Goal: Task Accomplishment & Management: Use online tool/utility

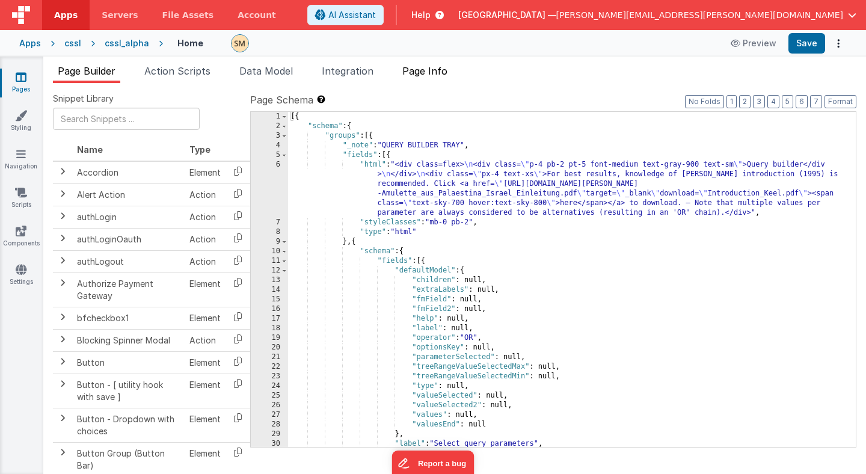
click at [434, 72] on span "Page Info" at bounding box center [424, 71] width 45 height 12
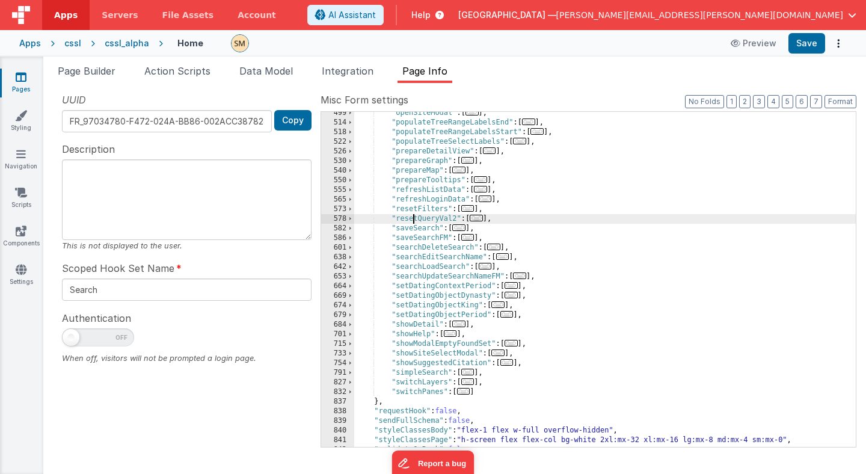
click at [414, 221] on div ""openSiteModal" : [ ... ] , "populateTreeRangeLabelsEnd" : [ ... ] , "populateT…" at bounding box center [605, 285] width 502 height 354
click at [351, 218] on span at bounding box center [350, 219] width 7 height 10
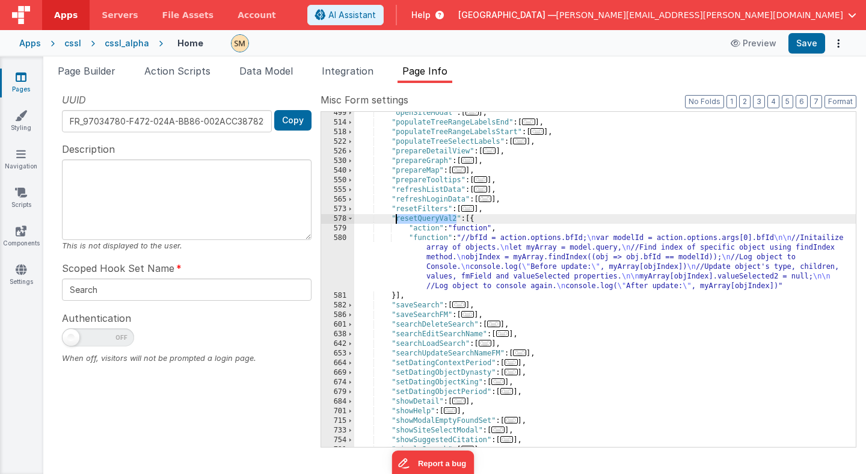
click at [473, 265] on div ""openSiteModal" : [ ... ] , "populateTreeRangeLabelsEnd" : [ ... ] , "populateT…" at bounding box center [605, 285] width 502 height 354
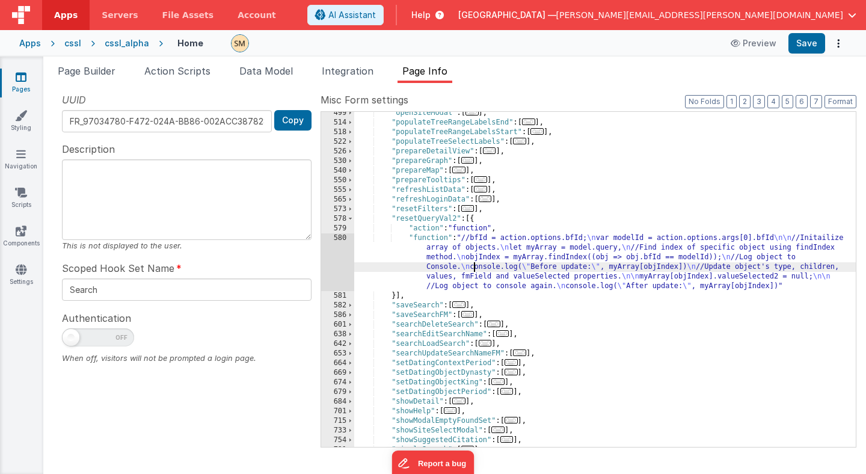
click at [425, 220] on div ""openSiteModal" : [ ... ] , "populateTreeRangeLabelsEnd" : [ ... ] , "populateT…" at bounding box center [605, 285] width 502 height 354
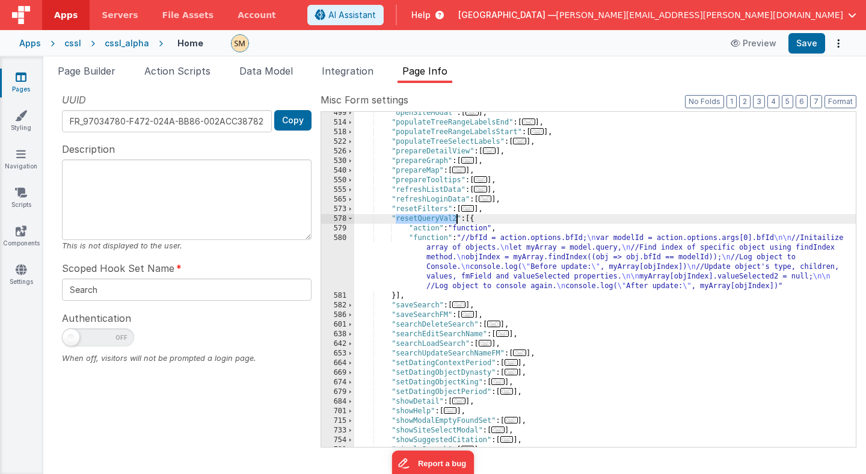
click at [425, 220] on div ""openSiteModal" : [ ... ] , "populateTreeRangeLabelsEnd" : [ ... ] , "populateT…" at bounding box center [605, 285] width 502 height 354
click at [462, 266] on div ""openSiteModal" : [ ... ] , "populateTreeRangeLabelsEnd" : [ ... ] , "populateT…" at bounding box center [605, 285] width 502 height 354
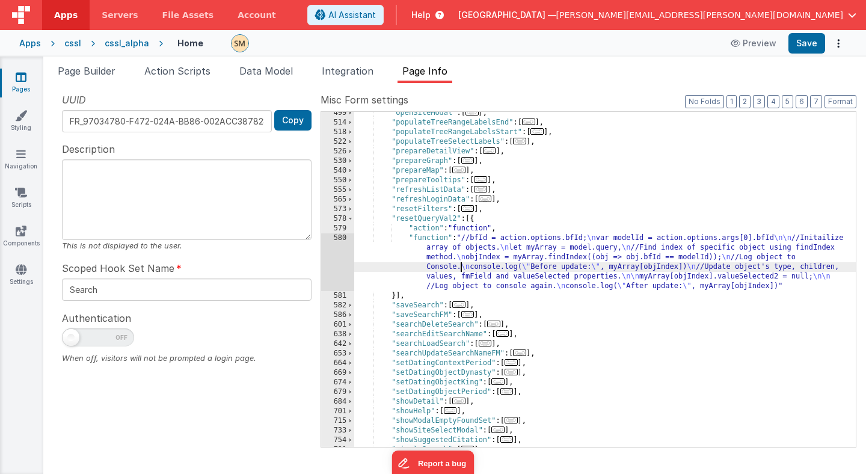
click at [346, 256] on div "580" at bounding box center [337, 262] width 33 height 58
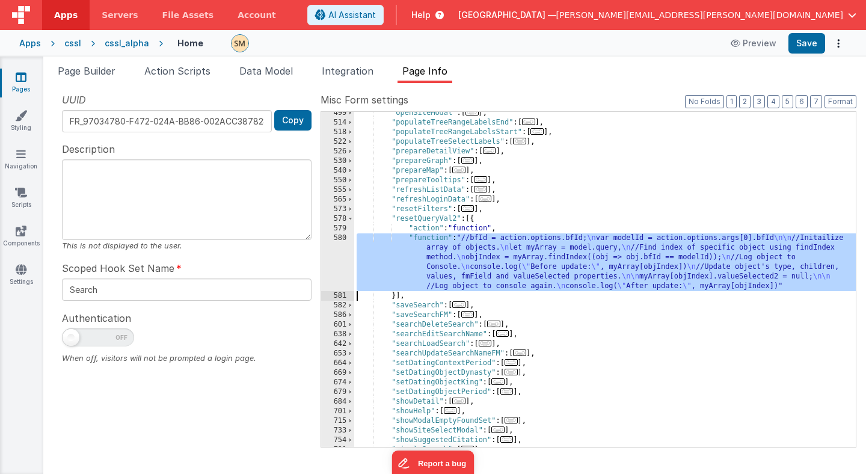
click at [445, 261] on div ""openSiteModal" : [ ... ] , "populateTreeRangeLabelsEnd" : [ ... ] , "populateT…" at bounding box center [605, 285] width 502 height 354
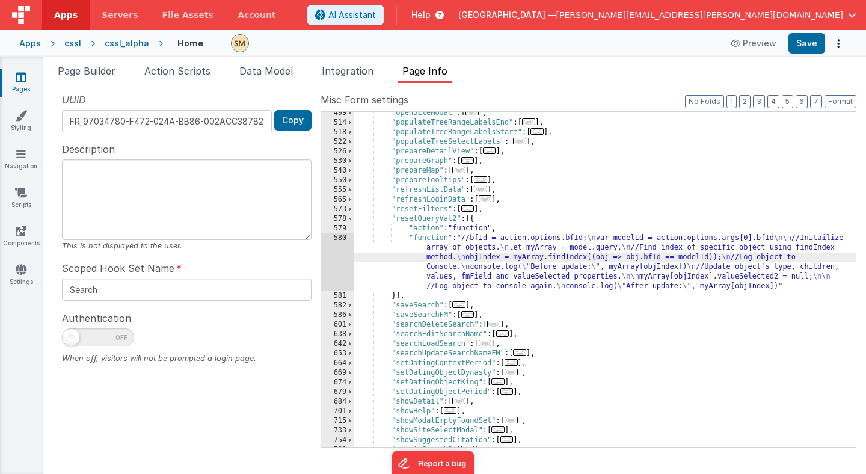
click at [336, 259] on div "580" at bounding box center [337, 262] width 33 height 58
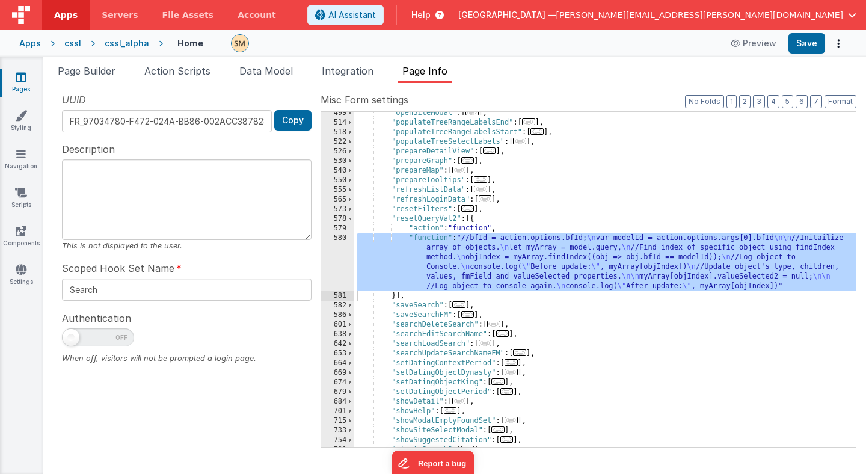
click at [407, 219] on div ""openSiteModal" : [ ... ] , "populateTreeRangeLabelsEnd" : [ ... ] , "populateT…" at bounding box center [605, 285] width 502 height 354
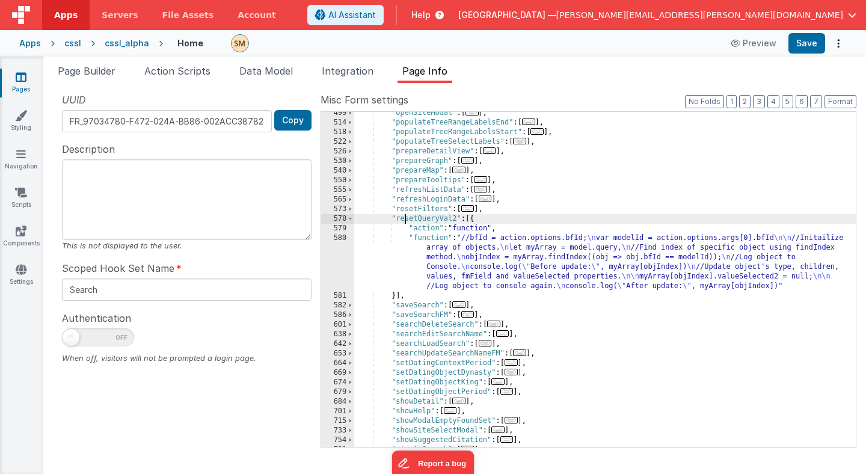
click at [407, 219] on div ""openSiteModal" : [ ... ] , "populateTreeRangeLabelsEnd" : [ ... ] , "populateT…" at bounding box center [605, 285] width 502 height 354
click at [349, 143] on span at bounding box center [350, 142] width 7 height 10
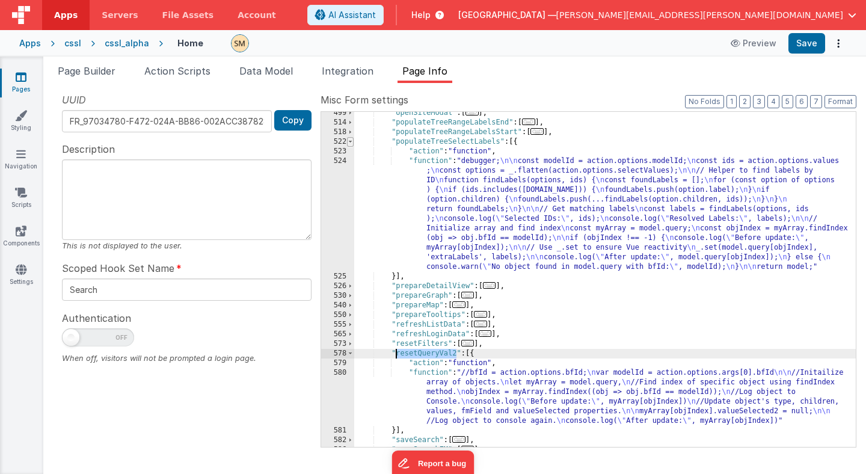
click at [349, 143] on span at bounding box center [350, 142] width 7 height 10
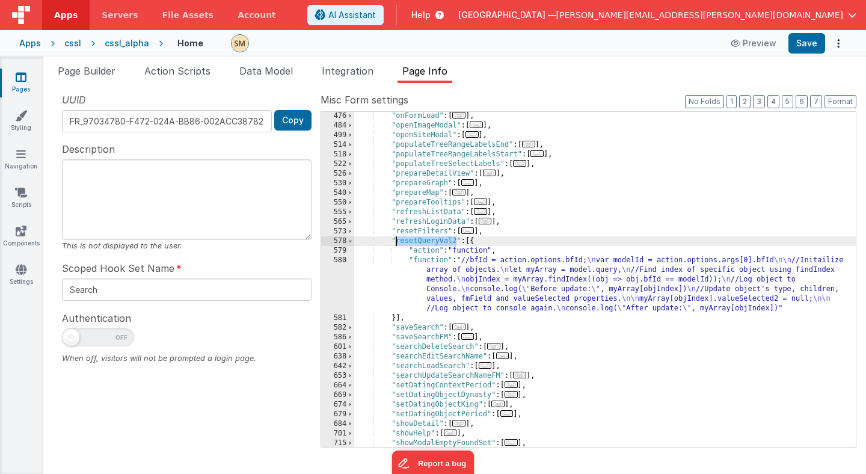
scroll to position [396, 0]
click at [450, 289] on div ""onFormLoad" : [ ... ] , "openImageModal" : [ ... ] , "openSiteModal" : [ ... ]…" at bounding box center [605, 288] width 502 height 354
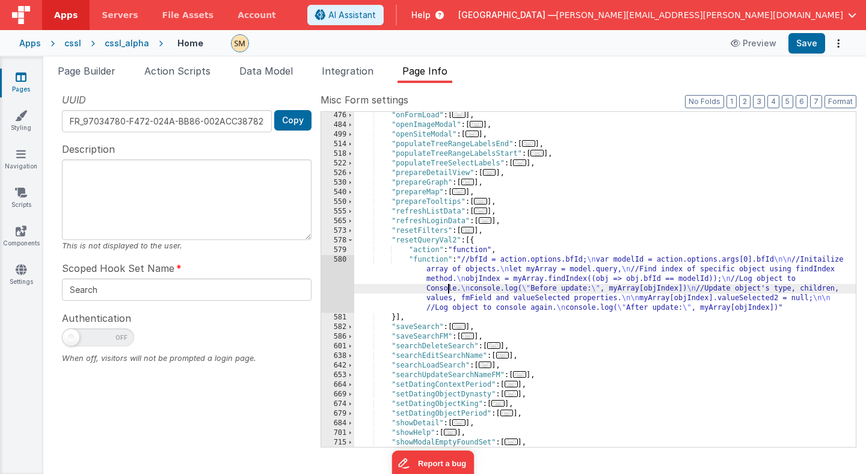
click at [431, 241] on div ""onFormLoad" : [ ... ] , "openImageModal" : [ ... ] , "openSiteModal" : [ ... ]…" at bounding box center [605, 288] width 502 height 354
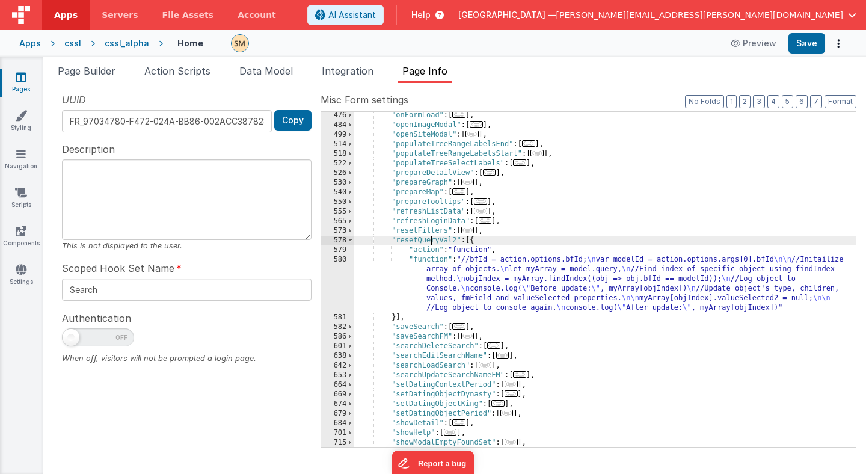
click at [431, 241] on div ""onFormLoad" : [ ... ] , "openImageModal" : [ ... ] , "openSiteModal" : [ ... ]…" at bounding box center [605, 288] width 502 height 354
click at [97, 70] on span "Page Builder" at bounding box center [87, 71] width 58 height 12
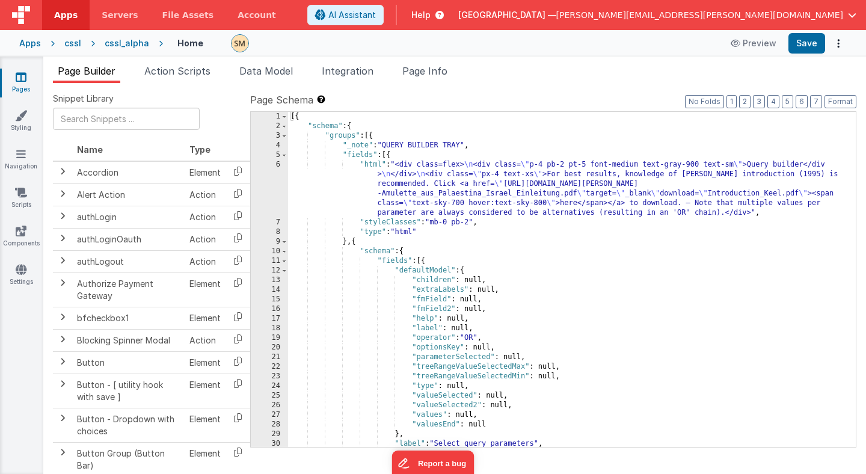
click at [303, 132] on div "[{ "schema" : { "groups" : [{ "_note" : "QUERY BUILDER TRAY" , "fields" : [{ "h…" at bounding box center [572, 289] width 568 height 354
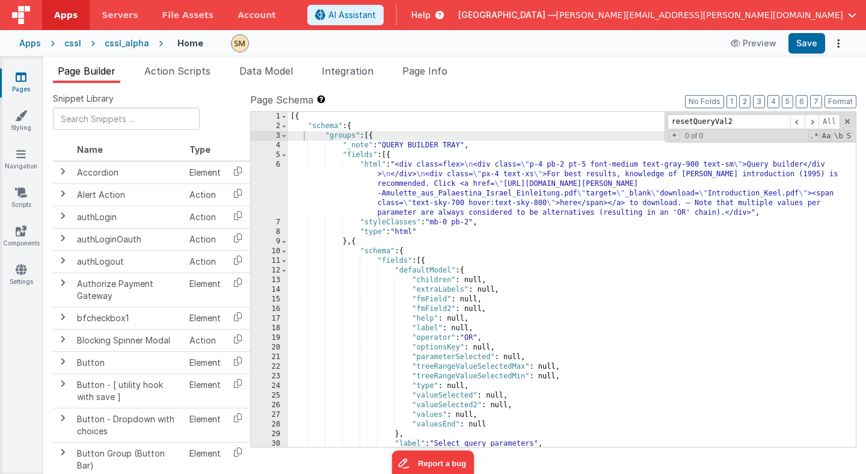
scroll to position [1285, 0]
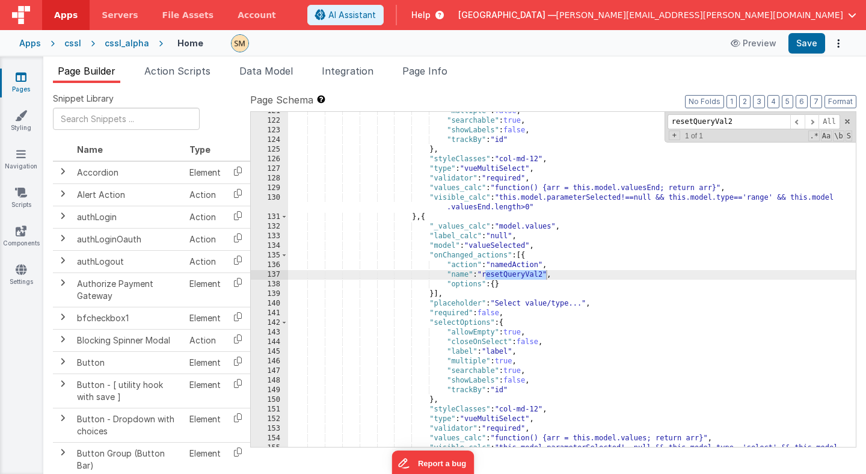
type input "resetQueryVal2"
click at [487, 275] on div ""multiple" : false , "searchable" : true , "showLabels" : false , "trackBy" : "…" at bounding box center [572, 288] width 568 height 364
click at [433, 72] on span "Page Info" at bounding box center [424, 71] width 45 height 12
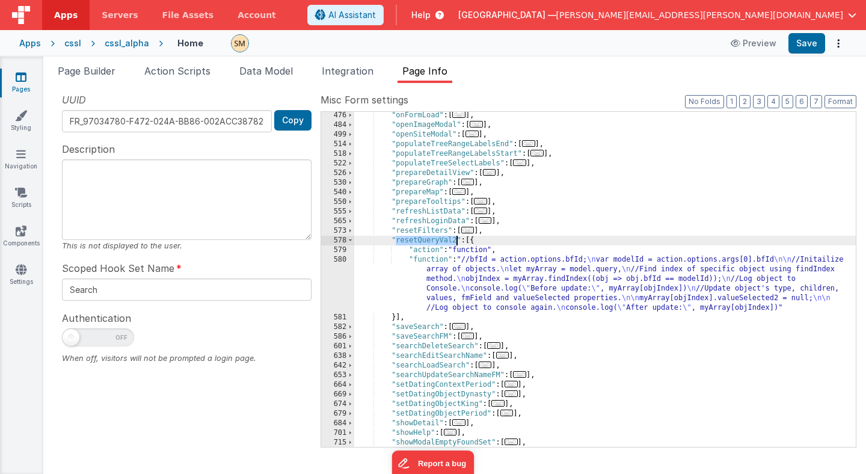
click at [432, 242] on div ""onFormLoad" : [ ... ] , "openImageModal" : [ ... ] , "openSiteModal" : [ ... ]…" at bounding box center [605, 288] width 502 height 354
click at [419, 319] on div ""onFormLoad" : [ ... ] , "openImageModal" : [ ... ] , "openSiteModal" : [ ... ]…" at bounding box center [605, 288] width 502 height 354
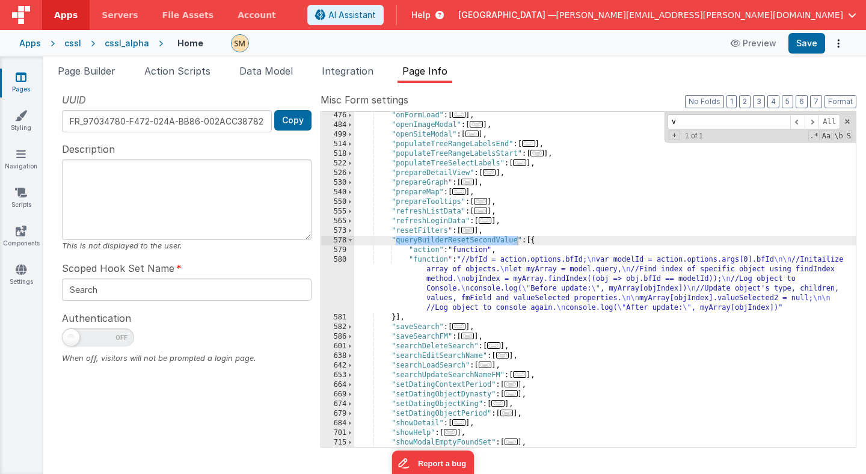
scroll to position [0, 0]
type input "val2"
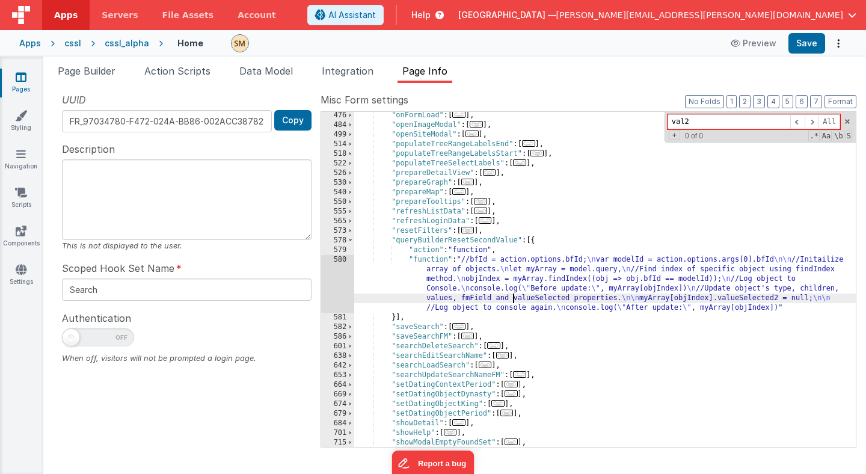
click at [514, 297] on div ""onFormLoad" : [ ... ] , "openImageModal" : [ ... ] , "openSiteModal" : [ ... ]…" at bounding box center [605, 288] width 502 height 354
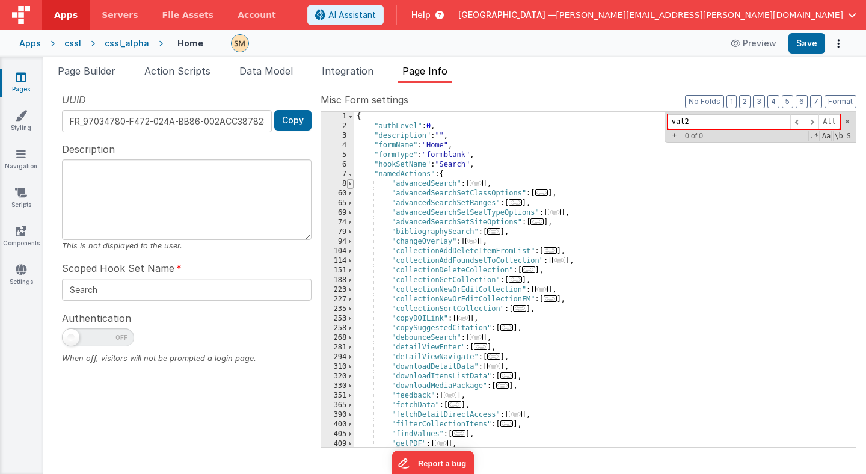
click at [352, 183] on span at bounding box center [350, 184] width 7 height 10
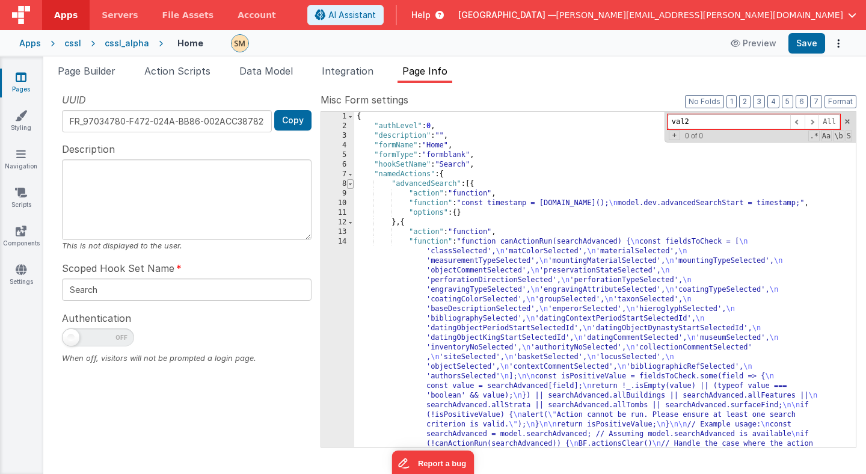
click at [352, 183] on span at bounding box center [350, 184] width 7 height 10
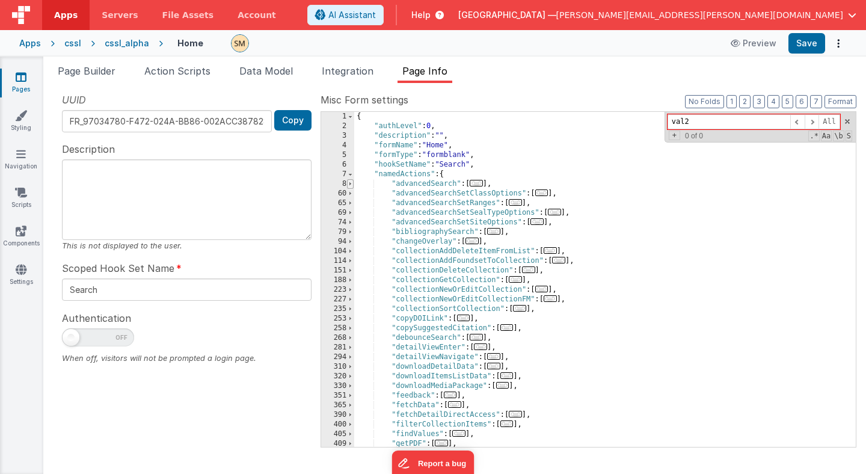
click at [352, 183] on span at bounding box center [350, 184] width 7 height 10
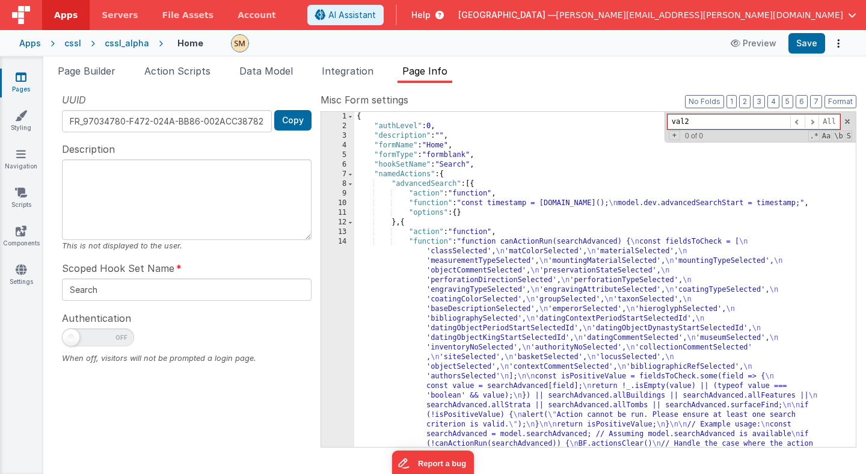
click at [490, 293] on div "{ "authLevel" : 0 , "description" : "" , "formName" : "Home" , "formType" : "fo…" at bounding box center [605, 395] width 502 height 566
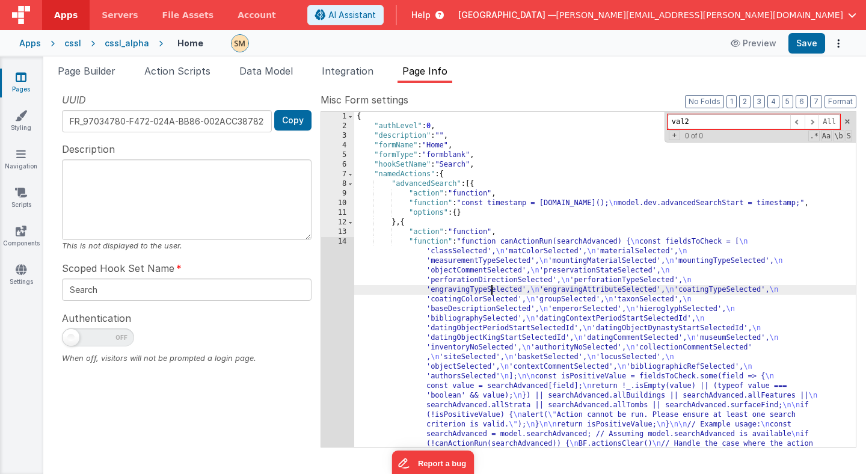
click at [342, 316] on div "1 2 3 4 5 6 7 8 9 10 11 12 13 14" at bounding box center [337, 395] width 33 height 566
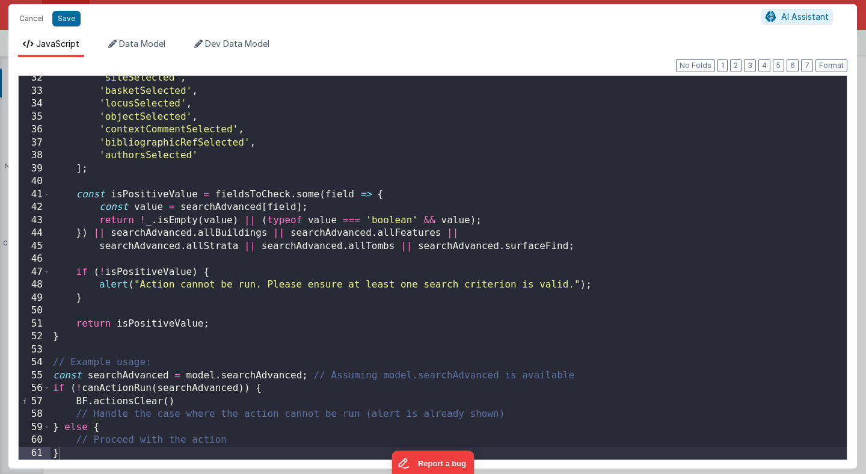
scroll to position [405, 0]
click at [32, 19] on button "Cancel" at bounding box center [31, 18] width 36 height 17
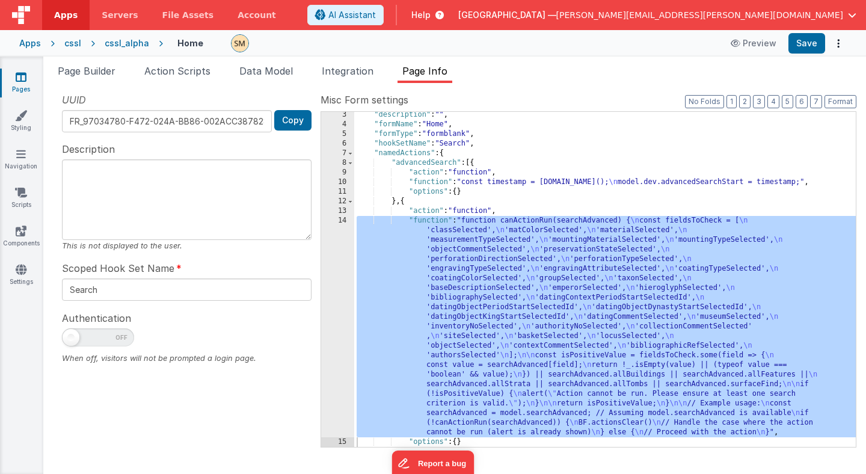
scroll to position [0, 0]
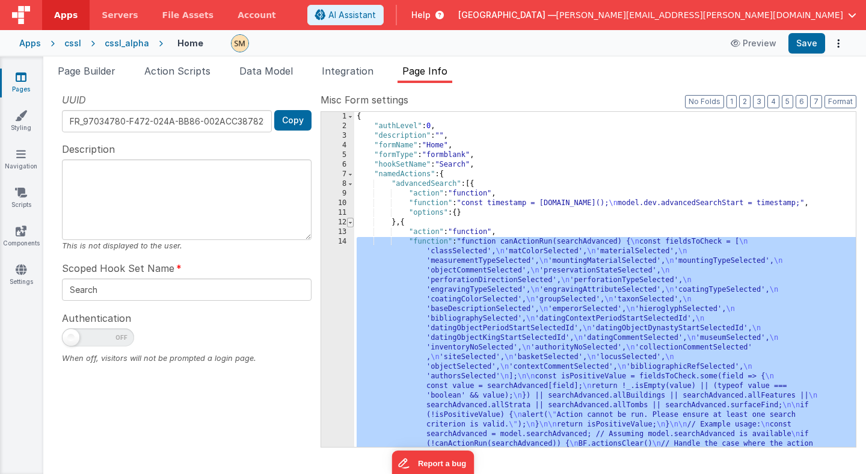
click at [349, 222] on span at bounding box center [350, 223] width 7 height 10
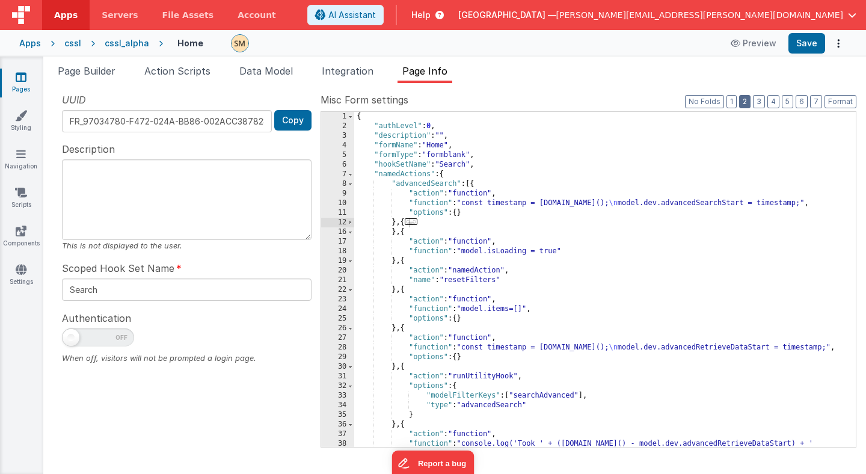
click at [749, 101] on button "2" at bounding box center [744, 101] width 11 height 13
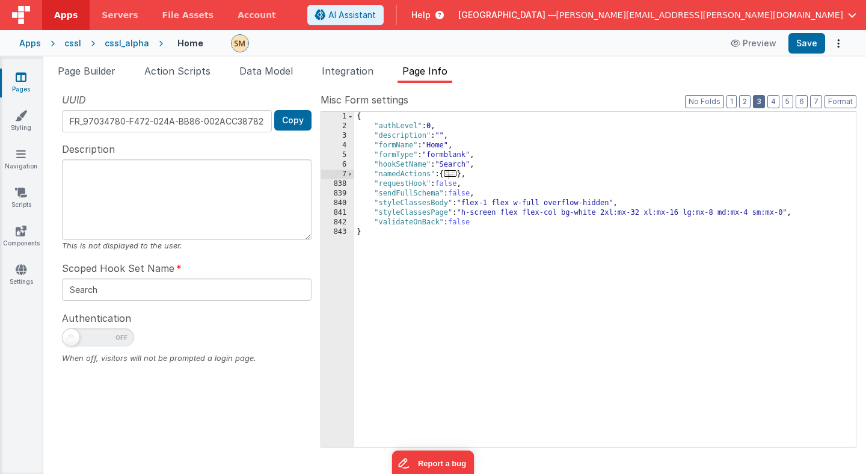
click at [764, 100] on button "3" at bounding box center [759, 101] width 12 height 13
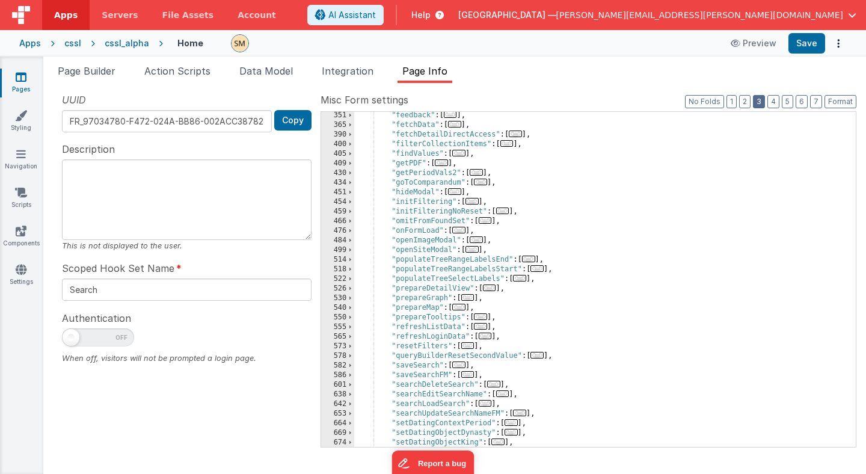
scroll to position [280, 0]
click at [401, 174] on div ""feedback" : [ ... ] , "fetchData" : [ ... ] , "fetchDetailDirectAccess" : [ ..…" at bounding box center [605, 288] width 502 height 354
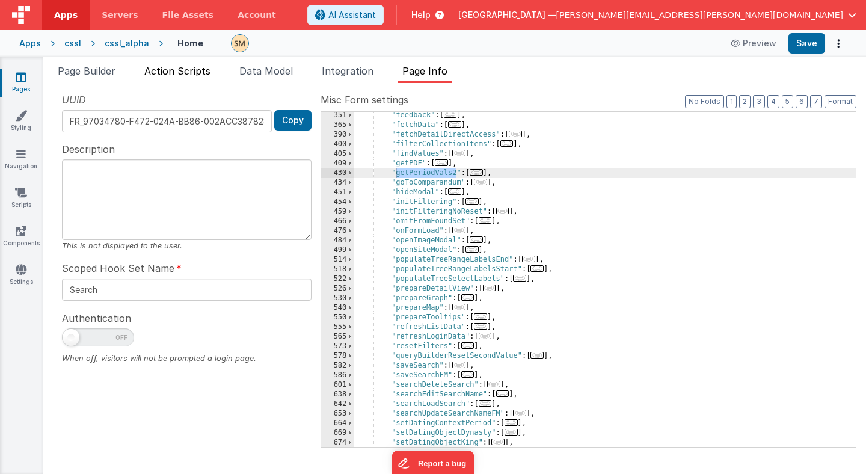
click at [192, 72] on span "Action Scripts" at bounding box center [177, 71] width 66 height 12
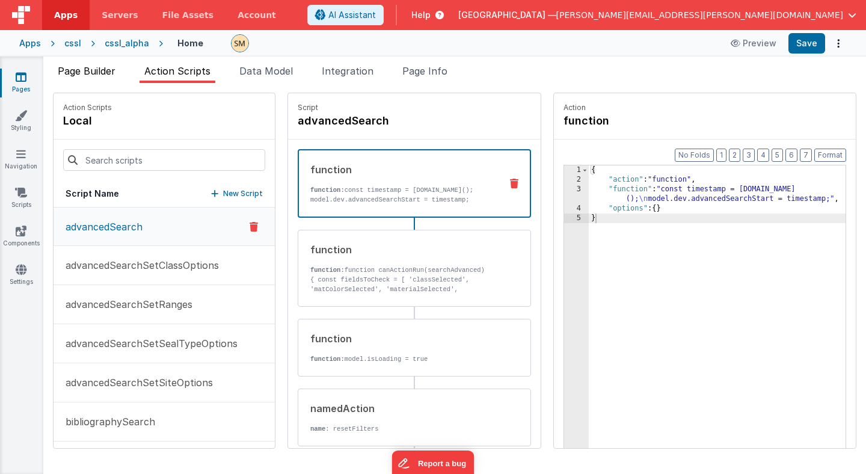
click at [110, 72] on span "Page Builder" at bounding box center [87, 71] width 58 height 12
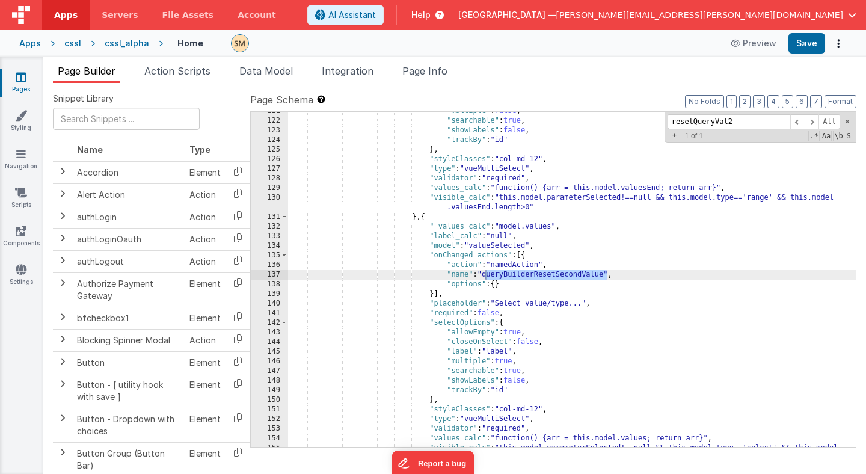
click at [404, 157] on div ""multiple" : false , "searchable" : true , "showLabels" : false , "trackBy" : "…" at bounding box center [572, 288] width 568 height 364
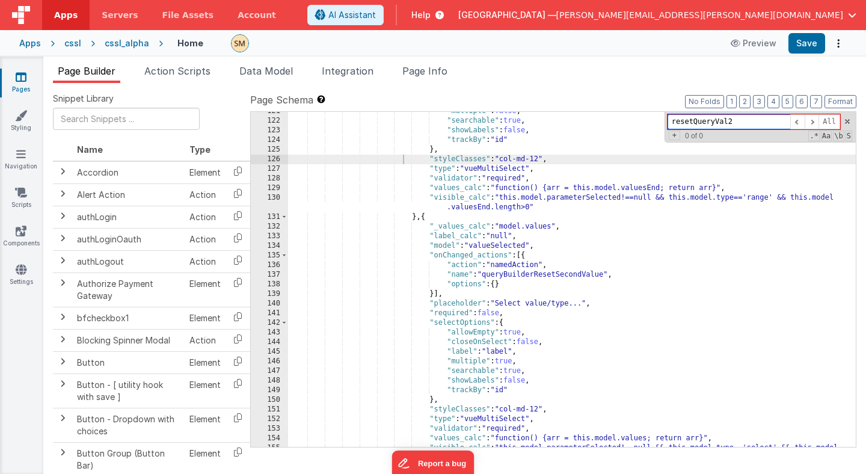
paste input "getPeriodVals"
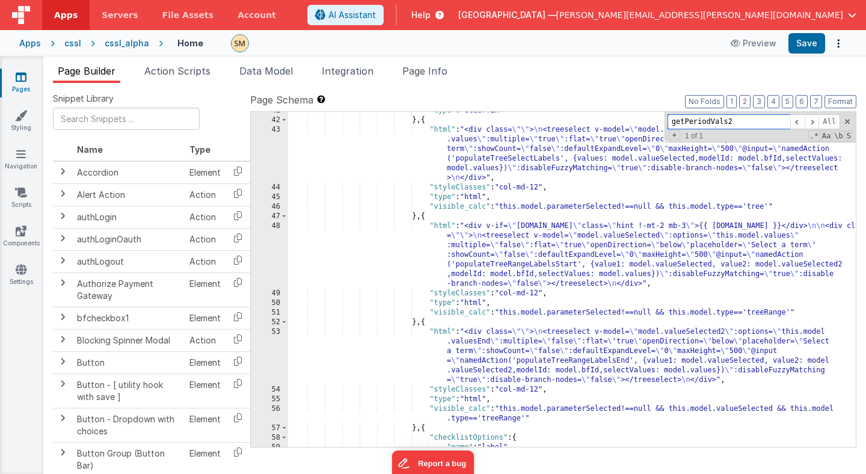
scroll to position [396, 0]
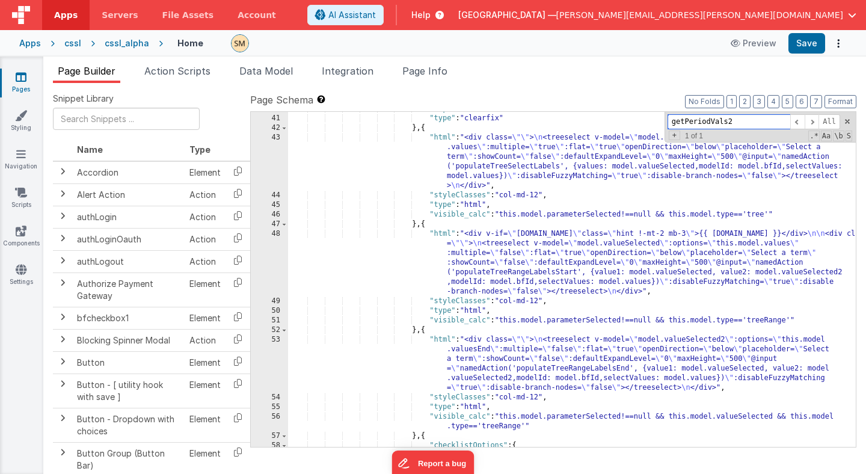
type input "getPeriodVals2"
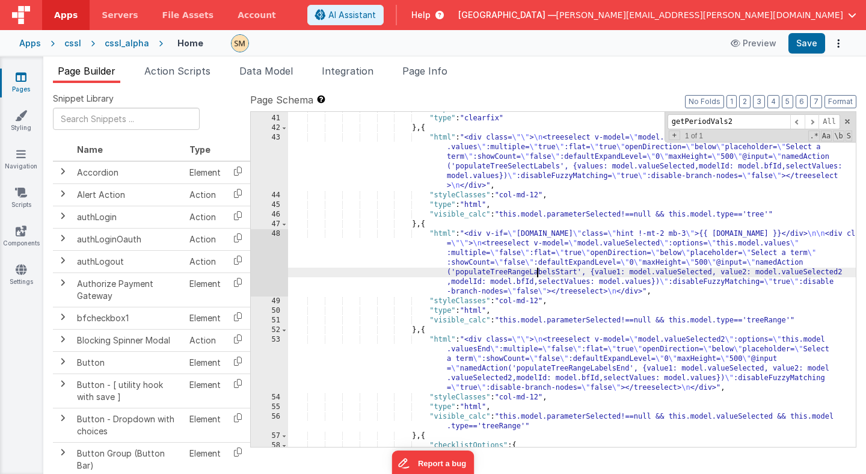
click at [539, 271] on div ""styleClasses" : "col-md-12 clearfix" , "type" : "clearfix" } , { "html" : "<di…" at bounding box center [572, 281] width 568 height 354
click at [429, 72] on span "Page Info" at bounding box center [424, 71] width 45 height 12
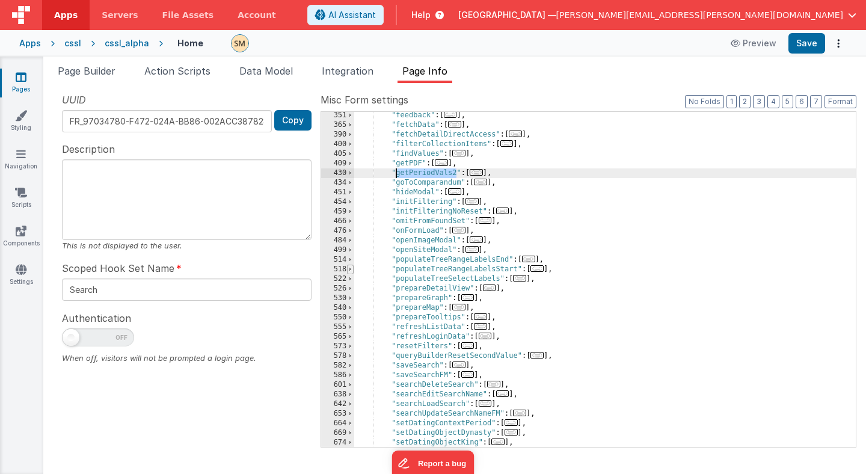
click at [350, 269] on span at bounding box center [350, 270] width 7 height 10
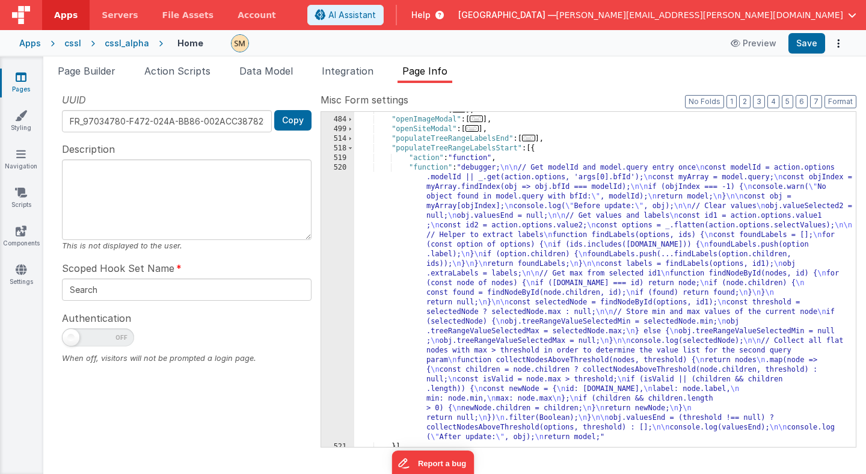
scroll to position [381, 0]
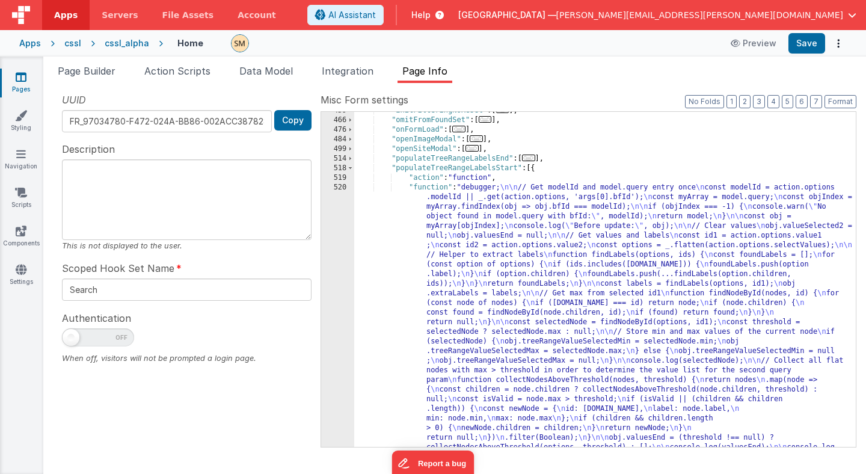
click at [455, 327] on div ""initFilteringNoReset" : [ ... ] , "omitFromFoundSet" : [ ... ] , "onFormLoad" …" at bounding box center [605, 418] width 502 height 624
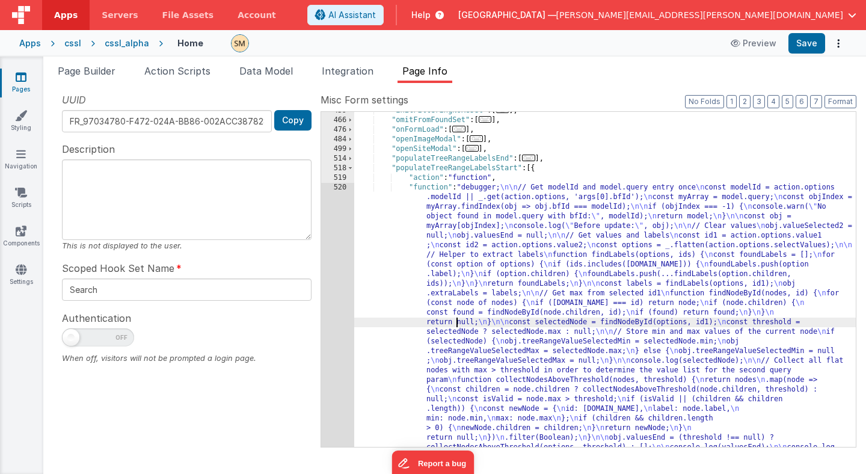
scroll to position [406, 0]
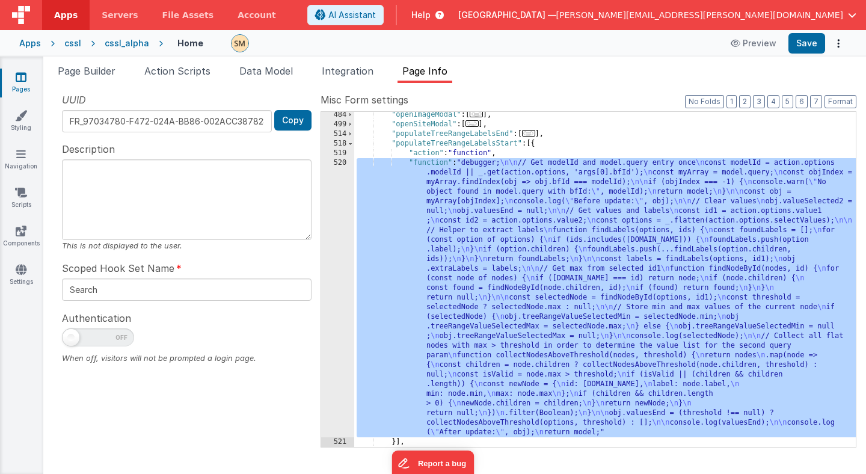
click at [337, 309] on div "520" at bounding box center [337, 297] width 33 height 279
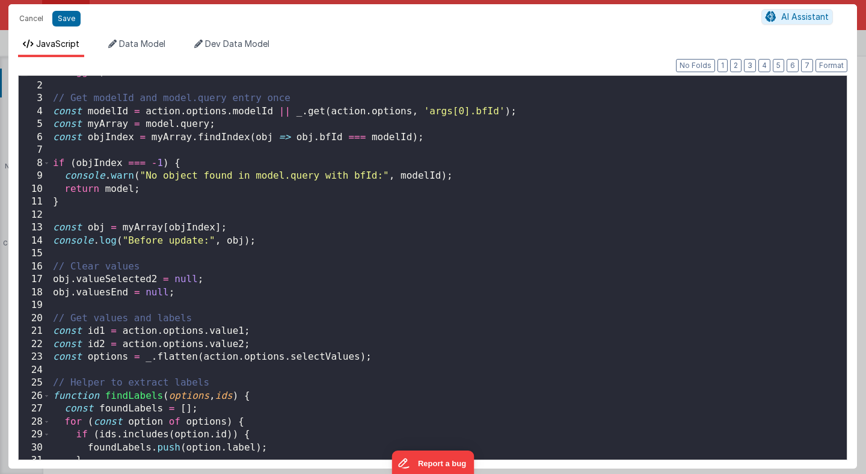
scroll to position [0, 0]
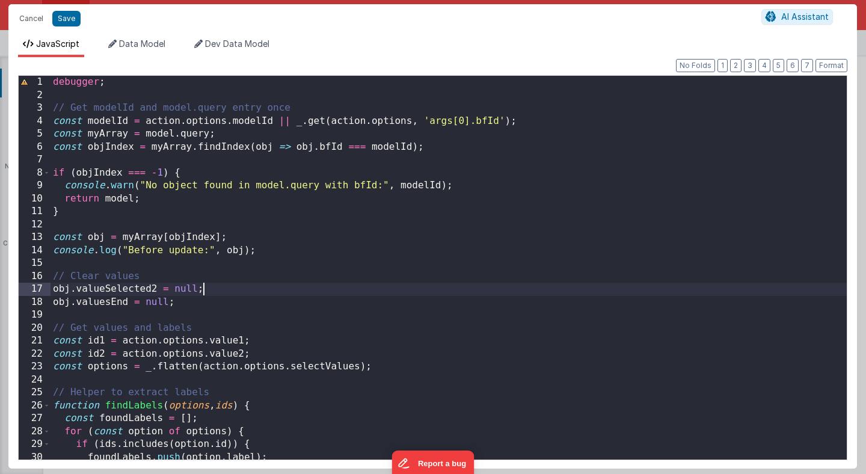
click at [348, 290] on div "debugger ; // Get modelId and model.query entry once const modelId = action . o…" at bounding box center [449, 281] width 796 height 410
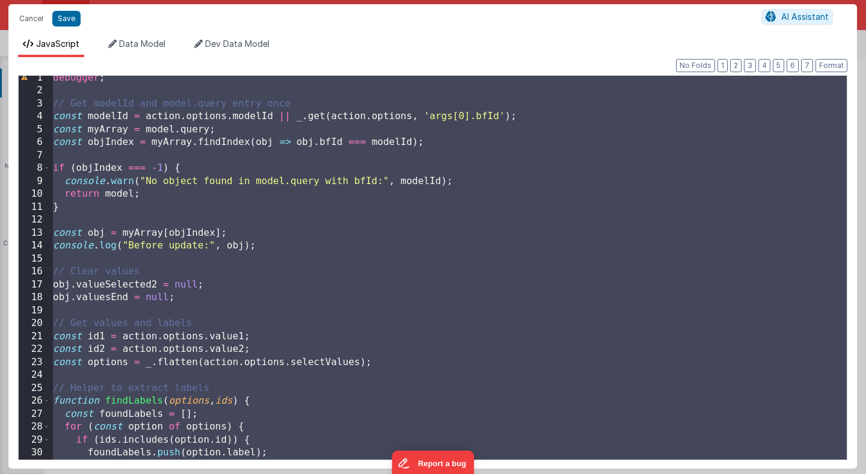
scroll to position [6, 0]
click at [35, 17] on button "Cancel" at bounding box center [31, 18] width 36 height 17
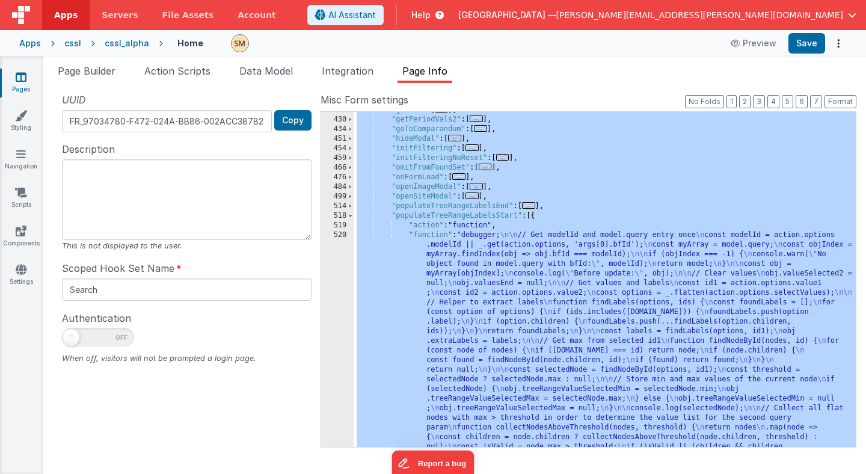
scroll to position [352, 0]
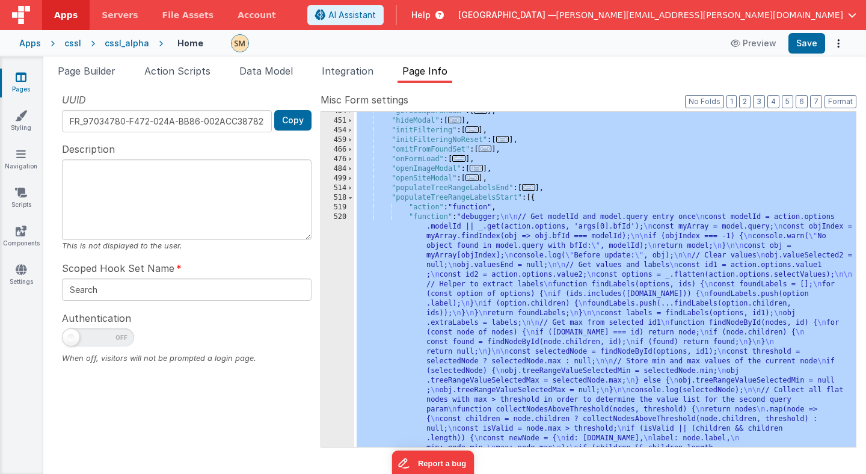
click at [476, 288] on div ""goToComparandum" : [ ... ] , "hideModal" : [ ... ] , "initFiltering" : [ ... ]…" at bounding box center [605, 418] width 502 height 624
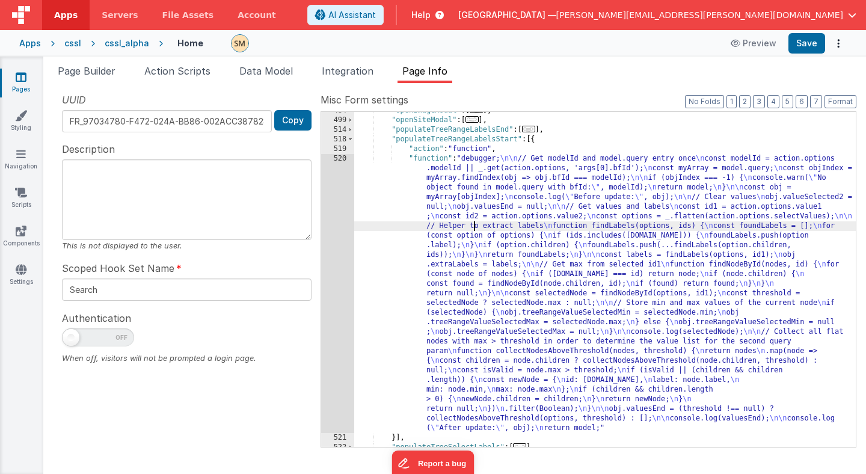
scroll to position [394, 0]
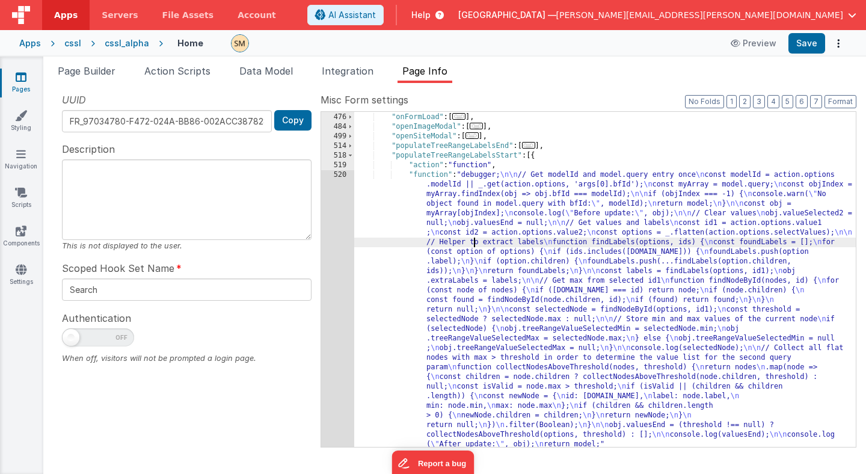
click at [467, 310] on div ""omitFromFoundSet" : [ ... ] , "onFormLoad" : [ ... ] , "openImageModal" : [ ..…" at bounding box center [605, 415] width 502 height 624
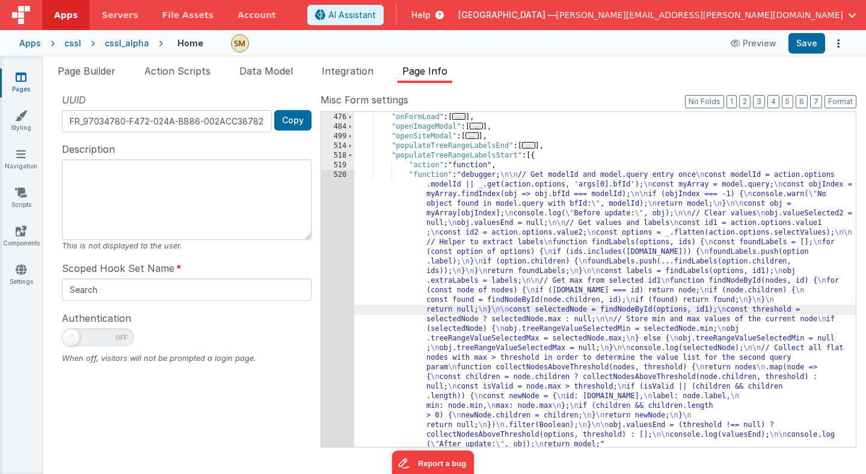
click at [475, 284] on div ""omitFromFoundSet" : [ ... ] , "onFormLoad" : [ ... ] , "openImageModal" : [ ..…" at bounding box center [605, 415] width 502 height 624
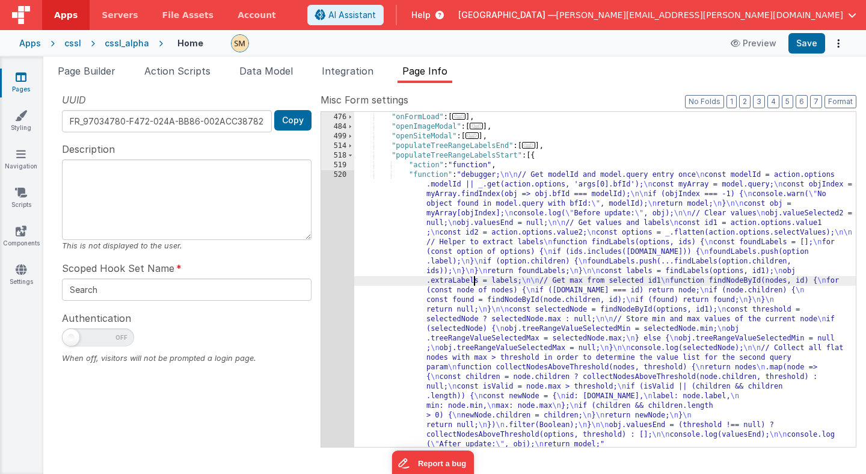
scroll to position [406, 0]
click at [341, 289] on div "466 476 484 499 514 518 519 520 521" at bounding box center [337, 415] width 33 height 624
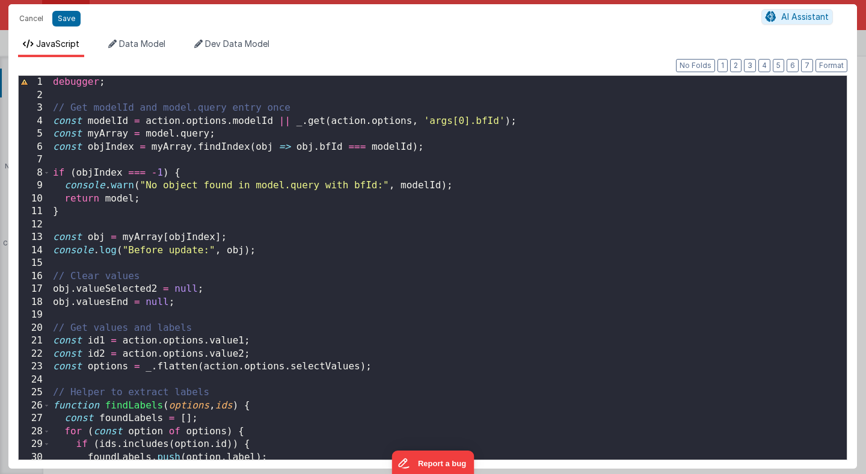
click at [341, 289] on div "debugger ; // Get modelId and model.query entry once const modelId = action . o…" at bounding box center [449, 281] width 796 height 410
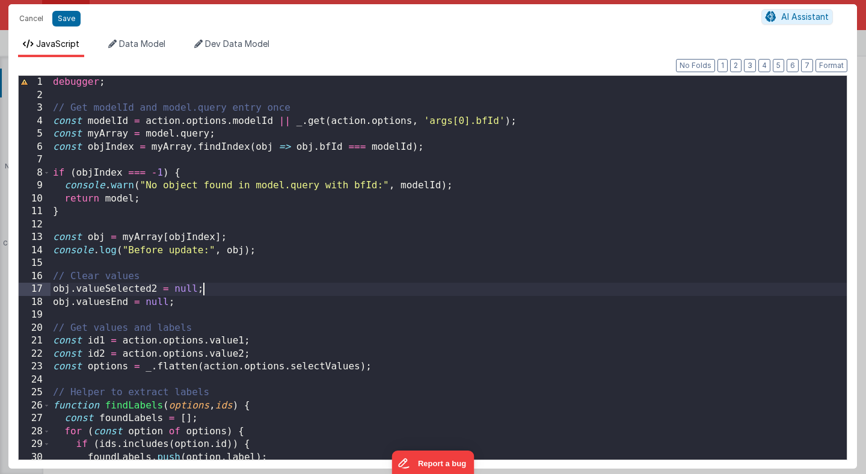
scroll to position [0, 0]
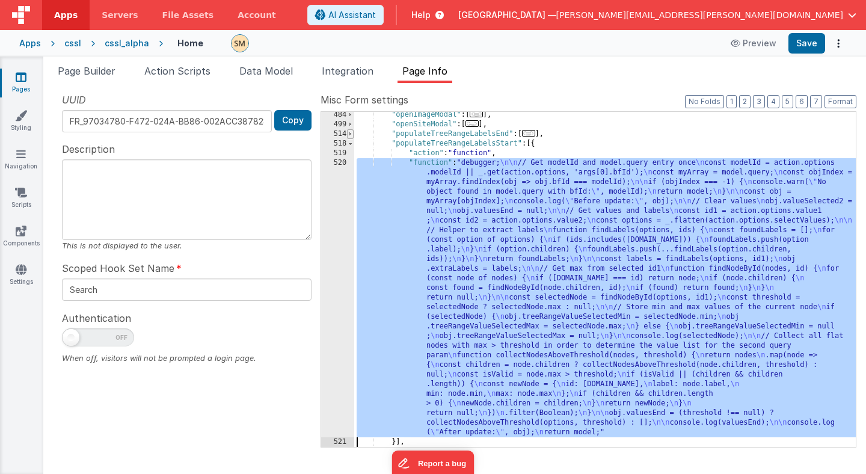
click at [350, 137] on span at bounding box center [350, 134] width 7 height 10
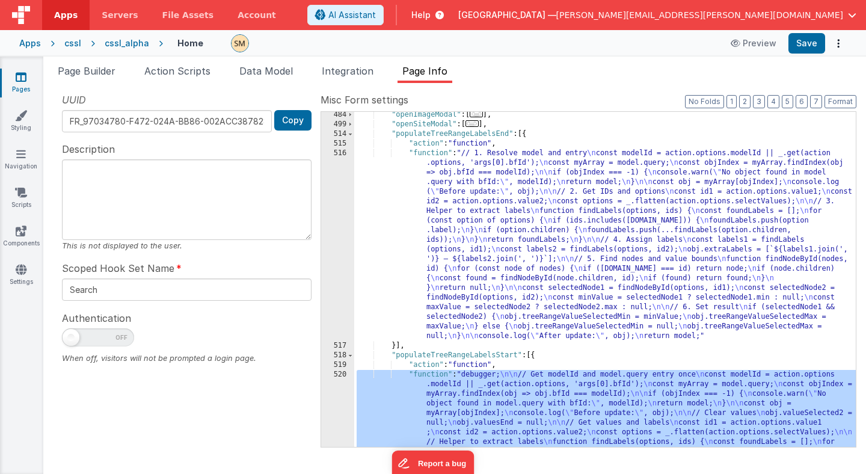
click at [485, 217] on div ""openImageModal" : [ ... ] , "openSiteModal" : [ ... ] , "populateTreeRangeLabe…" at bounding box center [605, 422] width 502 height 624
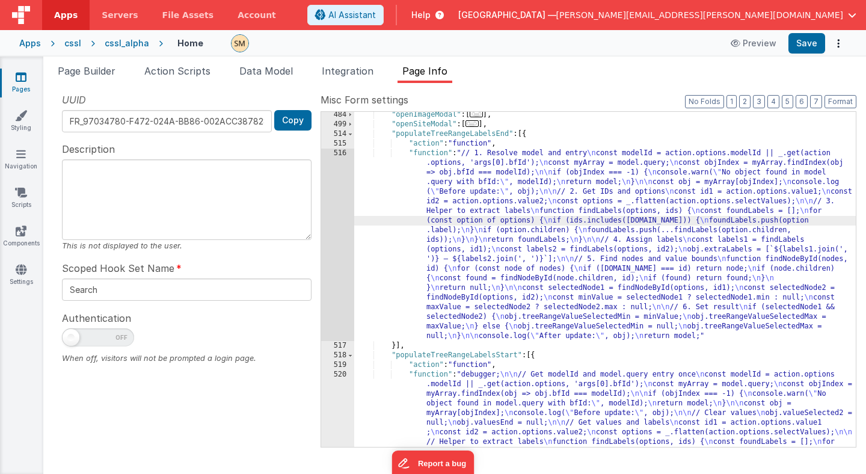
click at [340, 228] on div "516" at bounding box center [337, 245] width 33 height 192
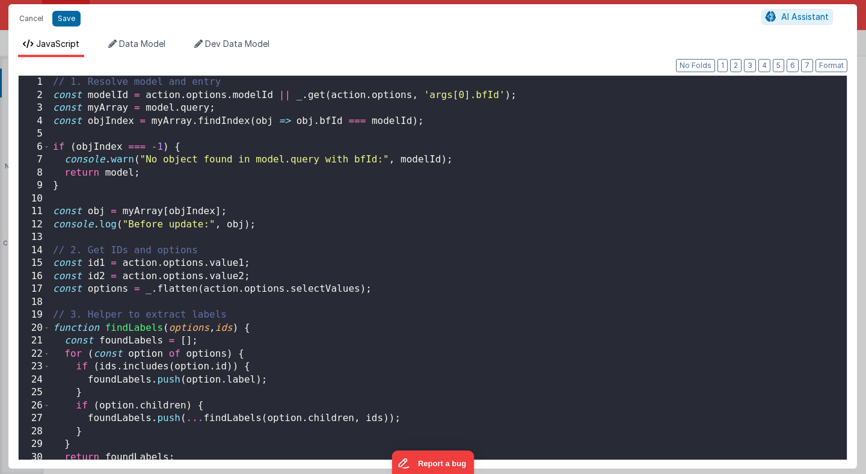
click at [340, 229] on div "// 1. Resolve model and entry const modelId = action . options . modelId || _ .…" at bounding box center [449, 281] width 796 height 410
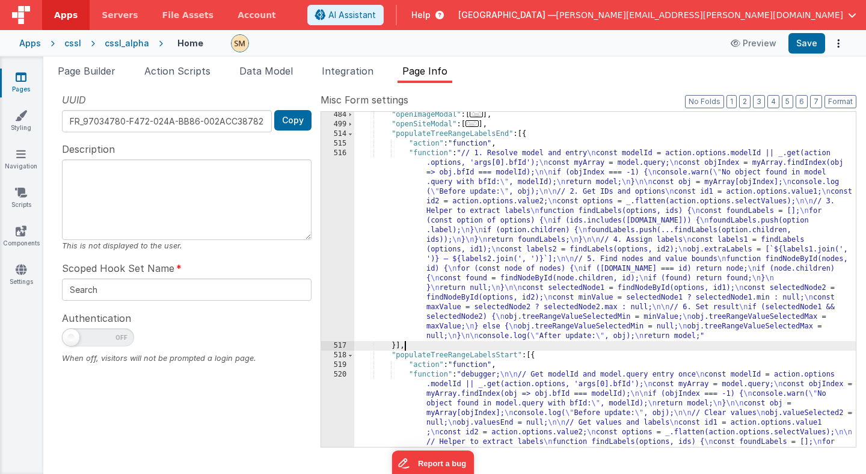
click at [462, 348] on div ""openImageModal" : [ ... ] , "openSiteModal" : [ ... ] , "populateTreeRangeLabe…" at bounding box center [605, 422] width 502 height 624
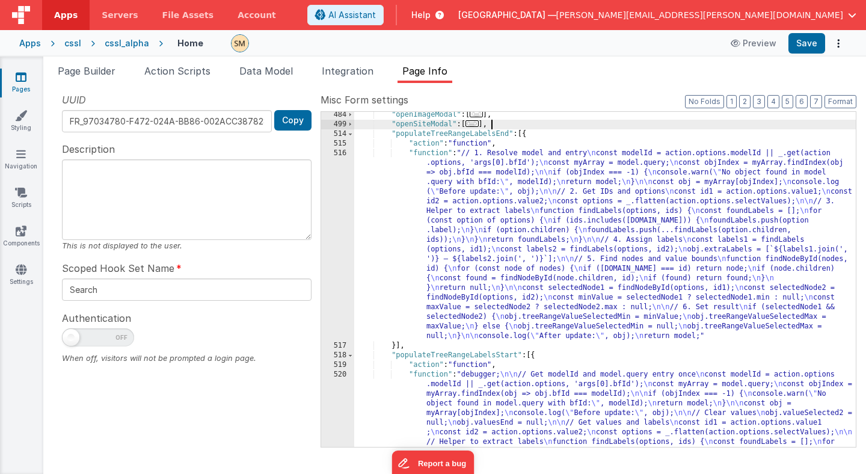
click at [509, 124] on div ""openImageModal" : [ ... ] , "openSiteModal" : [ ... ] , "populateTreeRangeLabe…" at bounding box center [605, 422] width 502 height 624
click at [351, 126] on span at bounding box center [350, 125] width 7 height 10
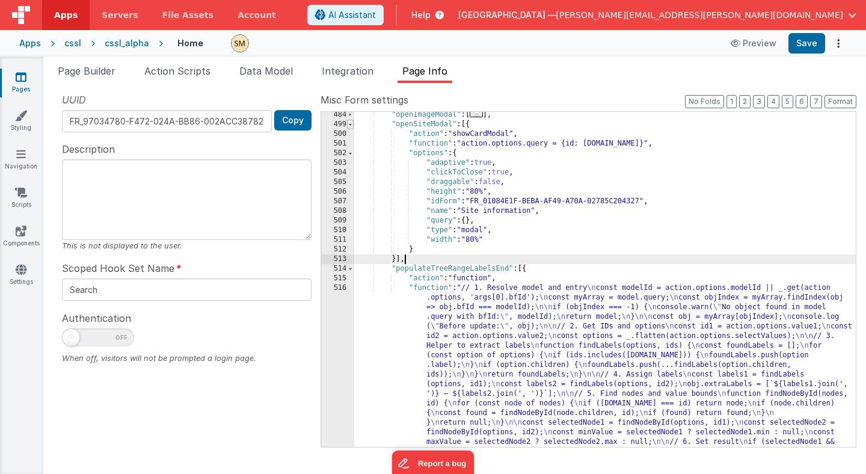
click at [351, 126] on span at bounding box center [350, 125] width 7 height 10
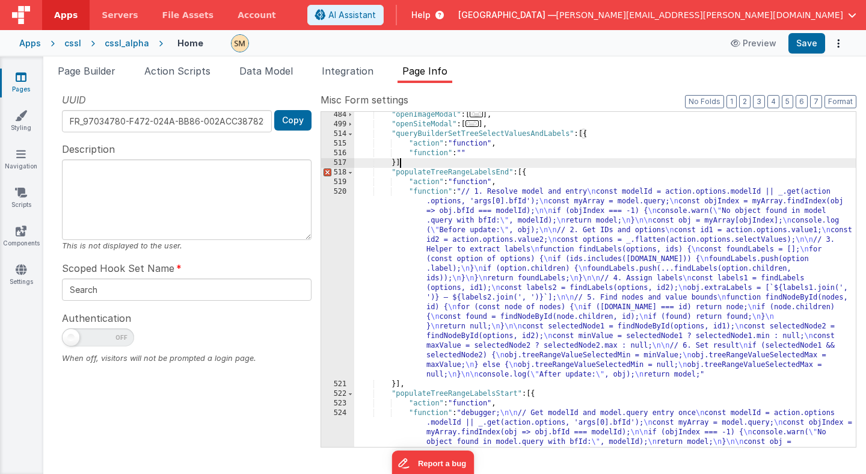
click at [414, 165] on div ""openImageModal" : [ ... ] , "openSiteModal" : [ ... ] , "queryBuilderSetTreeSe…" at bounding box center [605, 422] width 502 height 624
click at [464, 156] on div ""openImageModal" : [ ... ] , "openSiteModal" : [ ... ] , "queryBuilderSetTreeSe…" at bounding box center [605, 422] width 502 height 624
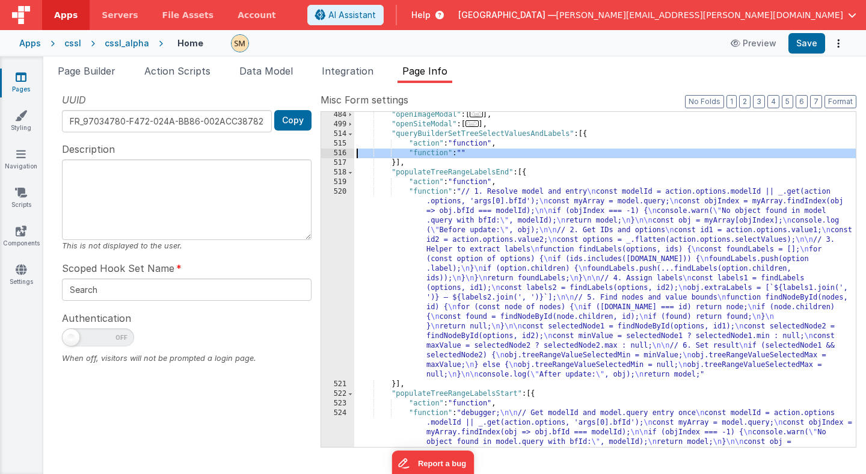
click at [331, 152] on div "516" at bounding box center [337, 154] width 33 height 10
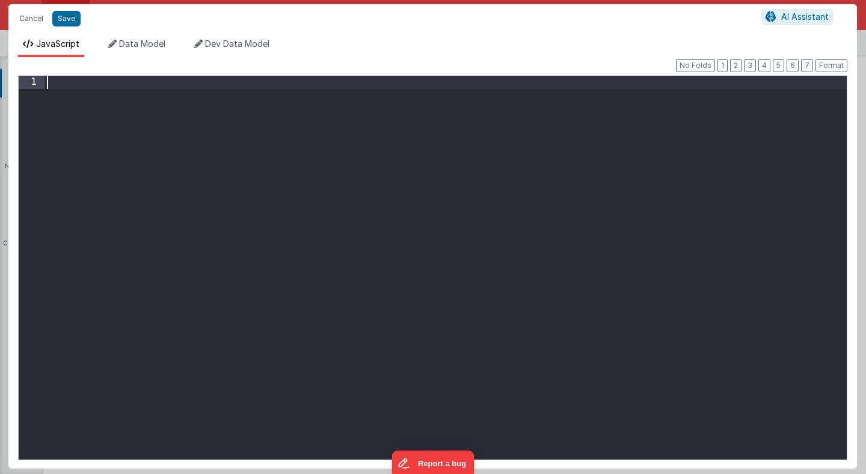
click at [331, 171] on div at bounding box center [446, 281] width 802 height 410
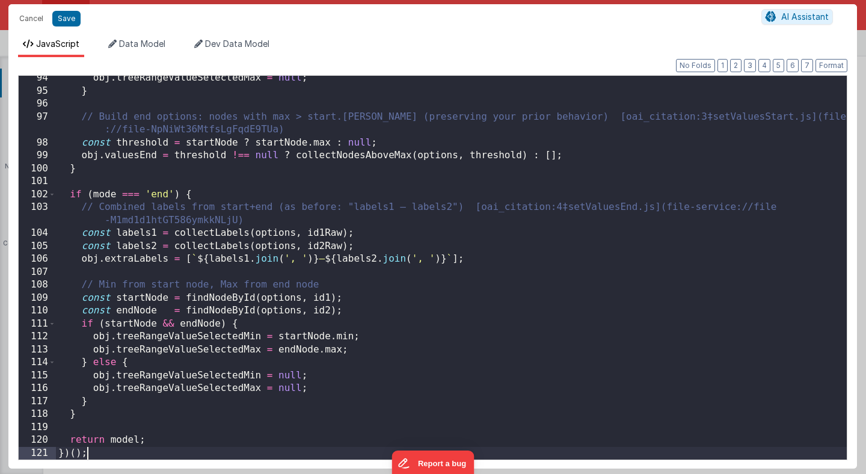
scroll to position [1220, 0]
click at [63, 452] on div "obj . treeRangeValueSelectedMax = null ; } // Build end options: nodes with max…" at bounding box center [451, 277] width 791 height 410
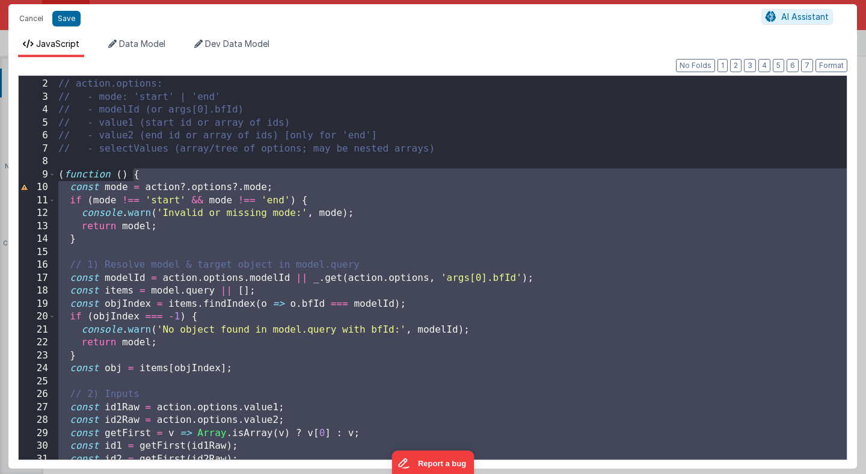
scroll to position [0, 0]
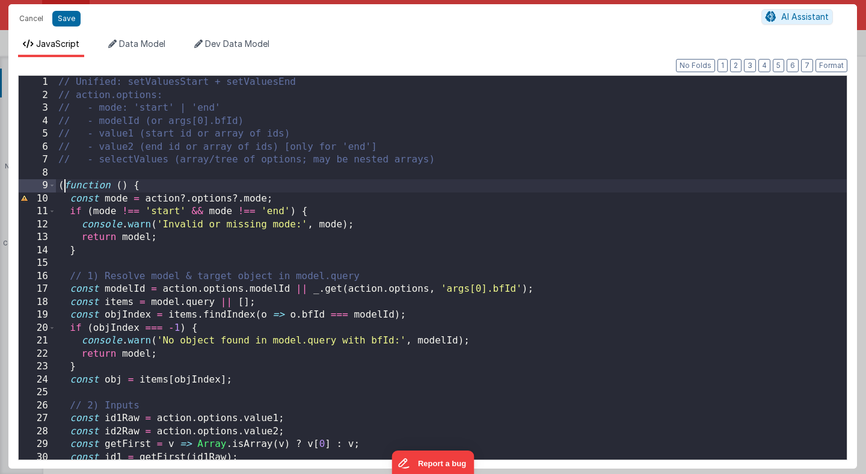
click at [64, 186] on div "// Unified: setValuesStart + setValuesEnd // action.options: // - mode: 'start'…" at bounding box center [451, 281] width 791 height 410
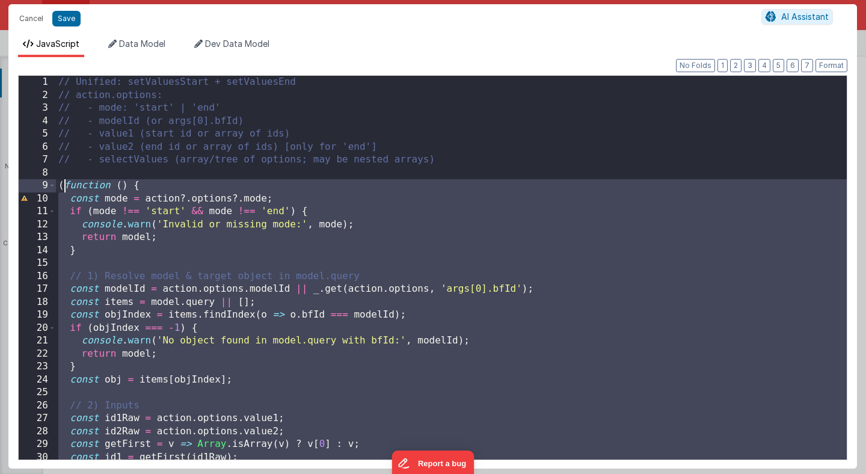
click at [140, 185] on div "// Unified: setValuesStart + setValuesEnd // action.options: // - mode: 'start'…" at bounding box center [451, 281] width 791 height 410
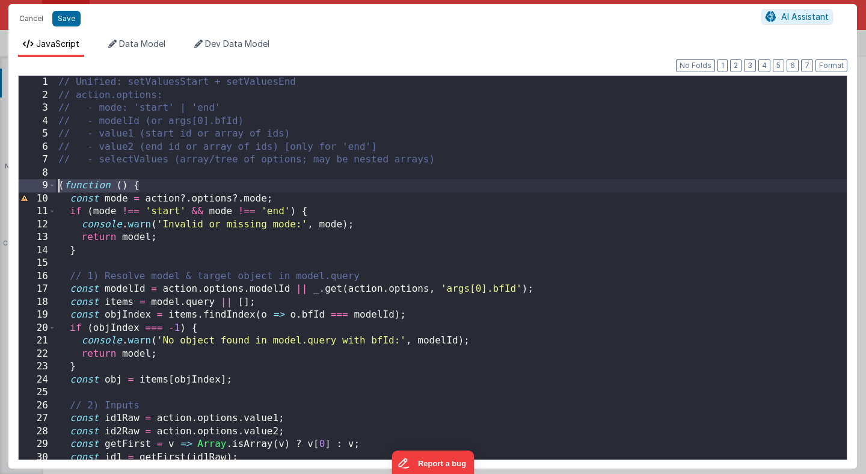
drag, startPoint x: 140, startPoint y: 185, endPoint x: 13, endPoint y: 183, distance: 126.9
click at [13, 183] on div "Format 7 6 5 4 3 2 1 No Folds 1 2 3 4 5 6 7 8 9 10 11 12 13 14 15 16 17 18 19 2…" at bounding box center [432, 262] width 849 height 411
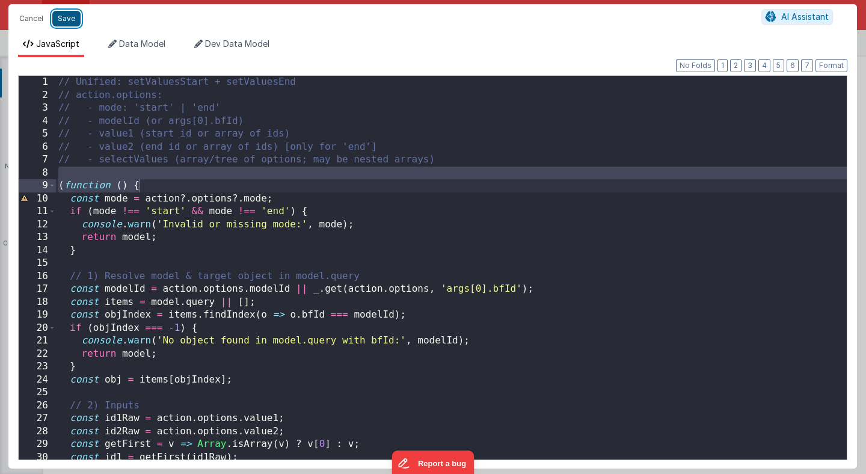
click at [67, 18] on button "Save" at bounding box center [66, 19] width 28 height 16
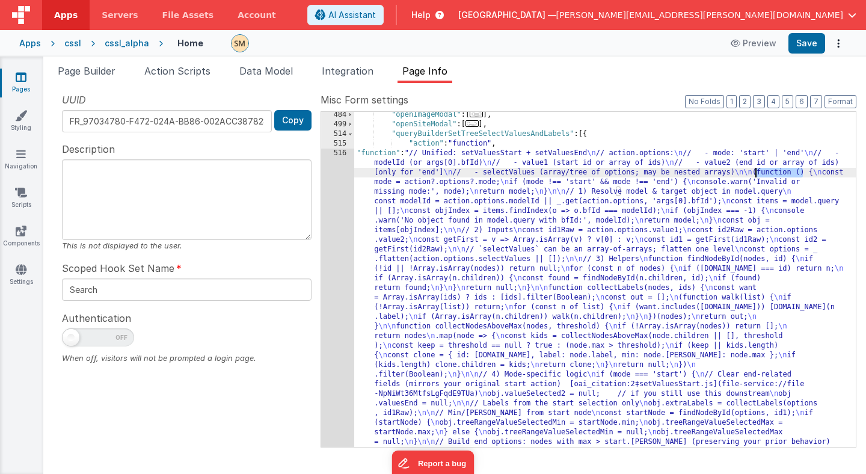
drag, startPoint x: 804, startPoint y: 170, endPoint x: 756, endPoint y: 171, distance: 48.1
click at [756, 171] on div ""openImageModal" : [ ... ] , "openSiteModal" : [ ... ] , "queryBuilderSetTreeSe…" at bounding box center [605, 479] width 502 height 739
type input "function ()"
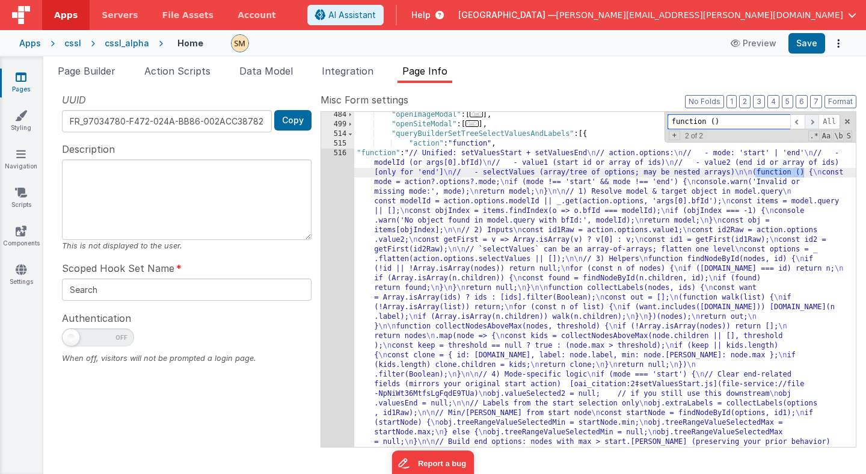
click at [811, 121] on span at bounding box center [812, 121] width 14 height 15
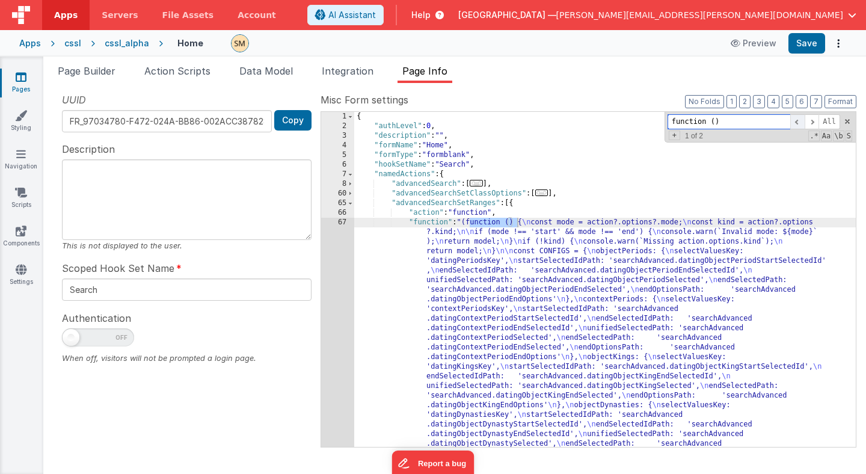
click at [799, 121] on span at bounding box center [797, 121] width 14 height 15
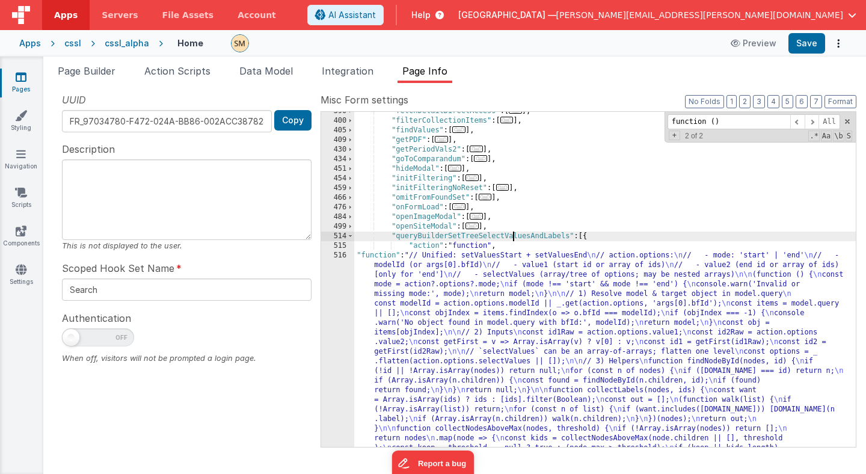
click at [511, 238] on div ""fetchDetailDirectAccess" : [ ... ] , "filterCollectionItems" : [ ... ] , "find…" at bounding box center [605, 475] width 502 height 739
click at [99, 72] on span "Page Builder" at bounding box center [87, 71] width 58 height 12
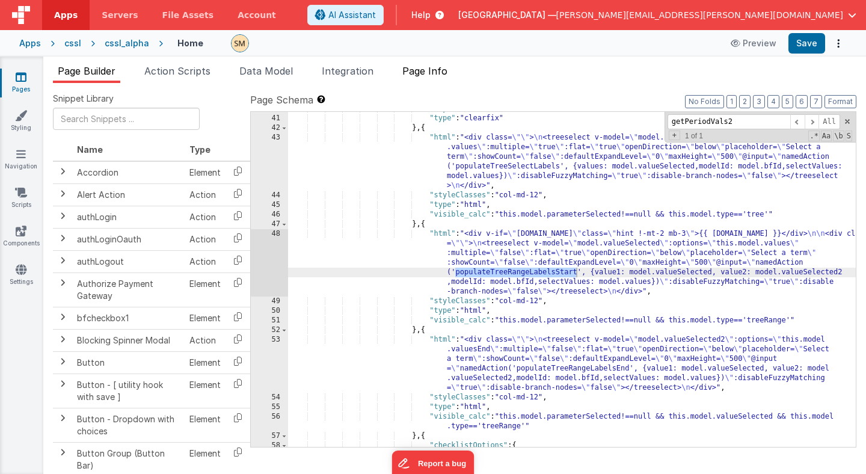
click at [429, 69] on span "Page Info" at bounding box center [424, 71] width 45 height 12
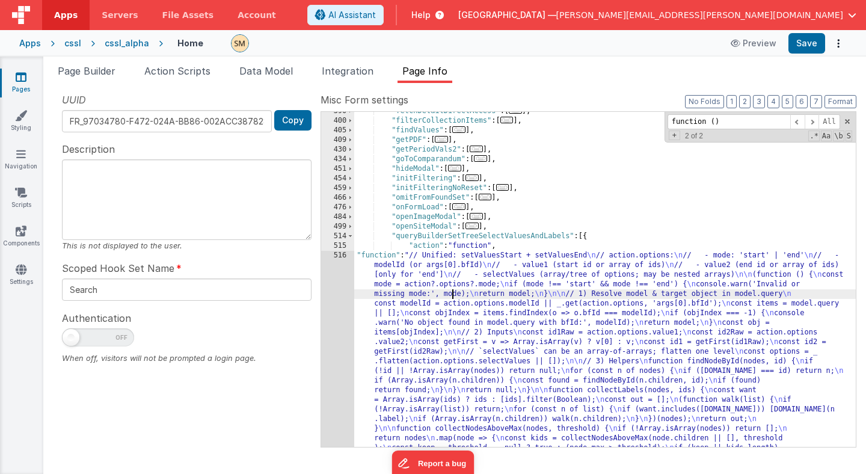
click at [450, 291] on div ""fetchDetailDirectAccess" : [ ... ] , "filterCollectionItems" : [ ... ] , "find…" at bounding box center [605, 475] width 502 height 739
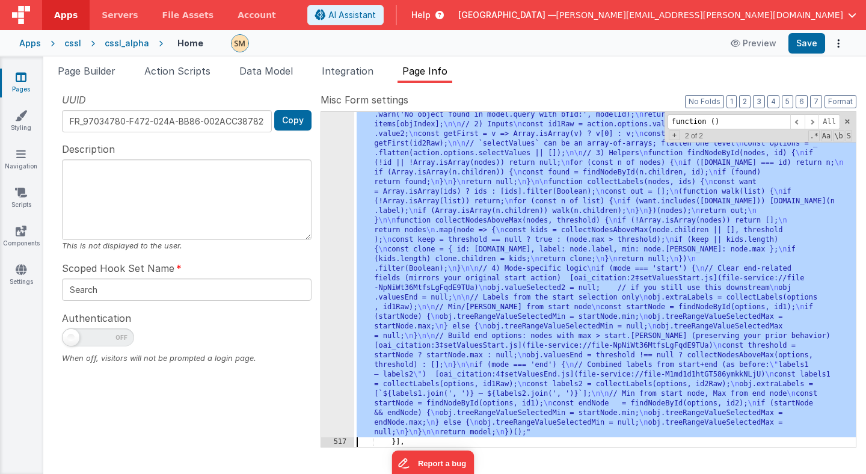
click at [337, 293] on div "516" at bounding box center [337, 240] width 33 height 395
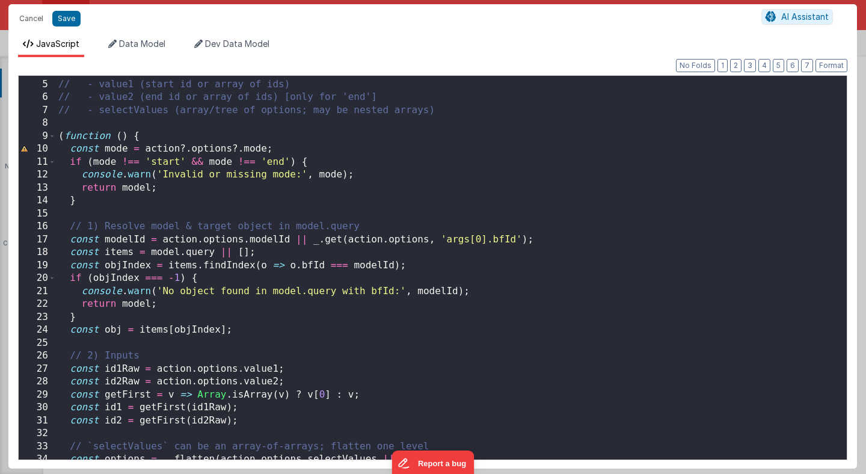
scroll to position [56, 0]
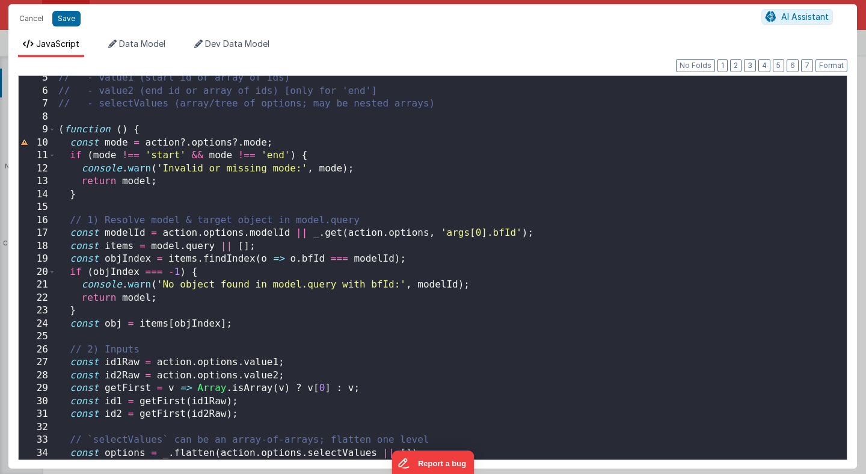
click at [283, 118] on div "// - value1 (start id or array of ids) // - value2 (end id or array of ids) [on…" at bounding box center [451, 277] width 791 height 410
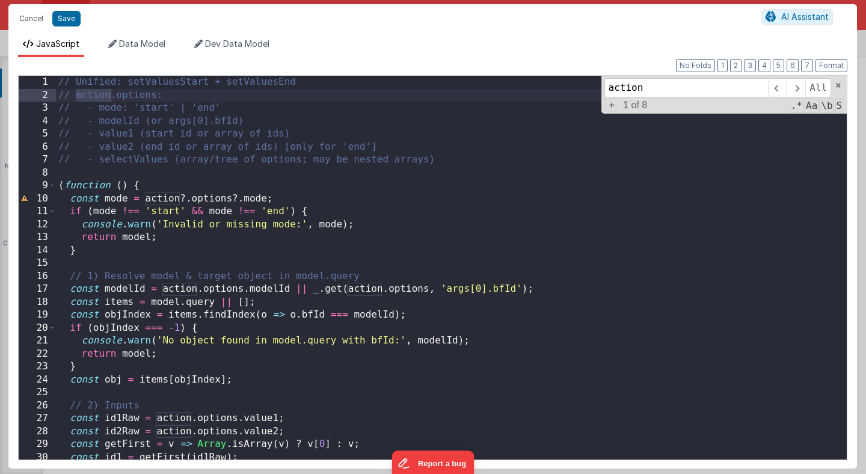
scroll to position [0, 0]
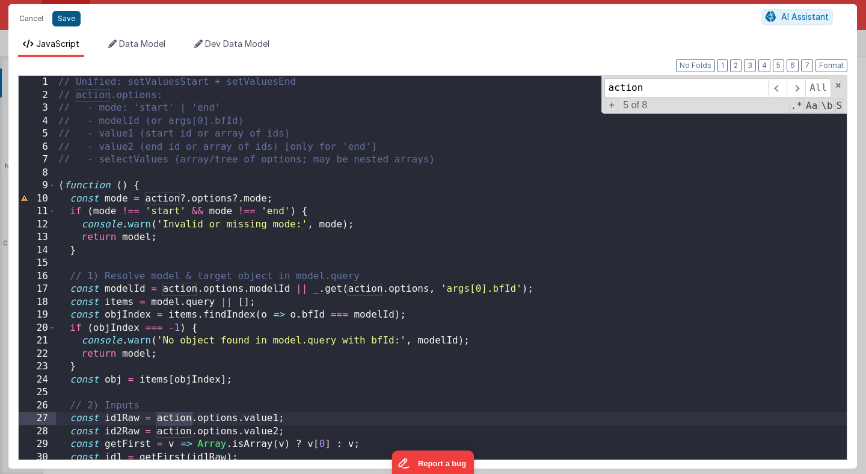
type input "action"
click at [72, 20] on button "Save" at bounding box center [66, 19] width 28 height 16
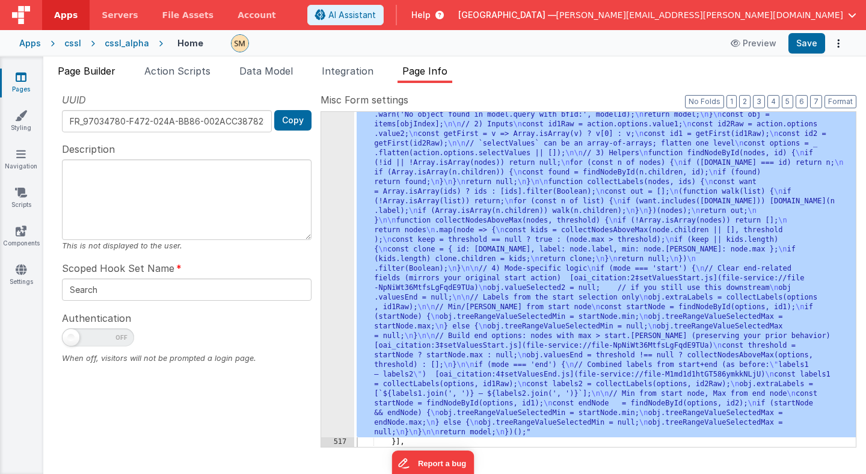
click at [109, 73] on span "Page Builder" at bounding box center [87, 71] width 58 height 12
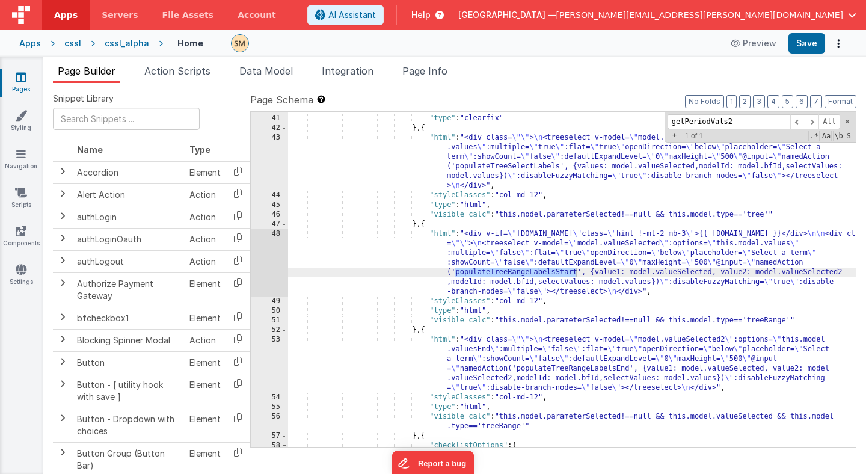
click at [484, 271] on div ""styleClasses" : "col-md-12 clearfix" , "type" : "clearfix" } , { "html" : "<di…" at bounding box center [572, 281] width 568 height 354
click at [269, 268] on div "48" at bounding box center [269, 262] width 37 height 67
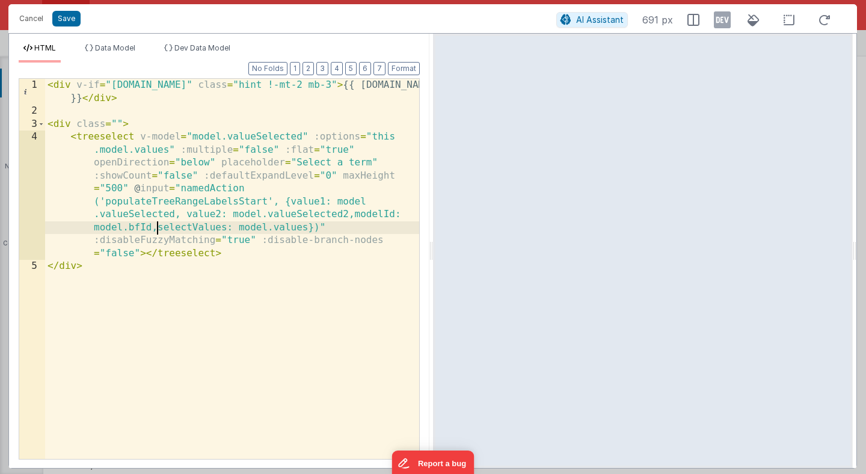
click at [158, 229] on div "< div v-if = "[DOMAIN_NAME]" class = "hint !-mt-2 mb-3" > {{ [DOMAIN_NAME] }} <…" at bounding box center [232, 288] width 374 height 419
click at [308, 229] on div "< div v-if = "[DOMAIN_NAME]" class = "hint !-mt-2 mb-3" > {{ [DOMAIN_NAME] }} <…" at bounding box center [232, 288] width 374 height 419
click at [73, 22] on button "Save" at bounding box center [66, 19] width 28 height 16
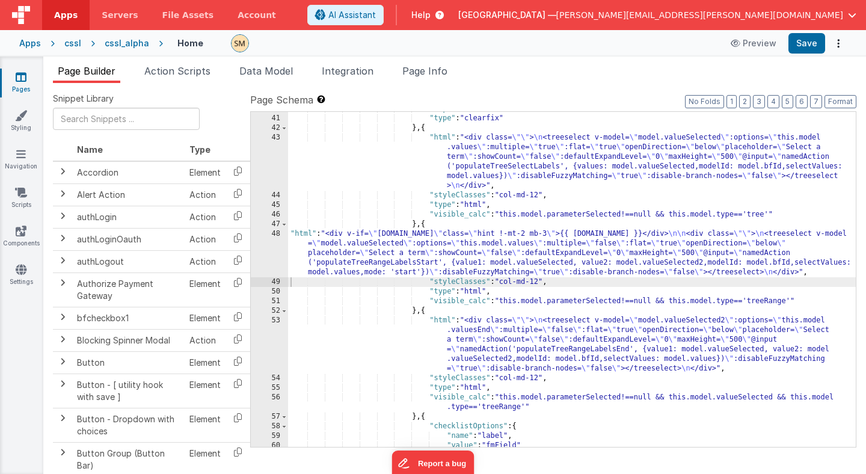
scroll to position [396, 0]
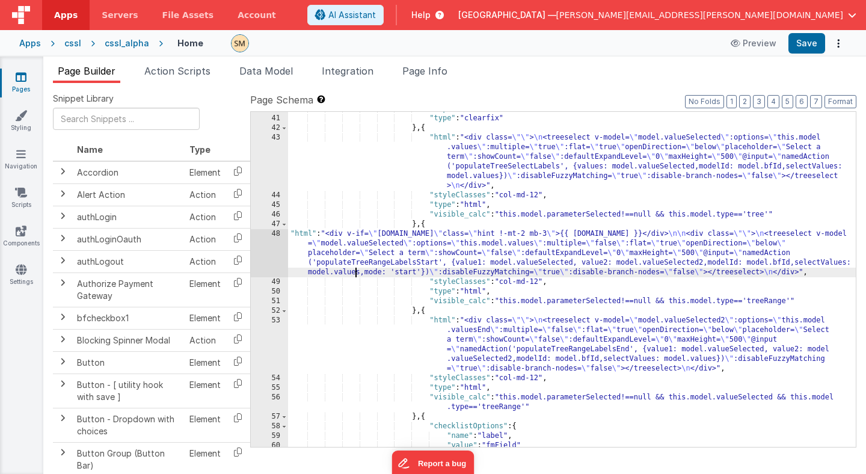
click at [354, 269] on div ""styleClasses" : "col-md-12 clearfix" , "type" : "clearfix" } , { "html" : "<di…" at bounding box center [572, 281] width 568 height 354
click at [354, 264] on div ""styleClasses" : "col-md-12 clearfix" , "type" : "clearfix" } , { "html" : "<di…" at bounding box center [572, 281] width 568 height 354
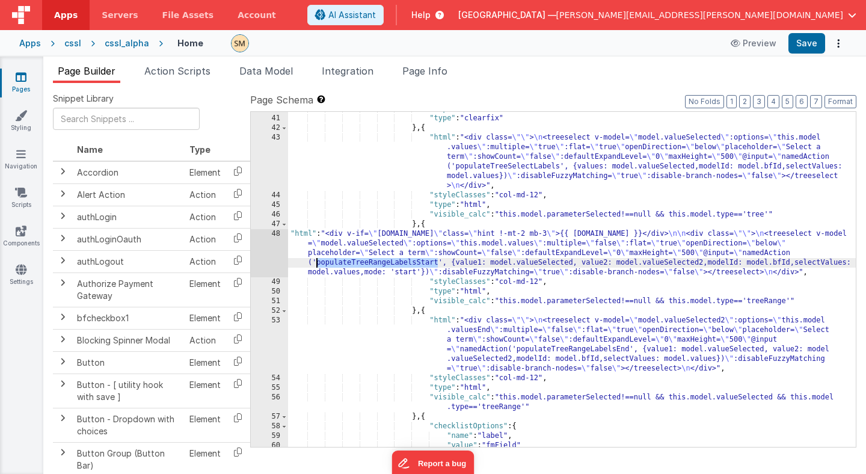
click at [354, 264] on div ""styleClasses" : "col-md-12 clearfix" , "type" : "clearfix" } , { "html" : "<di…" at bounding box center [572, 281] width 568 height 354
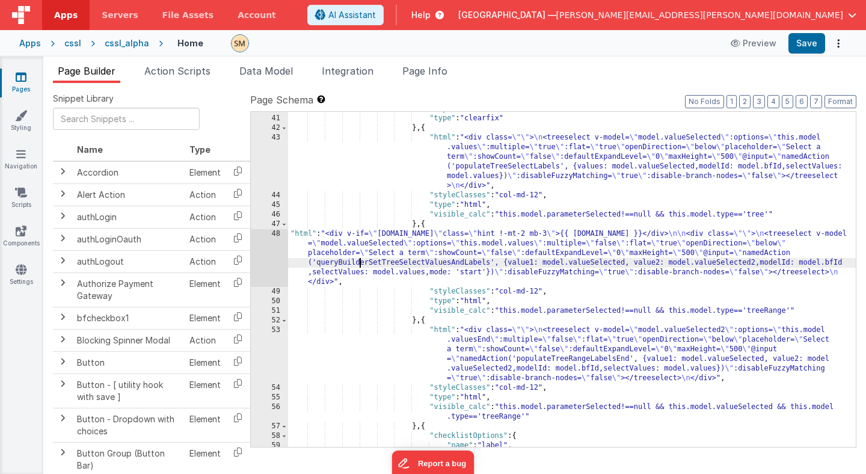
click at [360, 264] on div ""styleClasses" : "col-md-12 clearfix" , "type" : "clearfix" } , { "html" : "<di…" at bounding box center [572, 281] width 568 height 354
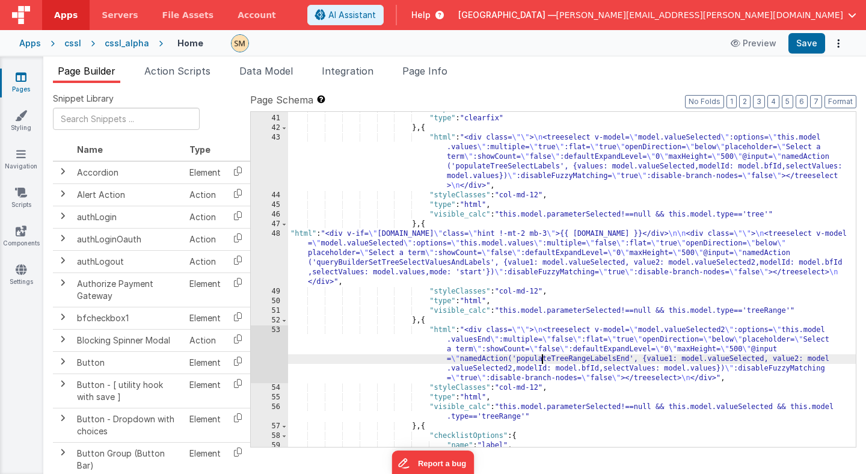
click at [541, 360] on div ""styleClasses" : "col-md-12 clearfix" , "type" : "clearfix" } , { "html" : "<di…" at bounding box center [572, 281] width 568 height 354
click at [274, 356] on div "53" at bounding box center [269, 354] width 37 height 58
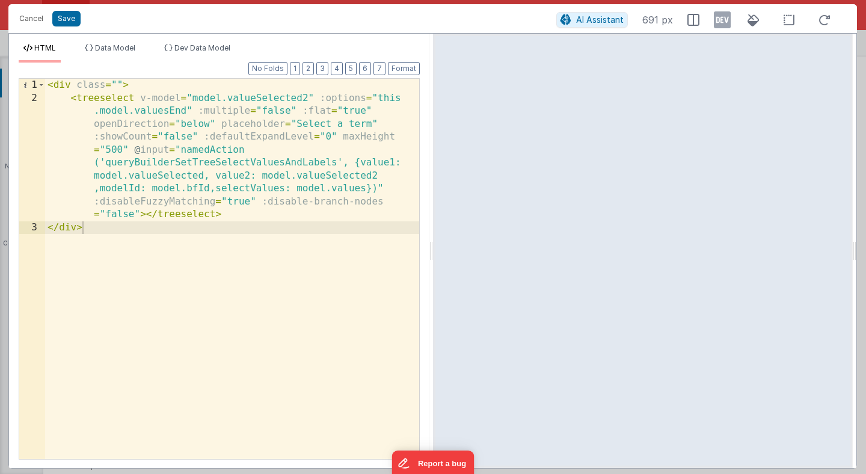
click at [367, 190] on div "< div class = "" > < treeselect v-model = "model.valueSelected2" :options = "th…" at bounding box center [232, 282] width 374 height 406
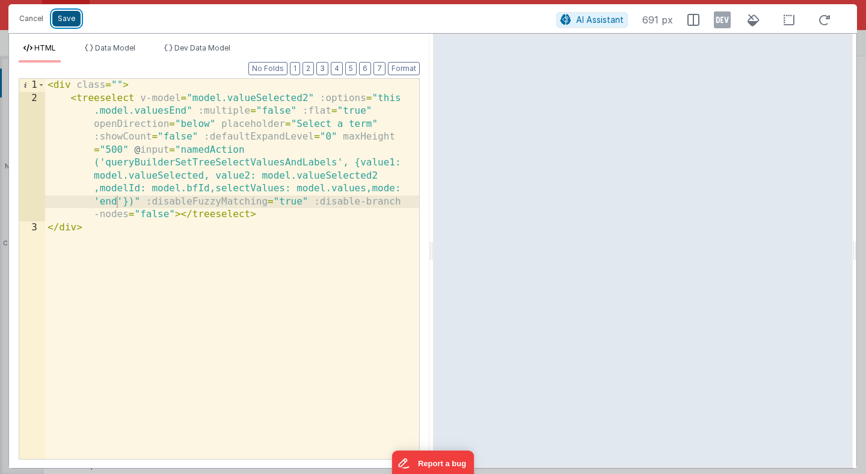
click at [65, 23] on button "Save" at bounding box center [66, 19] width 28 height 16
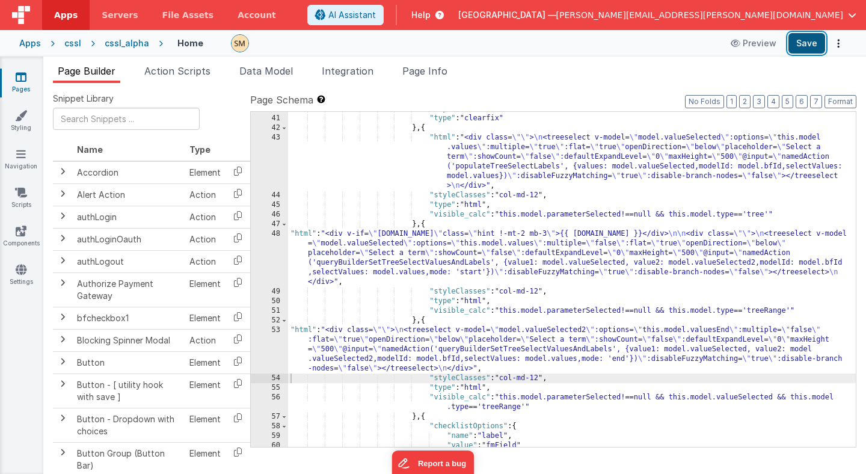
click at [810, 45] on button "Save" at bounding box center [806, 43] width 37 height 20
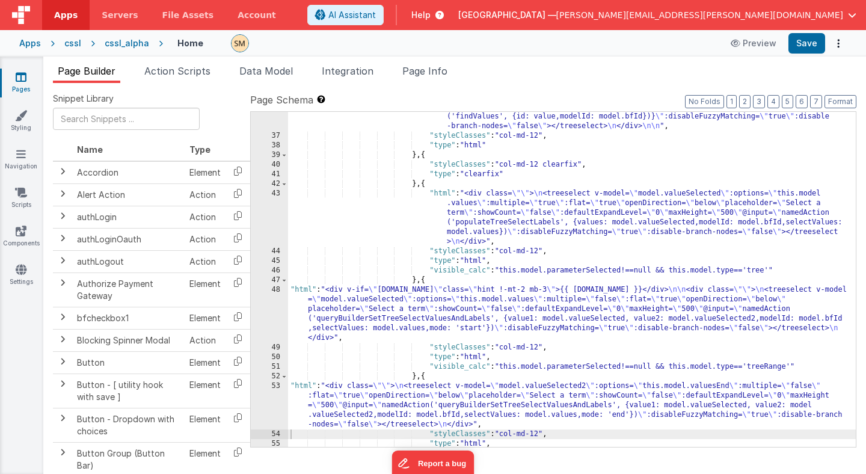
scroll to position [343, 0]
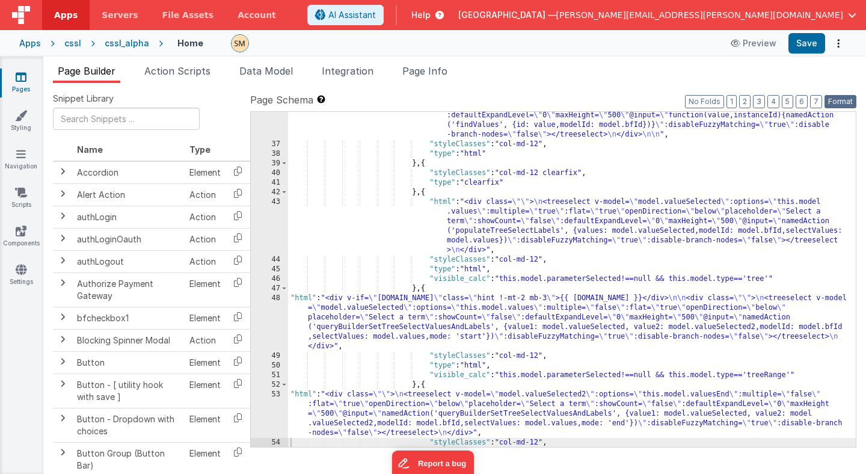
click at [837, 105] on button "Format" at bounding box center [841, 101] width 32 height 13
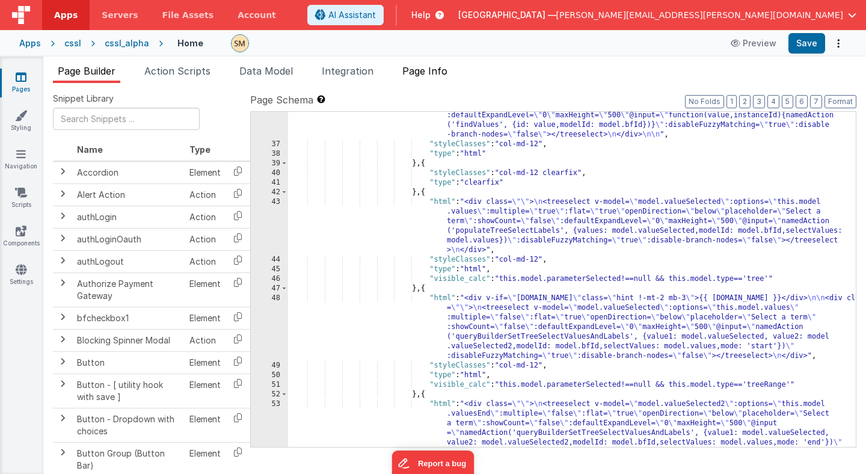
click at [431, 73] on span "Page Info" at bounding box center [424, 71] width 45 height 12
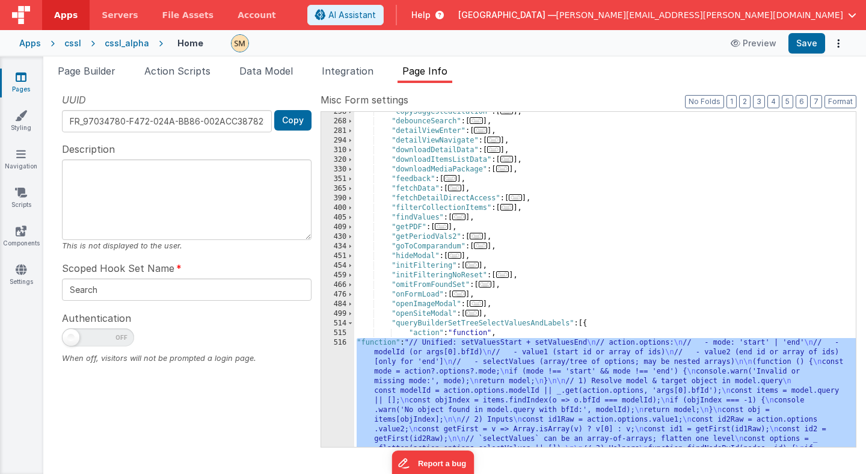
scroll to position [670, 0]
click at [837, 99] on button "Format" at bounding box center [841, 101] width 32 height 13
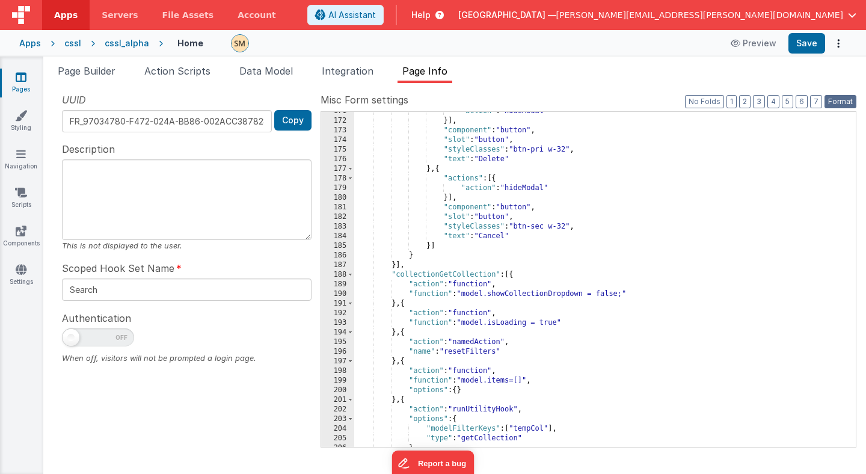
scroll to position [2907, 0]
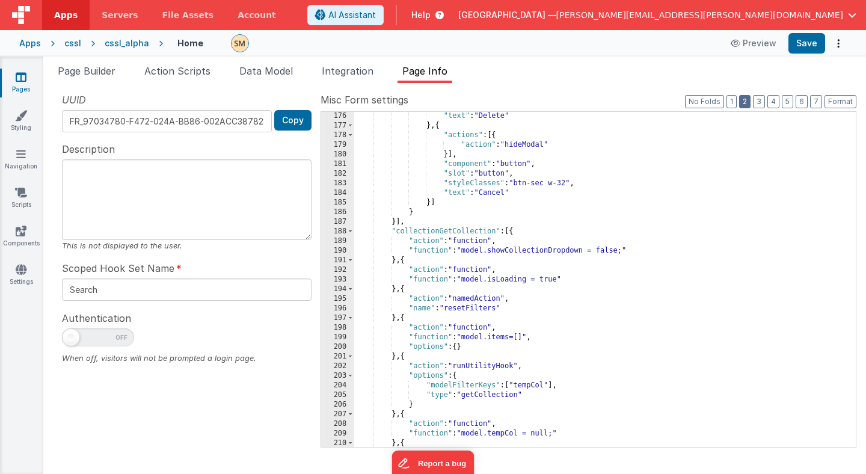
click at [749, 103] on button "2" at bounding box center [744, 101] width 11 height 13
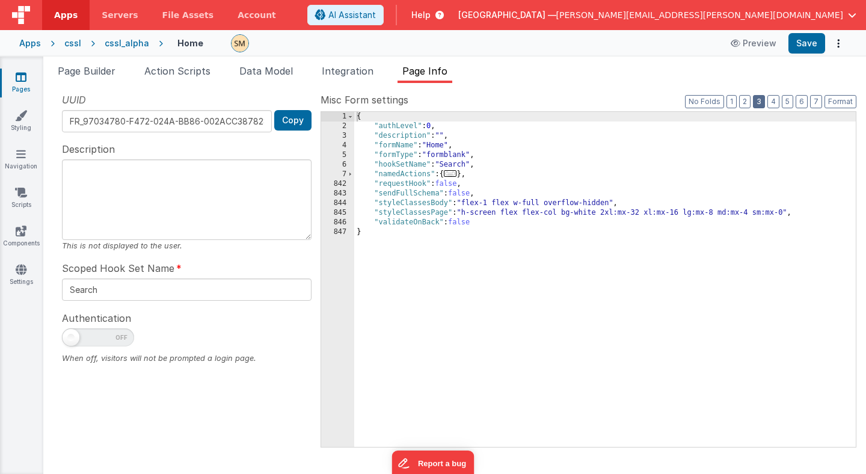
click at [764, 103] on button "3" at bounding box center [759, 101] width 12 height 13
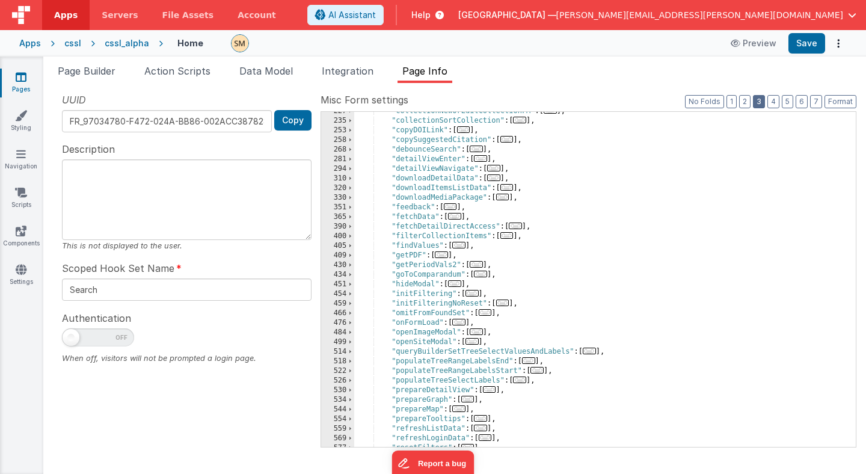
scroll to position [191, 0]
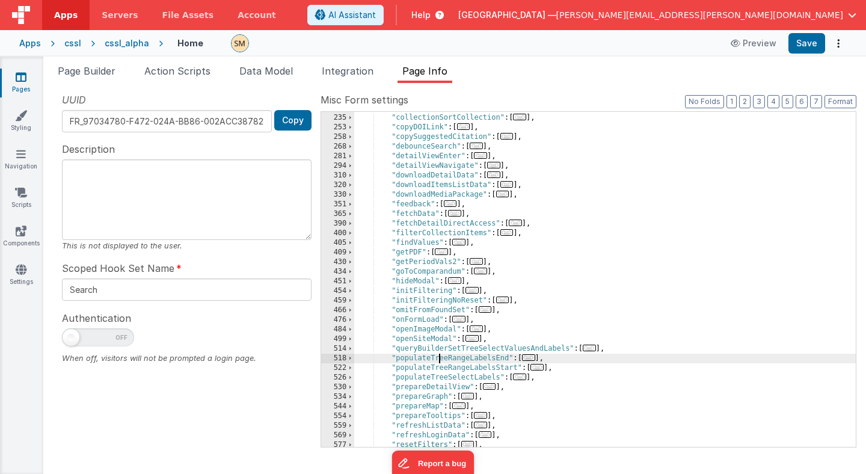
click at [440, 361] on div ""collectionNewOrEditCollectionFM" : [ ... ] , "collectionSortCollection" : [ ..…" at bounding box center [605, 280] width 502 height 354
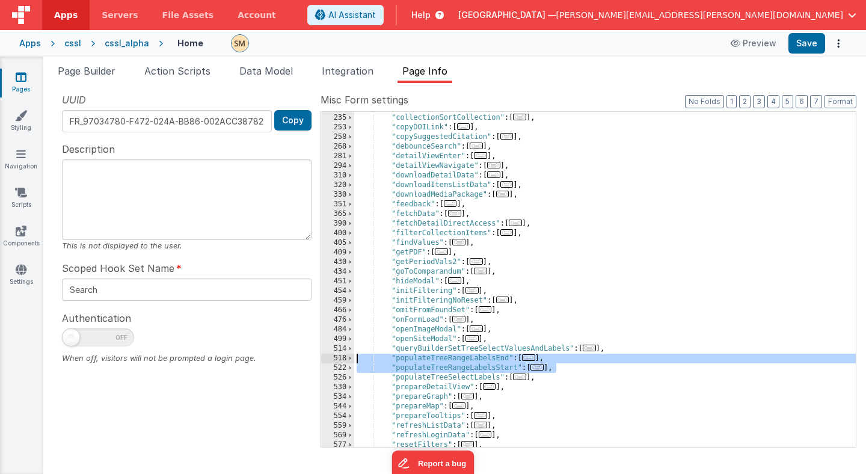
drag, startPoint x: 564, startPoint y: 367, endPoint x: 290, endPoint y: 360, distance: 273.1
click at [290, 360] on div "UUID FR_97034780-F472-024A-BB86-002ACC387828 Copy Description This is not displ…" at bounding box center [454, 270] width 803 height 354
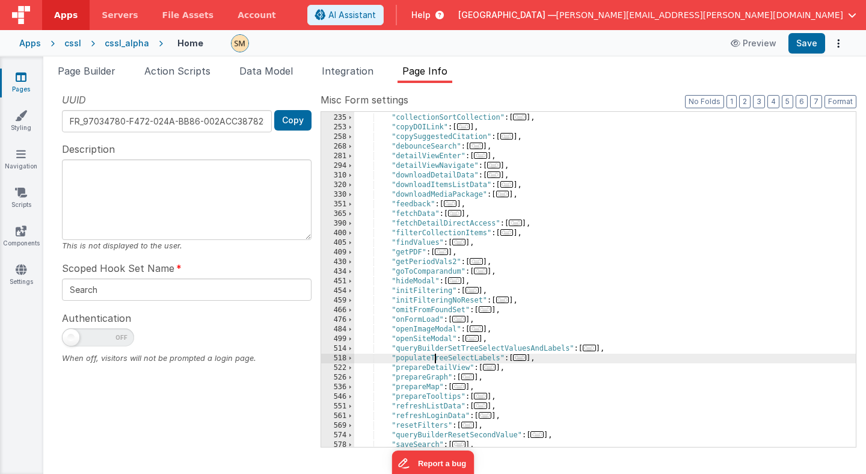
click at [434, 358] on div ""collectionNewOrEditCollectionFM" : [ ... ] , "collectionSortCollection" : [ ..…" at bounding box center [605, 280] width 502 height 354
click at [350, 358] on span at bounding box center [350, 359] width 7 height 10
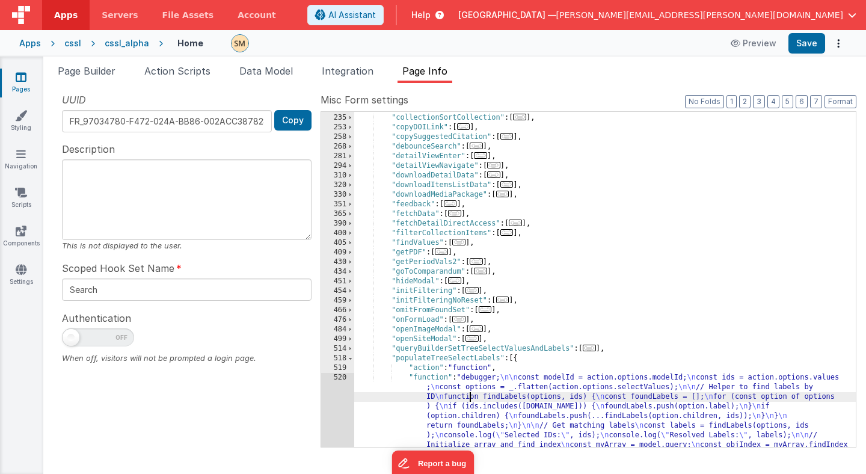
click at [470, 399] on div ""collectionNewOrEditCollectionFM" : [ ... ] , "collectionSortCollection" : [ ..…" at bounding box center [605, 333] width 502 height 460
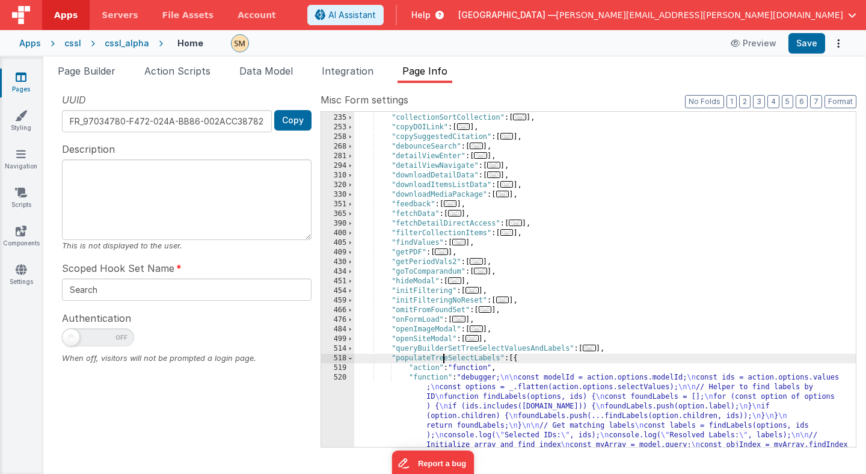
click at [442, 361] on div ""collectionNewOrEditCollectionFM" : [ ... ] , "collectionSortCollection" : [ ..…" at bounding box center [605, 333] width 502 height 460
click at [108, 70] on span "Page Builder" at bounding box center [87, 71] width 58 height 12
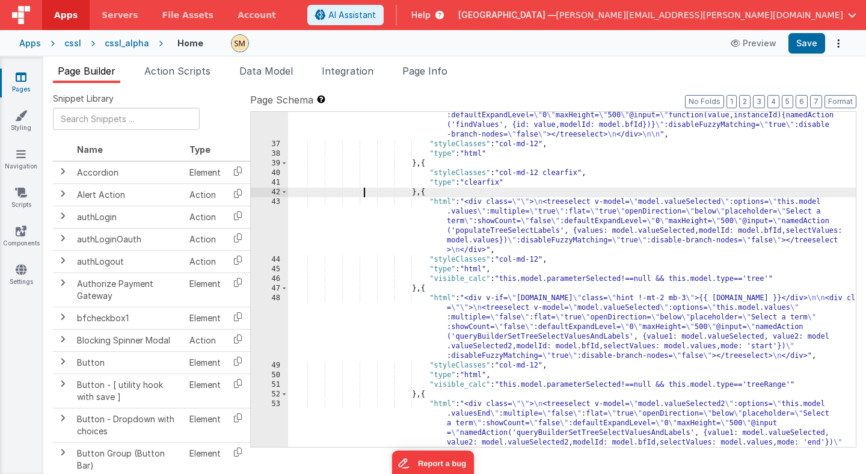
click at [365, 194] on div ""html" : "<div class= \"\" > \n <treeselect v-model= \" model.parameterSelected…" at bounding box center [572, 307] width 568 height 450
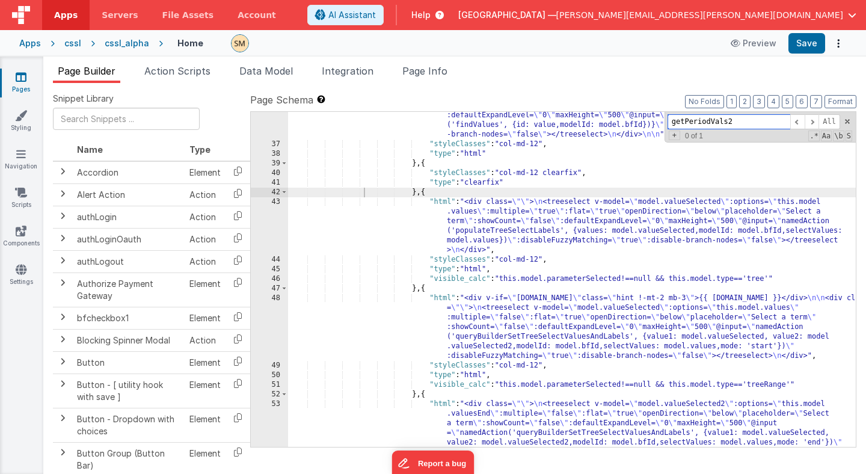
paste input "populateTreeSelectLabels"
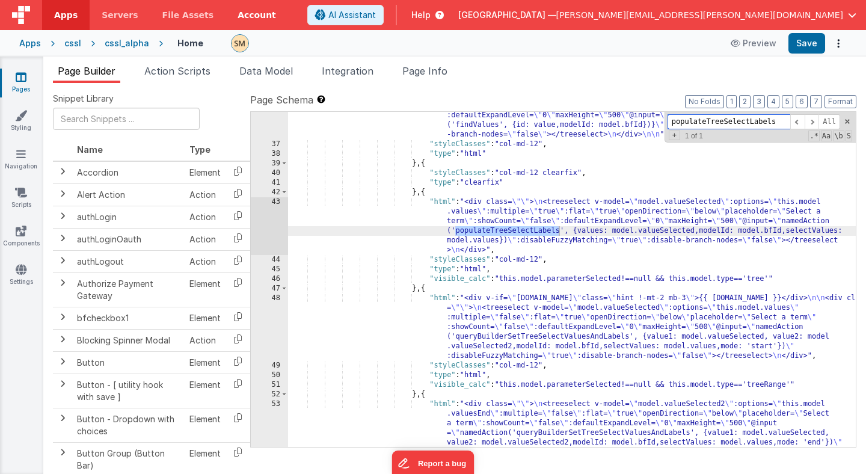
type input "populateTreeSelectLabels"
click at [423, 76] on li "Page Info" at bounding box center [425, 73] width 55 height 19
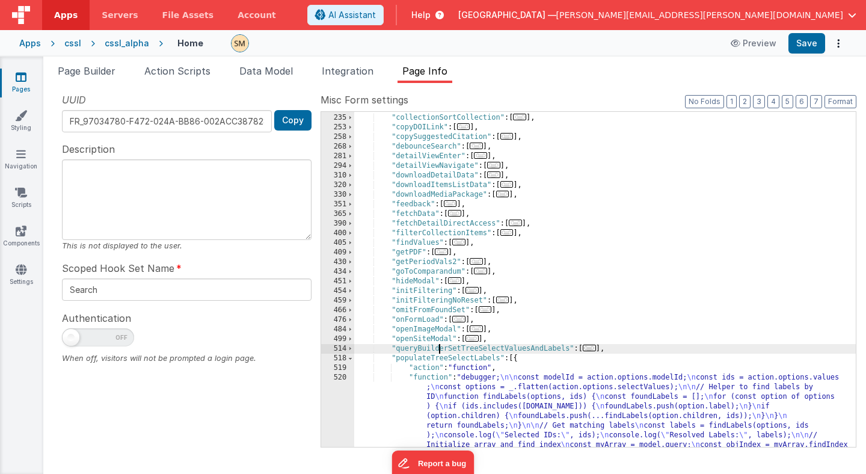
click at [437, 349] on div ""collectionNewOrEditCollectionFM" : [ ... ] , "collectionSortCollection" : [ ..…" at bounding box center [605, 333] width 502 height 460
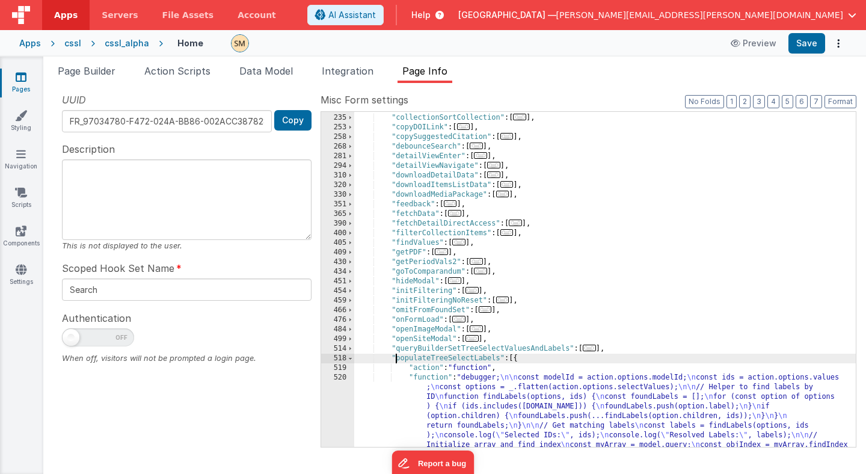
click at [396, 360] on div ""collectionNewOrEditCollectionFM" : [ ... ] , "collectionSortCollection" : [ ..…" at bounding box center [605, 333] width 502 height 460
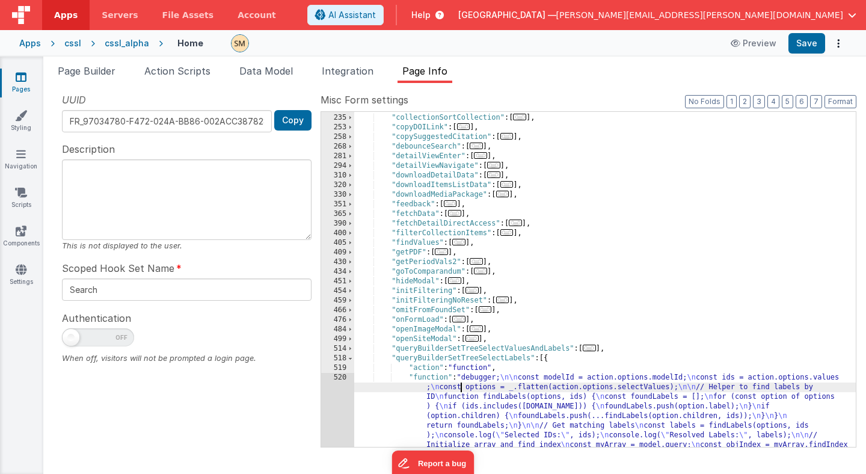
click at [460, 390] on div ""collectionNewOrEditCollectionFM" : [ ... ] , "collectionSortCollection" : [ ..…" at bounding box center [605, 333] width 502 height 460
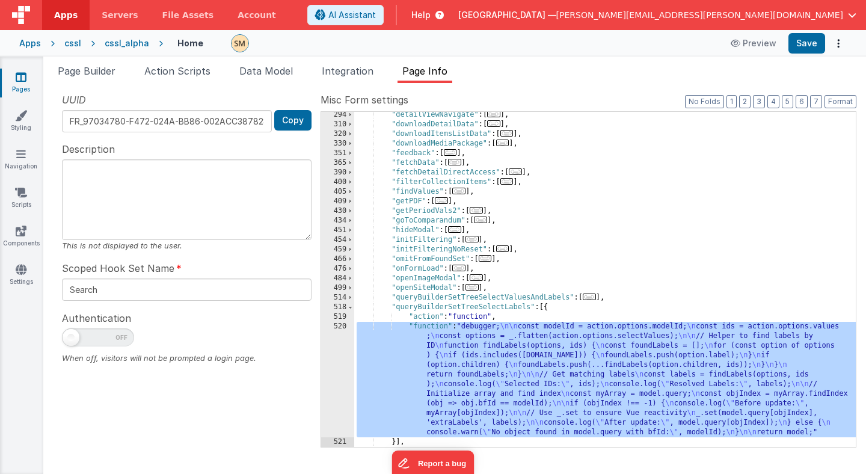
click at [342, 387] on div "520" at bounding box center [337, 379] width 33 height 115
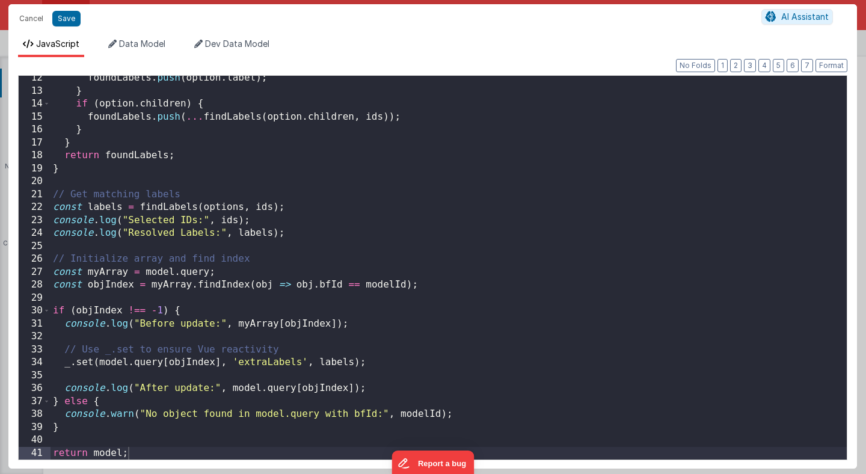
scroll to position [146, 0]
click at [345, 324] on div "foundLabels . push ( option . label ) ; } if ( option . children ) { foundLabel…" at bounding box center [449, 277] width 796 height 410
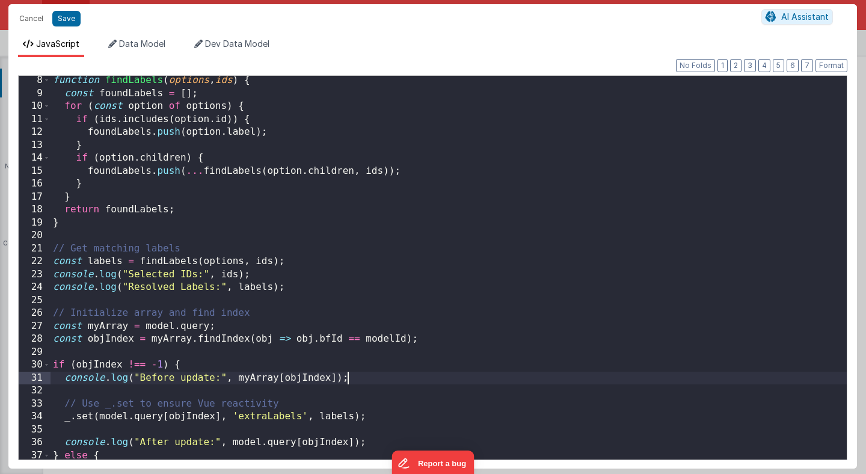
scroll to position [0, 0]
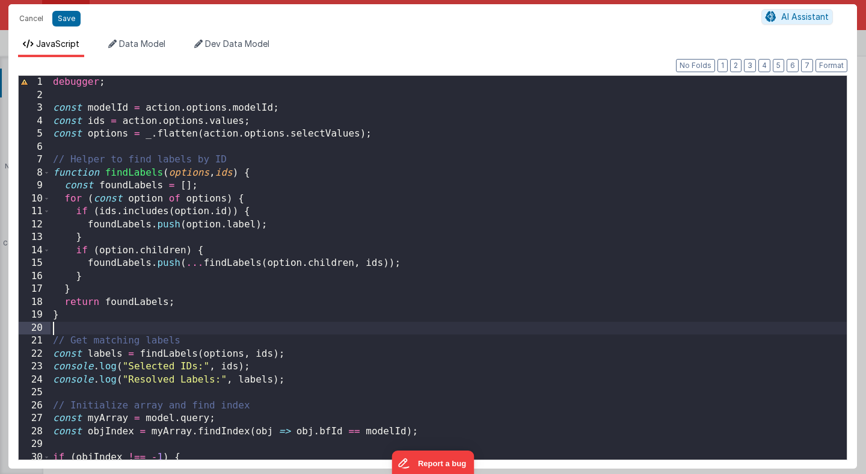
click at [307, 330] on div "debugger ; const modelId = action . options . modelId ; const ids = action . op…" at bounding box center [449, 281] width 796 height 410
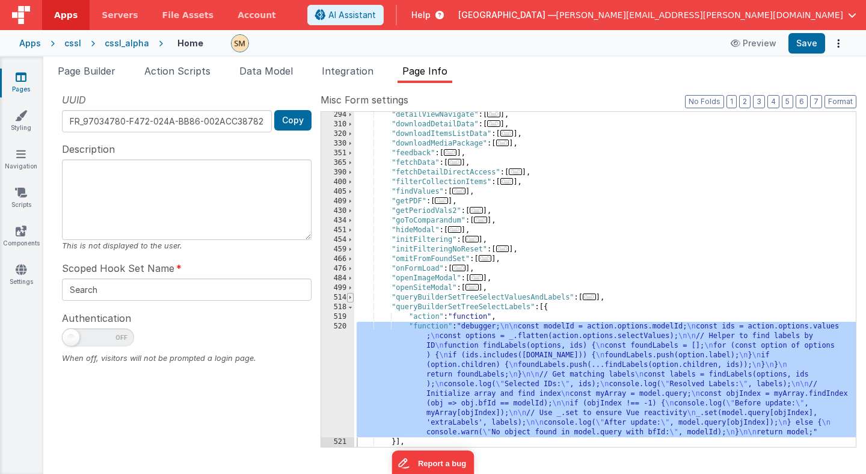
click at [349, 298] on span at bounding box center [350, 298] width 7 height 10
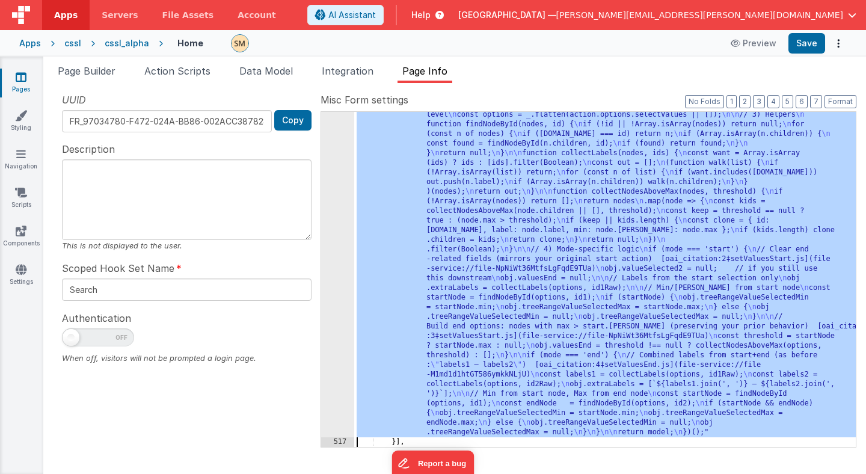
scroll to position [560, 0]
click at [338, 305] on div "516" at bounding box center [337, 216] width 33 height 443
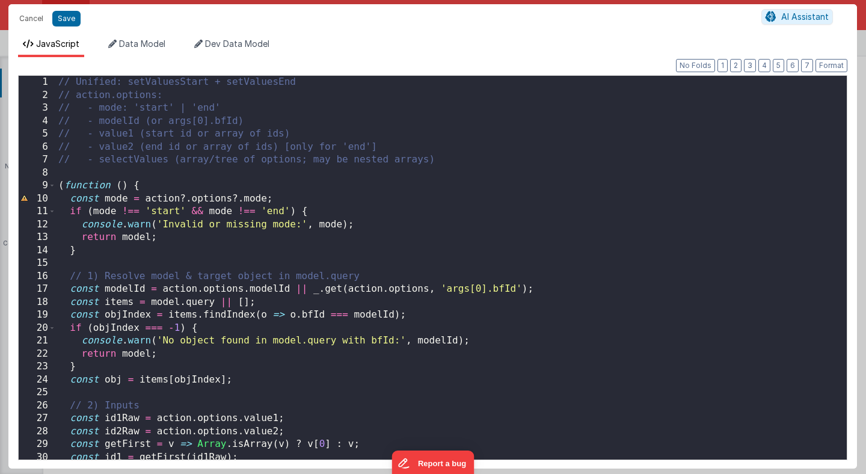
click at [338, 305] on div "// Unified: setValuesStart + setValuesEnd // action.options: // - mode: 'start'…" at bounding box center [451, 281] width 791 height 410
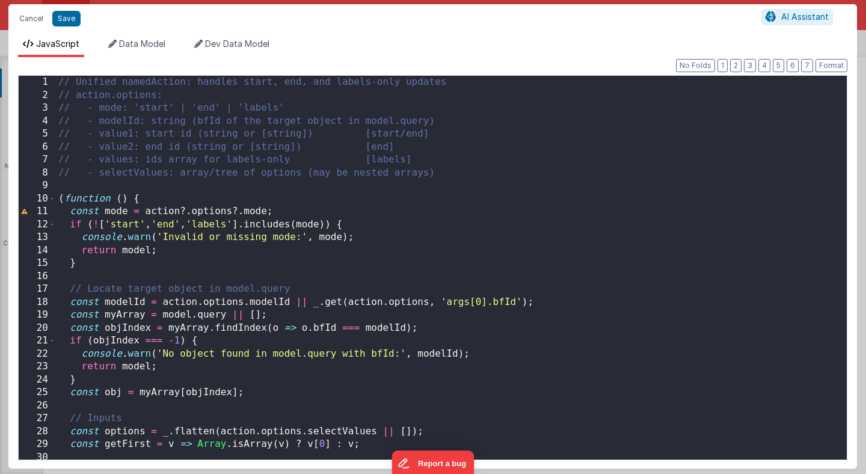
scroll to position [0, 0]
click at [71, 18] on button "Save" at bounding box center [66, 19] width 28 height 16
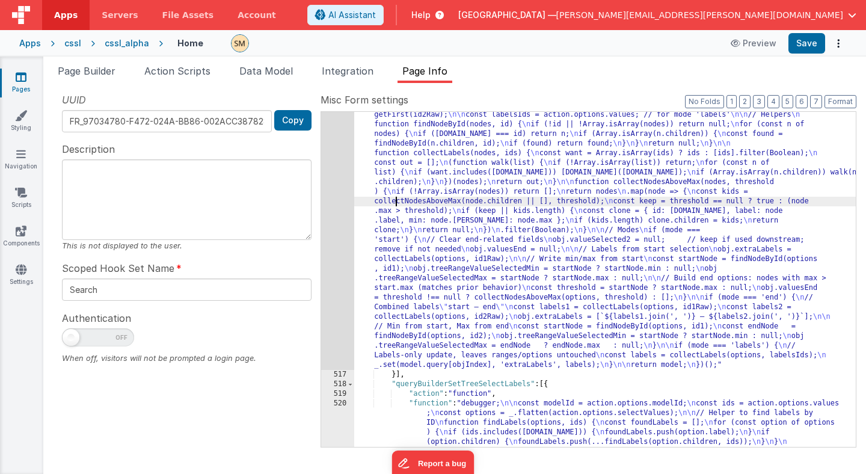
click at [394, 203] on div ""function" : "// Unified namedAction: handles start, end, and labels-only updat…" at bounding box center [605, 408] width 502 height 826
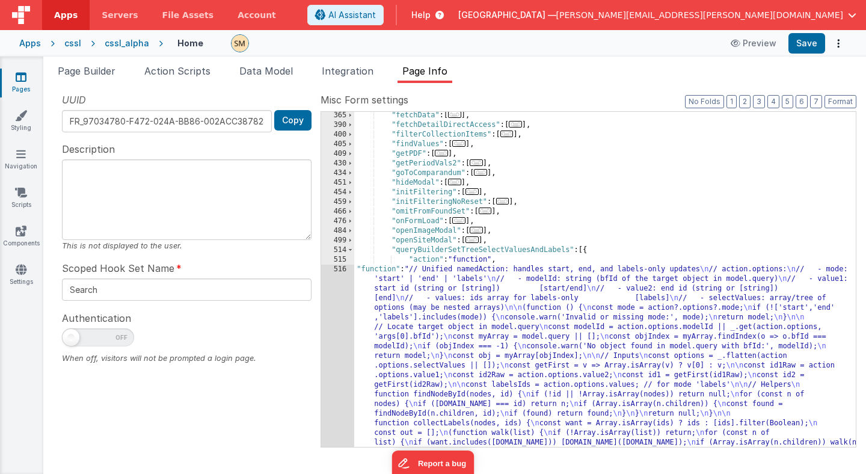
scroll to position [289, 0]
click at [435, 253] on div ""fetchData" : [ ... ] , "fetchDetailDirectAccess" : [ ... ] , "filterCollection…" at bounding box center [605, 471] width 502 height 720
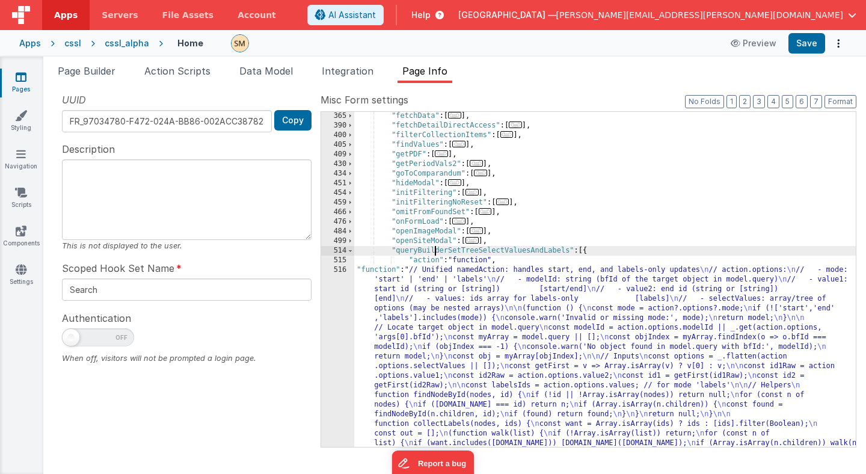
click at [435, 253] on div ""fetchData" : [ ... ] , "fetchDetailDirectAccess" : [ ... ] , "filterCollection…" at bounding box center [605, 471] width 502 height 720
click at [470, 250] on div ""fetchData" : [ ... ] , "fetchDetailDirectAccess" : [ ... ] , "filterCollection…" at bounding box center [605, 471] width 502 height 720
click at [109, 72] on span "Page Builder" at bounding box center [87, 71] width 58 height 12
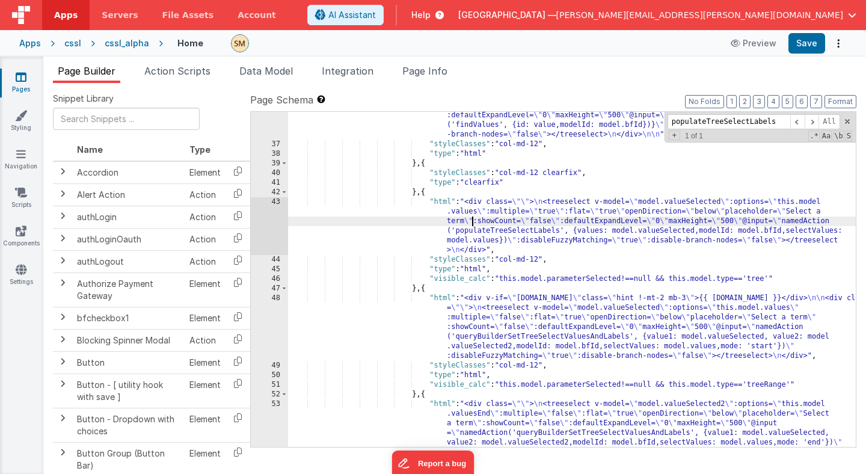
click at [473, 221] on div ""html" : "<div class= \"\" > \n <treeselect v-model= \" model.parameterSelected…" at bounding box center [572, 307] width 568 height 450
click at [269, 224] on div "43" at bounding box center [269, 226] width 37 height 58
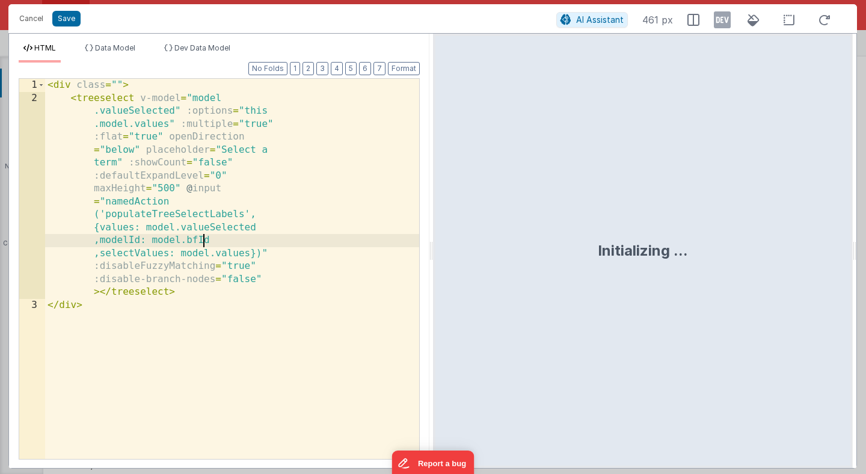
click at [269, 224] on div "< div class = "" > < treeselect v-model = "model .valueSelected" :options = "th…" at bounding box center [232, 282] width 374 height 406
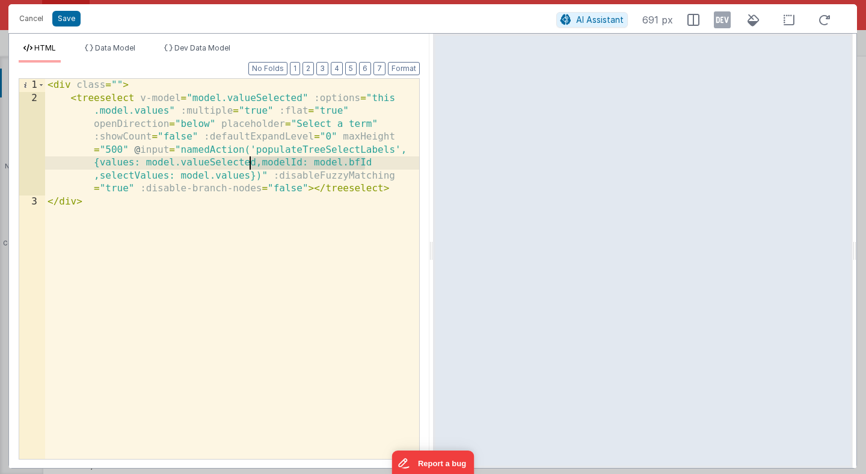
click at [249, 178] on div "< div class = "" > < treeselect v-model = "model.valueSelected" :options = "thi…" at bounding box center [232, 282] width 374 height 406
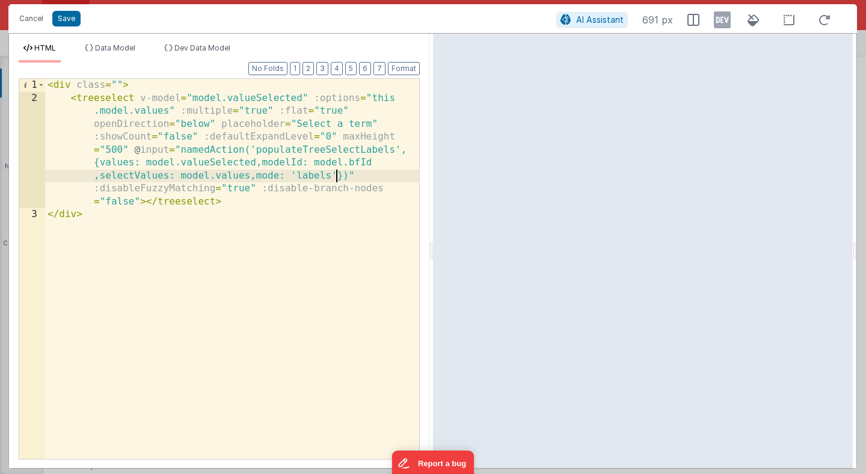
click at [277, 152] on div "< div class = "" > < treeselect v-model = "model.valueSelected" :options = "thi…" at bounding box center [232, 282] width 374 height 406
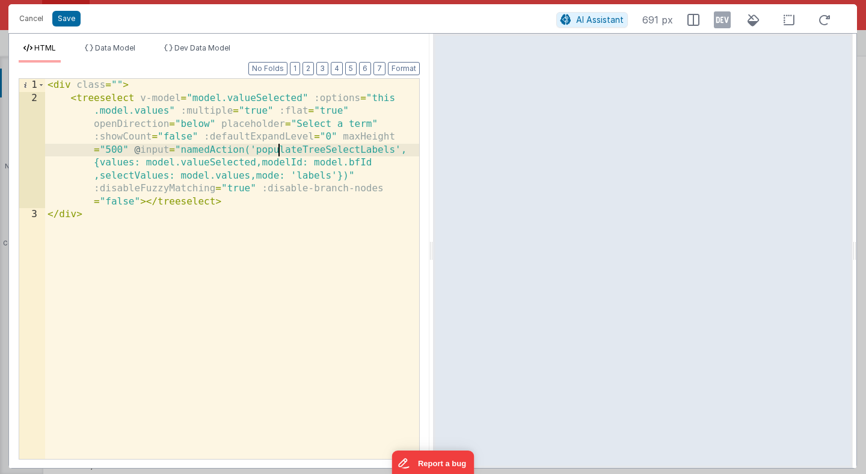
click at [277, 152] on div "< div class = "" > < treeselect v-model = "model.valueSelected" :options = "thi…" at bounding box center [232, 282] width 374 height 406
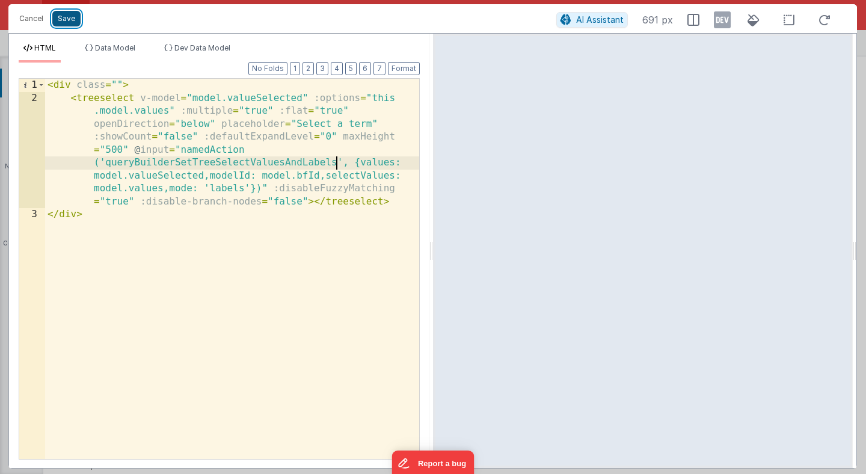
click at [61, 22] on button "Save" at bounding box center [66, 19] width 28 height 16
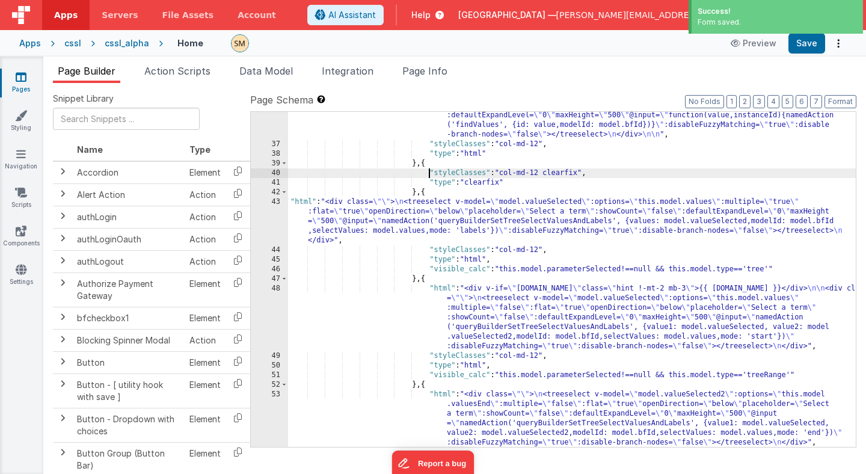
click at [431, 168] on div ""html" : "<div class= \"\" > \n <treeselect v-model= \" model.parameterSelected…" at bounding box center [572, 283] width 568 height 402
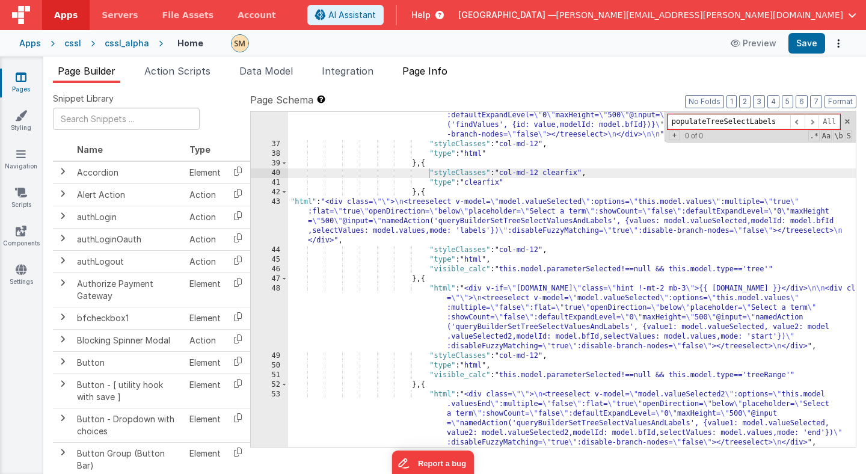
click at [436, 74] on span "Page Info" at bounding box center [424, 71] width 45 height 12
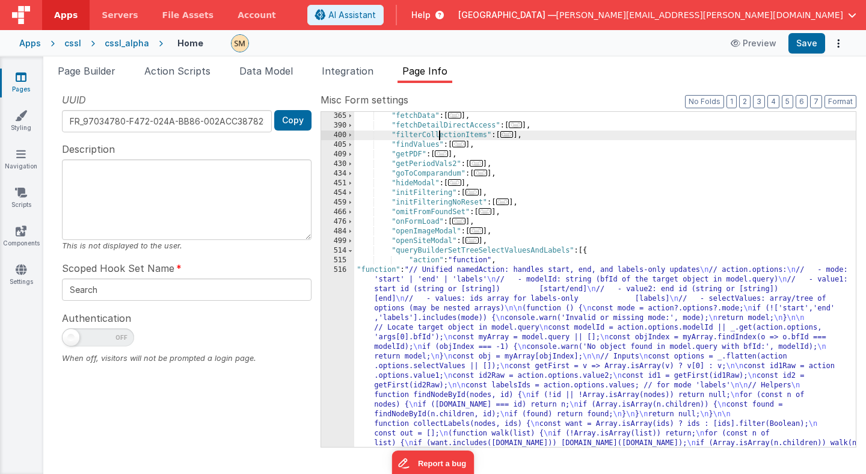
click at [438, 140] on div ""fetchData" : [ ... ] , "fetchDetailDirectAccess" : [ ... ] , "filterCollection…" at bounding box center [605, 471] width 502 height 720
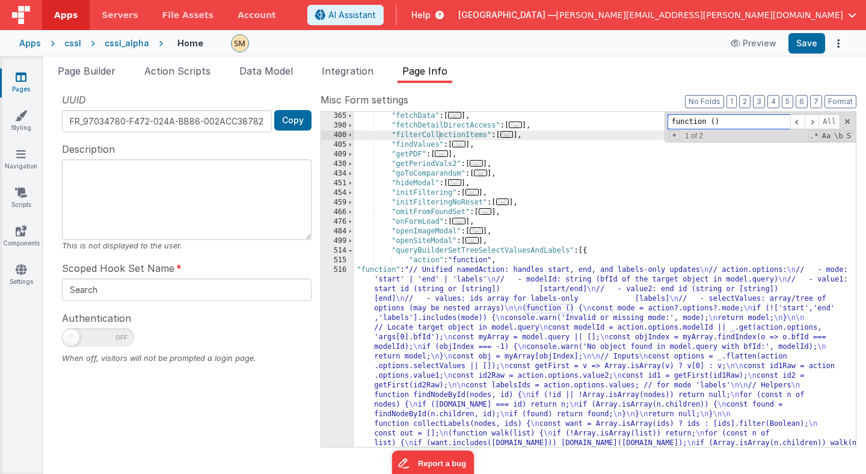
paste input "populateTreeSelectLabels"
click at [351, 250] on span at bounding box center [350, 251] width 7 height 10
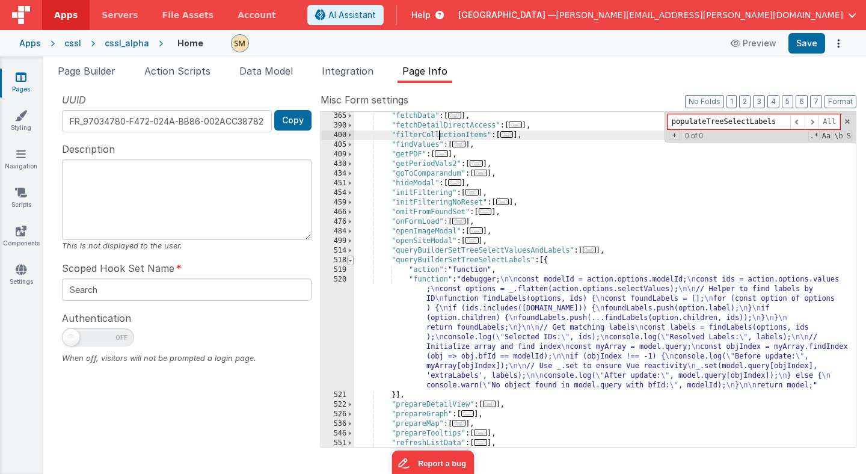
click at [351, 262] on span at bounding box center [350, 261] width 7 height 10
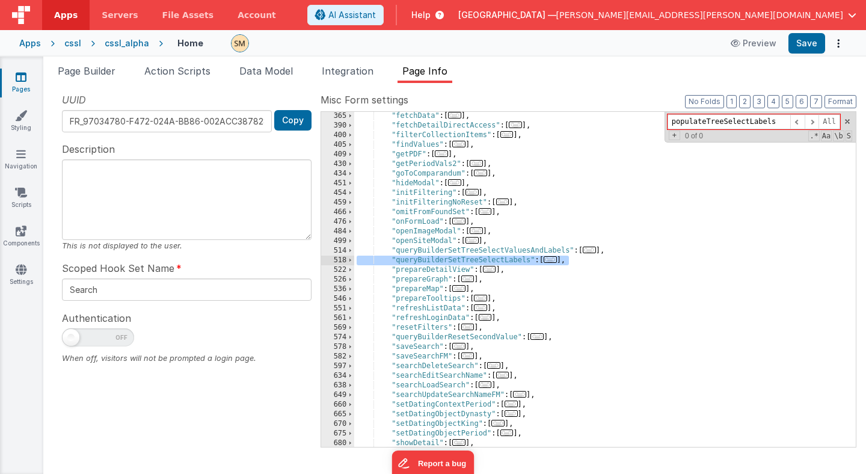
drag, startPoint x: 574, startPoint y: 260, endPoint x: 331, endPoint y: 259, distance: 243.0
click at [331, 259] on div "365 390 400 405 409 430 434 451 454 459 466 476 484 499 514 518 522 526 536 546…" at bounding box center [589, 279] width 536 height 336
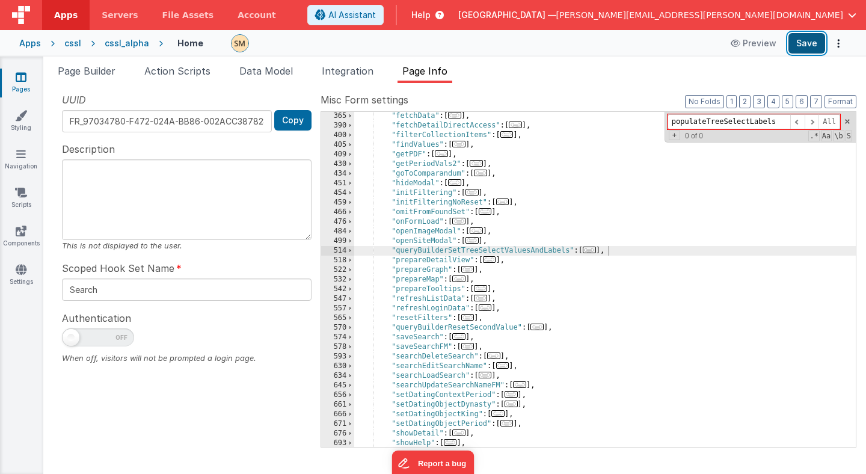
click at [809, 41] on button "Save" at bounding box center [806, 43] width 37 height 20
click at [523, 253] on div ""fetchData" : [ ... ] , "fetchDetailDirectAccess" : [ ... ] , "filterCollection…" at bounding box center [605, 288] width 502 height 354
click at [610, 251] on div ""fetchData" : [ ... ] , "fetchDetailDirectAccess" : [ ... ] , "filterCollection…" at bounding box center [605, 288] width 502 height 354
drag, startPoint x: 775, startPoint y: 123, endPoint x: 663, endPoint y: 115, distance: 112.8
click at [663, 115] on div ""fetchData" : [ ... ] , "fetchDetailDirectAccess" : [ ... ] , "filterCollection…" at bounding box center [605, 279] width 502 height 335
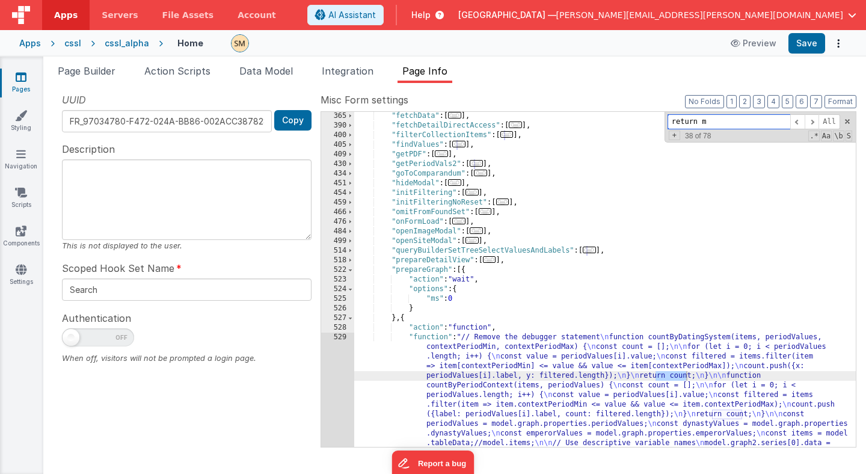
scroll to position [804, 0]
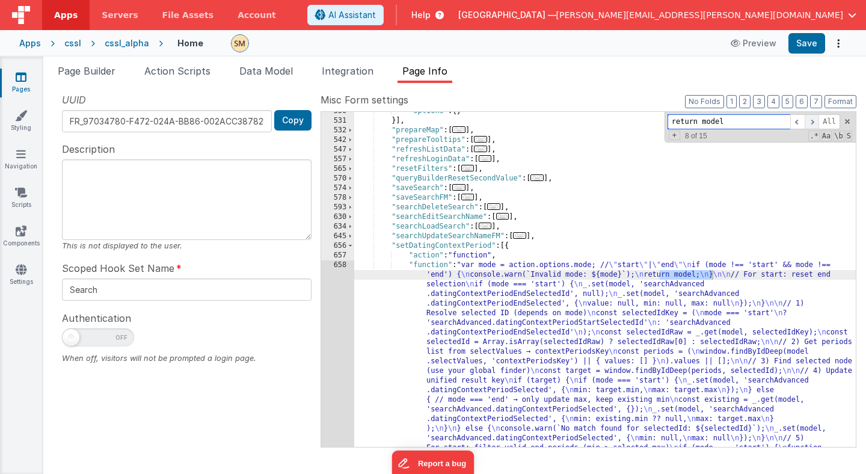
type input "return model"
click at [811, 120] on span at bounding box center [812, 121] width 14 height 15
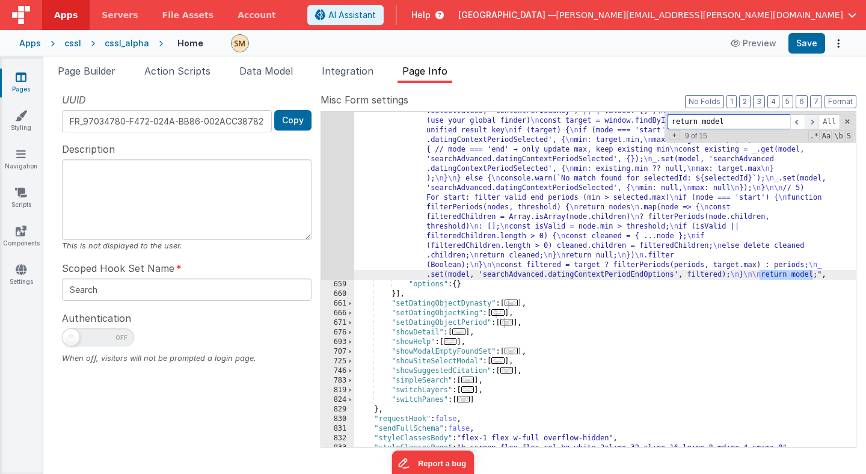
click at [811, 120] on span at bounding box center [812, 121] width 14 height 15
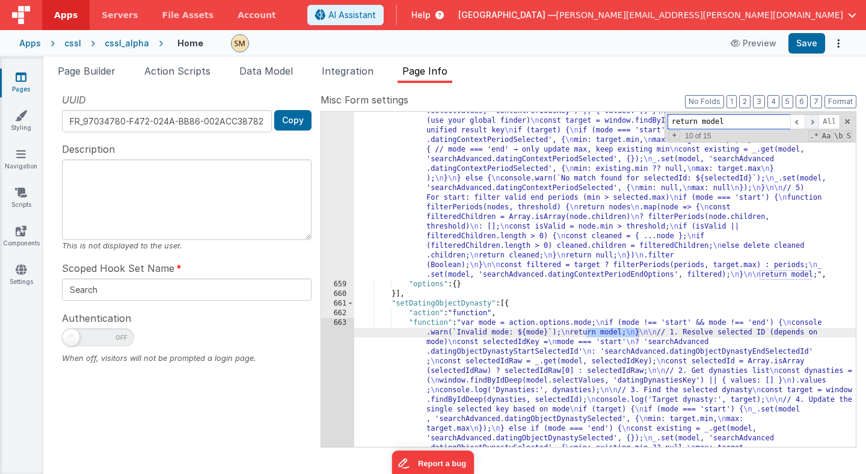
click at [811, 120] on span at bounding box center [812, 121] width 14 height 15
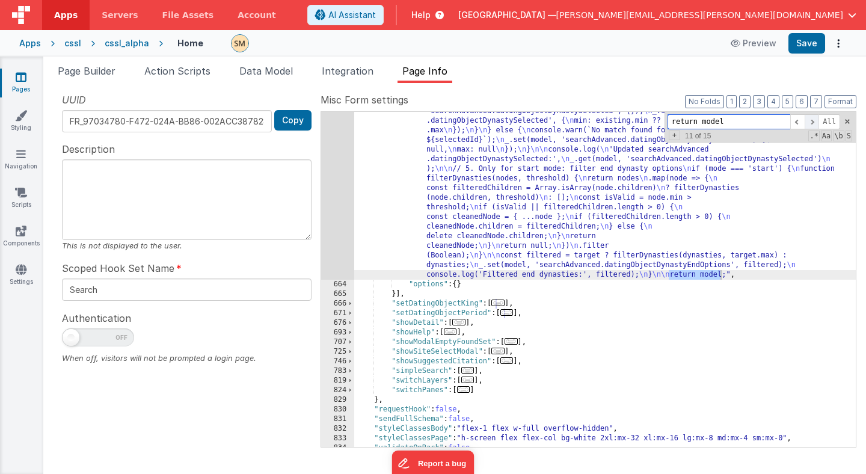
click at [811, 120] on span at bounding box center [812, 121] width 14 height 15
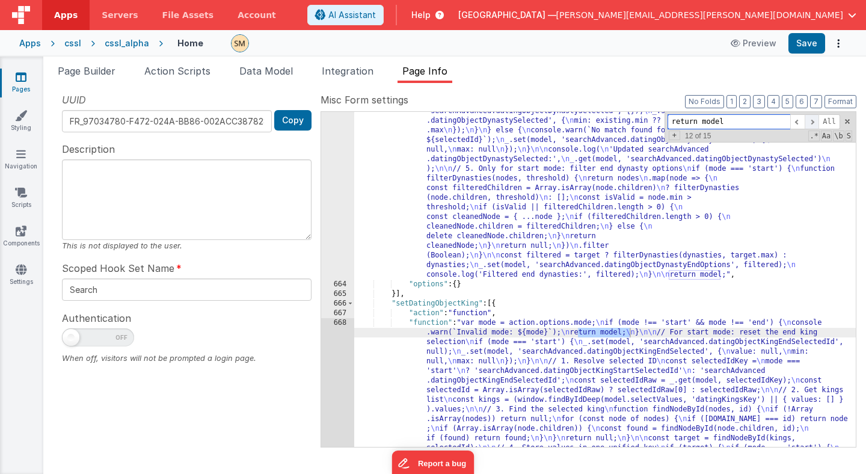
click at [811, 120] on span at bounding box center [812, 121] width 14 height 15
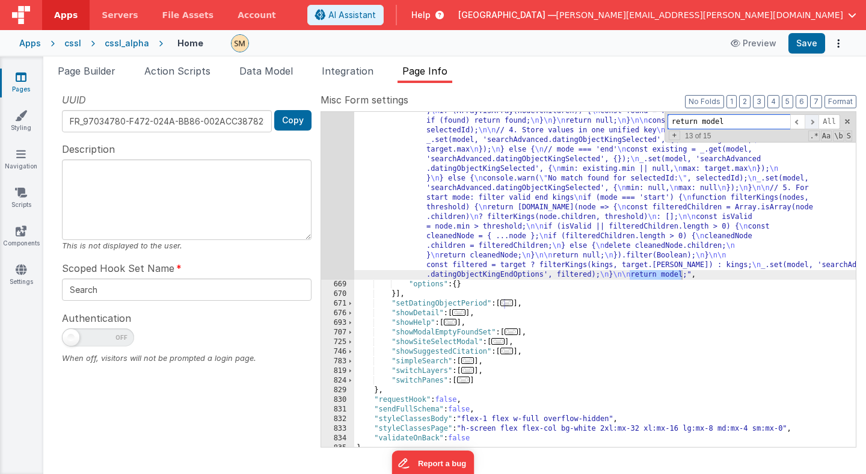
click at [811, 120] on span at bounding box center [812, 121] width 14 height 15
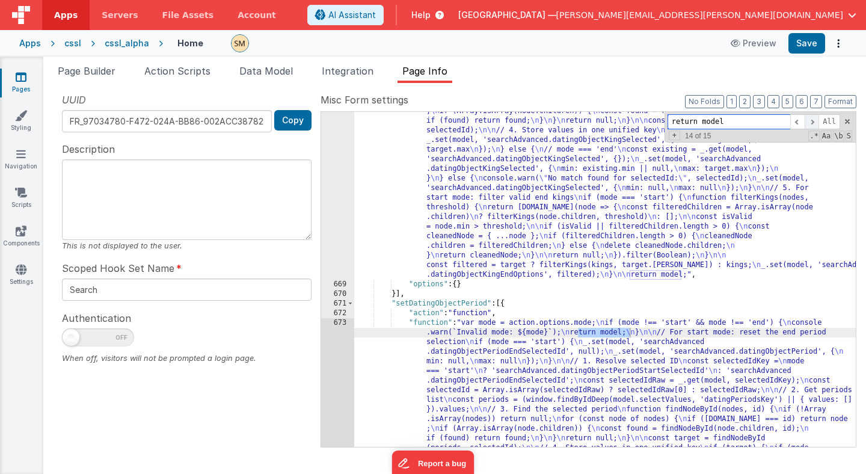
click at [811, 120] on span at bounding box center [812, 121] width 14 height 15
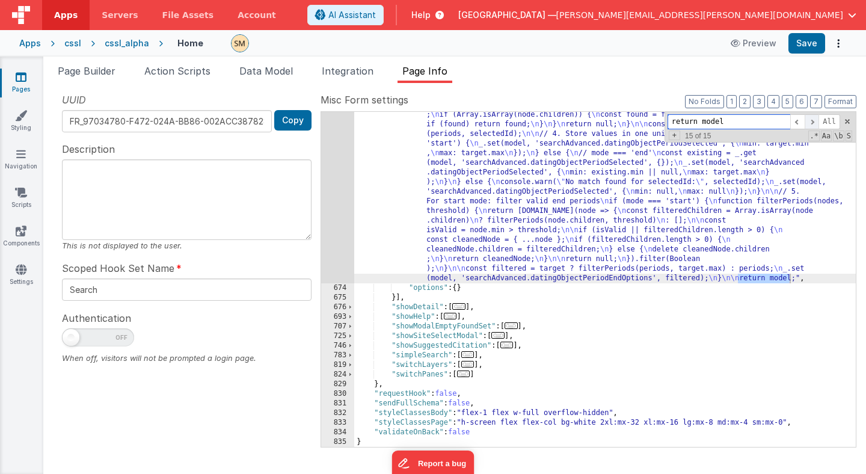
click at [811, 120] on span at bounding box center [812, 121] width 14 height 15
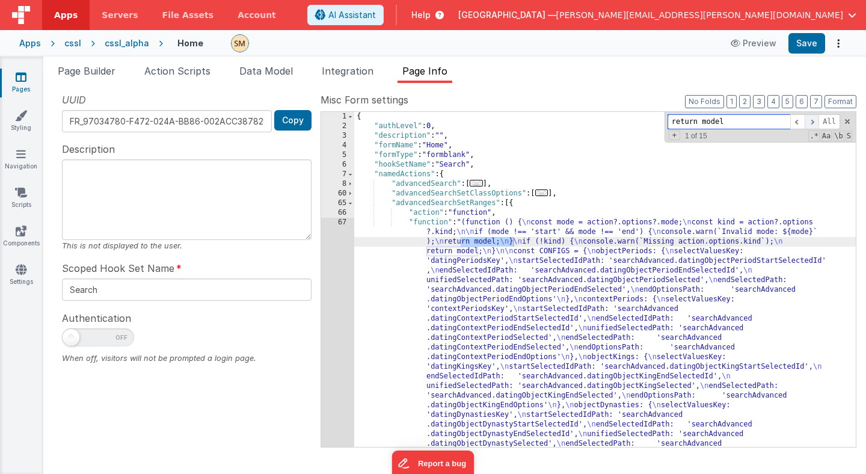
click at [811, 120] on span at bounding box center [812, 121] width 14 height 15
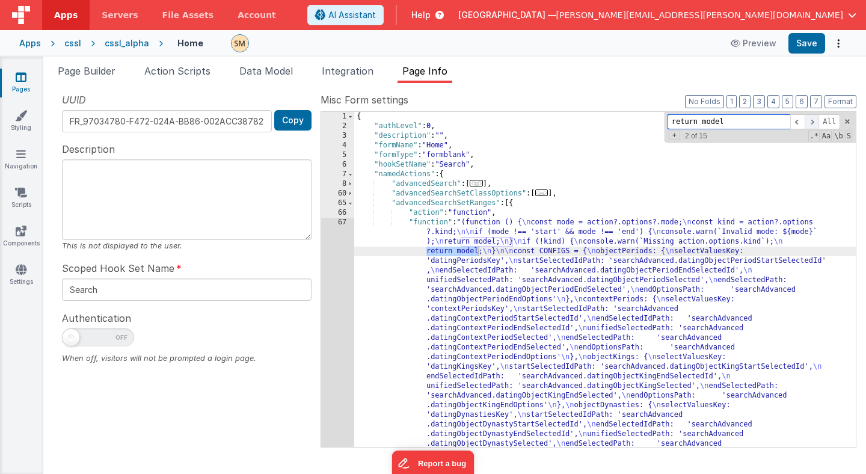
click at [811, 120] on span at bounding box center [812, 121] width 14 height 15
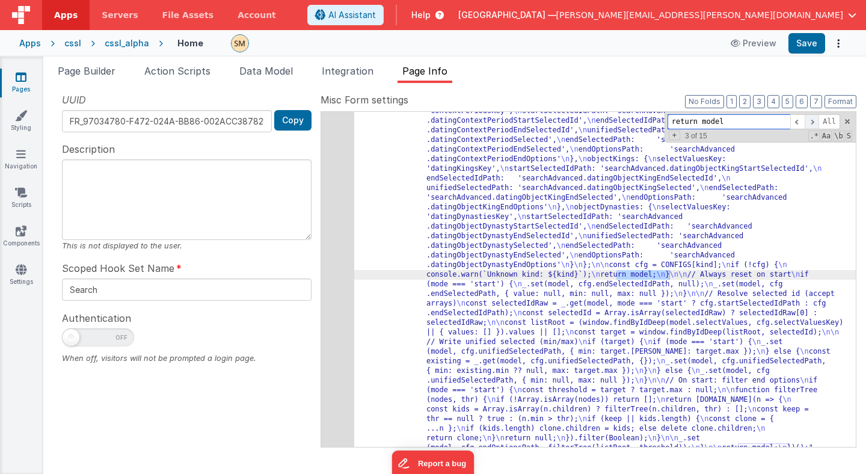
click at [811, 120] on span at bounding box center [812, 121] width 14 height 15
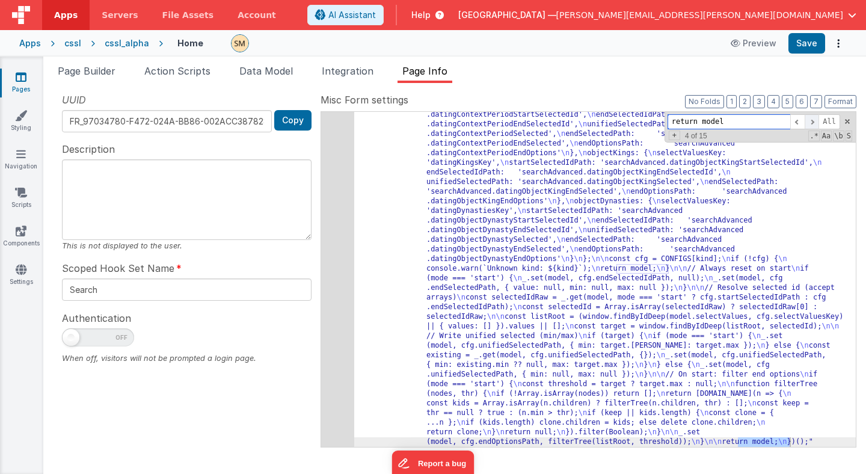
click at [811, 120] on span at bounding box center [812, 121] width 14 height 15
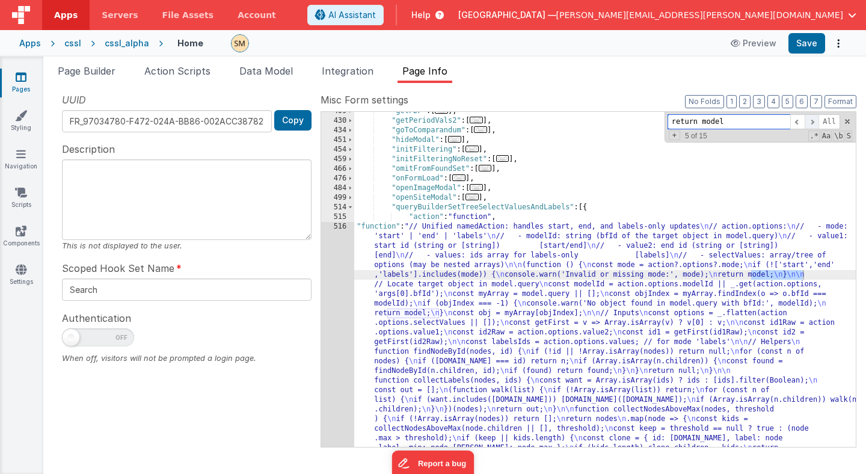
scroll to position [785, 0]
click at [811, 120] on span at bounding box center [812, 121] width 14 height 15
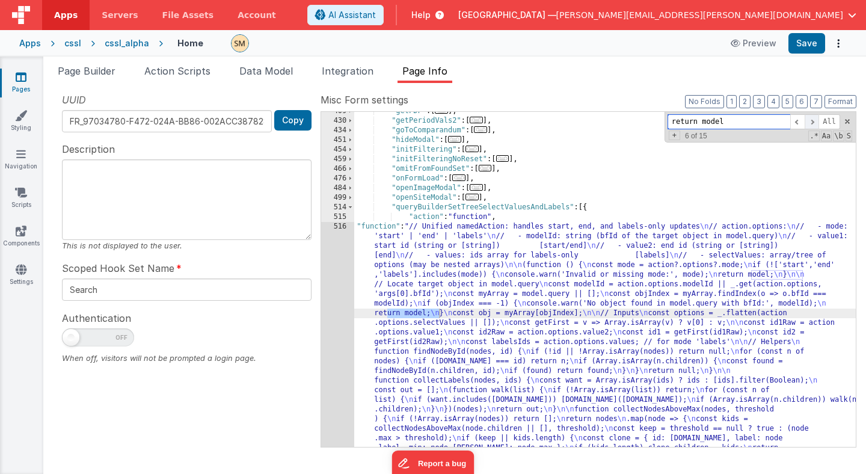
click at [811, 120] on span at bounding box center [812, 121] width 14 height 15
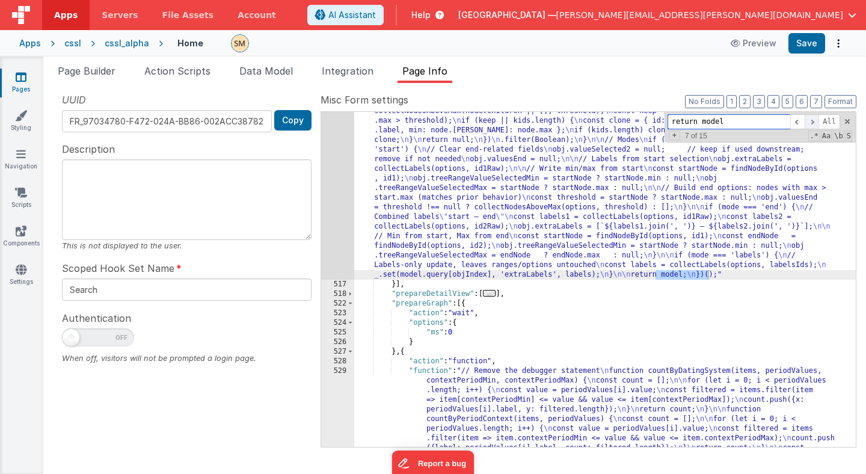
click at [811, 120] on span at bounding box center [812, 121] width 14 height 15
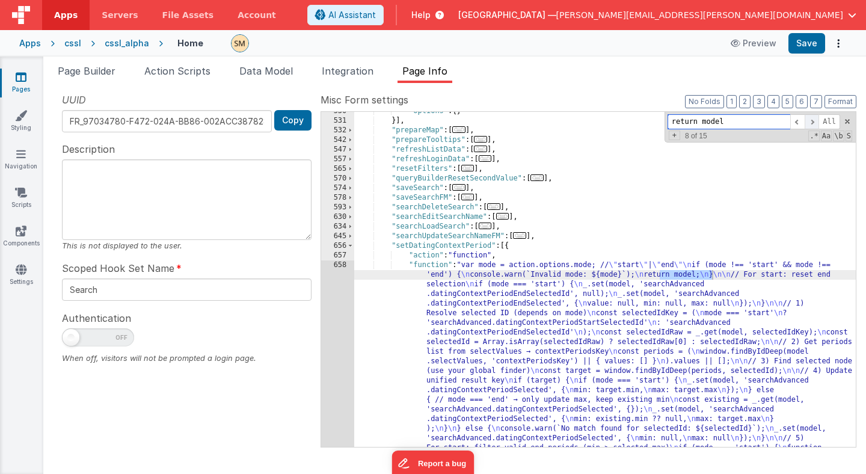
click at [811, 120] on span at bounding box center [812, 121] width 14 height 15
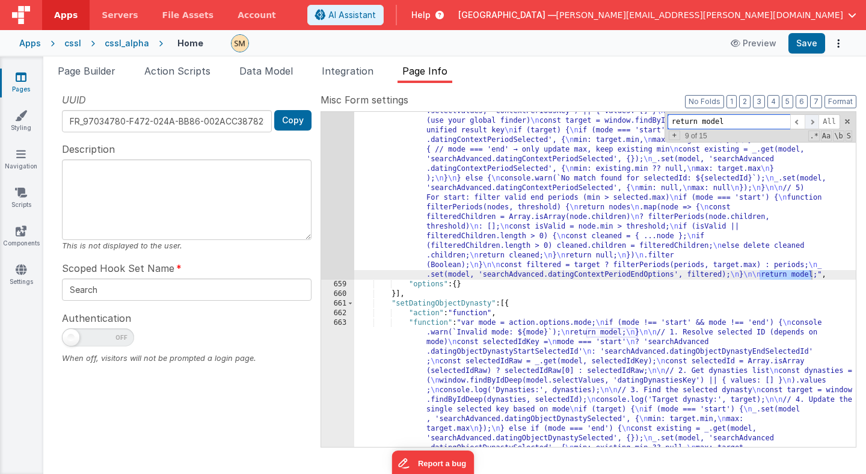
click at [811, 120] on span at bounding box center [812, 121] width 14 height 15
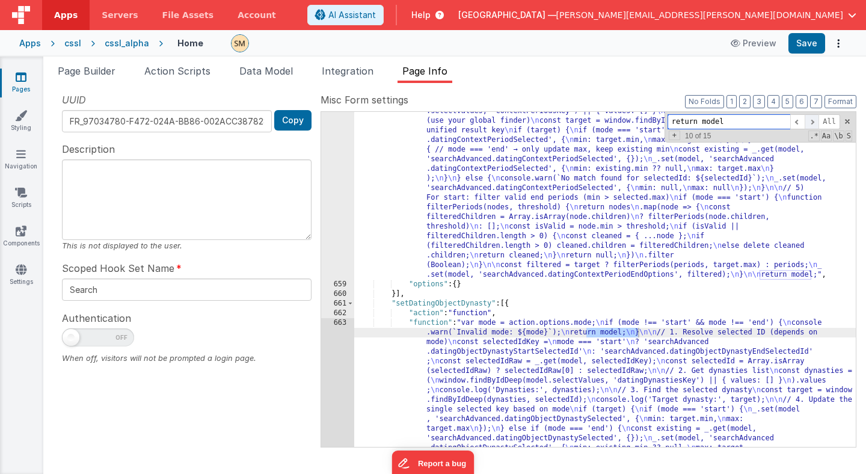
click at [811, 120] on span at bounding box center [812, 121] width 14 height 15
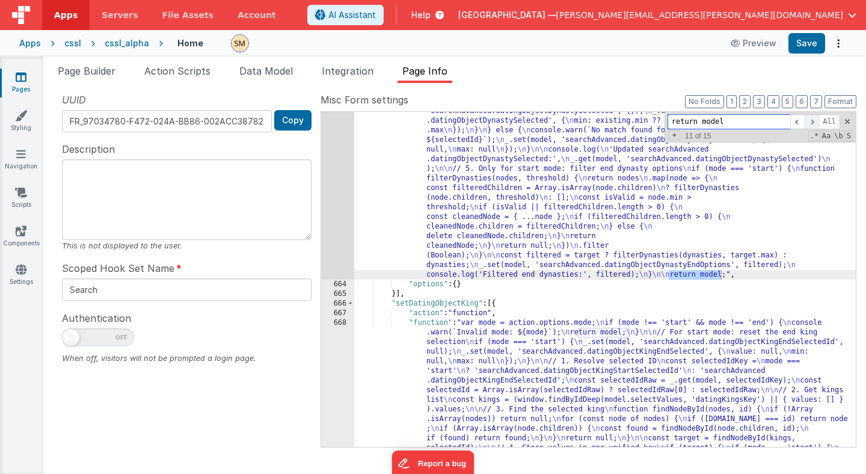
click at [811, 120] on span at bounding box center [812, 121] width 14 height 15
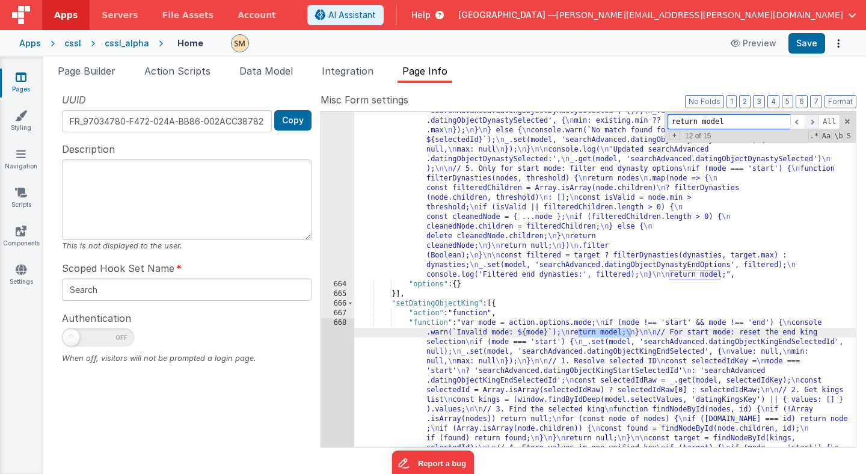
click at [811, 120] on span at bounding box center [812, 121] width 14 height 15
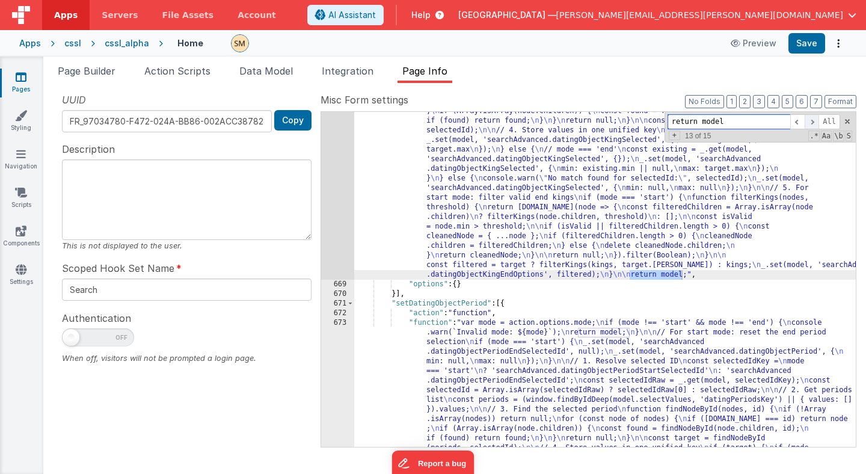
click at [811, 120] on span at bounding box center [812, 121] width 14 height 15
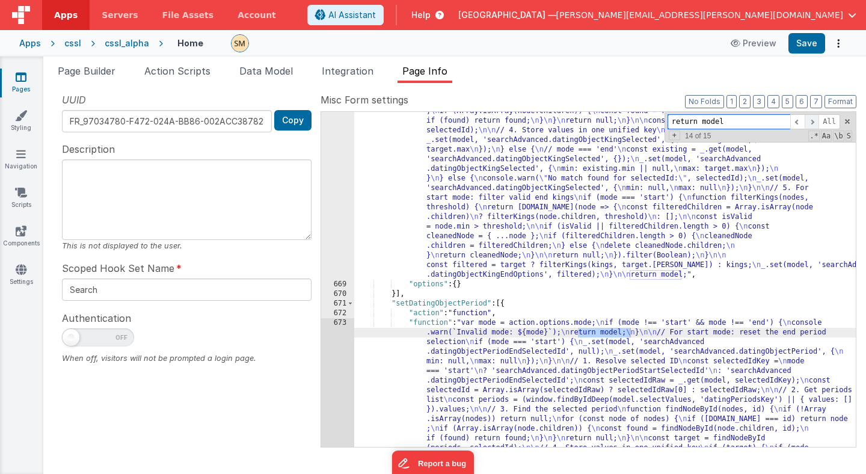
click at [811, 120] on span at bounding box center [812, 121] width 14 height 15
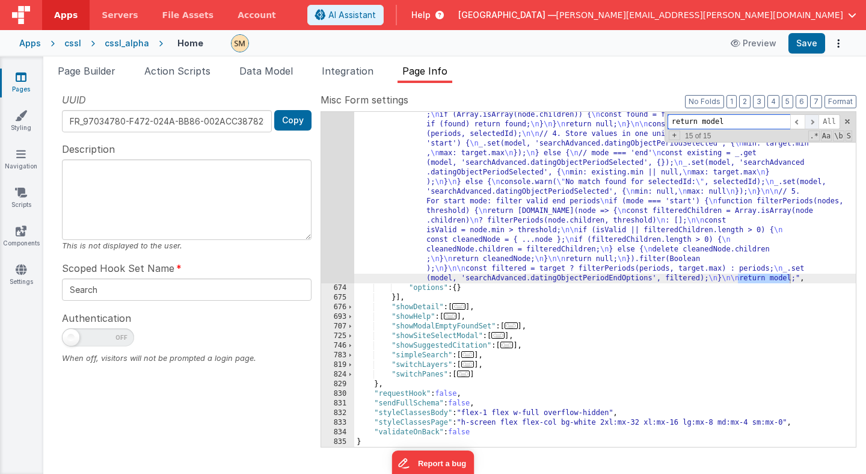
scroll to position [2860, 0]
click at [811, 120] on span at bounding box center [812, 121] width 14 height 15
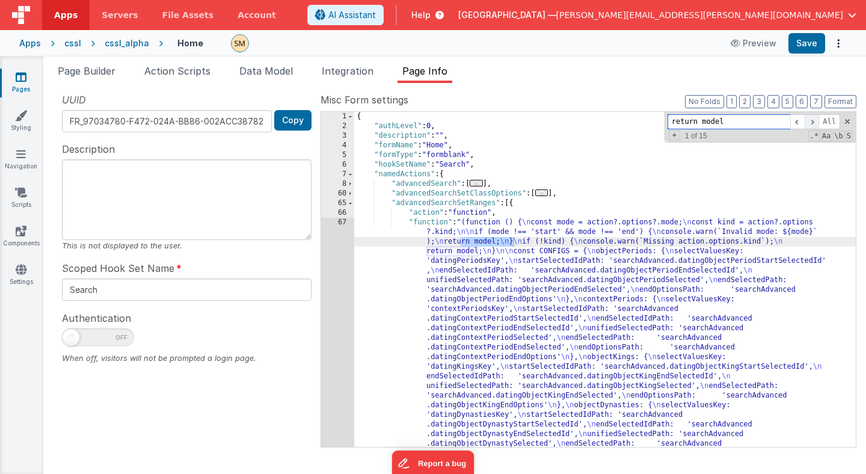
click at [811, 120] on span at bounding box center [812, 121] width 14 height 15
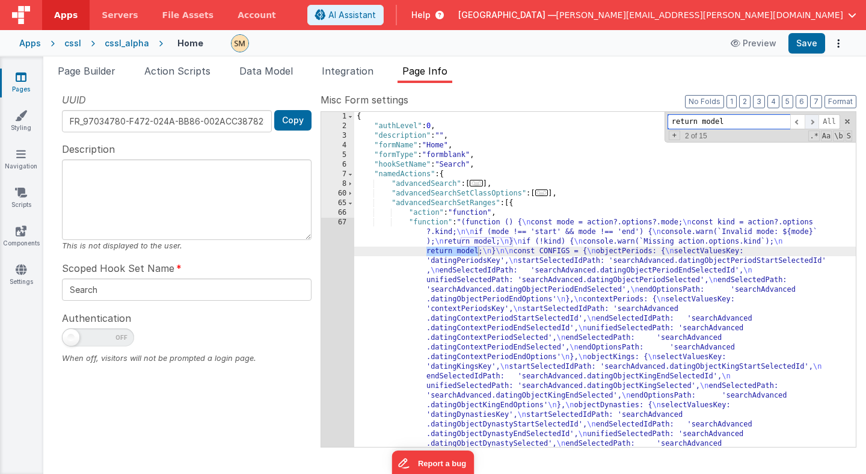
click at [811, 120] on span at bounding box center [812, 121] width 14 height 15
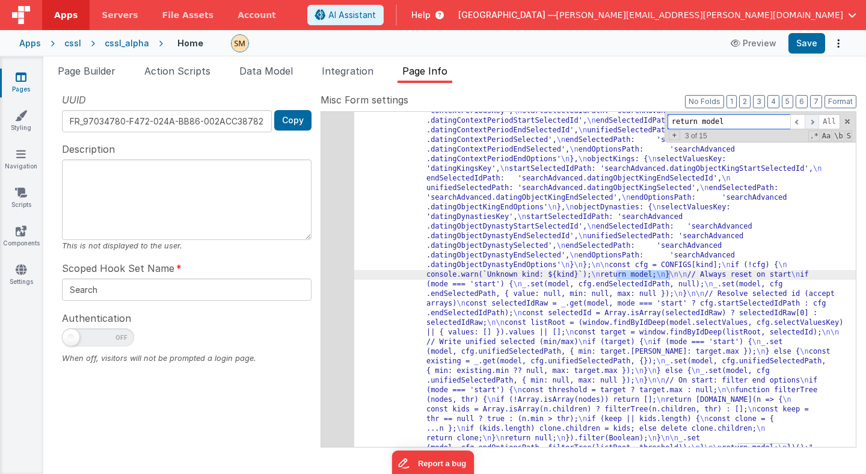
click at [811, 120] on span at bounding box center [812, 121] width 14 height 15
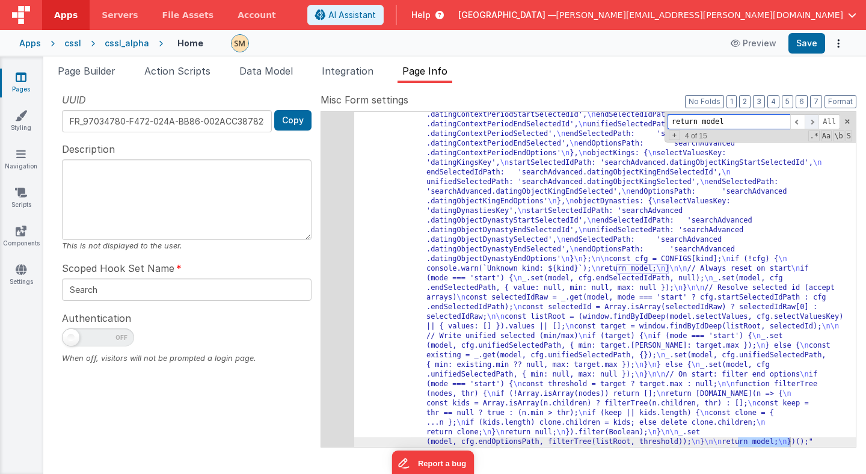
click at [811, 120] on span at bounding box center [812, 121] width 14 height 15
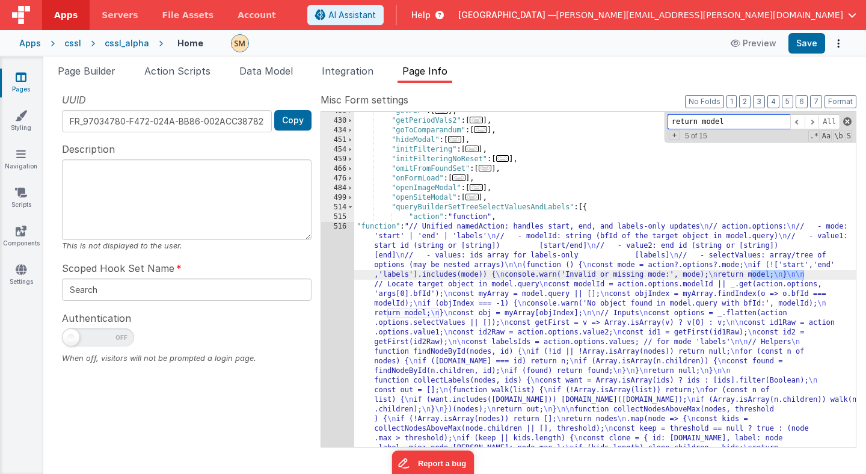
click at [847, 121] on span at bounding box center [847, 121] width 8 height 8
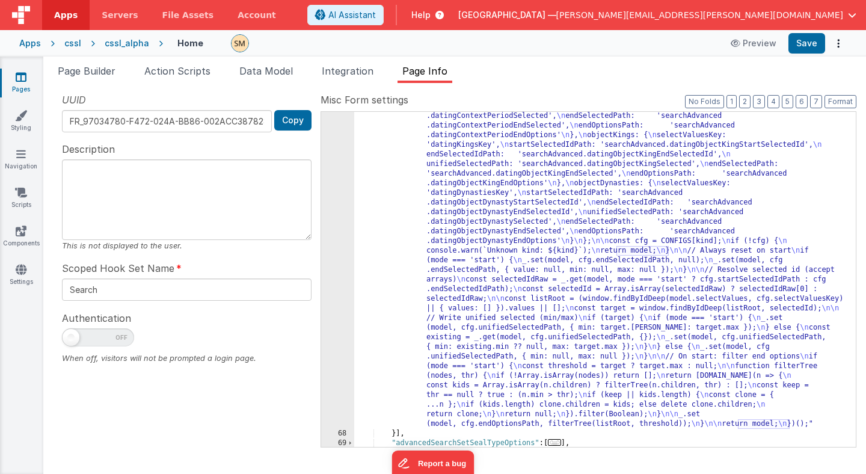
scroll to position [0, 0]
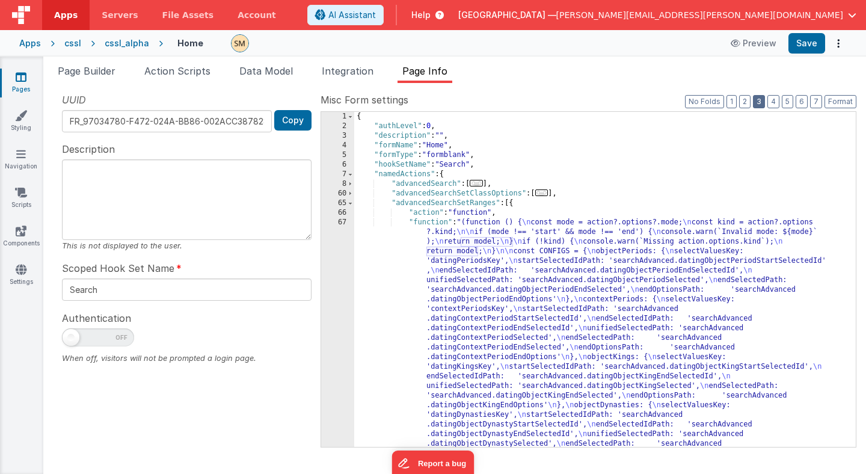
click at [763, 101] on button "3" at bounding box center [759, 101] width 12 height 13
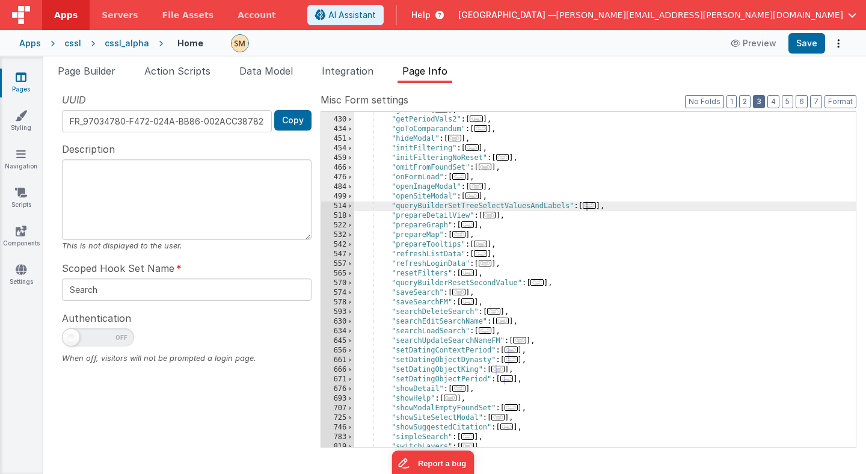
scroll to position [336, 0]
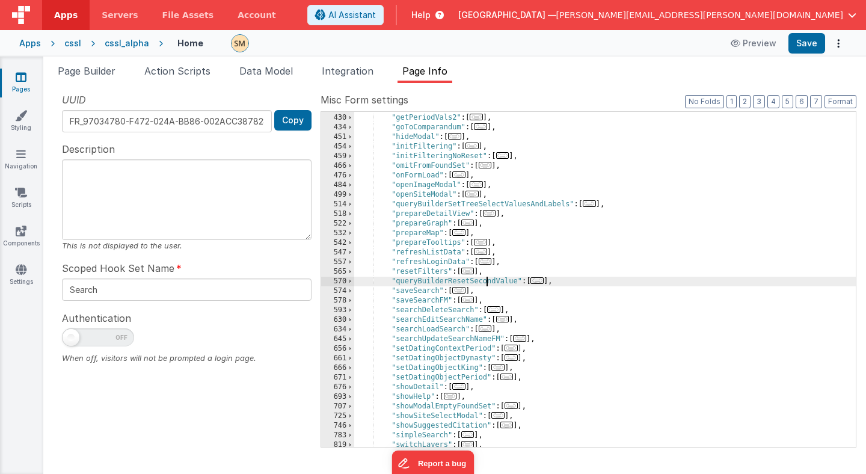
click at [488, 283] on div ""getPDF" : [ ... ] , "getPeriodVals2" : [ ... ] , "goToComparandum" : [ ... ] ,…" at bounding box center [605, 280] width 502 height 354
click at [114, 71] on span "Page Builder" at bounding box center [87, 71] width 58 height 12
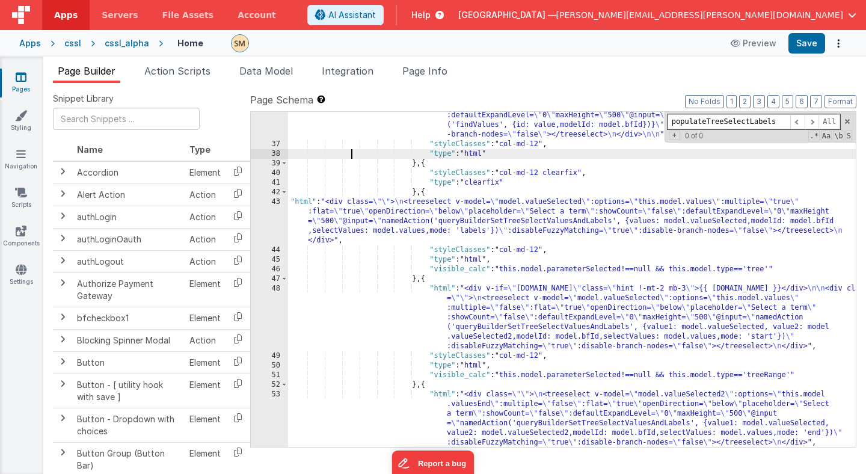
click at [349, 155] on div ""html" : "<div class= \"\" > \n <treeselect v-model= \" model.parameterSelected…" at bounding box center [572, 283] width 568 height 402
paste input "queryBuilderResetSecondValue"
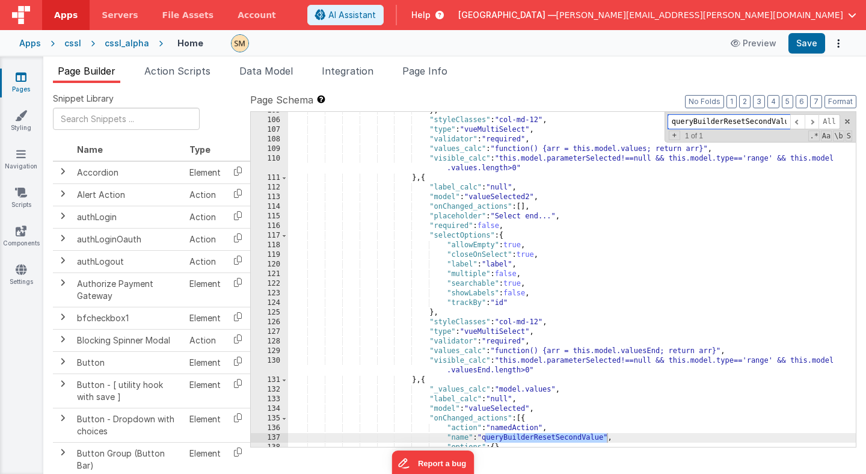
scroll to position [1140, 0]
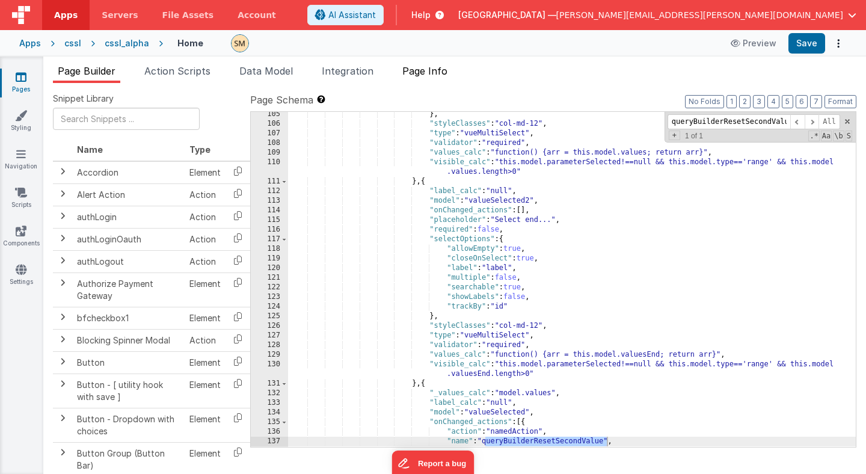
click at [428, 75] on span "Page Info" at bounding box center [424, 71] width 45 height 12
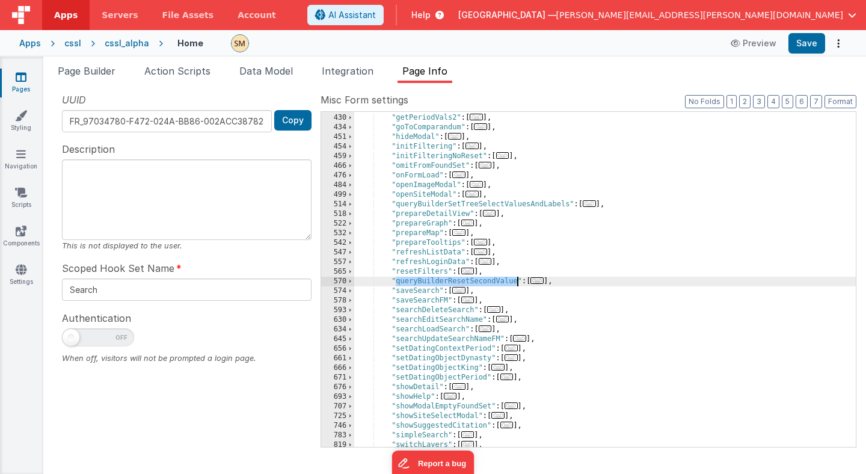
click at [447, 284] on div ""getPDF" : [ ... ] , "getPeriodVals2" : [ ... ] , "goToComparandum" : [ ... ] ,…" at bounding box center [605, 279] width 502 height 335
click at [447, 284] on div ""getPDF" : [ ... ] , "getPeriodVals2" : [ ... ] , "goToComparandum" : [ ... ] ,…" at bounding box center [605, 280] width 502 height 354
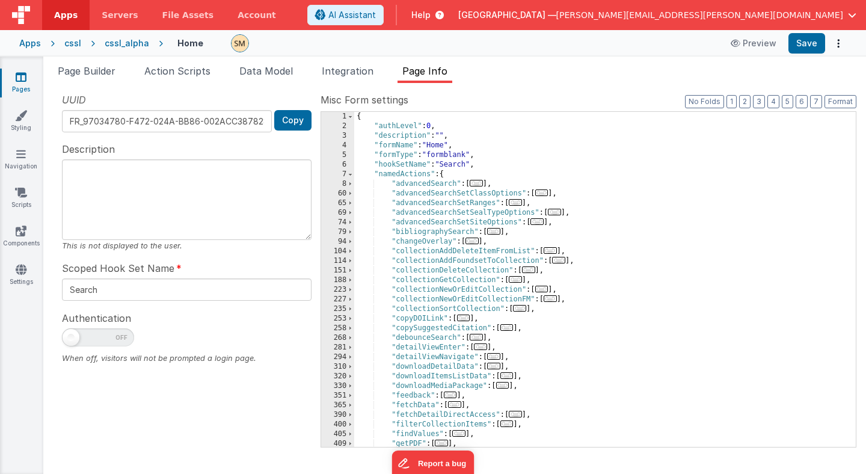
scroll to position [0, 0]
click at [413, 204] on div "{ "authLevel" : 0 , "description" : "" , "formName" : "Home" , "formType" : "fo…" at bounding box center [605, 289] width 502 height 354
click at [351, 203] on span at bounding box center [350, 203] width 7 height 10
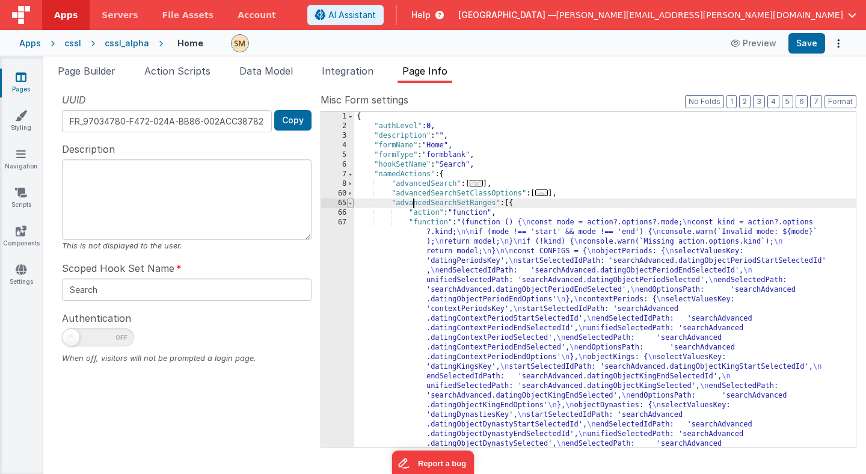
click at [351, 203] on span at bounding box center [350, 203] width 7 height 10
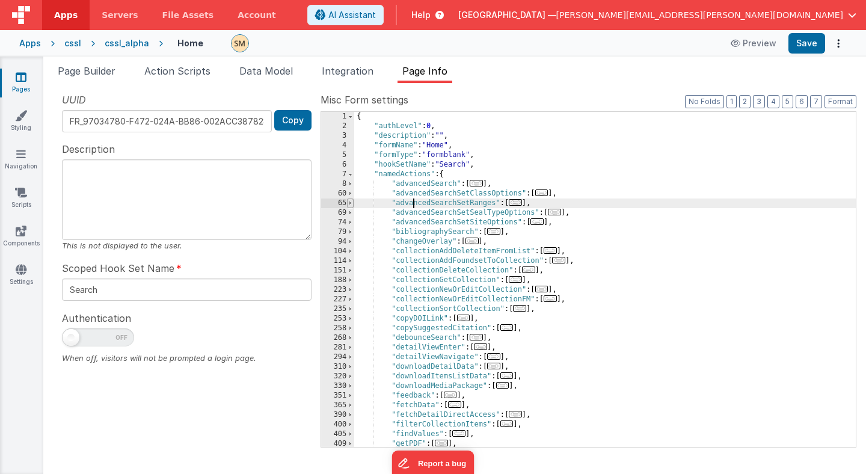
click at [351, 203] on span at bounding box center [350, 203] width 7 height 10
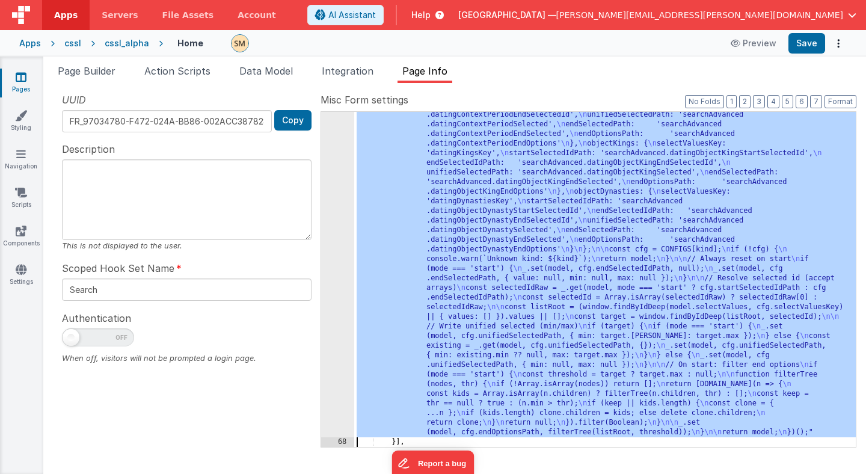
scroll to position [214, 0]
click at [340, 292] on div "67" at bounding box center [337, 220] width 33 height 433
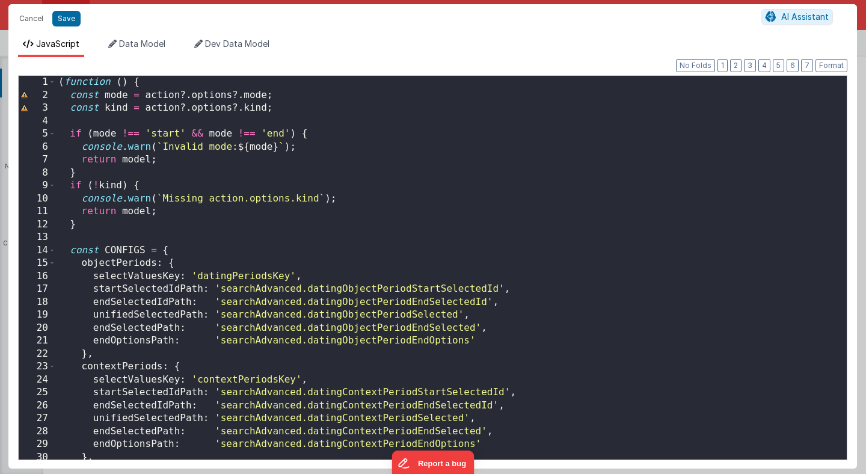
click at [170, 98] on div "( function ( ) { const mode = action ?. options ?. mode ; const kind = action ?…" at bounding box center [451, 281] width 791 height 410
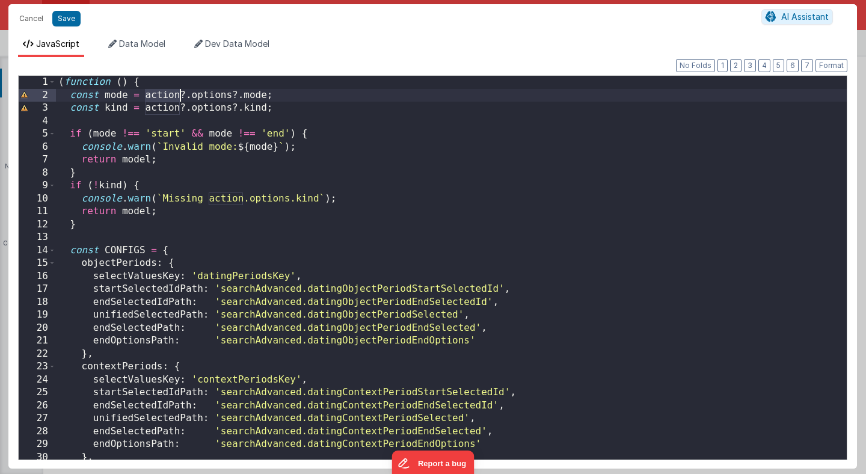
click at [170, 98] on div "( function ( ) { const mode = action ?. options ?. mode ; const kind = action ?…" at bounding box center [451, 281] width 791 height 410
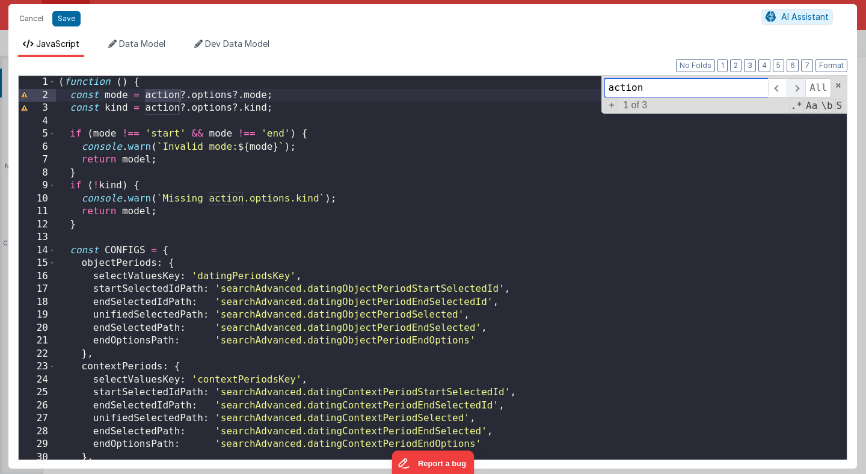
click at [794, 87] on span at bounding box center [796, 87] width 19 height 19
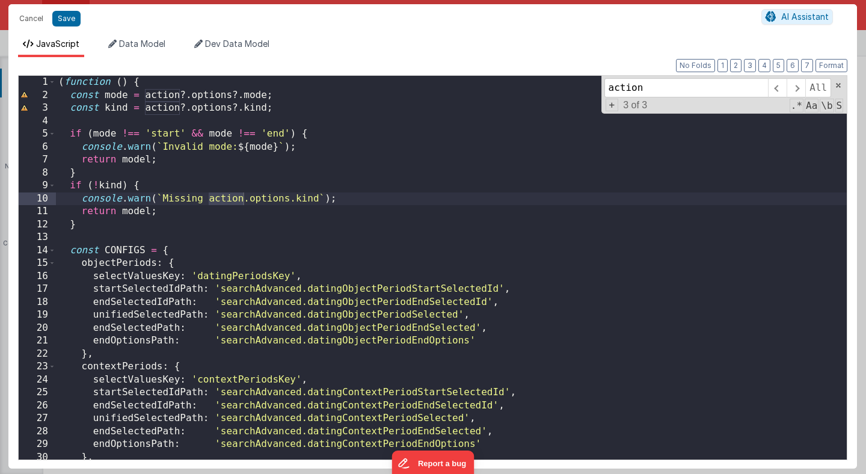
click at [118, 265] on div "( function ( ) { const mode = action ?. options ?. mode ; const kind = action ?…" at bounding box center [451, 281] width 791 height 410
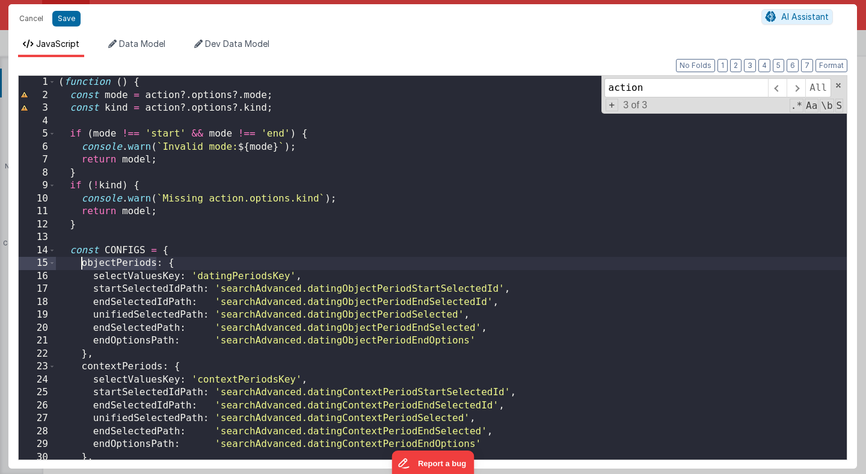
click at [118, 265] on div "( function ( ) { const mode = action ?. options ?. mode ; const kind = action ?…" at bounding box center [451, 281] width 791 height 410
click at [40, 21] on button "Cancel" at bounding box center [31, 18] width 36 height 17
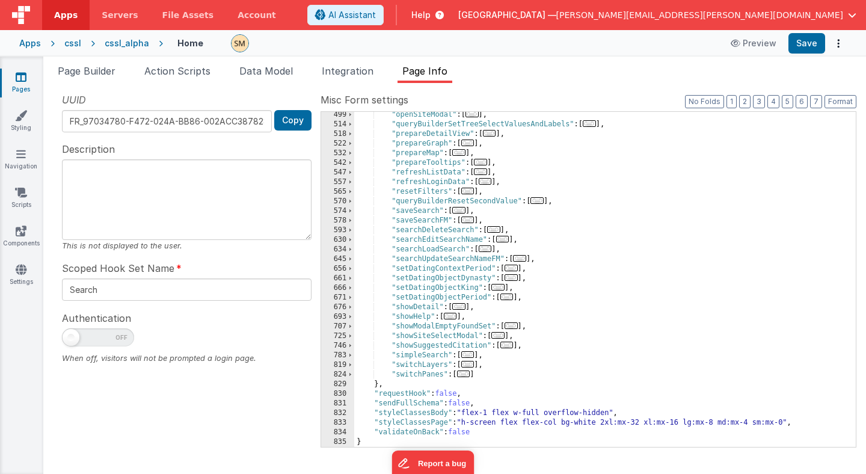
scroll to position [868, 0]
click at [425, 298] on div ""openSiteModal" : [ ... ] , "queryBuilderSetTreeSelectValuesAndLabels" : [ ... …" at bounding box center [605, 287] width 502 height 354
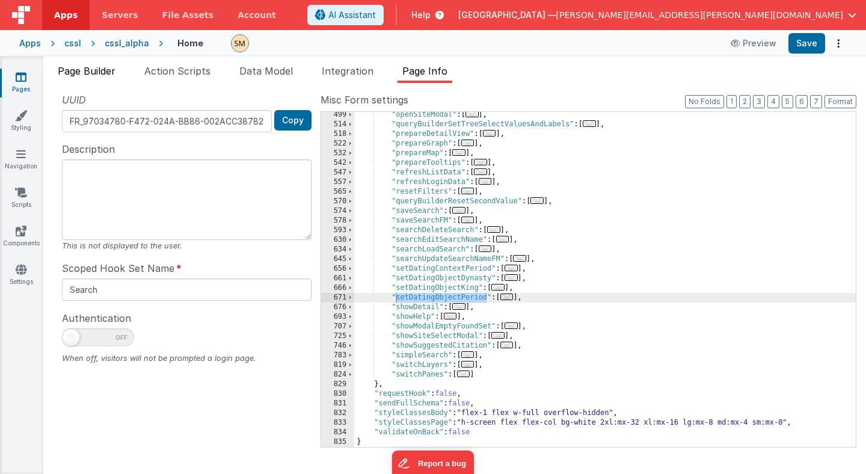
click at [97, 73] on span "Page Builder" at bounding box center [87, 71] width 58 height 12
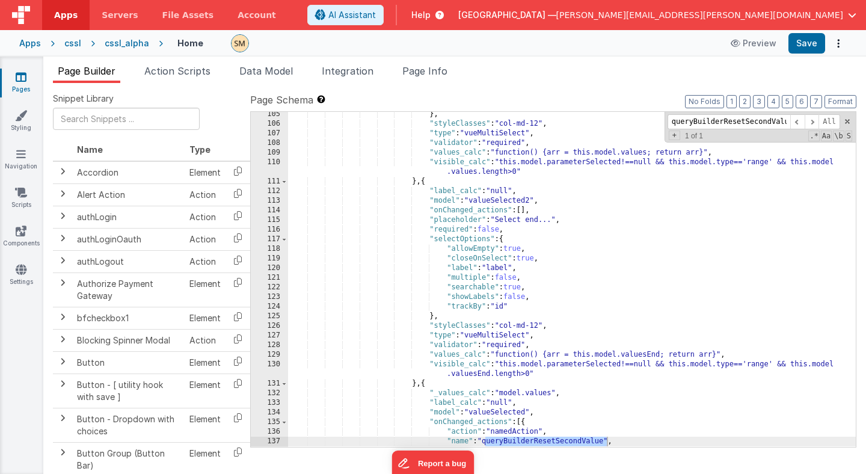
click at [301, 154] on div "} , "styleClasses" : "col-md-12" , "type" : "vueMultiSelect" , "validator" : "r…" at bounding box center [572, 286] width 568 height 354
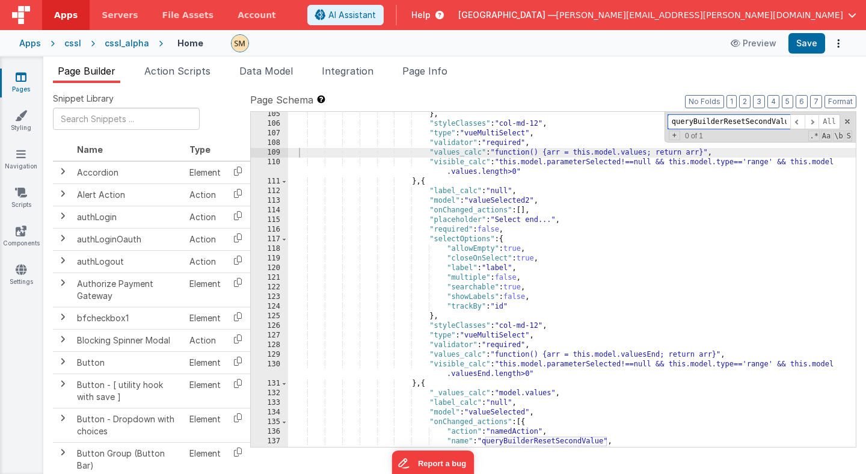
scroll to position [0, 6]
paste input "setDatingObjectPeriod"
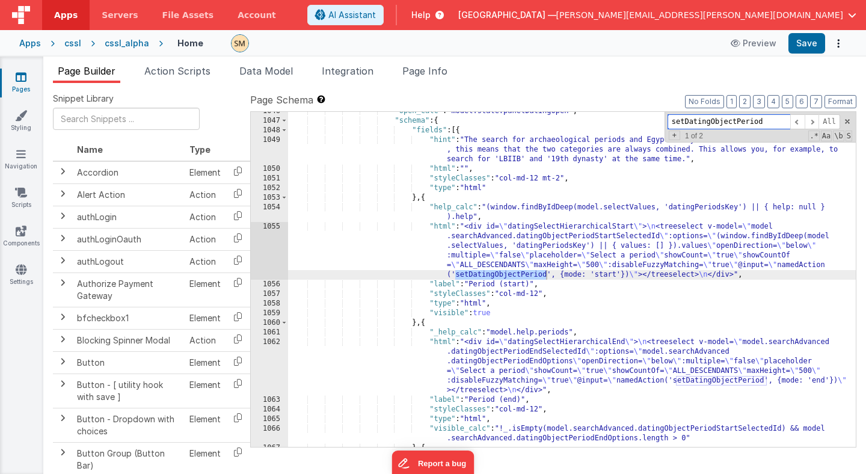
scroll to position [10483, 0]
type input "setDatingObjectPeriod"
click at [431, 70] on span "Page Info" at bounding box center [424, 71] width 45 height 12
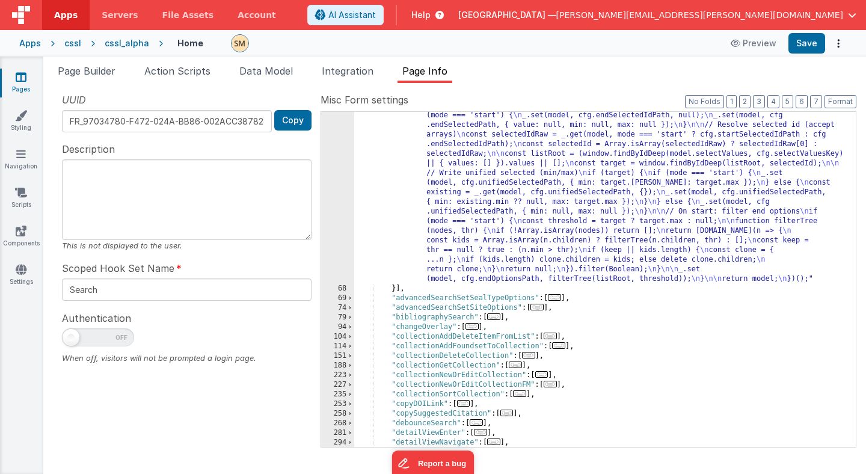
scroll to position [0, 0]
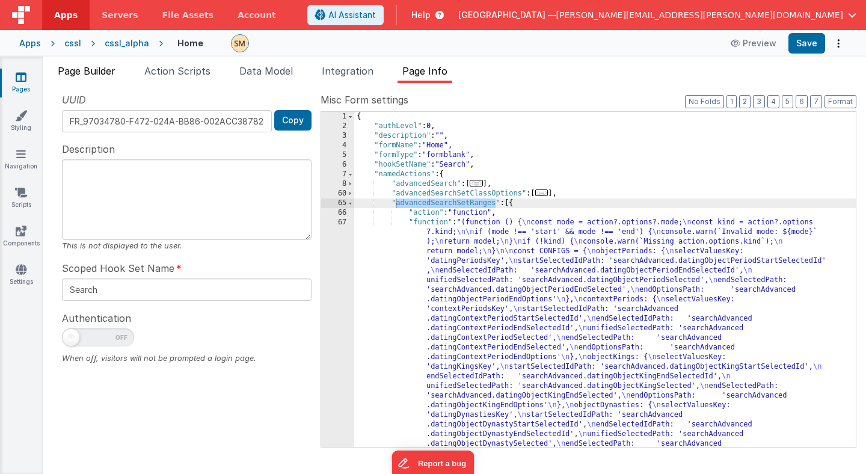
click at [104, 70] on span "Page Builder" at bounding box center [87, 71] width 58 height 12
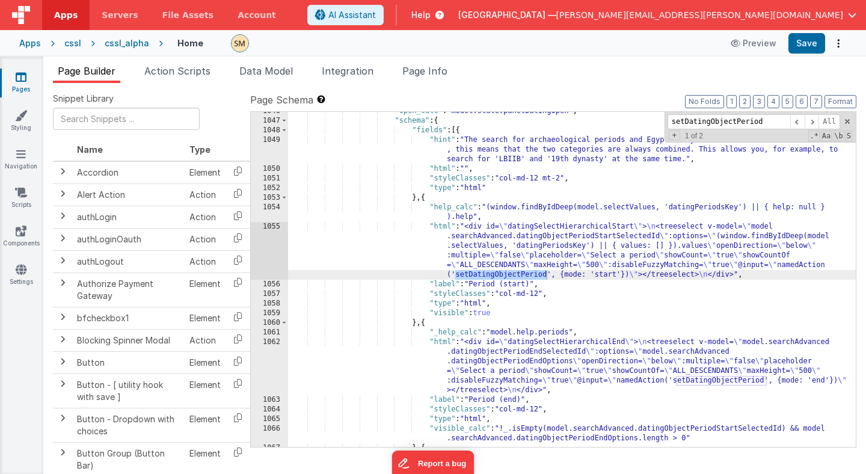
click at [496, 276] on div ""open_calc" : "model.state.panelDatingOpen" , "schema" : { "fields" : [{ "hint"…" at bounding box center [572, 283] width 568 height 354
click at [811, 124] on span at bounding box center [812, 121] width 14 height 15
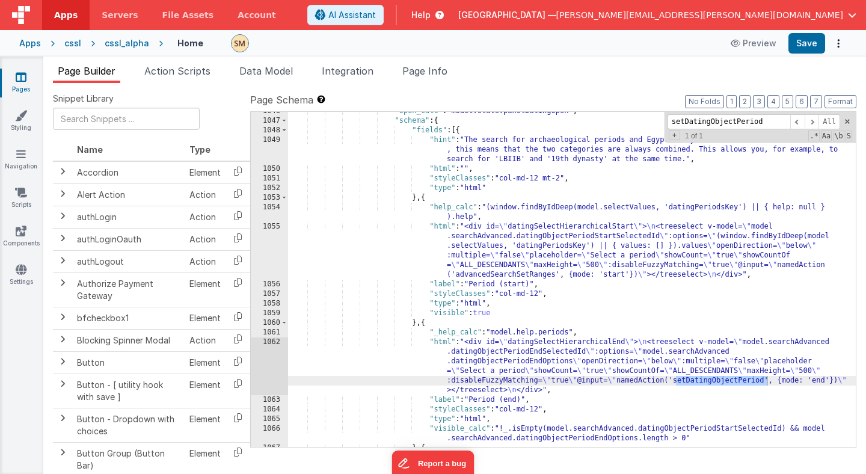
click at [710, 381] on div ""open_calc" : "model.state.panelDatingOpen" , "schema" : { "fields" : [{ "hint"…" at bounding box center [572, 283] width 568 height 354
click at [437, 67] on span "Page Info" at bounding box center [424, 71] width 45 height 12
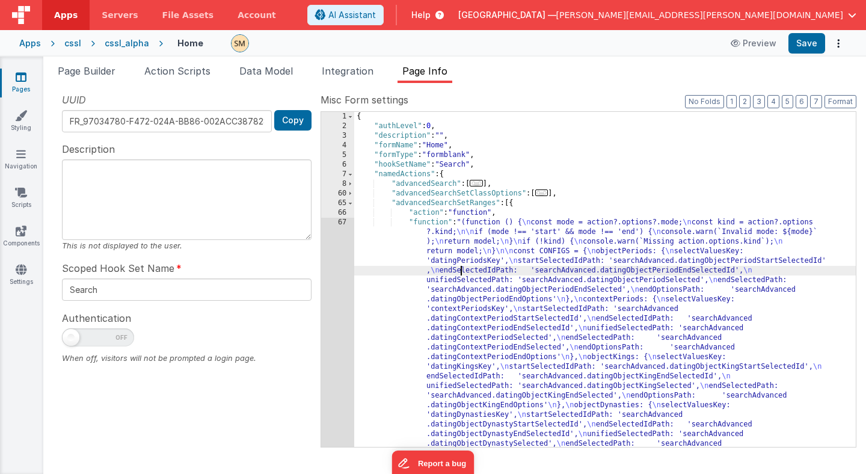
scroll to position [214, 0]
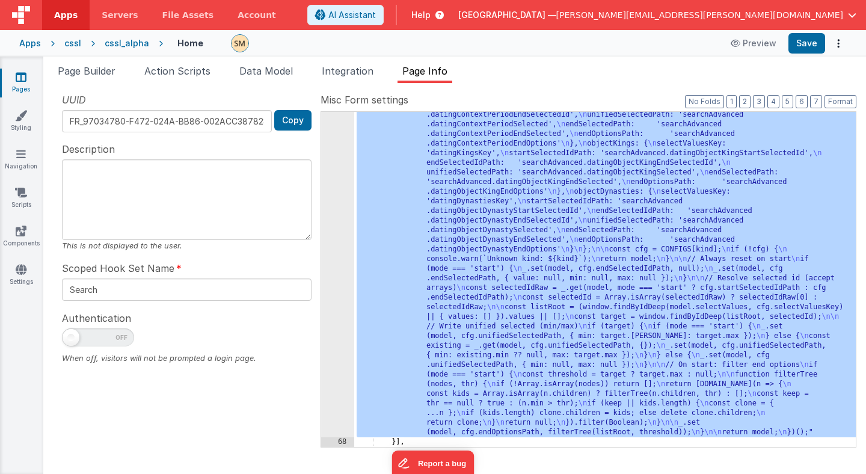
click at [339, 271] on div "67" at bounding box center [337, 220] width 33 height 433
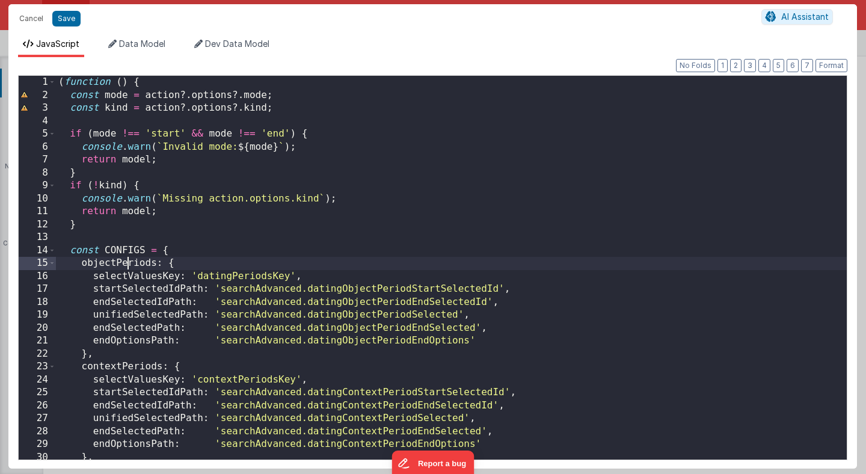
click at [125, 265] on div "( function ( ) { const mode = action ?. options ?. mode ; const kind = action ?…" at bounding box center [451, 281] width 791 height 410
click at [40, 16] on button "Cancel" at bounding box center [31, 18] width 36 height 17
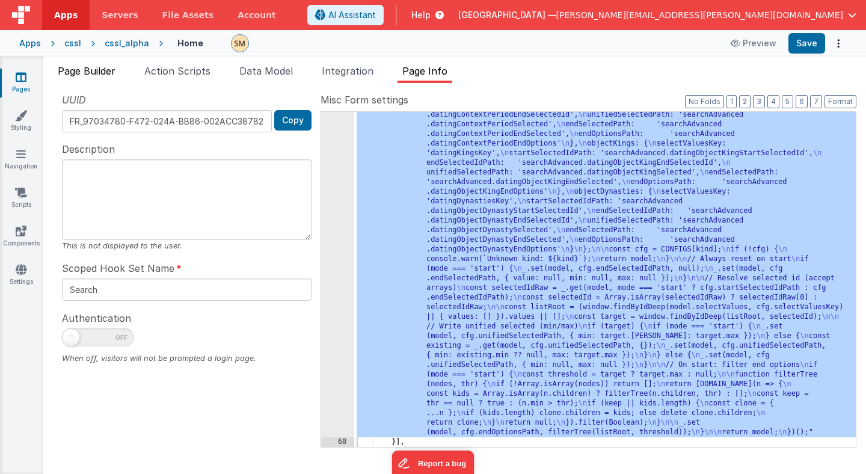
click at [104, 71] on span "Page Builder" at bounding box center [87, 71] width 58 height 12
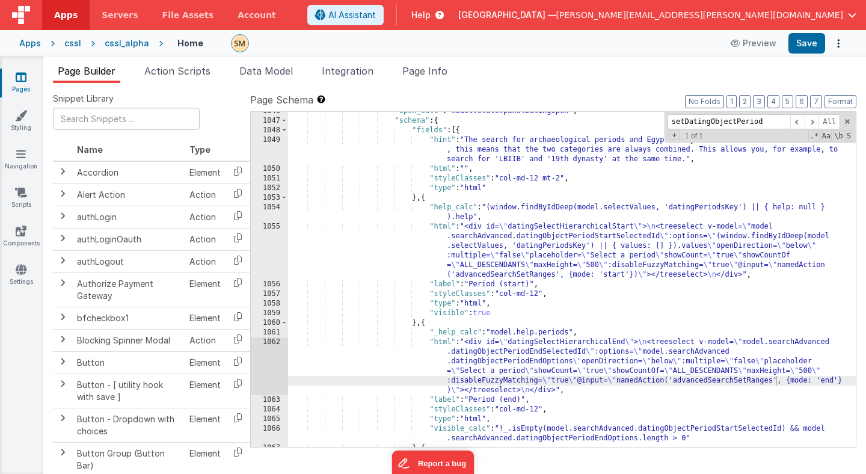
click at [273, 366] on div "1062" at bounding box center [269, 366] width 37 height 58
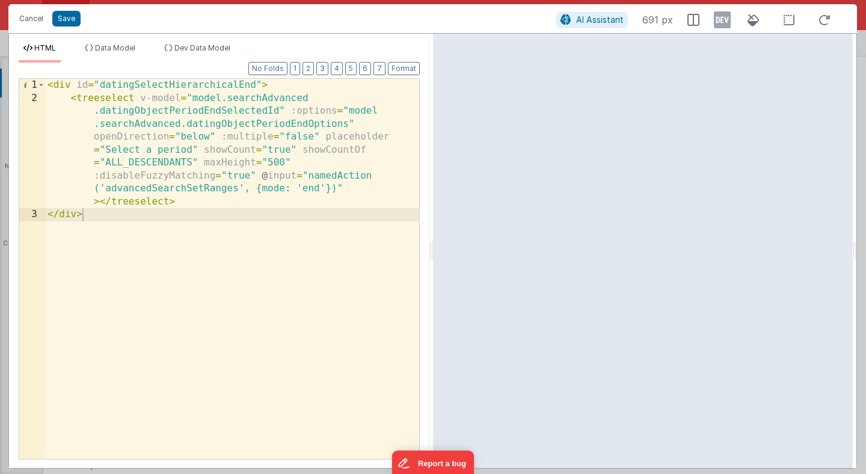
click at [260, 191] on div "< div id = "datingSelectHierarchicalEnd" > < treeselect v-model = "model.search…" at bounding box center [232, 282] width 374 height 406
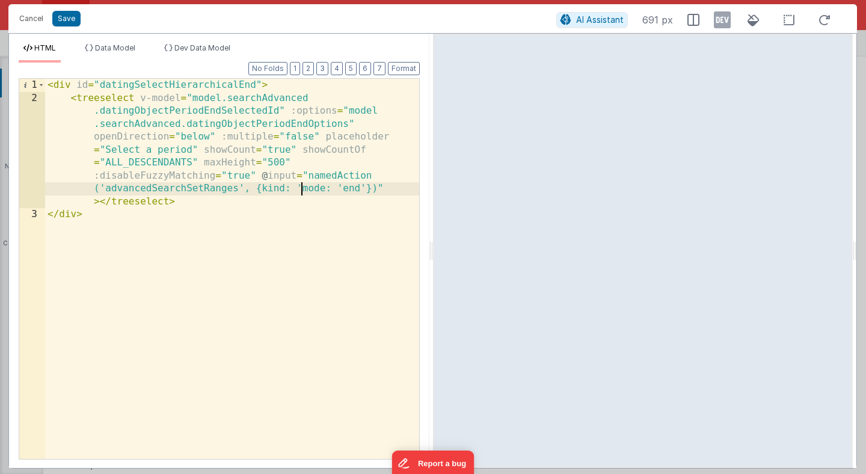
paste textarea
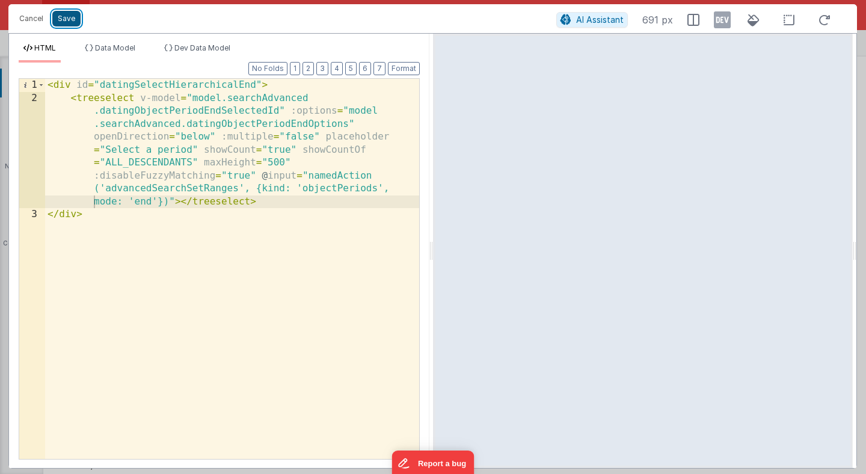
click at [69, 20] on button "Save" at bounding box center [66, 19] width 28 height 16
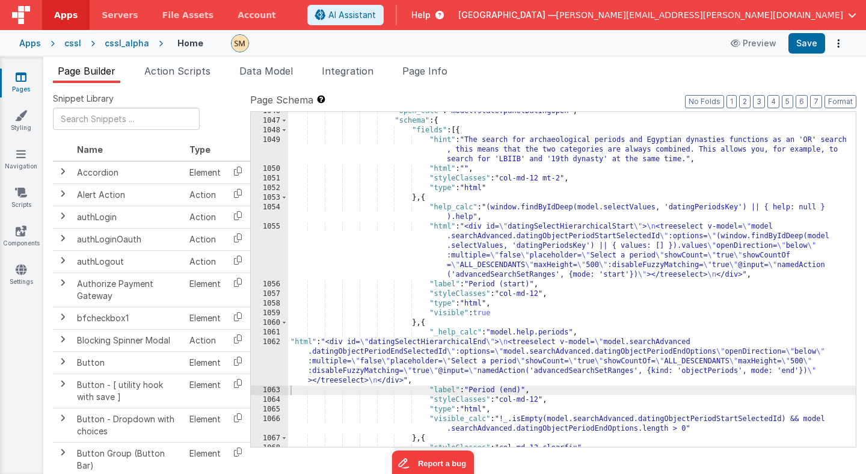
scroll to position [10487, 0]
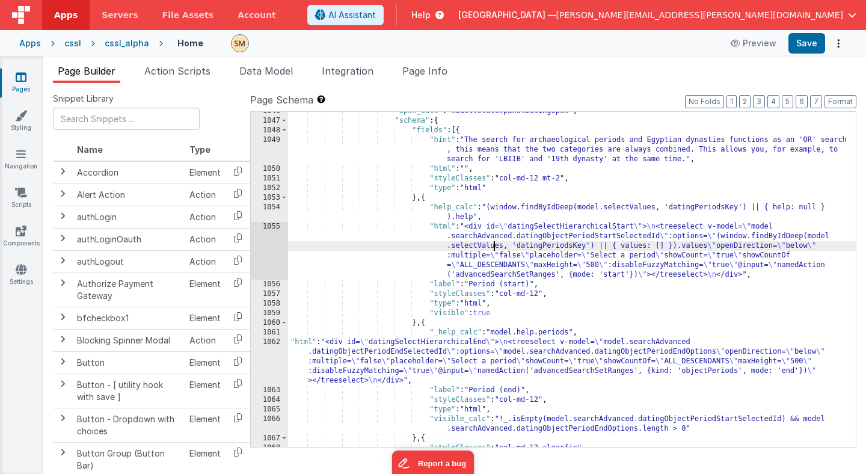
click at [492, 249] on div ""open_calc" : "model.state.panelDatingOpen" , "schema" : { "fields" : [{ "hint"…" at bounding box center [572, 283] width 568 height 354
click at [271, 245] on div "1055" at bounding box center [269, 251] width 37 height 58
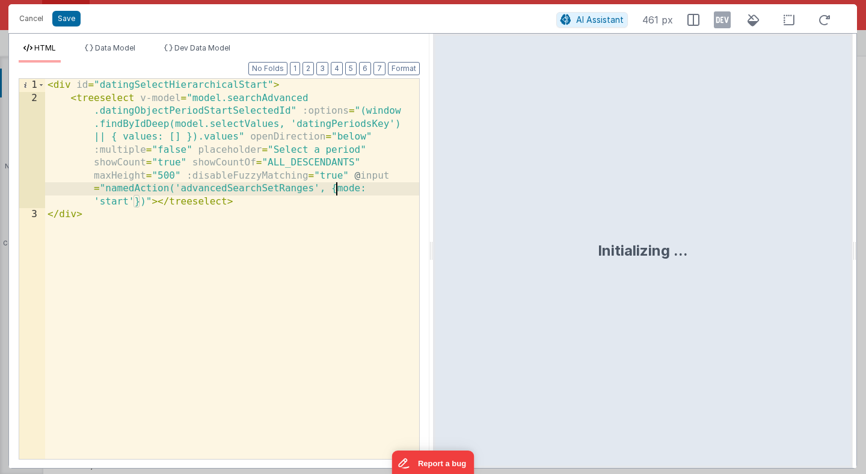
click at [336, 191] on div "< div id = "datingSelectHierarchicalStart" > < treeselect v-model = "model.sear…" at bounding box center [232, 282] width 374 height 406
paste textarea
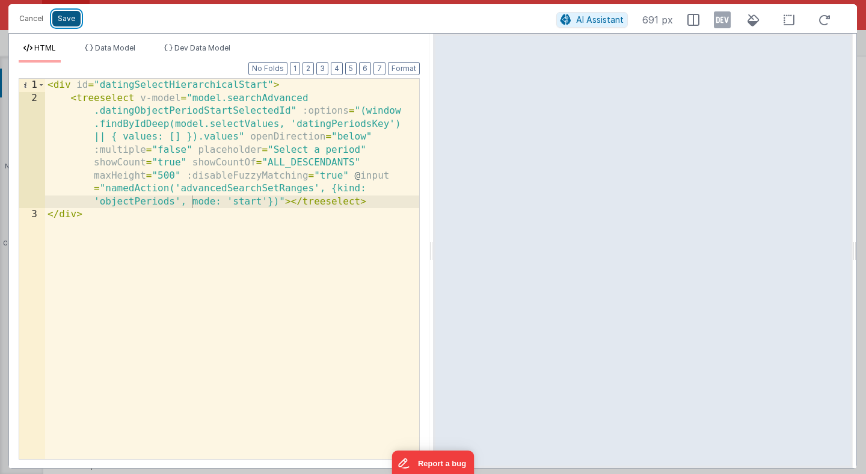
click at [69, 19] on button "Save" at bounding box center [66, 19] width 28 height 16
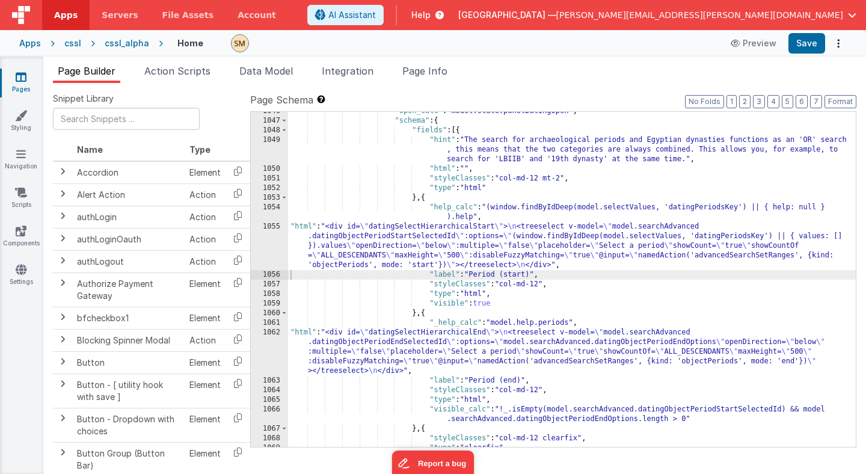
scroll to position [10491, 0]
click at [428, 71] on span "Page Info" at bounding box center [424, 71] width 45 height 12
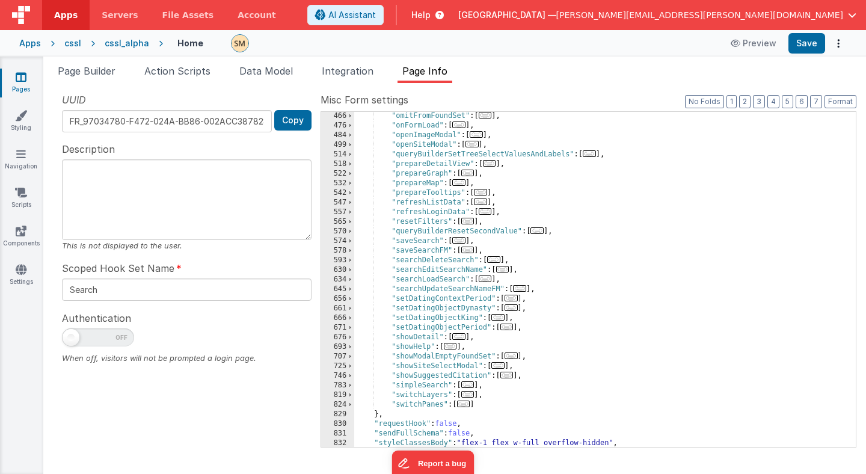
scroll to position [834, 0]
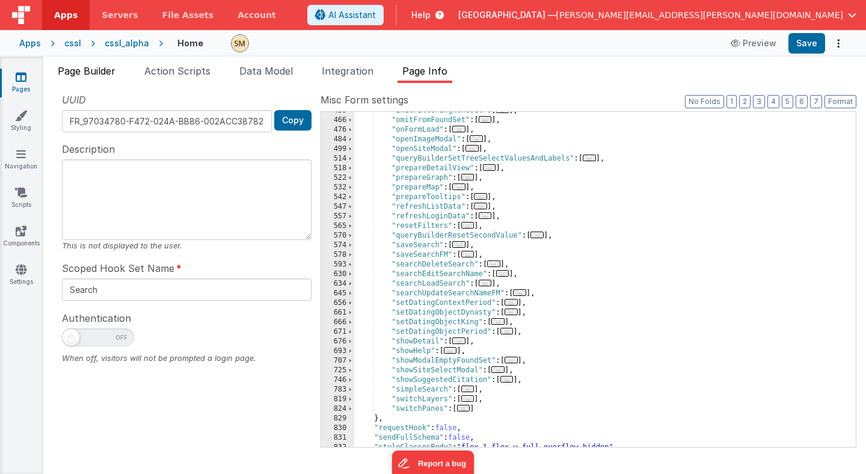
click at [104, 72] on span "Page Builder" at bounding box center [87, 71] width 58 height 12
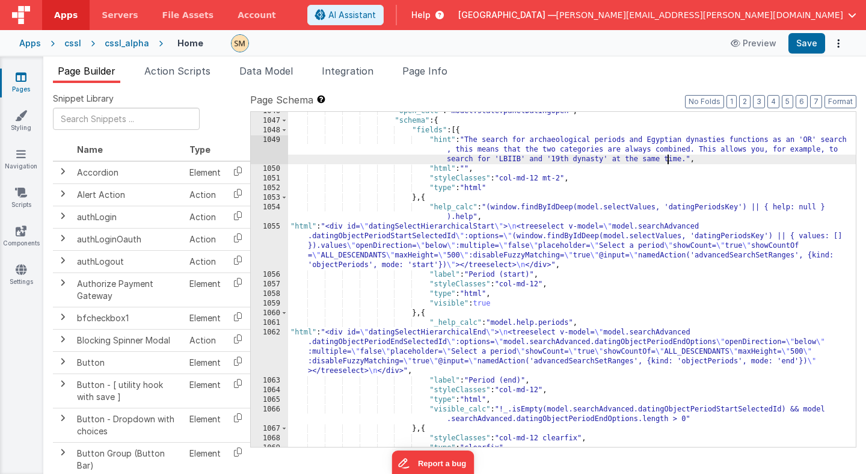
click at [666, 157] on div ""open_calc" : "model.state.panelDatingOpen" , "schema" : { "fields" : [{ "hint"…" at bounding box center [572, 283] width 568 height 354
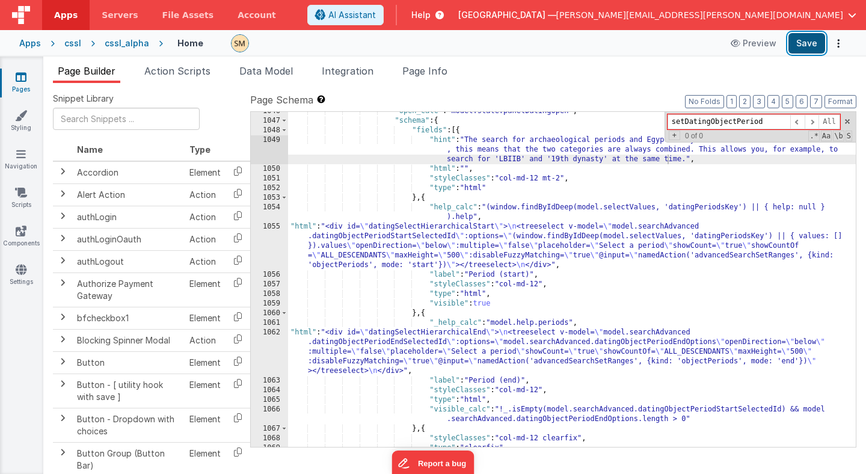
click at [810, 46] on button "Save" at bounding box center [806, 43] width 37 height 20
click at [438, 70] on span "Page Info" at bounding box center [424, 71] width 45 height 12
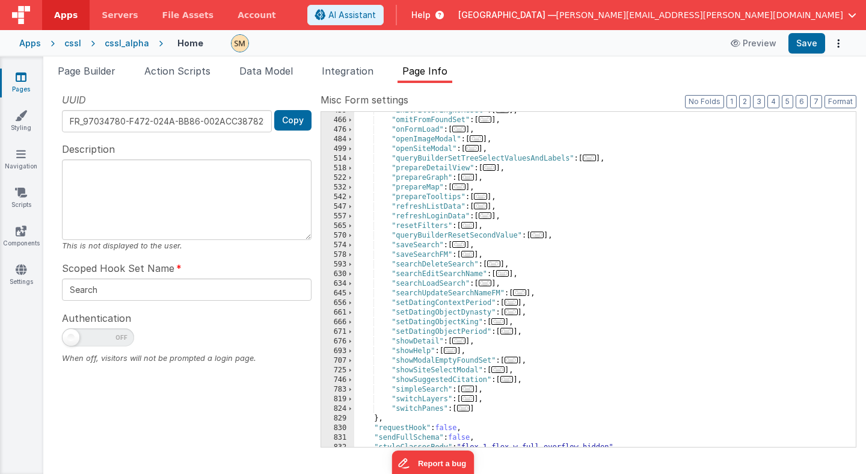
click at [426, 325] on div ""initFilteringNoReset" : [ ... ] , "omitFromFoundSet" : [ ... ] , "onFormLoad" …" at bounding box center [605, 283] width 502 height 354
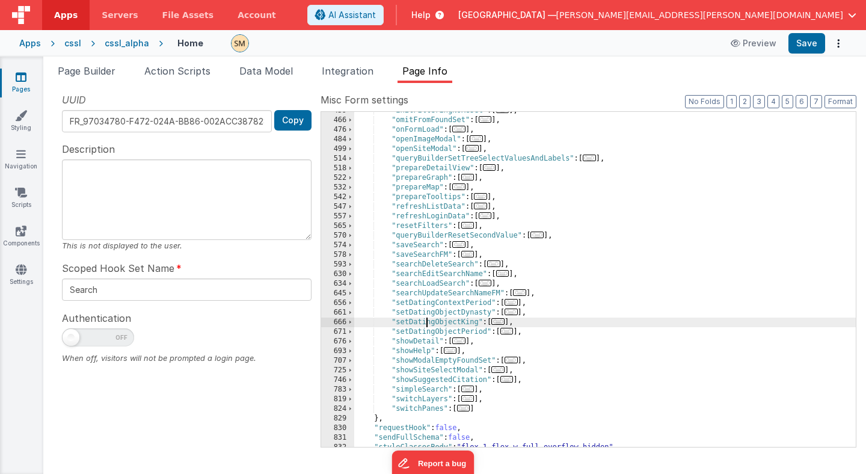
click at [426, 325] on div ""initFilteringNoReset" : [ ... ] , "omitFromFoundSet" : [ ... ] , "onFormLoad" …" at bounding box center [605, 283] width 502 height 354
click at [108, 71] on span "Page Builder" at bounding box center [87, 71] width 58 height 12
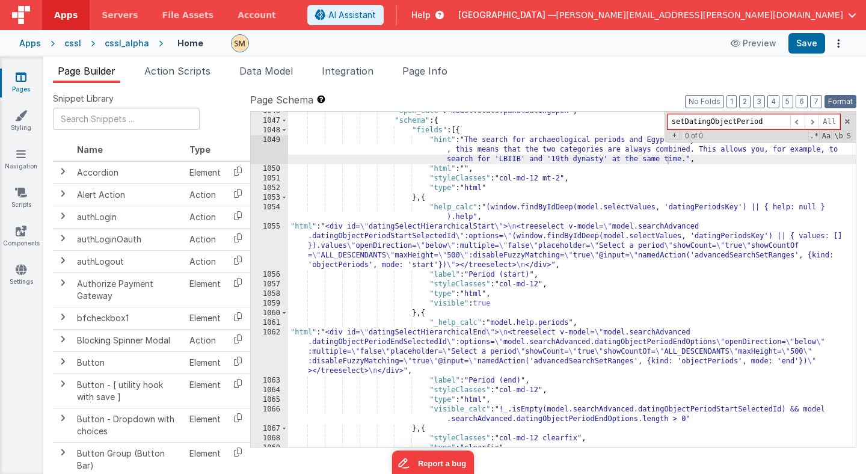
click at [837, 106] on button "Format" at bounding box center [841, 101] width 32 height 13
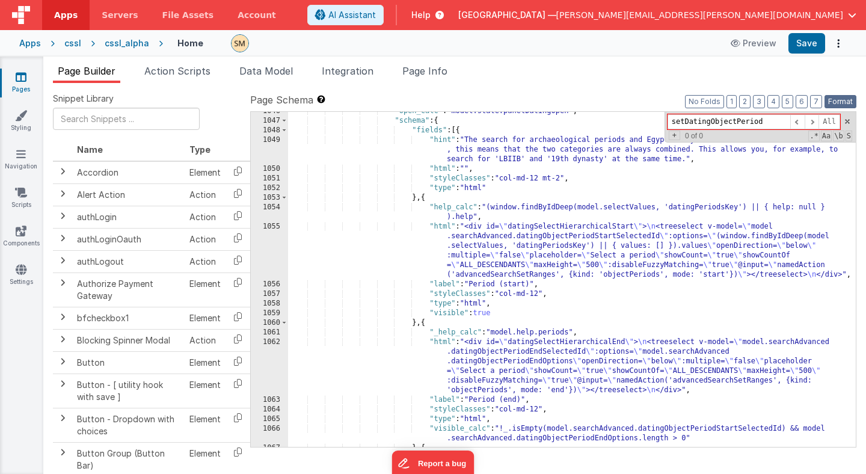
scroll to position [10486, 0]
click at [730, 123] on input "setDatingObjectPeriod" at bounding box center [729, 121] width 123 height 15
paste input "King"
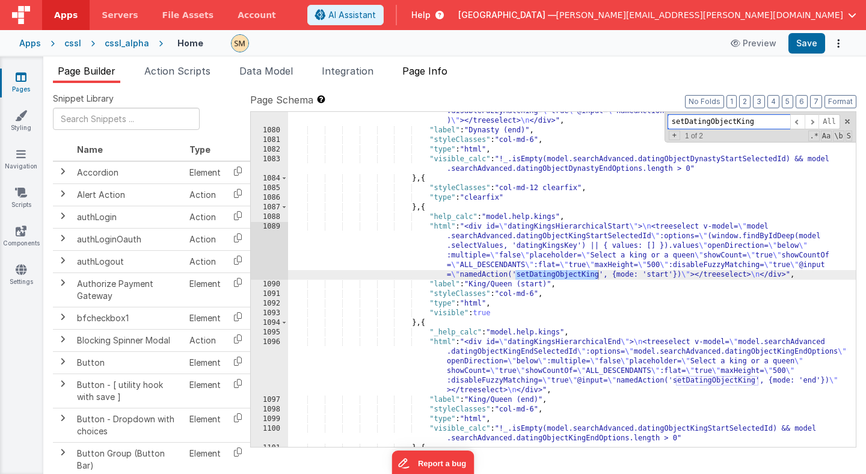
type input "setDatingObjectKing"
click at [422, 71] on span "Page Info" at bounding box center [424, 71] width 45 height 12
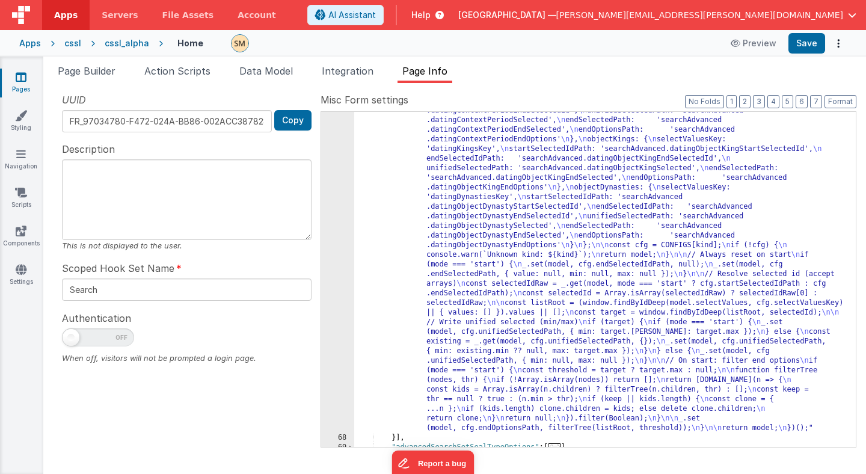
scroll to position [0, 0]
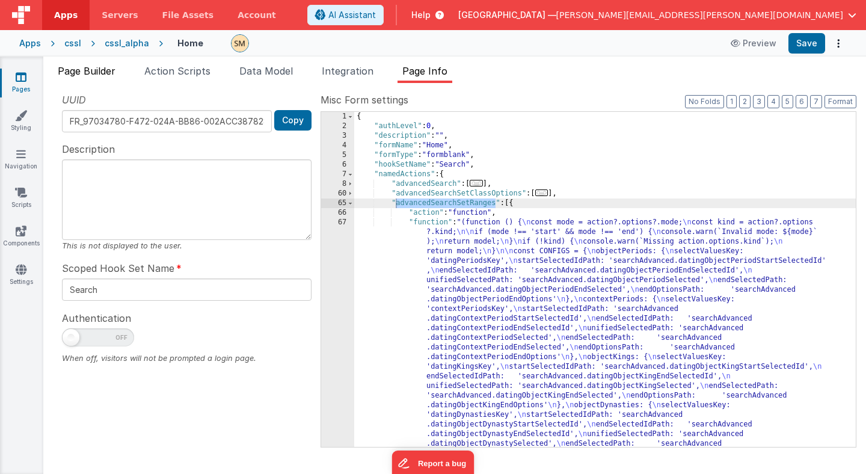
click at [101, 71] on span "Page Builder" at bounding box center [87, 71] width 58 height 12
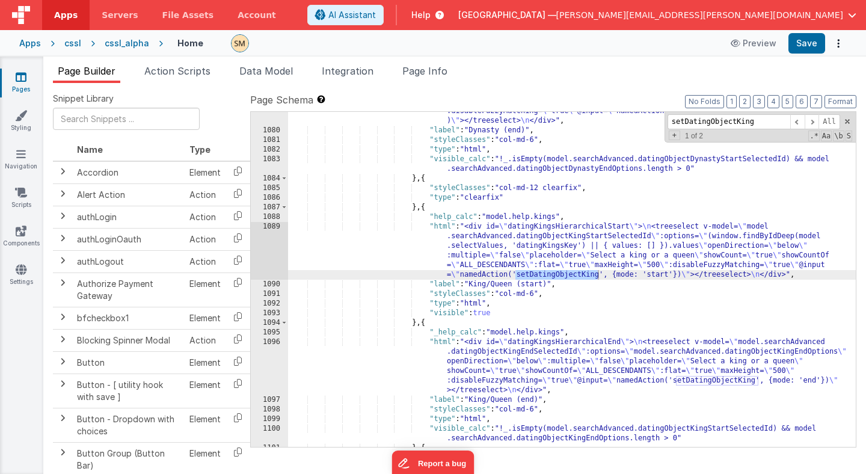
click at [558, 274] on div ""html" : "<div id= \" datingDynastiesHierarchicalEnd \" > \n <treeselect v-mode…" at bounding box center [572, 269] width 568 height 402
click at [699, 382] on div ""html" : "<div id= \" datingDynastiesHierarchicalEnd \" > \n <treeselect v-mode…" at bounding box center [572, 269] width 568 height 402
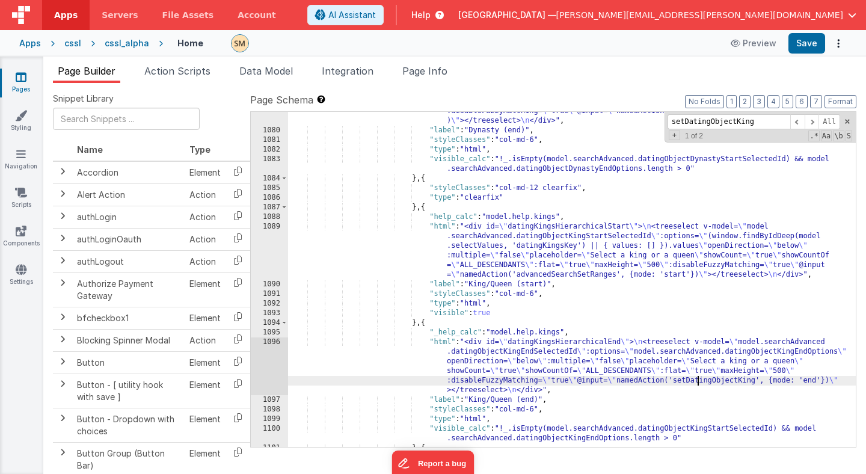
click at [699, 382] on div ""html" : "<div id= \" datingDynastiesHierarchicalEnd \" > \n <treeselect v-mode…" at bounding box center [572, 269] width 568 height 402
click at [633, 276] on div ""html" : "<div id= \" datingDynastiesHierarchicalEnd \" > \n <treeselect v-mode…" at bounding box center [572, 269] width 568 height 402
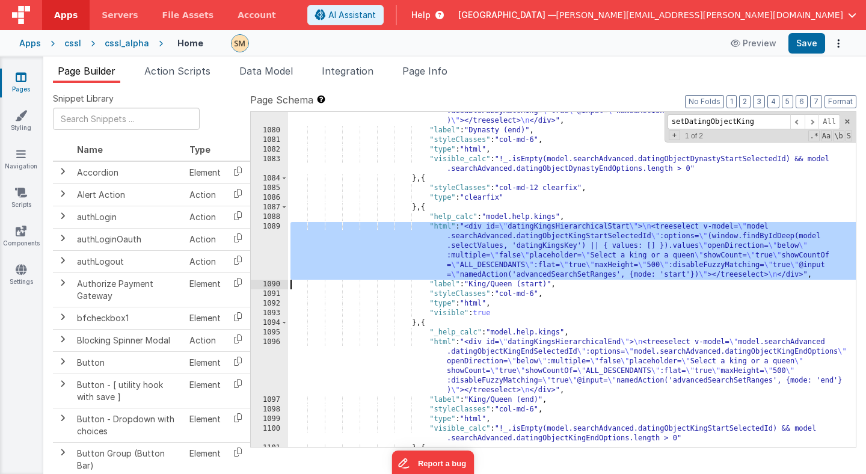
click at [275, 255] on div "1089" at bounding box center [269, 251] width 37 height 58
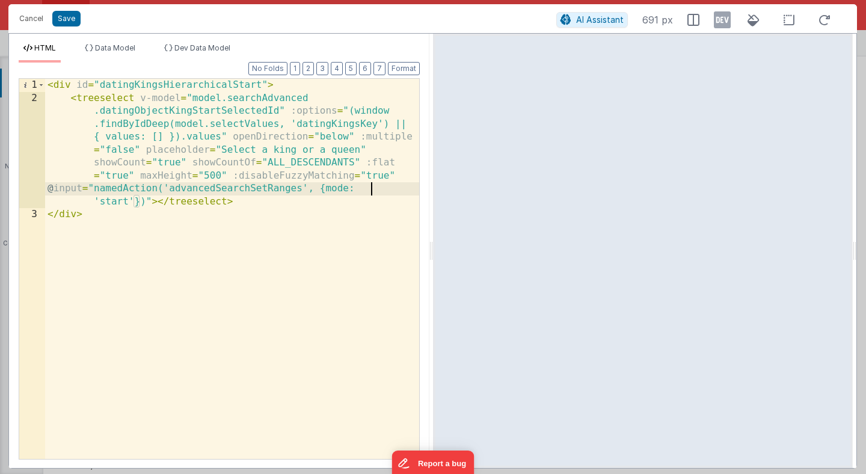
click at [369, 190] on div "< div id = "datingKingsHierarchicalStart" > < treeselect v-model = "model.searc…" at bounding box center [232, 282] width 374 height 406
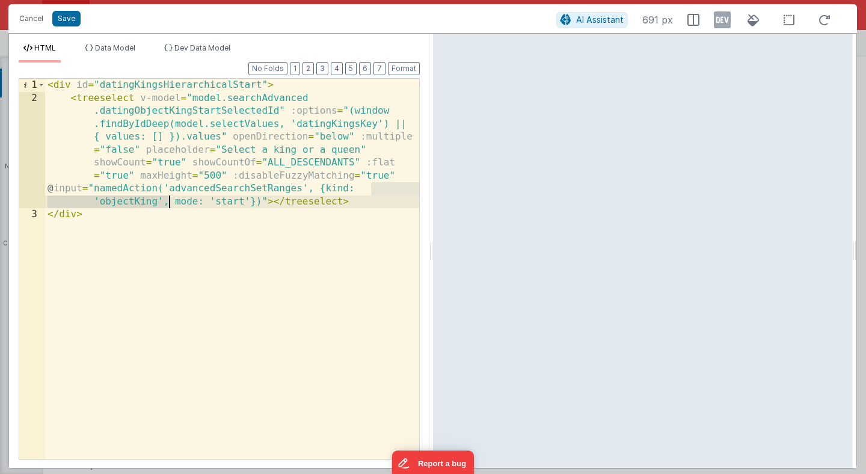
drag, startPoint x: 372, startPoint y: 188, endPoint x: 167, endPoint y: 203, distance: 205.0
click at [167, 203] on div "< div id = "datingKingsHierarchicalStart" > < treeselect v-model = "model.searc…" at bounding box center [232, 282] width 374 height 406
click at [67, 23] on button "Save" at bounding box center [66, 19] width 28 height 16
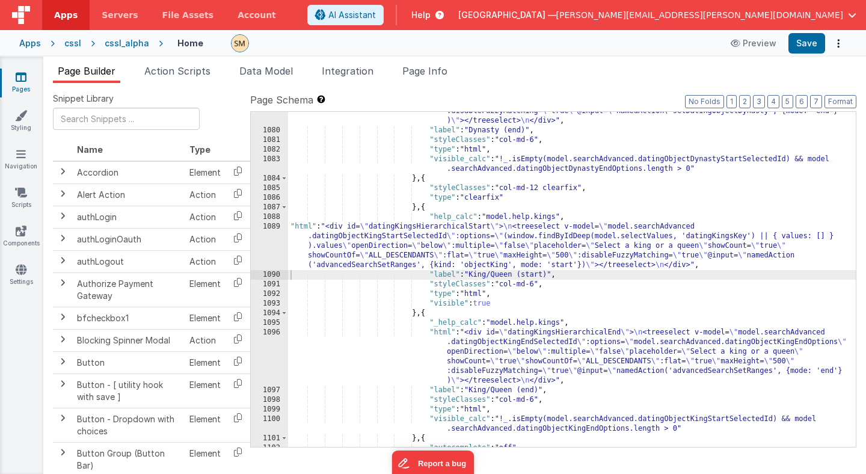
scroll to position [10936, 0]
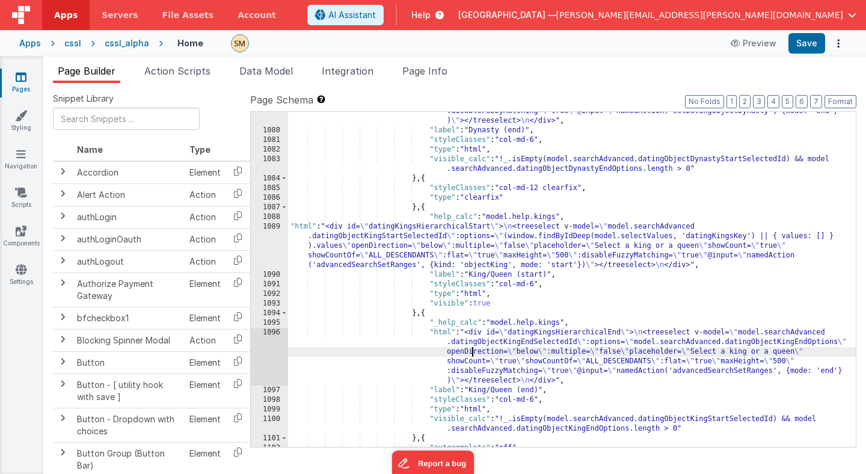
click at [473, 348] on div ""html" : "<div id= \" datingDynastiesHierarchicalEnd \" > \n <treeselect v-mode…" at bounding box center [572, 269] width 568 height 402
click at [275, 350] on div "1096" at bounding box center [269, 357] width 37 height 58
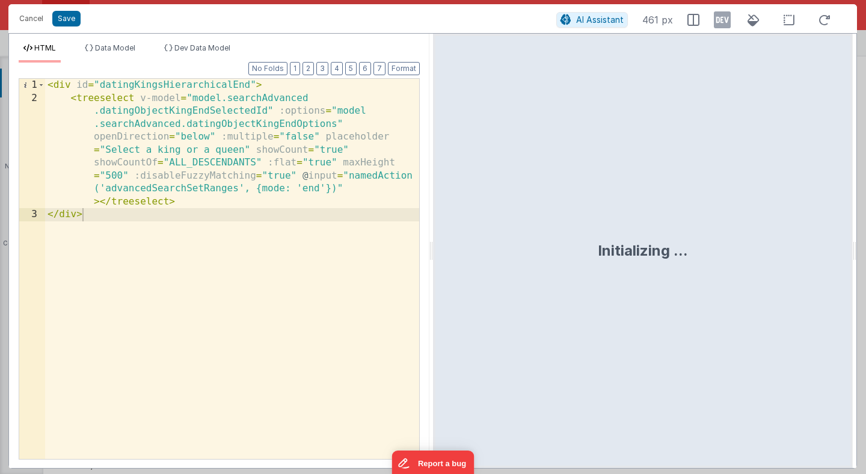
click at [260, 188] on div "< div id = "datingKingsHierarchicalEnd" > < treeselect v-model = "model.searchA…" at bounding box center [232, 282] width 374 height 406
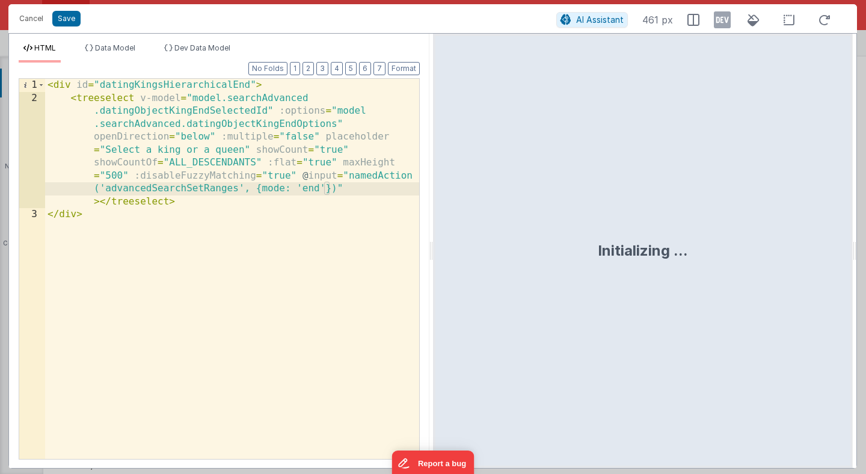
paste textarea
click at [72, 17] on button "Save" at bounding box center [66, 19] width 28 height 16
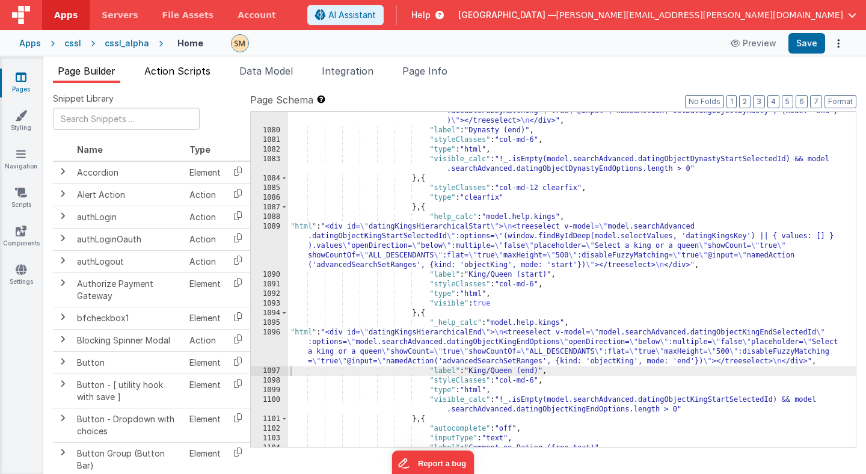
scroll to position [10945, 0]
click at [425, 73] on span "Page Info" at bounding box center [424, 71] width 45 height 12
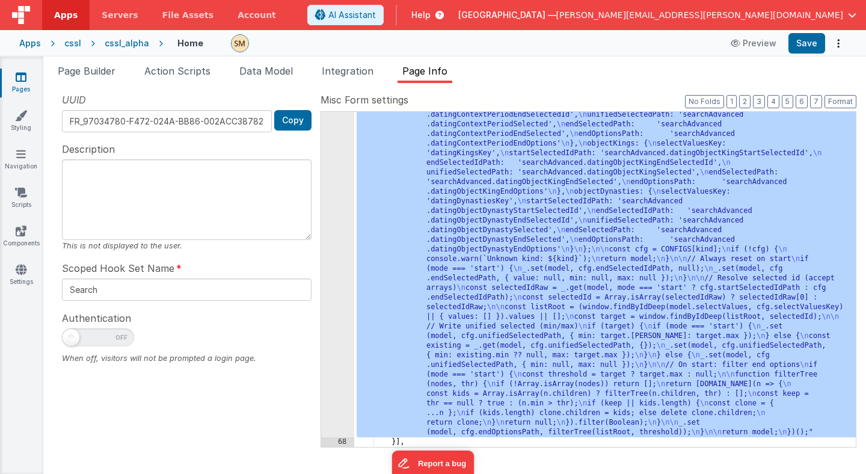
click at [335, 265] on div "67" at bounding box center [337, 220] width 33 height 433
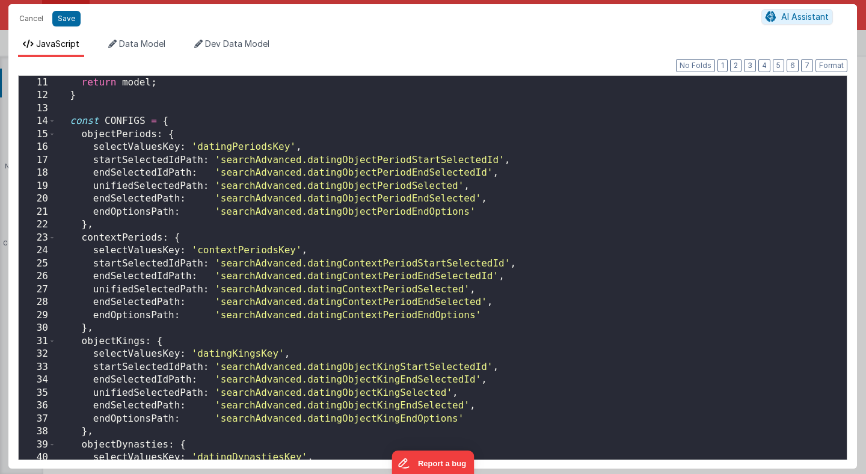
scroll to position [129, 0]
click at [35, 20] on button "Cancel" at bounding box center [31, 18] width 36 height 17
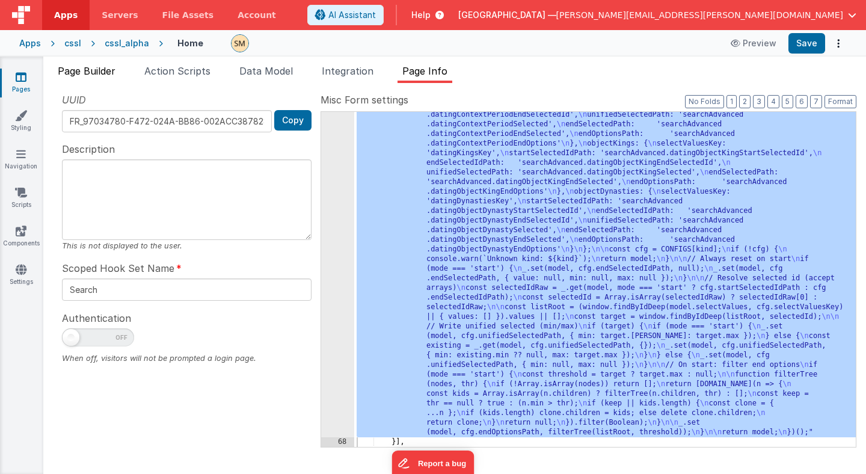
click at [98, 72] on span "Page Builder" at bounding box center [87, 71] width 58 height 12
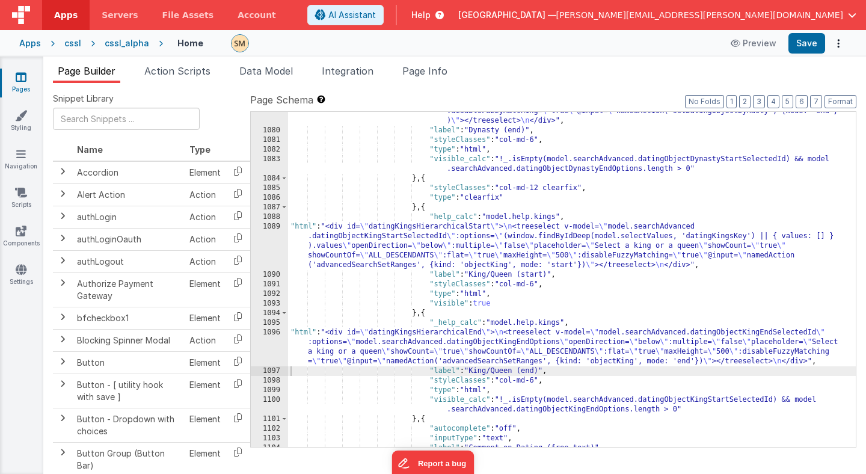
click at [308, 345] on div ""html" : "<div id= \" datingDynastiesHierarchicalEnd \" > \n <treeselect v-mode…" at bounding box center [572, 269] width 568 height 402
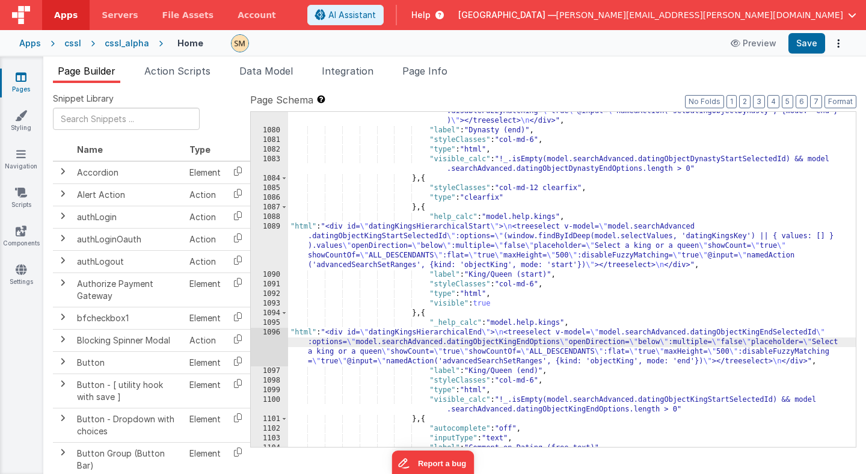
click at [273, 347] on div "1096" at bounding box center [269, 347] width 37 height 38
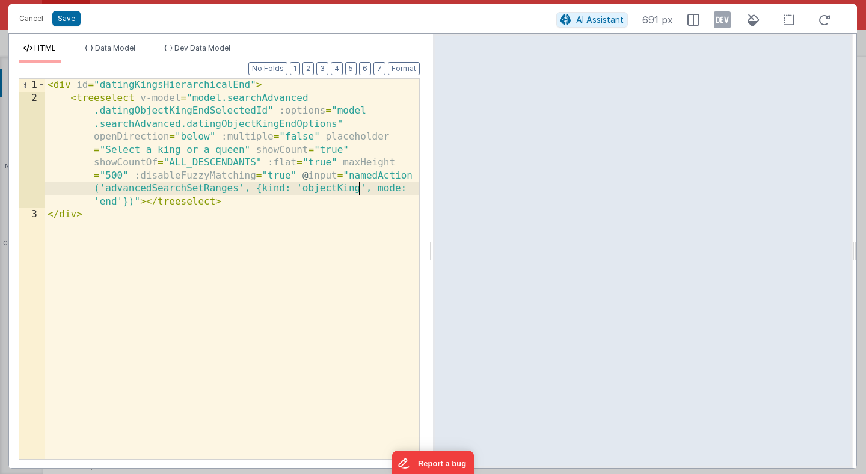
click at [358, 189] on div "< div id = "datingKingsHierarchicalEnd" > < treeselect v-model = "model.searchA…" at bounding box center [232, 282] width 374 height 406
click at [347, 189] on div "< div id = "datingKingsHierarchicalEnd" > < treeselect v-model = "model.searchA…" at bounding box center [232, 282] width 374 height 406
click at [69, 23] on button "Save" at bounding box center [66, 19] width 28 height 16
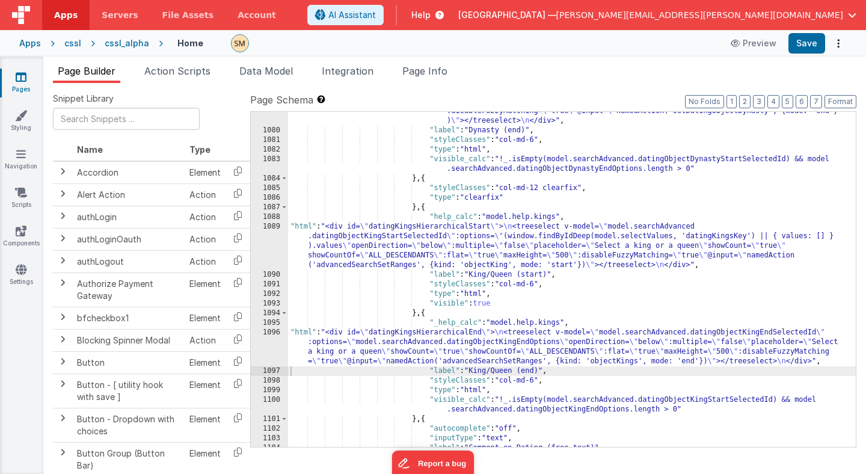
click at [381, 251] on div ""html" : "<div id= \" datingDynastiesHierarchicalEnd \" > \n <treeselect v-mode…" at bounding box center [572, 269] width 568 height 402
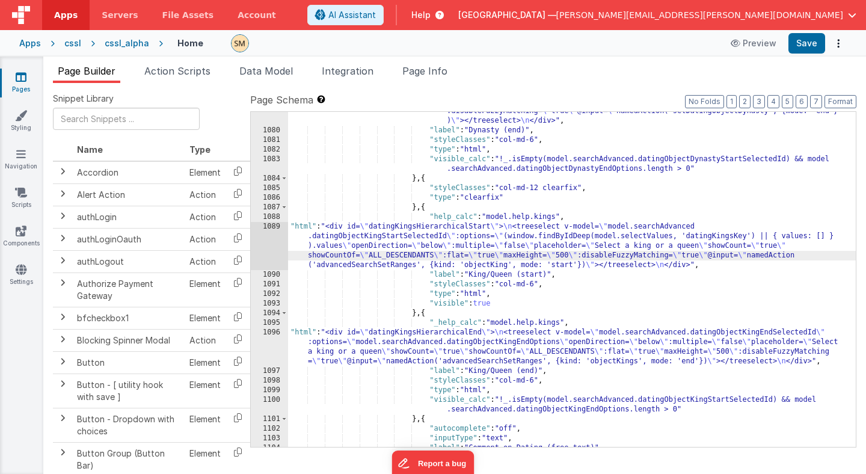
click at [275, 242] on div "1089" at bounding box center [269, 246] width 37 height 48
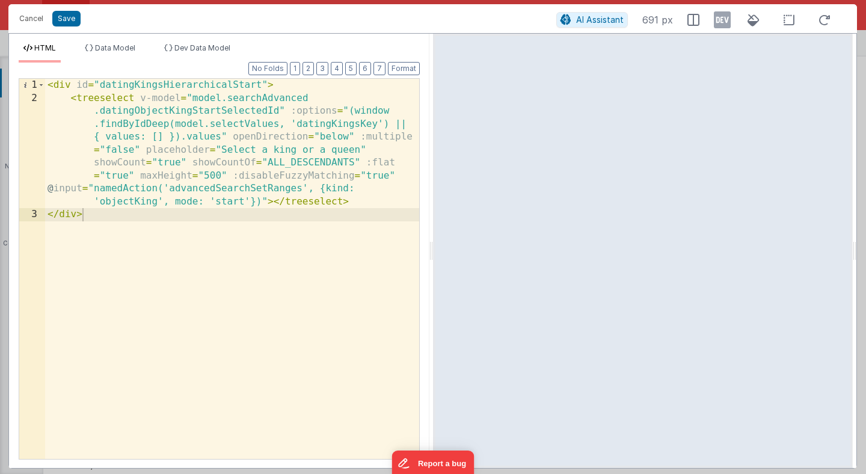
click at [143, 203] on div "< div id = "datingKingsHierarchicalStart" > < treeselect v-model = "model.searc…" at bounding box center [232, 282] width 374 height 406
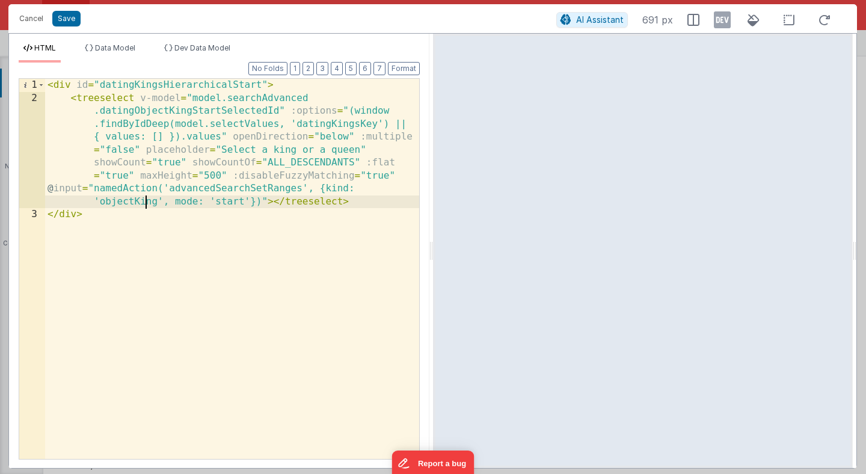
click at [143, 203] on div "< div id = "datingKingsHierarchicalStart" > < treeselect v-model = "model.searc…" at bounding box center [232, 282] width 374 height 406
click at [70, 20] on button "Save" at bounding box center [66, 19] width 28 height 16
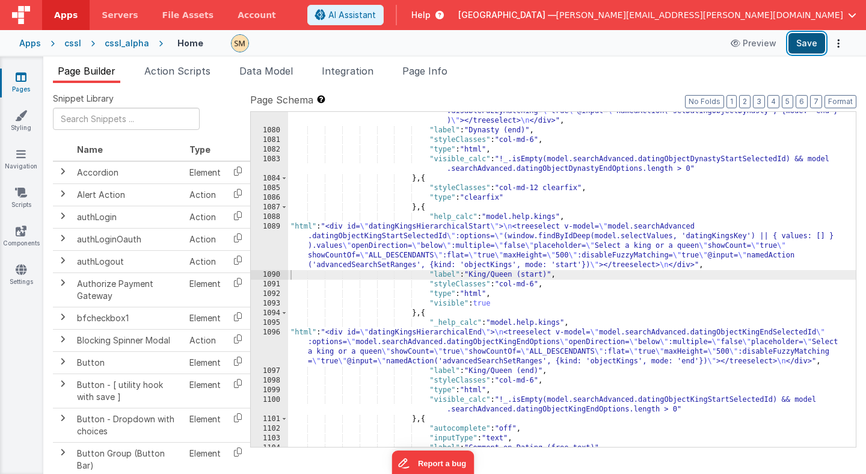
click at [808, 46] on button "Save" at bounding box center [806, 43] width 37 height 20
click at [422, 72] on span "Page Info" at bounding box center [424, 71] width 45 height 12
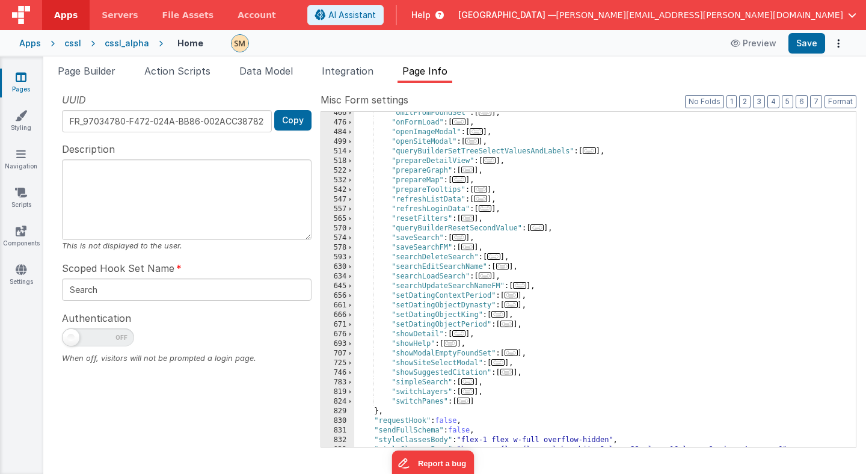
scroll to position [868, 0]
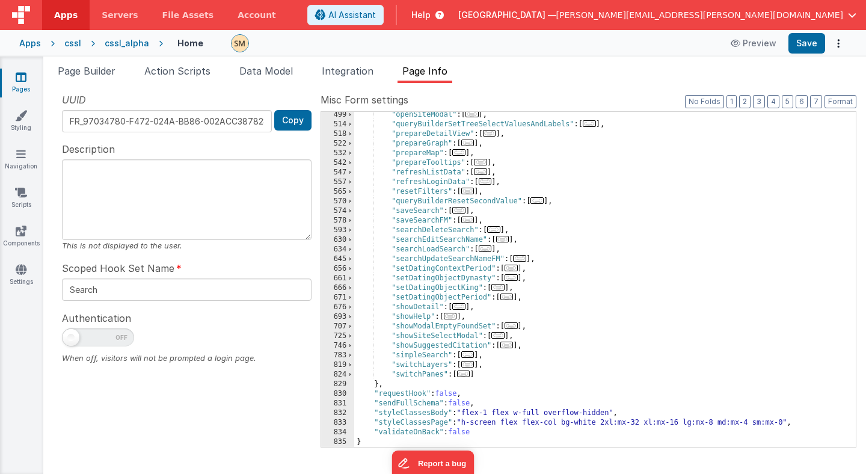
click at [420, 280] on div ""openSiteModal" : [ ... ] , "queryBuilderSetTreeSelectValuesAndLabels" : [ ... …" at bounding box center [605, 287] width 502 height 354
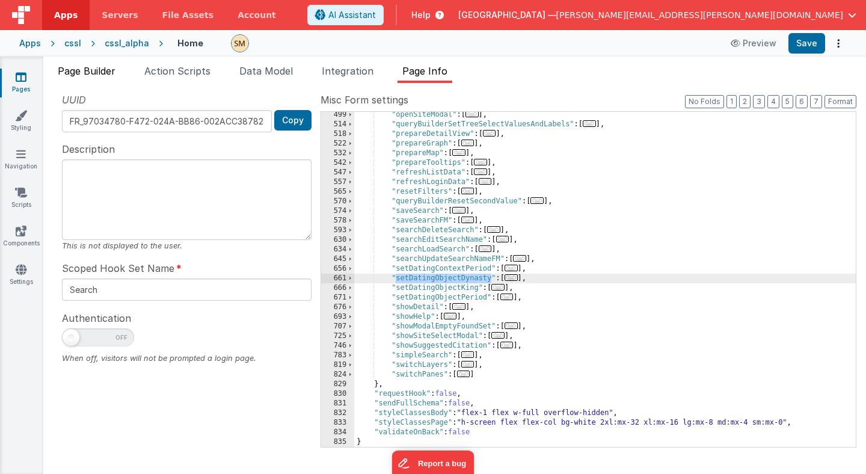
click at [104, 70] on span "Page Builder" at bounding box center [87, 71] width 58 height 12
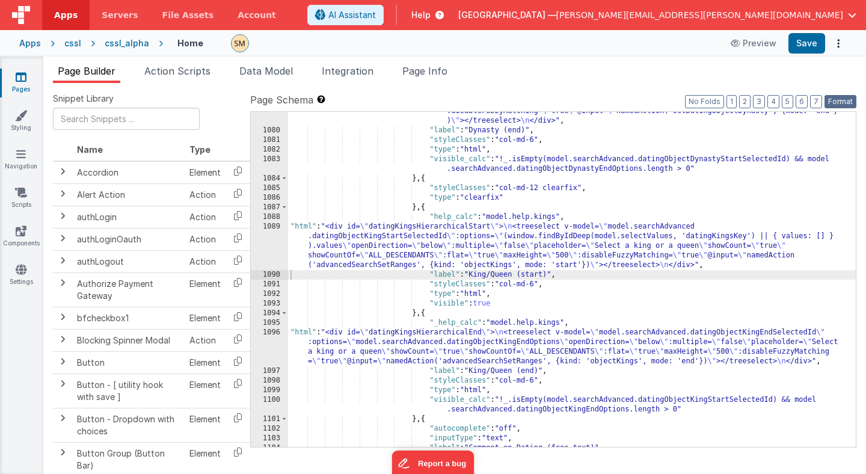
click at [835, 100] on button "Format" at bounding box center [841, 101] width 32 height 13
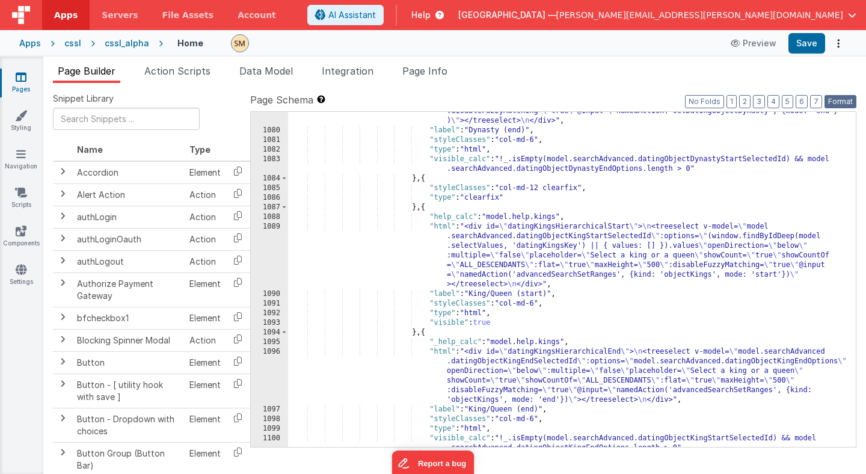
scroll to position [10927, 0]
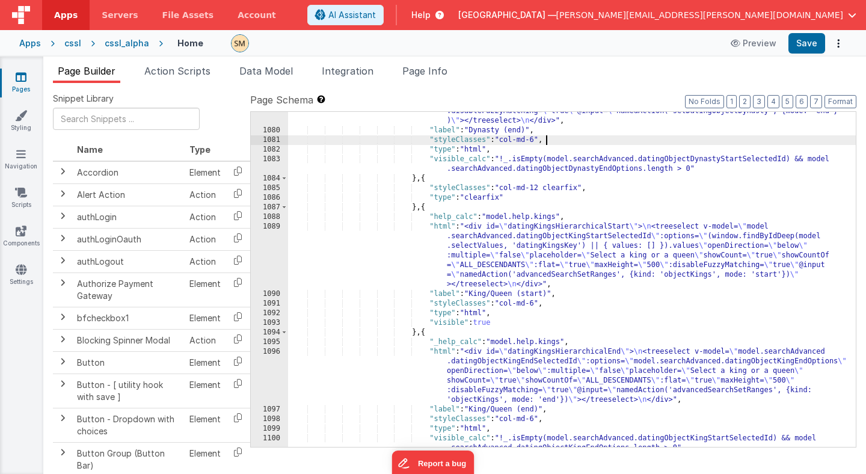
click at [771, 138] on div ""html" : "<div id= \" datingDynastiesHierarchicalEnd \" > \n <treeselect v-mode…" at bounding box center [572, 274] width 568 height 412
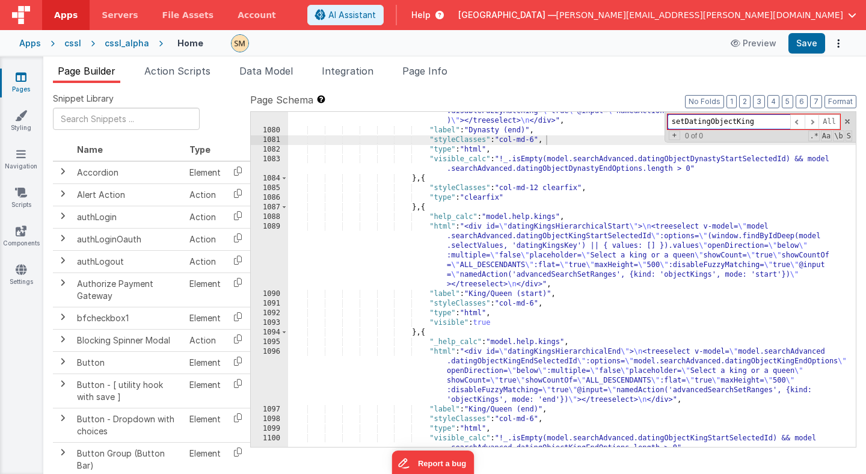
paste input "Dynasty"
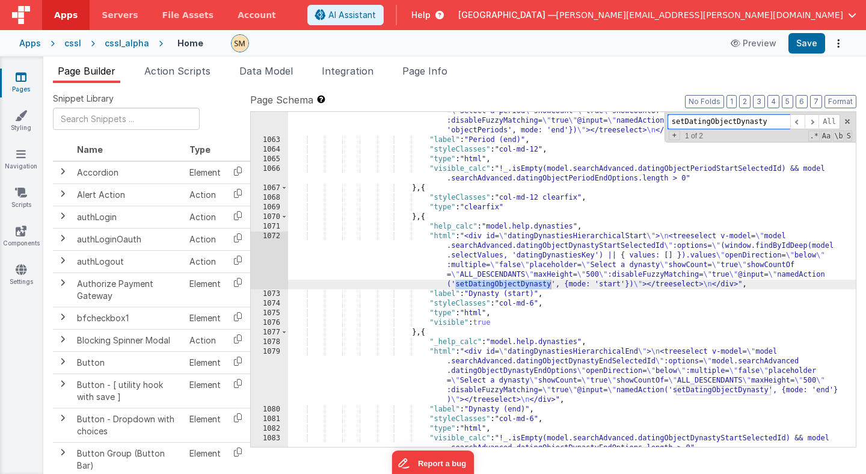
scroll to position [10697, 0]
type input "setDatingObjectDynasty"
click at [430, 72] on span "Page Info" at bounding box center [424, 71] width 45 height 12
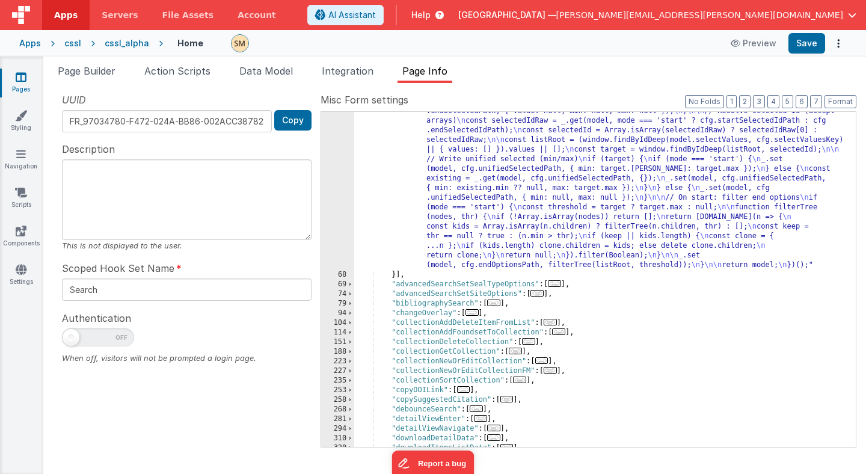
scroll to position [0, 0]
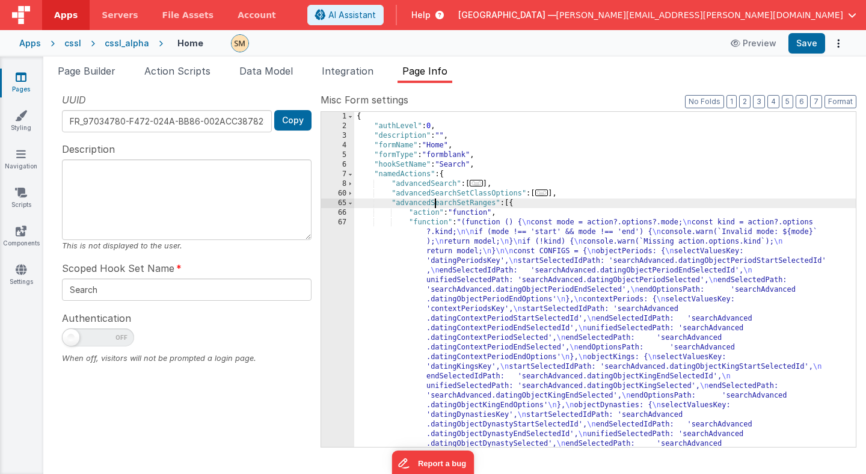
click at [88, 69] on span "Page Builder" at bounding box center [87, 71] width 58 height 12
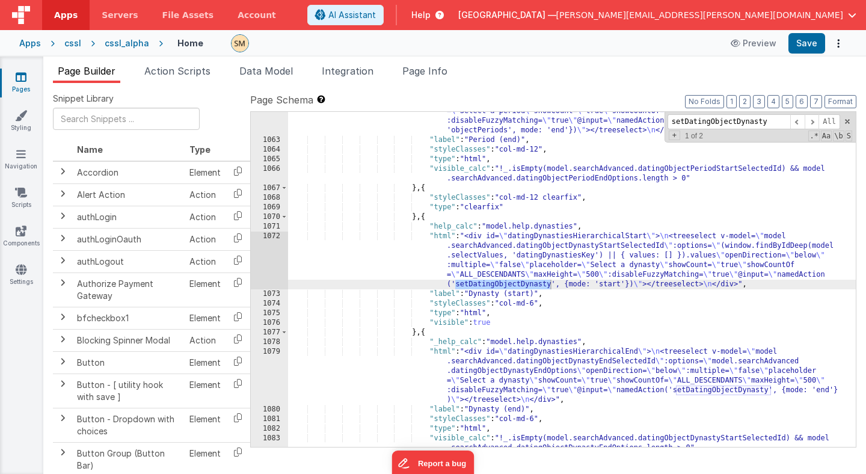
click at [523, 284] on div ""html" : "<div id= \" datingSelectHierarchicalEnd \" > \n <treeselect v-model= …" at bounding box center [572, 284] width 568 height 412
click at [810, 124] on span at bounding box center [812, 121] width 14 height 15
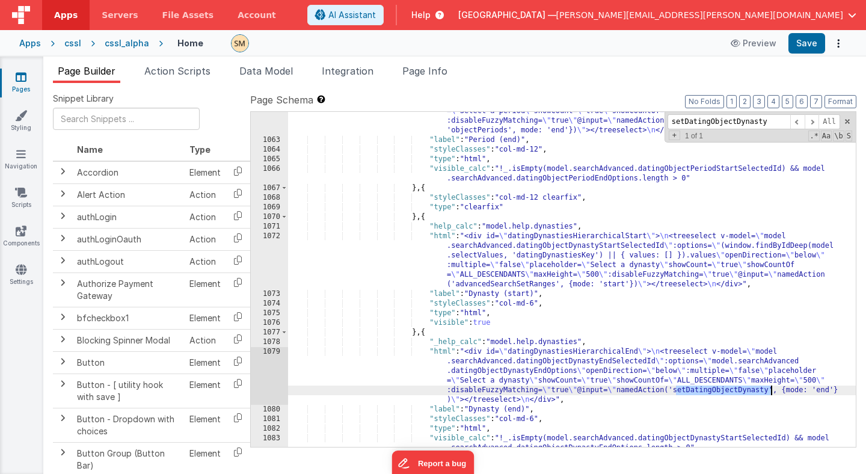
click at [735, 392] on div ""html" : "<div id= \" datingSelectHierarchicalEnd \" > \n <treeselect v-model= …" at bounding box center [572, 284] width 568 height 412
click at [418, 72] on span "Page Info" at bounding box center [424, 71] width 45 height 12
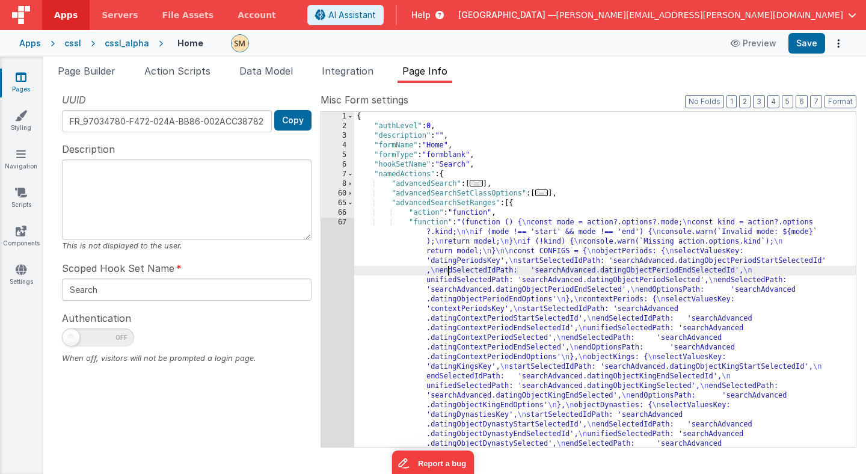
scroll to position [214, 0]
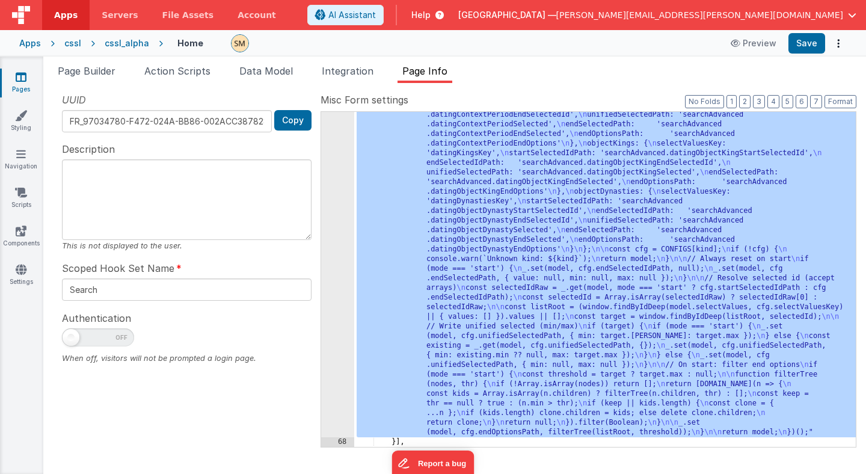
click at [338, 286] on div "67" at bounding box center [337, 220] width 33 height 433
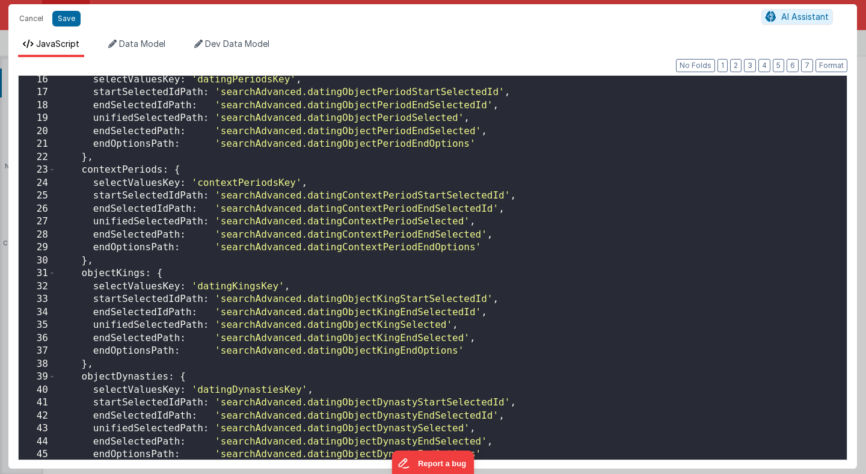
scroll to position [202, 0]
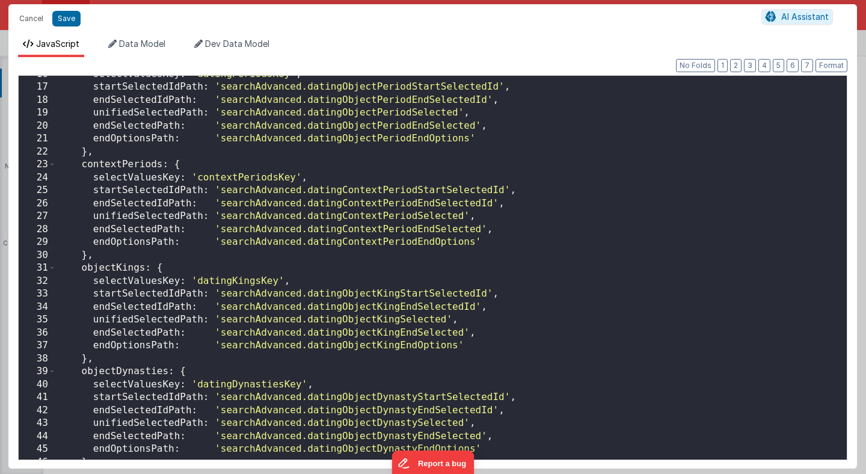
click at [127, 373] on div "selectValuesKey : 'datingPeriodsKey' , startSelectedIdPath : 'searchAdvanced.da…" at bounding box center [451, 273] width 791 height 410
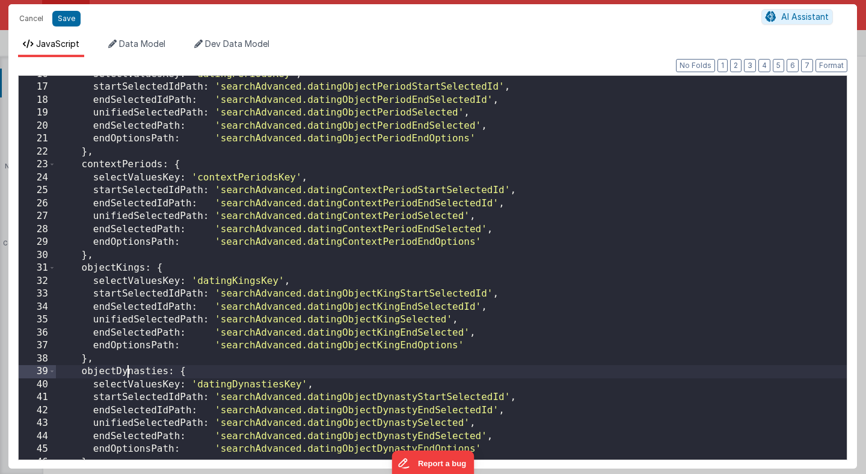
scroll to position [0, 0]
click at [127, 373] on div "selectValuesKey : 'datingPeriodsKey' , startSelectedIdPath : 'searchAdvanced.da…" at bounding box center [451, 273] width 791 height 410
click at [44, 19] on button "Cancel" at bounding box center [31, 18] width 36 height 17
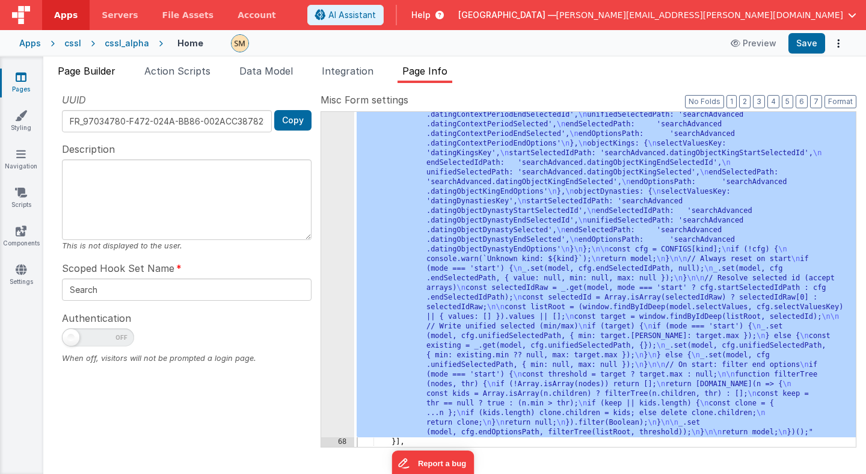
click at [102, 75] on span "Page Builder" at bounding box center [87, 71] width 58 height 12
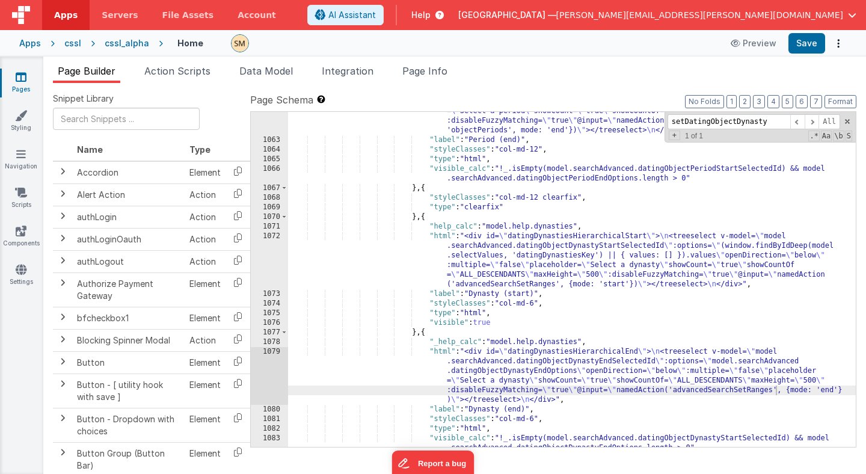
click at [521, 272] on div ""html" : "<div id= \" datingSelectHierarchicalEnd \" > \n <treeselect v-model= …" at bounding box center [572, 284] width 568 height 412
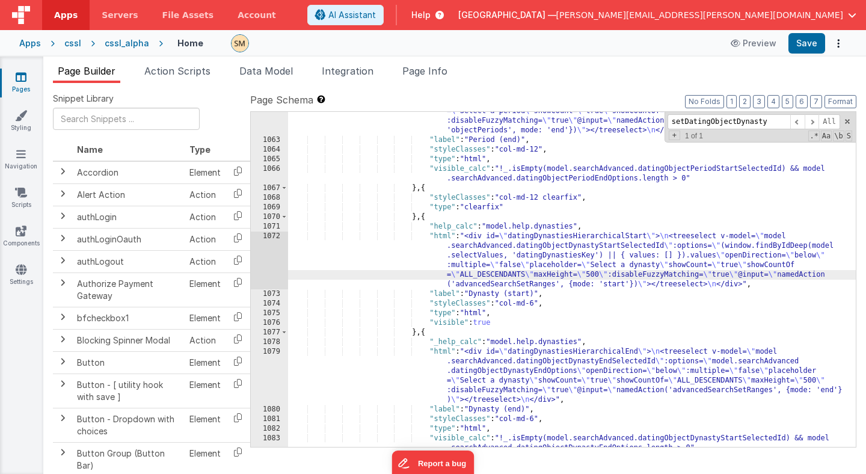
click at [279, 261] on div "1072" at bounding box center [269, 261] width 37 height 58
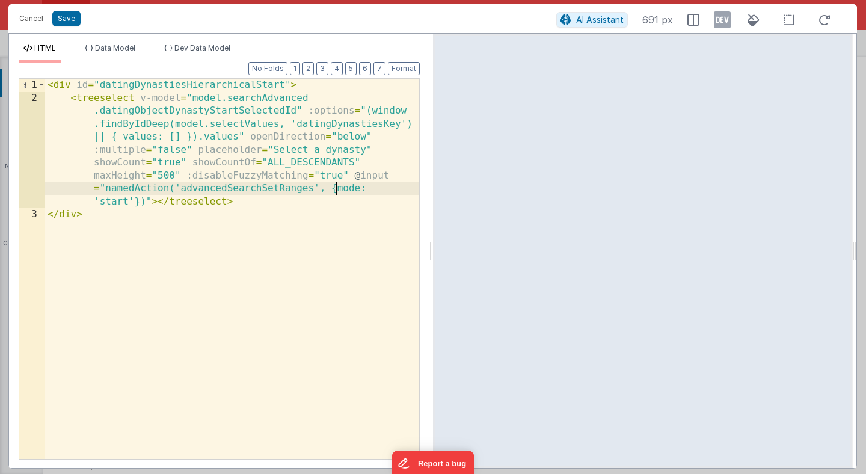
click at [336, 190] on div "< div id = "datingDynastiesHierarchicalStart" > < treeselect v-model = "model.s…" at bounding box center [232, 282] width 374 height 406
paste textarea
click at [336, 188] on div "< div id = "datingDynastiesHierarchicalStart" > < treeselect v-model = "model.s…" at bounding box center [232, 282] width 374 height 406
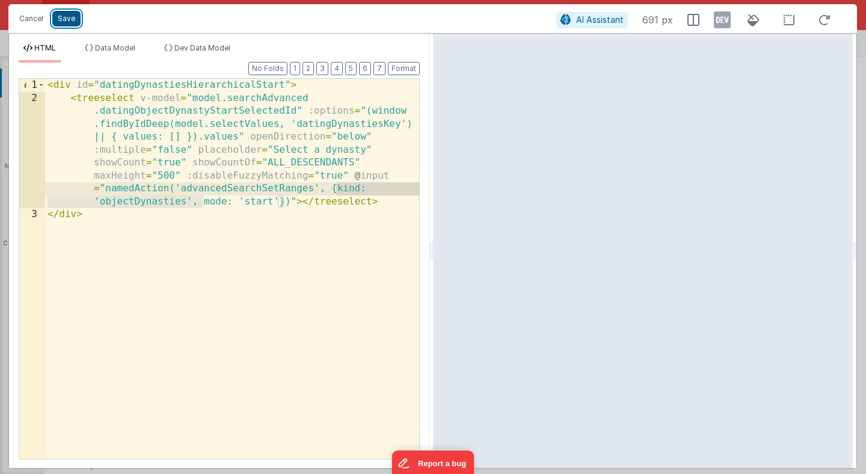
click at [63, 19] on button "Save" at bounding box center [66, 19] width 28 height 16
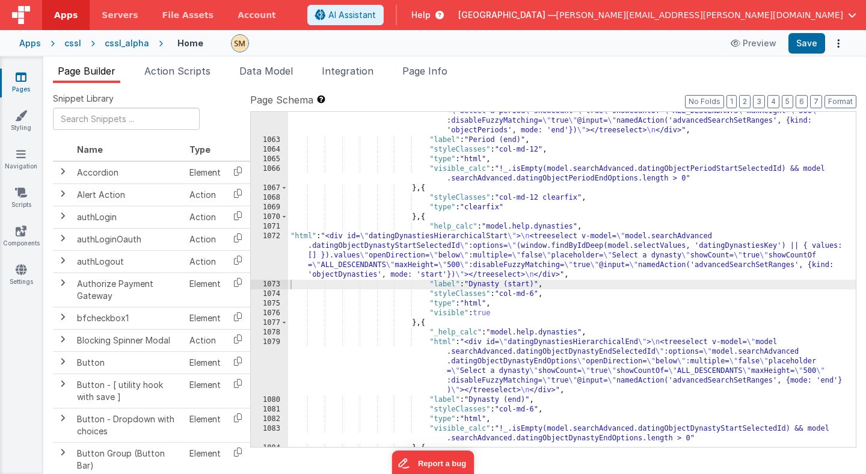
scroll to position [10701, 0]
click at [538, 353] on div ""html" : "<div id= \" datingSelectHierarchicalEnd \" > \n <treeselect v-model= …" at bounding box center [572, 279] width 568 height 402
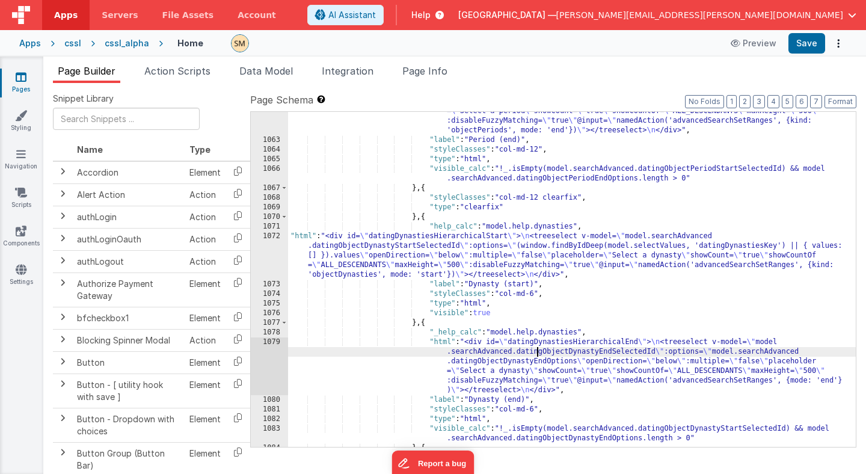
click at [274, 368] on div "1079" at bounding box center [269, 366] width 37 height 58
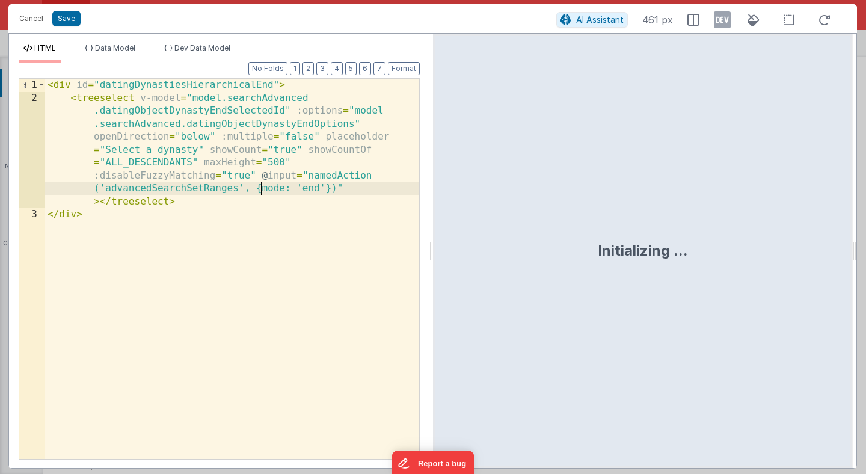
click at [262, 188] on div "< div id = "datingDynastiesHierarchicalEnd" > < treeselect v-model = "model.sea…" at bounding box center [232, 282] width 374 height 406
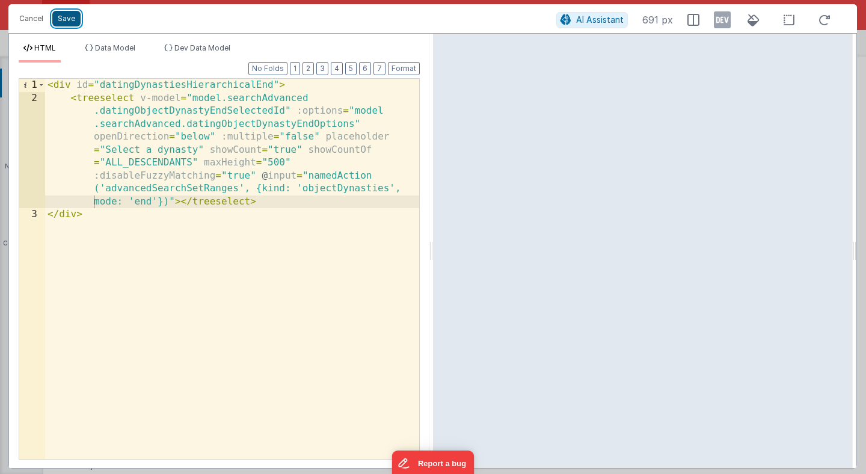
click at [72, 20] on button "Save" at bounding box center [66, 19] width 28 height 16
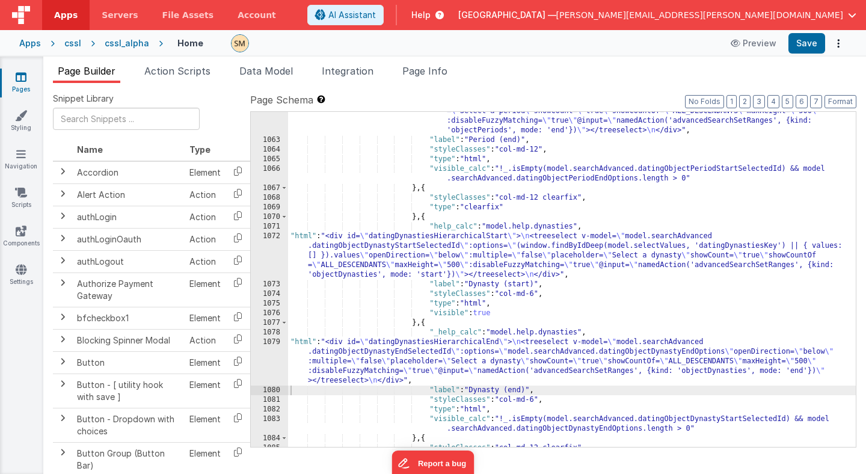
scroll to position [10705, 0]
click at [804, 42] on button "Save" at bounding box center [806, 43] width 37 height 20
click at [383, 245] on div ""html" : "<div id= \" datingSelectHierarchicalEnd \" > \n <treeselect v-model= …" at bounding box center [572, 279] width 568 height 402
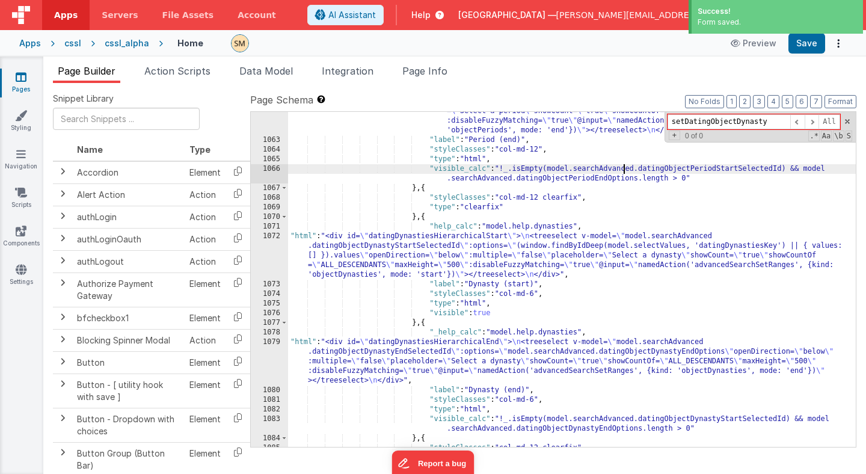
click at [622, 167] on div ""html" : "<div id= \" datingSelectHierarchicalEnd \" > \n <treeselect v-model= …" at bounding box center [572, 279] width 568 height 402
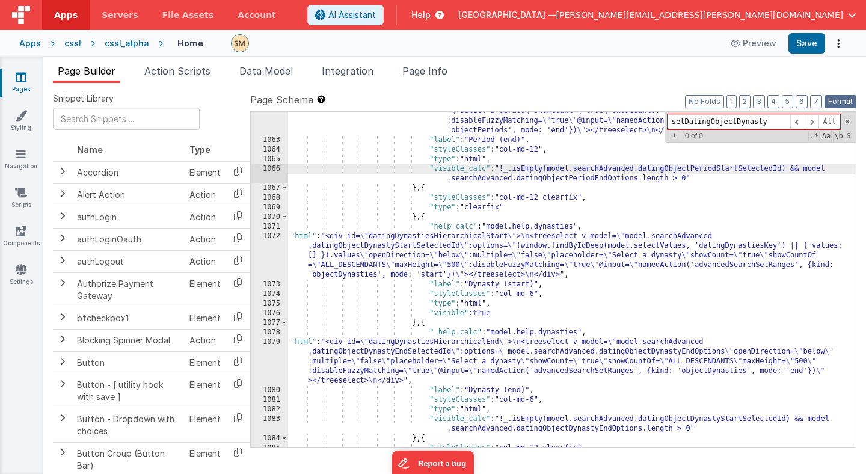
click at [843, 98] on button "Format" at bounding box center [841, 101] width 32 height 13
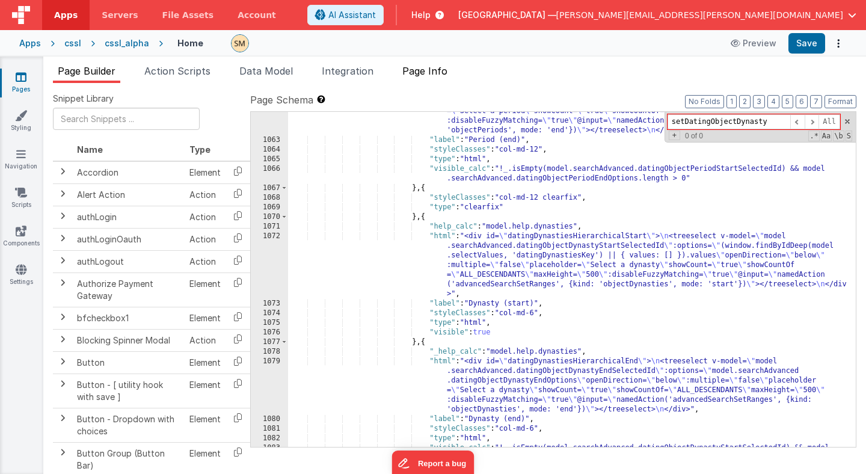
click at [421, 75] on span "Page Info" at bounding box center [424, 71] width 45 height 12
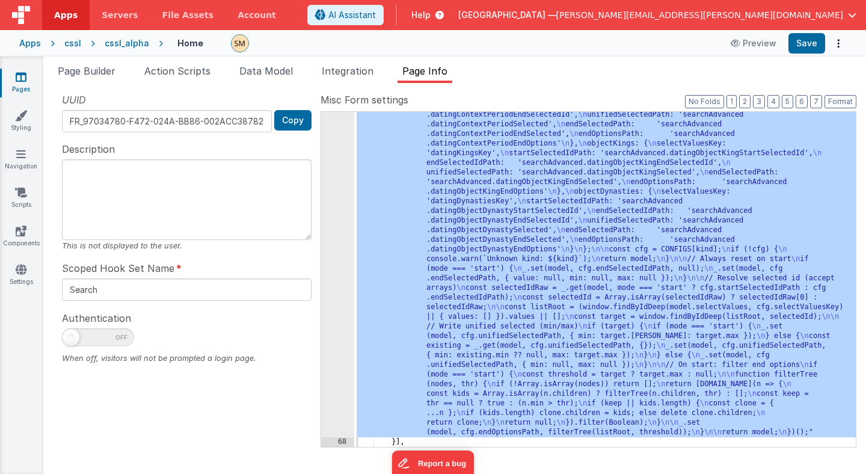
click at [464, 218] on div ""function" : "(function () { \n const mode = action?.options?.mode; \n const ki…" at bounding box center [605, 393] width 502 height 778
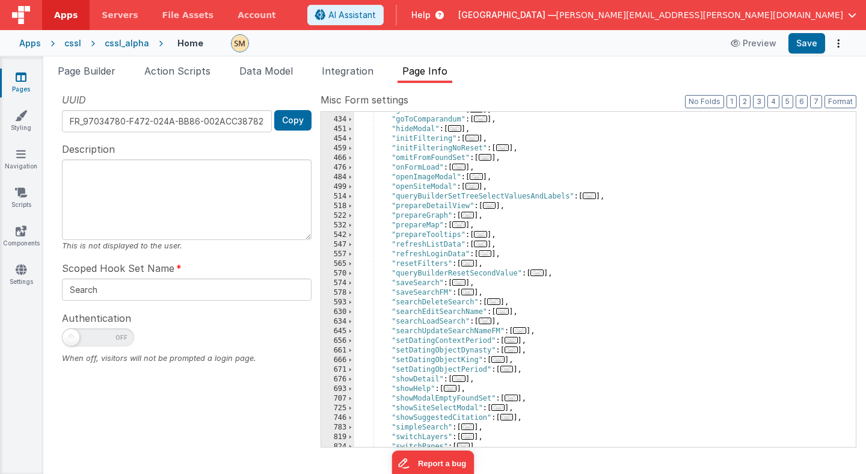
scroll to position [868, 0]
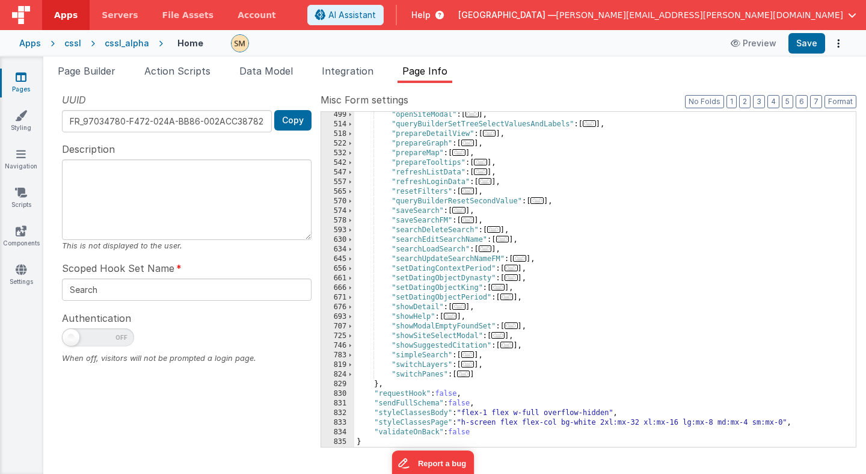
click at [437, 270] on div ""openSiteModal" : [ ... ] , "queryBuilderSetTreeSelectValuesAndLabels" : [ ... …" at bounding box center [605, 287] width 502 height 354
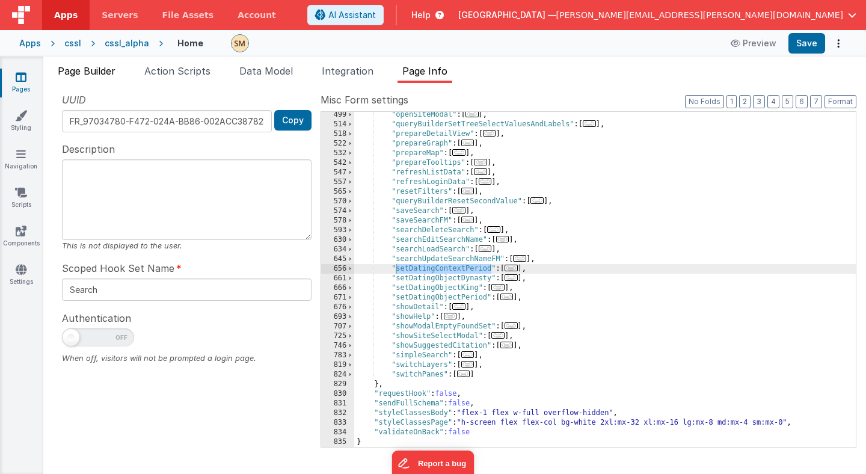
click at [109, 71] on span "Page Builder" at bounding box center [87, 71] width 58 height 12
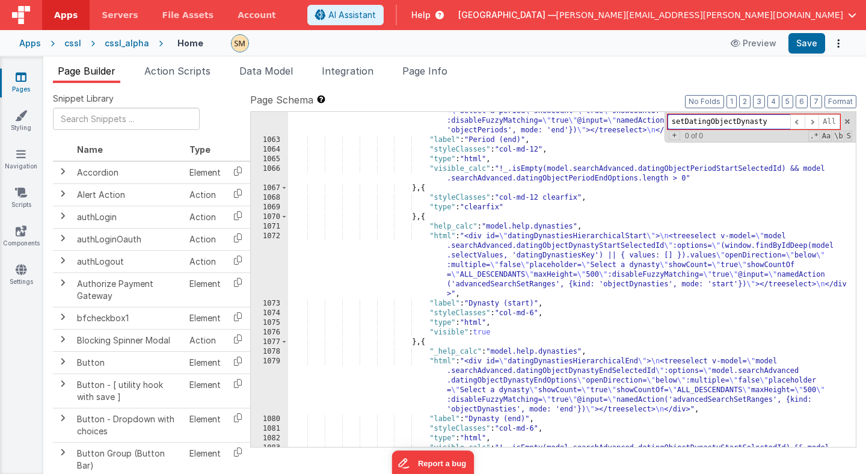
click at [686, 126] on input "setDatingObjectDynasty" at bounding box center [729, 121] width 123 height 15
paste input "ContextPeriod"
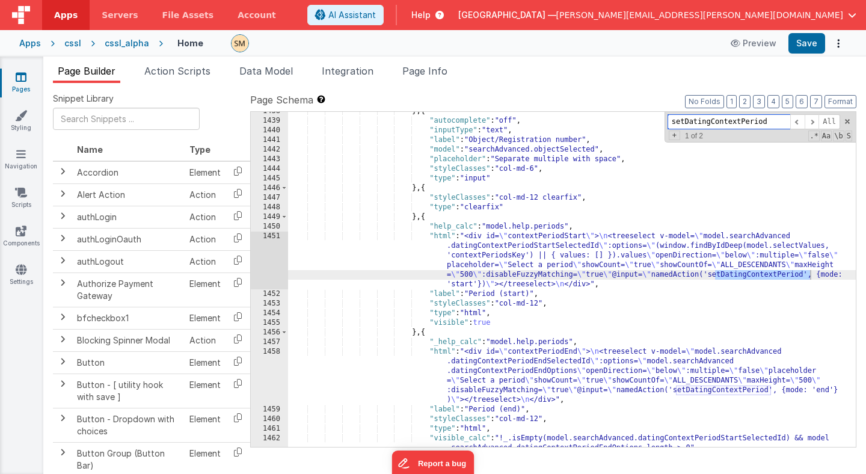
scroll to position [14189, 0]
click at [427, 71] on span "Page Info" at bounding box center [424, 71] width 45 height 12
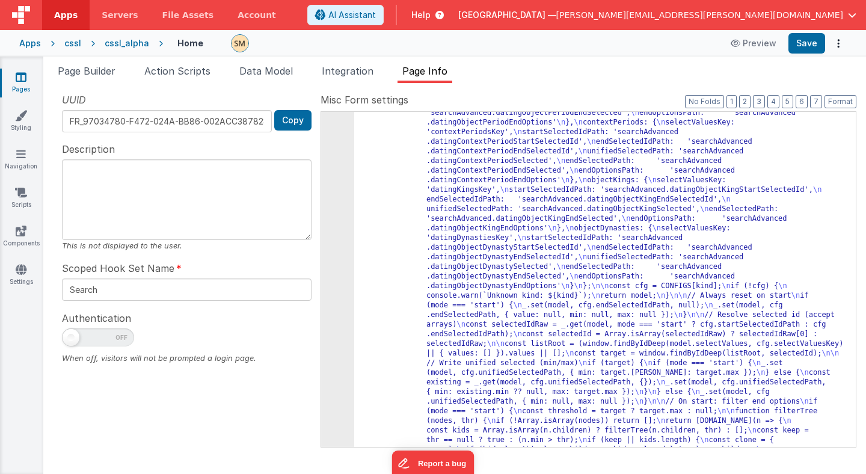
scroll to position [0, 0]
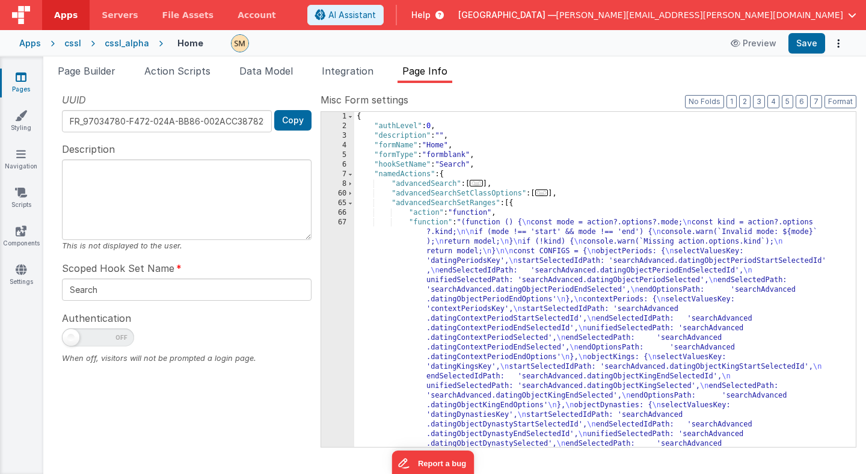
click at [438, 204] on div "{ "authLevel" : 0 , "description" : "" , "formName" : "Home" , "formType" : "fo…" at bounding box center [605, 279] width 502 height 335
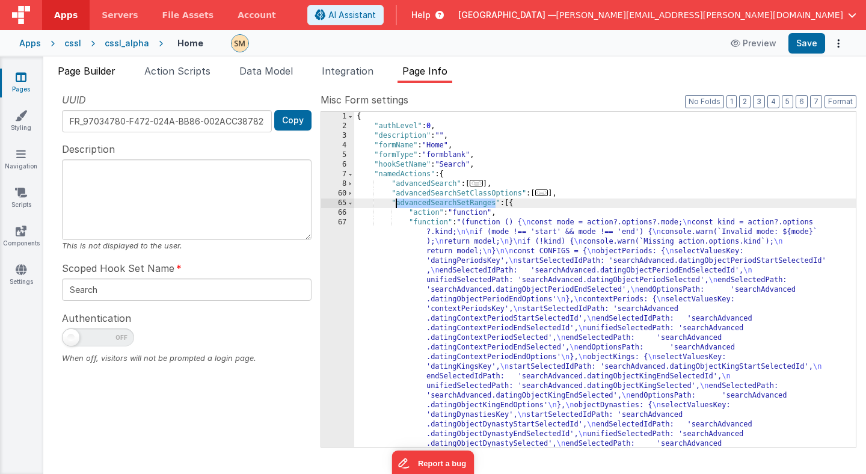
click at [103, 70] on span "Page Builder" at bounding box center [87, 71] width 58 height 12
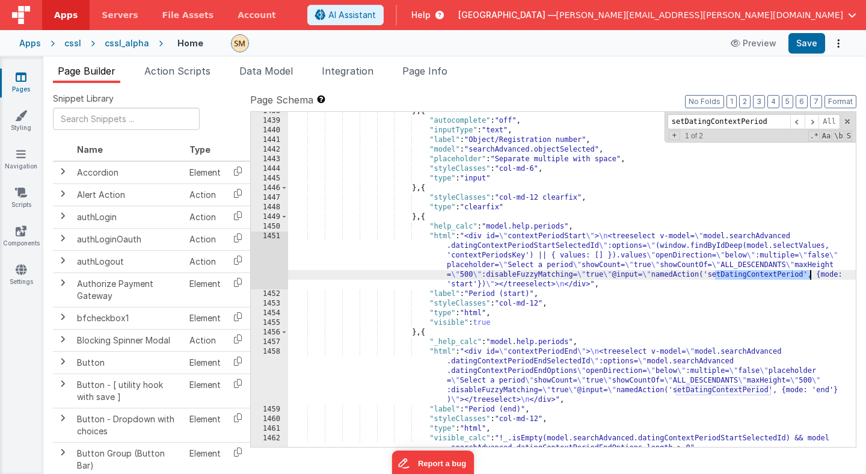
click at [757, 275] on div "} , { "autocomplete" : "off" , "inputType" : "text" , "label" : "Object/Registr…" at bounding box center [572, 288] width 568 height 364
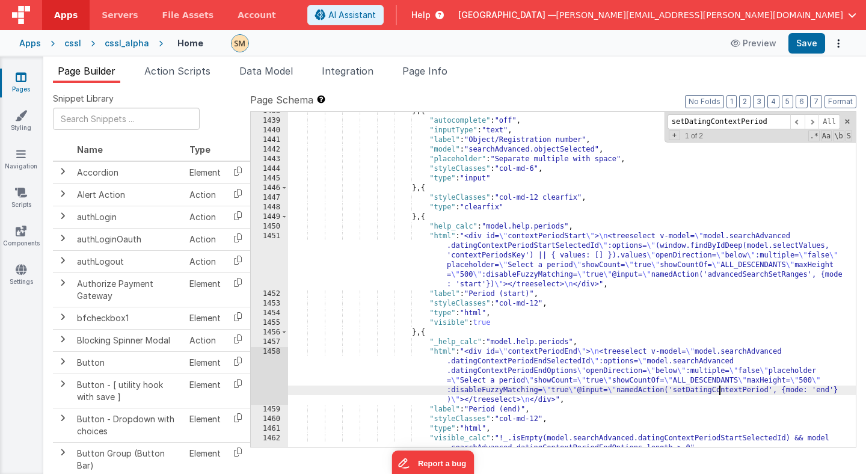
click at [721, 392] on div "} , { "autocomplete" : "off" , "inputType" : "text" , "label" : "Object/Registr…" at bounding box center [572, 288] width 568 height 364
click at [814, 120] on span at bounding box center [812, 121] width 14 height 15
type input "setDating"
click at [813, 123] on span at bounding box center [812, 121] width 14 height 15
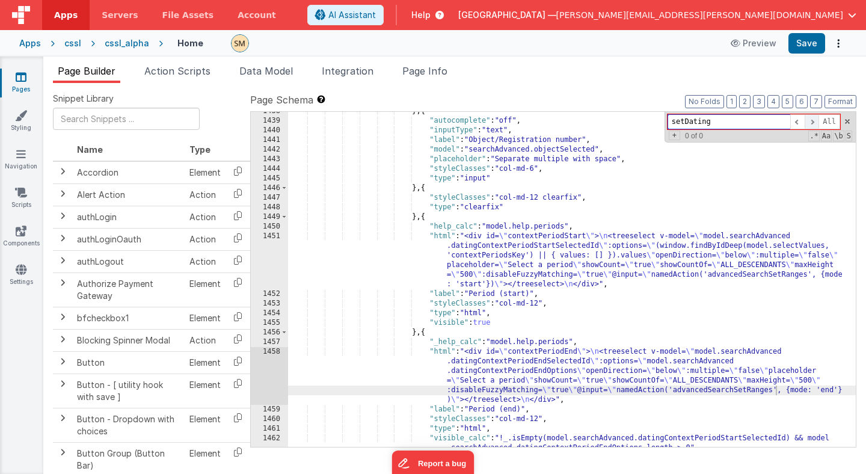
click at [813, 123] on span at bounding box center [812, 121] width 14 height 15
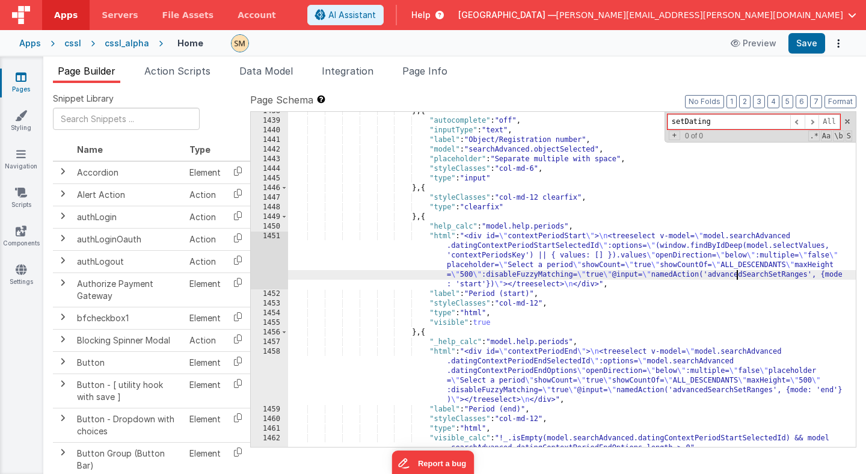
click at [736, 274] on div "} , { "autocomplete" : "off" , "inputType" : "text" , "label" : "Object/Registr…" at bounding box center [572, 288] width 568 height 364
click at [420, 72] on span "Page Info" at bounding box center [424, 71] width 45 height 12
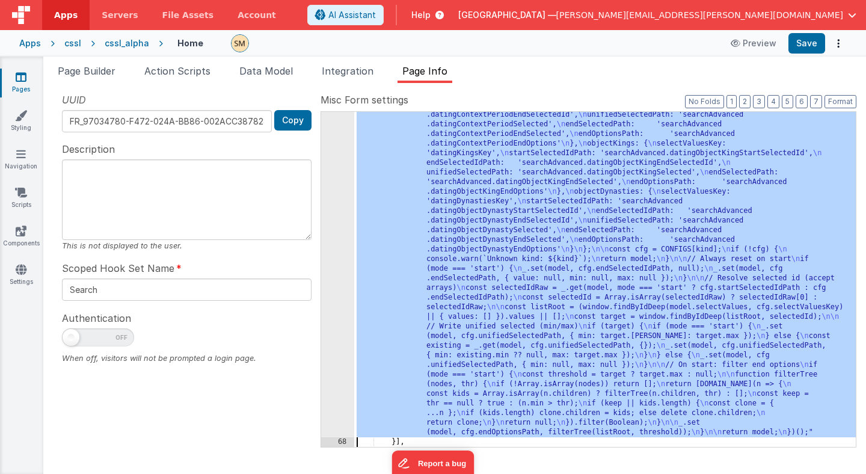
scroll to position [214, 0]
click at [345, 284] on div "67" at bounding box center [337, 220] width 33 height 433
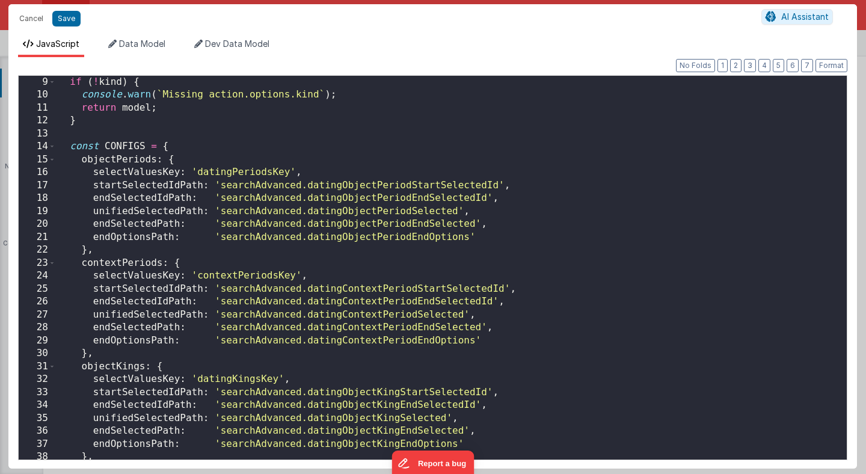
scroll to position [143, 0]
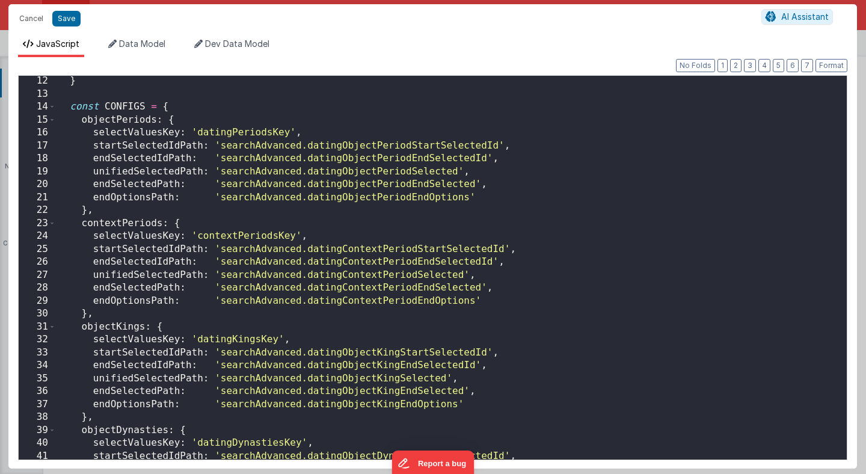
click at [132, 221] on div "} const CONFIGS = { objectPeriods : { selectValuesKey : 'datingPeriodsKey' , st…" at bounding box center [451, 280] width 791 height 410
click at [32, 17] on button "Cancel" at bounding box center [31, 18] width 36 height 17
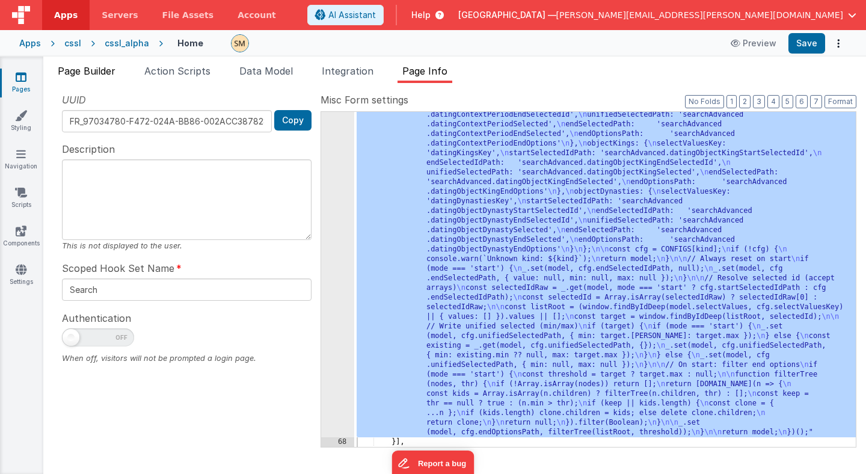
click at [98, 66] on span "Page Builder" at bounding box center [87, 71] width 58 height 12
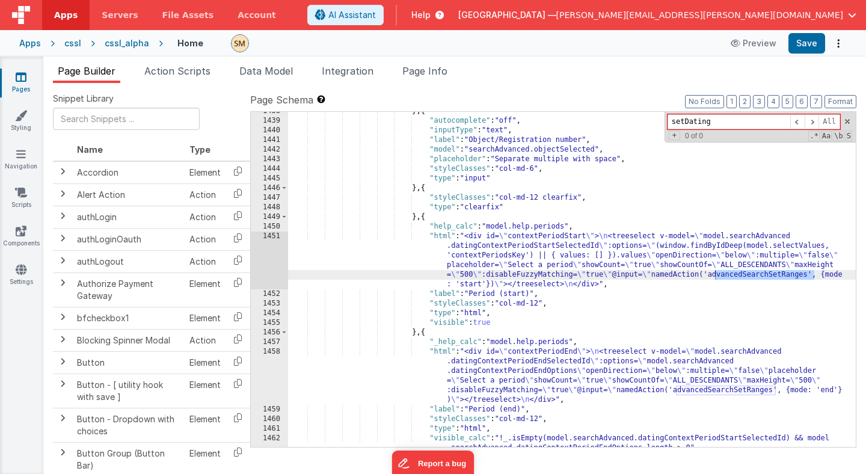
click at [272, 259] on div "1451" at bounding box center [269, 261] width 37 height 58
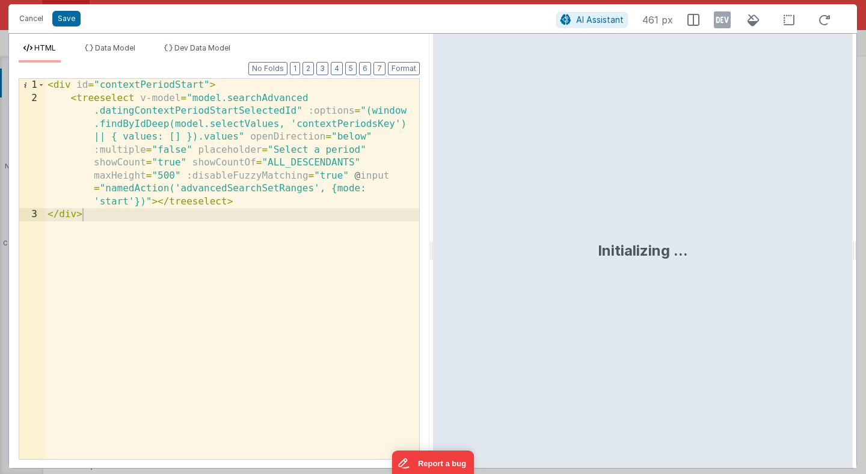
click at [337, 189] on div "< div id = "contextPeriodStart" > < treeselect v-model = "model.searchAdvanced …" at bounding box center [232, 282] width 374 height 406
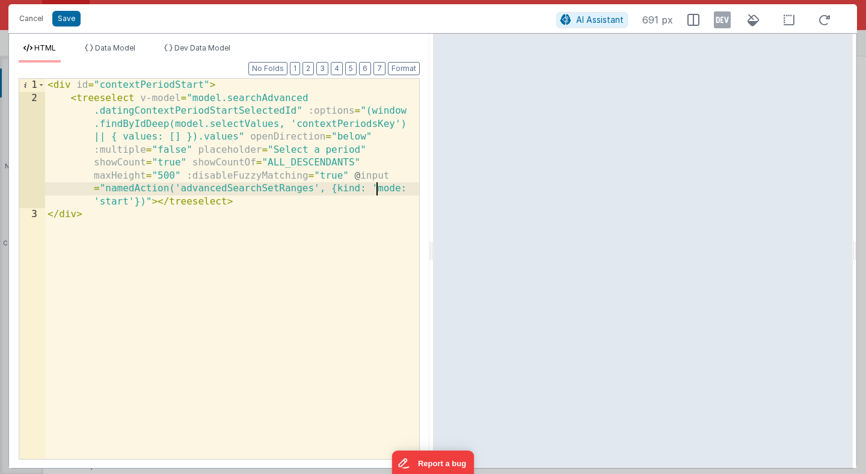
paste textarea
click at [336, 187] on div "< div id = "contextPeriodStart" > < treeselect v-model = "model.searchAdvanced …" at bounding box center [232, 282] width 374 height 406
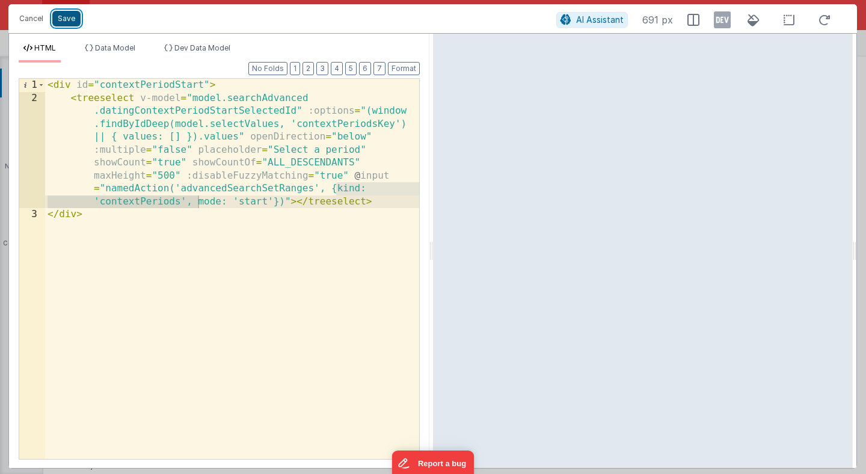
click at [63, 17] on button "Save" at bounding box center [66, 19] width 28 height 16
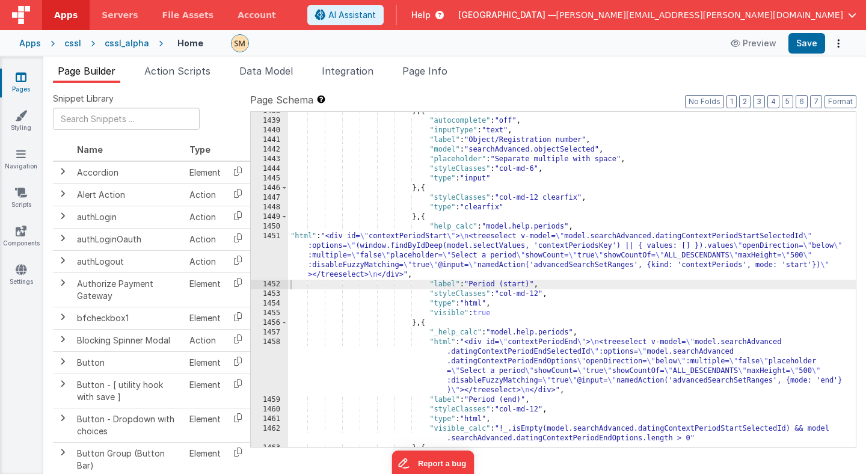
scroll to position [14195, 0]
click at [568, 378] on div "} , { "autocomplete" : "off" , "inputType" : "text" , "label" : "Object/Registr…" at bounding box center [572, 283] width 568 height 354
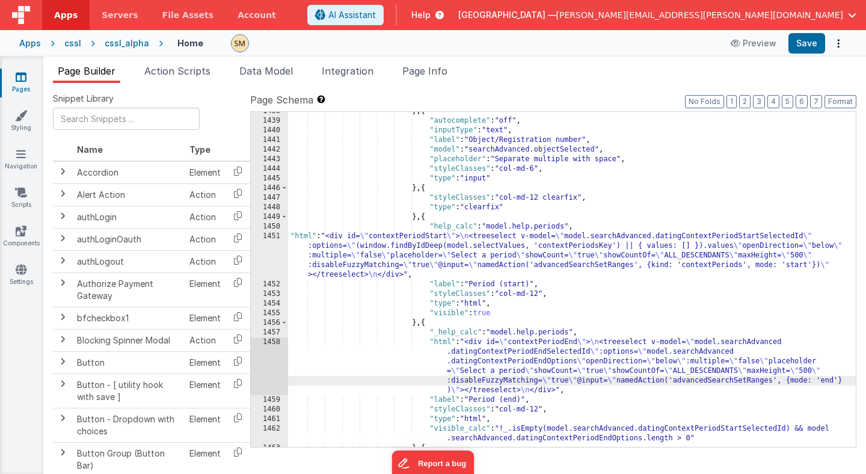
click at [274, 359] on div "1458" at bounding box center [269, 366] width 37 height 58
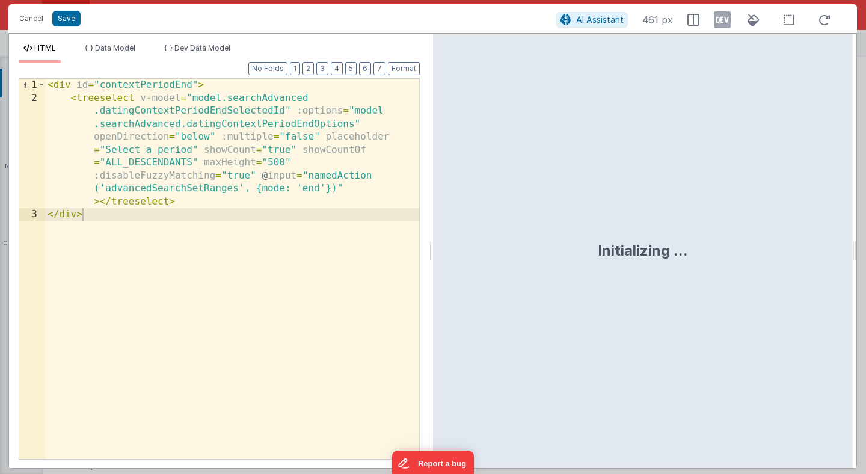
click at [259, 187] on div "< div id = "contextPeriodEnd" > < treeselect v-model = "model.searchAdvanced .d…" at bounding box center [232, 282] width 374 height 406
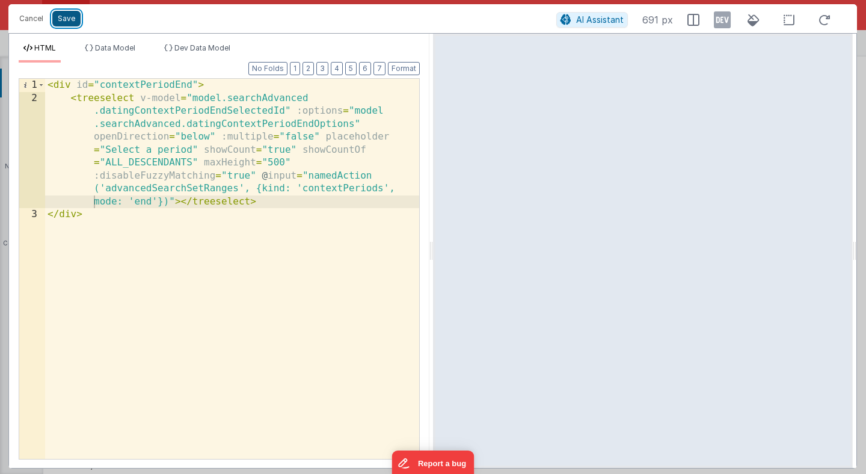
click at [66, 23] on button "Save" at bounding box center [66, 19] width 28 height 16
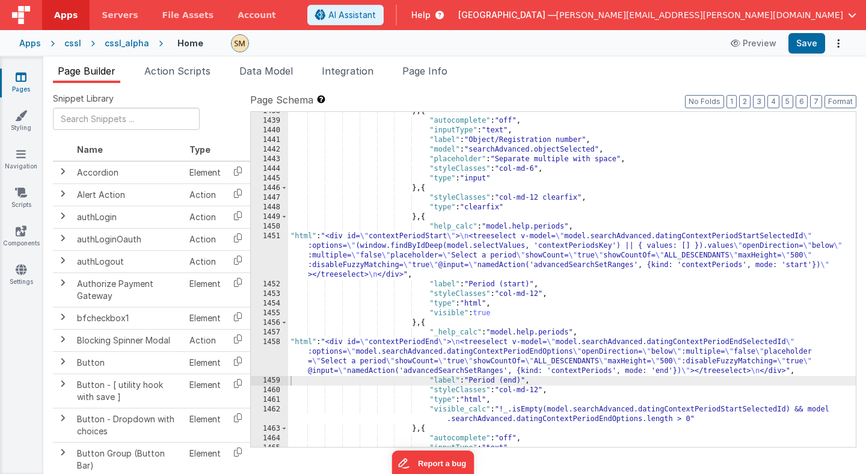
scroll to position [14206, 0]
click at [506, 245] on div "} , { "autocomplete" : "off" , "inputType" : "text" , "label" : "Object/Registr…" at bounding box center [572, 283] width 568 height 354
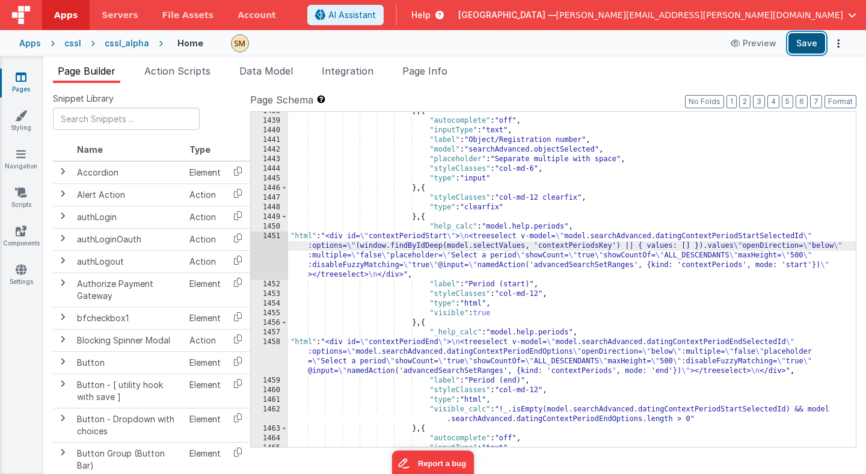
click at [803, 46] on button "Save" at bounding box center [806, 43] width 37 height 20
click at [814, 42] on button "Save" at bounding box center [806, 43] width 37 height 20
click at [412, 72] on span "Page Info" at bounding box center [424, 71] width 45 height 12
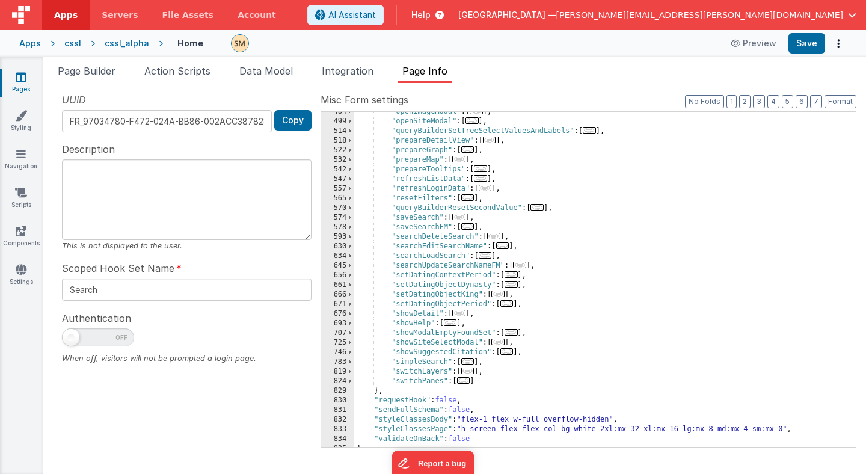
scroll to position [865, 0]
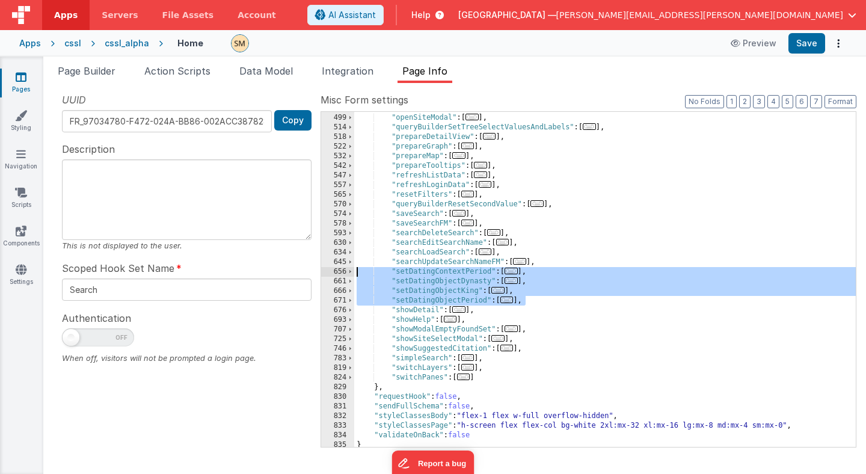
drag, startPoint x: 532, startPoint y: 303, endPoint x: 341, endPoint y: 272, distance: 193.7
click at [341, 272] on div "484 499 514 518 522 532 542 547 557 565 570 574 578 593 630 634 645 656 661 666…" at bounding box center [589, 279] width 536 height 336
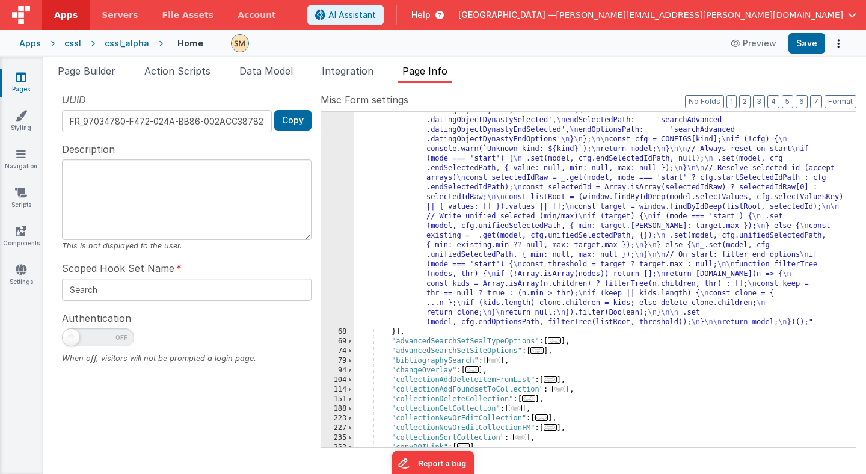
scroll to position [324, 0]
click at [810, 47] on button "Save" at bounding box center [806, 43] width 37 height 20
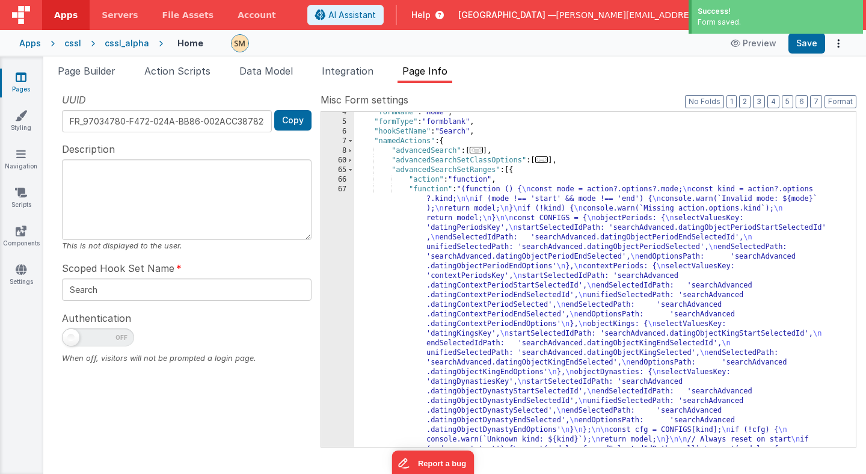
scroll to position [33, 0]
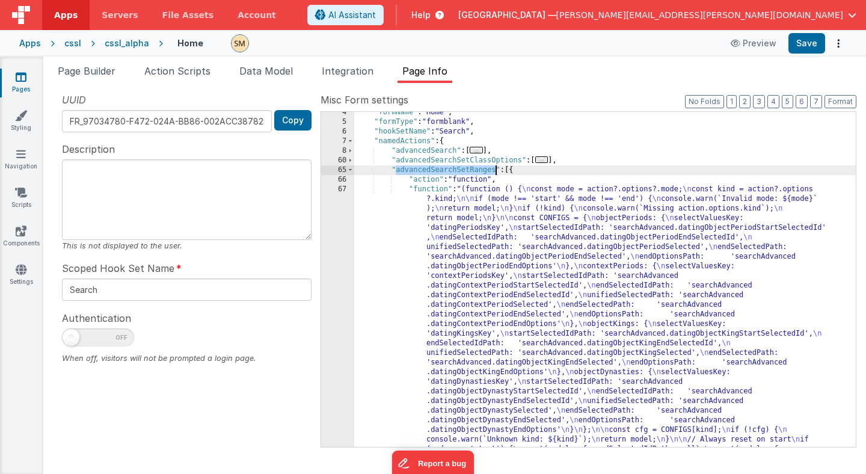
click at [111, 66] on span "Page Builder" at bounding box center [87, 71] width 58 height 12
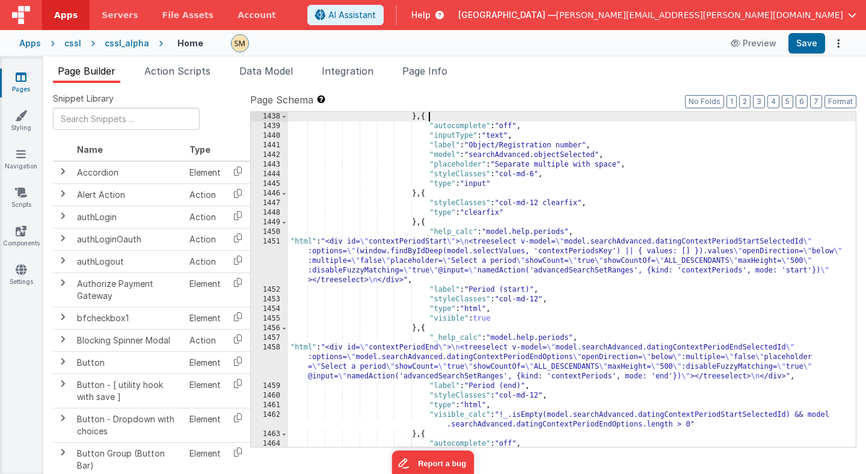
click at [478, 115] on div "} , { "autocomplete" : "off" , "inputType" : "text" , "label" : "Object/Registr…" at bounding box center [572, 289] width 568 height 354
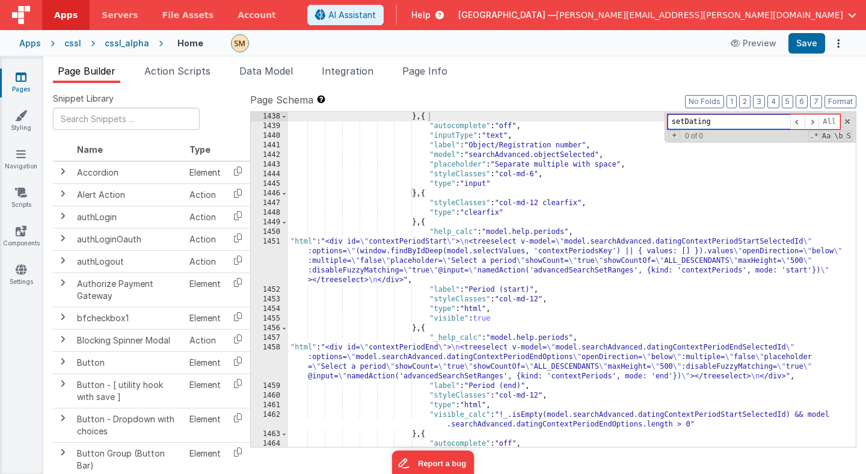
paste input "advancedSearchSetRanges"
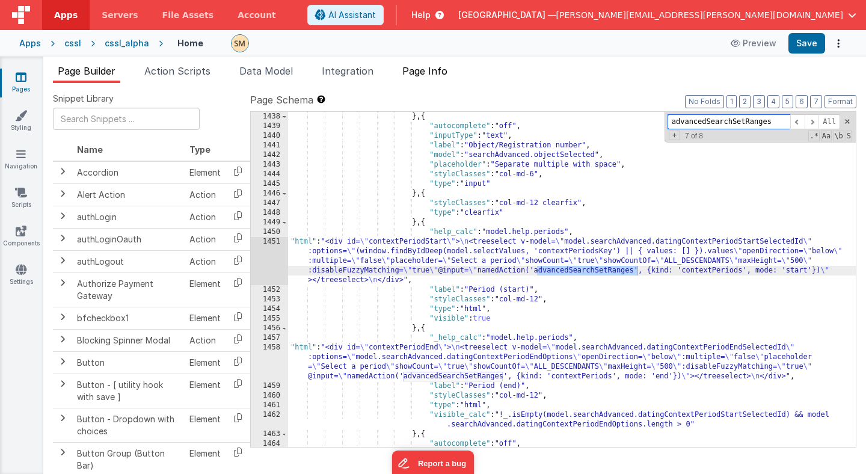
type input "advancedSearchSetRanges"
click at [415, 71] on span "Page Info" at bounding box center [424, 71] width 45 height 12
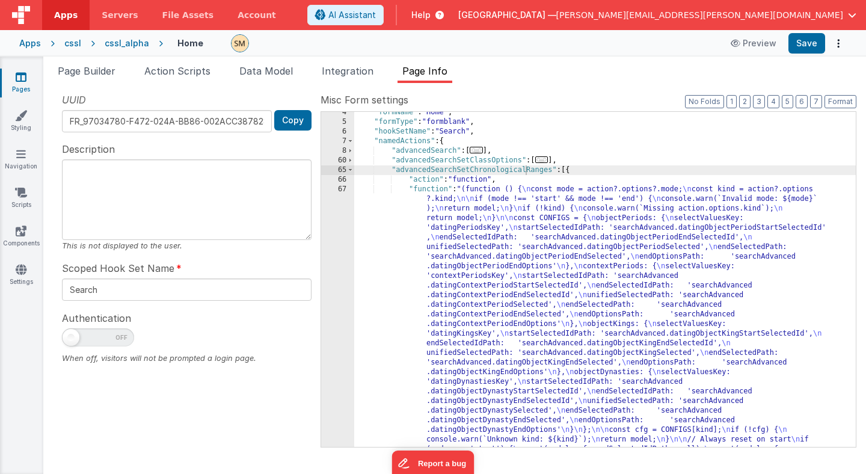
click at [96, 69] on span "Page Builder" at bounding box center [87, 71] width 58 height 12
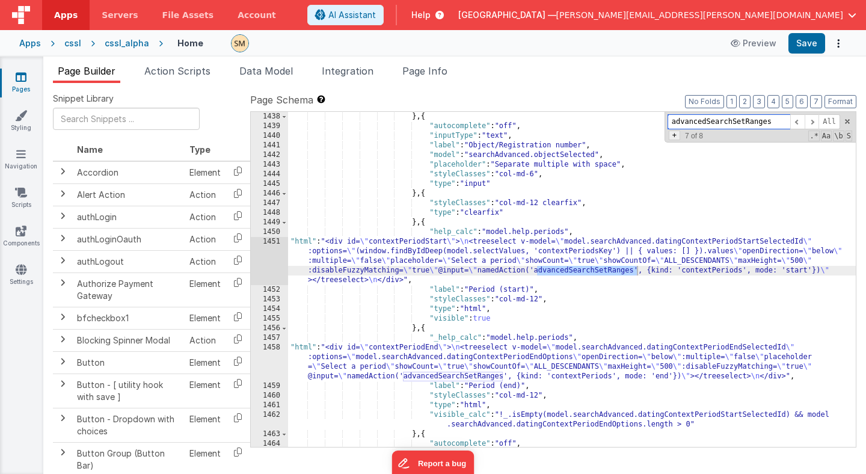
click at [675, 136] on span "+" at bounding box center [674, 136] width 11 height 10
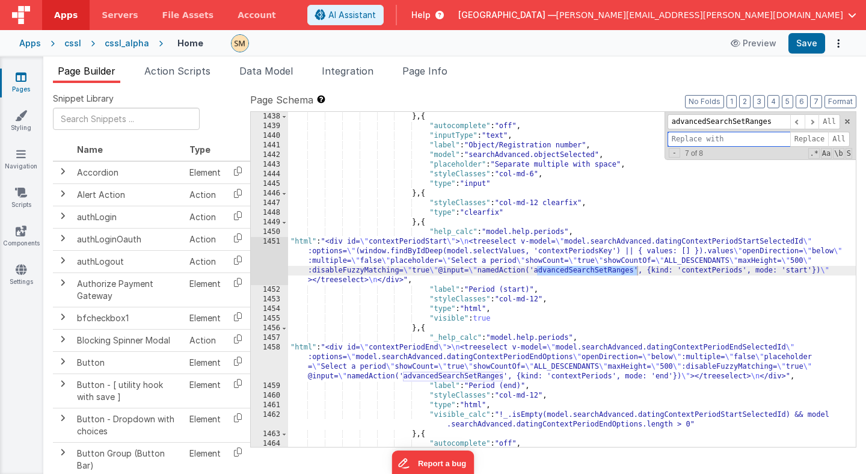
click at [696, 138] on input at bounding box center [729, 139] width 123 height 15
paste input "advancedSearchSetChronologicalRanges"
type input "advancedSearchSetChronologicalRanges"
click at [841, 140] on span "All" at bounding box center [839, 139] width 22 height 15
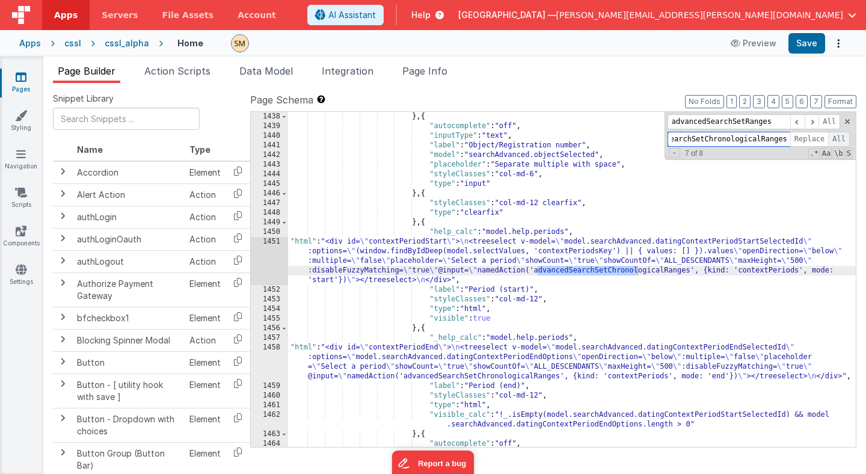
scroll to position [14204, 0]
click at [847, 120] on span at bounding box center [847, 121] width 8 height 8
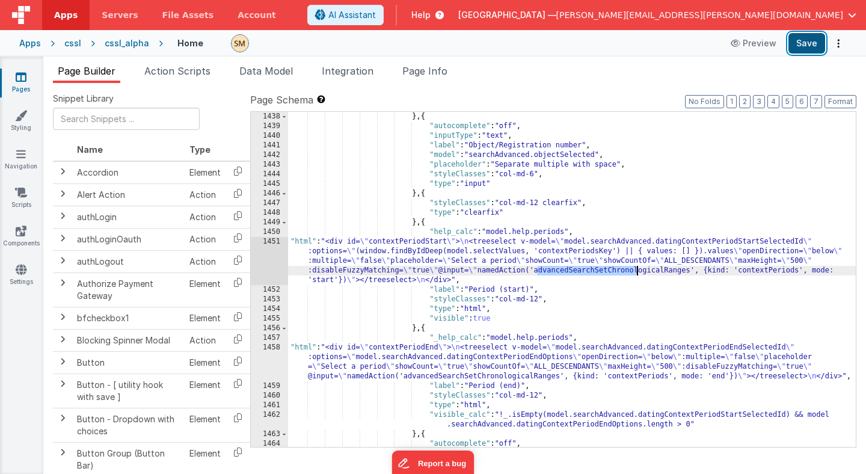
click at [806, 45] on button "Save" at bounding box center [806, 43] width 37 height 20
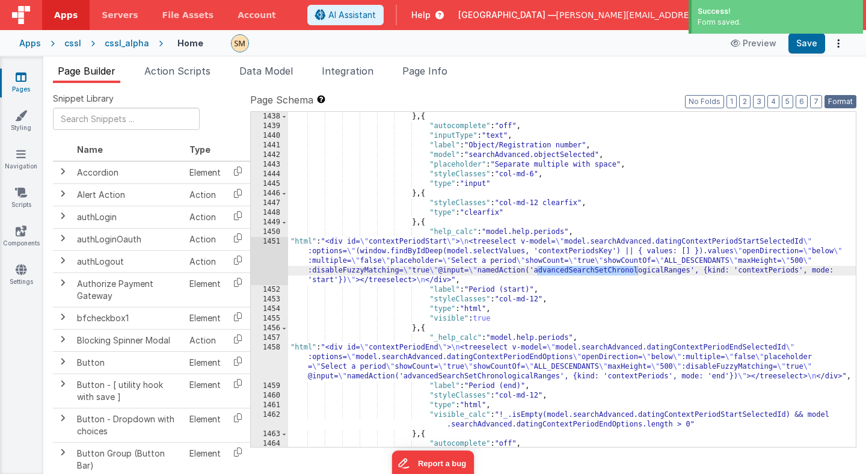
click at [844, 103] on button "Format" at bounding box center [841, 101] width 32 height 13
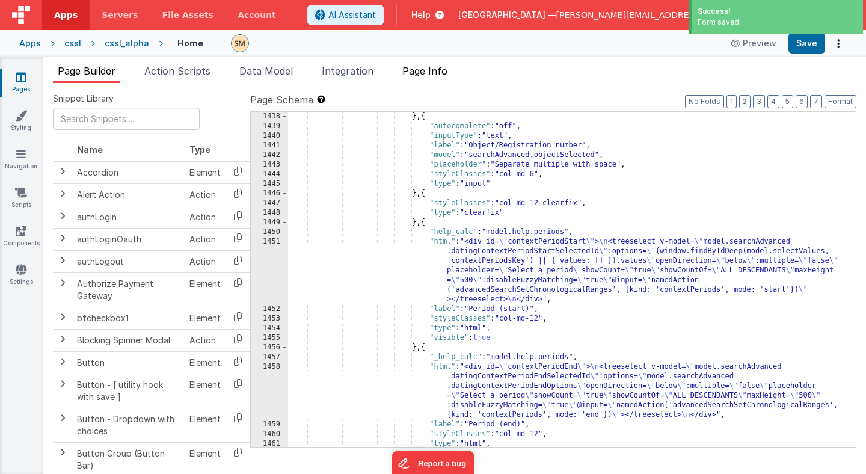
click at [427, 72] on span "Page Info" at bounding box center [424, 71] width 45 height 12
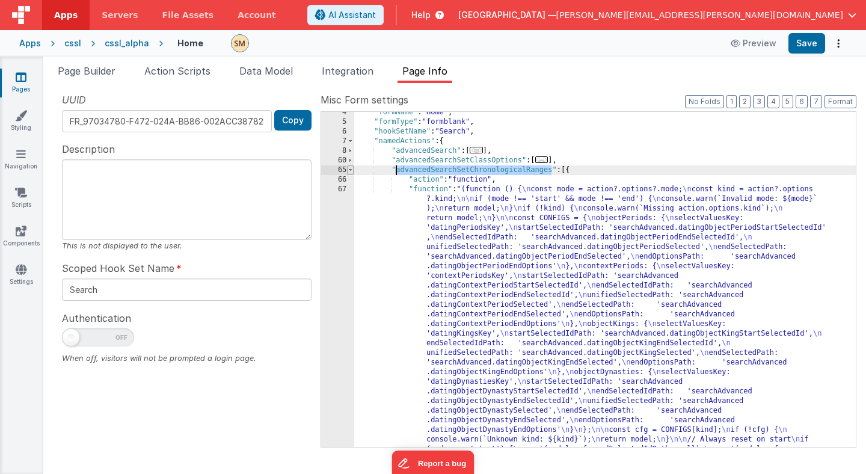
click at [349, 169] on span at bounding box center [350, 170] width 7 height 10
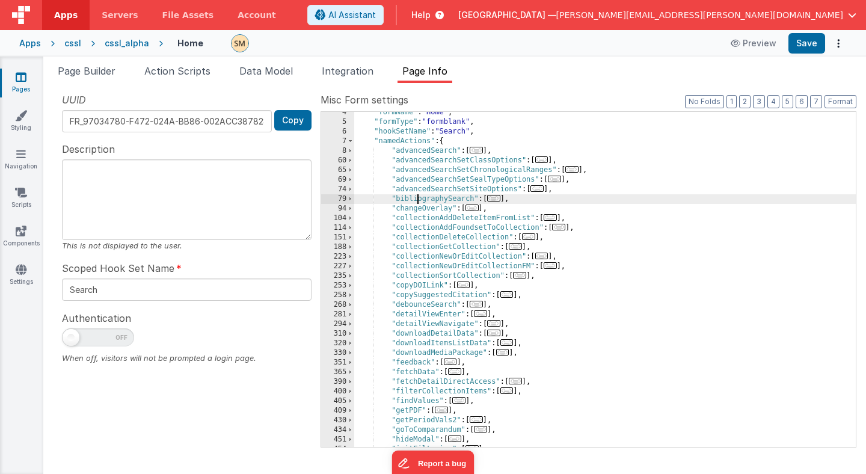
click at [416, 199] on div ""formName" : "Home" , "formType" : "formblank" , "hookSetName" : "Search" , "na…" at bounding box center [605, 285] width 502 height 354
click at [103, 72] on span "Page Builder" at bounding box center [87, 71] width 58 height 12
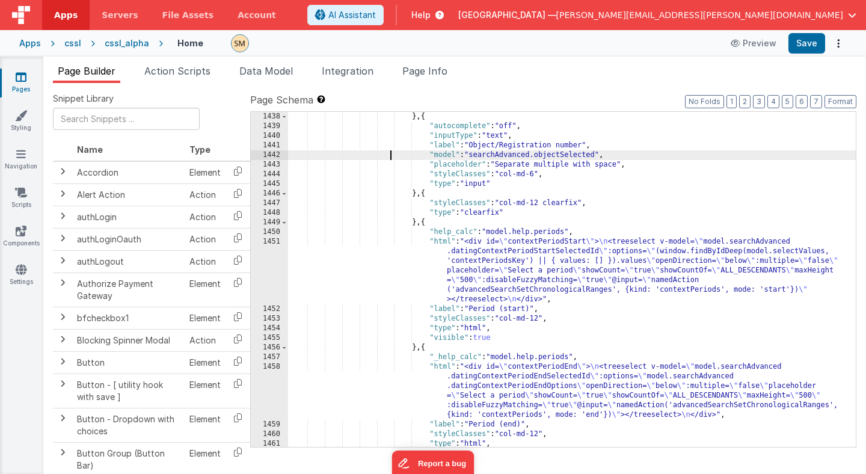
click at [392, 156] on div "} , { "autocomplete" : "off" , "inputType" : "text" , "label" : "Object/Registr…" at bounding box center [572, 294] width 568 height 364
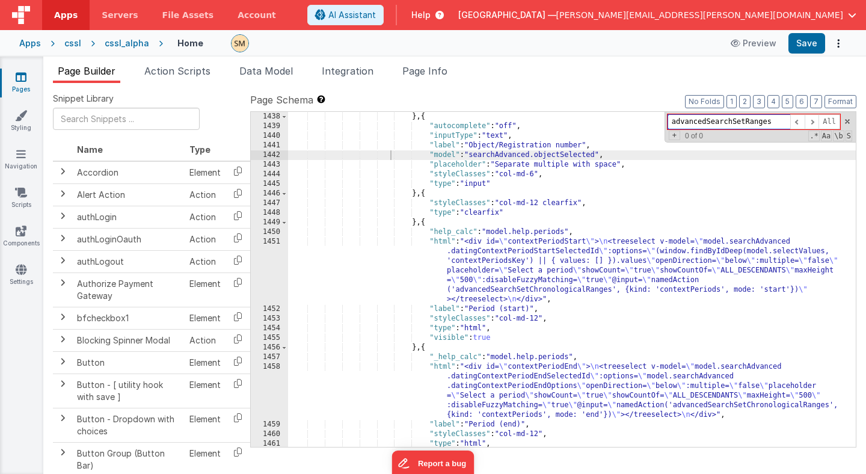
paste input "bibliographySearch"
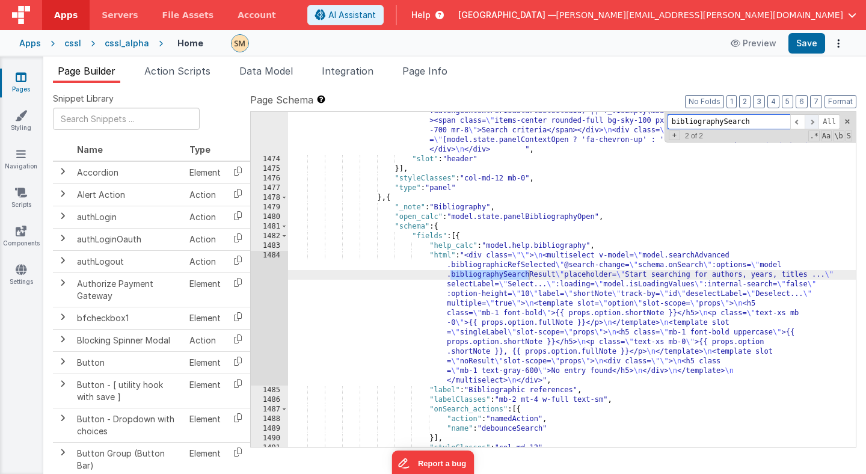
type input "bibliographySearch"
click at [814, 120] on span at bounding box center [812, 121] width 14 height 15
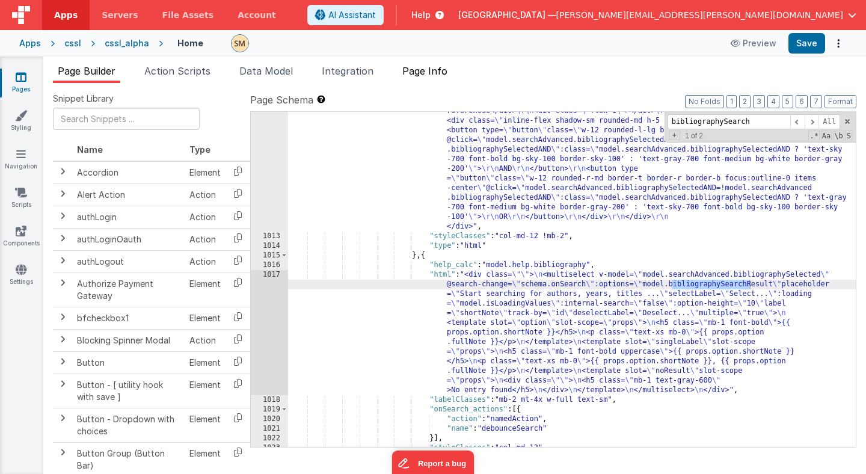
click at [427, 70] on span "Page Info" at bounding box center [424, 71] width 45 height 12
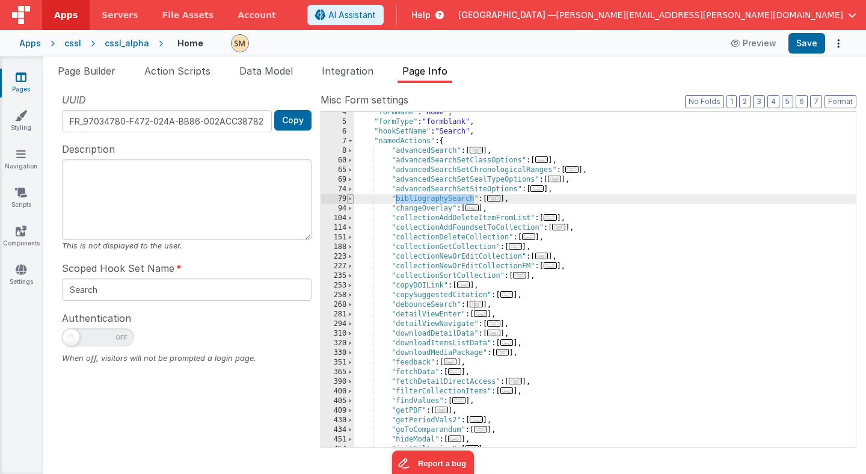
click at [350, 198] on span at bounding box center [350, 199] width 7 height 10
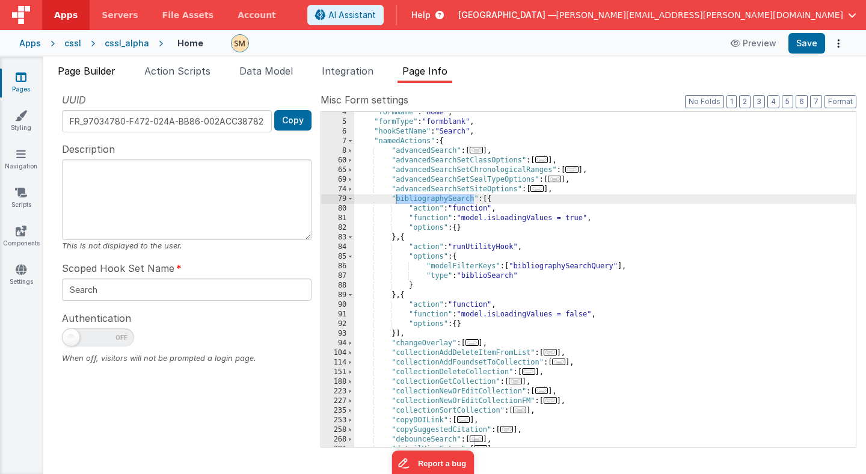
click at [100, 72] on span "Page Builder" at bounding box center [87, 71] width 58 height 12
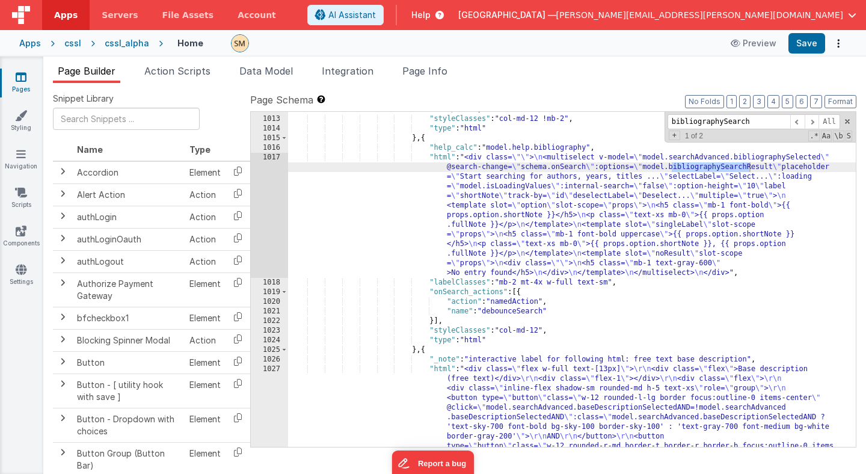
scroll to position [9947, 0]
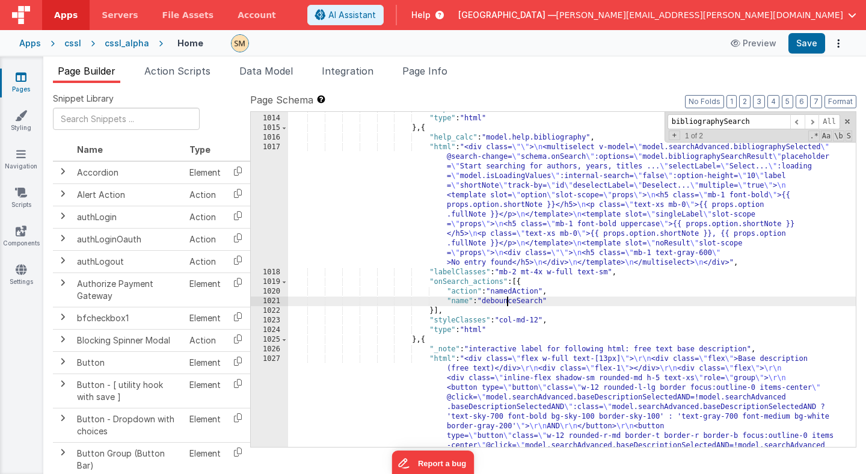
click at [508, 303] on div ""styleClasses" : "col-md-12 !mb-2" , "type" : "html" } , { "help_calc" : "model…" at bounding box center [572, 343] width 568 height 479
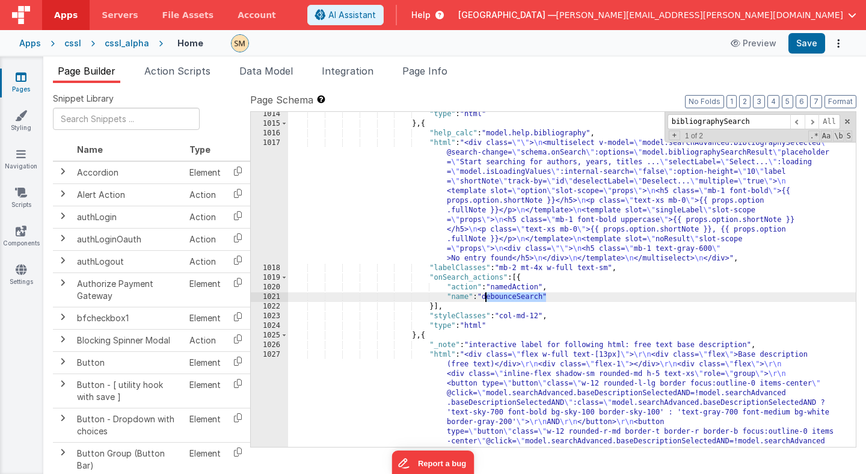
scroll to position [9949, 0]
click at [422, 69] on span "Page Info" at bounding box center [424, 71] width 45 height 12
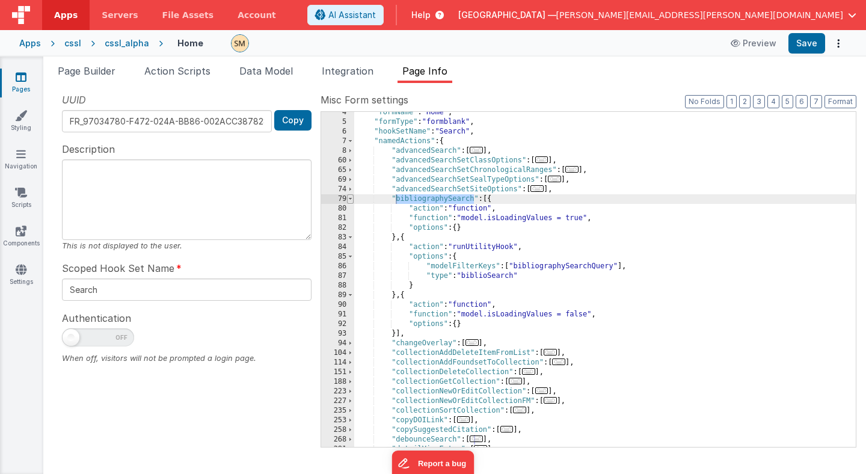
click at [351, 199] on span at bounding box center [350, 199] width 7 height 10
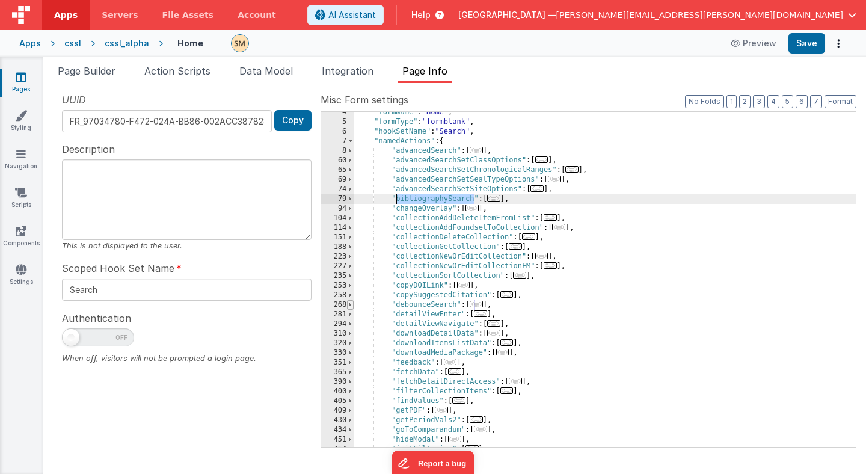
click at [349, 305] on span at bounding box center [350, 305] width 7 height 10
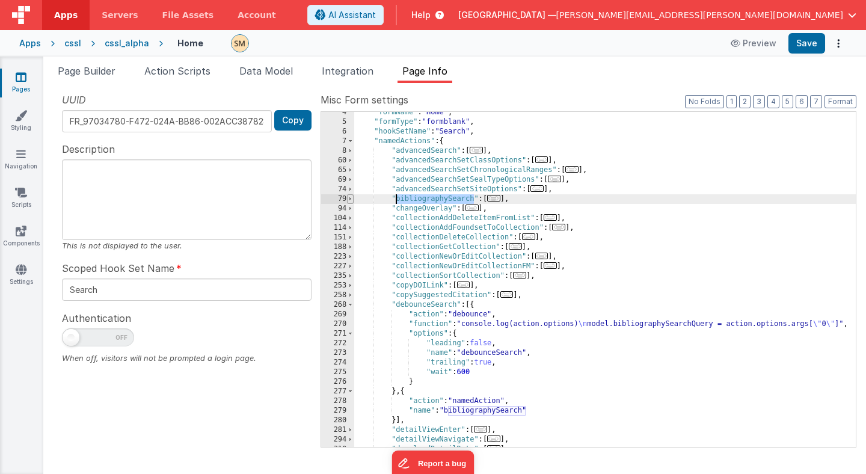
click at [351, 198] on span at bounding box center [350, 199] width 7 height 10
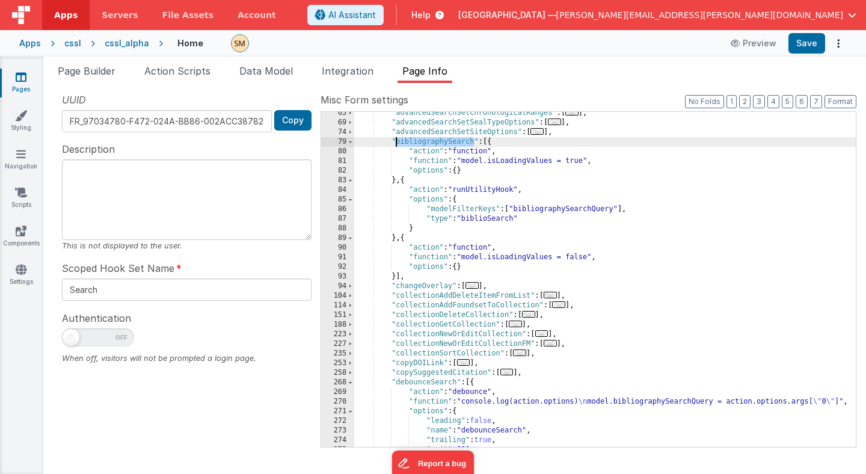
scroll to position [87, 0]
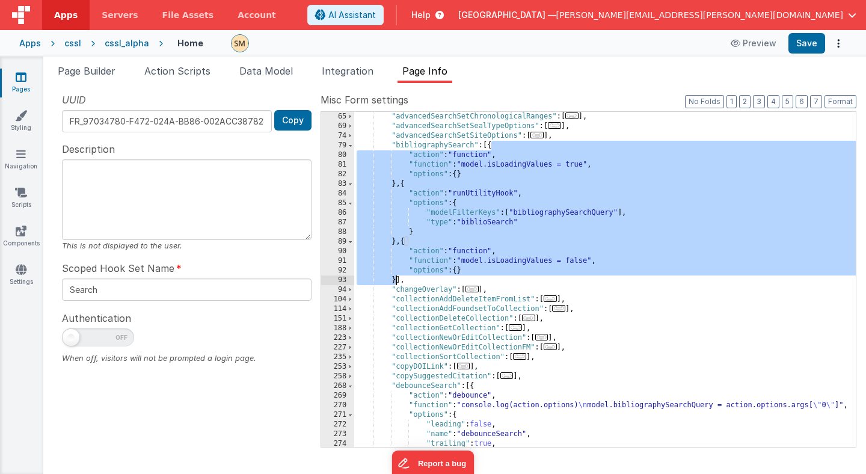
drag, startPoint x: 491, startPoint y: 145, endPoint x: 396, endPoint y: 280, distance: 165.2
click at [396, 280] on div ""advancedSearchSetChronologicalRanges" : [ ... ] , "advancedSearchSetSealTypeOp…" at bounding box center [605, 289] width 502 height 354
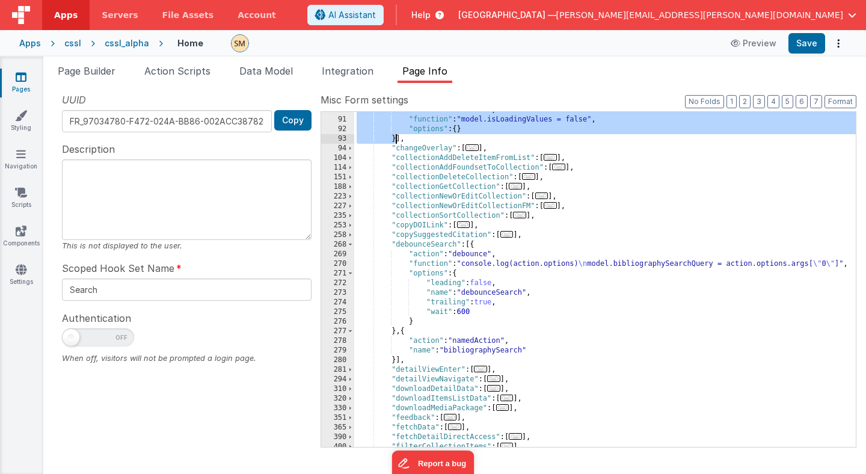
scroll to position [228, 0]
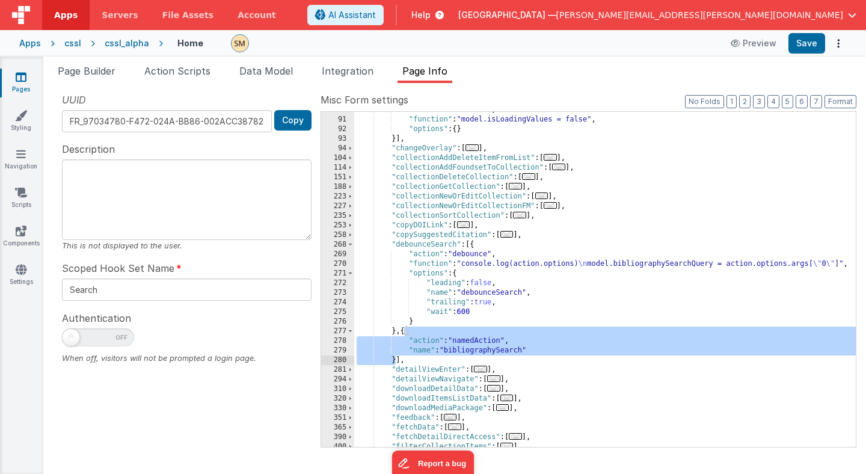
drag, startPoint x: 405, startPoint y: 330, endPoint x: 395, endPoint y: 362, distance: 33.5
click at [395, 362] on div ""action" : "function" , "function" : "model.isLoadingValues = false" , "options…" at bounding box center [605, 282] width 502 height 354
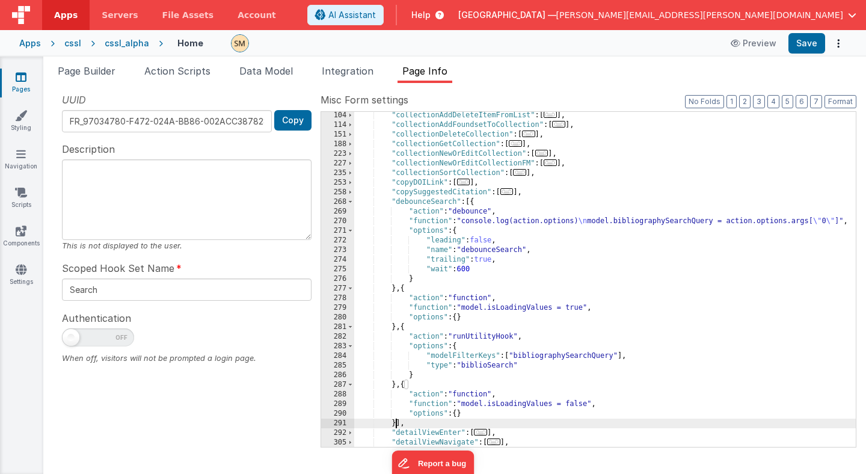
scroll to position [268, 0]
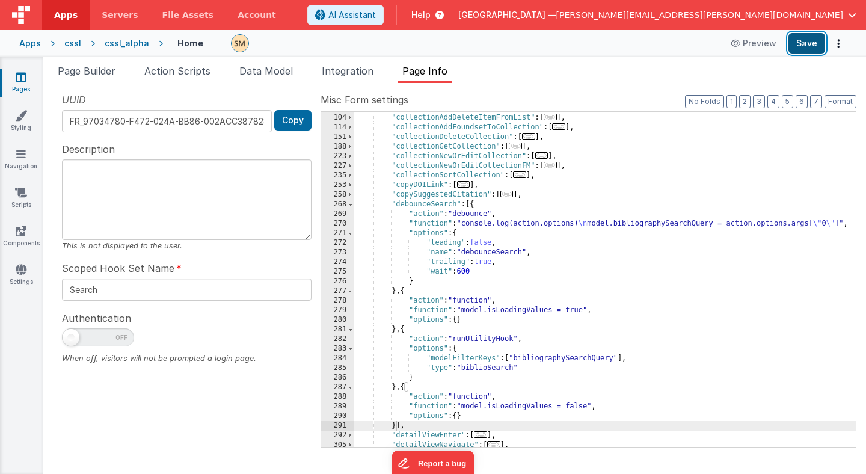
click at [813, 43] on button "Save" at bounding box center [806, 43] width 37 height 20
click at [419, 204] on div ""changeOverlay" : [ ... ] , "collectionAddDeleteItemFromList" : [ ... ] , "coll…" at bounding box center [605, 280] width 502 height 354
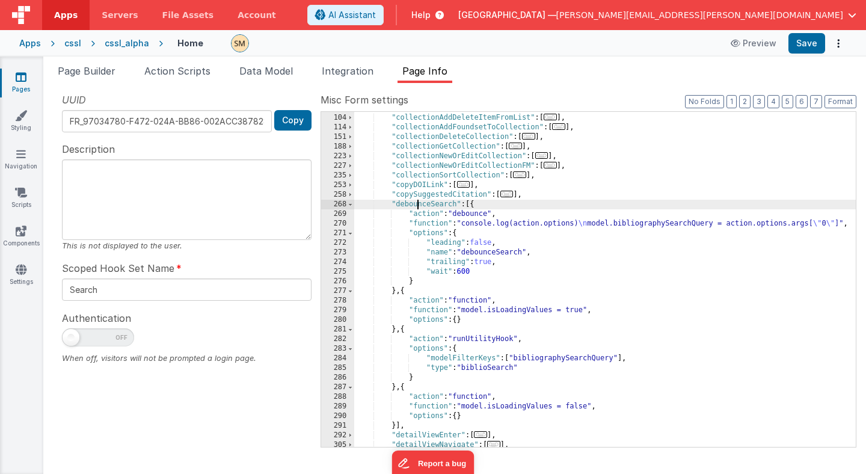
click at [419, 204] on div ""changeOverlay" : [ ... ] , "collectionAddDeleteItemFromList" : [ ... ] , "coll…" at bounding box center [605, 280] width 502 height 354
type input "debounceSearch"
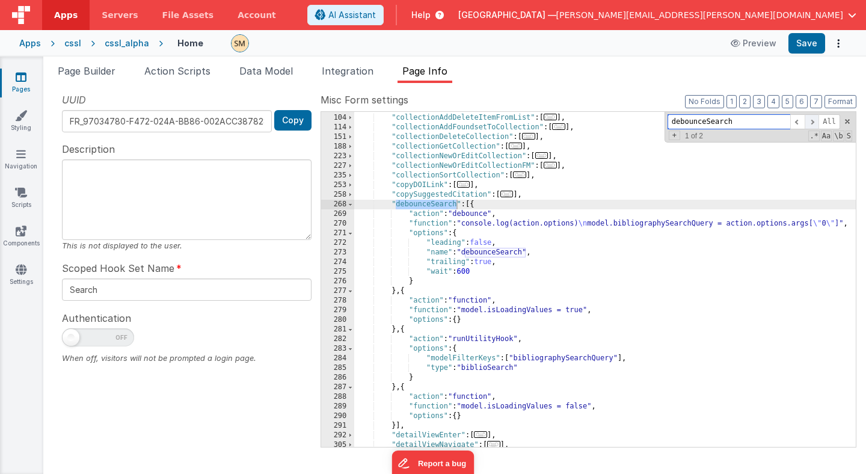
click at [812, 123] on span at bounding box center [812, 121] width 14 height 15
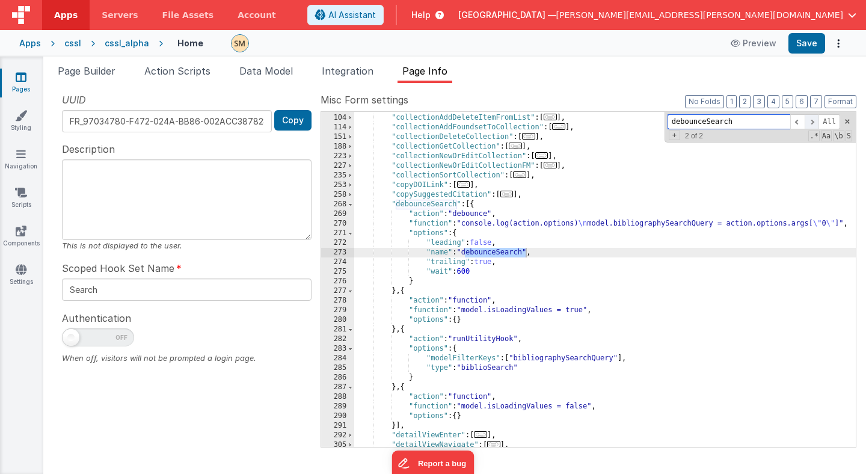
click at [812, 123] on span at bounding box center [812, 121] width 14 height 15
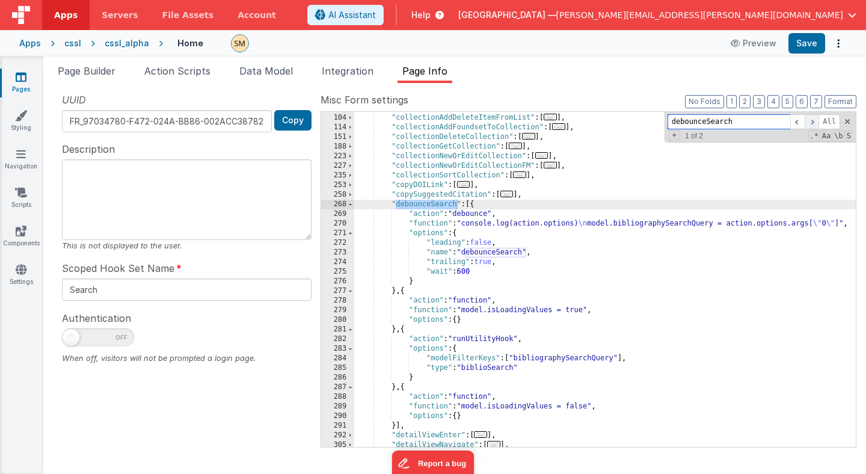
click at [812, 123] on span at bounding box center [812, 121] width 14 height 15
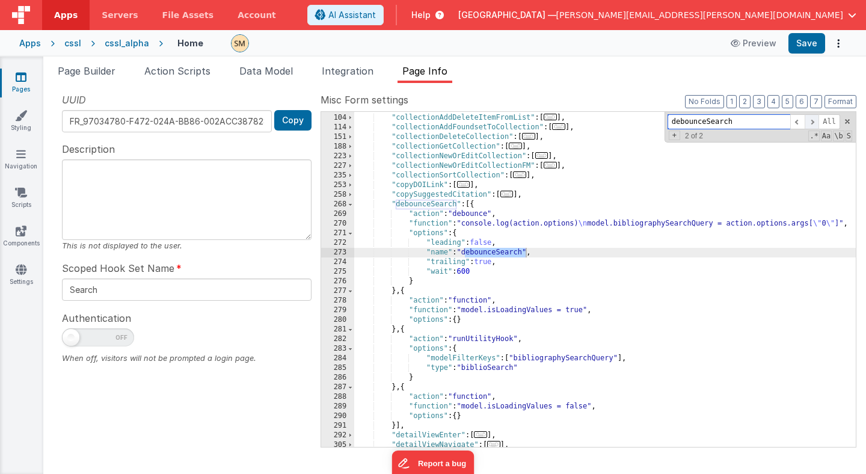
click at [812, 123] on span at bounding box center [812, 121] width 14 height 15
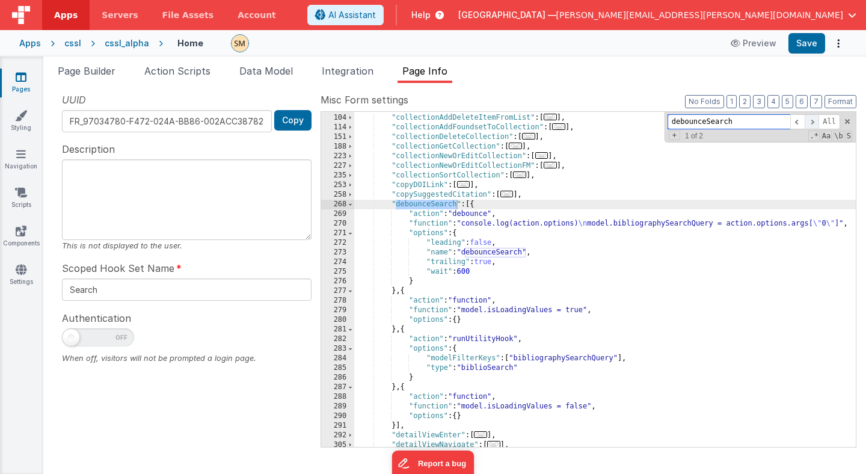
click at [812, 123] on span at bounding box center [812, 121] width 14 height 15
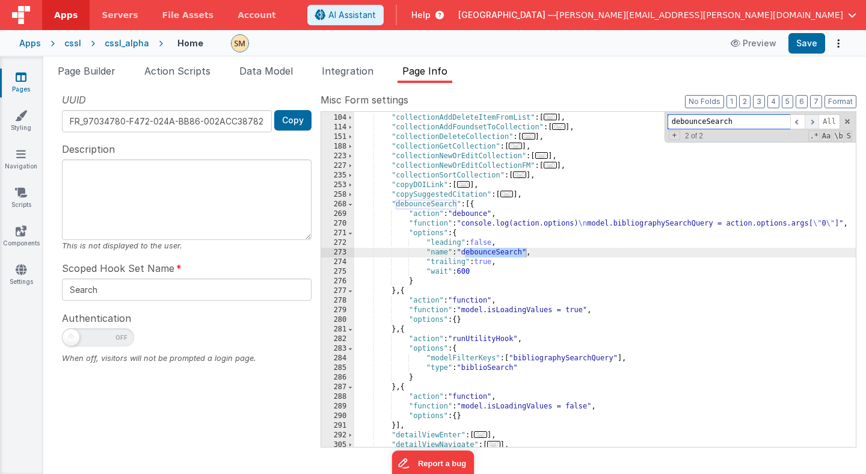
click at [812, 123] on span at bounding box center [812, 121] width 14 height 15
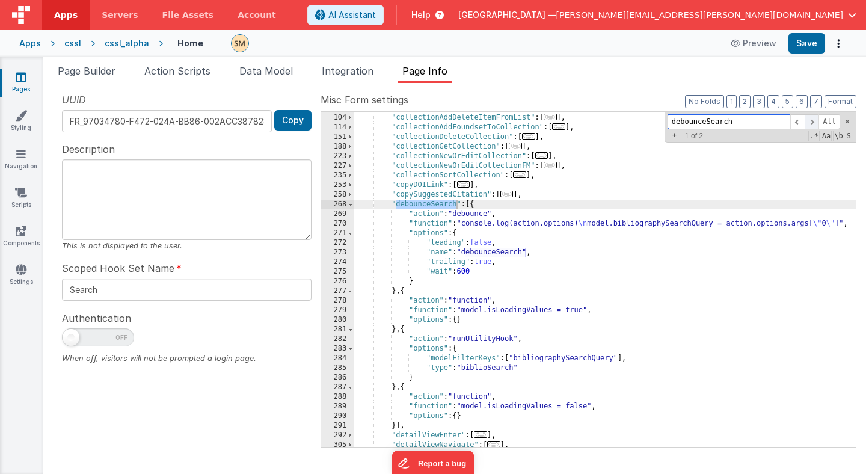
click at [812, 123] on span at bounding box center [812, 121] width 14 height 15
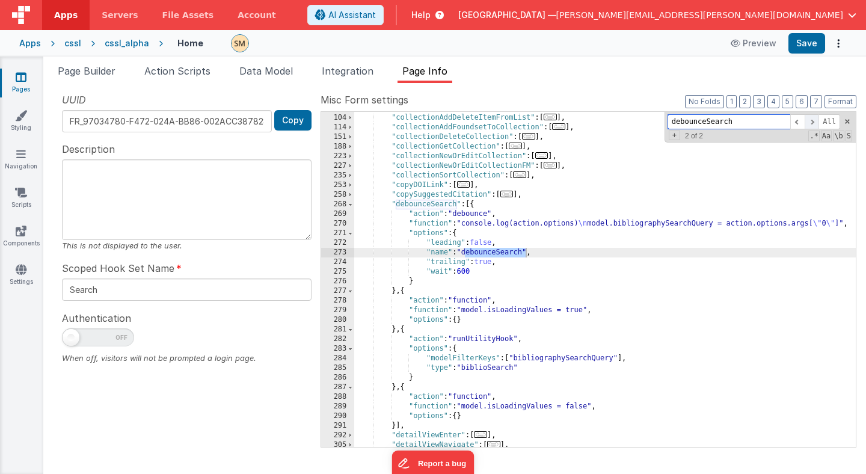
click at [812, 123] on span at bounding box center [812, 121] width 14 height 15
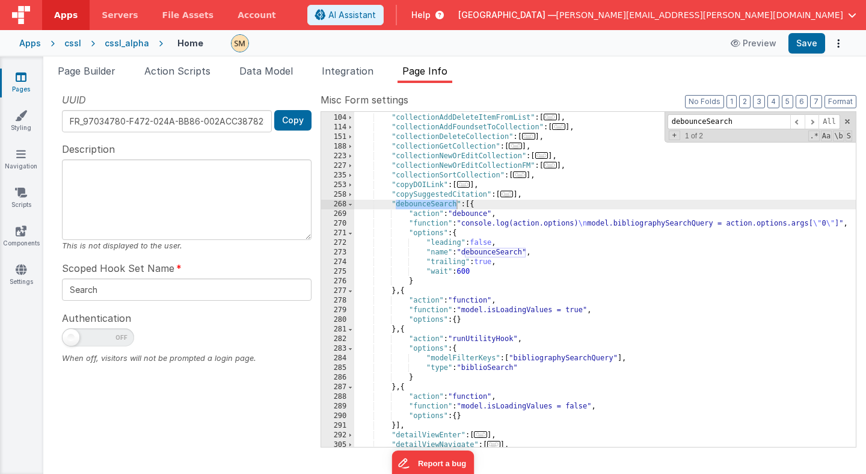
click at [434, 203] on div ""changeOverlay" : [ ... ] , "collectionAddDeleteItemFromList" : [ ... ] , "coll…" at bounding box center [605, 280] width 502 height 354
click at [431, 14] on span "Help" at bounding box center [420, 15] width 19 height 12
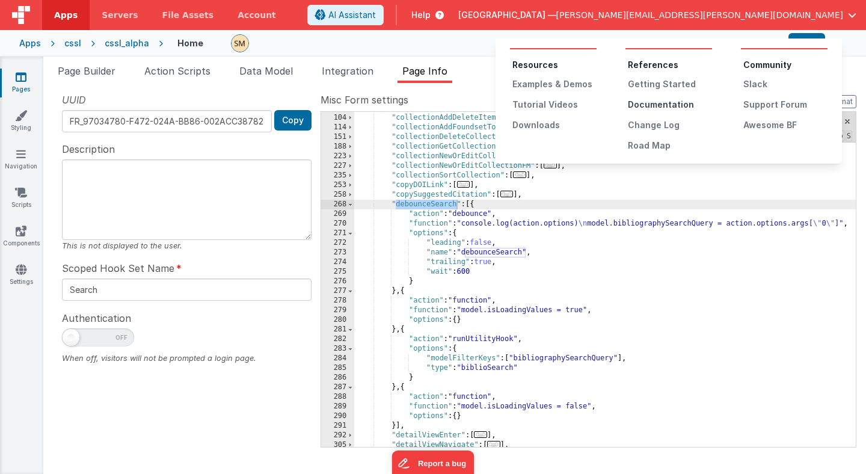
click at [650, 106] on div "Documentation" at bounding box center [670, 105] width 84 height 12
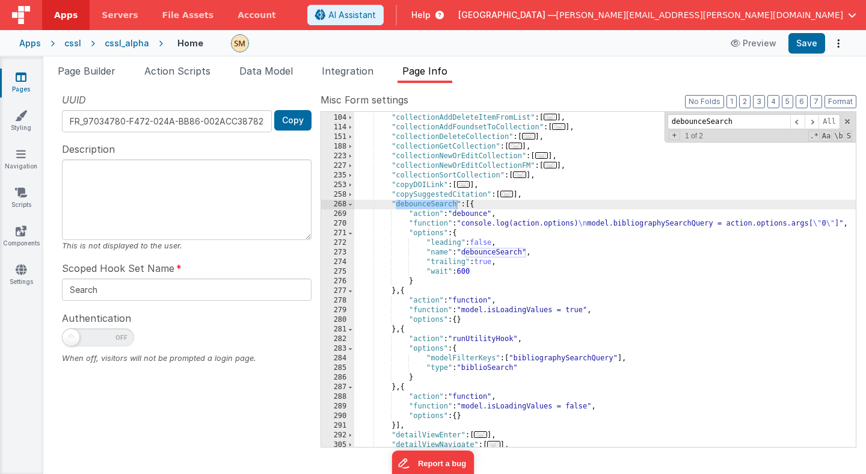
click at [473, 232] on div ""changeOverlay" : [ ... ] , "collectionAddDeleteItemFromList" : [ ... ] , "coll…" at bounding box center [605, 280] width 502 height 354
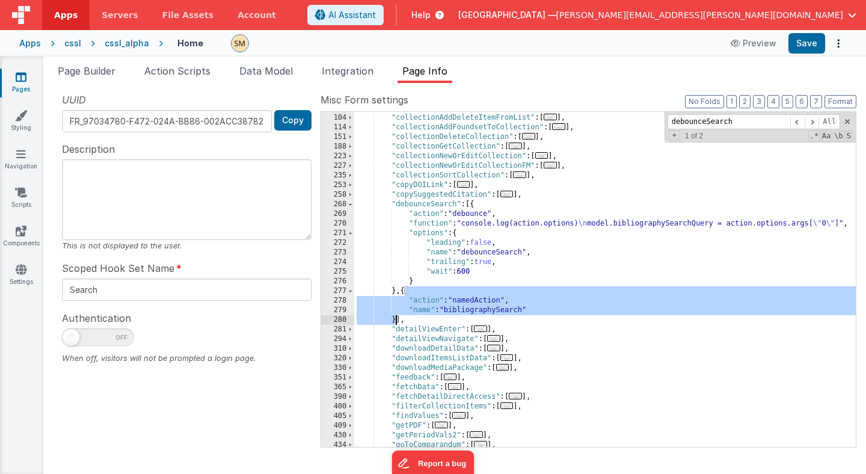
click at [446, 310] on div ""changeOverlay" : [ ... ] , "collectionAddDeleteItemFromList" : [ ... ] , "coll…" at bounding box center [605, 280] width 502 height 354
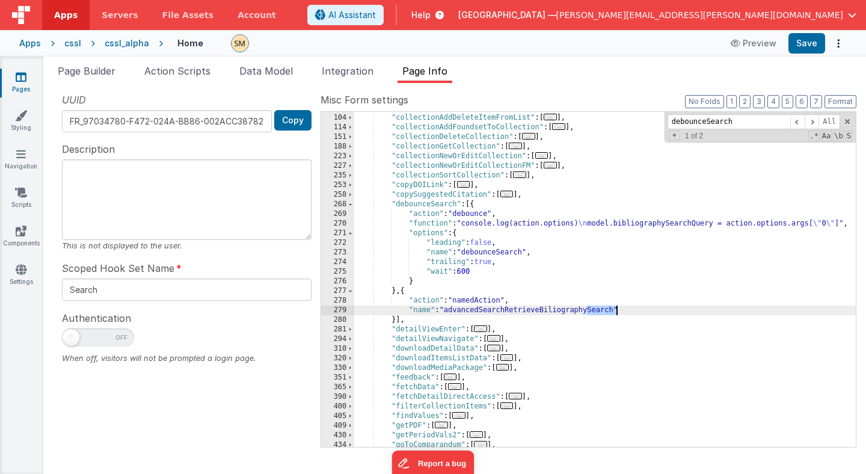
drag, startPoint x: 587, startPoint y: 312, endPoint x: 615, endPoint y: 313, distance: 27.7
click at [615, 313] on div ""changeOverlay" : [ ... ] , "collectionAddDeleteItemFromList" : [ ... ] , "coll…" at bounding box center [605, 280] width 502 height 354
click at [578, 310] on div ""changeOverlay" : [ ... ] , "collectionAddDeleteItemFromList" : [ ... ] , "coll…" at bounding box center [605, 280] width 502 height 354
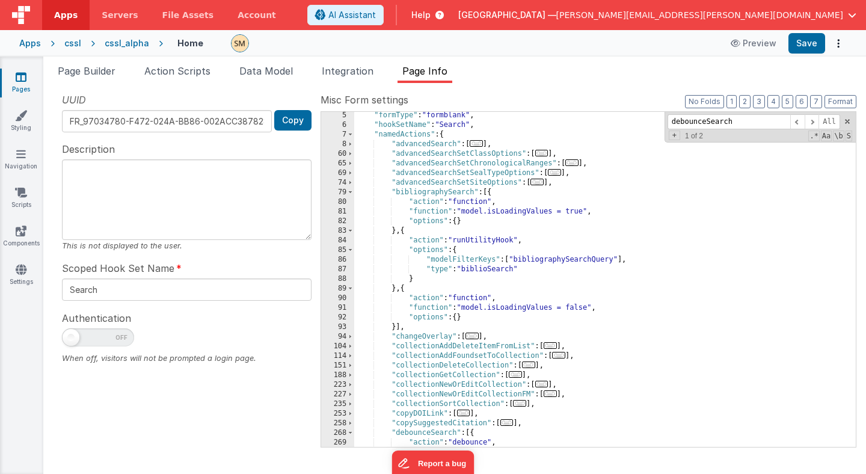
scroll to position [39, 0]
click at [423, 194] on div ""formType" : "formblank" , "hookSetName" : "Search" , "namedActions" : { "advan…" at bounding box center [605, 288] width 502 height 354
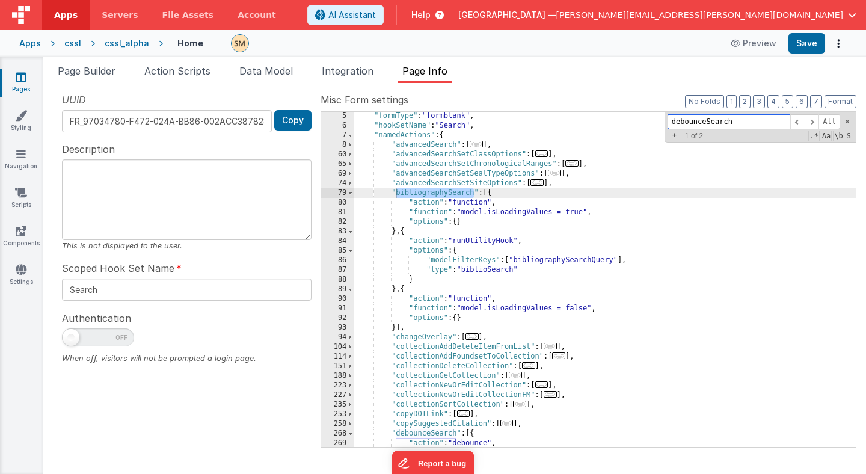
click at [699, 122] on input "debounceSearch" at bounding box center [729, 121] width 123 height 15
paste input "bibliography"
type input "bibliographySearch"
click at [813, 122] on span at bounding box center [812, 121] width 14 height 15
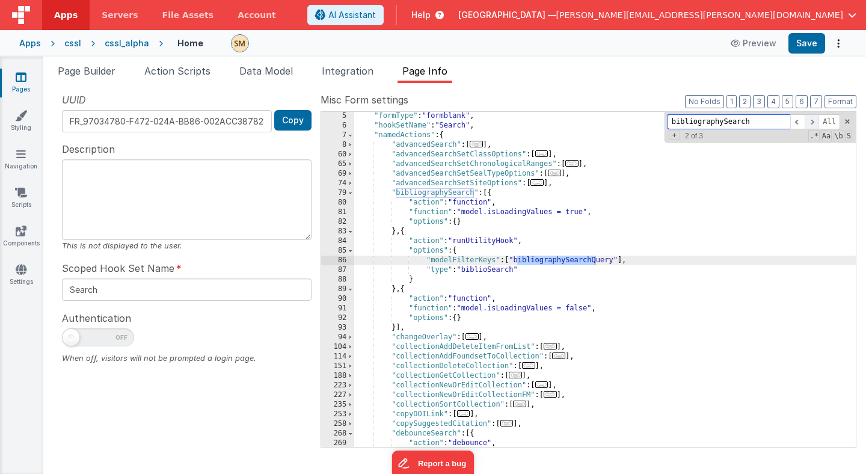
click at [813, 122] on span at bounding box center [812, 121] width 14 height 15
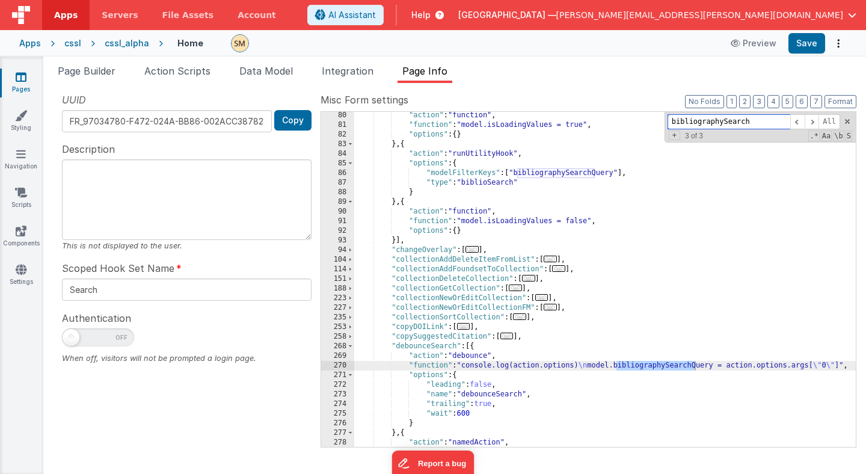
scroll to position [126, 0]
click at [811, 121] on span at bounding box center [812, 121] width 14 height 15
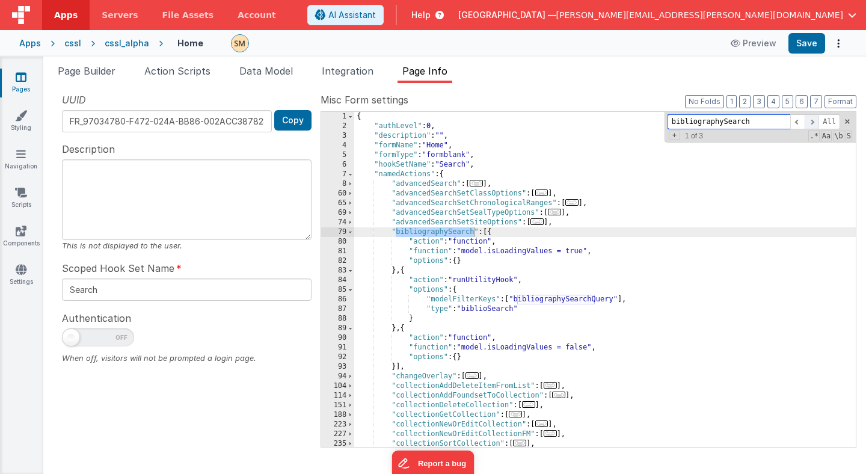
click at [811, 121] on span at bounding box center [812, 121] width 14 height 15
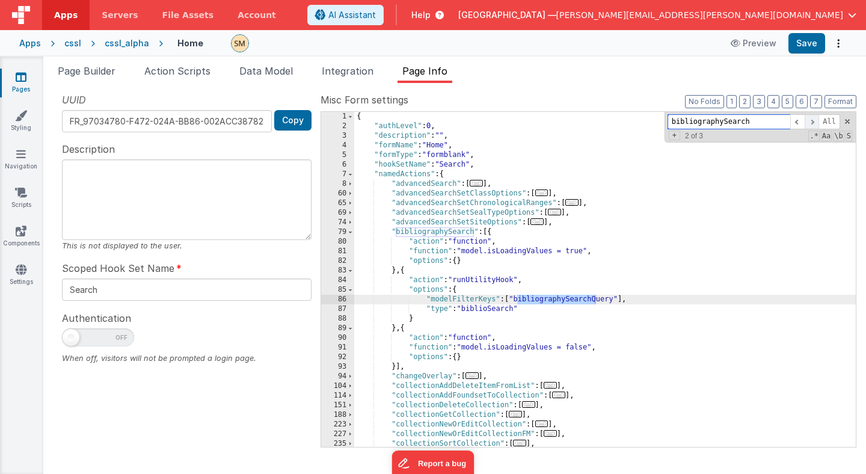
click at [811, 121] on span at bounding box center [812, 121] width 14 height 15
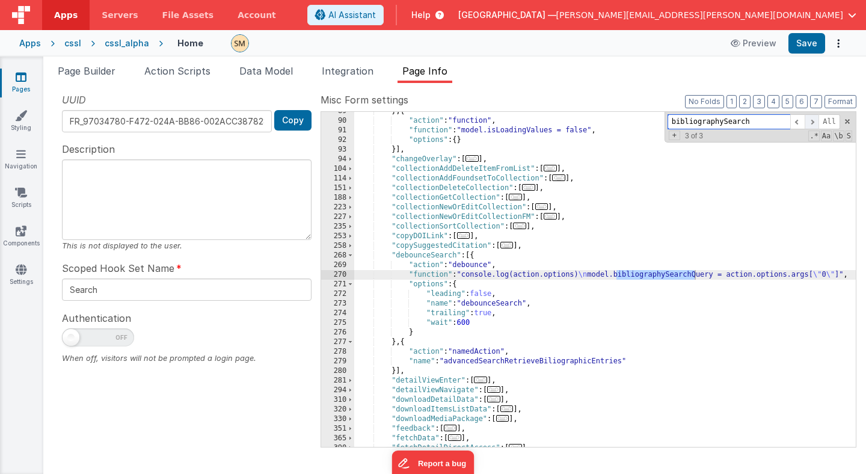
click at [811, 121] on span at bounding box center [812, 121] width 14 height 15
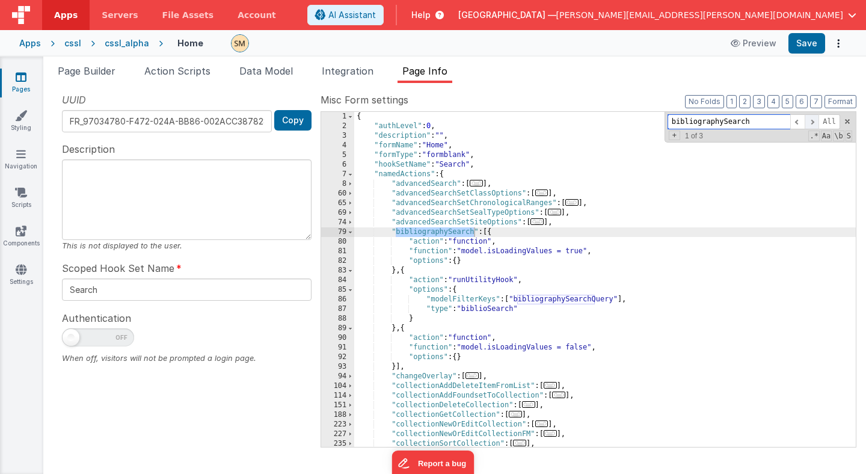
click at [811, 121] on span at bounding box center [812, 121] width 14 height 15
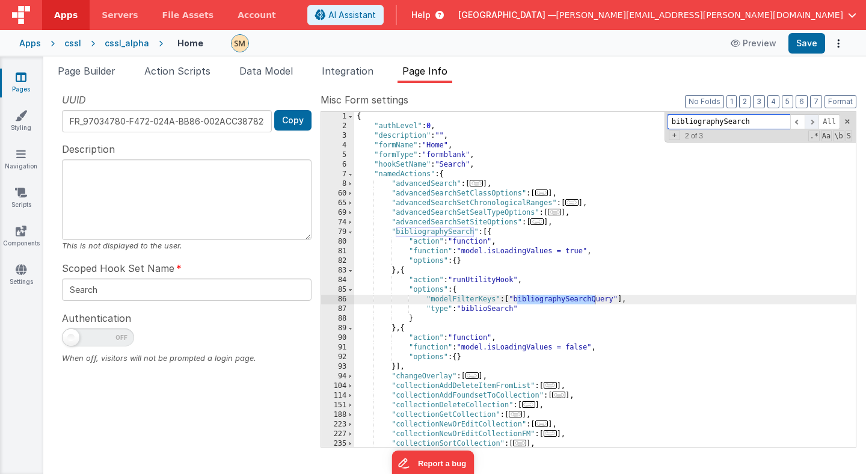
click at [811, 121] on span at bounding box center [812, 121] width 14 height 15
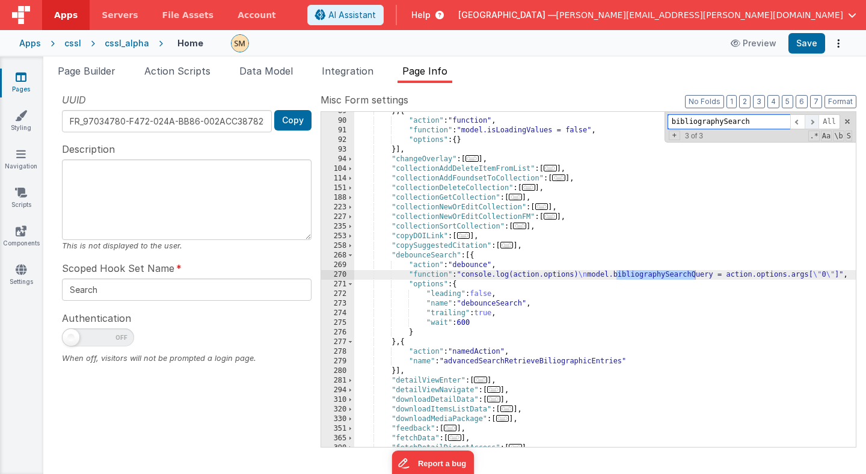
click at [811, 121] on span at bounding box center [812, 121] width 14 height 15
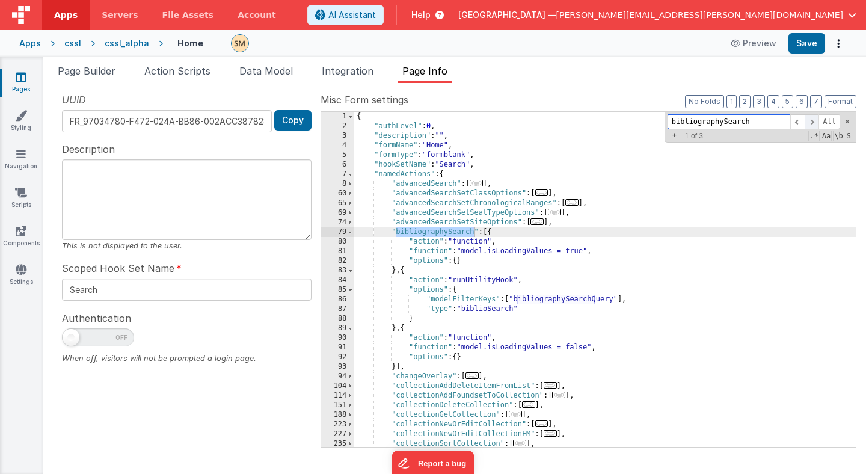
scroll to position [0, 0]
click at [811, 121] on span at bounding box center [812, 121] width 14 height 15
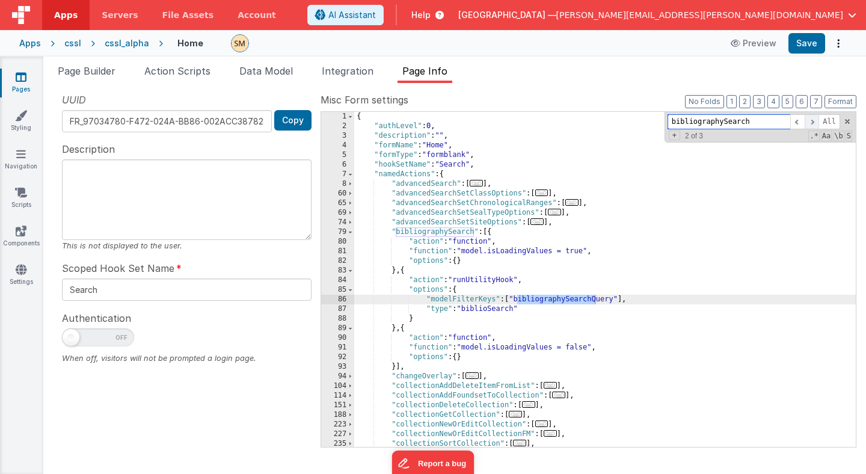
click at [811, 121] on span at bounding box center [812, 121] width 14 height 15
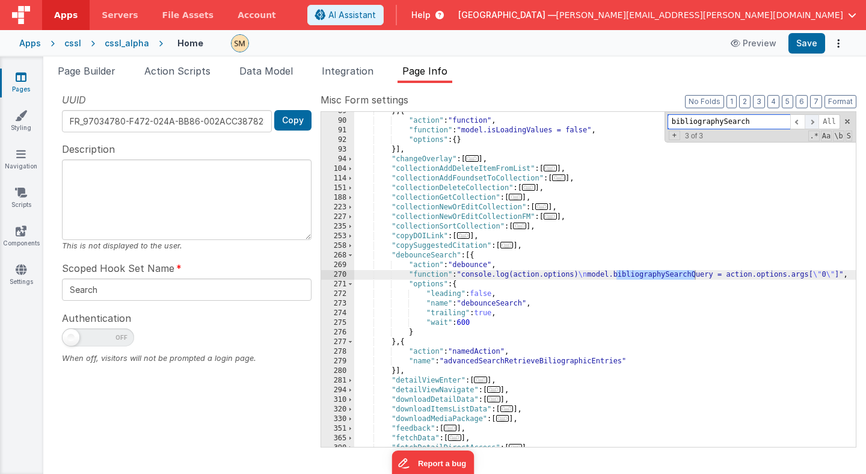
scroll to position [217, 0]
click at [811, 121] on span at bounding box center [812, 121] width 14 height 15
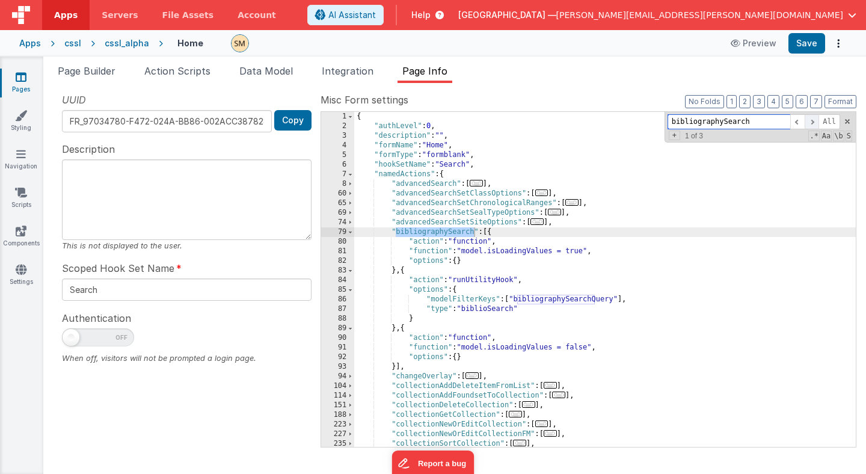
click at [811, 121] on span at bounding box center [812, 121] width 14 height 15
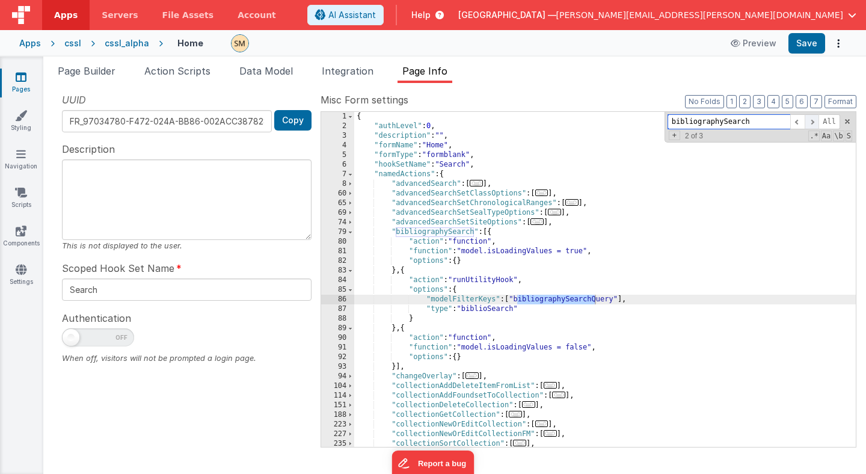
click at [811, 121] on span at bounding box center [812, 121] width 14 height 15
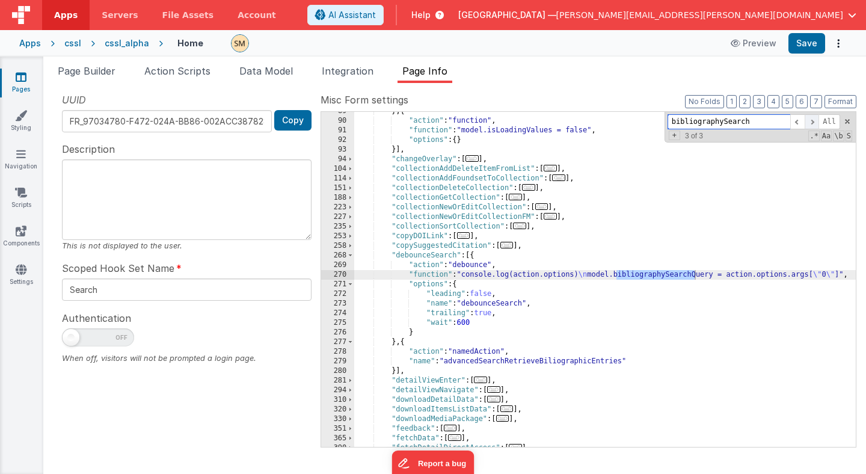
scroll to position [217, 0]
click at [811, 121] on span at bounding box center [812, 121] width 14 height 15
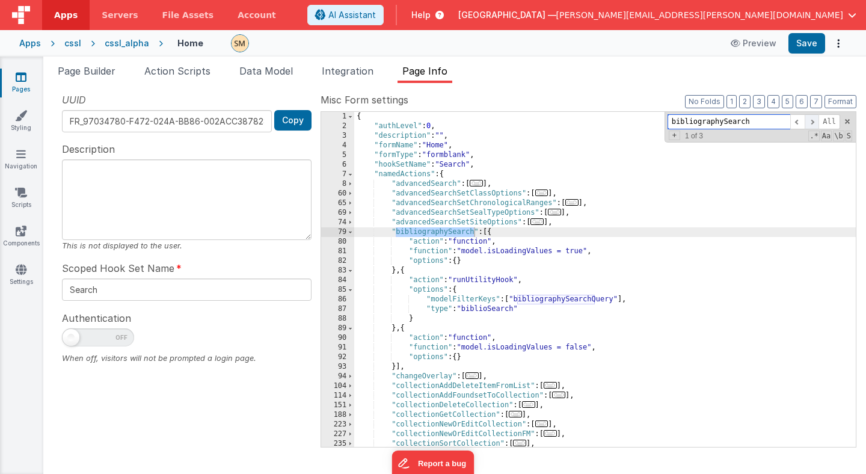
click at [811, 121] on span at bounding box center [812, 121] width 14 height 15
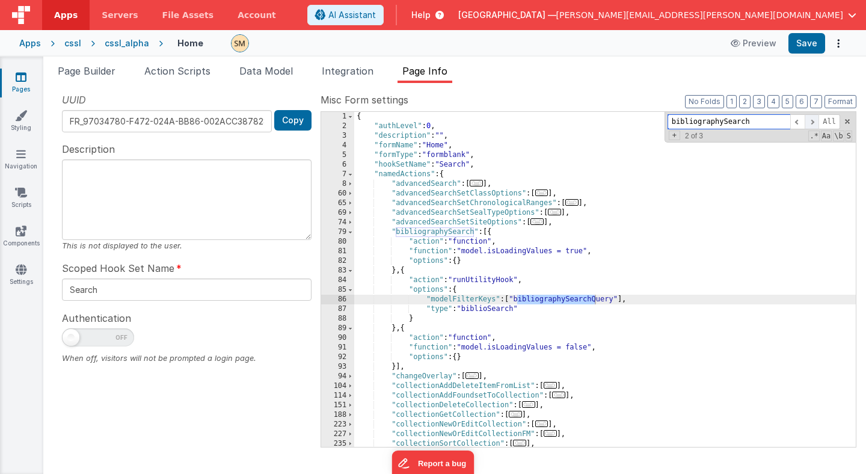
click at [811, 121] on span at bounding box center [812, 121] width 14 height 15
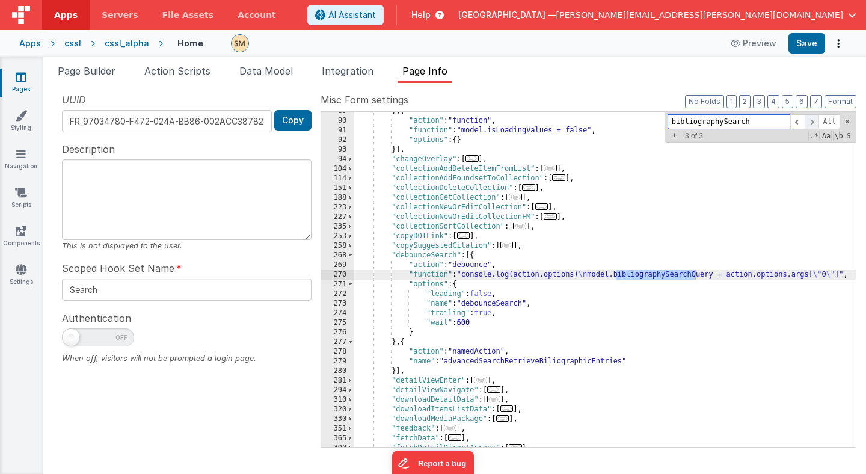
click at [811, 121] on span at bounding box center [812, 121] width 14 height 15
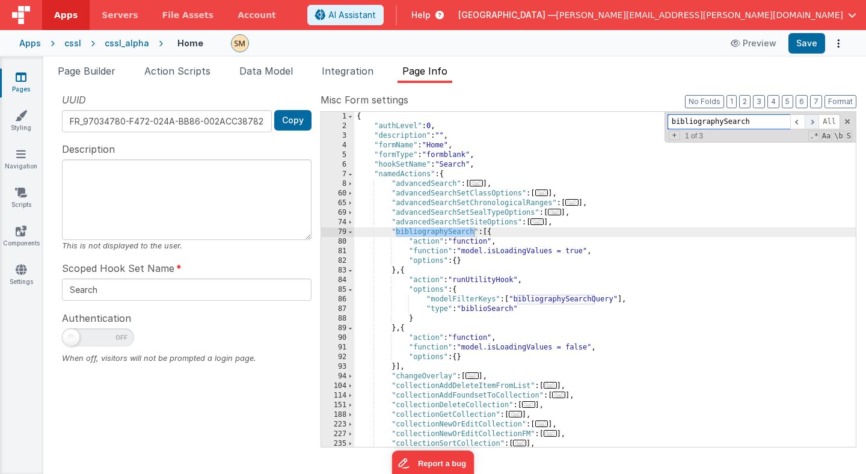
click at [811, 121] on span at bounding box center [812, 121] width 14 height 15
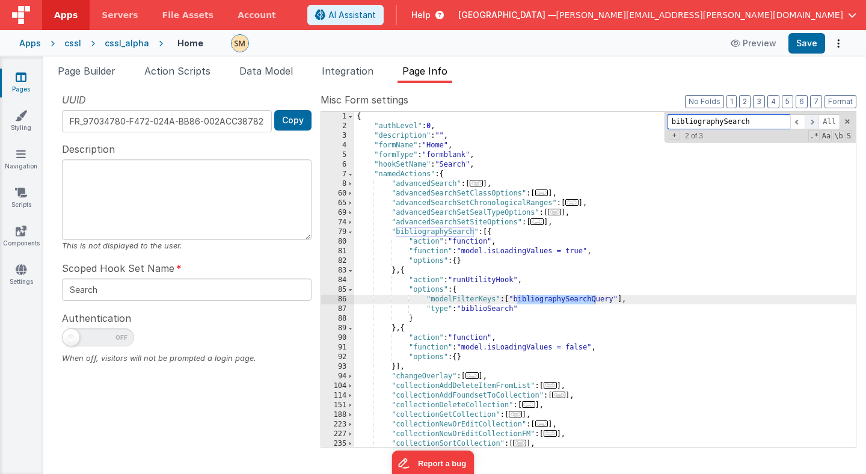
click at [811, 121] on span at bounding box center [812, 121] width 14 height 15
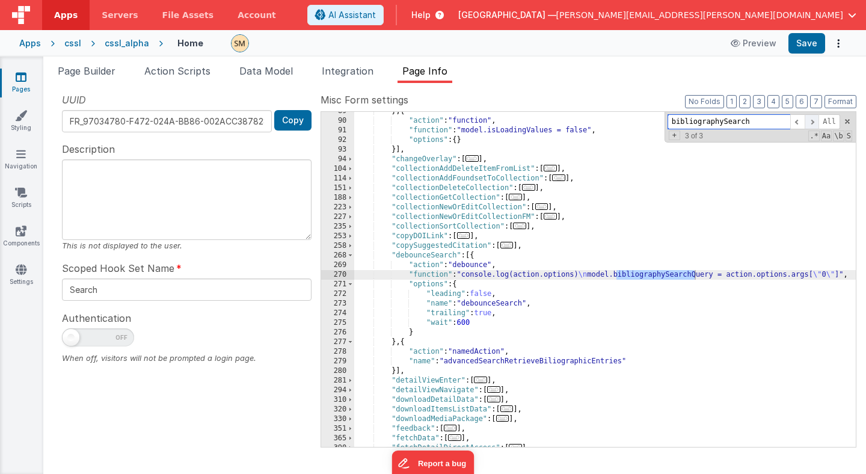
click at [811, 121] on span at bounding box center [812, 121] width 14 height 15
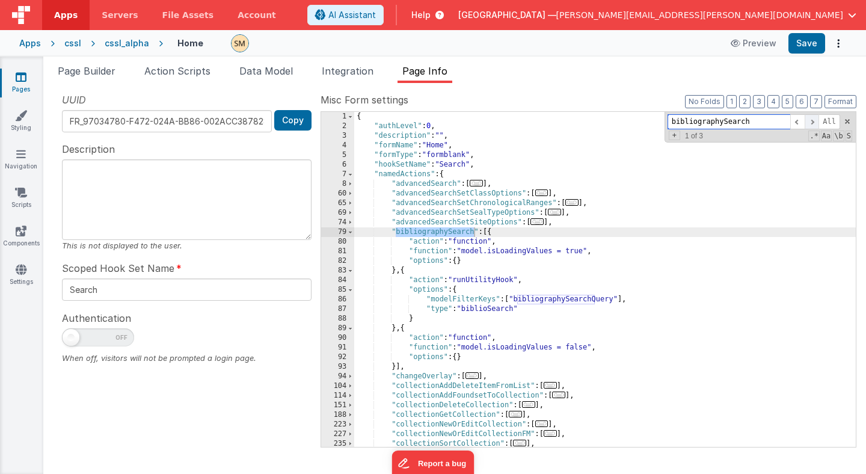
scroll to position [0, 0]
click at [95, 72] on span "Page Builder" at bounding box center [87, 71] width 58 height 12
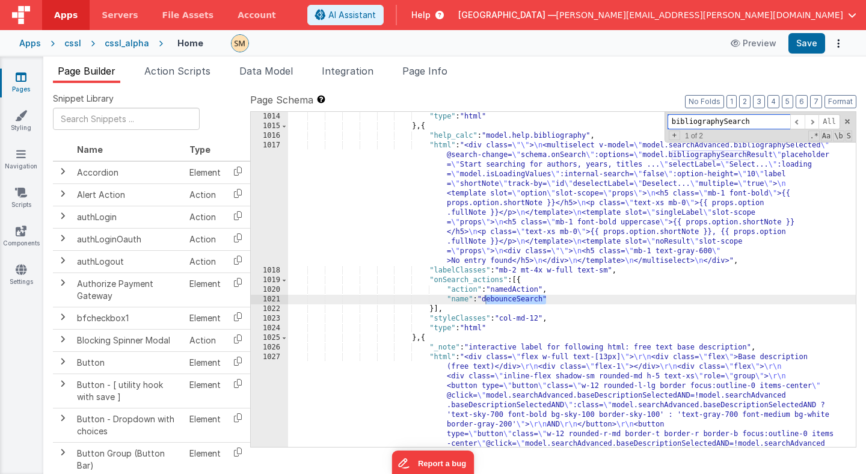
click at [714, 120] on input "bibliographySearch" at bounding box center [729, 121] width 123 height 15
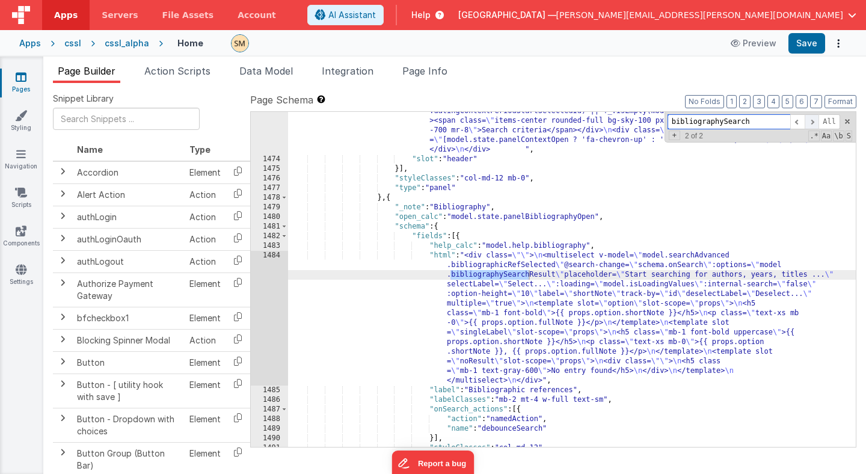
click at [813, 122] on span at bounding box center [812, 121] width 14 height 15
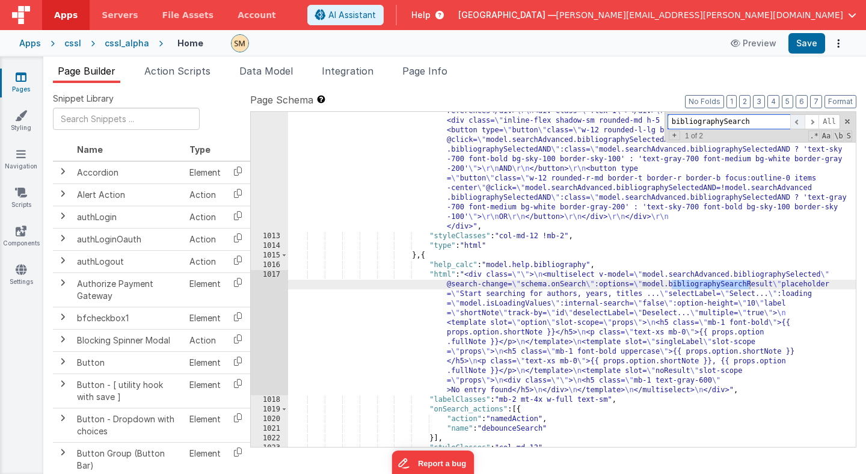
click at [799, 123] on span at bounding box center [797, 121] width 14 height 15
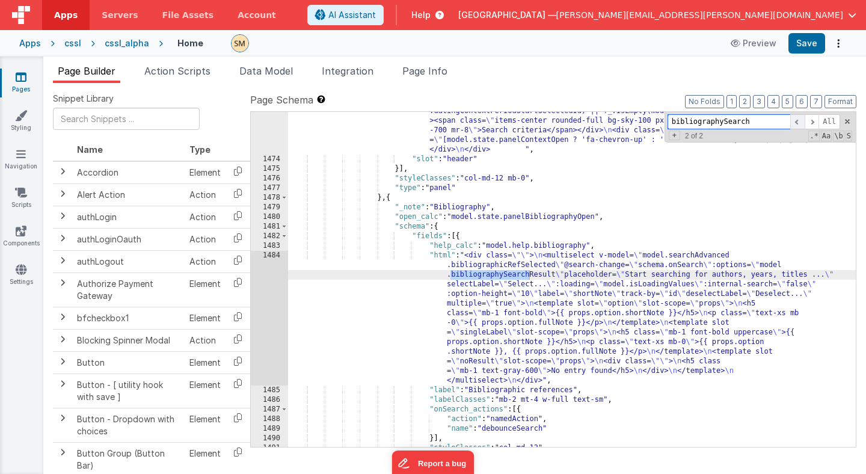
scroll to position [14614, 0]
click at [816, 123] on span at bounding box center [812, 121] width 14 height 15
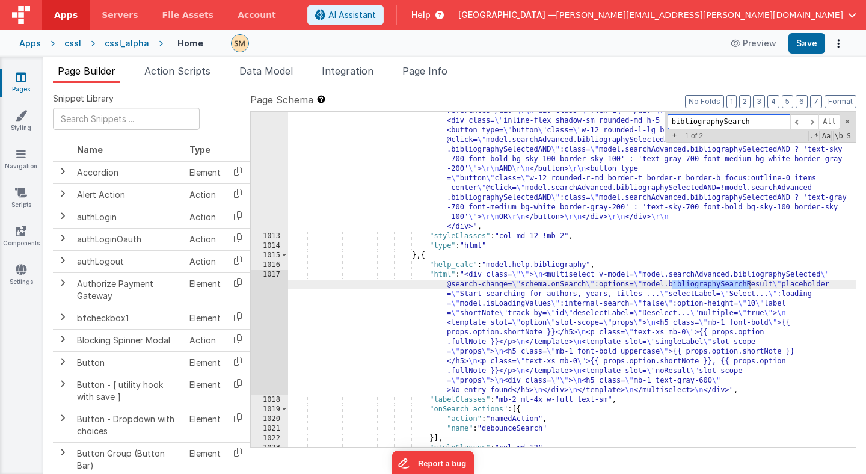
click at [713, 120] on input "bibliographySearch" at bounding box center [729, 121] width 123 height 15
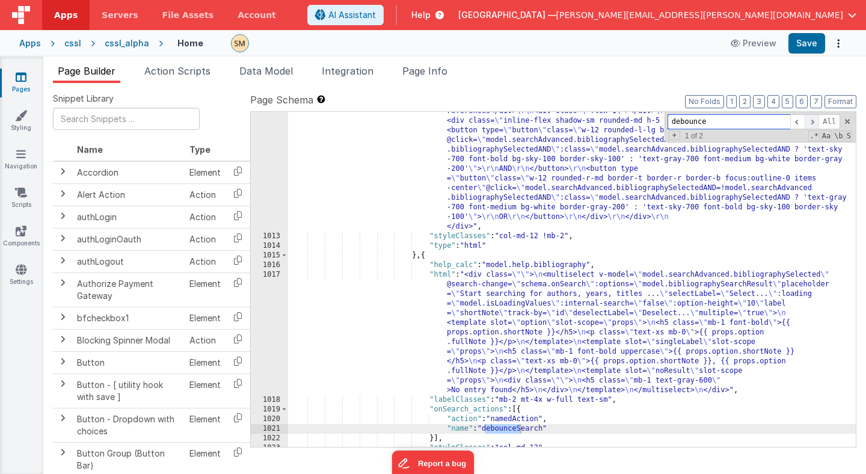
type input "debounce"
click at [812, 123] on span at bounding box center [812, 121] width 14 height 15
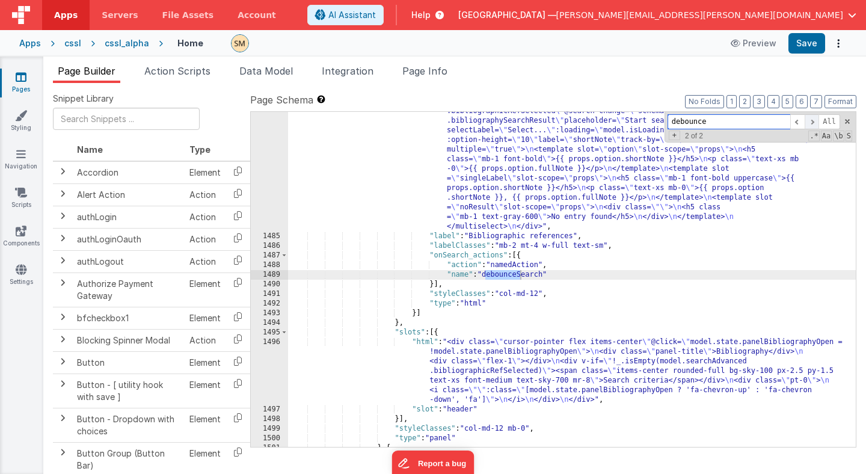
scroll to position [14741, 0]
click at [812, 123] on span at bounding box center [812, 121] width 14 height 15
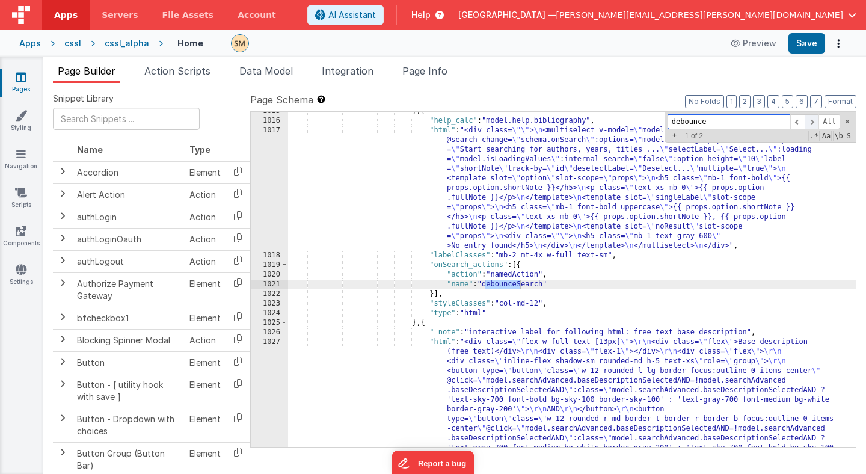
click at [812, 123] on span at bounding box center [812, 121] width 14 height 15
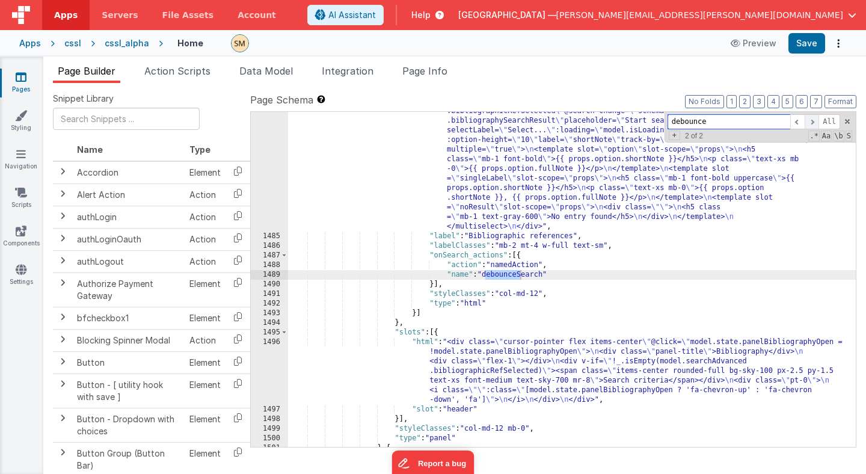
scroll to position [14741, 0]
click at [797, 121] on span at bounding box center [797, 121] width 14 height 15
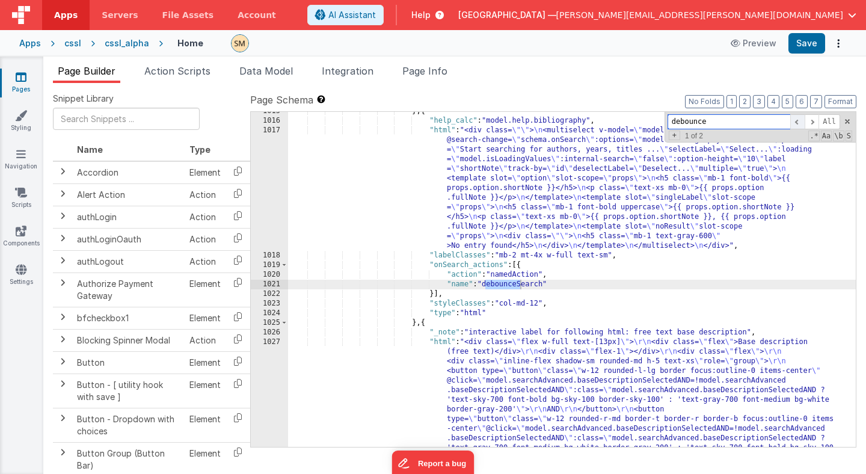
scroll to position [9961, 0]
click at [432, 73] on span "Page Info" at bounding box center [424, 71] width 45 height 12
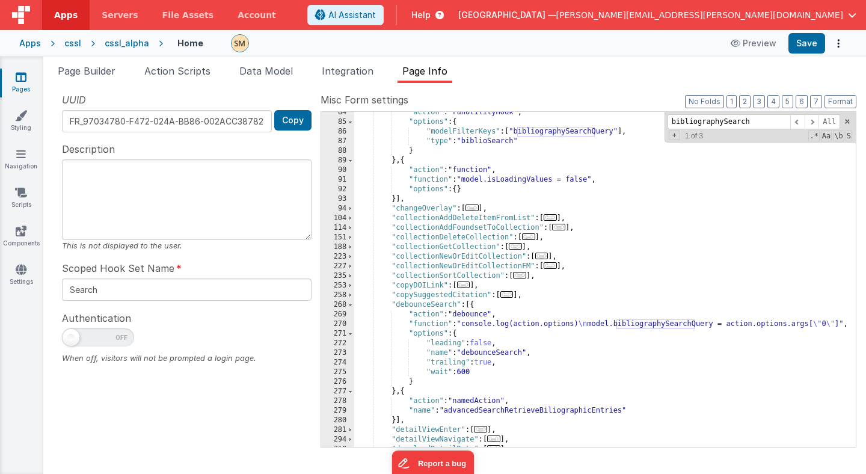
scroll to position [168, 0]
click at [498, 412] on div ""action" : "runUtilityHook" , "options" : { "modelFilterKeys" : [ "bibliography…" at bounding box center [605, 284] width 502 height 354
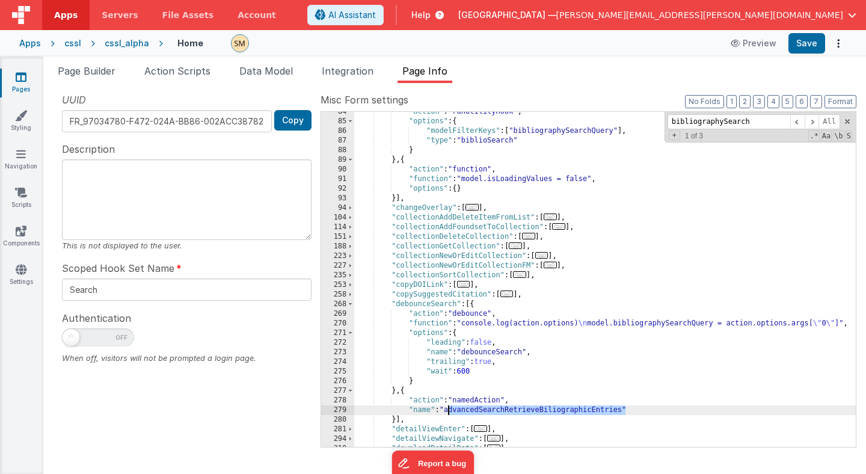
click at [498, 412] on div ""action" : "runUtilityHook" , "options" : { "modelFilterKeys" : [ "bibliography…" at bounding box center [605, 284] width 502 height 354
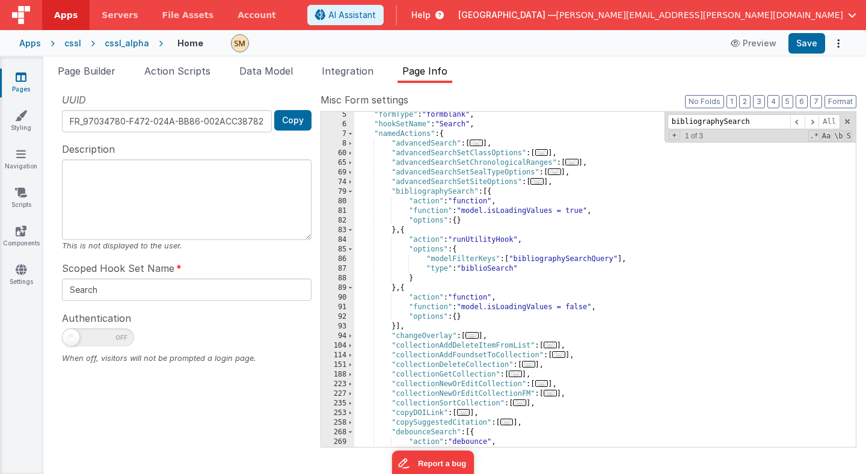
scroll to position [40, 0]
click at [443, 190] on div ""formType" : "formblank" , "hookSetName" : "Search" , "namedActions" : { "advan…" at bounding box center [605, 287] width 502 height 354
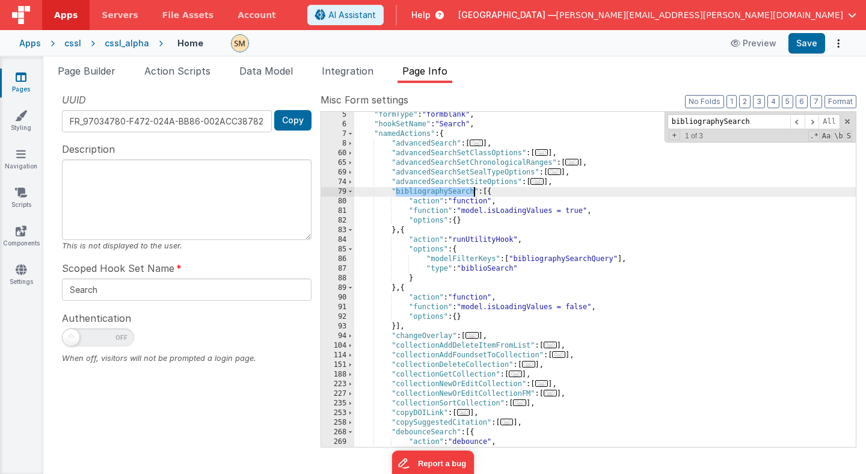
click at [443, 190] on div ""formType" : "formblank" , "hookSetName" : "Search" , "namedActions" : { "advan…" at bounding box center [605, 287] width 502 height 354
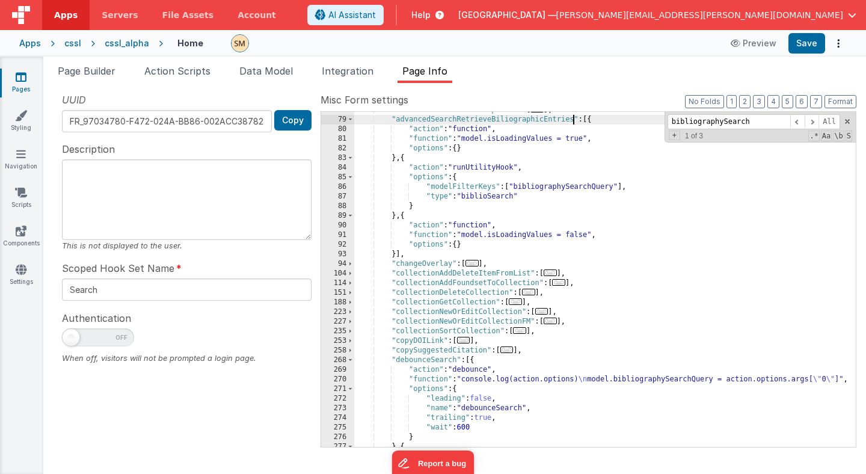
scroll to position [115, 0]
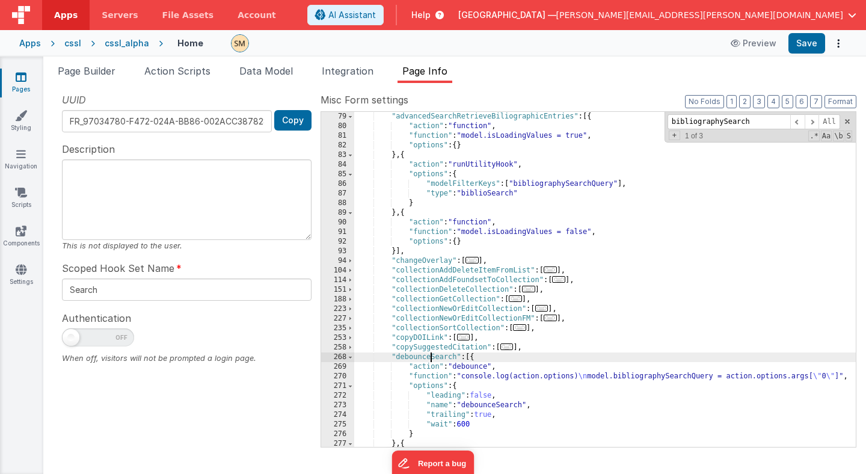
click at [430, 358] on div ""advancedSearchRetrieveBiliographicEntries" : [{ "action" : "function" , "funct…" at bounding box center [605, 289] width 502 height 354
click at [397, 358] on div ""advancedSearchRetrieveBiliographicEntries" : [{ "action" : "function" , "funct…" at bounding box center [605, 289] width 502 height 354
click at [102, 74] on span "Page Builder" at bounding box center [87, 71] width 58 height 12
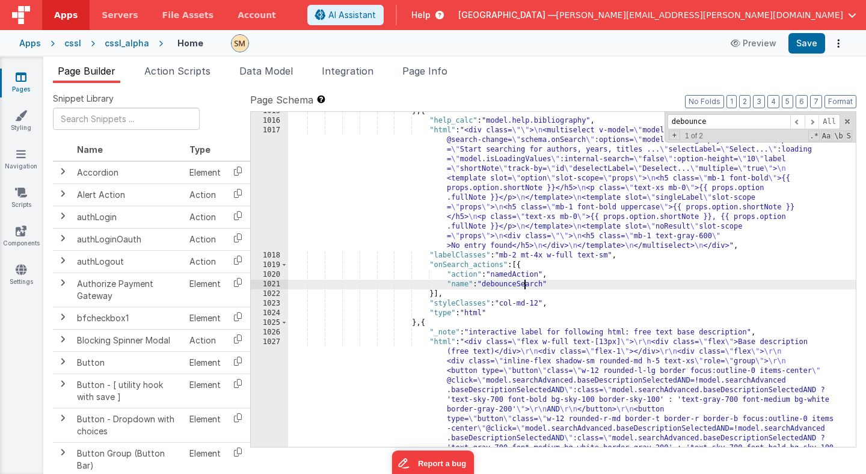
click at [523, 286] on div "} , { "help_calc" : "model.help.bibliography" , "html" : "<div class= \"\" > \n…" at bounding box center [572, 345] width 568 height 479
click at [811, 122] on span at bounding box center [812, 121] width 14 height 15
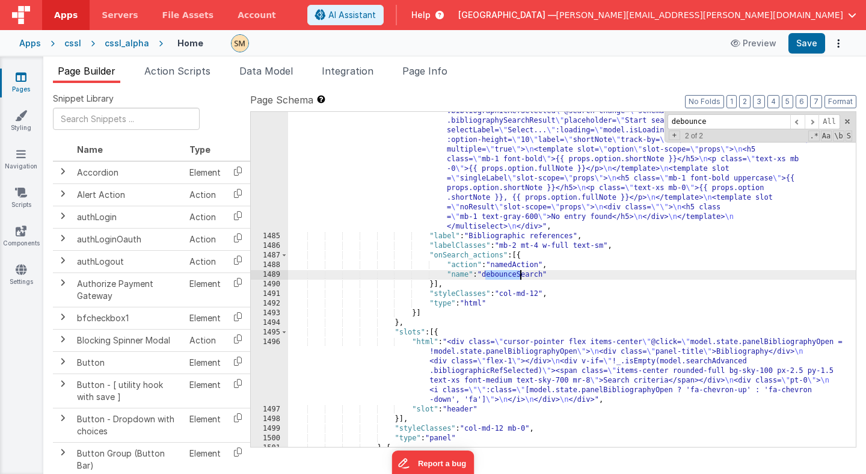
click at [517, 274] on div ""html" : "<div class= \"\" > \n <multiselect v-model= \" model.searchAdvanced .…" at bounding box center [572, 336] width 568 height 479
click at [440, 72] on span "Page Info" at bounding box center [424, 71] width 45 height 12
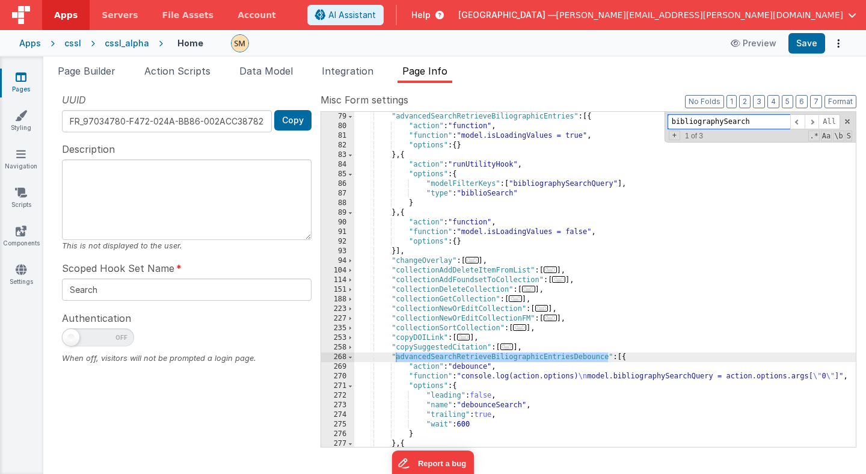
click at [703, 122] on input "bibliographySearch" at bounding box center [729, 121] width 123 height 15
type input "debounce"
click at [500, 409] on div ""advancedSearchRetrieveBiliographicEntries" : [{ "action" : "function" , "funct…" at bounding box center [605, 289] width 502 height 354
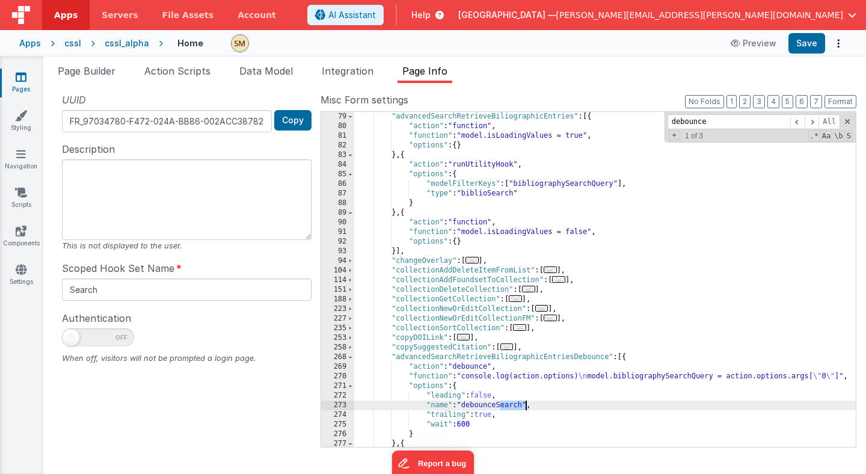
drag, startPoint x: 501, startPoint y: 408, endPoint x: 525, endPoint y: 408, distance: 24.1
click at [525, 408] on div ""advancedSearchRetrieveBiliographicEntries" : [{ "action" : "function" , "funct…" at bounding box center [605, 289] width 502 height 354
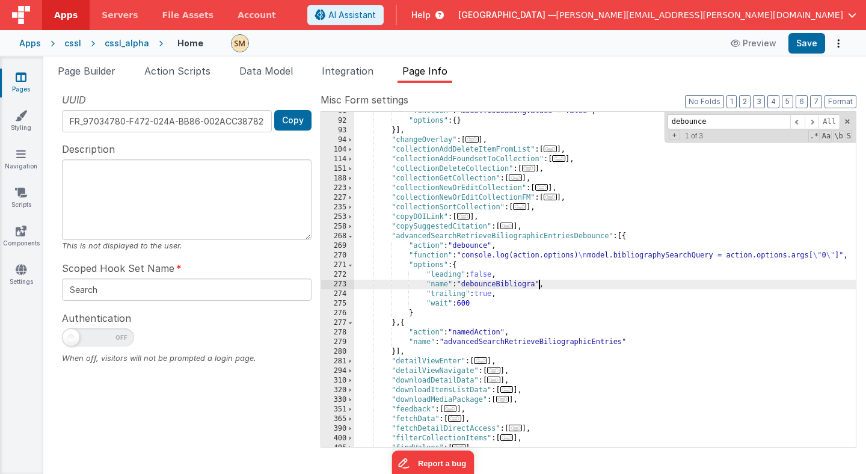
scroll to position [236, 0]
click at [811, 121] on span at bounding box center [812, 121] width 14 height 15
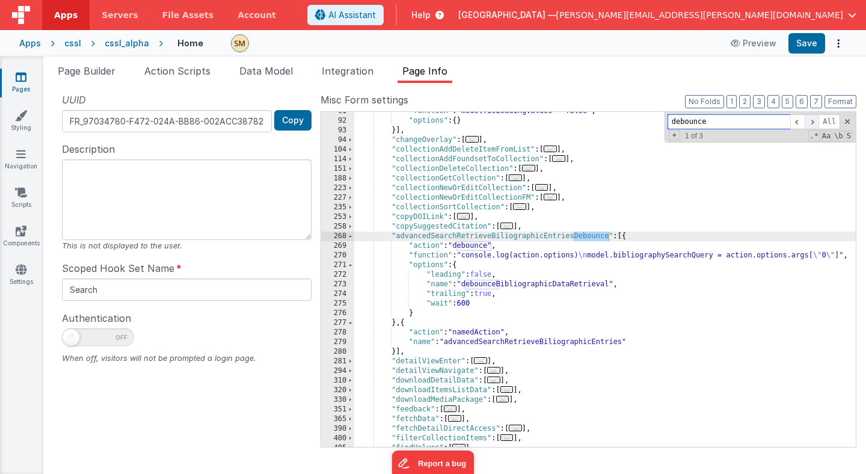
click at [811, 121] on span at bounding box center [812, 121] width 14 height 15
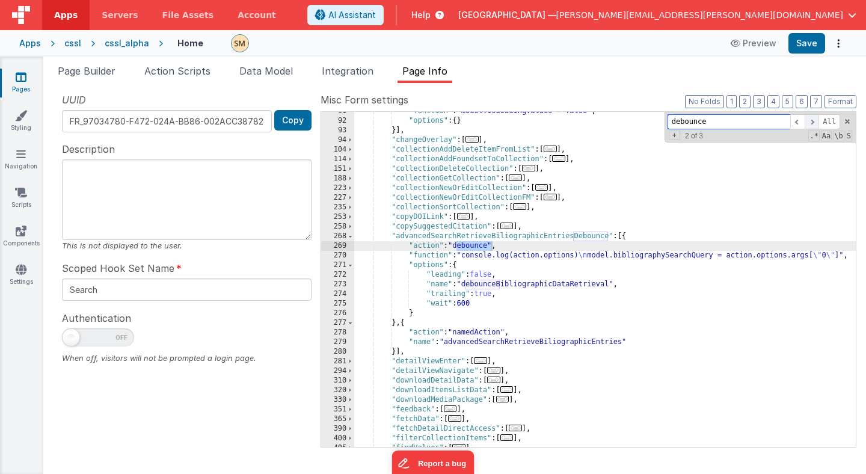
click at [811, 121] on span at bounding box center [812, 121] width 14 height 15
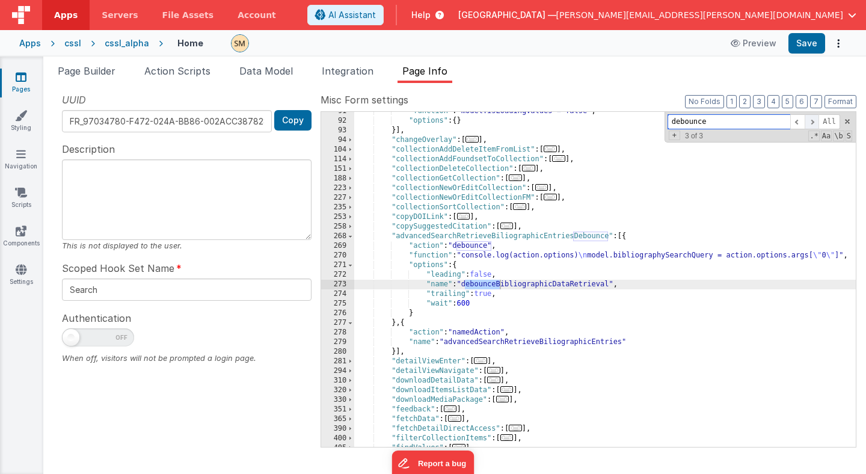
click at [811, 121] on span at bounding box center [812, 121] width 14 height 15
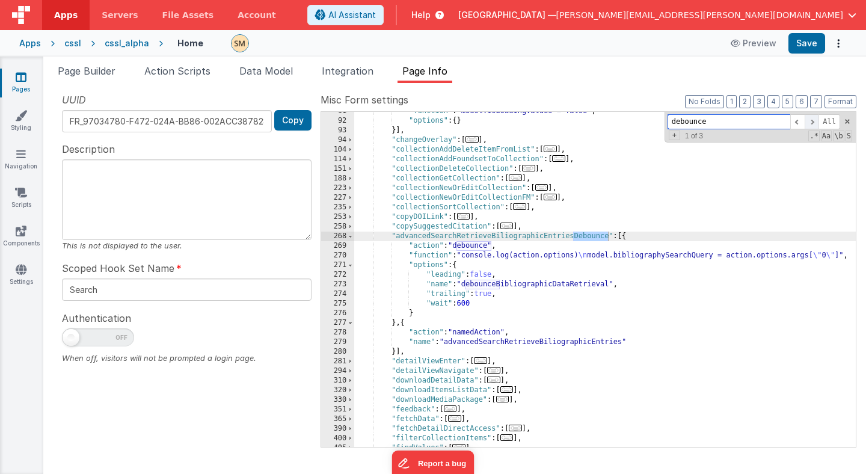
click at [811, 121] on span at bounding box center [812, 121] width 14 height 15
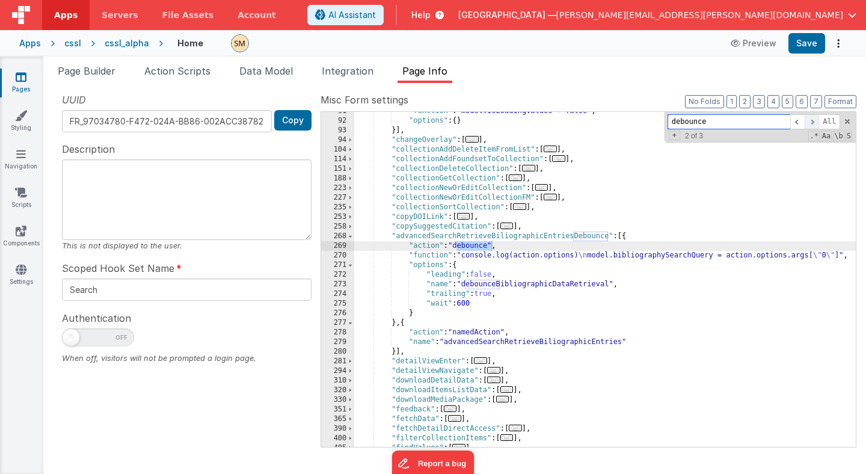
click at [811, 121] on span at bounding box center [812, 121] width 14 height 15
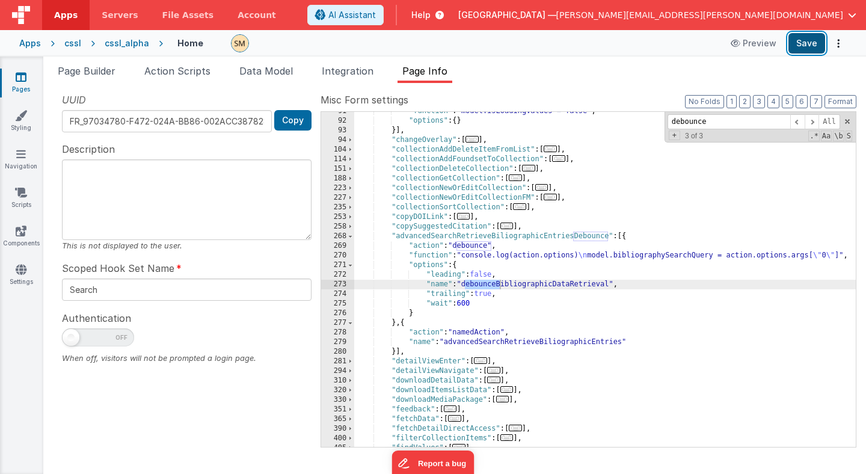
click at [809, 45] on button "Save" at bounding box center [806, 43] width 37 height 20
click at [90, 70] on span "Page Builder" at bounding box center [87, 71] width 58 height 12
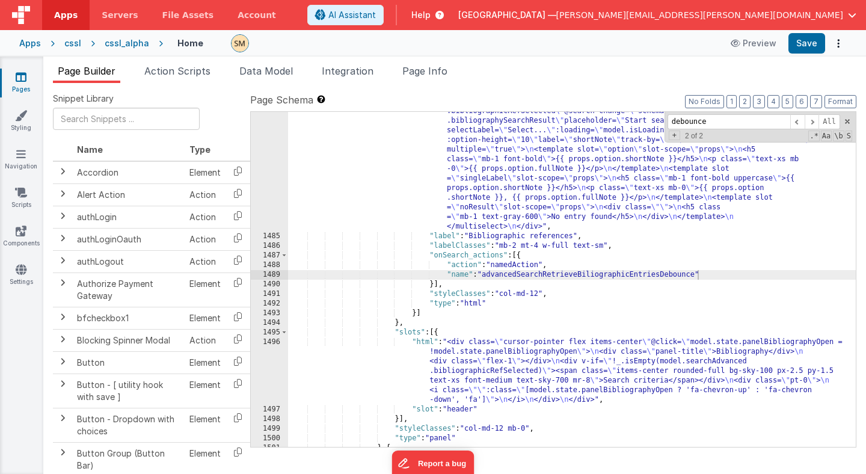
click at [606, 274] on div ""html" : "<div class= \"\" > \n <multiselect v-model= \" model.searchAdvanced .…" at bounding box center [572, 336] width 568 height 479
click at [813, 123] on span at bounding box center [812, 121] width 14 height 15
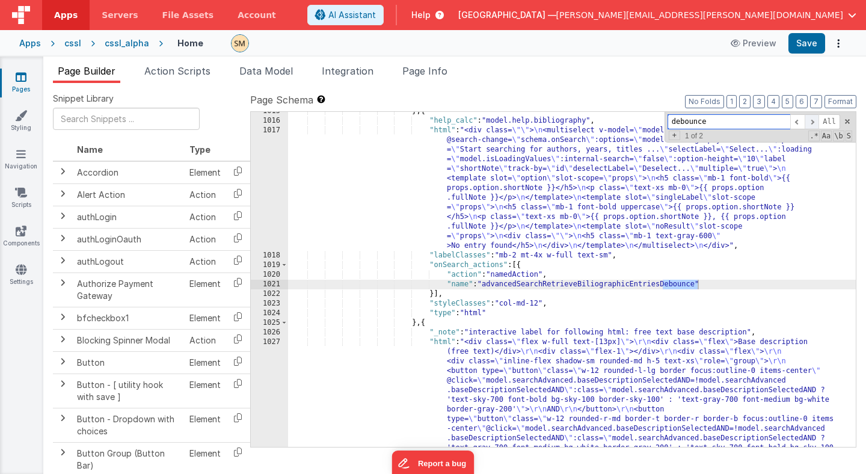
scroll to position [9961, 0]
click at [571, 283] on div "} , { "help_calc" : "model.help.bibliography" , "html" : "<div class= \"\" > \n…" at bounding box center [572, 345] width 568 height 479
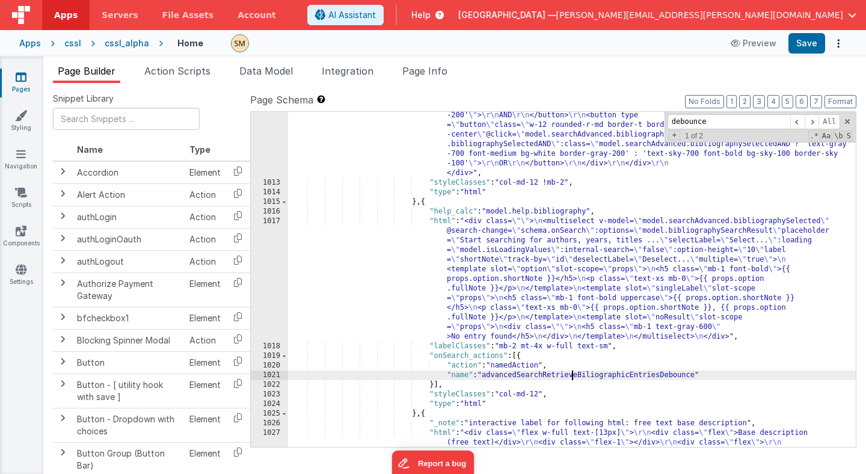
scroll to position [9886, 0]
click at [814, 124] on span at bounding box center [812, 121] width 14 height 15
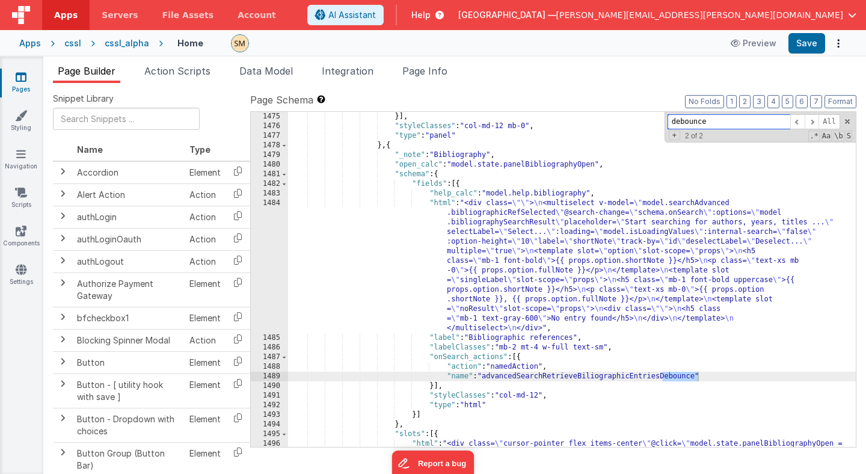
scroll to position [14657, 0]
click at [752, 239] on div "}] , "styleClasses" : "col-md-12 mb-0" , "type" : "panel" } , { "_note" : "Bibl…" at bounding box center [572, 318] width 568 height 412
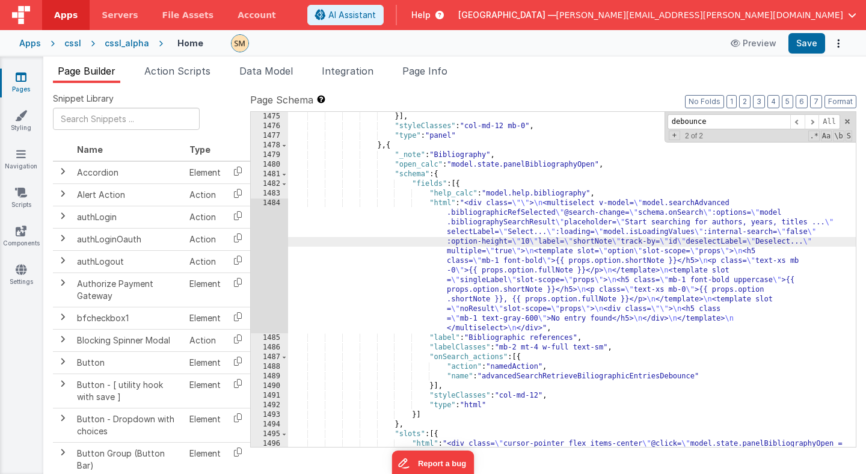
click at [752, 239] on div "}] , "styleClasses" : "col-md-12 mb-0" , "type" : "panel" } , { "_note" : "Bibl…" at bounding box center [572, 318] width 568 height 412
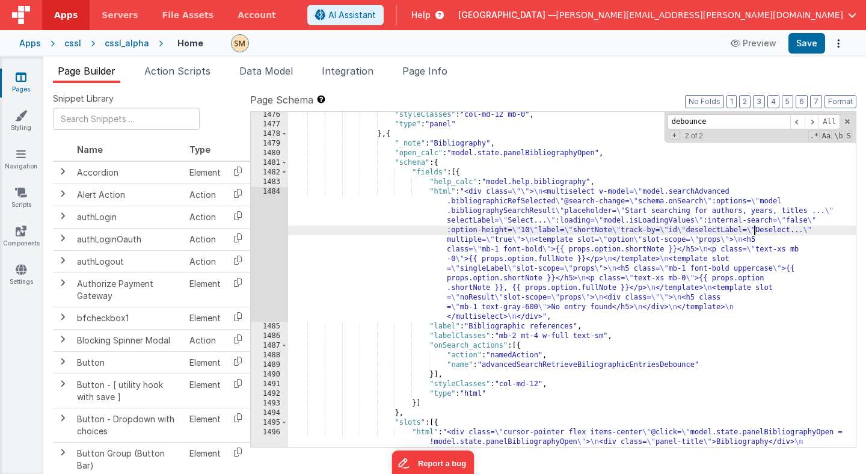
scroll to position [14667, 0]
click at [815, 120] on span at bounding box center [812, 121] width 14 height 15
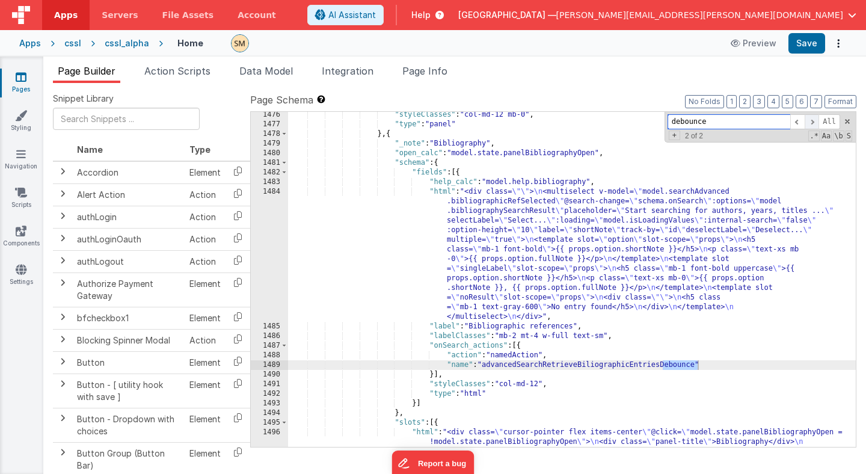
click at [815, 120] on span at bounding box center [812, 121] width 14 height 15
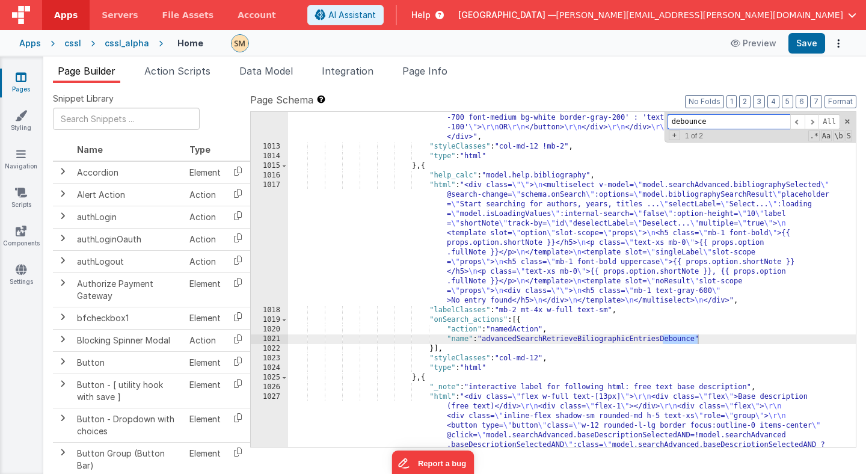
scroll to position [9916, 0]
click at [814, 121] on span at bounding box center [812, 121] width 14 height 15
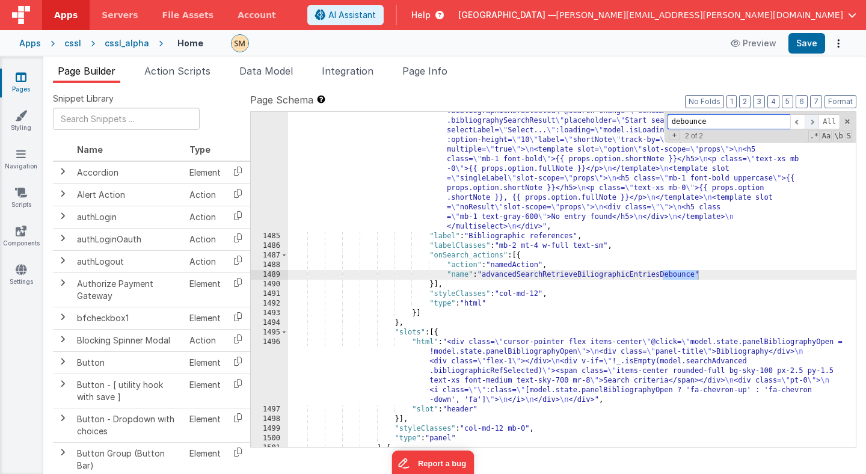
click at [814, 121] on span at bounding box center [812, 121] width 14 height 15
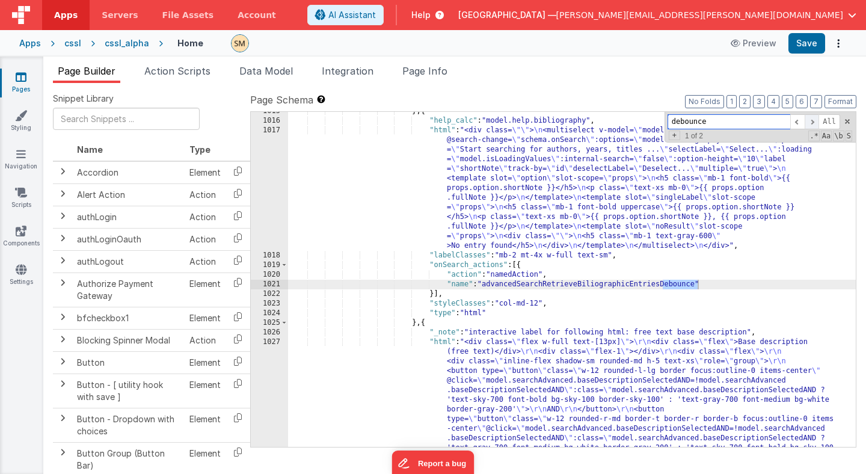
click at [814, 121] on span at bounding box center [812, 121] width 14 height 15
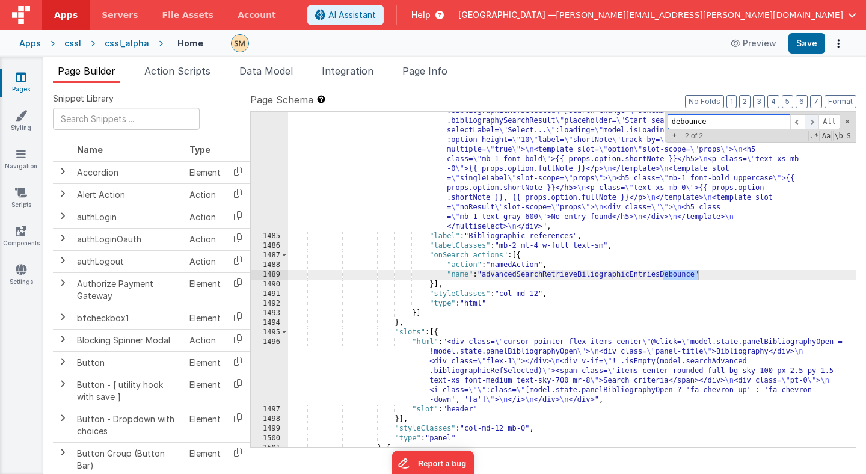
click at [814, 121] on span at bounding box center [812, 121] width 14 height 15
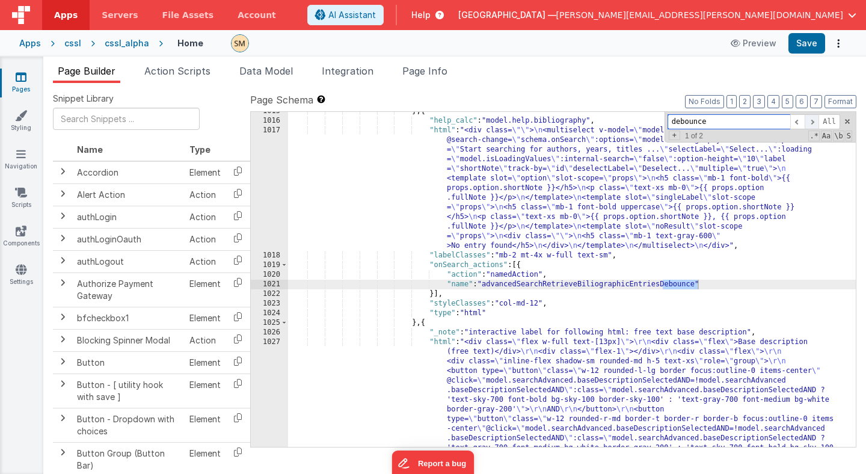
click at [814, 121] on span at bounding box center [812, 121] width 14 height 15
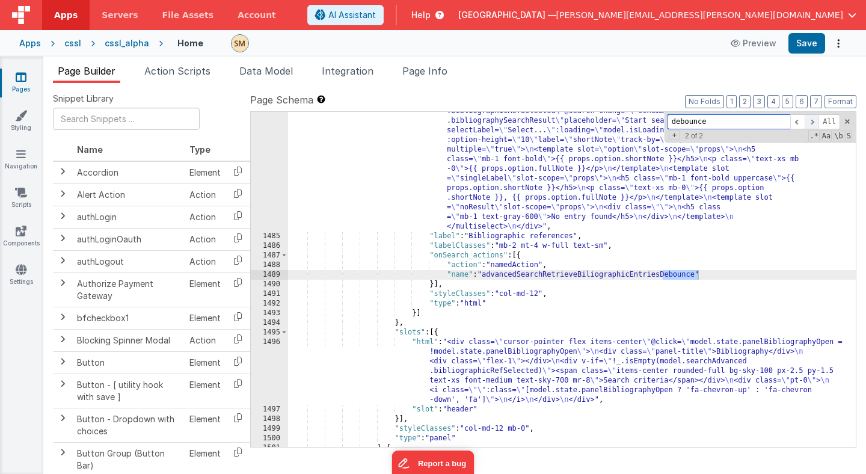
click at [814, 121] on span at bounding box center [812, 121] width 14 height 15
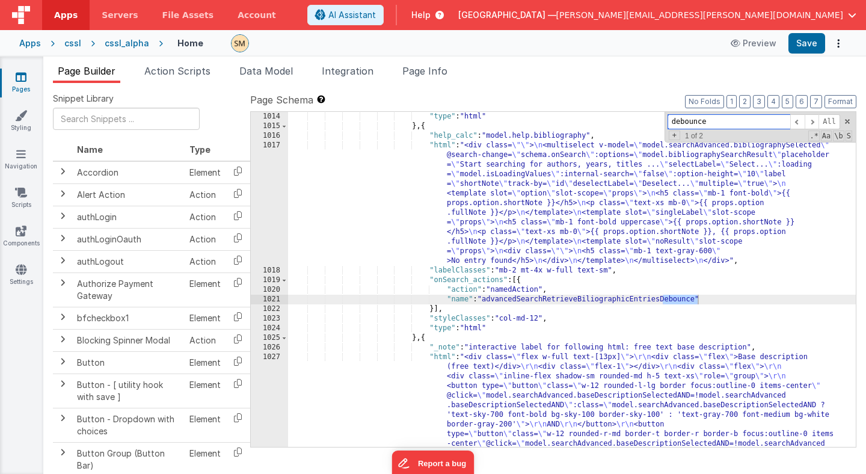
scroll to position [9944, 0]
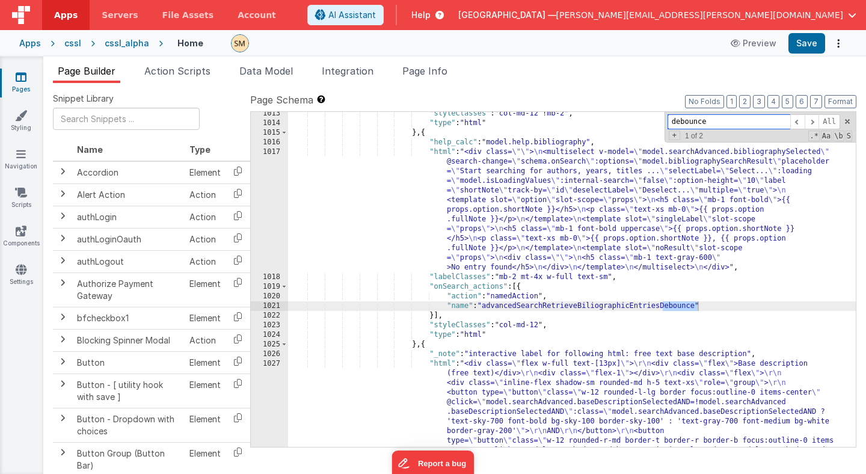
click at [683, 120] on input "debounce" at bounding box center [729, 121] width 123 height 15
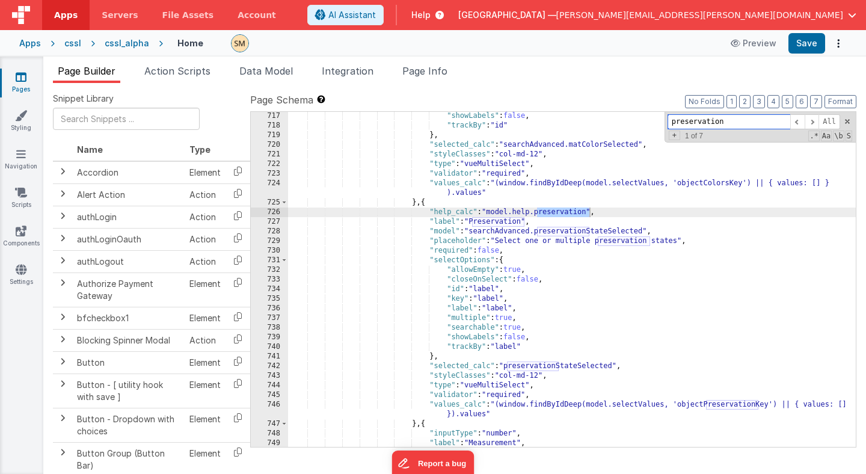
scroll to position [6863, 0]
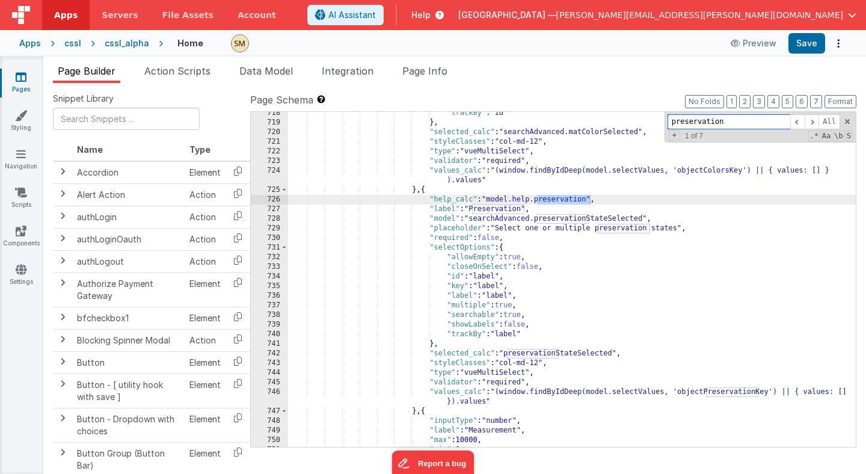
type input "preservation"
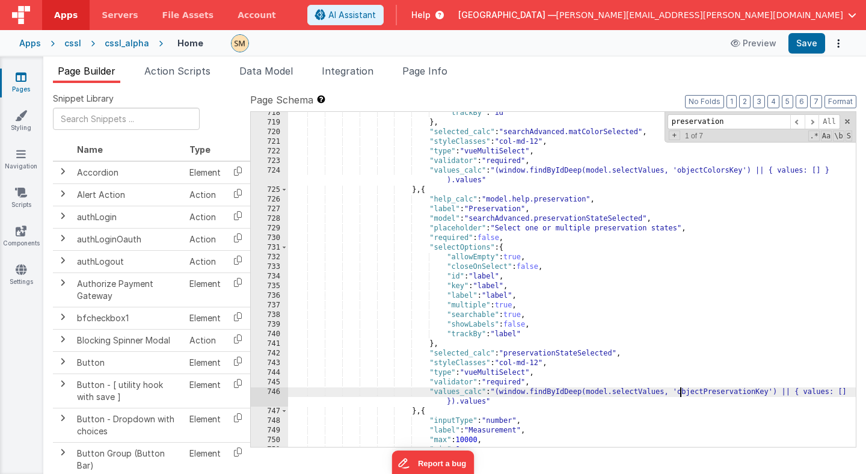
click at [680, 392] on div ""trackBy" : "id" } , "selected_calc" : "searchAdvanced.matColorSelected" , "sty…" at bounding box center [572, 285] width 568 height 354
drag, startPoint x: 680, startPoint y: 392, endPoint x: 684, endPoint y: 398, distance: 8.2
click at [684, 396] on div ""trackBy" : "id" } , "selected_calc" : "searchAdvanced.matColorSelected" , "sty…" at bounding box center [572, 285] width 568 height 354
drag, startPoint x: 684, startPoint y: 398, endPoint x: 485, endPoint y: 401, distance: 199.7
click at [485, 401] on div ""trackBy" : "id" } , "selected_calc" : "searchAdvanced.matColorSelected" , "sty…" at bounding box center [572, 285] width 568 height 354
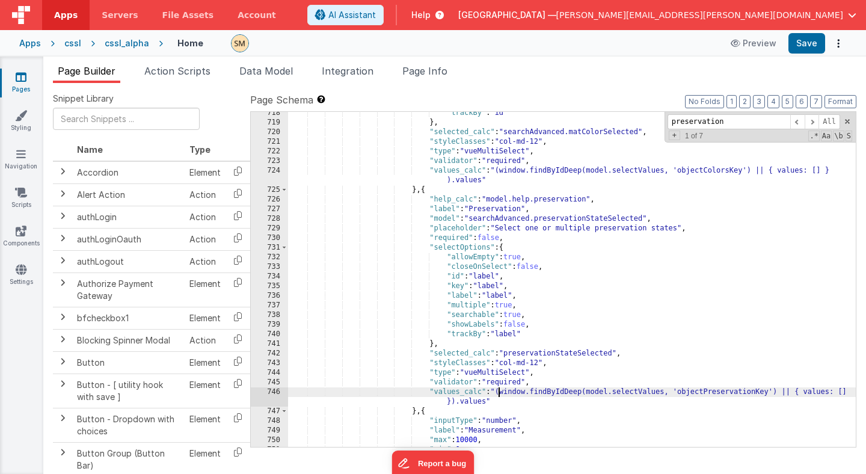
click at [497, 387] on div ""trackBy" : "id" } , "selected_calc" : "searchAdvanced.matColorSelected" , "sty…" at bounding box center [572, 285] width 568 height 354
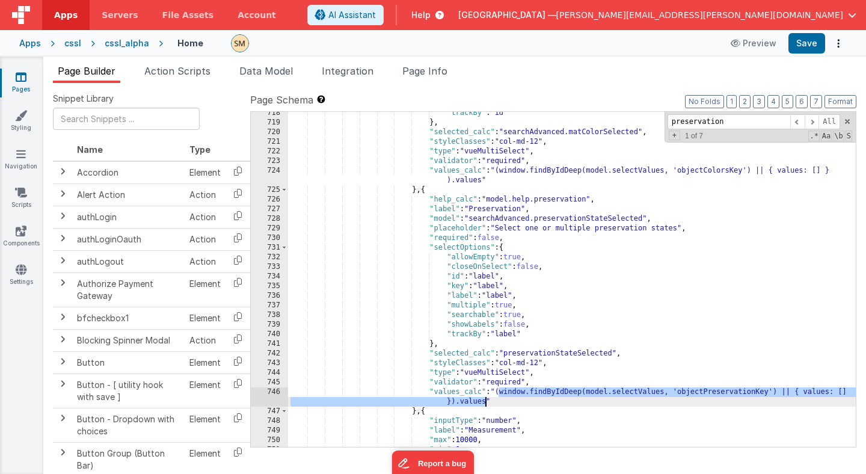
drag, startPoint x: 498, startPoint y: 389, endPoint x: 484, endPoint y: 402, distance: 19.6
click at [484, 402] on div ""trackBy" : "id" } , "selected_calc" : "searchAdvanced.matColorSelected" , "sty…" at bounding box center [572, 285] width 568 height 354
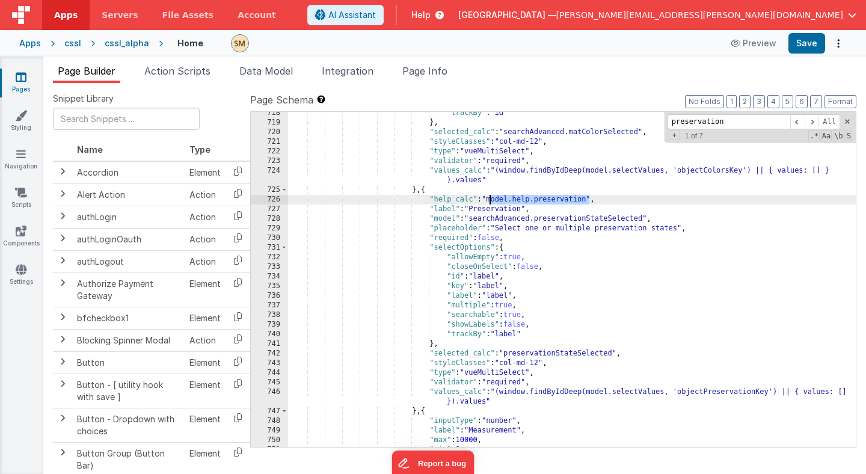
drag, startPoint x: 589, startPoint y: 200, endPoint x: 490, endPoint y: 201, distance: 99.9
click at [490, 201] on div ""trackBy" : "id" } , "selected_calc" : "searchAdvanced.matColorSelected" , "sty…" at bounding box center [572, 285] width 568 height 354
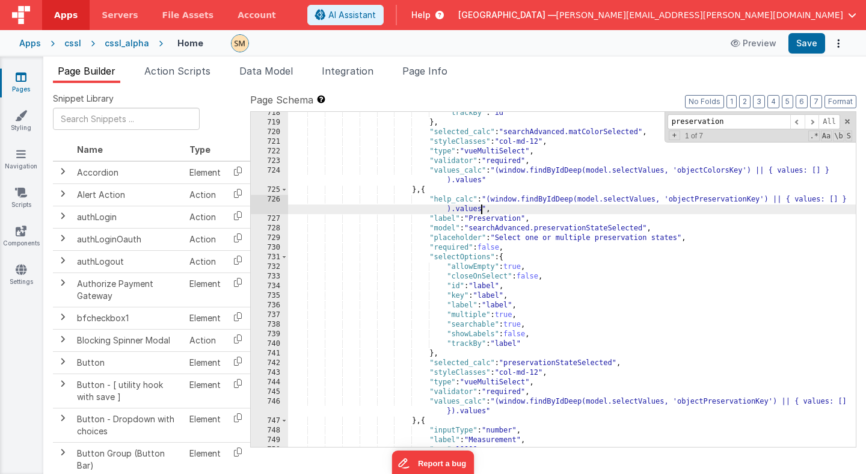
click at [808, 200] on div ""trackBy" : "id" } , "selected_calc" : "searchAdvanced.matColorSelected" , "sty…" at bounding box center [572, 285] width 568 height 354
click at [469, 210] on div ""trackBy" : "id" } , "selected_calc" : "searchAdvanced.matColorSelected" , "sty…" at bounding box center [572, 285] width 568 height 354
click at [810, 48] on button "Save" at bounding box center [806, 43] width 37 height 20
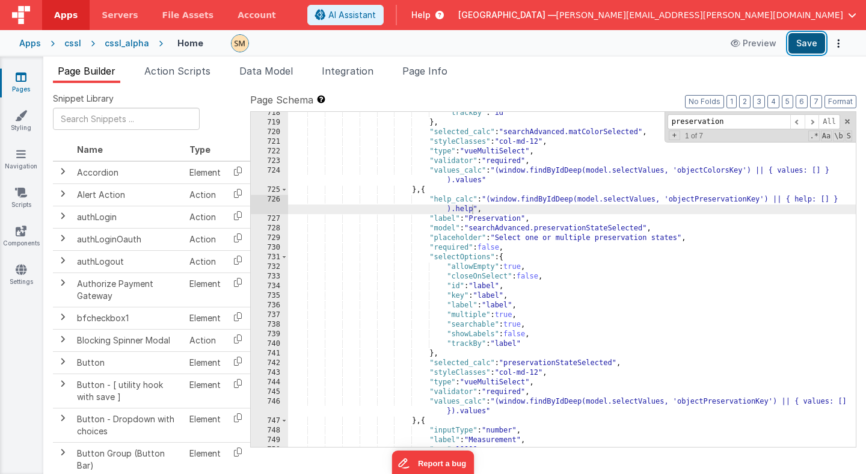
click at [811, 37] on button "Save" at bounding box center [806, 43] width 37 height 20
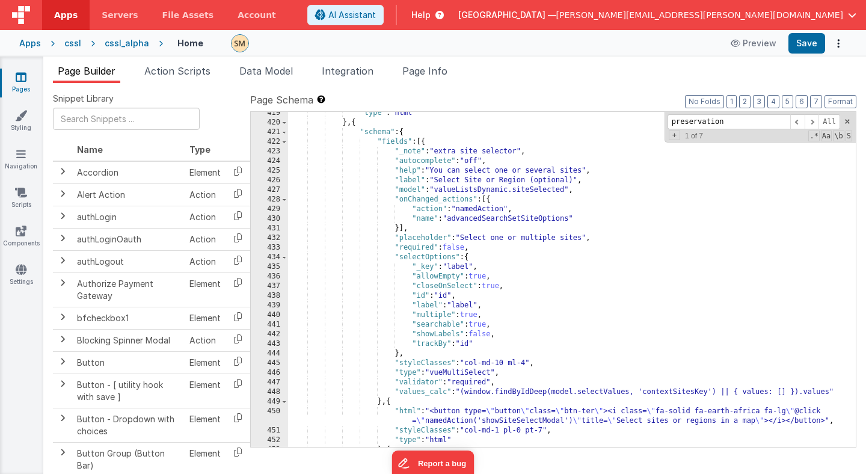
scroll to position [4350, 0]
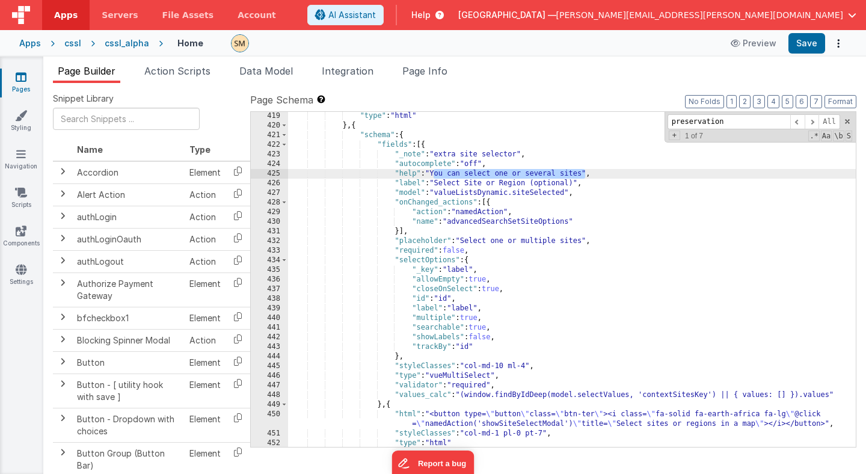
drag, startPoint x: 434, startPoint y: 174, endPoint x: 584, endPoint y: 173, distance: 149.8
click at [585, 173] on div ""type" : "html" } , { "schema" : { "fields" : [{ "_note" : "extra site selector…" at bounding box center [572, 288] width 568 height 354
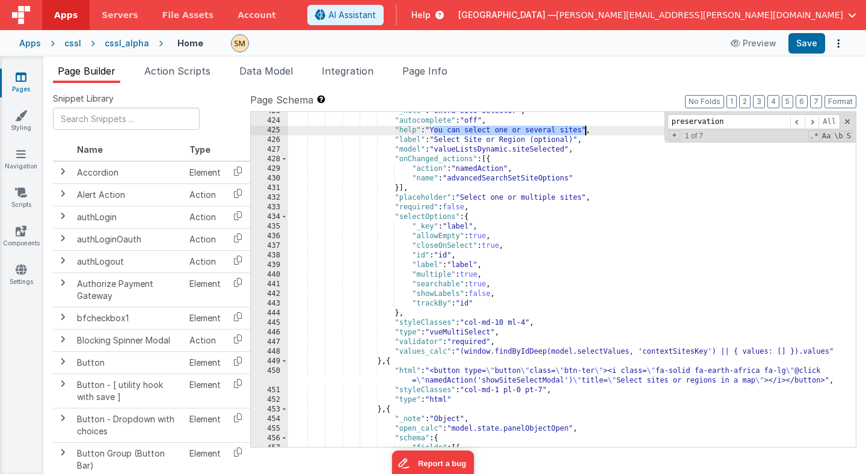
scroll to position [4386, 0]
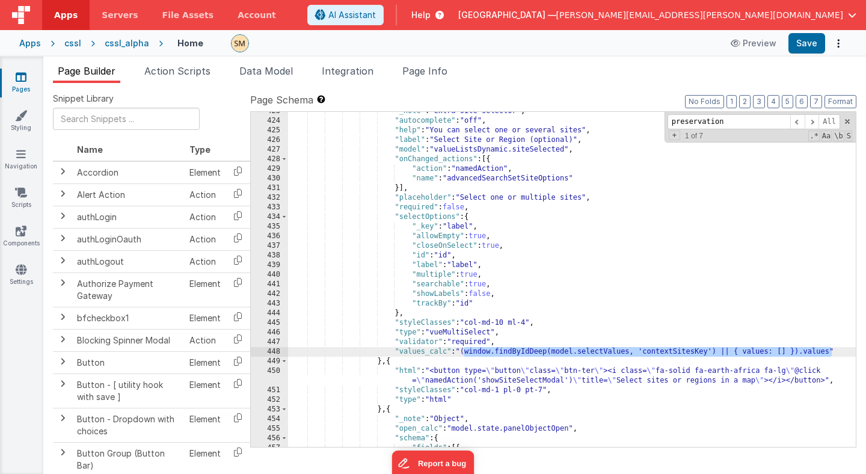
drag, startPoint x: 832, startPoint y: 354, endPoint x: 463, endPoint y: 353, distance: 369.3
click at [463, 353] on div ""_note" : "extra site selector" , "autocomplete" : "off" , "help" : "You can se…" at bounding box center [572, 283] width 568 height 354
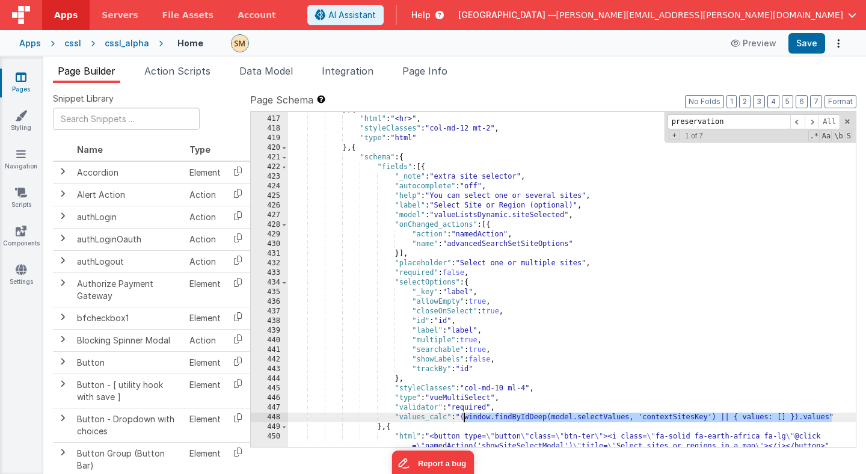
scroll to position [4328, 0]
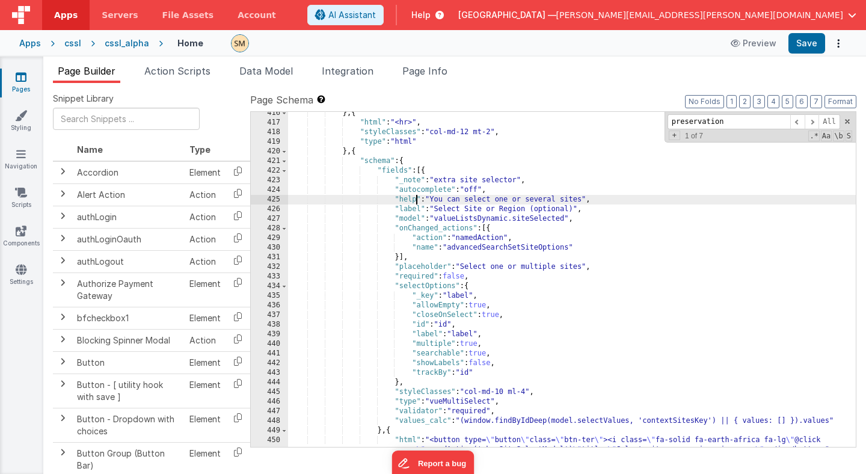
click at [416, 200] on div "} , { "html" : "<hr>" , "styleClasses" : "col-md-12 mt-2" , "type" : "html" } ,…" at bounding box center [572, 290] width 568 height 364
drag, startPoint x: 455, startPoint y: 200, endPoint x: 606, endPoint y: 203, distance: 151.0
click at [606, 203] on div "} , { "html" : "<hr>" , "styleClasses" : "col-md-12 mt-2" , "type" : "html" } ,…" at bounding box center [572, 290] width 568 height 364
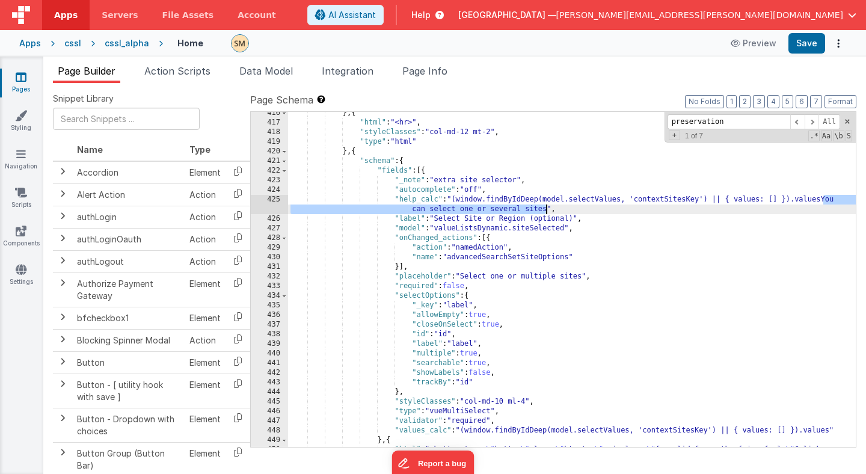
click at [545, 210] on div "} , { "html" : "<hr>" , "styleClasses" : "col-md-12 mt-2" , "type" : "html" } ,…" at bounding box center [572, 290] width 568 height 364
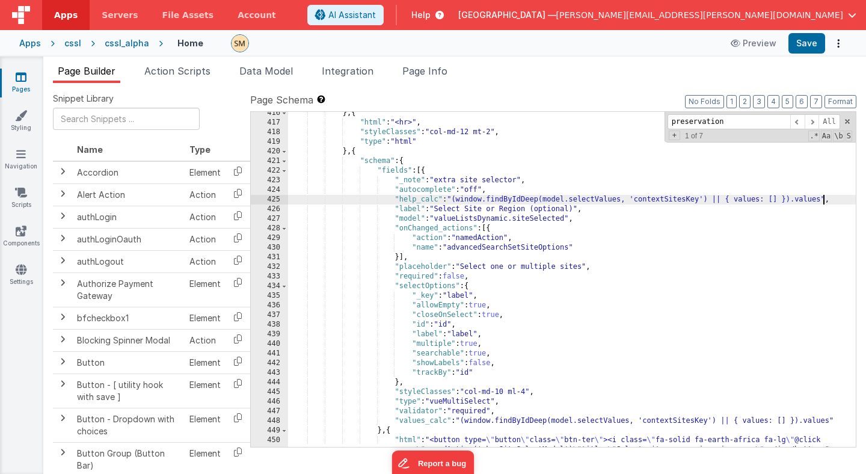
click at [748, 201] on div "} , { "html" : "<hr>" , "styleClasses" : "col-md-12 mt-2" , "type" : "html" } ,…" at bounding box center [572, 290] width 568 height 364
click at [795, 199] on div "} , { "html" : "<hr>" , "styleClasses" : "col-md-12 mt-2" , "type" : "html" } ,…" at bounding box center [572, 290] width 568 height 364
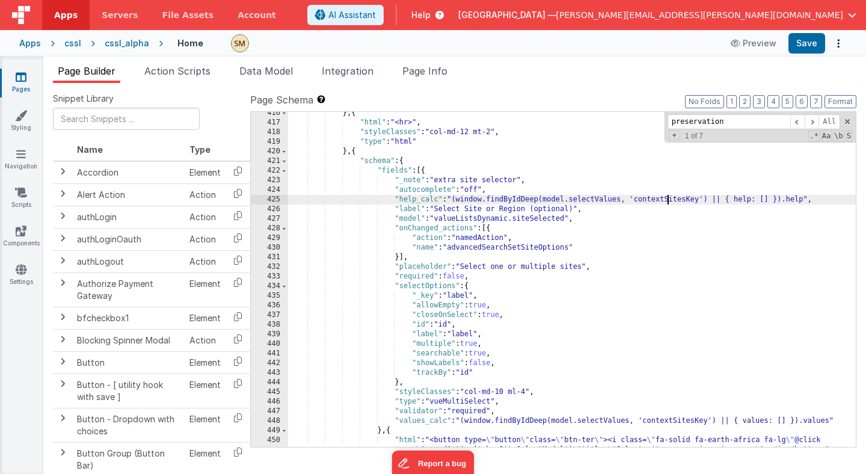
click at [666, 199] on div "} , { "html" : "<hr>" , "styleClasses" : "col-md-12 mt-2" , "type" : "html" } ,…" at bounding box center [572, 290] width 568 height 364
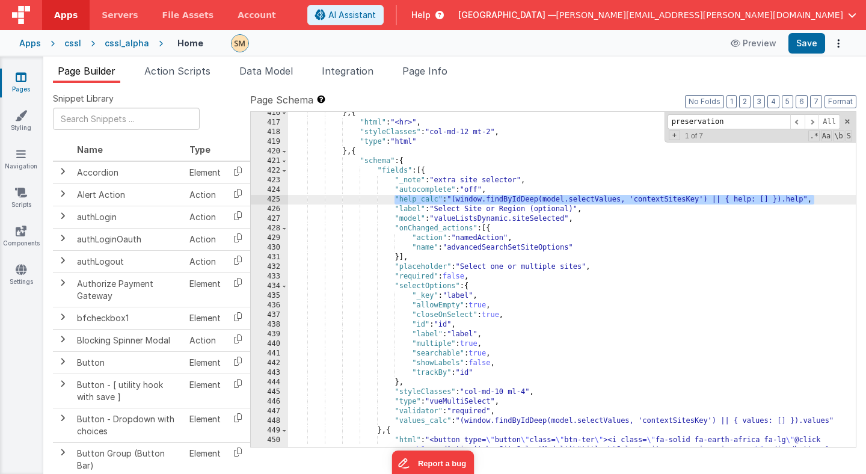
drag, startPoint x: 819, startPoint y: 199, endPoint x: 395, endPoint y: 199, distance: 424.0
click at [395, 199] on div "} , { "html" : "<hr>" , "styleClasses" : "col-md-12 mt-2" , "type" : "html" } ,…" at bounding box center [572, 290] width 568 height 364
click at [716, 127] on input "preservation" at bounding box center [729, 121] width 123 height 15
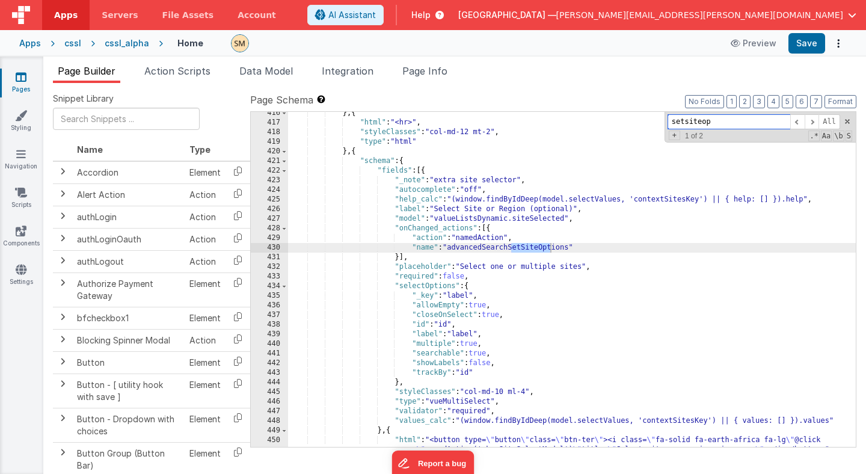
scroll to position [12529, 0]
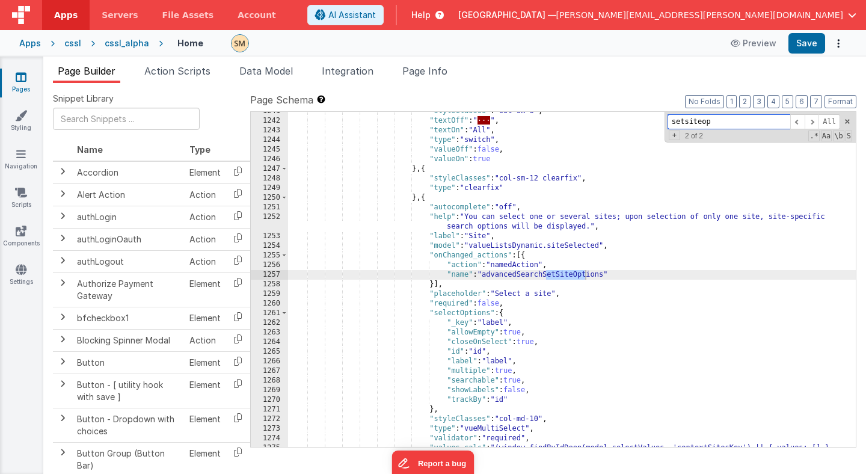
type input "setsiteop"
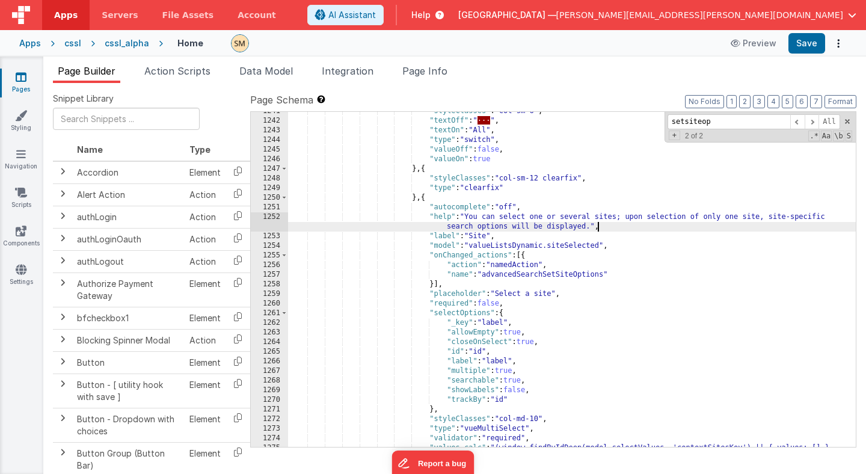
click at [634, 230] on div ""styleClasses" : "col-sm-6" , "textOff" : " · · · " , "textOn" : "All" , "type"…" at bounding box center [572, 288] width 568 height 364
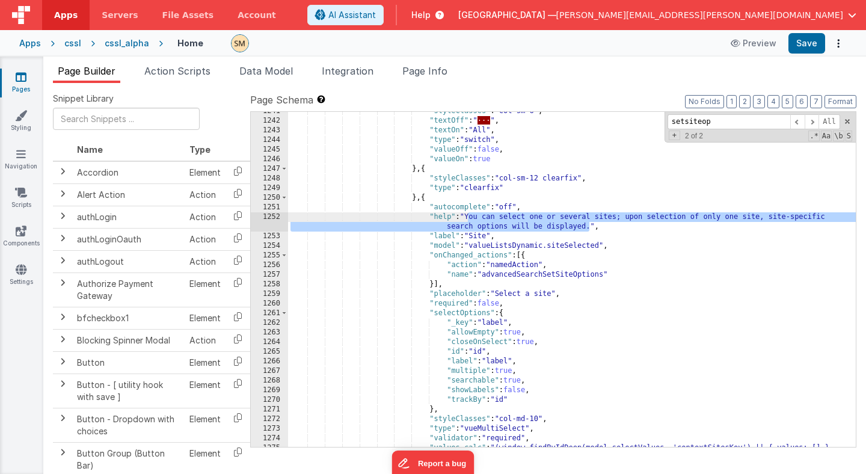
drag, startPoint x: 590, startPoint y: 229, endPoint x: 469, endPoint y: 219, distance: 121.9
click at [469, 219] on div ""styleClasses" : "col-sm-6" , "textOff" : " · · · " , "textOn" : "All" , "type"…" at bounding box center [572, 288] width 568 height 364
click at [494, 230] on div ""styleClasses" : "col-sm-6" , "textOff" : " · · · " , "textOn" : "All" , "type"…" at bounding box center [572, 288] width 568 height 364
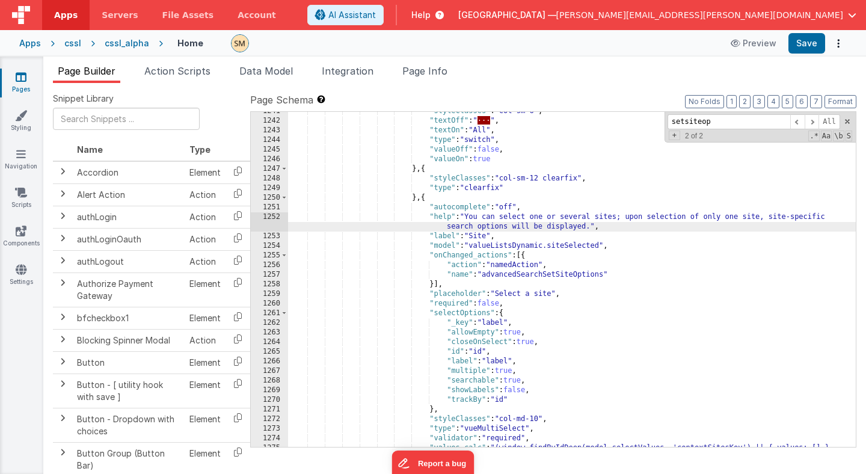
click at [481, 224] on div ""styleClasses" : "col-sm-6" , "textOff" : " · · · " , "textOn" : "All" , "type"…" at bounding box center [572, 288] width 568 height 364
click at [450, 220] on div ""styleClasses" : "col-sm-6" , "textOff" : " · · · " , "textOn" : "All" , "type"…" at bounding box center [572, 288] width 568 height 364
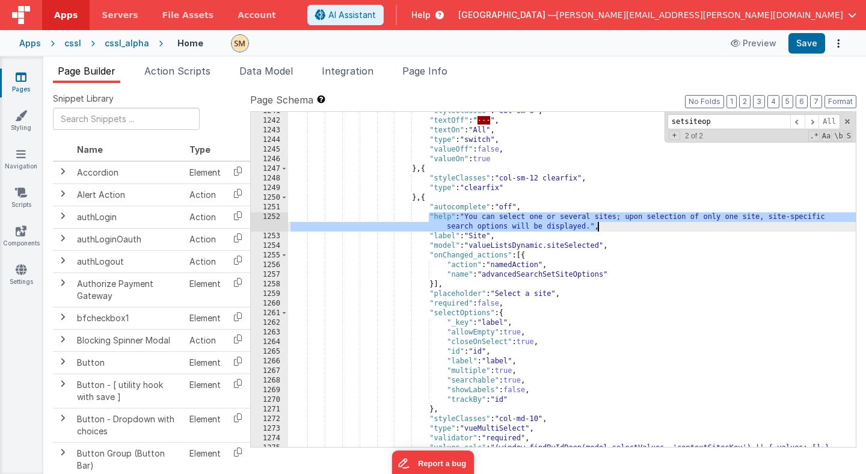
drag, startPoint x: 428, startPoint y: 215, endPoint x: 610, endPoint y: 226, distance: 181.9
click at [610, 226] on div ""styleClasses" : "col-sm-6" , "textOff" : " · · · " , "textOn" : "All" , "type"…" at bounding box center [572, 288] width 568 height 364
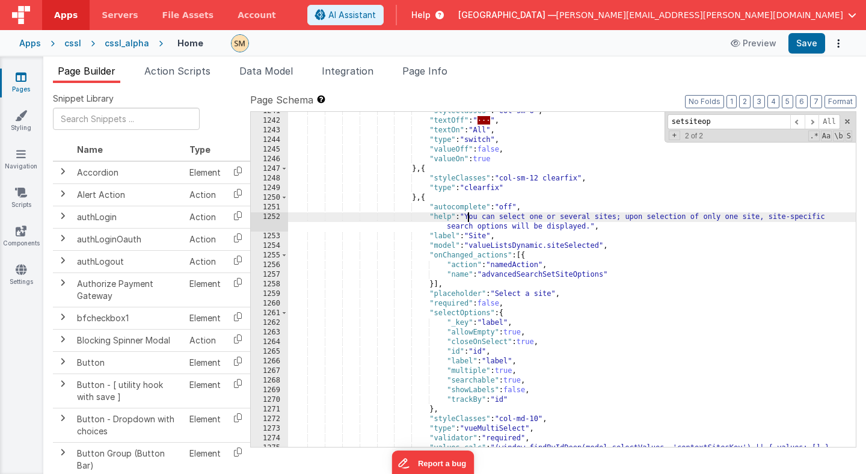
click at [467, 216] on div ""styleClasses" : "col-sm-6" , "textOff" : " · · · " , "textOn" : "All" , "type"…" at bounding box center [572, 288] width 568 height 364
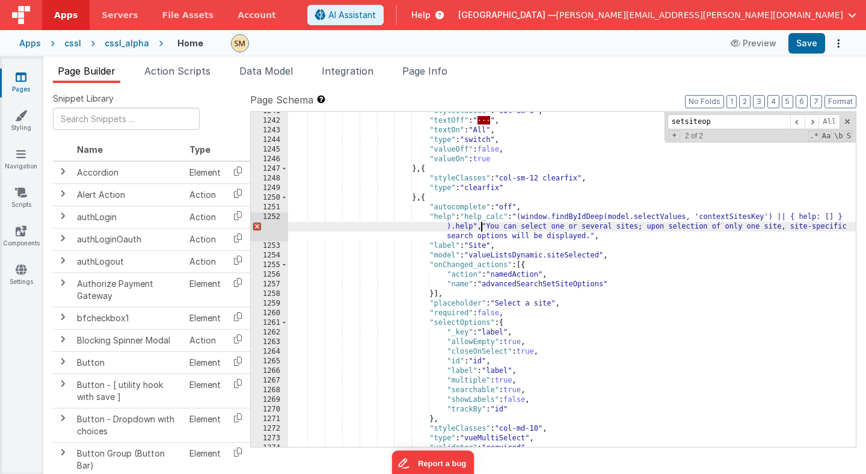
click at [593, 236] on div ""styleClasses" : "col-sm-6" , "textOff" : " · · · " , "textOn" : "All" , "type"…" at bounding box center [572, 283] width 568 height 354
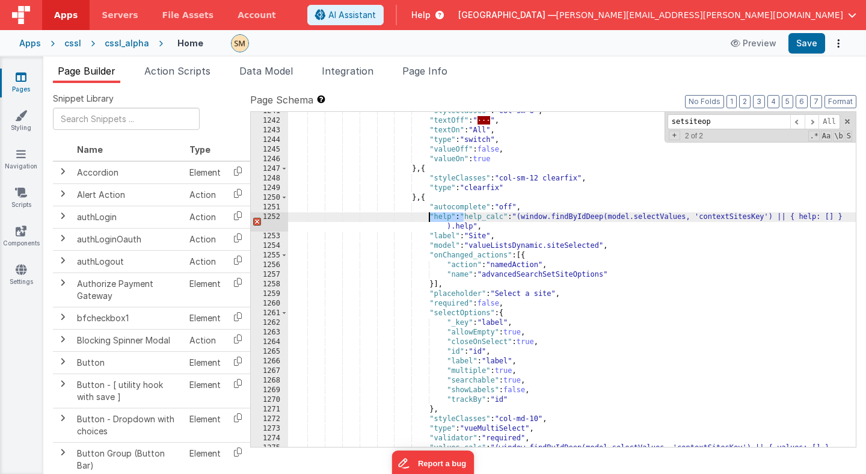
drag, startPoint x: 464, startPoint y: 217, endPoint x: 431, endPoint y: 215, distance: 33.1
click at [431, 215] on div ""styleClasses" : "col-sm-6" , "textOff" : " · · · " , "textOn" : "All" , "type"…" at bounding box center [572, 288] width 568 height 364
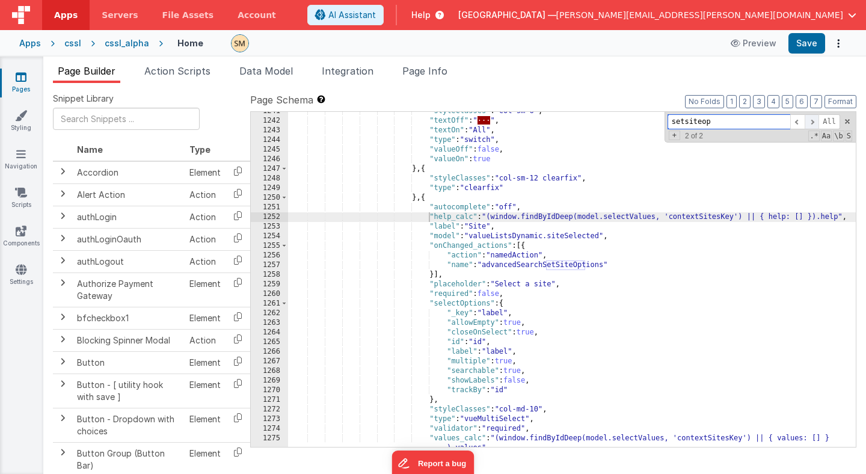
click at [813, 121] on span at bounding box center [812, 121] width 14 height 15
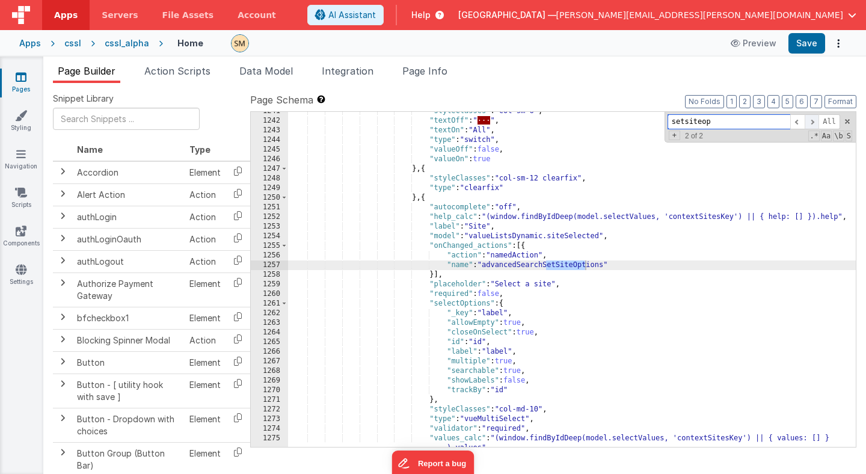
click at [813, 121] on span at bounding box center [812, 121] width 14 height 15
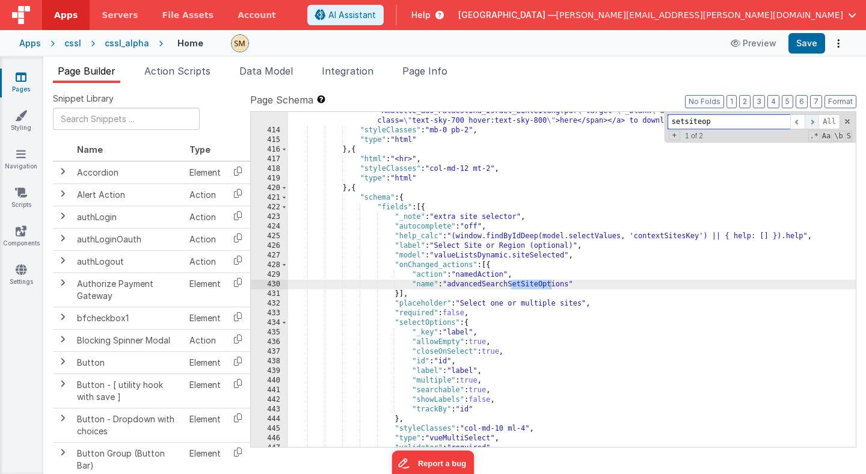
scroll to position [4300, 0]
click at [690, 41] on div at bounding box center [472, 43] width 483 height 18
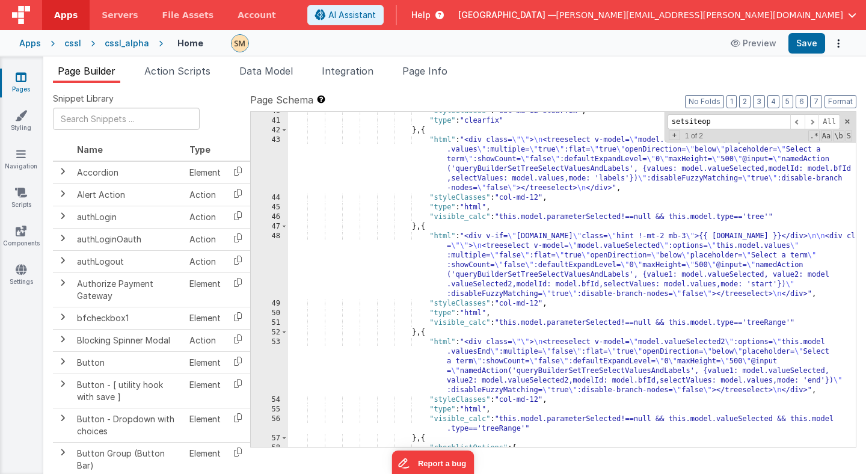
scroll to position [393, 0]
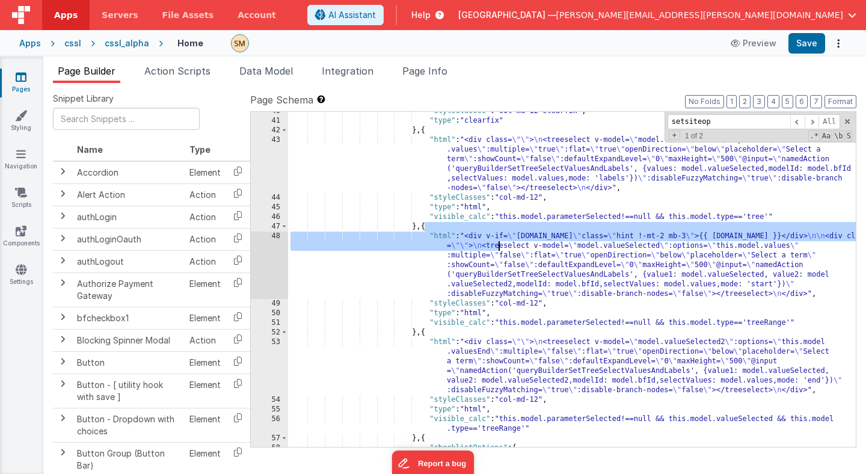
drag, startPoint x: 425, startPoint y: 226, endPoint x: 497, endPoint y: 247, distance: 75.6
click at [497, 247] on div ""styleClasses" : "col-md-12 clearfix" , "type" : "clearfix" } , { "html" : "<di…" at bounding box center [572, 283] width 568 height 354
click at [509, 261] on div ""styleClasses" : "col-md-12 clearfix" , "type" : "clearfix" } , { "html" : "<di…" at bounding box center [572, 283] width 568 height 354
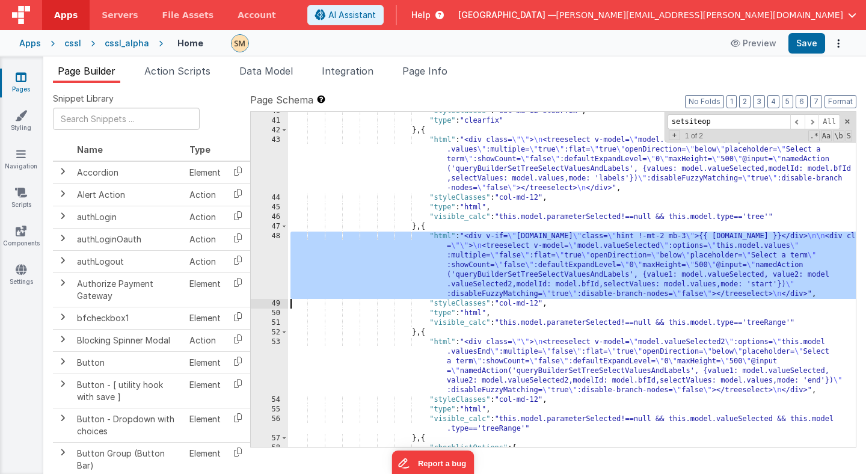
click at [274, 264] on div "48" at bounding box center [269, 265] width 37 height 67
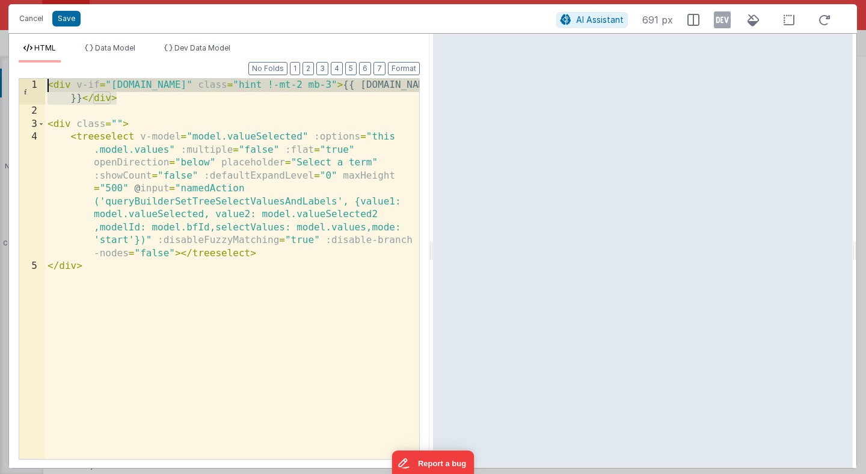
drag, startPoint x: 126, startPoint y: 98, endPoint x: 72, endPoint y: 64, distance: 64.6
click at [72, 64] on div "Format 7 6 5 4 3 2 1 No Folds 1 2 3 4 5 < div v-if = "[DOMAIN_NAME]" class = "h…" at bounding box center [219, 261] width 401 height 396
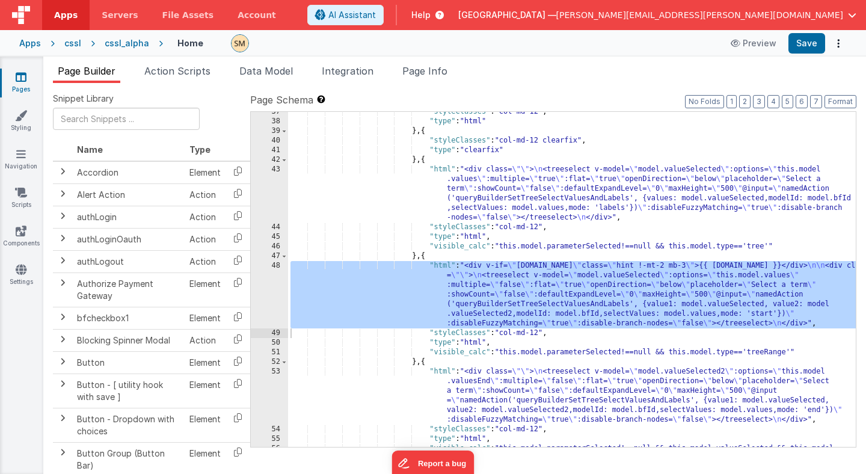
scroll to position [368, 0]
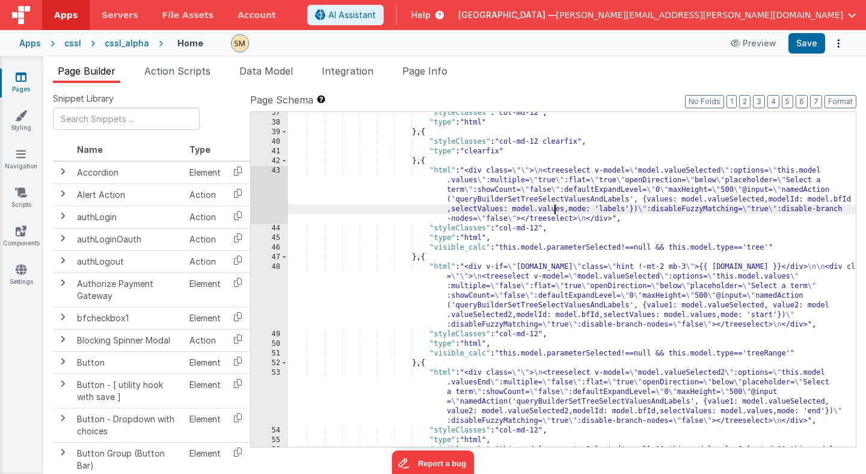
click at [555, 204] on div ""styleClasses" : "col-md-12" , "type" : "html" } , { "styleClasses" : "col-md-1…" at bounding box center [572, 290] width 568 height 364
click at [275, 188] on div "43" at bounding box center [269, 195] width 37 height 58
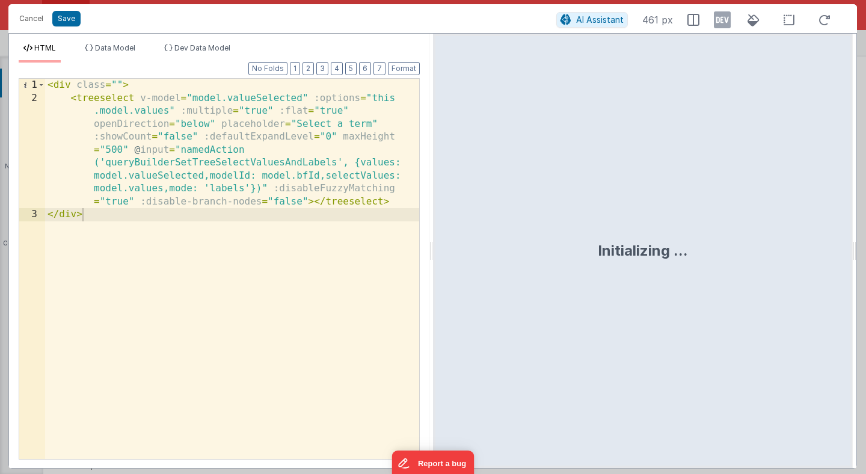
click at [390, 203] on div "< div class = "" > < treeselect v-model = "model.valueSelected" :options = "thi…" at bounding box center [232, 282] width 374 height 406
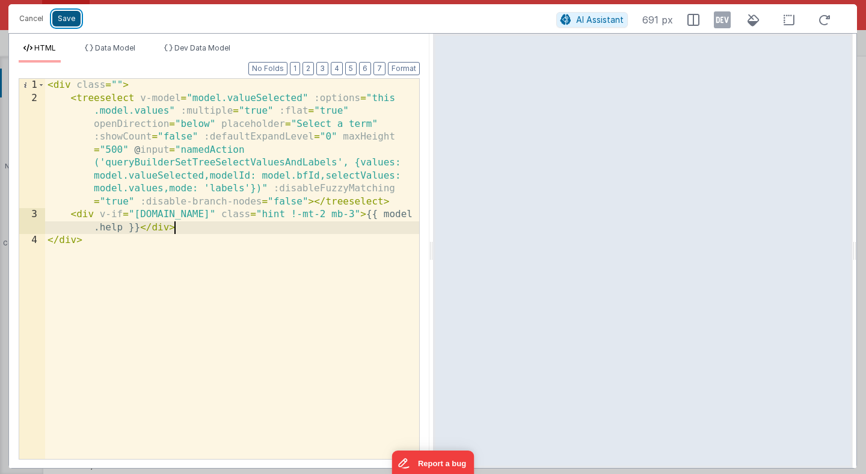
click at [66, 17] on button "Save" at bounding box center [66, 19] width 28 height 16
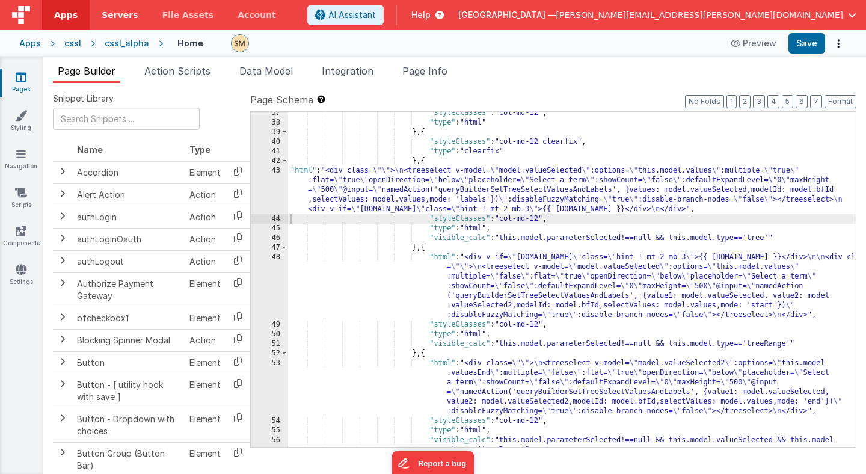
scroll to position [369, 0]
click at [272, 194] on div "43" at bounding box center [269, 190] width 37 height 48
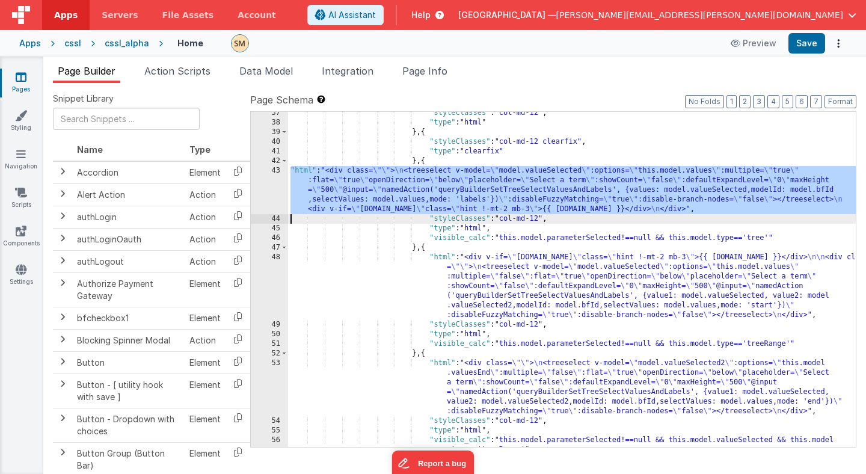
click at [268, 193] on div "43" at bounding box center [269, 190] width 37 height 48
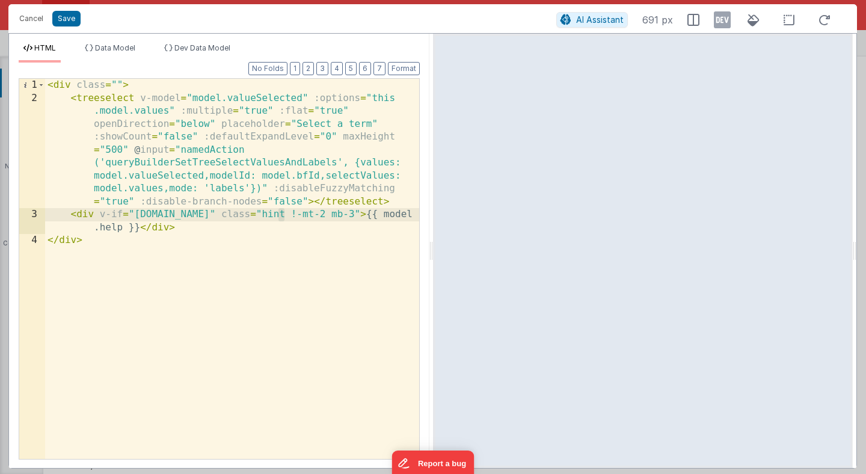
click at [280, 215] on div "< div class = "" > < treeselect v-model = "model.valueSelected" :options = "thi…" at bounding box center [232, 282] width 374 height 406
click at [59, 21] on button "Save" at bounding box center [66, 19] width 28 height 16
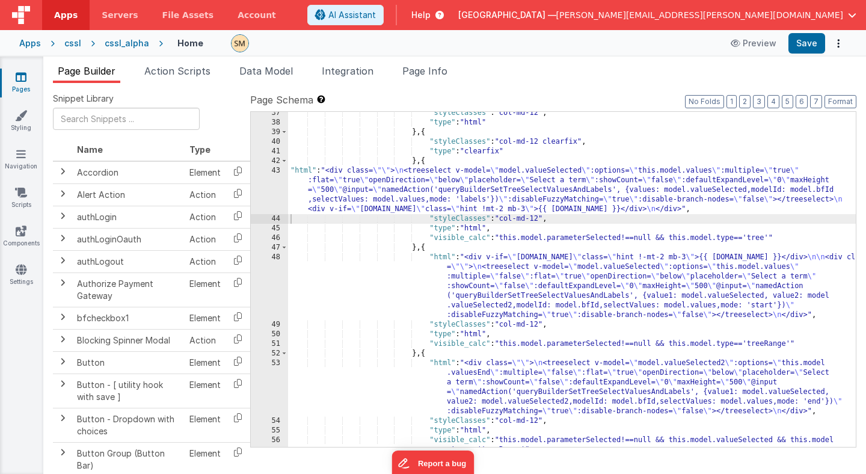
click at [364, 201] on div ""styleClasses" : "col-md-12" , "type" : "html" } , { "styleClasses" : "col-md-1…" at bounding box center [572, 290] width 568 height 364
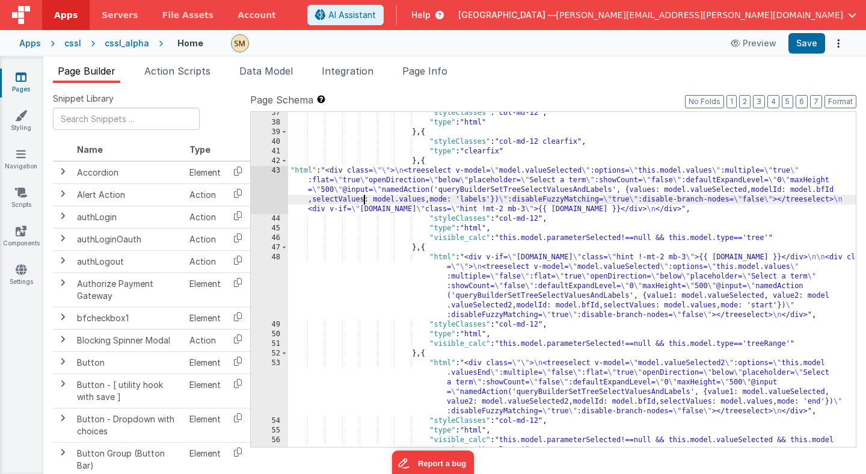
click at [270, 191] on div "43" at bounding box center [269, 190] width 37 height 48
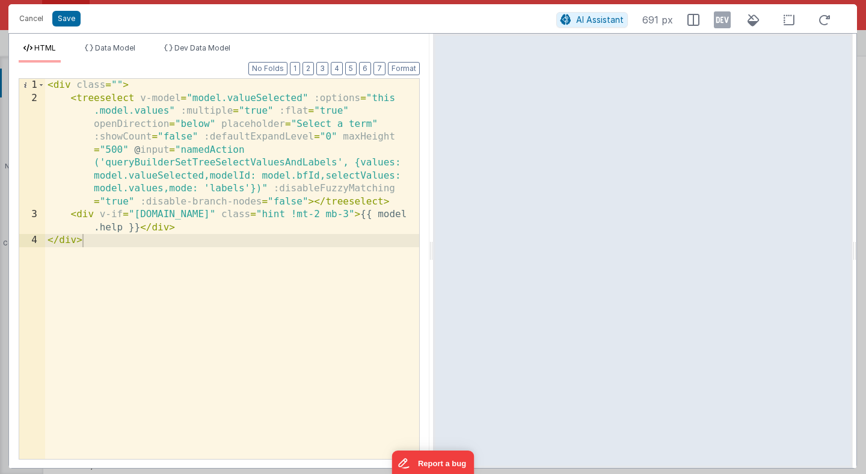
click at [300, 212] on div "< div class = "" > < treeselect v-model = "model.valueSelected" :options = "thi…" at bounding box center [232, 282] width 374 height 406
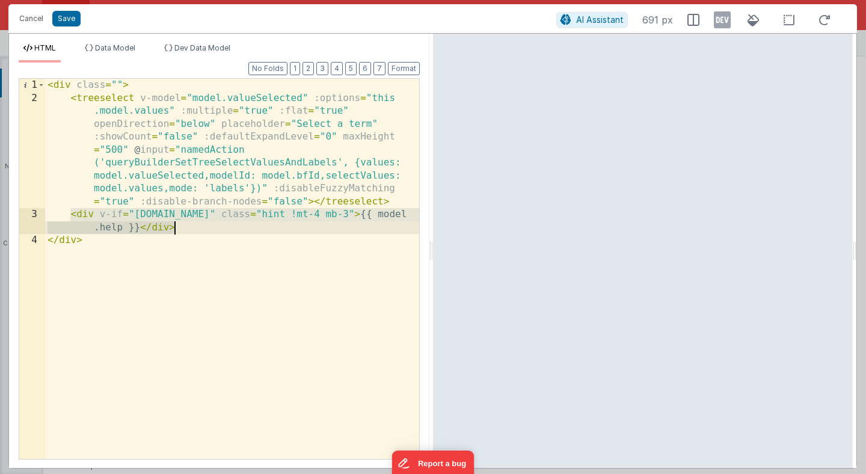
drag, startPoint x: 69, startPoint y: 215, endPoint x: 187, endPoint y: 227, distance: 119.1
click at [188, 227] on div "< div class = "" > < treeselect v-model = "model.valueSelected" :options = "thi…" at bounding box center [232, 282] width 374 height 406
click at [303, 215] on div "< div class = "" > < treeselect v-model = "model.valueSelected" :options = "thi…" at bounding box center [232, 269] width 374 height 380
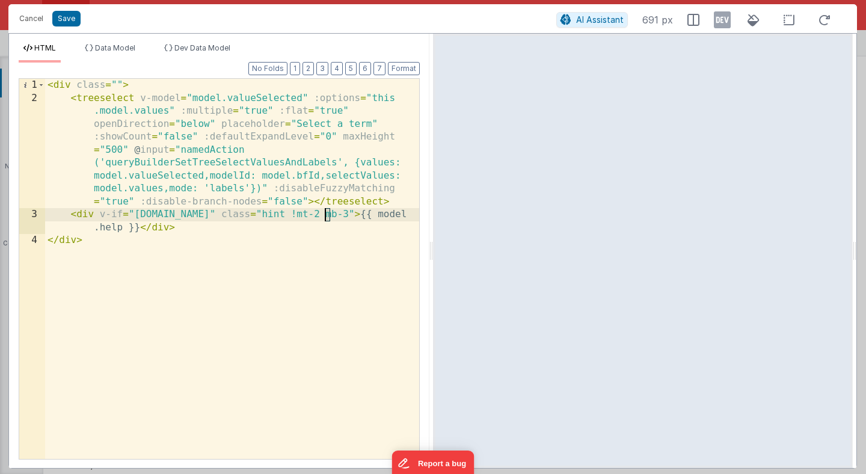
drag, startPoint x: 330, startPoint y: 214, endPoint x: 324, endPoint y: 214, distance: 6.6
click at [324, 214] on div "< div class = "" > < treeselect v-model = "model.valueSelected" :options = "thi…" at bounding box center [232, 282] width 374 height 406
click at [233, 231] on div "< div class = "" > < treeselect v-model = "model.valueSelected" :options = "thi…" at bounding box center [232, 282] width 374 height 406
drag, startPoint x: 336, startPoint y: 215, endPoint x: 336, endPoint y: 223, distance: 7.8
click at [336, 218] on div "< div class = "" > < treeselect v-model = "model.valueSelected" :options = "thi…" at bounding box center [232, 282] width 374 height 406
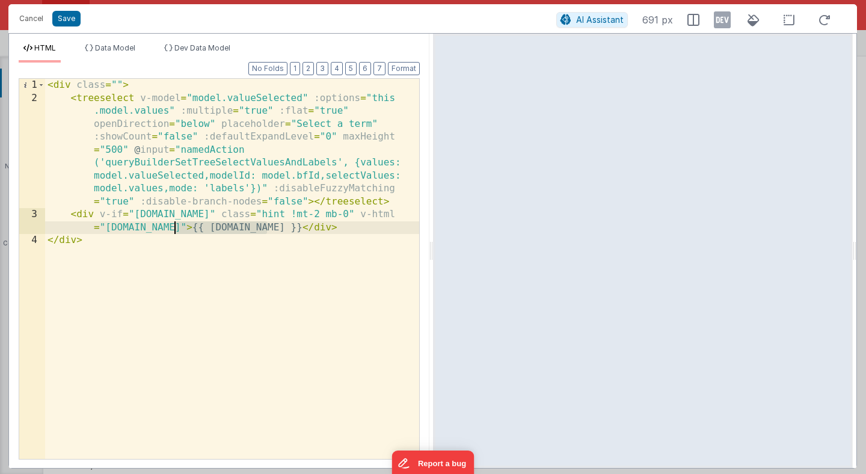
drag, startPoint x: 265, startPoint y: 228, endPoint x: 174, endPoint y: 230, distance: 90.8
click at [174, 230] on div "< div class = "" > < treeselect v-model = "model.valueSelected" :options = "thi…" at bounding box center [232, 282] width 374 height 406
click at [68, 21] on button "Save" at bounding box center [66, 19] width 28 height 16
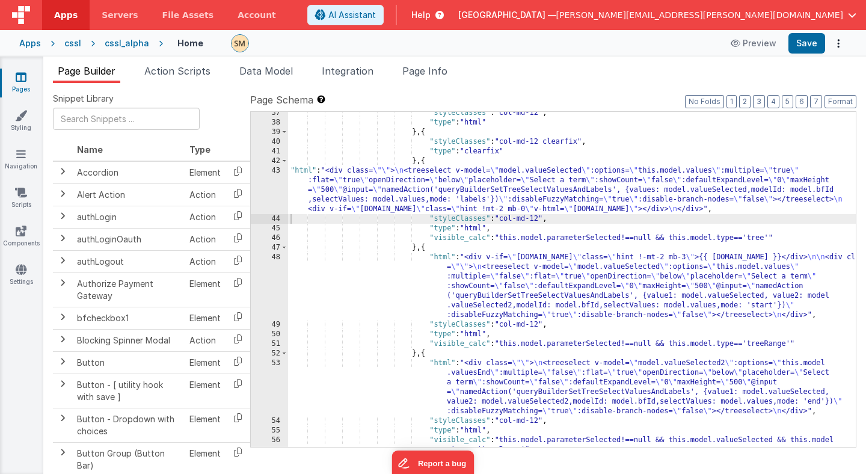
click at [429, 201] on div ""styleClasses" : "col-md-12" , "type" : "html" } , { "styleClasses" : "col-md-1…" at bounding box center [572, 290] width 568 height 364
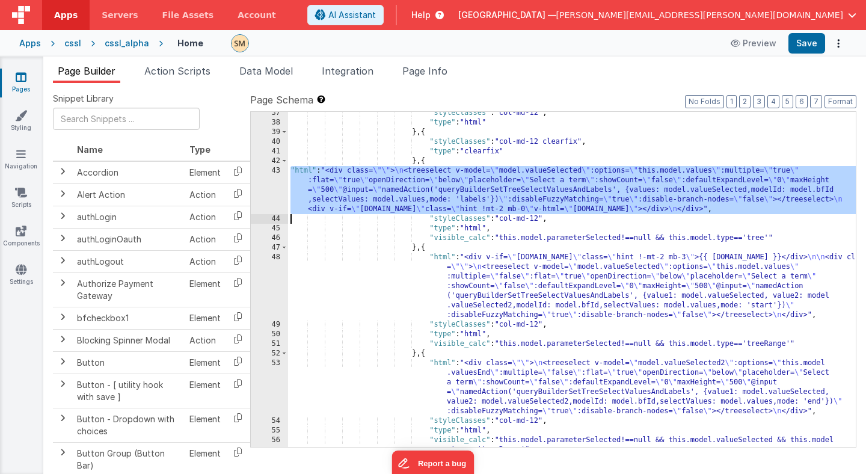
click at [265, 191] on div "43" at bounding box center [269, 190] width 37 height 48
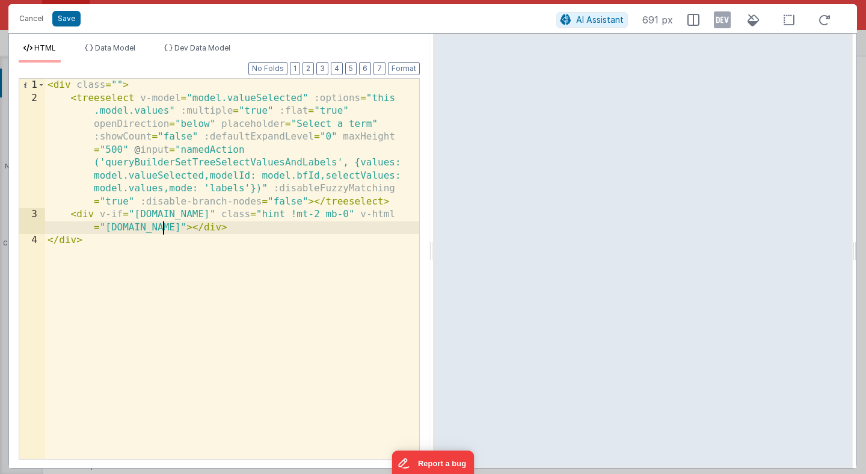
click at [163, 229] on div "< div class = "" > < treeselect v-model = "model.valueSelected" :options = "thi…" at bounding box center [232, 282] width 374 height 406
click at [169, 275] on div "< div class = "" > < treeselect v-model = "model.valueSelected" :options = "thi…" at bounding box center [232, 282] width 374 height 406
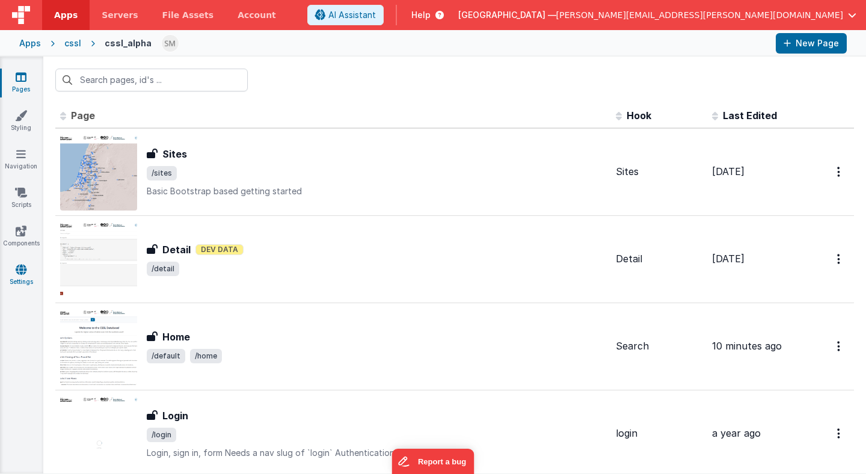
click at [21, 269] on icon at bounding box center [21, 269] width 11 height 12
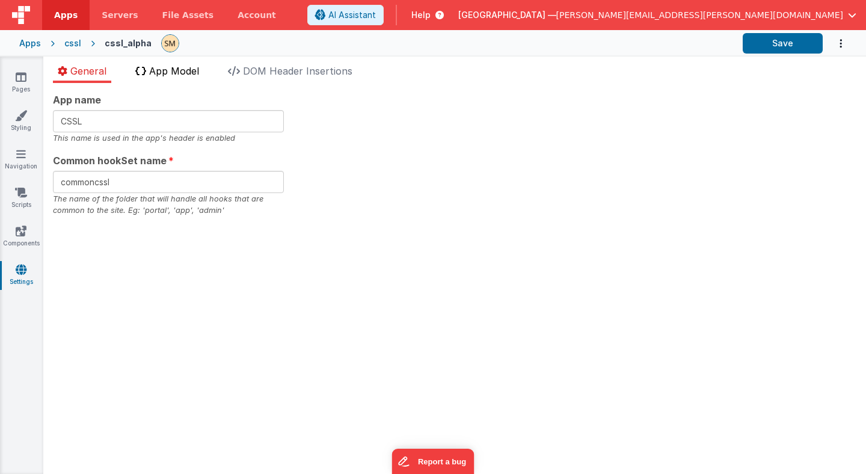
click at [192, 70] on span "App Model" at bounding box center [174, 71] width 50 height 12
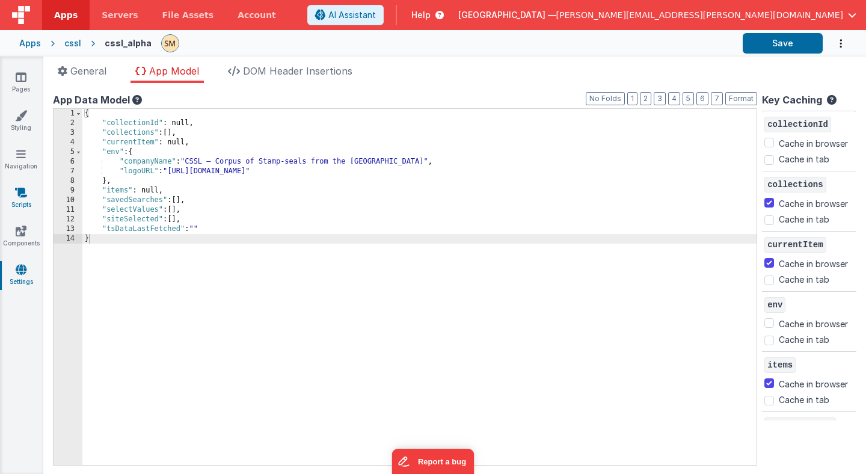
click at [20, 195] on icon at bounding box center [21, 192] width 12 height 12
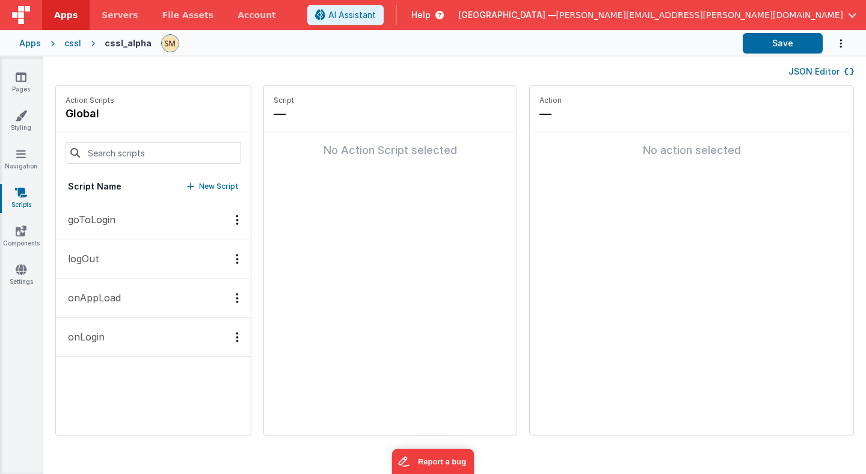
click at [123, 221] on button "goToLogin" at bounding box center [153, 219] width 195 height 39
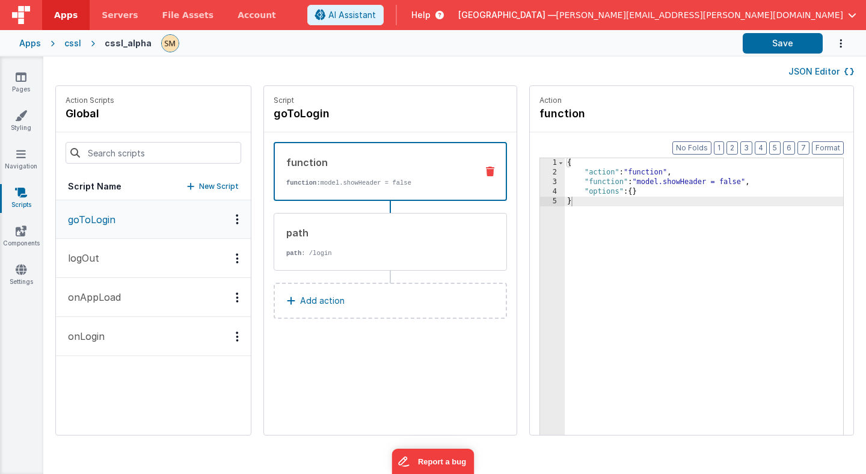
click at [110, 298] on p "onAppLoad" at bounding box center [91, 297] width 60 height 14
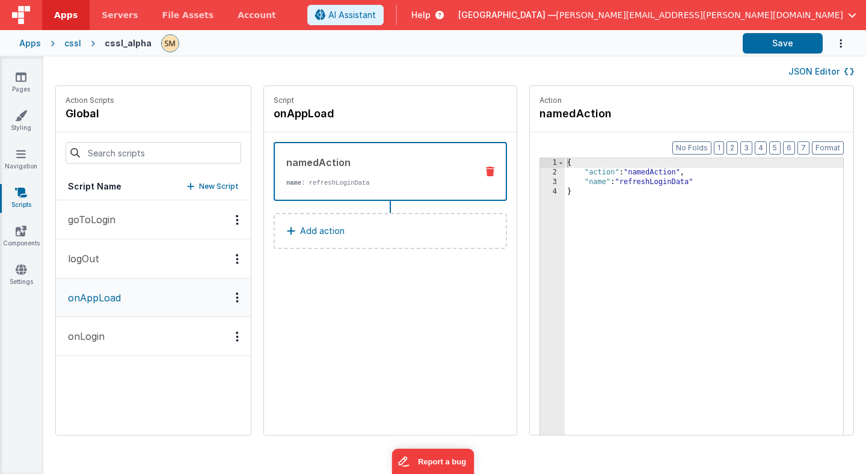
click at [102, 338] on p "onLogin" at bounding box center [83, 336] width 44 height 14
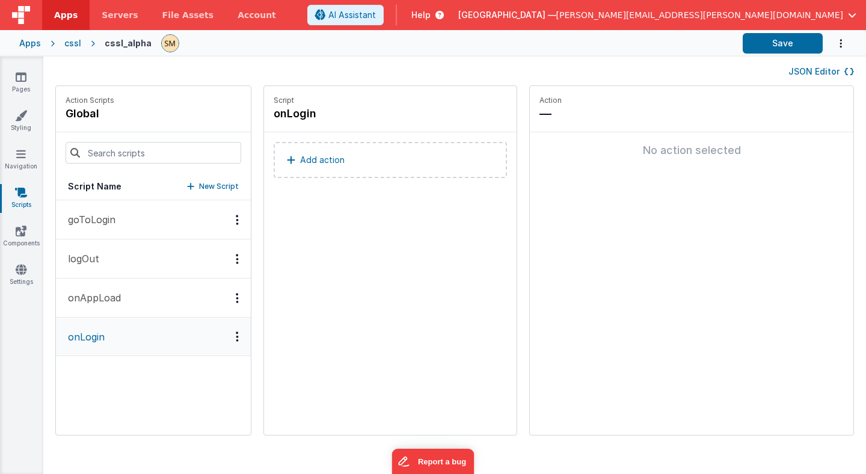
click at [104, 297] on p "onAppLoad" at bounding box center [91, 297] width 60 height 14
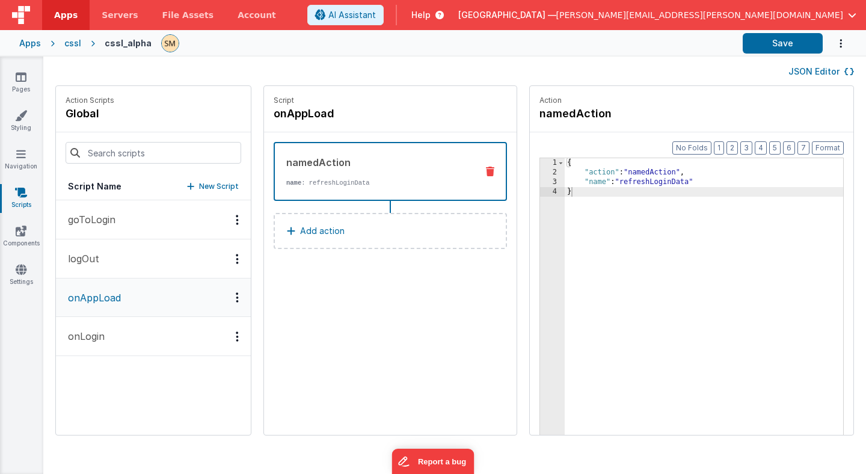
click at [93, 337] on p "onLogin" at bounding box center [83, 336] width 44 height 14
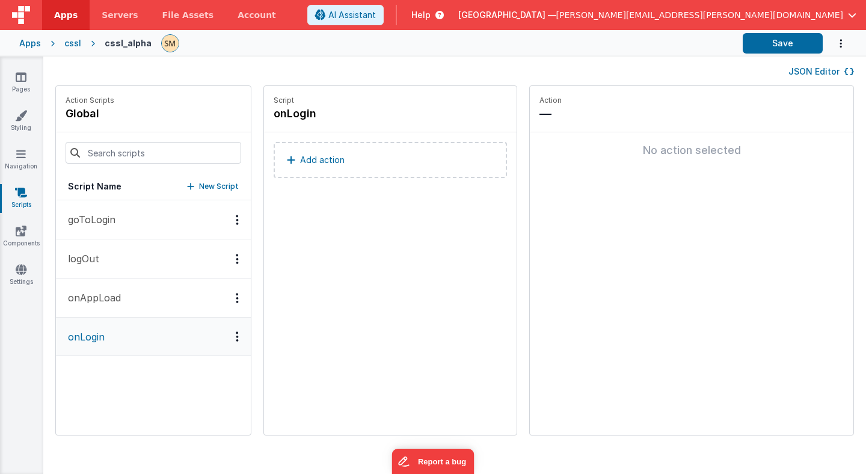
click at [96, 298] on p "onAppLoad" at bounding box center [91, 297] width 60 height 14
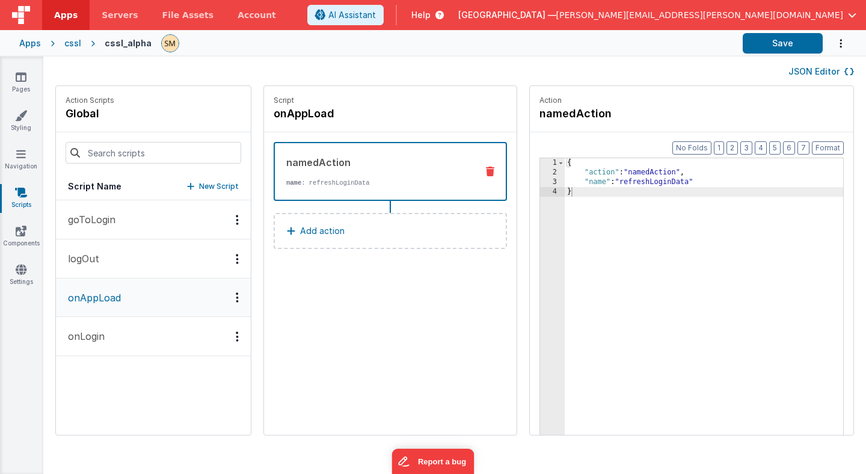
click at [93, 336] on p "onLogin" at bounding box center [83, 336] width 44 height 14
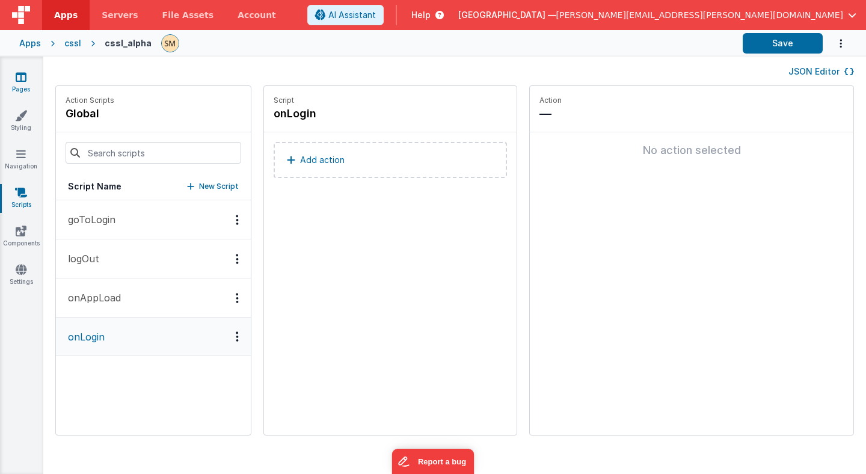
click at [22, 82] on icon at bounding box center [21, 77] width 11 height 12
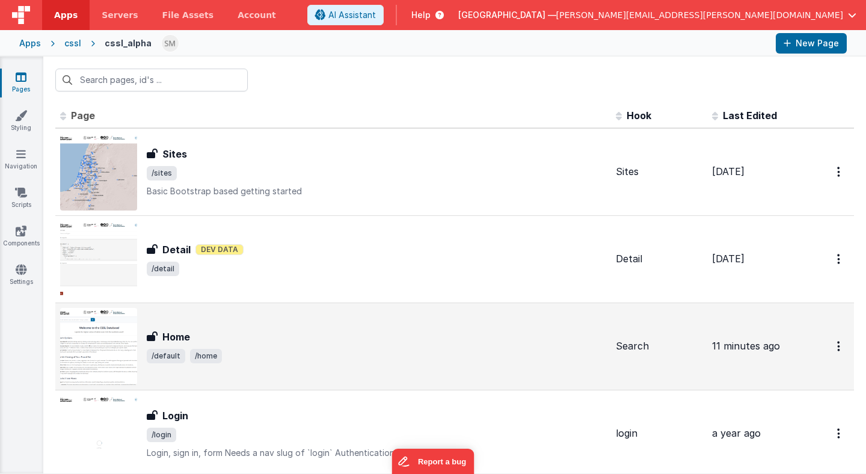
click at [174, 340] on h3 "Home" at bounding box center [176, 337] width 28 height 14
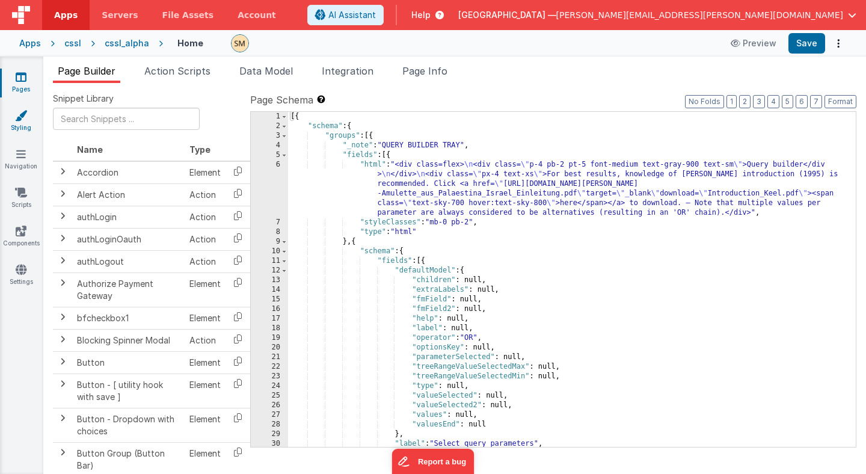
click at [23, 120] on icon at bounding box center [21, 115] width 12 height 12
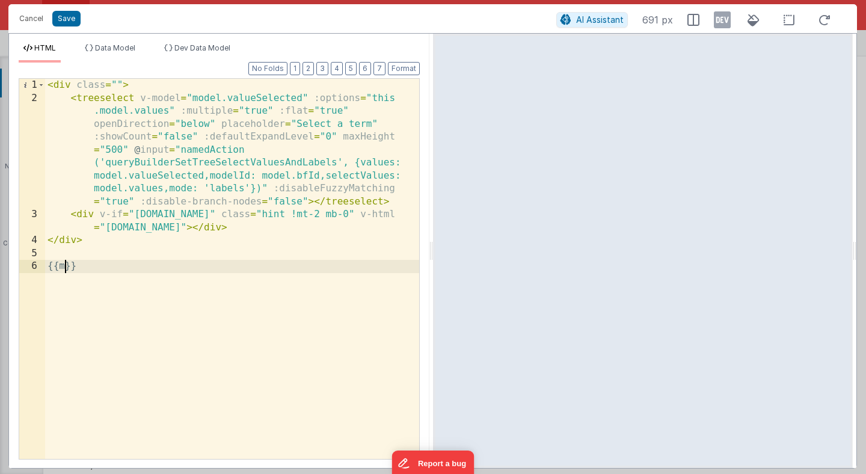
scroll to position [369, 0]
click at [221, 262] on div "< div class = "" > < treeselect v-model = "model.valueSelected" :options = "thi…" at bounding box center [232, 282] width 374 height 406
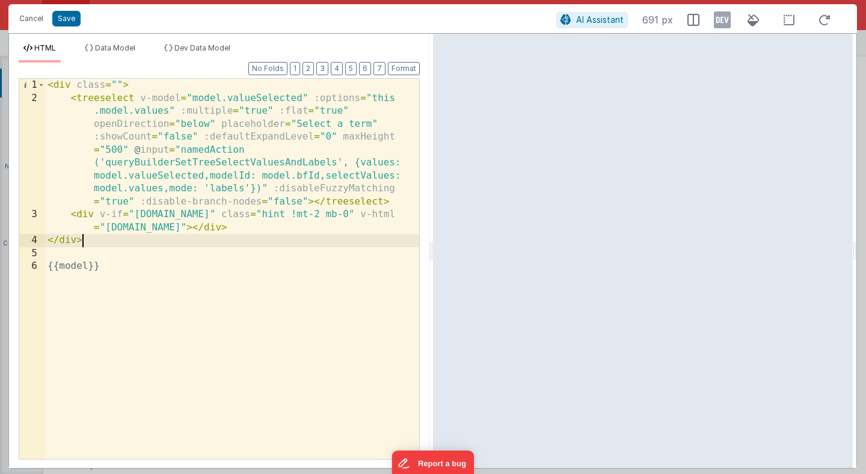
click at [411, 247] on div "< div class = "" > < treeselect v-model = "model.valueSelected" :options = "thi…" at bounding box center [232, 282] width 374 height 406
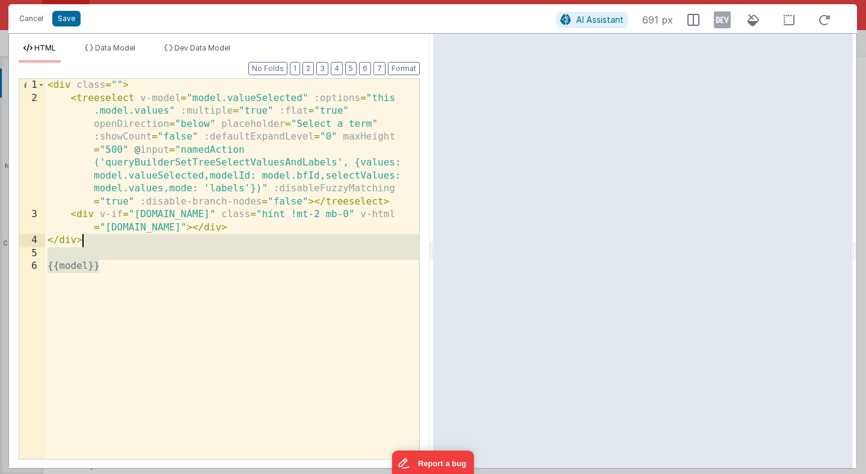
drag, startPoint x: 103, startPoint y: 266, endPoint x: 86, endPoint y: 246, distance: 26.4
click at [86, 246] on div "< div class = "" > < treeselect v-model = "model.valueSelected" :options = "thi…" at bounding box center [232, 282] width 374 height 406
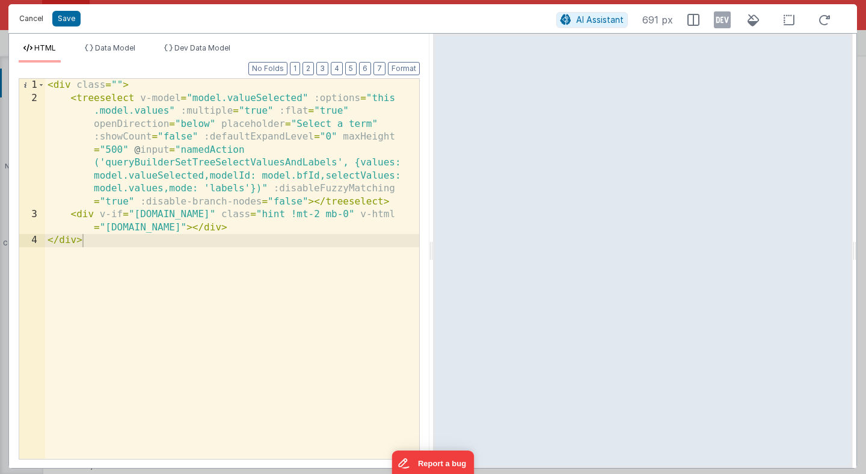
click at [41, 21] on button "Cancel" at bounding box center [31, 18] width 36 height 17
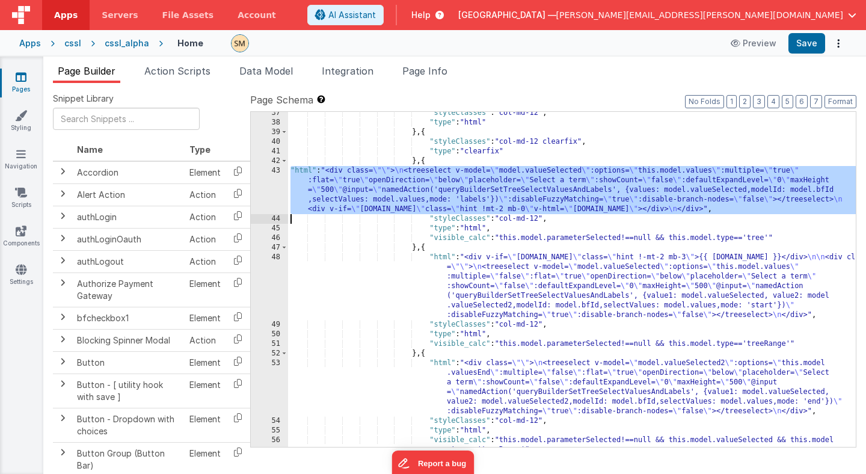
click at [333, 192] on div ""styleClasses" : "col-md-12" , "type" : "html" } , { "styleClasses" : "col-md-1…" at bounding box center [572, 290] width 568 height 364
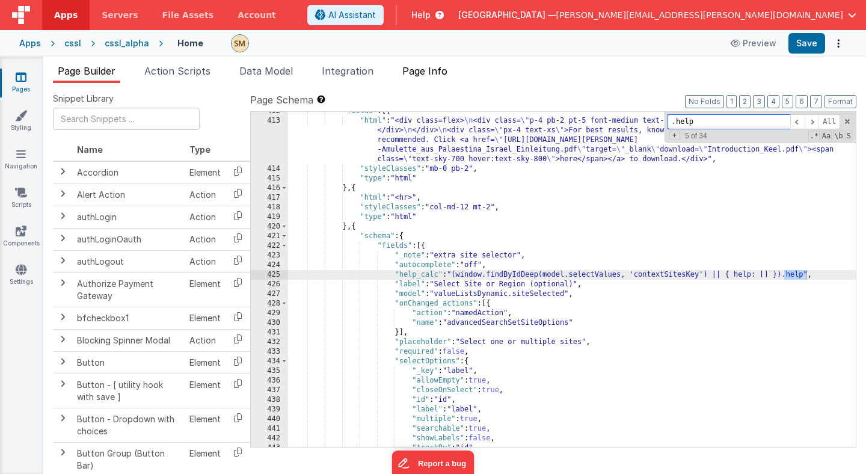
scroll to position [4262, 0]
type input ".help"
click at [659, 272] on div ""fields" : [{ "html" : "<div class=flex> \n <div class= \" p-4 pb-2 pt-5 font-m…" at bounding box center [572, 283] width 568 height 354
click at [805, 275] on div ""fields" : [{ "html" : "<div class=flex> \n <div class= \" p-4 pb-2 pt-5 font-m…" at bounding box center [572, 283] width 568 height 354
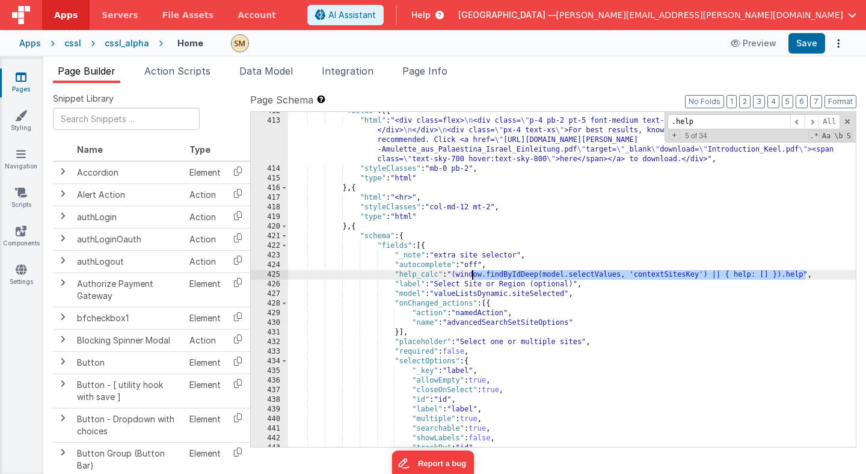
drag, startPoint x: 805, startPoint y: 275, endPoint x: 472, endPoint y: 275, distance: 333.2
click at [472, 275] on div ""fields" : [{ "html" : "<div class=flex> \n <div class= \" p-4 pb-2 pt-5 font-m…" at bounding box center [572, 283] width 568 height 354
click at [716, 275] on div ""fields" : [{ "html" : "<div class=flex> \n <div class= \" p-4 pb-2 pt-5 font-m…" at bounding box center [572, 283] width 568 height 354
drag, startPoint x: 716, startPoint y: 275, endPoint x: 807, endPoint y: 274, distance: 90.8
click at [806, 274] on div ""fields" : [{ "html" : "<div class=flex> \n <div class= \" p-4 pb-2 pt-5 font-m…" at bounding box center [572, 283] width 568 height 354
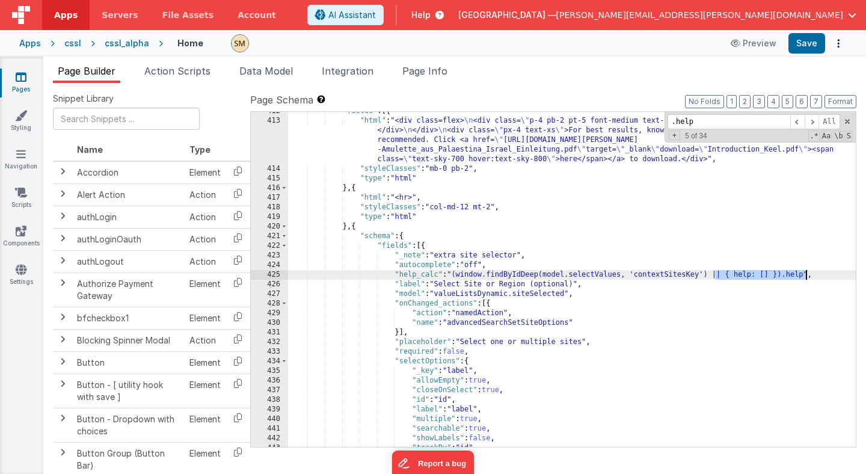
click at [807, 274] on div ""fields" : [{ "html" : "<div class=flex> \n <div class= \" p-4 pb-2 pt-5 font-m…" at bounding box center [572, 279] width 568 height 335
drag, startPoint x: 807, startPoint y: 274, endPoint x: 455, endPoint y: 275, distance: 351.8
click at [455, 275] on div ""fields" : [{ "html" : "<div class=flex> \n <div class= \" p-4 pb-2 pt-5 font-m…" at bounding box center [572, 283] width 568 height 354
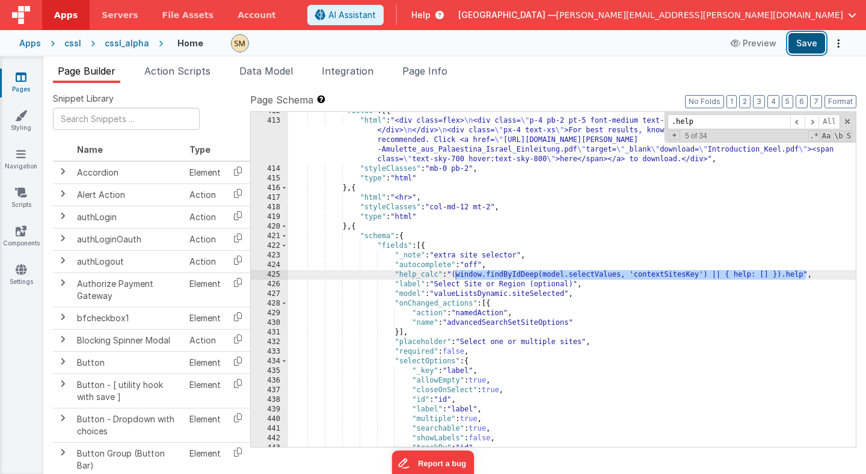
click at [805, 45] on button "Save" at bounding box center [806, 43] width 37 height 20
click at [20, 269] on icon at bounding box center [21, 269] width 11 height 12
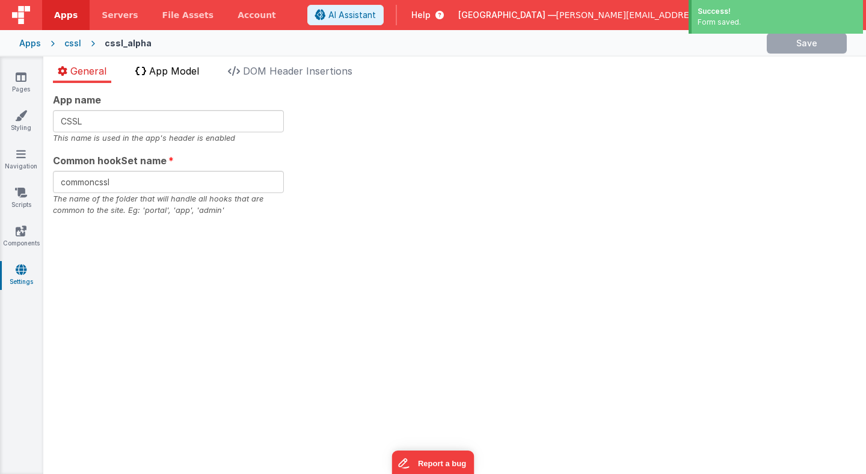
click at [186, 67] on span "App Model" at bounding box center [174, 71] width 50 height 12
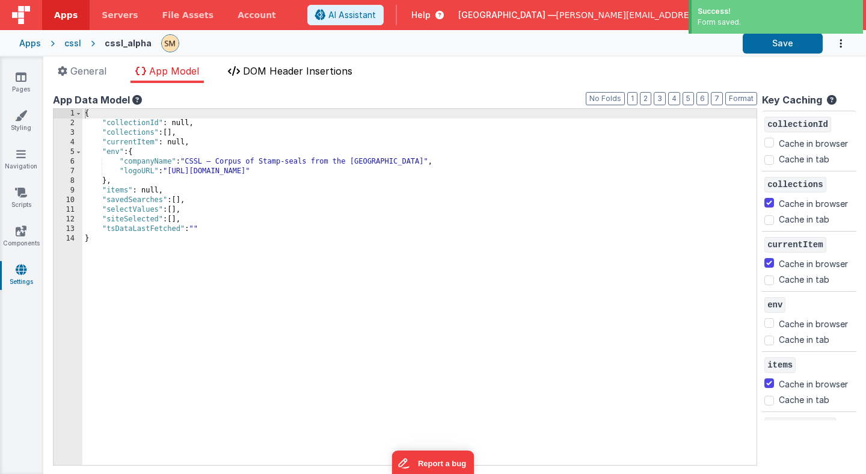
click at [278, 71] on span "DOM Header Insertions" at bounding box center [297, 71] width 109 height 12
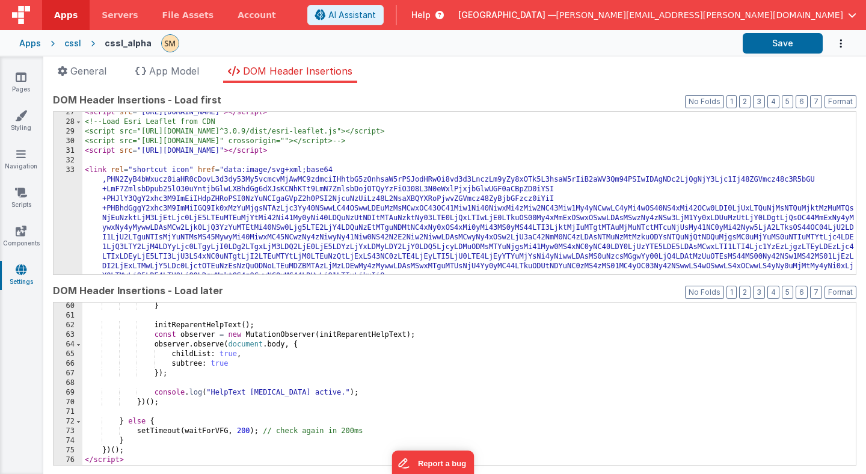
scroll to position [569, 0]
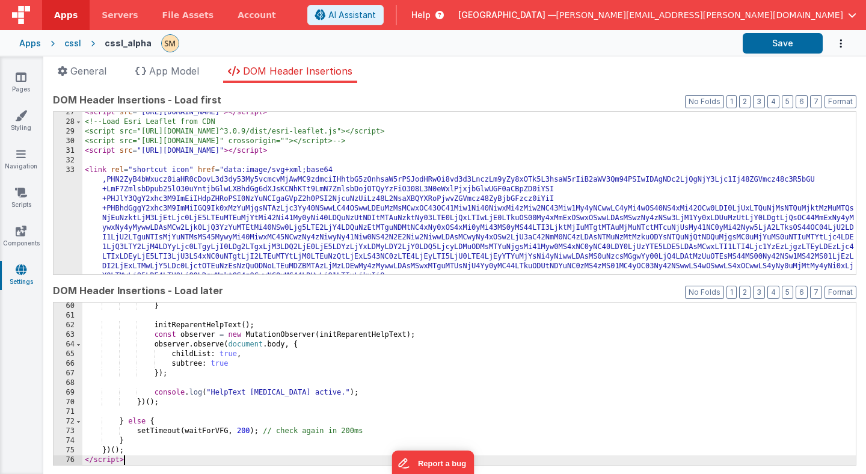
click at [153, 457] on div "} initReparentHelpText ( ) ; const observer = new MutationObserver ( initRepare…" at bounding box center [468, 392] width 773 height 182
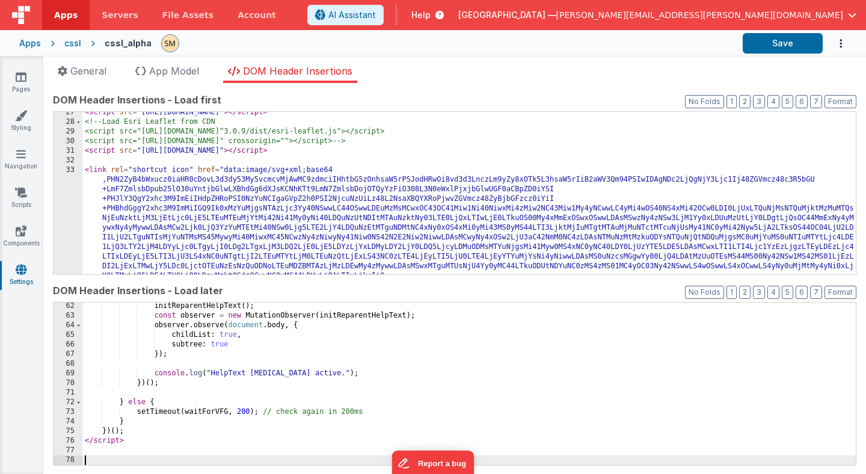
scroll to position [636, 0]
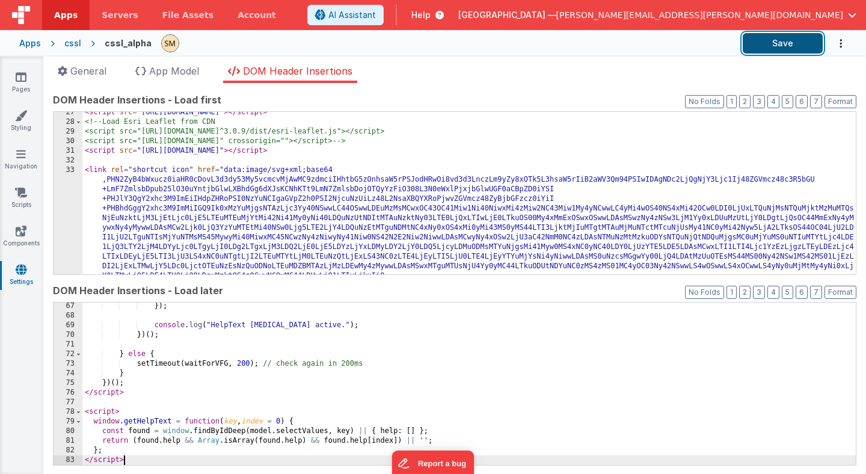
click at [802, 43] on button "Save" at bounding box center [783, 43] width 80 height 20
click at [22, 81] on icon at bounding box center [21, 77] width 11 height 12
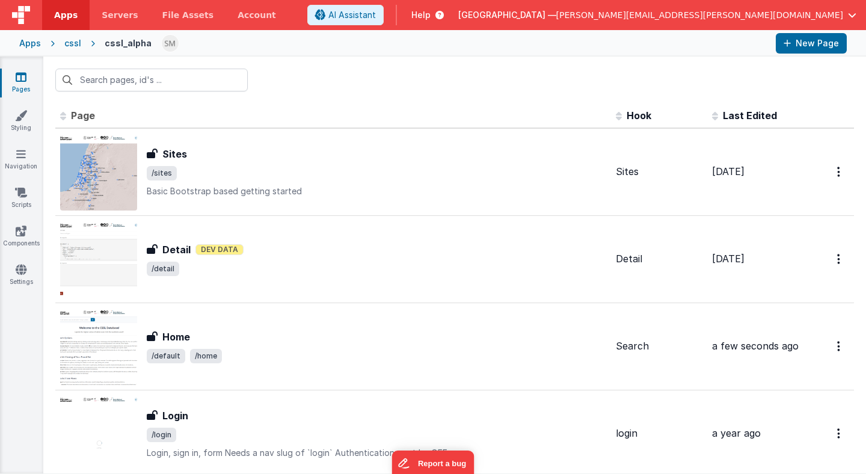
click at [136, 42] on div "cssl_alpha" at bounding box center [128, 43] width 47 height 12
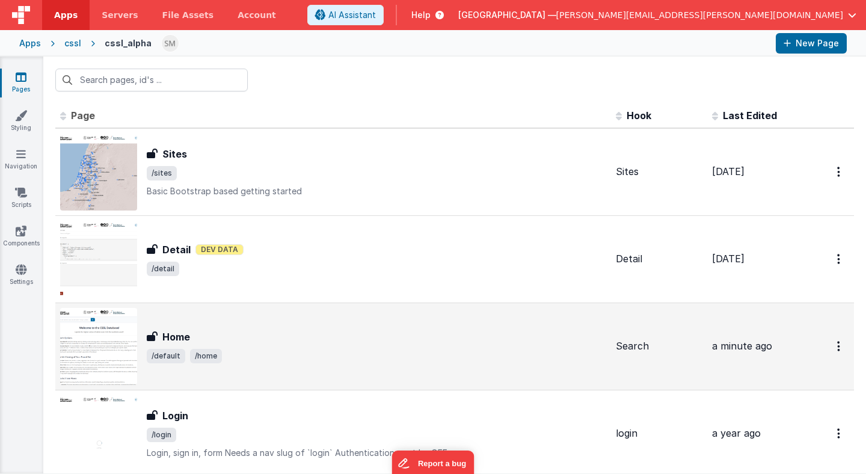
click at [191, 331] on div "Home" at bounding box center [376, 337] width 459 height 14
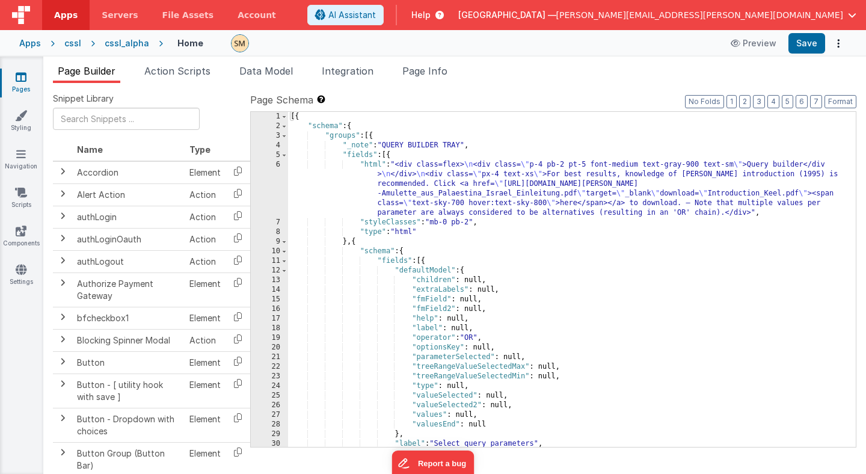
click at [509, 132] on div "[{ "schema" : { "groups" : [{ "_note" : "QUERY BUILDER TRAY" , "fields" : [{ "h…" at bounding box center [572, 289] width 568 height 354
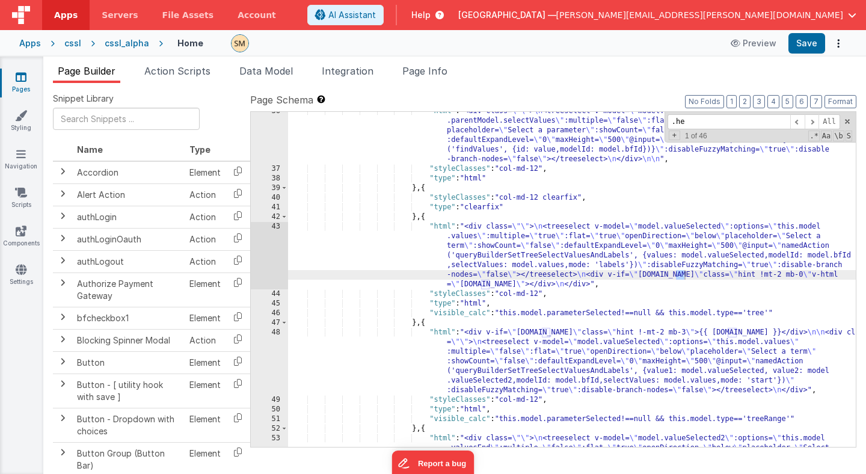
scroll to position [322, 0]
type input ".help"
click at [816, 123] on span at bounding box center [812, 121] width 14 height 15
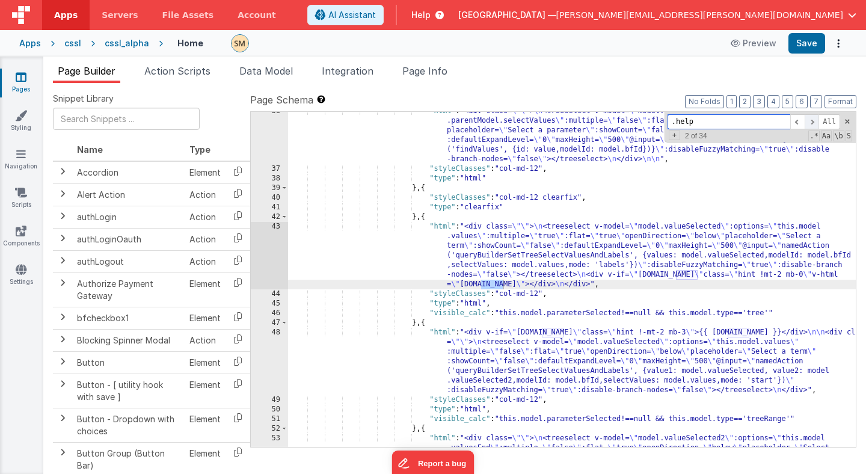
click at [816, 123] on span at bounding box center [812, 121] width 14 height 15
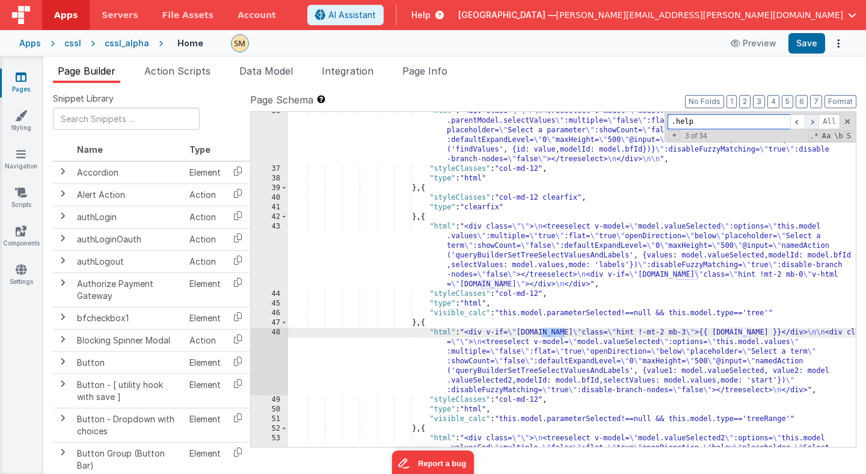
click at [814, 122] on span at bounding box center [812, 121] width 14 height 15
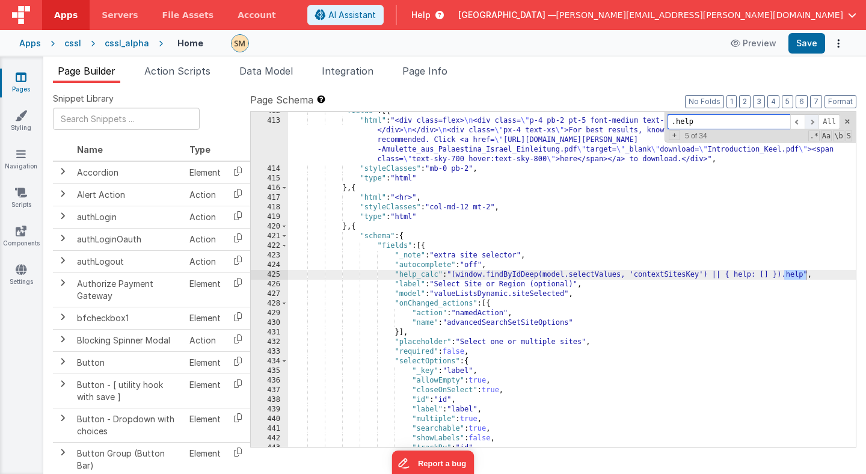
scroll to position [4275, 0]
click at [455, 276] on div ""fields" : [{ "html" : "<div class=flex> \n <div class= \" p-4 pb-2 pt-5 font-m…" at bounding box center [572, 283] width 568 height 354
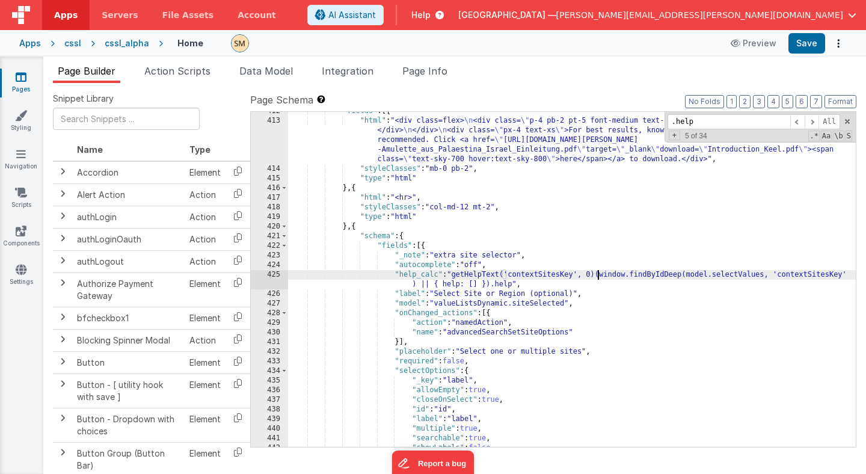
click at [797, 275] on div ""fields" : [{ "html" : "<div class=flex> \n <div class= \" p-4 pb-2 pt-5 font-m…" at bounding box center [572, 283] width 568 height 354
click at [549, 274] on div ""fields" : [{ "html" : "<div class=flex> \n <div class= \" p-4 pb-2 pt-5 font-m…" at bounding box center [572, 283] width 568 height 354
click at [599, 275] on div ""fields" : [{ "html" : "<div class=flex> \n <div class= \" p-4 pb-2 pt-5 font-m…" at bounding box center [572, 283] width 568 height 354
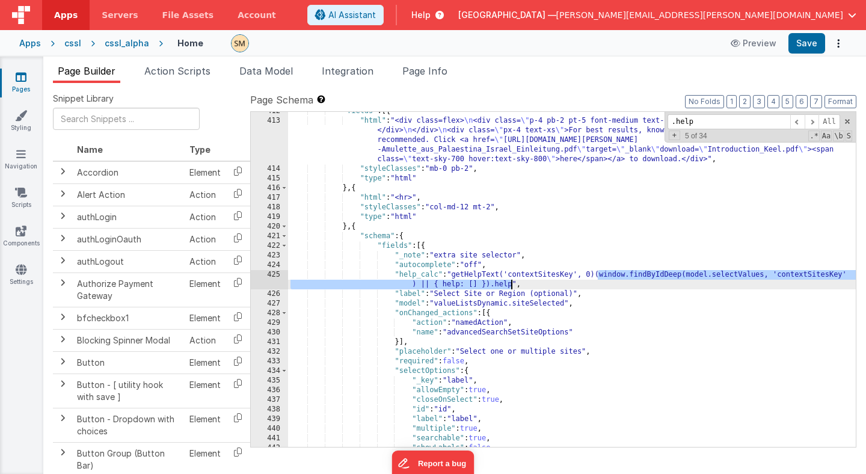
drag, startPoint x: 598, startPoint y: 274, endPoint x: 510, endPoint y: 284, distance: 88.4
click at [510, 284] on div ""fields" : [{ "html" : "<div class=flex> \n <div class= \" p-4 pb-2 pt-5 font-m…" at bounding box center [572, 283] width 568 height 354
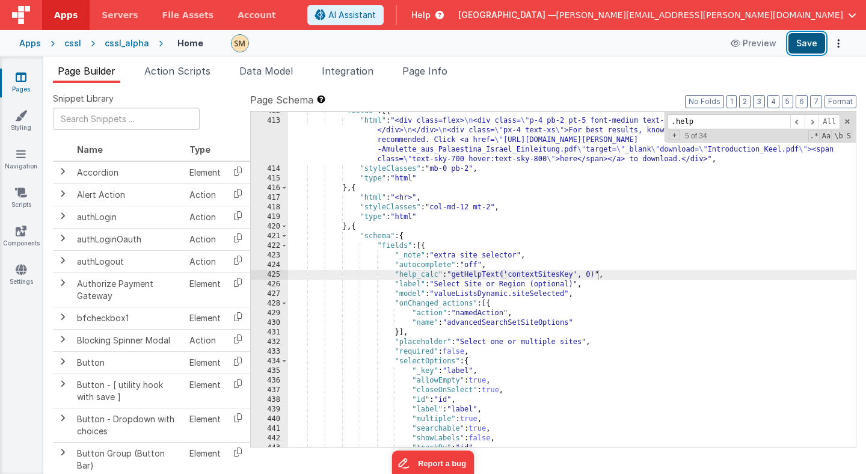
click at [806, 43] on button "Save" at bounding box center [806, 43] width 37 height 20
click at [455, 274] on div ""fields" : [{ "html" : "<div class=flex> \n <div class= \" p-4 pb-2 pt-5 font-m…" at bounding box center [572, 283] width 568 height 354
click at [802, 44] on button "Save" at bounding box center [806, 43] width 37 height 20
click at [454, 275] on div ""fields" : [{ "html" : "<div class=flex> \n <div class= \" p-4 pb-2 pt-5 font-m…" at bounding box center [572, 283] width 568 height 354
drag, startPoint x: 628, startPoint y: 274, endPoint x: 453, endPoint y: 275, distance: 175.0
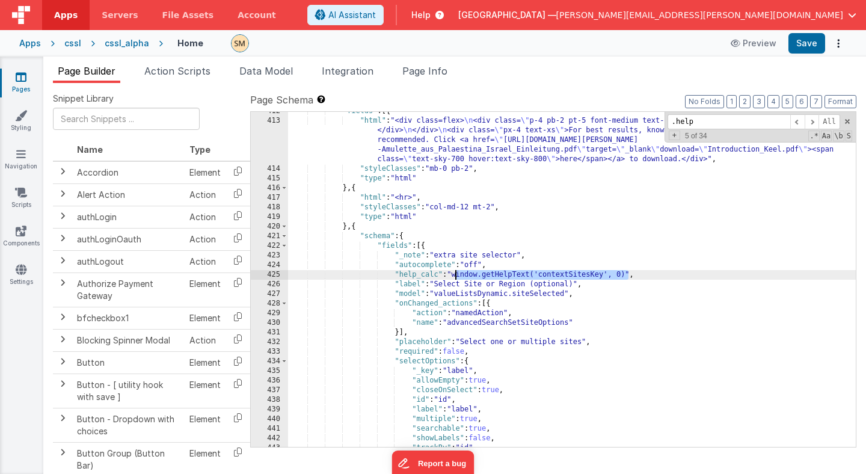
click at [453, 275] on div ""fields" : [{ "html" : "<div class=flex> \n <div class= \" p-4 pb-2 pt-5 font-m…" at bounding box center [572, 283] width 568 height 354
click at [23, 271] on icon at bounding box center [21, 269] width 11 height 12
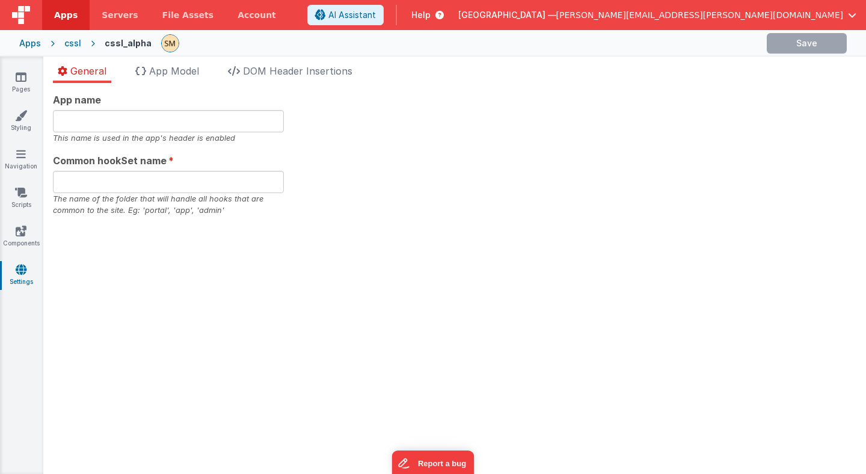
type input "CSSL"
type input "commoncssl"
click at [277, 69] on span "DOM Header Insertions" at bounding box center [297, 71] width 109 height 12
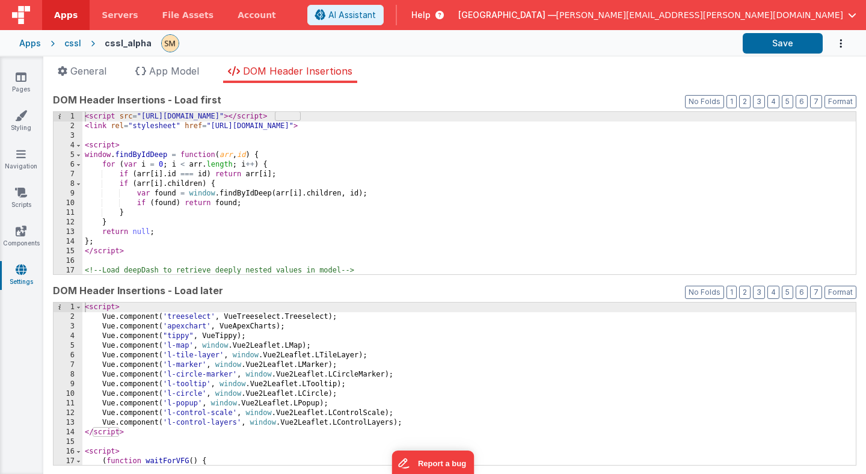
click at [247, 376] on div "< script > Vue . component ( 'treeselect' , VueTreeselect . Treeselect ) ; Vue …" at bounding box center [468, 394] width 773 height 182
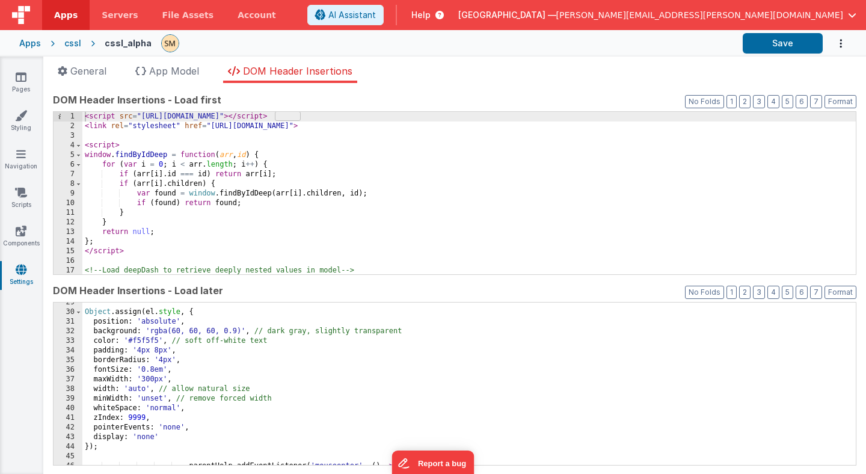
scroll to position [636, 0]
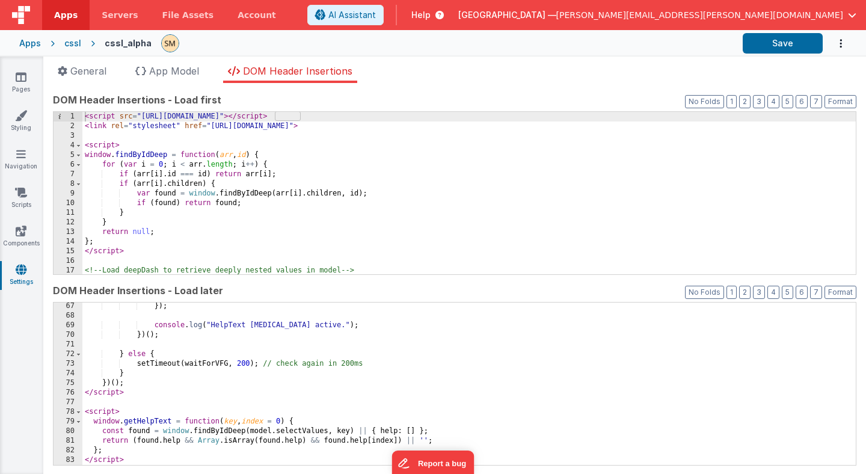
click at [449, 440] on div "}) ; console . log ( "HelpText reparenting active." ) ; }) ( ) ; } else { setTi…" at bounding box center [468, 392] width 773 height 182
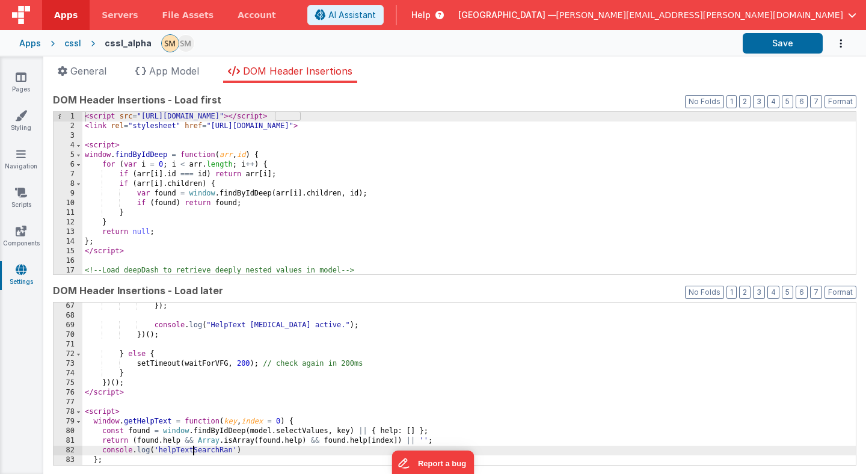
click at [193, 452] on div "}) ; console . log ( "HelpText reparenting active." ) ; }) ( ) ; } else { setTi…" at bounding box center [468, 392] width 773 height 182
drag, startPoint x: 220, startPoint y: 452, endPoint x: 230, endPoint y: 453, distance: 10.8
click at [230, 453] on div "}) ; console . log ( "HelpText reparenting active." ) ; }) ( ) ; } else { setTi…" at bounding box center [468, 392] width 773 height 182
click at [795, 43] on button "Save" at bounding box center [783, 43] width 80 height 20
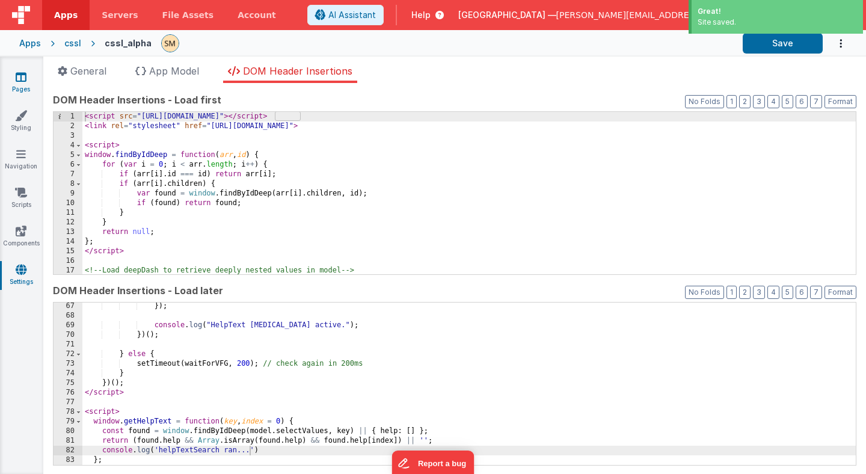
click at [22, 75] on icon at bounding box center [21, 77] width 11 height 12
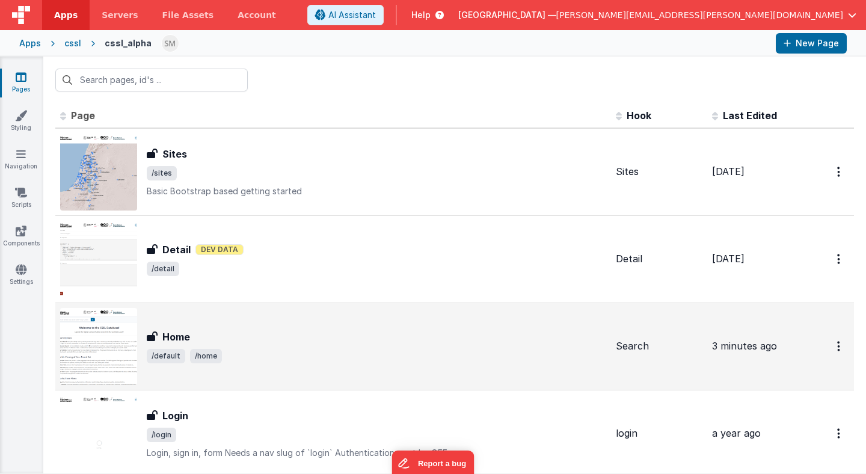
click at [171, 340] on h3 "Home" at bounding box center [176, 337] width 28 height 14
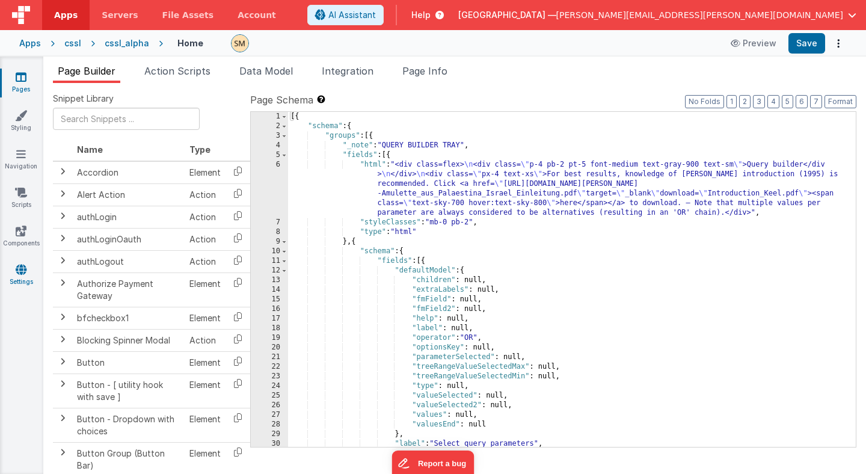
click at [22, 268] on icon at bounding box center [21, 269] width 11 height 12
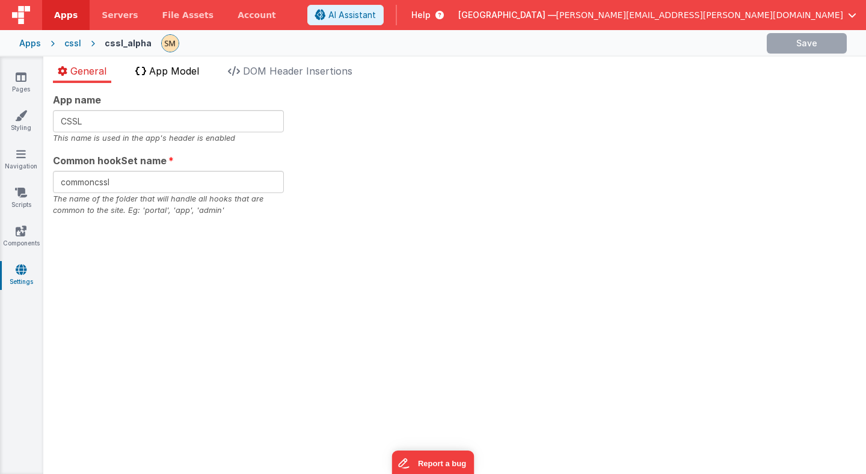
click at [189, 74] on span "App Model" at bounding box center [174, 71] width 50 height 12
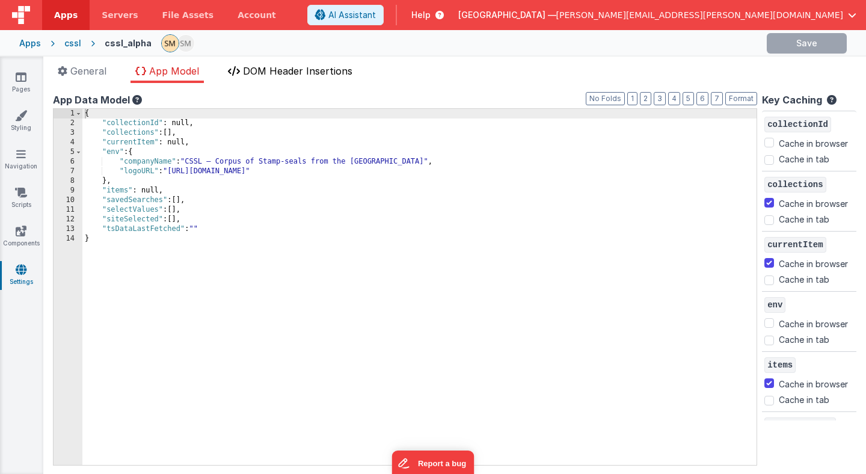
click at [254, 72] on span "DOM Header Insertions" at bounding box center [297, 71] width 109 height 12
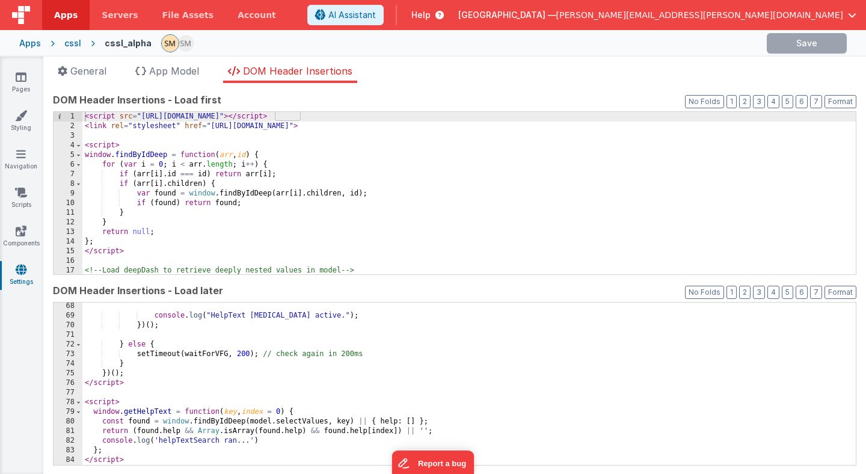
scroll to position [645, 0]
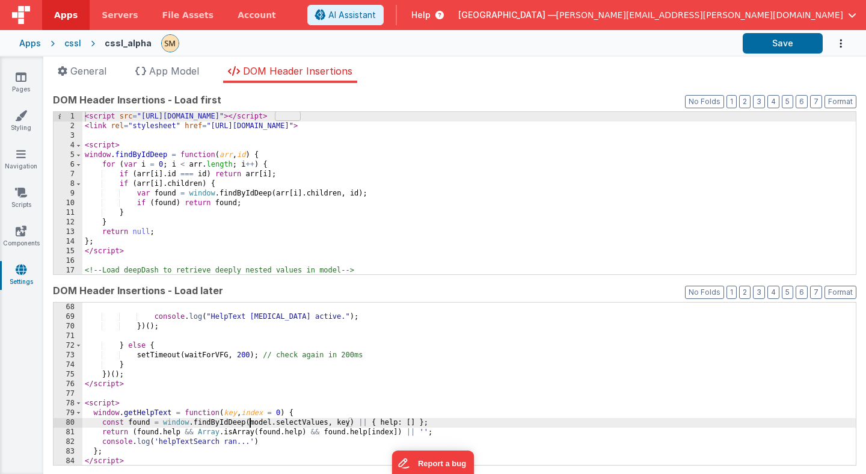
click at [249, 423] on div "console . log ( "HelpText reparenting active." ) ; }) ( ) ; } else { setTimeout…" at bounding box center [468, 394] width 773 height 182
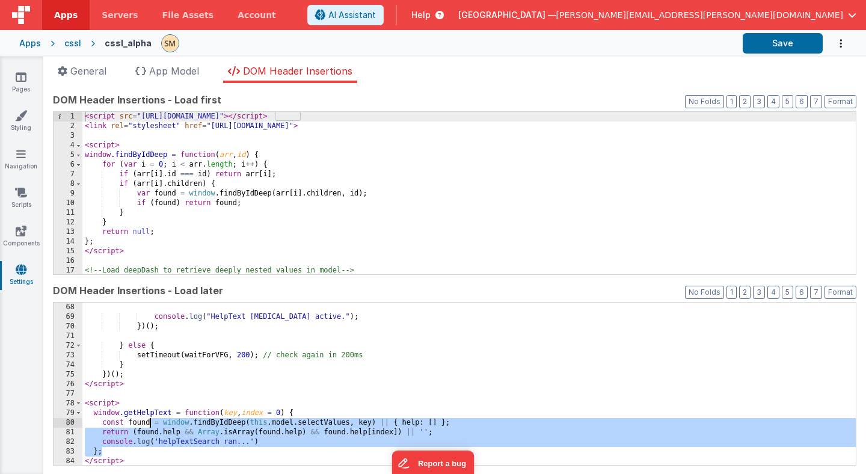
drag, startPoint x: 228, startPoint y: 453, endPoint x: 139, endPoint y: 423, distance: 94.0
click at [139, 423] on div "console . log ( "HelpText reparenting active." ) ; }) ( ) ; } else { setTimeout…" at bounding box center [468, 394] width 773 height 182
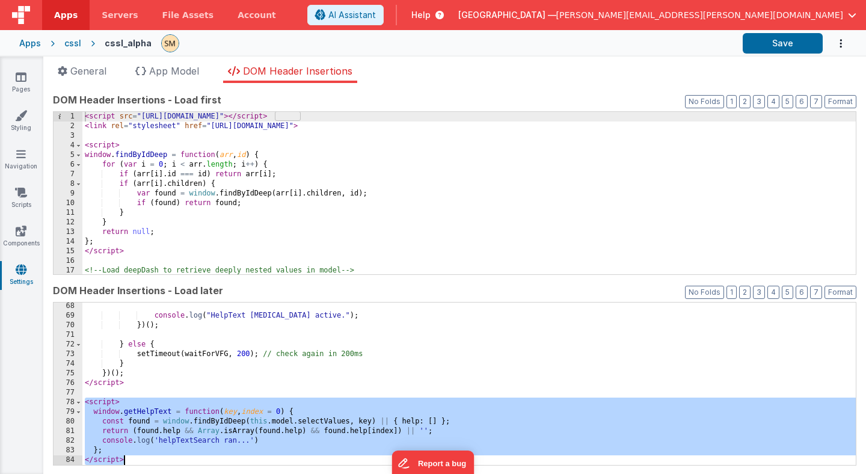
scroll to position [646, 0]
drag, startPoint x: 85, startPoint y: 402, endPoint x: 126, endPoint y: 459, distance: 69.8
click at [126, 459] on div "console . log ( "HelpText reparenting active." ) ; }) ( ) ; } else { setTimeout…" at bounding box center [468, 392] width 773 height 182
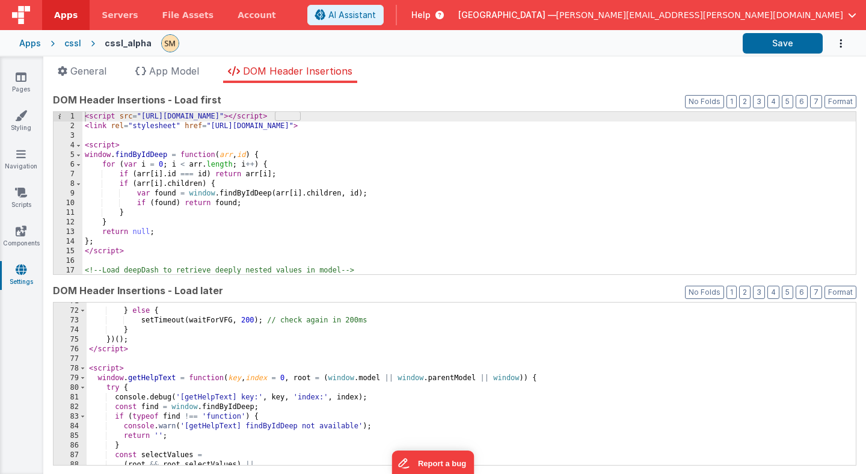
scroll to position [680, 0]
click at [785, 46] on button "Save" at bounding box center [783, 43] width 80 height 20
click at [19, 79] on icon at bounding box center [21, 77] width 11 height 12
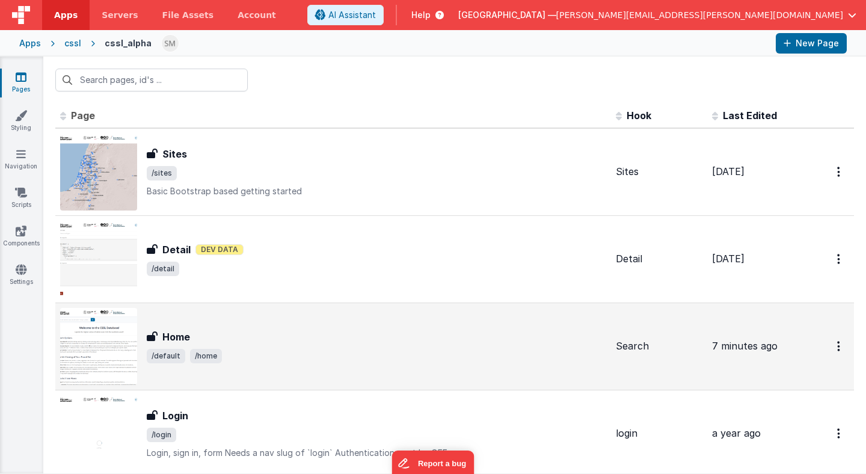
click at [199, 325] on div "Home Home /default /home" at bounding box center [333, 346] width 546 height 77
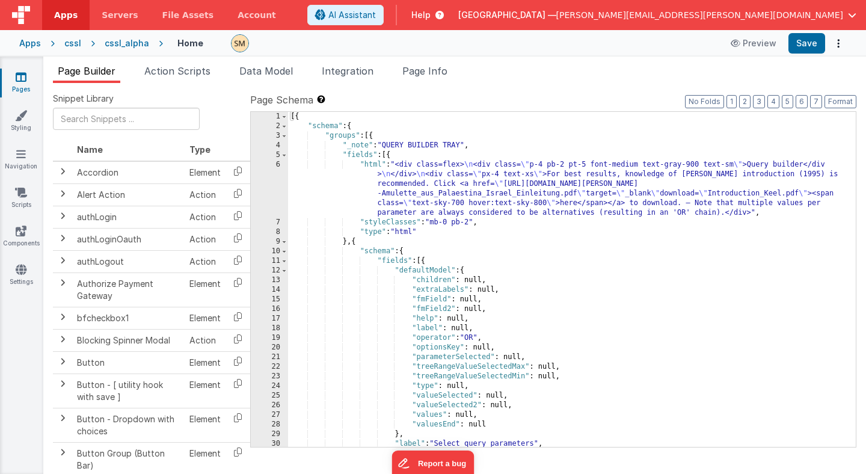
click at [422, 241] on div "[{ "schema" : { "groups" : [{ "_note" : "QUERY BUILDER TRAY" , "fields" : [{ "h…" at bounding box center [572, 289] width 568 height 354
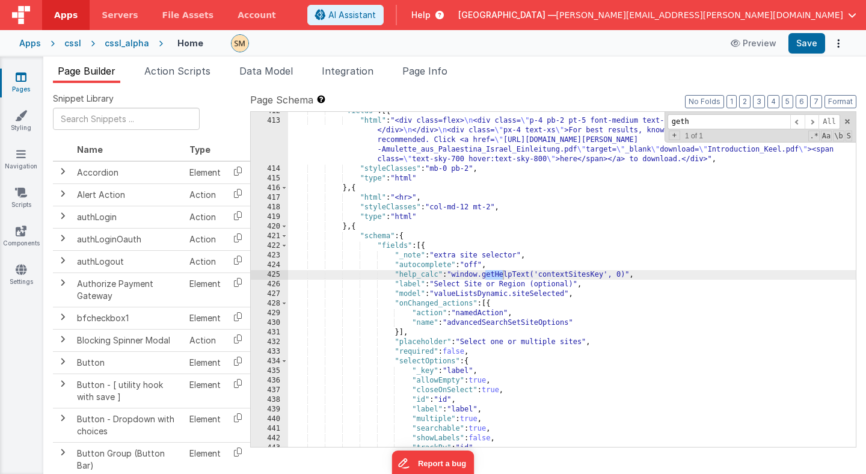
scroll to position [4275, 0]
type input "gethelp"
click at [484, 276] on div ""fields" : [{ "html" : "<div class=flex> \n <div class= \" p-4 pb-2 pt-5 font-m…" at bounding box center [572, 279] width 568 height 335
click at [811, 42] on button "Save" at bounding box center [806, 43] width 37 height 20
click at [436, 67] on span "Page Info" at bounding box center [424, 71] width 45 height 12
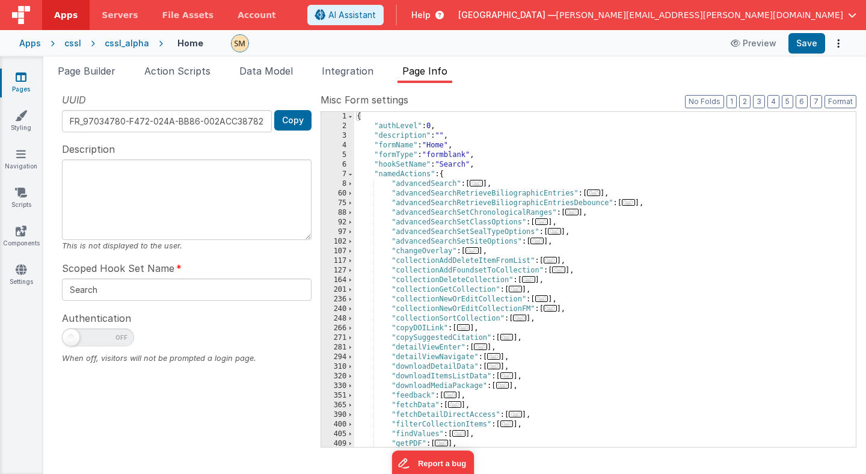
click at [401, 143] on div "{ "authLevel" : 0 , "description" : "" , "formName" : "Home" , "formType" : "fo…" at bounding box center [605, 289] width 502 height 354
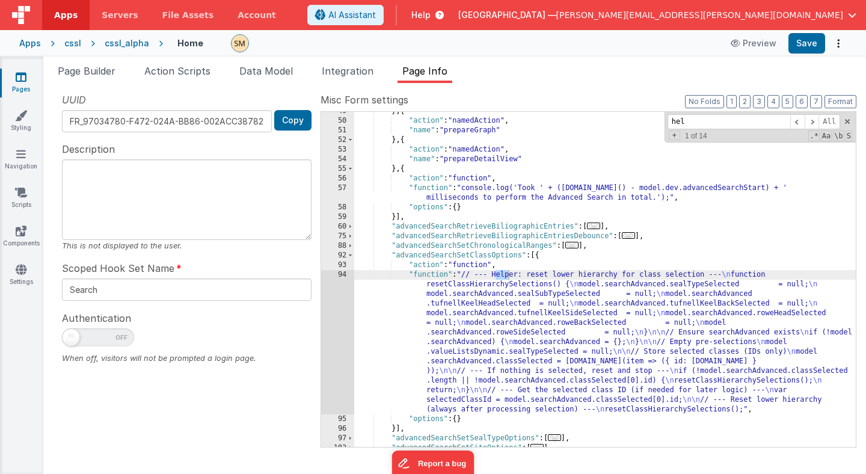
scroll to position [689, 0]
type input "help"
click at [814, 121] on span at bounding box center [812, 121] width 14 height 15
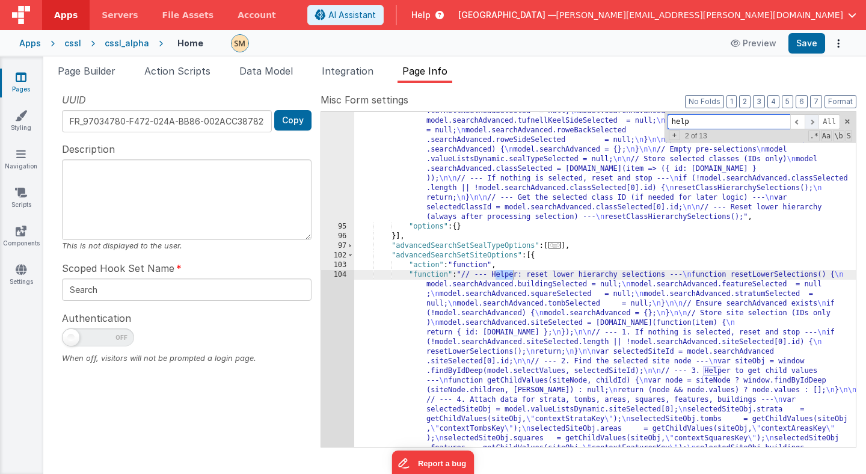
scroll to position [881, 0]
click at [814, 121] on span at bounding box center [812, 121] width 14 height 15
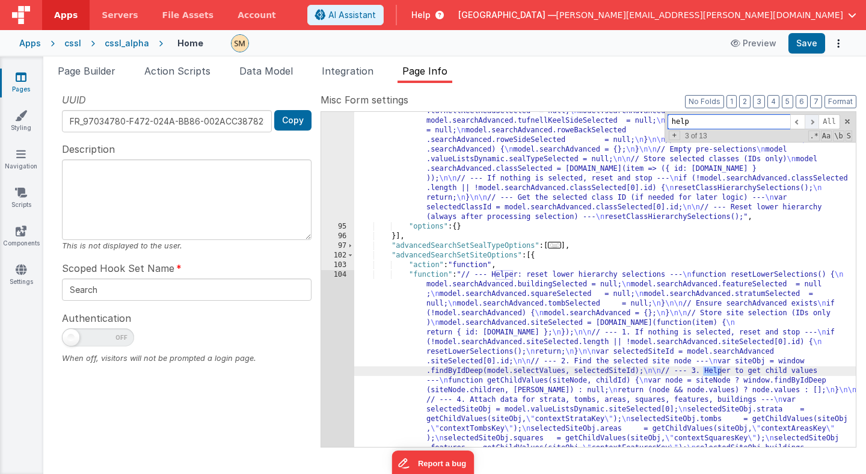
click at [814, 121] on span at bounding box center [812, 121] width 14 height 15
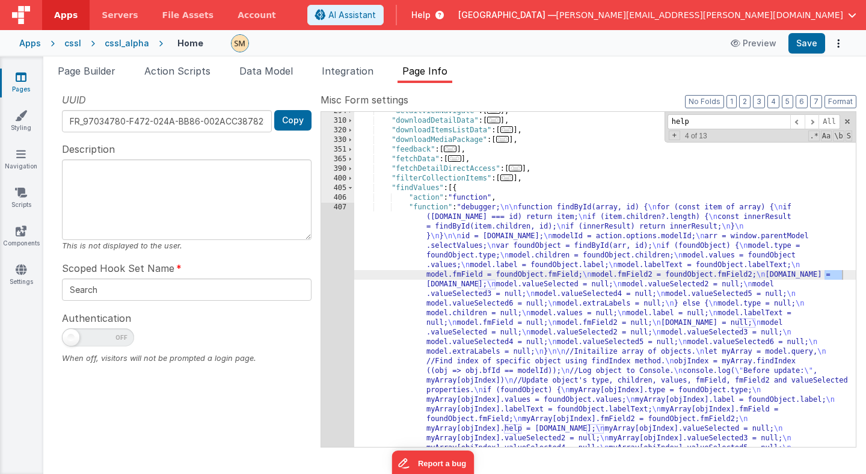
click at [583, 282] on div ""detailViewNavigate" : [ ... ] , "downloadDetailData" : [ ... ] , "downloadItem…" at bounding box center [605, 446] width 502 height 681
click at [489, 283] on div ""detailViewNavigate" : [ ... ] , "downloadDetailData" : [ ... ] , "downloadItem…" at bounding box center [605, 446] width 502 height 681
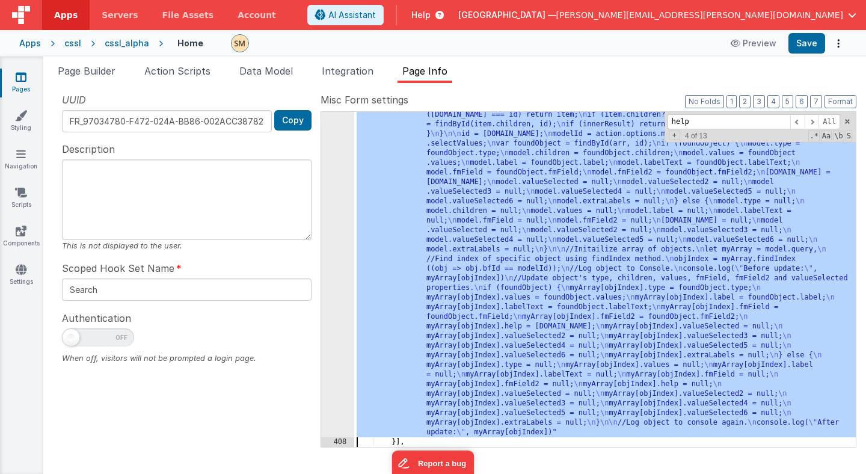
scroll to position [1474, 0]
click at [343, 282] on div "407" at bounding box center [337, 268] width 33 height 337
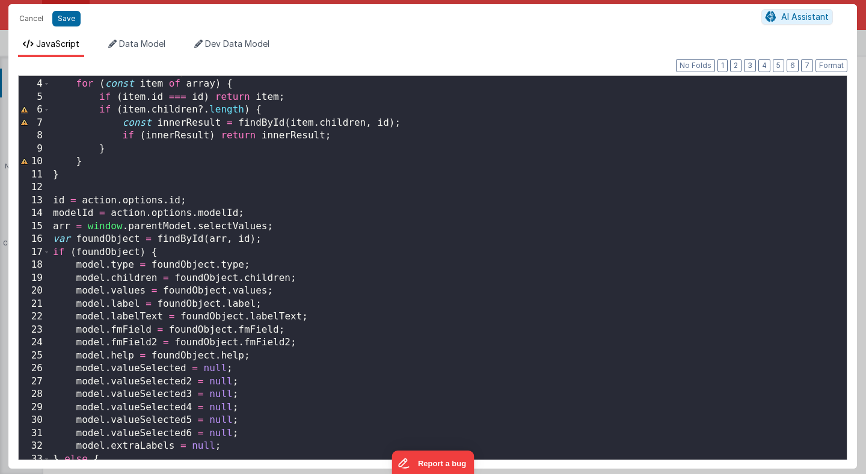
scroll to position [0, 0]
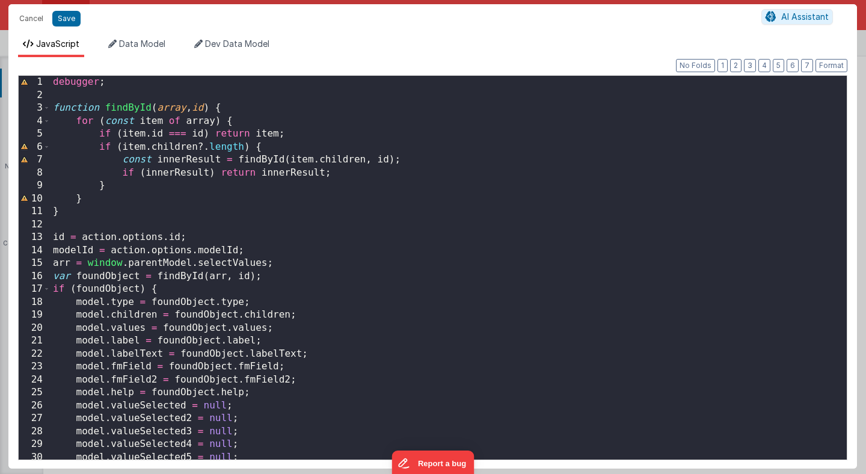
click at [182, 89] on div "debugger ; function findById ( array , id ) { for ( const item of array ) { if …" at bounding box center [449, 281] width 796 height 410
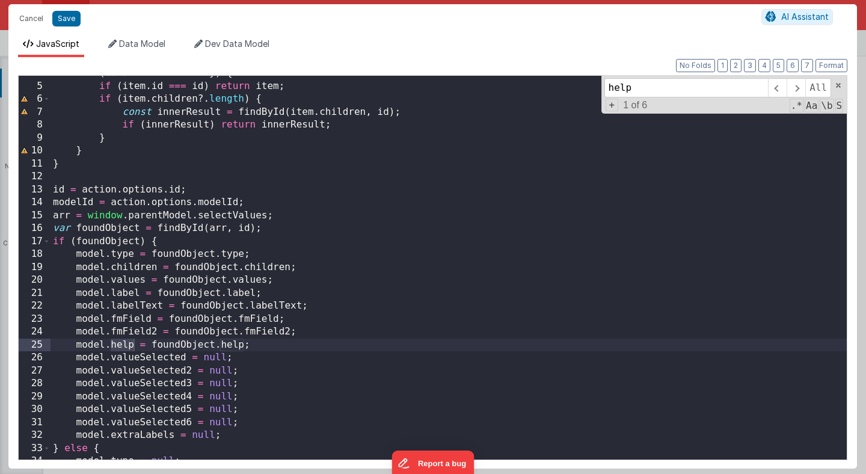
scroll to position [56, 0]
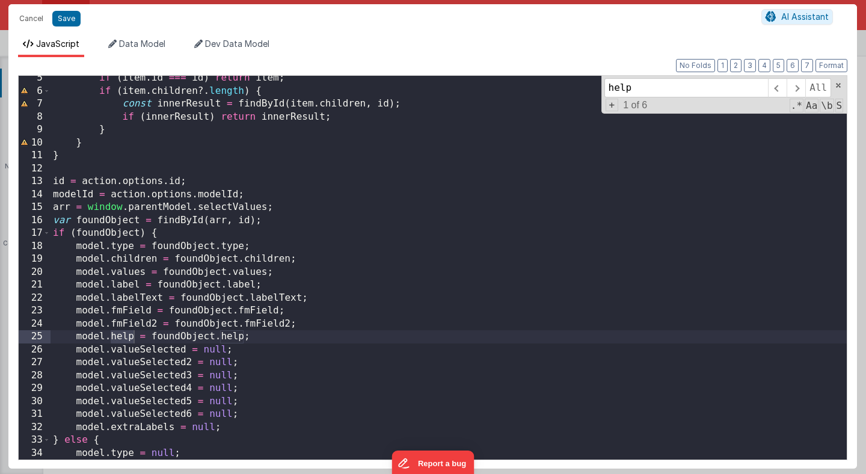
type input "help"
click at [244, 338] on div "if ( item . id === id ) return item ; if ( item . children ?. length ) { const …" at bounding box center [449, 277] width 796 height 410
click at [798, 88] on span at bounding box center [796, 87] width 19 height 19
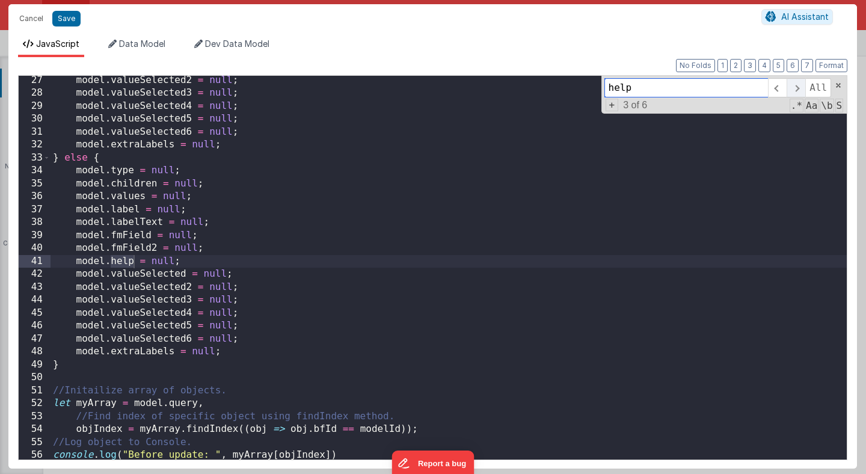
scroll to position [338, 0]
click at [798, 88] on span at bounding box center [796, 87] width 19 height 19
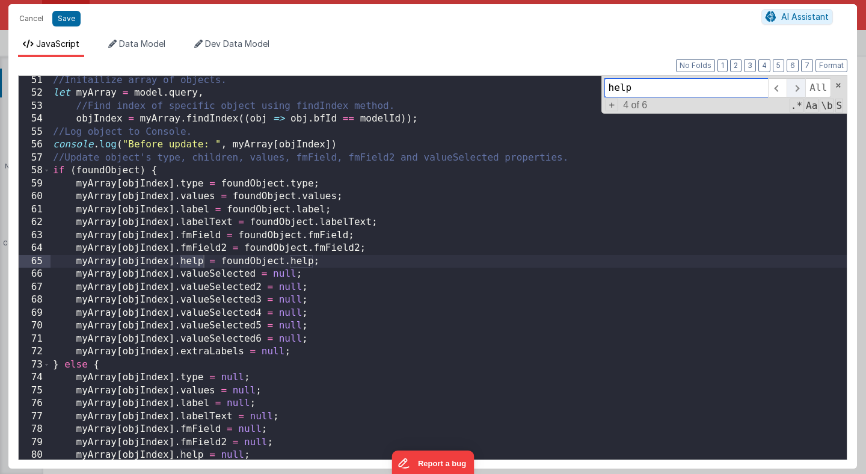
click at [798, 88] on span at bounding box center [796, 87] width 19 height 19
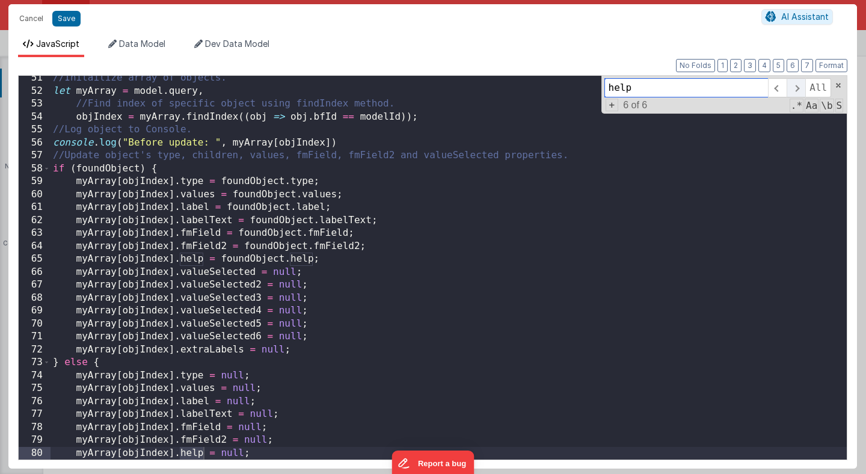
click at [798, 88] on span at bounding box center [796, 87] width 19 height 19
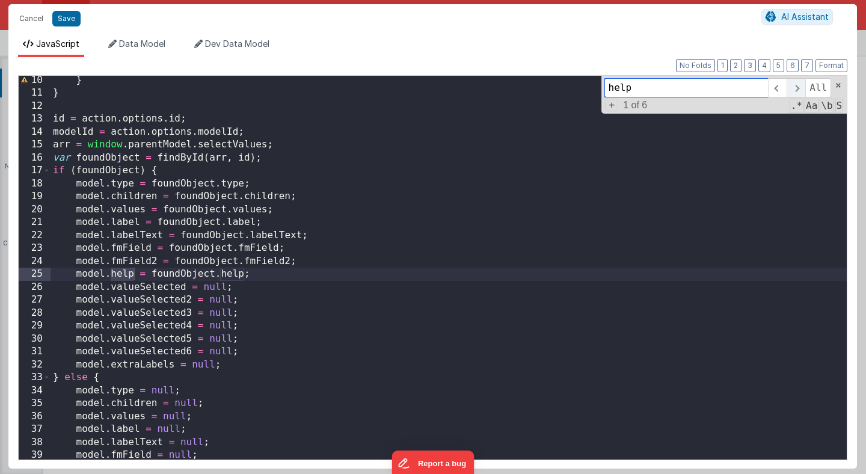
click at [798, 88] on span at bounding box center [796, 87] width 19 height 19
click at [514, 273] on div "} } id = action . options . id ; modelId = action . options . modelId ; arr = w…" at bounding box center [449, 279] width 796 height 410
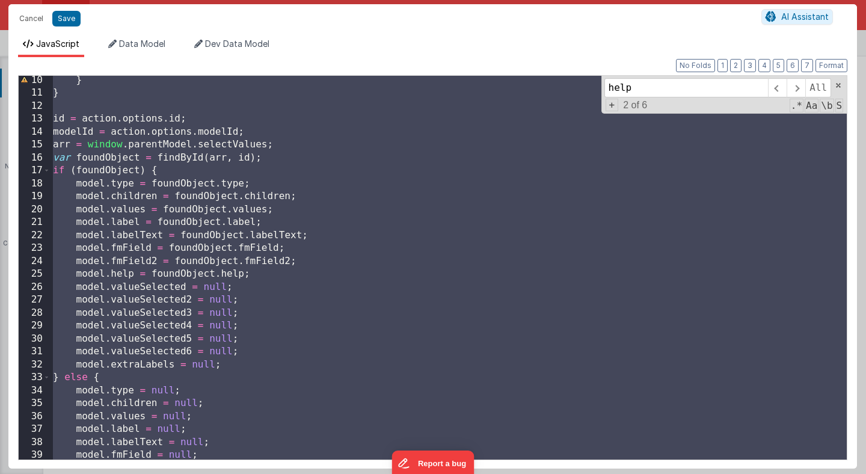
click at [420, 315] on div "} } id = action . options . id ; modelId = action . options . modelId ; arr = w…" at bounding box center [449, 279] width 796 height 410
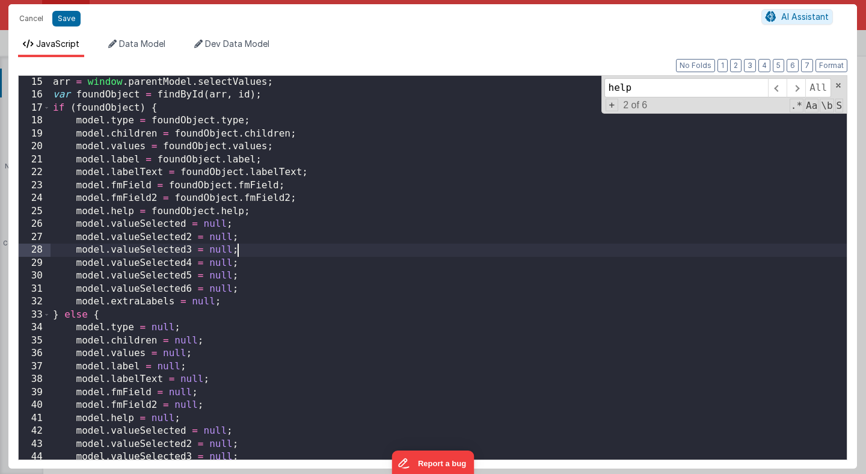
scroll to position [181, 0]
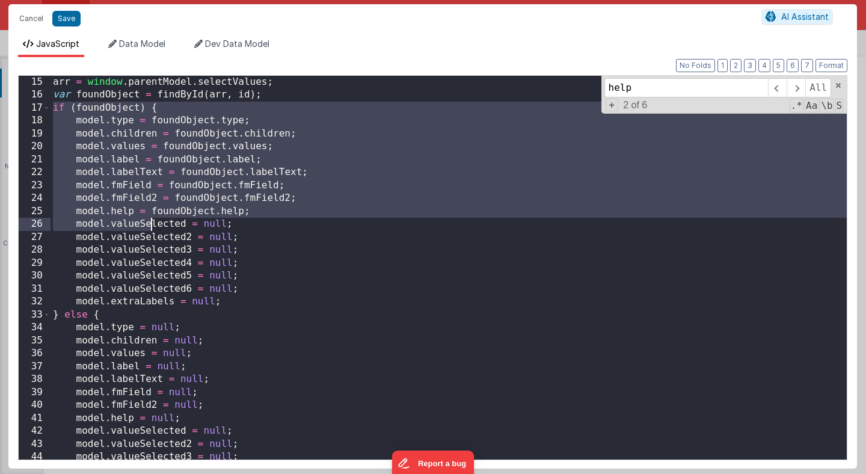
drag, startPoint x: 52, startPoint y: 105, endPoint x: 155, endPoint y: 232, distance: 163.7
click at [155, 232] on div "arr = window . parentModel . selectValues ; var foundObject = findById ( arr , …" at bounding box center [449, 281] width 796 height 410
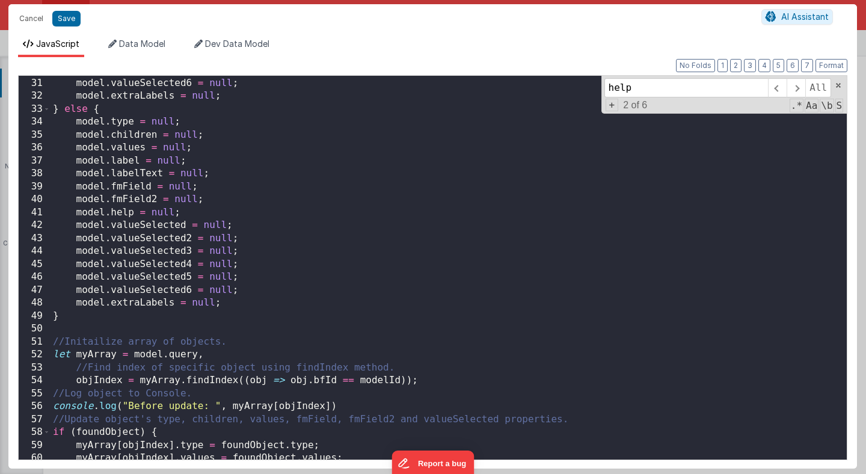
scroll to position [402, 0]
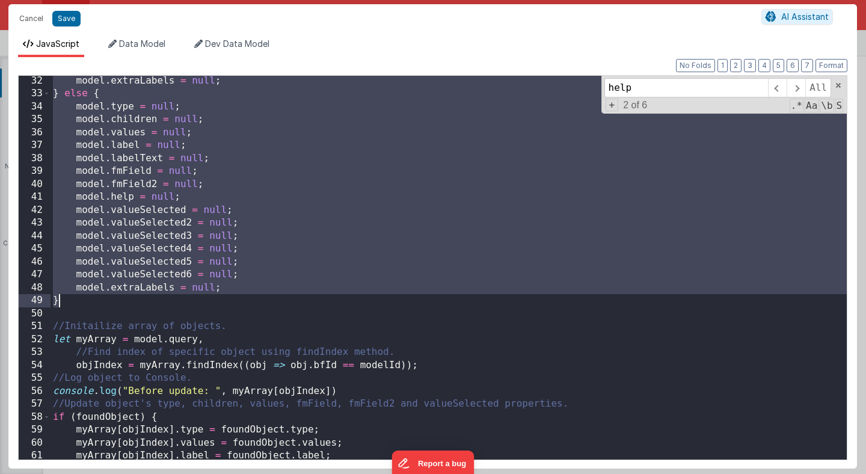
click at [61, 302] on div "model . extraLabels = null ; } else { model . type = null ; model . children = …" at bounding box center [449, 280] width 796 height 410
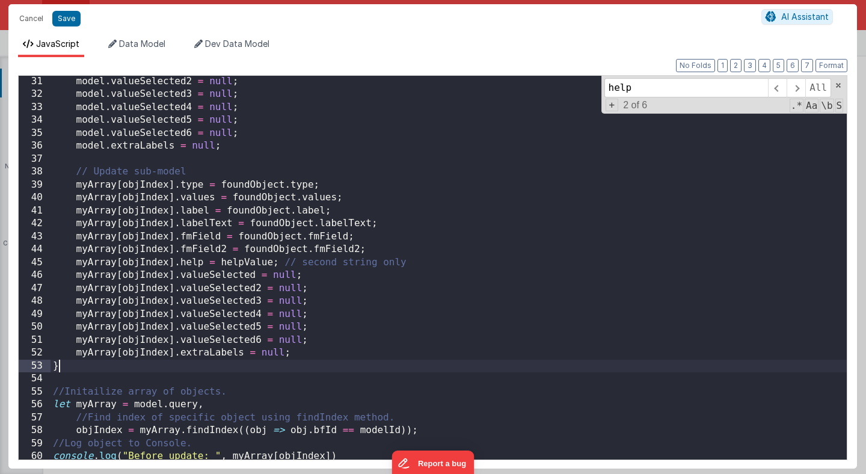
scroll to position [390, 0]
click at [69, 17] on button "Save" at bounding box center [66, 19] width 28 height 16
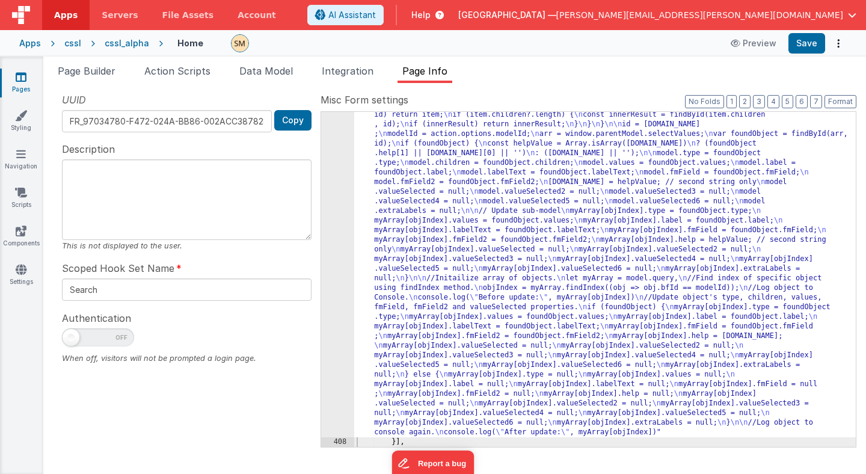
click at [446, 200] on div ""function" : "debugger; \n\n function findById(array, id) { \n for (const item …" at bounding box center [605, 440] width 502 height 681
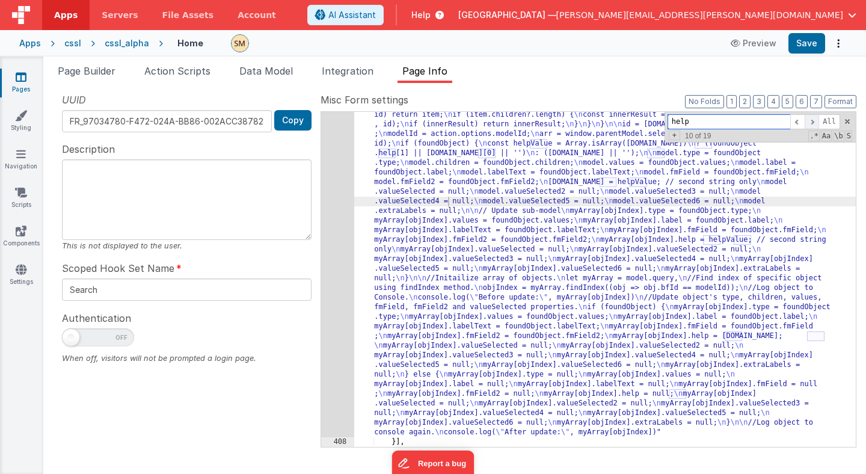
click at [814, 120] on span at bounding box center [812, 121] width 14 height 15
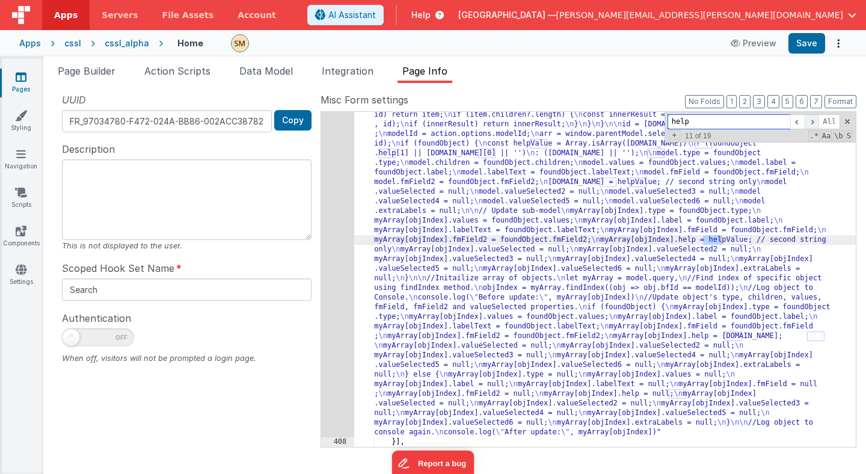
click at [814, 119] on span at bounding box center [812, 121] width 14 height 15
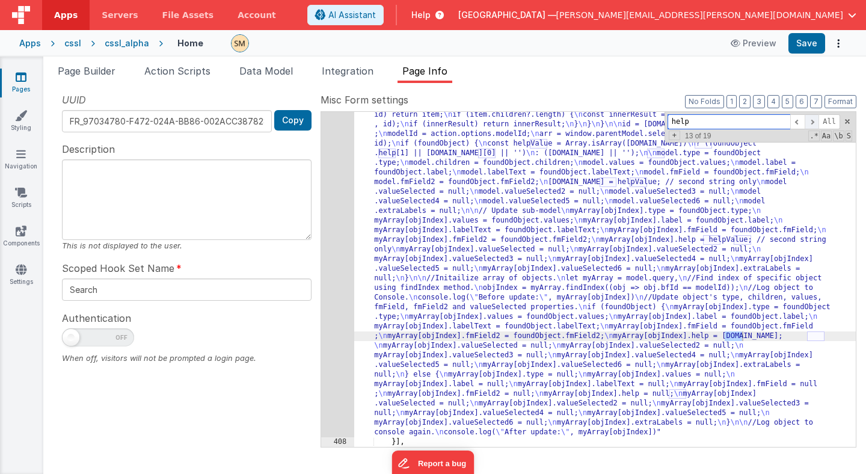
click at [814, 119] on span at bounding box center [812, 121] width 14 height 15
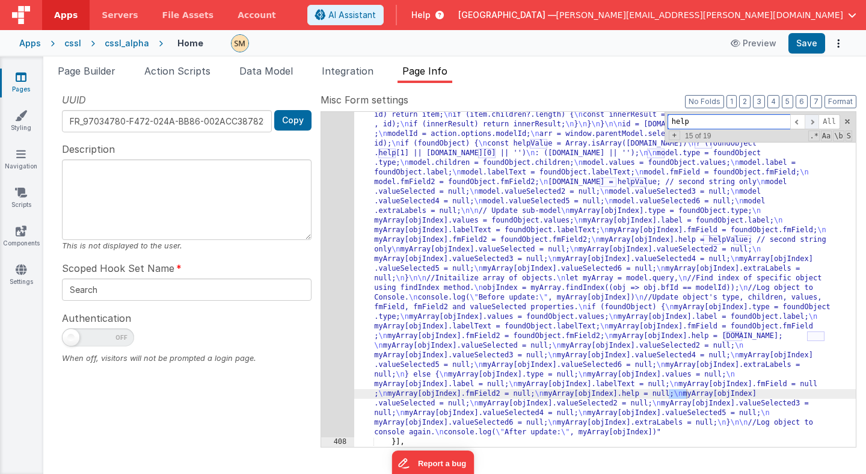
click at [814, 119] on span at bounding box center [812, 121] width 14 height 15
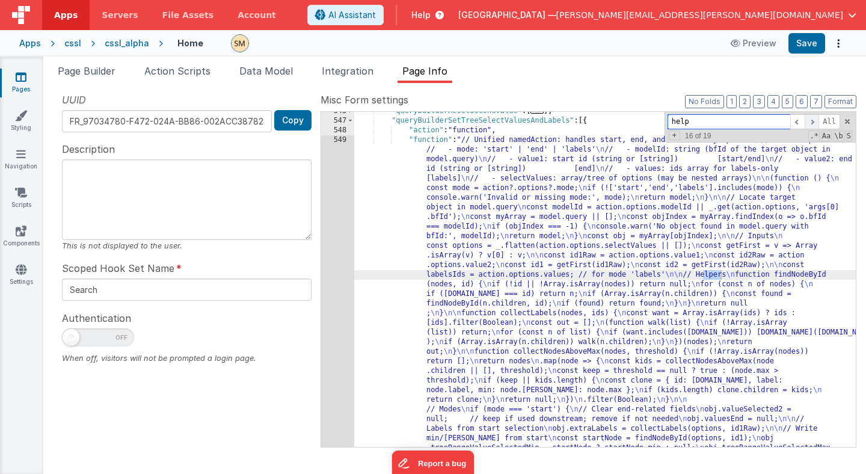
click at [814, 119] on span at bounding box center [812, 121] width 14 height 15
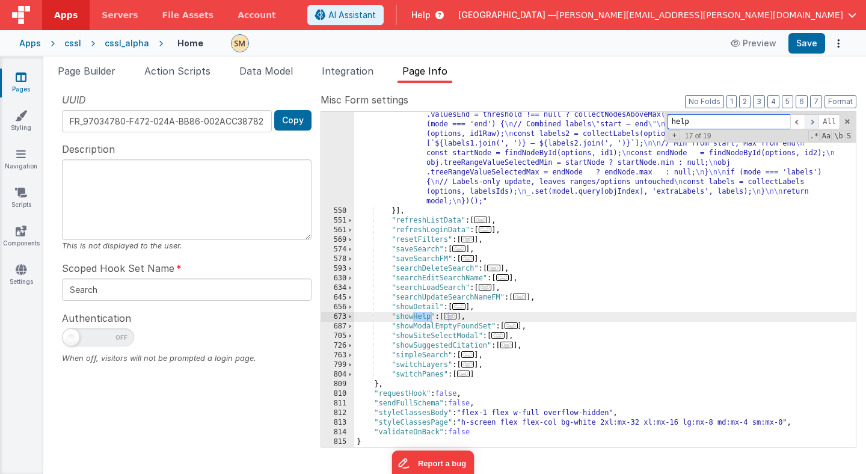
scroll to position [2311, 0]
click at [814, 119] on span at bounding box center [812, 121] width 14 height 15
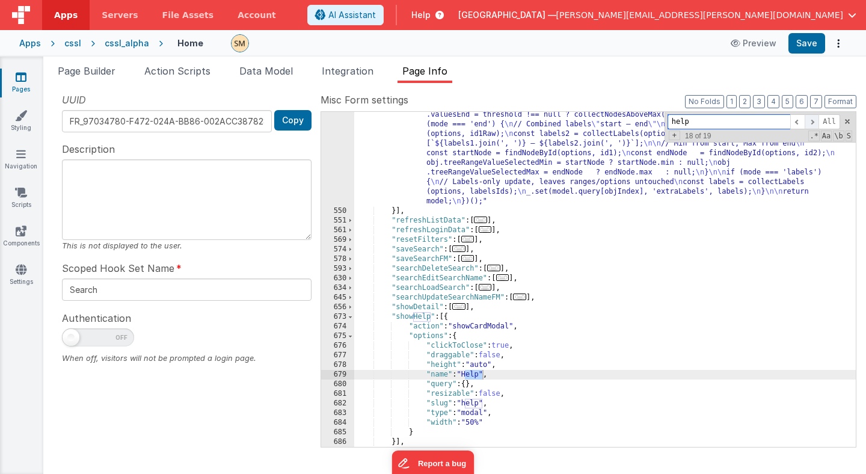
click at [814, 119] on span at bounding box center [812, 121] width 14 height 15
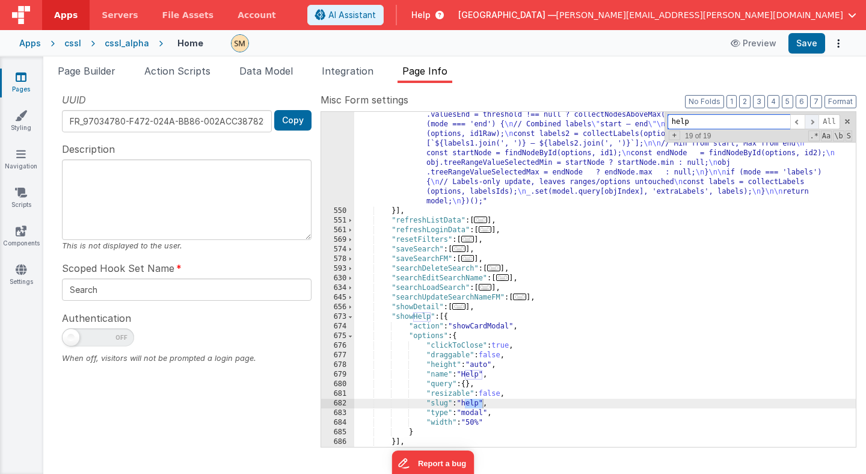
click at [814, 119] on span at bounding box center [812, 121] width 14 height 15
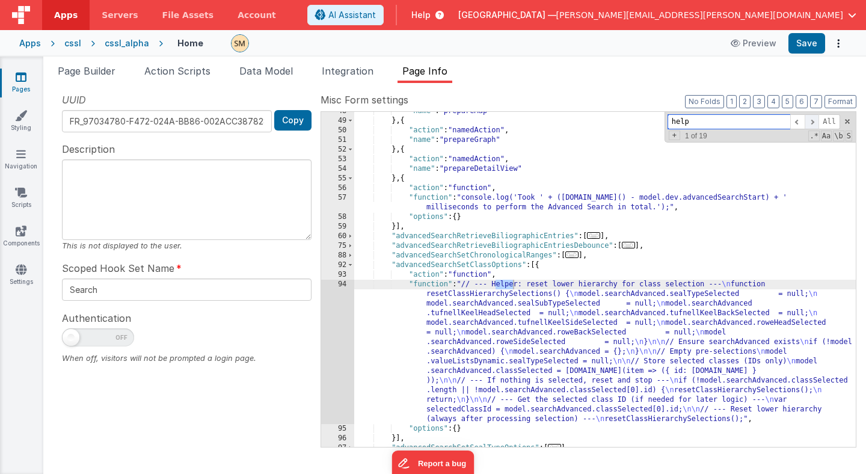
scroll to position [679, 0]
click at [814, 119] on span at bounding box center [812, 121] width 14 height 15
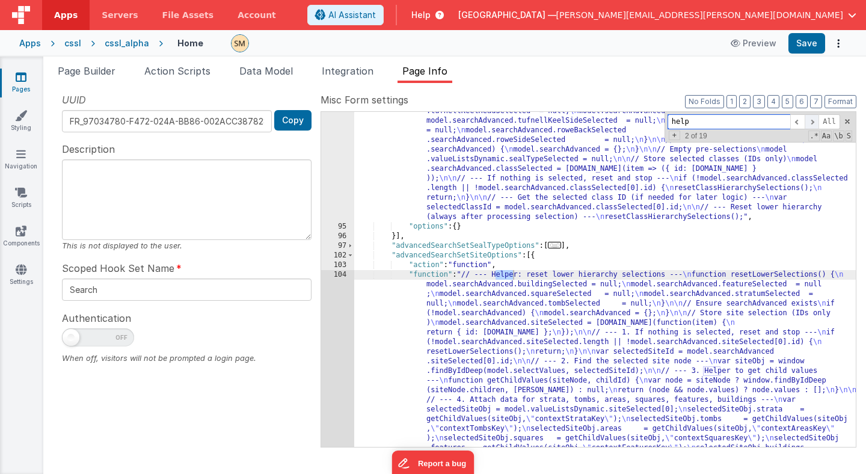
click at [814, 119] on span at bounding box center [812, 121] width 14 height 15
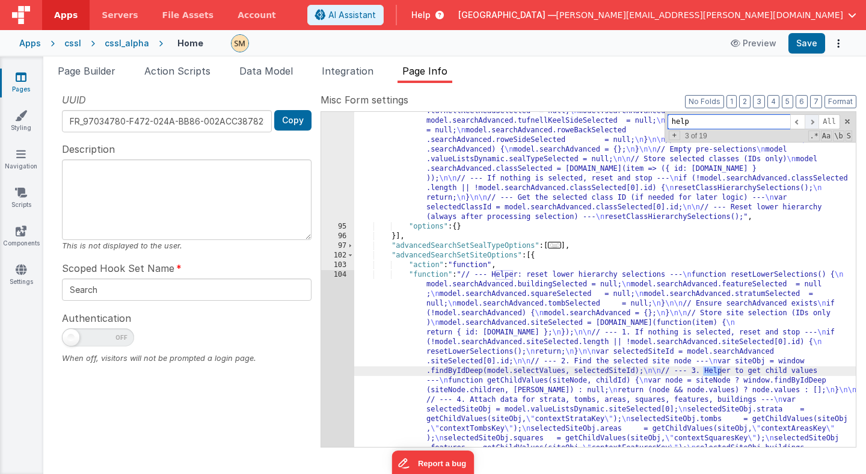
click at [814, 119] on span at bounding box center [812, 121] width 14 height 15
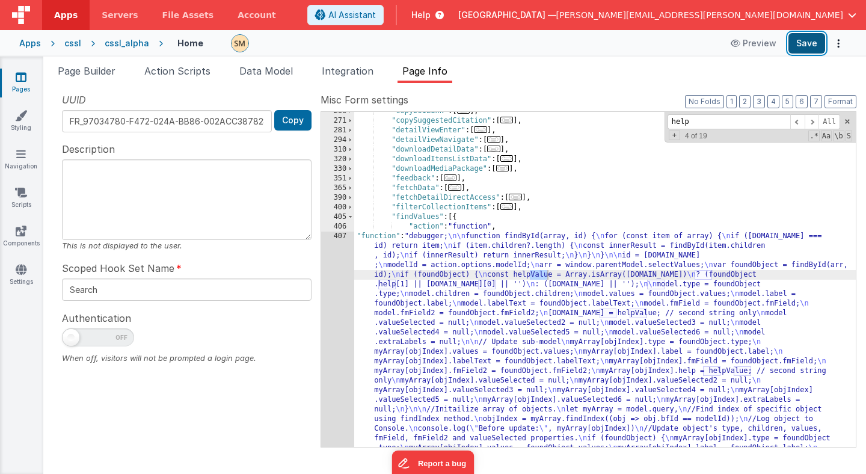
click at [806, 49] on button "Save" at bounding box center [806, 43] width 37 height 20
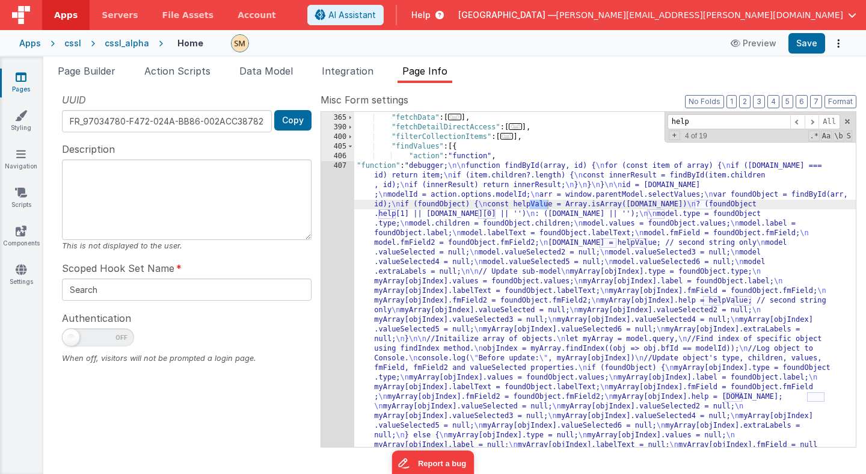
scroll to position [1415, 0]
click at [336, 306] on div "407" at bounding box center [337, 327] width 33 height 337
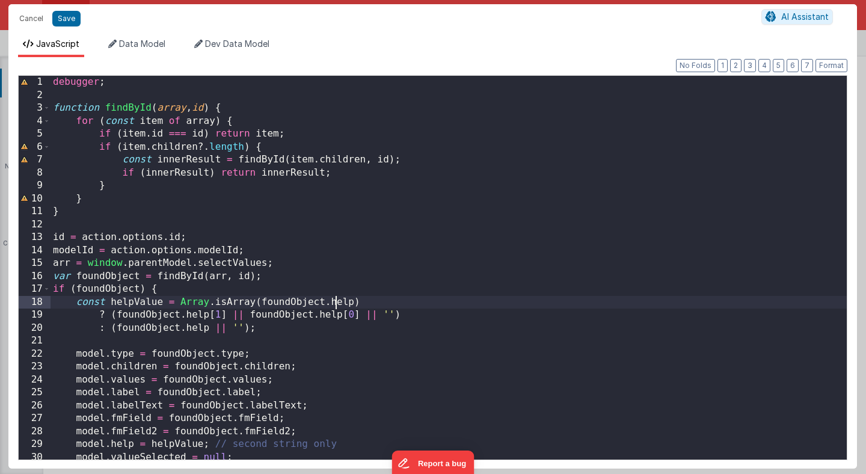
click at [339, 306] on div "debugger ; function findById ( array , id ) { for ( const item of array ) { if …" at bounding box center [449, 281] width 796 height 410
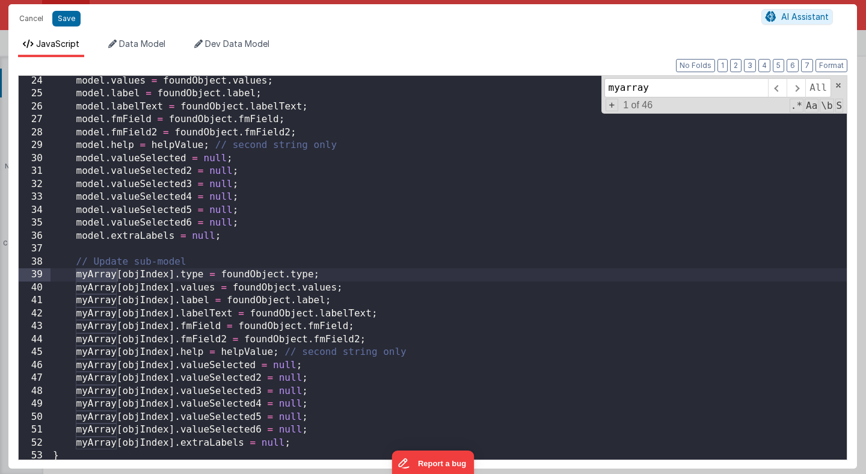
scroll to position [303, 0]
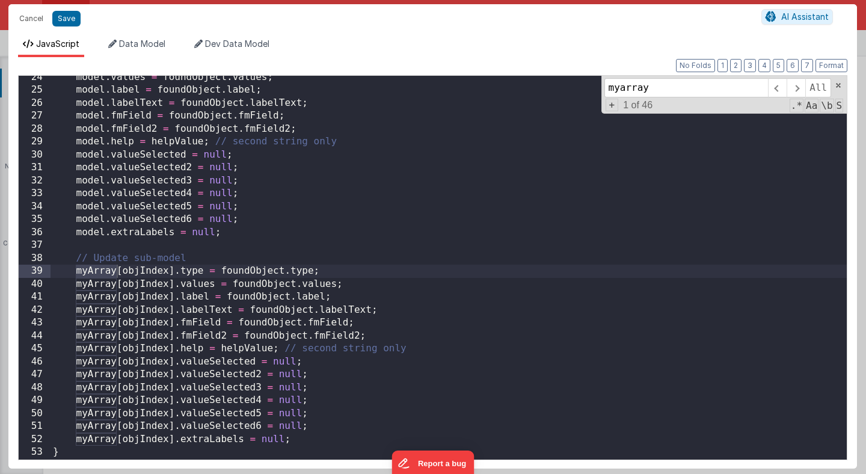
type input "myarray"
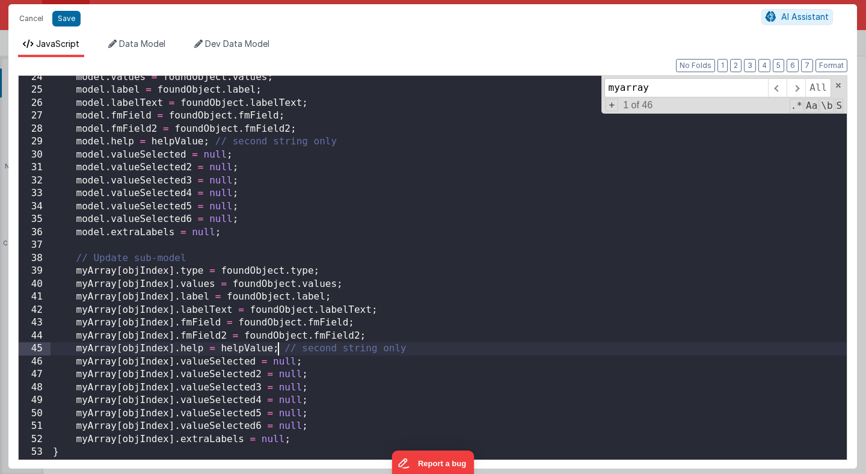
click at [277, 353] on div "model . values = foundObject . values ; model . label = foundObject . label ; m…" at bounding box center [449, 276] width 796 height 410
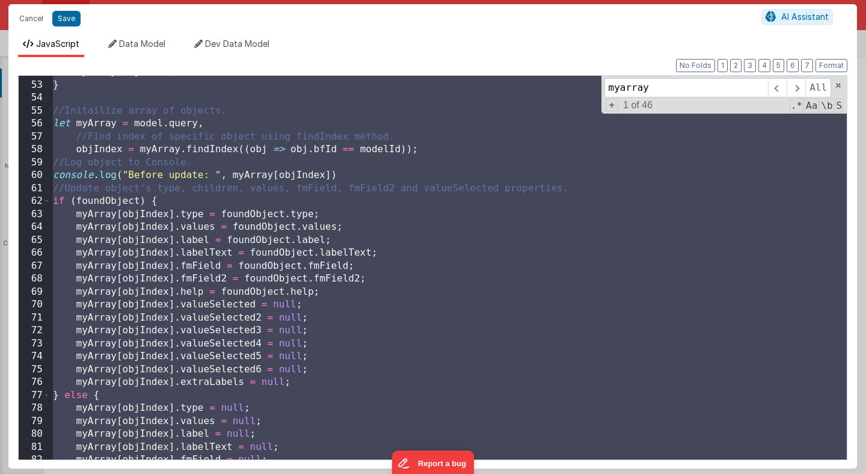
scroll to position [604, 0]
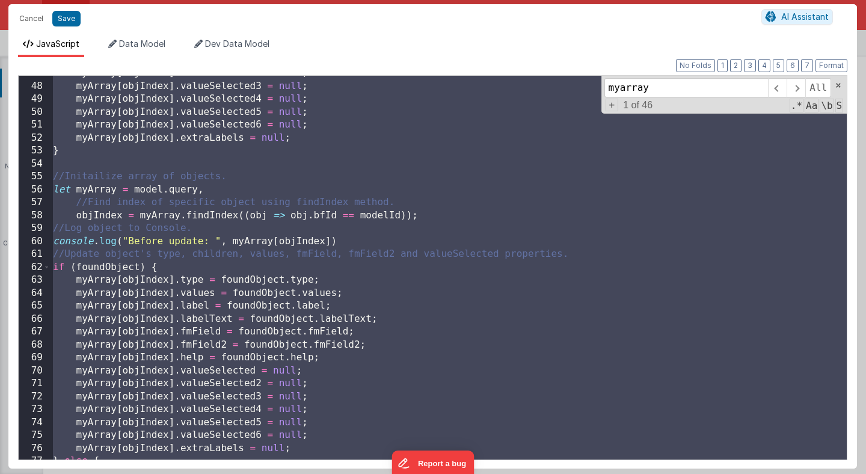
click at [53, 181] on div "myArray [ objIndex ] . valueSelected2 = null ; myArray [ objIndex ] . valueSele…" at bounding box center [449, 272] width 796 height 410
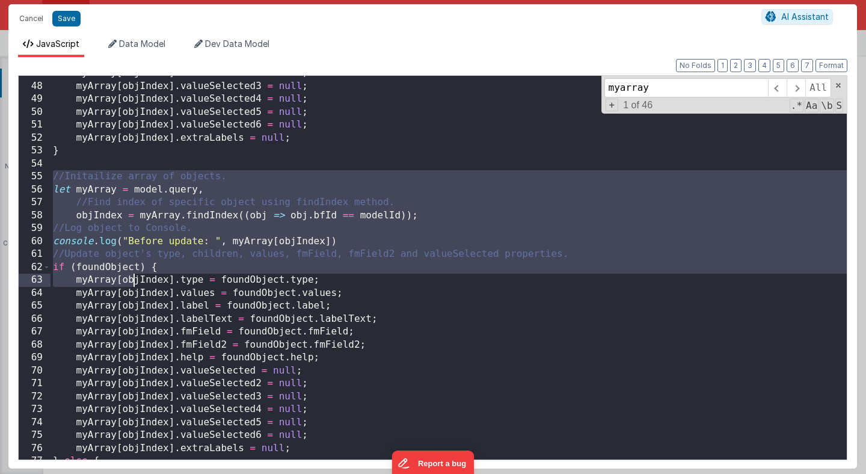
drag, startPoint x: 53, startPoint y: 180, endPoint x: 133, endPoint y: 276, distance: 124.7
click at [133, 276] on div "myArray [ objIndex ] . valueSelected2 = null ; myArray [ objIndex ] . valueSele…" at bounding box center [449, 272] width 796 height 410
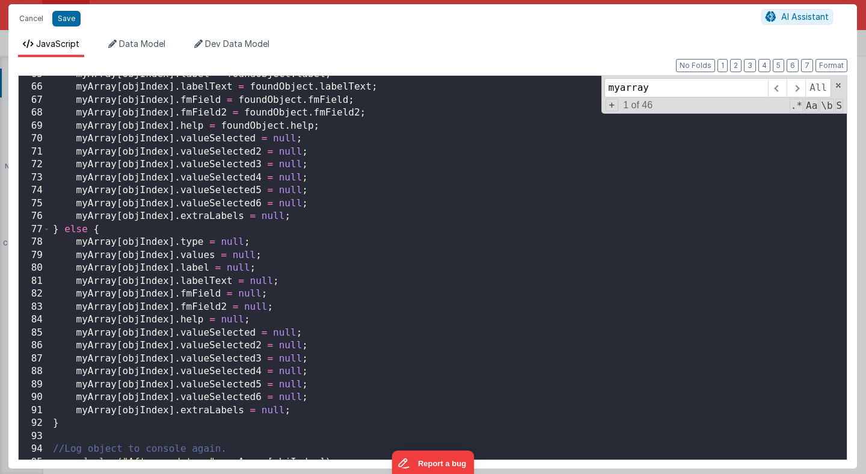
scroll to position [844, 0]
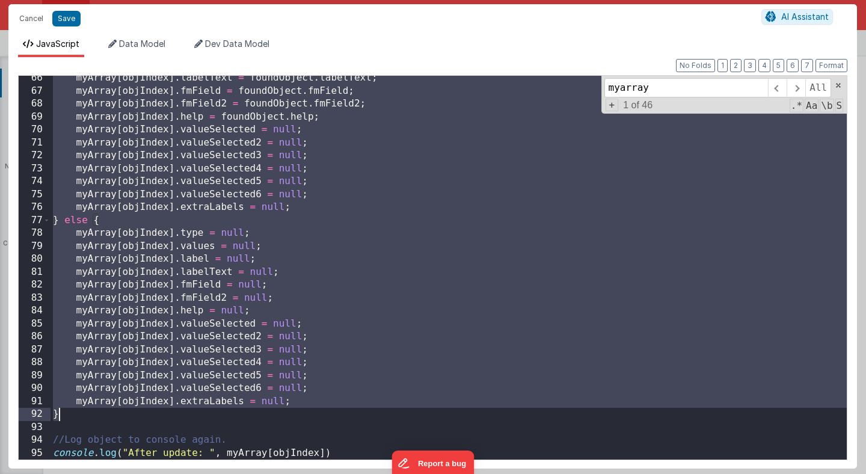
click at [64, 416] on div "myArray [ objIndex ] . labelText = foundObject . labelText ; myArray [ objIndex…" at bounding box center [449, 277] width 796 height 410
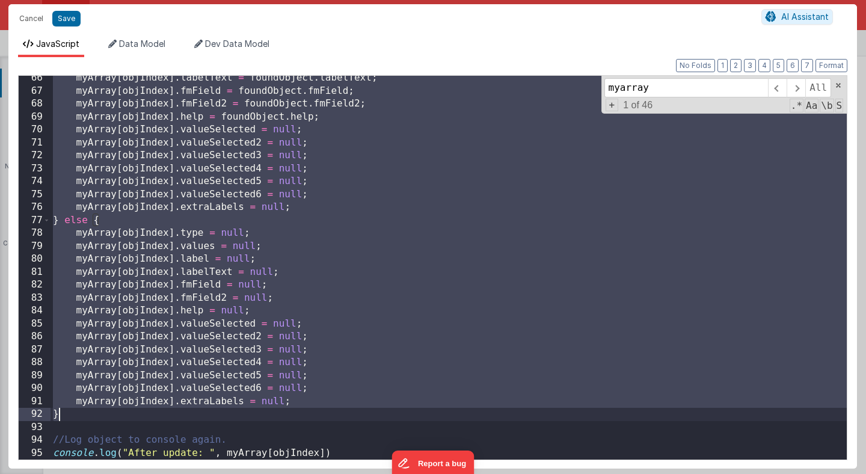
click at [66, 220] on div "myArray [ objIndex ] . labelText = foundObject . labelText ; myArray [ objIndex…" at bounding box center [449, 277] width 796 height 410
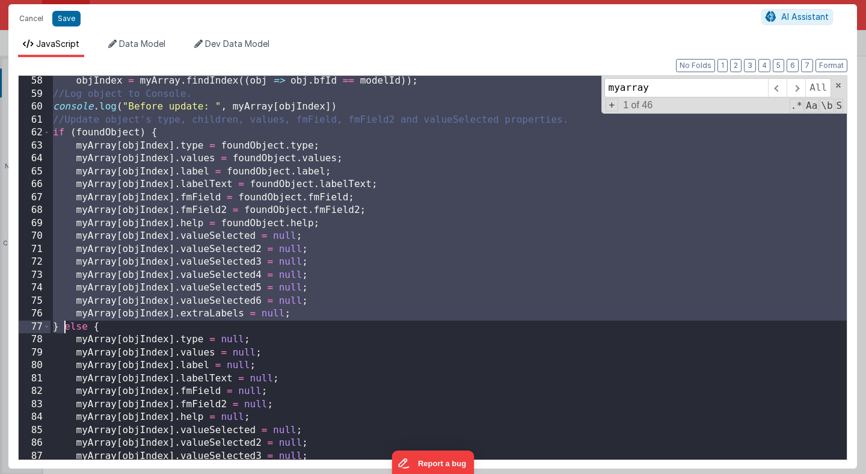
scroll to position [738, 0]
click at [611, 98] on div "myarray All Replace All + 1 of 46 .* Aa \b S" at bounding box center [724, 95] width 246 height 38
click at [554, 172] on div "objIndex = myArray . findIndex (( obj => obj . bfId == modelId )) ; //Log objec…" at bounding box center [449, 280] width 796 height 410
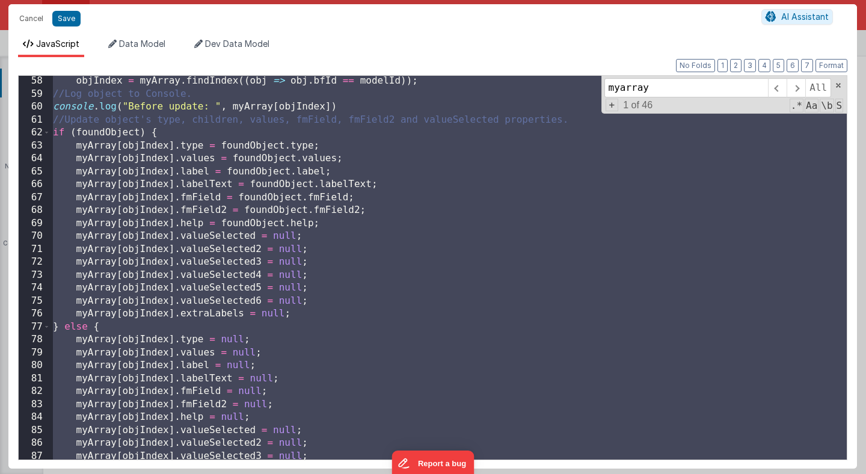
scroll to position [741, 0]
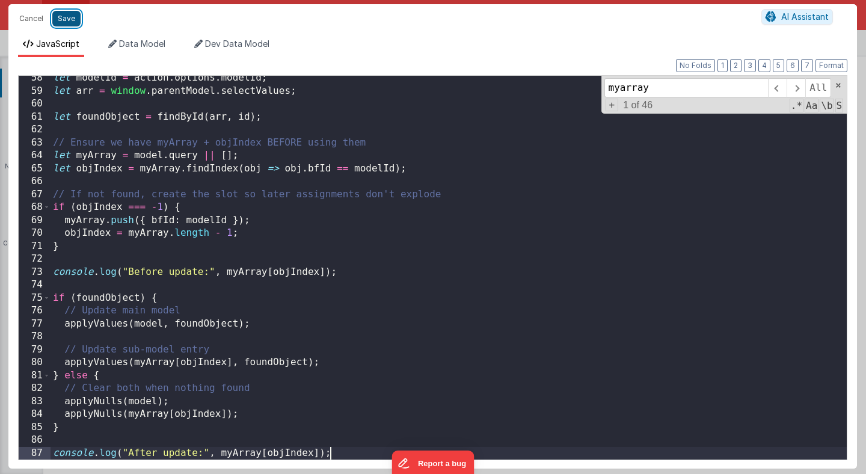
click at [70, 21] on button "Save" at bounding box center [66, 19] width 28 height 16
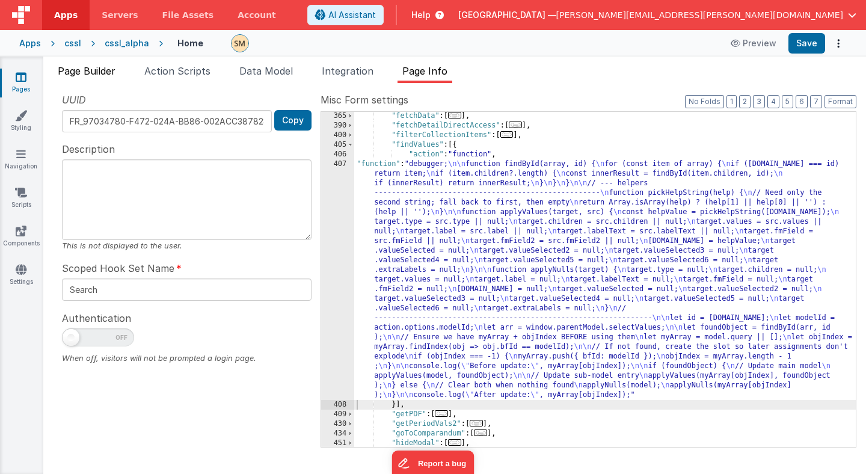
click at [88, 72] on span "Page Builder" at bounding box center [87, 71] width 58 height 12
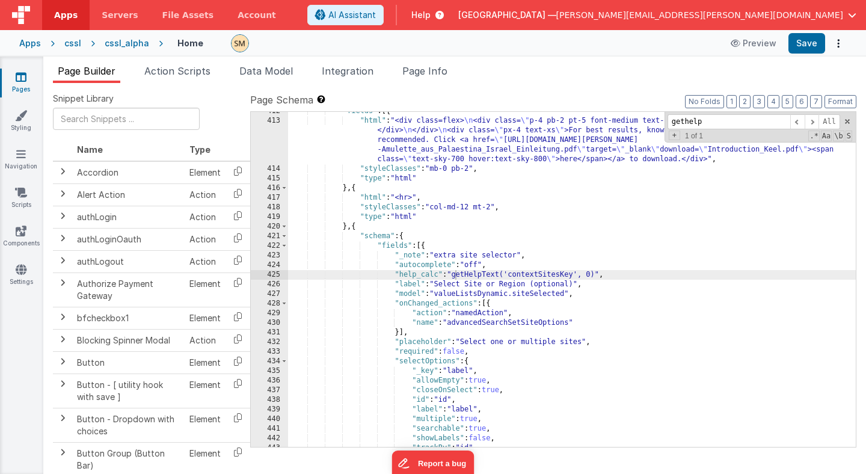
click at [376, 223] on div ""fields" : [{ "html" : "<div class=flex> \n <div class= \" p-4 pb-2 pt-5 font-m…" at bounding box center [572, 283] width 568 height 354
drag, startPoint x: 598, startPoint y: 277, endPoint x: 455, endPoint y: 275, distance: 143.1
click at [455, 275] on div ""fields" : [{ "html" : "<div class=flex> \n <div class= \" p-4 pb-2 pt-5 font-m…" at bounding box center [572, 283] width 568 height 354
click at [709, 121] on input "gethelp" at bounding box center [729, 121] width 123 height 15
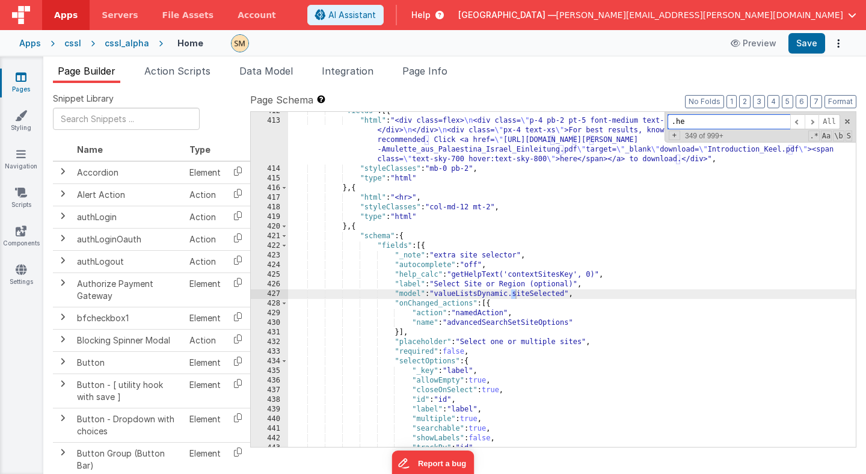
scroll to position [6180, 0]
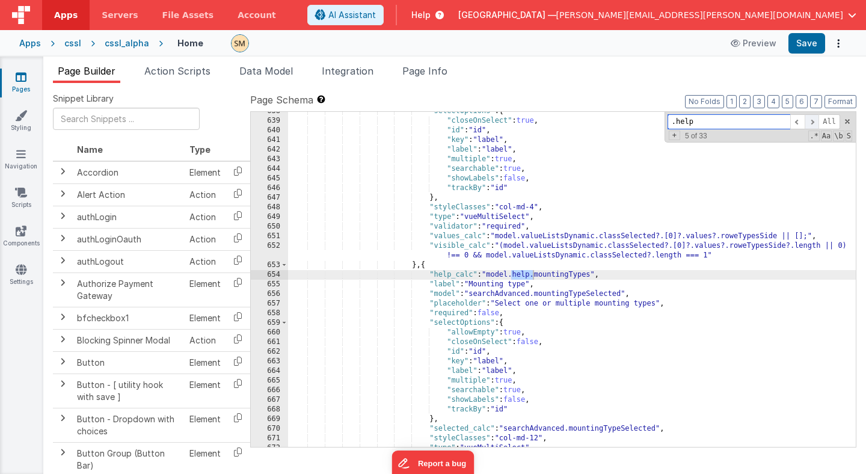
click at [814, 120] on span at bounding box center [812, 121] width 14 height 15
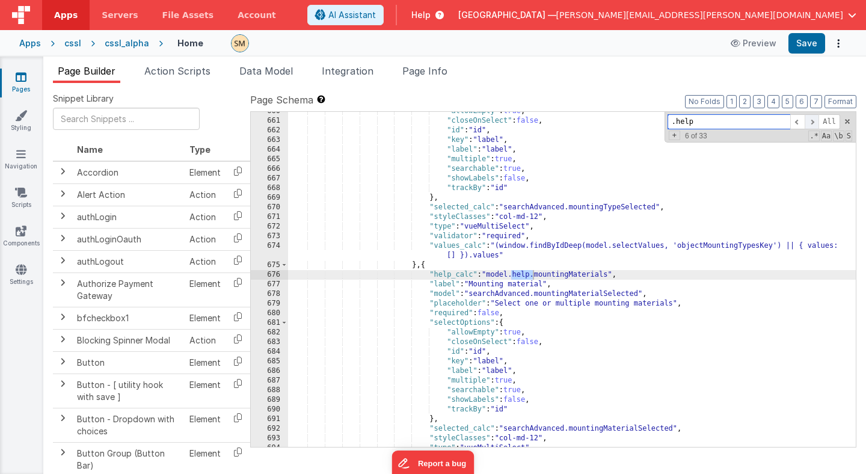
click at [813, 120] on span at bounding box center [812, 121] width 14 height 15
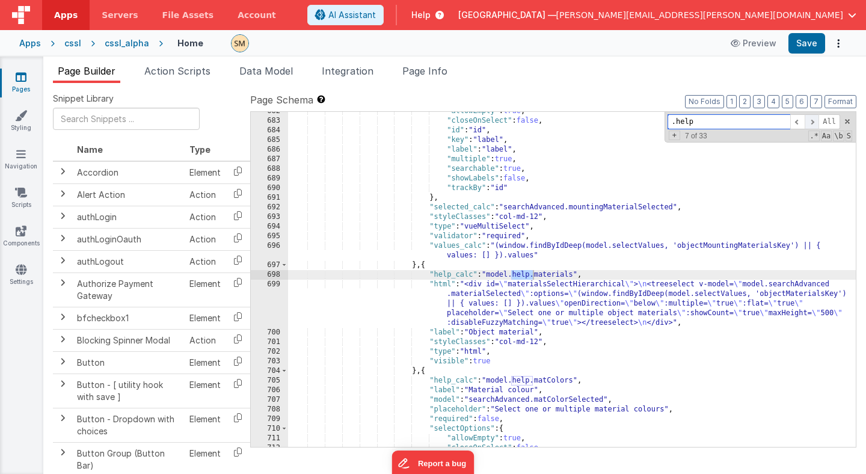
click at [813, 120] on span at bounding box center [812, 121] width 14 height 15
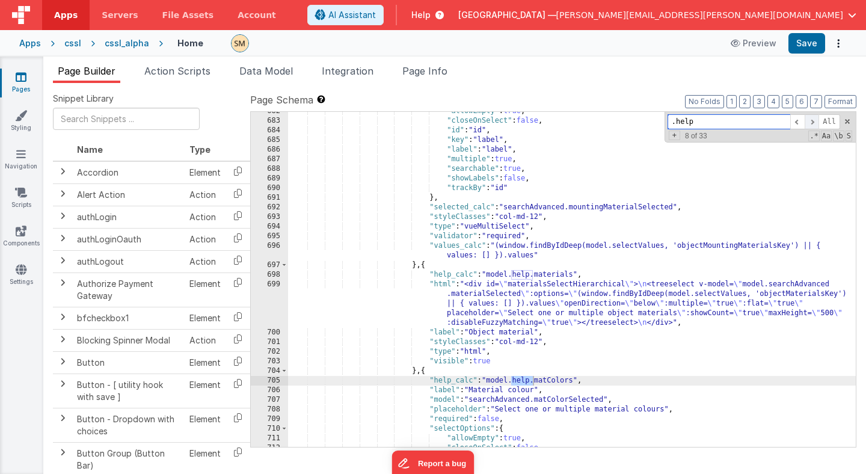
click at [813, 120] on span at bounding box center [812, 121] width 14 height 15
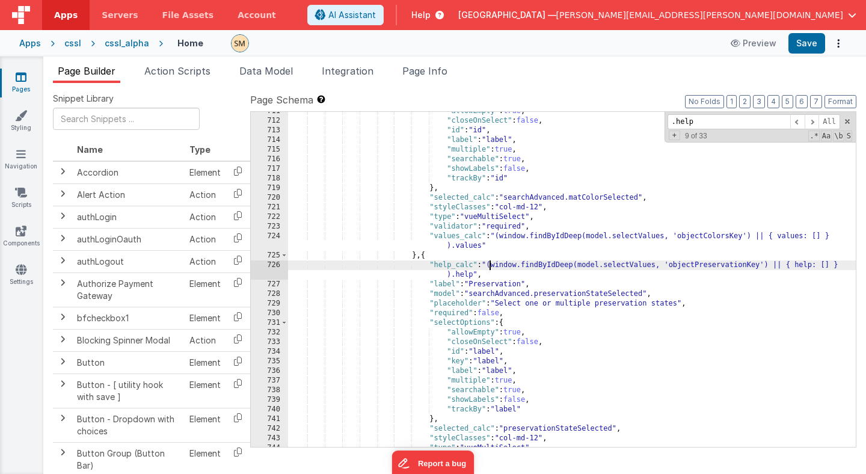
click at [489, 265] on div ""allowEmpty" : true , "closeOnSelect" : false , "id" : "id" , "label" : "label"…" at bounding box center [572, 283] width 568 height 354
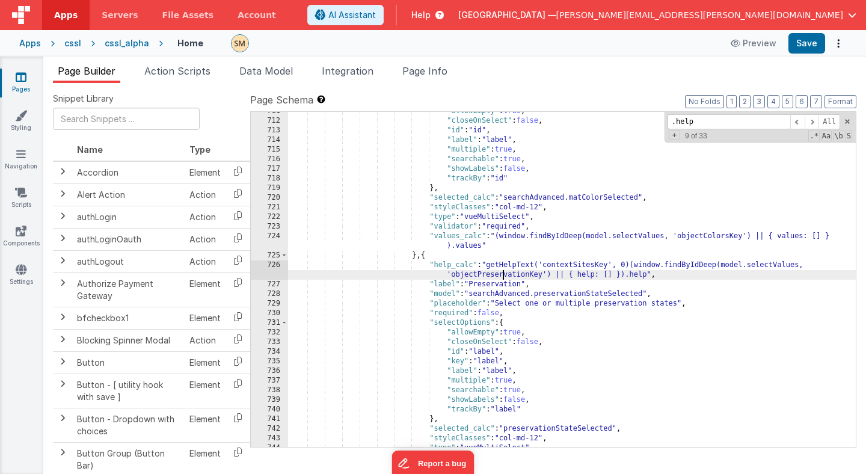
click at [502, 275] on div ""allowEmpty" : true , "closeOnSelect" : false , "id" : "id" , "label" : "label"…" at bounding box center [572, 283] width 568 height 354
click at [556, 264] on div ""allowEmpty" : true , "closeOnSelect" : false , "id" : "id" , "label" : "label"…" at bounding box center [572, 283] width 568 height 354
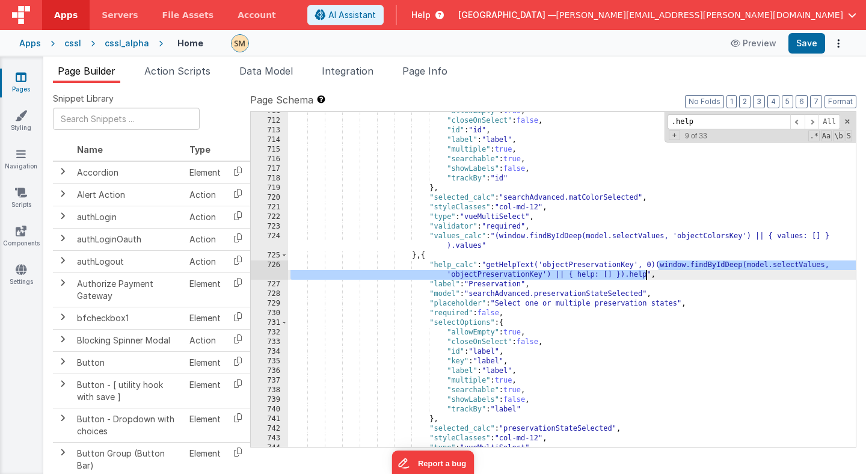
drag, startPoint x: 660, startPoint y: 266, endPoint x: 647, endPoint y: 277, distance: 17.6
click at [647, 277] on div ""allowEmpty" : true , "closeOnSelect" : false , "id" : "id" , "label" : "label"…" at bounding box center [572, 283] width 568 height 354
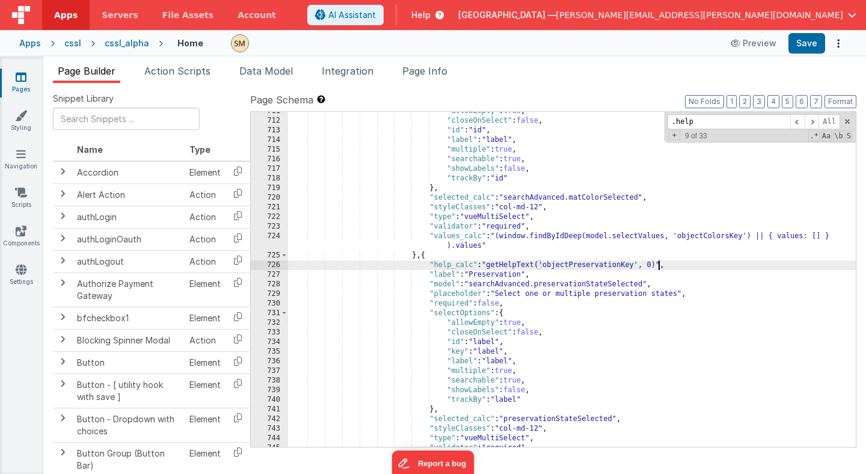
click at [662, 267] on div ""allowEmpty" : true , "closeOnSelect" : false , "id" : "id" , "label" : "label"…" at bounding box center [572, 283] width 568 height 354
click at [661, 267] on div ""allowEmpty" : true , "closeOnSelect" : false , "id" : "id" , "label" : "label"…" at bounding box center [572, 283] width 568 height 354
click at [657, 265] on div ""allowEmpty" : true , "closeOnSelect" : false , "id" : "id" , "label" : "label"…" at bounding box center [572, 283] width 568 height 354
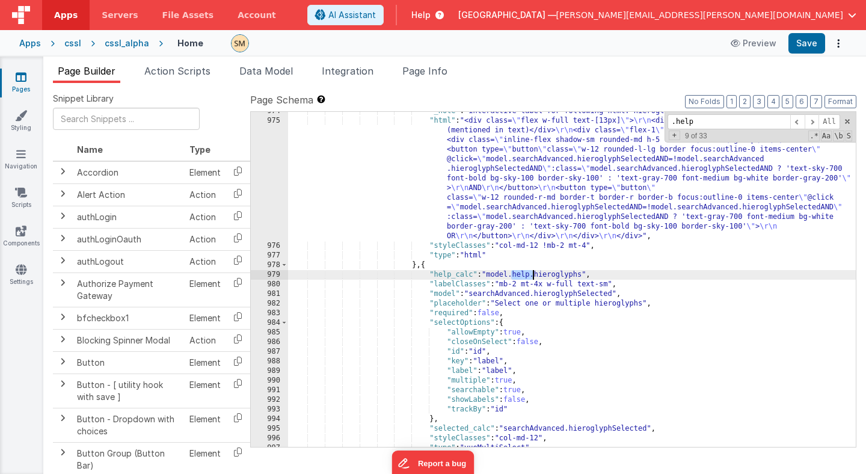
scroll to position [9485, 0]
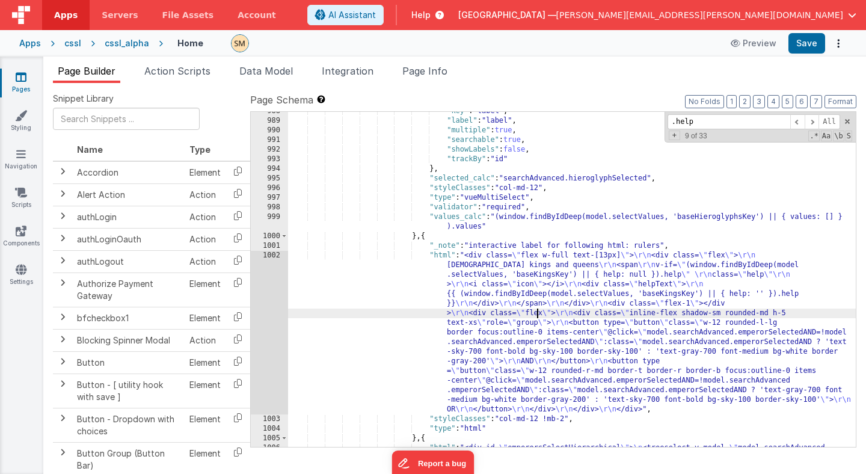
click at [538, 309] on div ""key" : "label" , "label" : "label" , "multiple" : true , "searchable" : true ,…" at bounding box center [572, 302] width 568 height 393
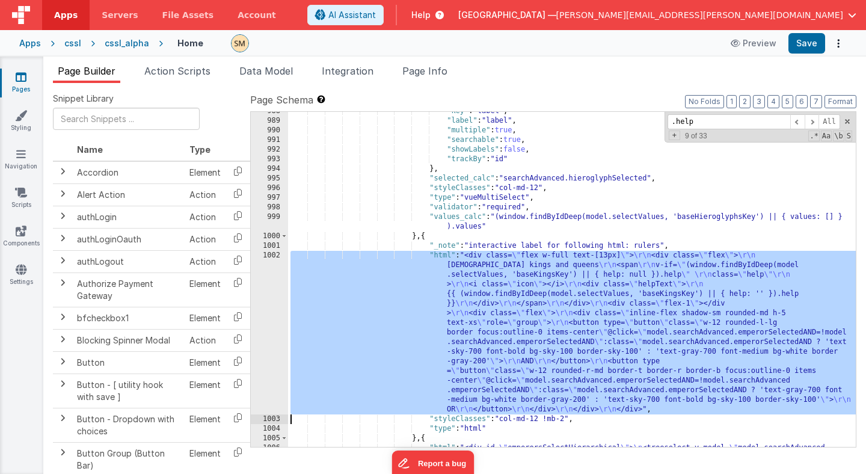
click at [272, 295] on div "1002" at bounding box center [269, 333] width 37 height 164
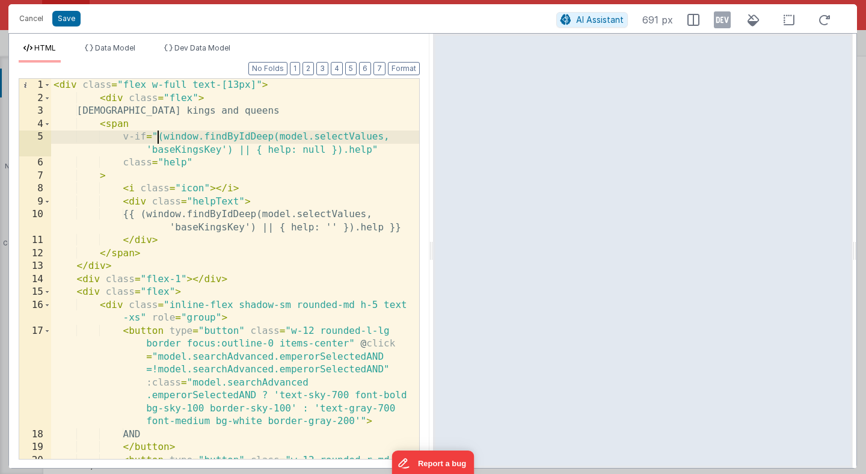
scroll to position [0, 0]
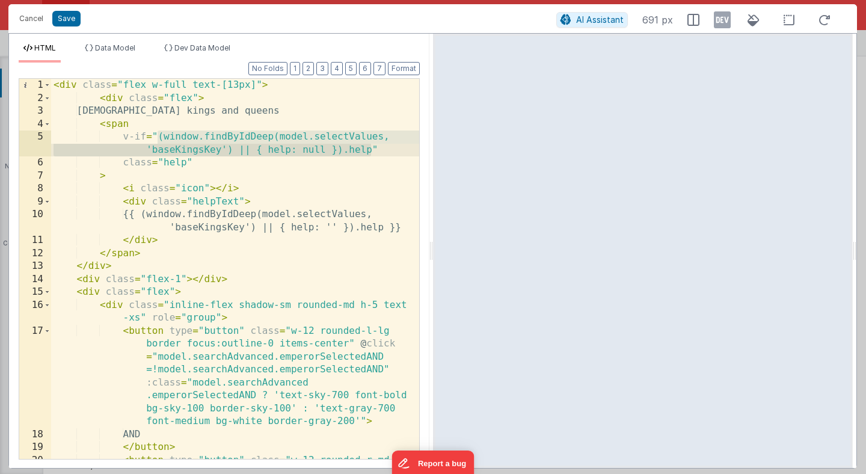
drag, startPoint x: 158, startPoint y: 135, endPoint x: 373, endPoint y: 144, distance: 215.5
click at [373, 144] on div "< div class = "flex w-full text-[13px]" > < div class = "flex" > Egyptian kings…" at bounding box center [235, 333] width 368 height 509
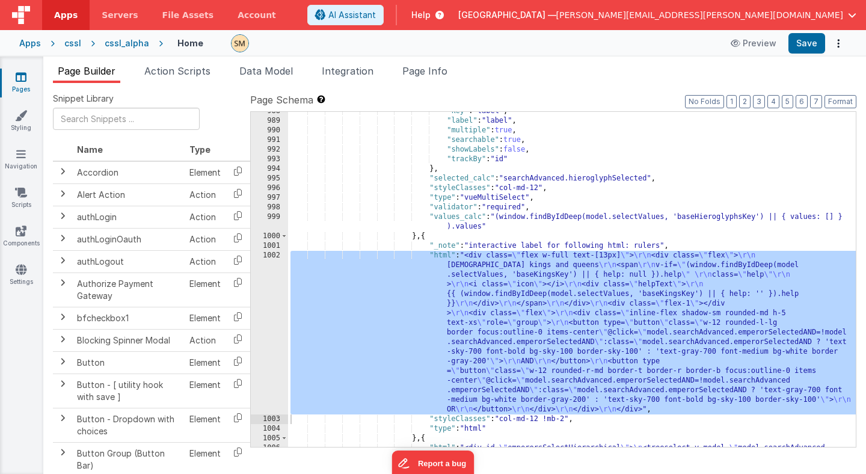
click at [455, 165] on div ""key" : "label" , "label" : "label" , "multiple" : true , "searchable" : true ,…" at bounding box center [572, 302] width 568 height 393
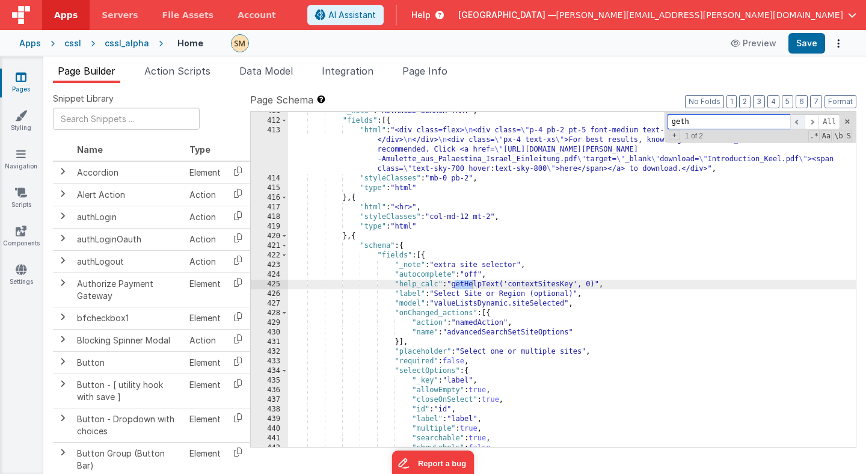
scroll to position [4268, 0]
drag, startPoint x: 598, startPoint y: 284, endPoint x: 455, endPoint y: 287, distance: 143.8
click at [455, 287] on div ""_note" : "ADVANCED SEARCH TRAY" , "fields" : [{ "html" : "<div class=flex> \n …" at bounding box center [572, 283] width 568 height 354
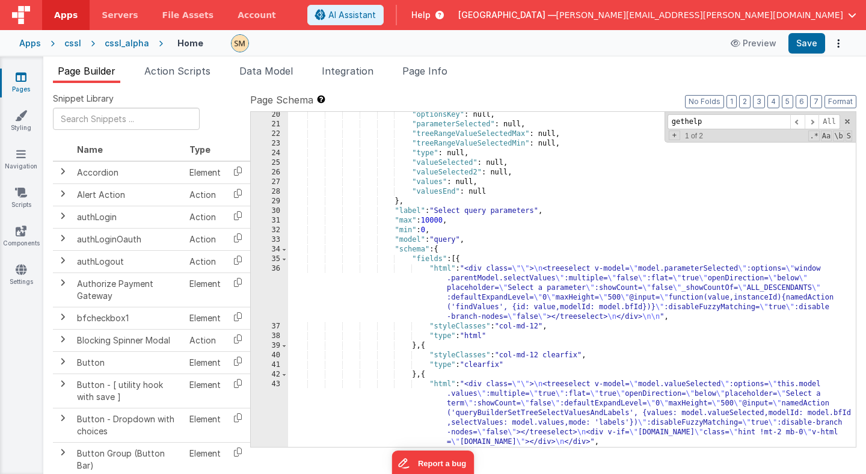
scroll to position [0, 0]
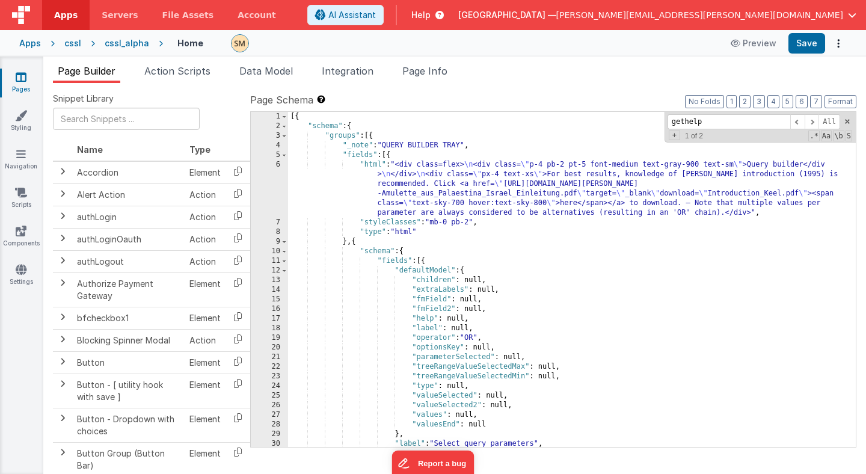
click at [503, 175] on div "[{ "schema" : { "groups" : [{ "_note" : "QUERY BUILDER TRAY" , "fields" : [{ "h…" at bounding box center [572, 289] width 568 height 354
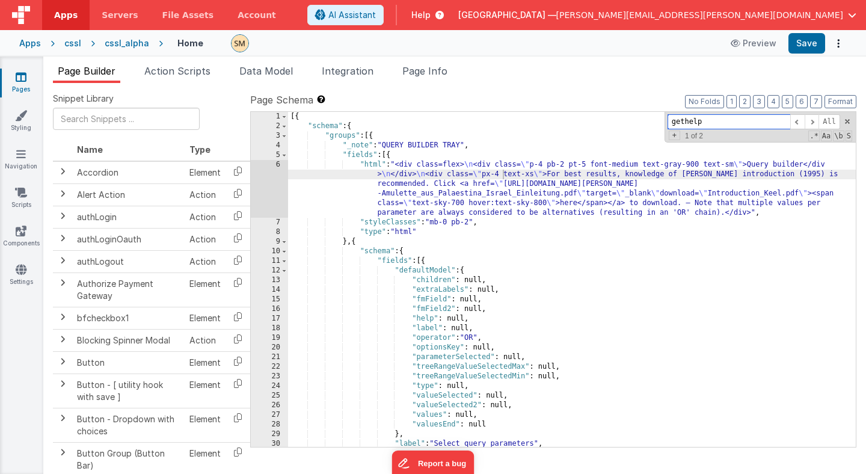
drag, startPoint x: 742, startPoint y: 123, endPoint x: 659, endPoint y: 123, distance: 82.4
click at [659, 123] on div "[{ "schema" : { "groups" : [{ "_note" : "QUERY BUILDER TRAY" , "fields" : [{ "h…" at bounding box center [572, 279] width 568 height 335
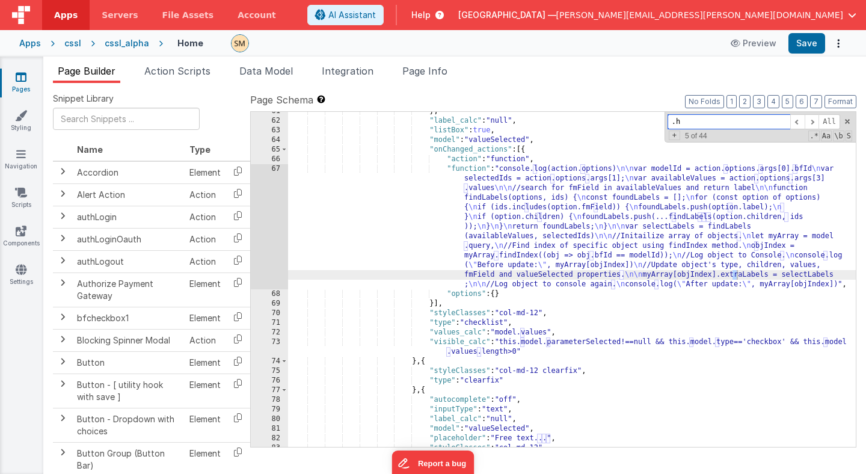
scroll to position [6182, 0]
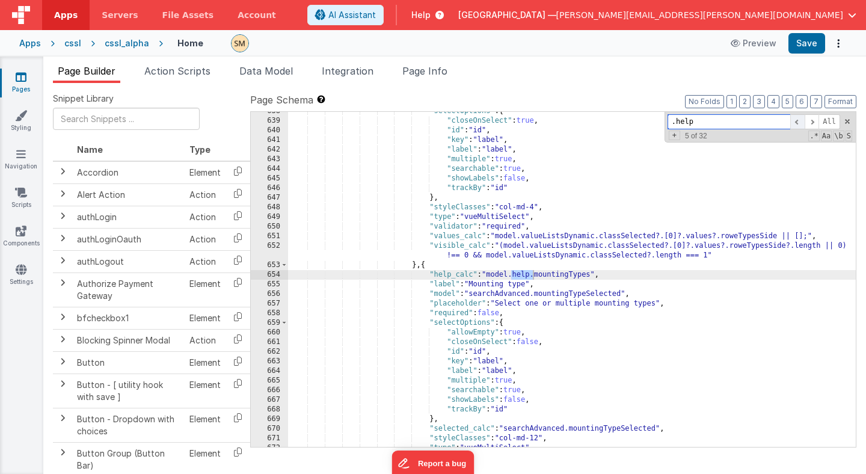
click at [798, 122] on span at bounding box center [797, 121] width 14 height 15
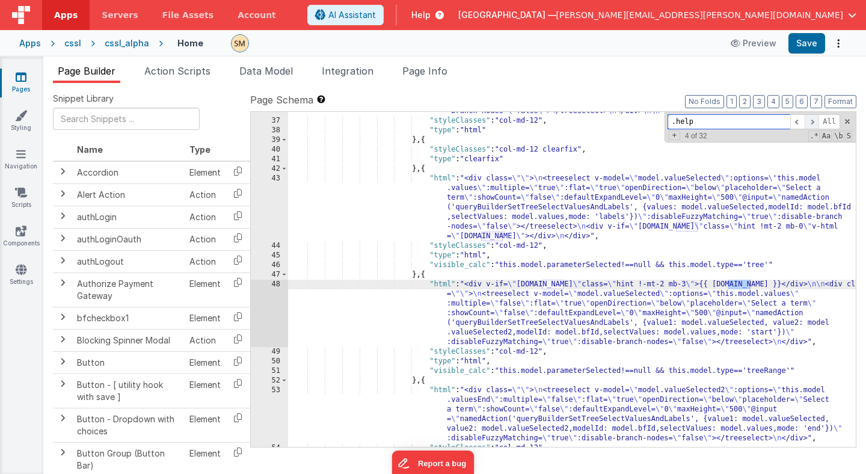
click at [811, 123] on span at bounding box center [812, 121] width 14 height 15
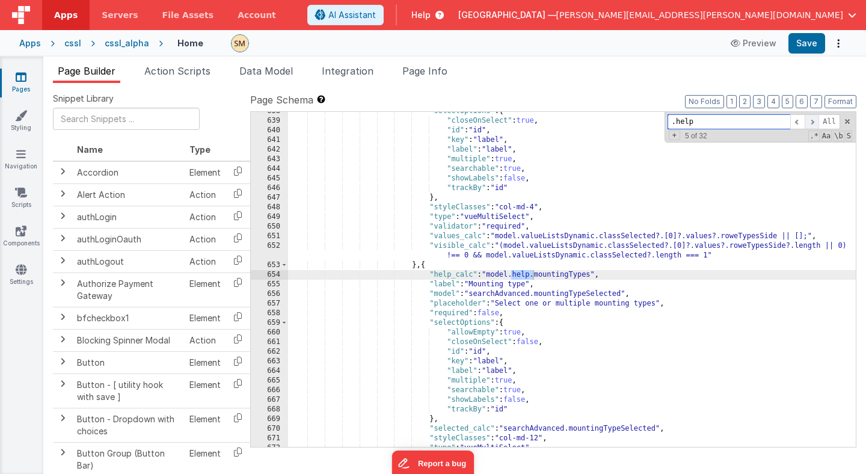
scroll to position [6182, 0]
click at [811, 123] on span at bounding box center [812, 121] width 14 height 15
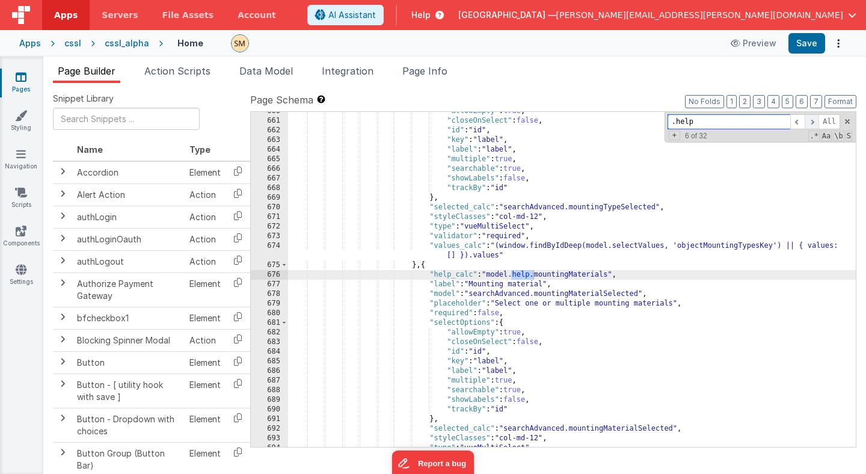
click at [811, 123] on span at bounding box center [812, 121] width 14 height 15
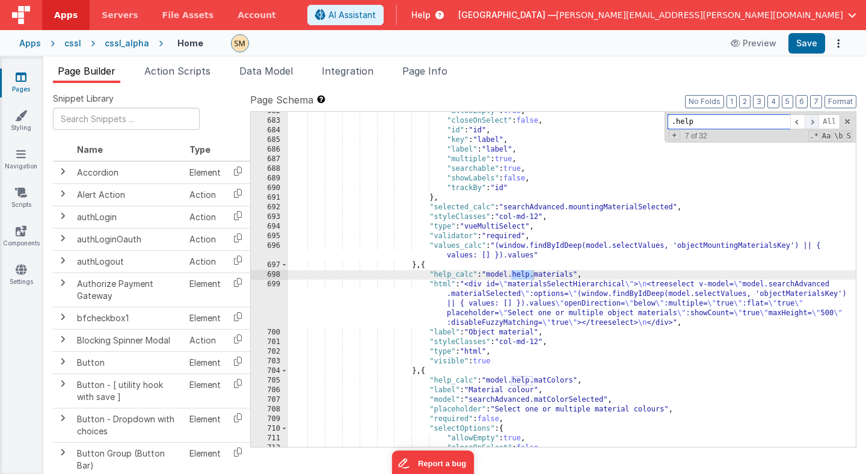
click at [811, 123] on span at bounding box center [812, 121] width 14 height 15
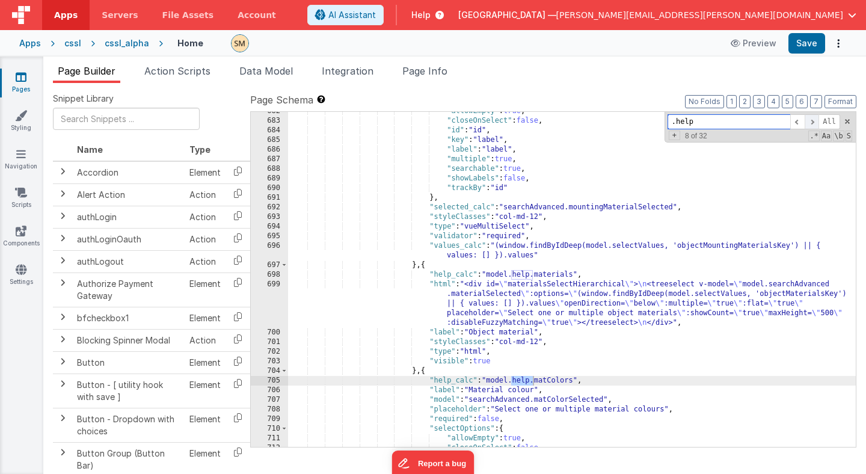
click at [811, 123] on span at bounding box center [812, 121] width 14 height 15
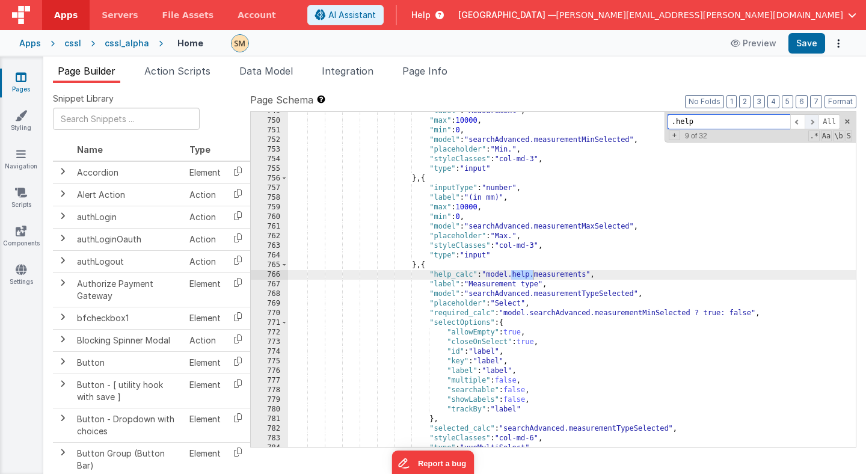
click at [811, 123] on span at bounding box center [812, 121] width 14 height 15
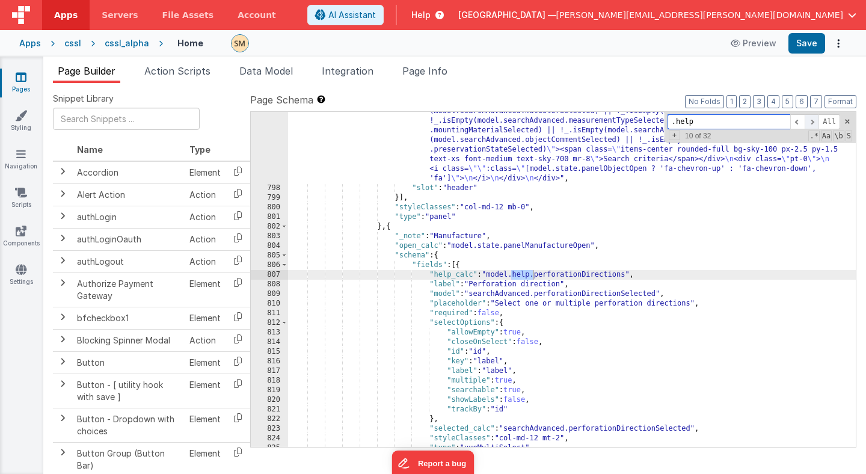
scroll to position [7548, 0]
click at [811, 123] on span at bounding box center [812, 121] width 14 height 15
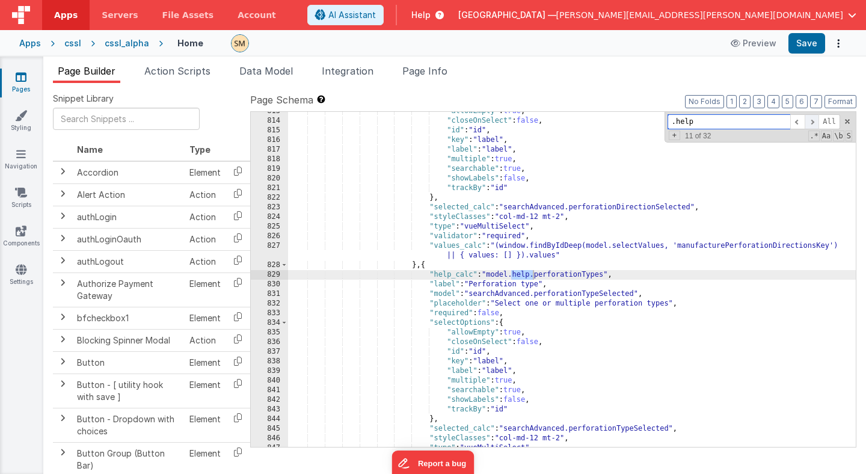
click at [811, 123] on span at bounding box center [812, 121] width 14 height 15
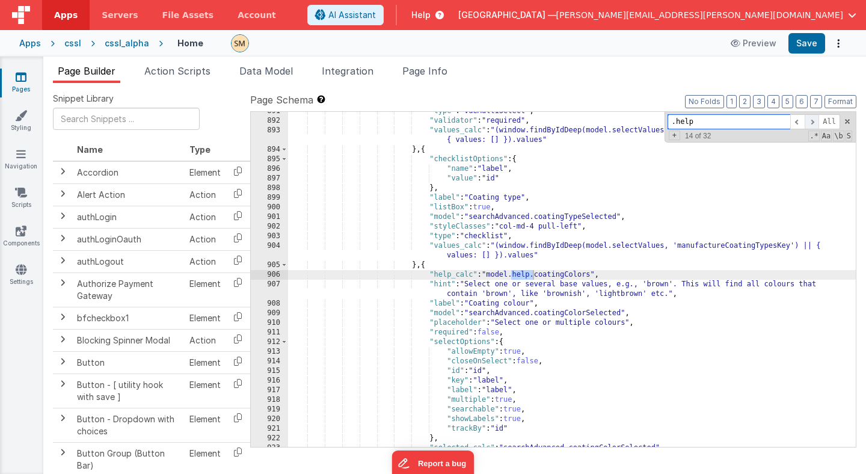
scroll to position [8373, 0]
click at [811, 123] on span at bounding box center [812, 121] width 14 height 15
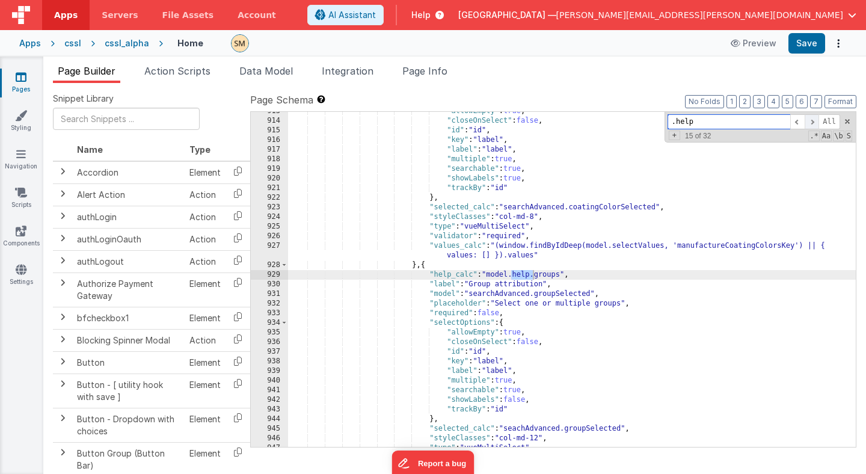
click at [811, 123] on span at bounding box center [812, 121] width 14 height 15
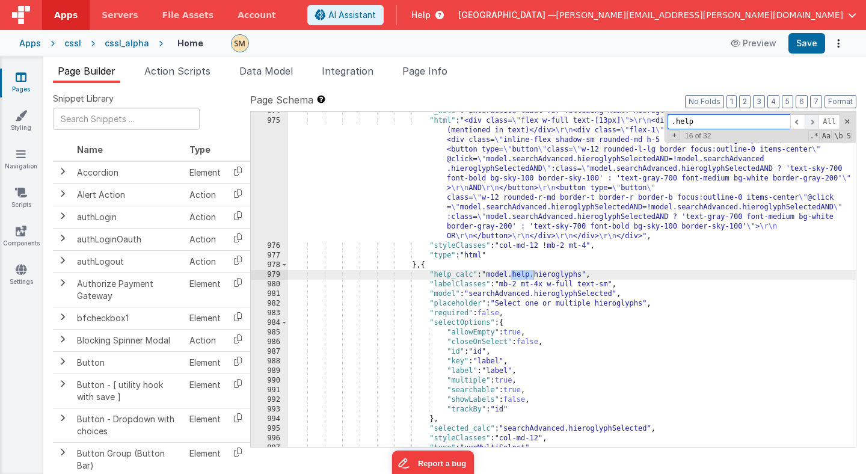
click at [811, 123] on span at bounding box center [812, 121] width 14 height 15
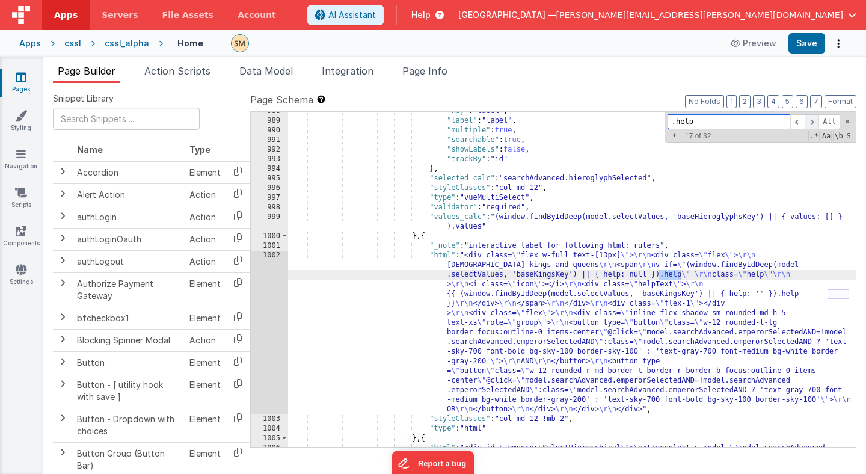
scroll to position [9485, 0]
click at [681, 276] on div ""key" : "label" , "label" : "label" , "multiple" : true , "searchable" : true ,…" at bounding box center [572, 302] width 568 height 393
click at [259, 316] on div "1002" at bounding box center [269, 333] width 37 height 164
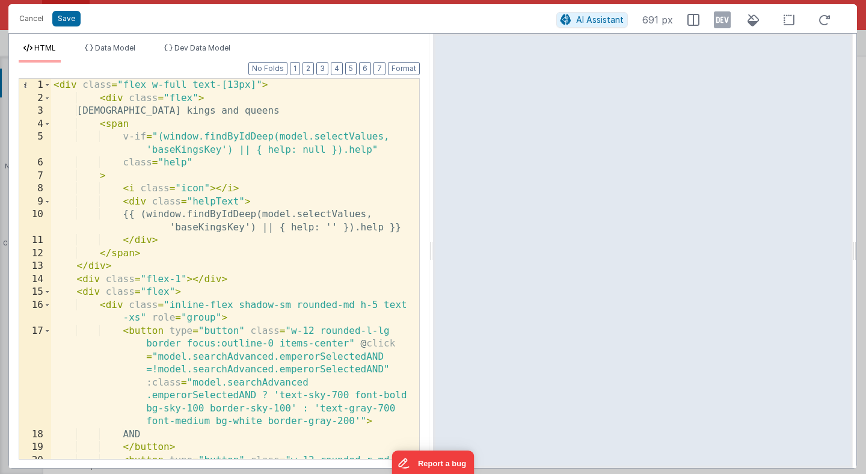
click at [158, 138] on div "< div class = "flex w-full text-[13px]" > < div class = "flex" > Egyptian kings…" at bounding box center [235, 333] width 368 height 509
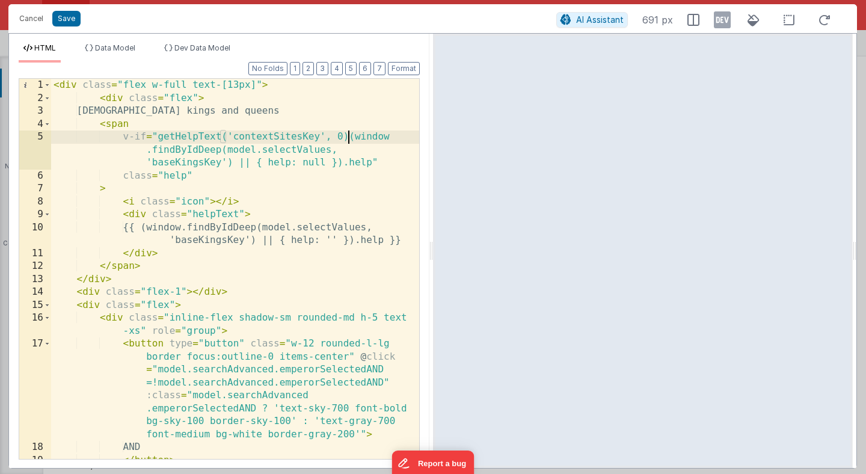
click at [197, 163] on div "< div class = "flex w-full text-[13px]" > < div class = "flex" > Egyptian kings…" at bounding box center [235, 333] width 368 height 509
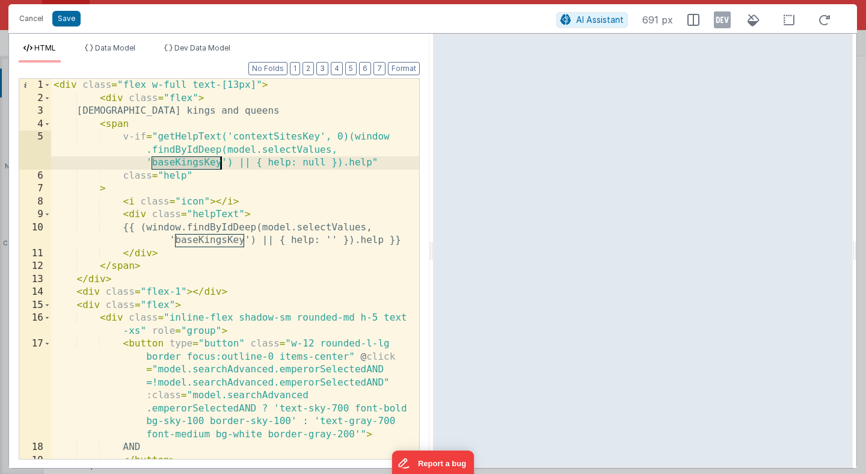
click at [197, 163] on div "< div class = "flex w-full text-[13px]" > < div class = "flex" > Egyptian kings…" at bounding box center [235, 333] width 368 height 509
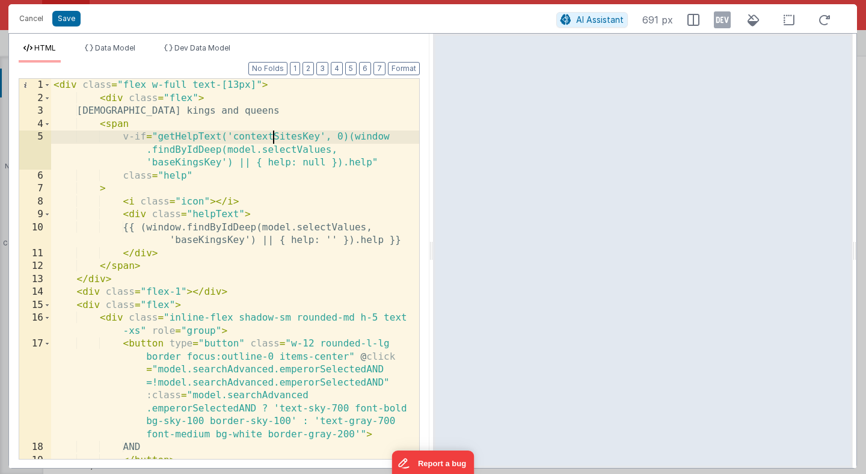
click at [272, 140] on div "< div class = "flex w-full text-[13px]" > < div class = "flex" > Egyptian kings…" at bounding box center [235, 333] width 368 height 509
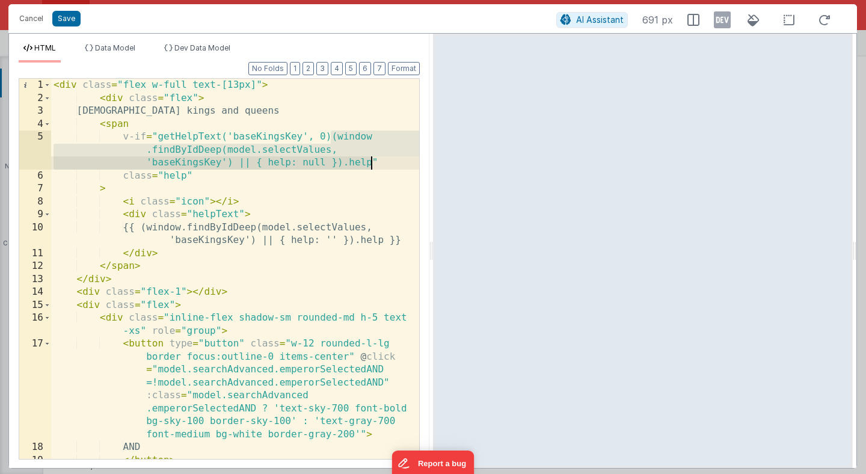
drag, startPoint x: 332, startPoint y: 137, endPoint x: 373, endPoint y: 161, distance: 47.8
click at [373, 161] on div "< div class = "flex w-full text-[13px]" > < div class = "flex" > Egyptian kings…" at bounding box center [235, 333] width 368 height 509
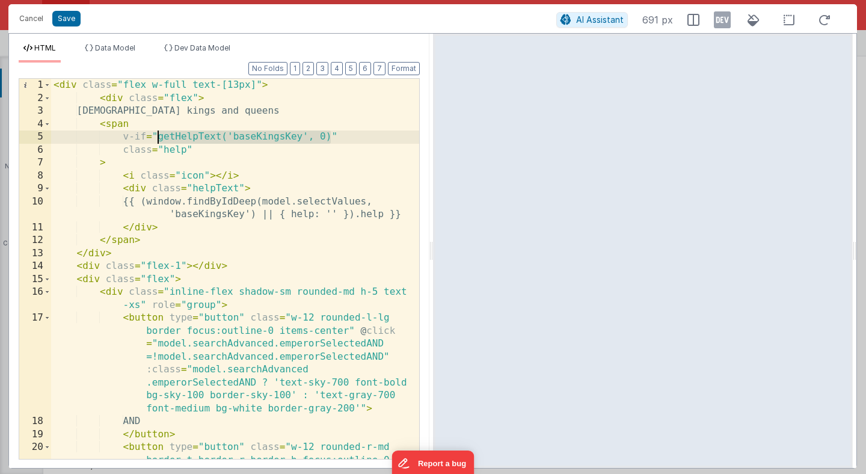
click at [159, 138] on div "< div class = "flex w-full text-[13px]" > < div class = "flex" > Egyptian kings…" at bounding box center [235, 333] width 368 height 509
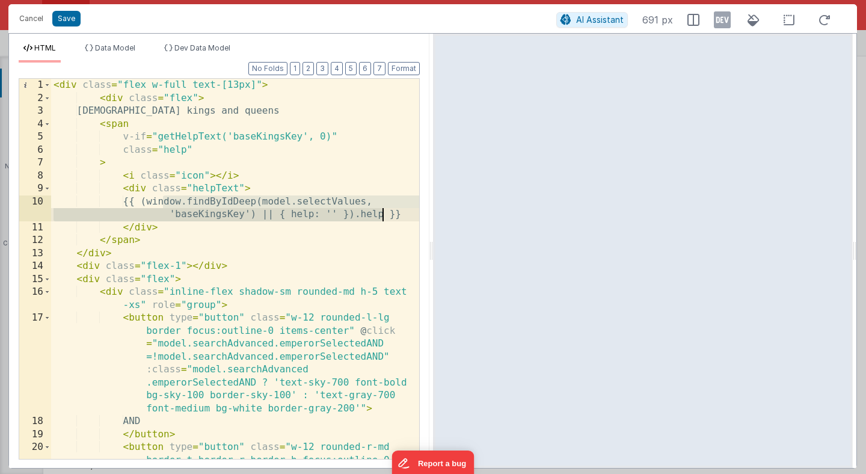
drag, startPoint x: 163, startPoint y: 201, endPoint x: 382, endPoint y: 217, distance: 219.5
click at [382, 217] on div "< div class = "flex w-full text-[13px]" > < div class = "flex" > Egyptian kings…" at bounding box center [235, 333] width 368 height 509
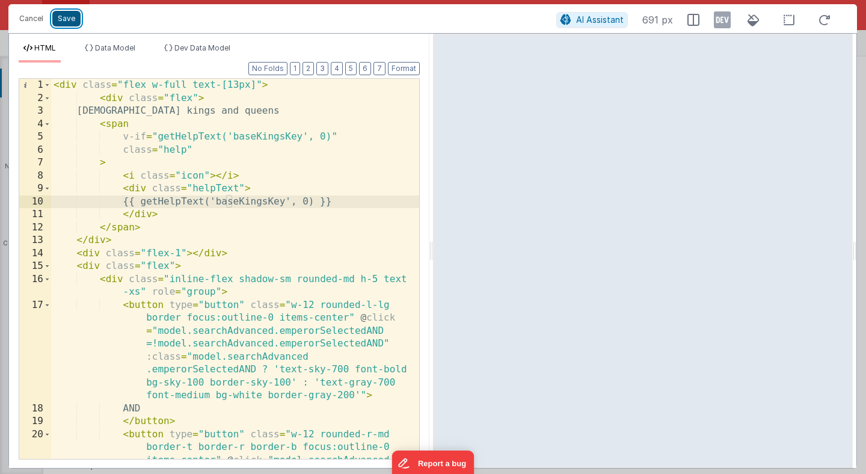
click at [71, 17] on button "Save" at bounding box center [66, 19] width 28 height 16
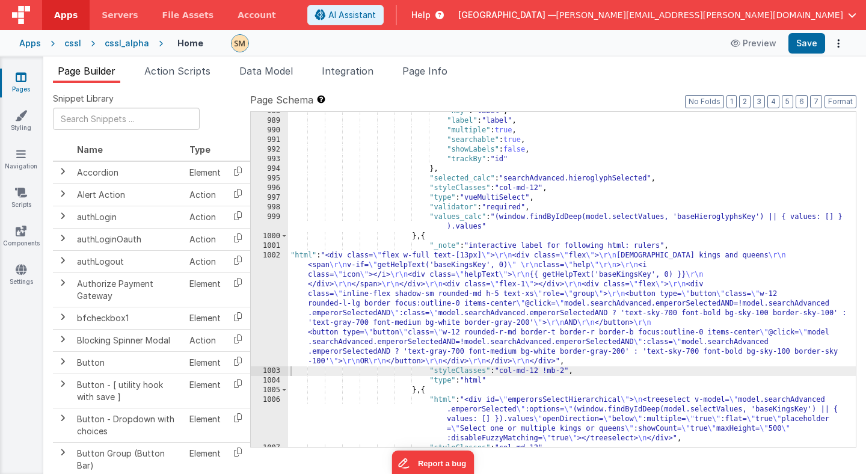
scroll to position [9504, 0]
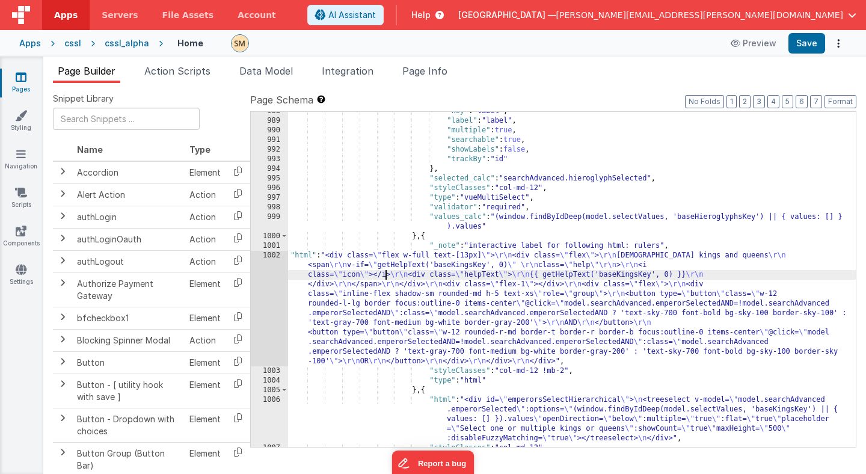
click at [384, 272] on div ""key" : "label" , "label" : "label" , "multiple" : true , "searchable" : true ,…" at bounding box center [572, 283] width 568 height 354
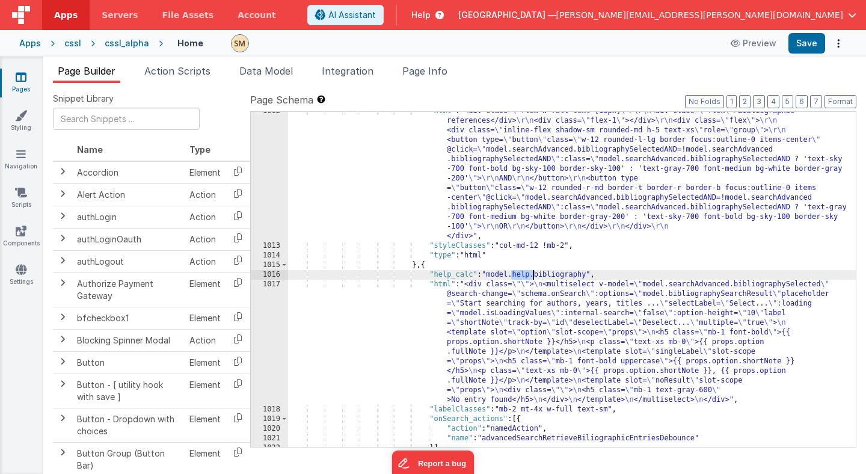
scroll to position [10411, 0]
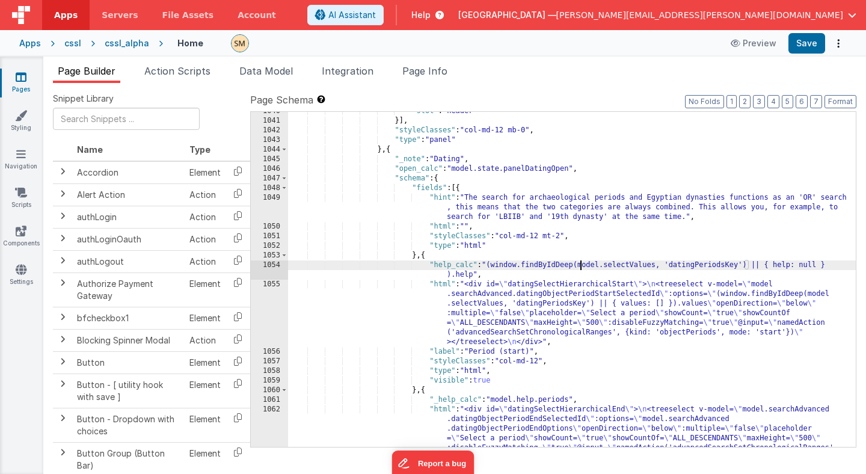
click at [582, 267] on div ""slot" : "header" }] , "styleClasses" : "col-md-12 mb-0" , "type" : "panel" } ,…" at bounding box center [572, 307] width 568 height 402
click at [490, 266] on div ""slot" : "header" }] , "styleClasses" : "col-md-12 mb-0" , "type" : "panel" } ,…" at bounding box center [572, 307] width 568 height 402
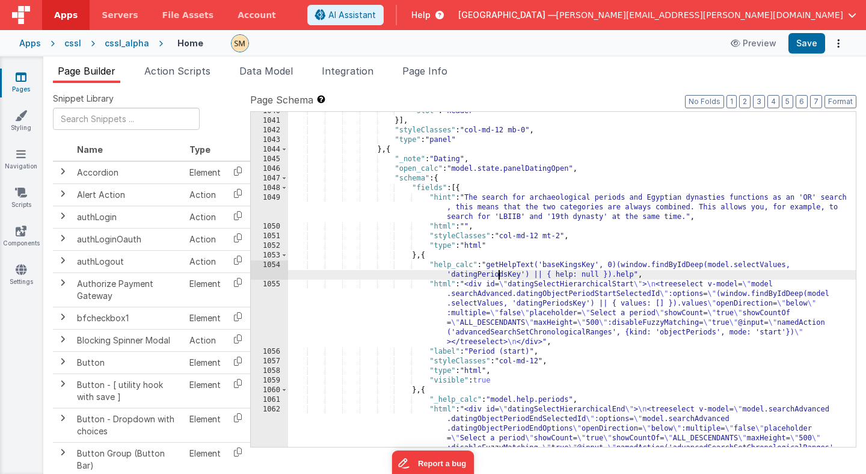
click at [498, 277] on div ""slot" : "header" }] , "styleClasses" : "col-md-12 mb-0" , "type" : "panel" } ,…" at bounding box center [572, 307] width 568 height 402
click at [567, 266] on div ""slot" : "header" }] , "styleClasses" : "col-md-12 mb-0" , "type" : "panel" } ,…" at bounding box center [572, 307] width 568 height 402
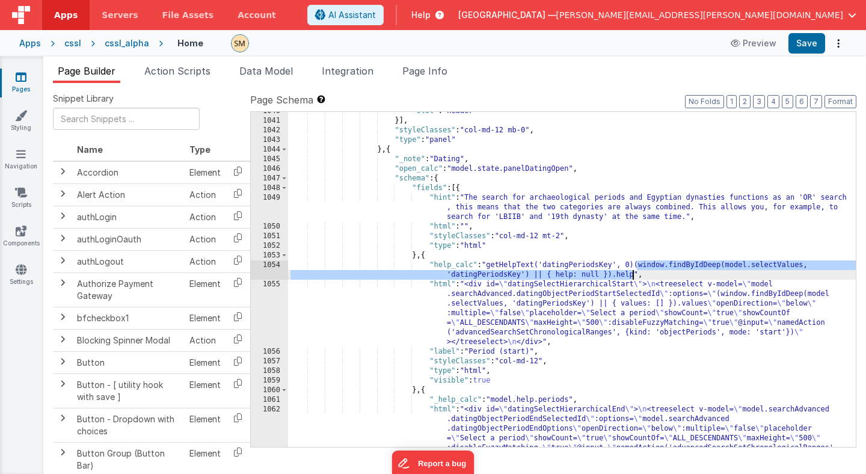
drag, startPoint x: 638, startPoint y: 265, endPoint x: 633, endPoint y: 277, distance: 13.0
click at [633, 277] on div ""slot" : "header" }] , "styleClasses" : "col-md-12 mb-0" , "type" : "panel" } ,…" at bounding box center [572, 307] width 568 height 402
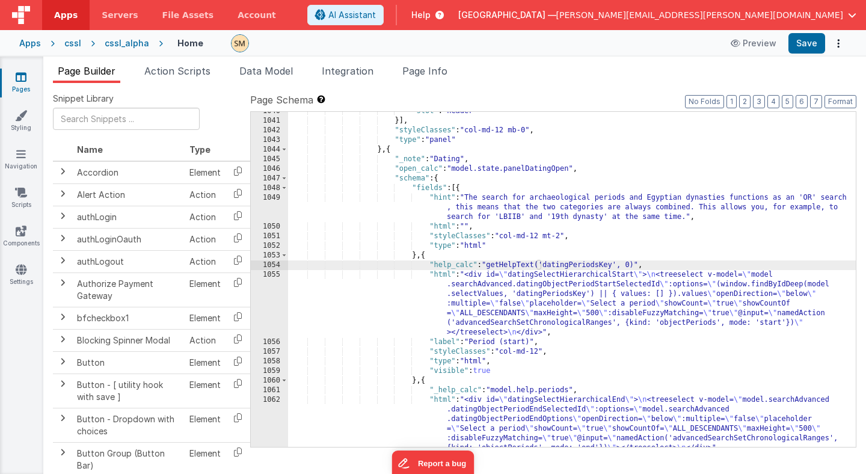
click at [640, 264] on div ""slot" : "header" }] , "styleClasses" : "col-md-12 mb-0" , "type" : "panel" } ,…" at bounding box center [572, 307] width 568 height 402
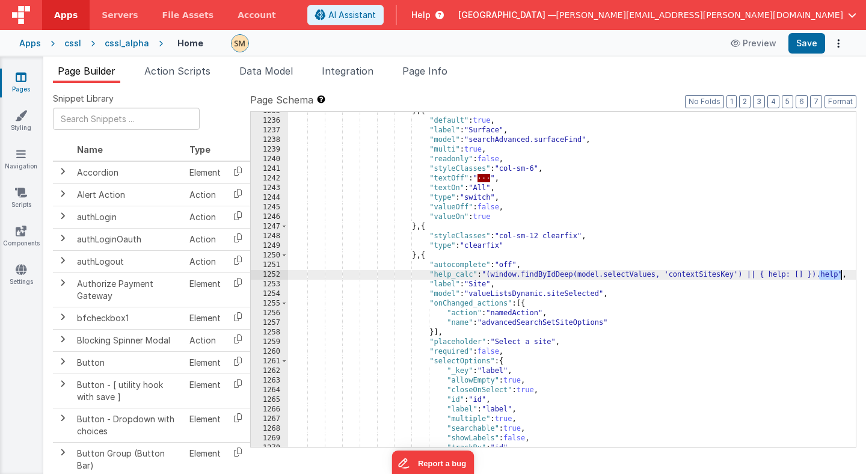
scroll to position [12469, 0]
click at [489, 275] on div "} , { "default" : true , "label" : "Surface" , "model" : "searchAdvanced.surfac…" at bounding box center [572, 283] width 568 height 354
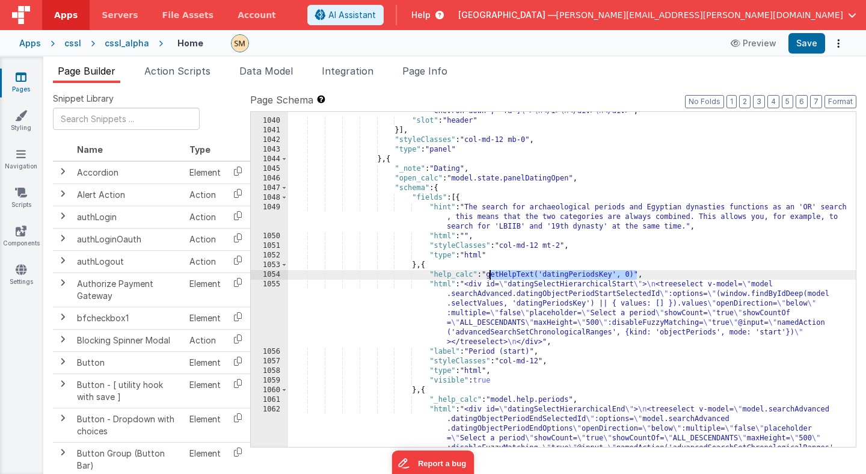
click at [490, 275] on div ""html" : "<div class= \" cursor-pointer flex items-center \" @click= \" model.s…" at bounding box center [572, 268] width 568 height 479
click at [708, 196] on div ""html" : "<div class= \" cursor-pointer flex items-center \" @click= \" model.s…" at bounding box center [572, 268] width 568 height 479
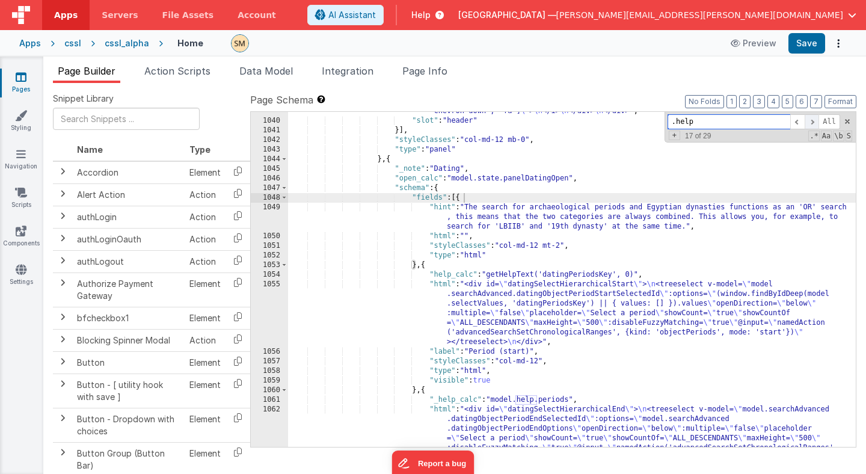
click at [813, 120] on span at bounding box center [812, 121] width 14 height 15
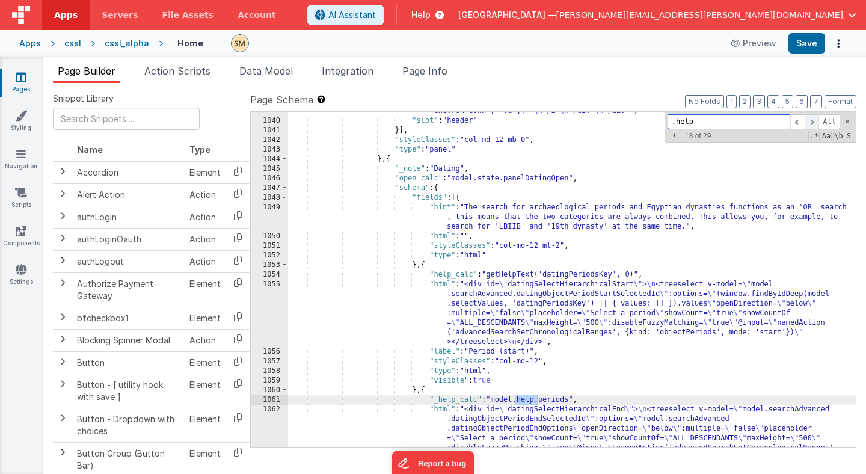
click at [813, 121] on span at bounding box center [812, 121] width 14 height 15
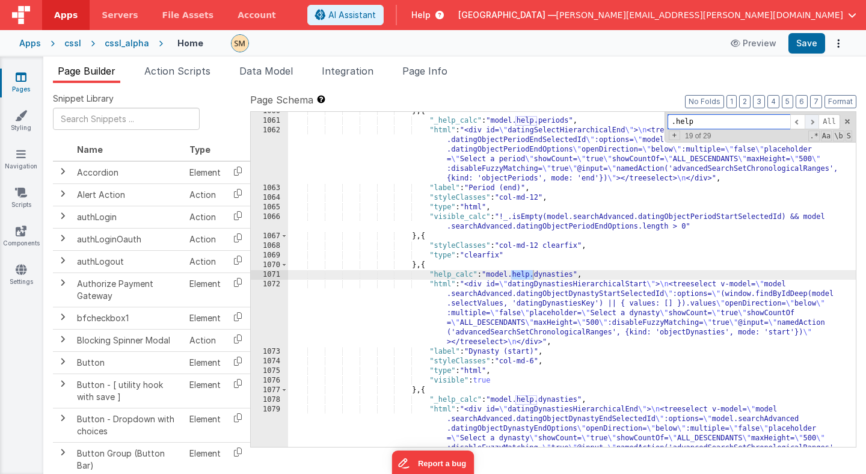
scroll to position [10638, 0]
click at [813, 121] on span at bounding box center [812, 121] width 14 height 15
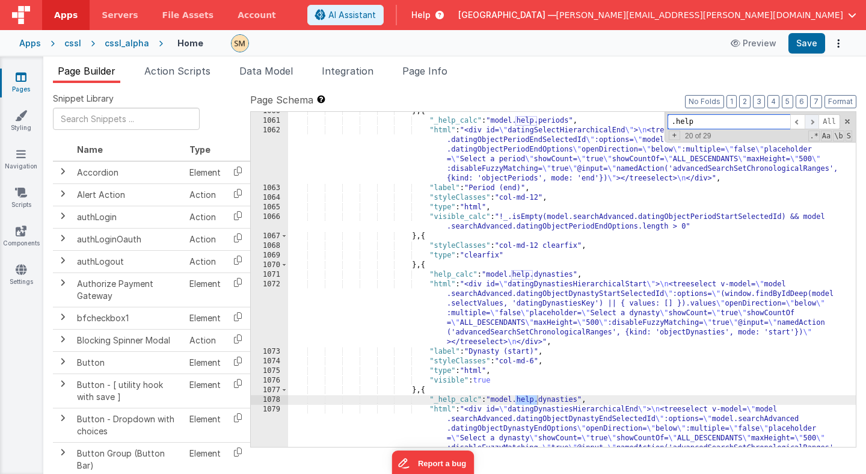
click at [813, 121] on span at bounding box center [812, 121] width 14 height 15
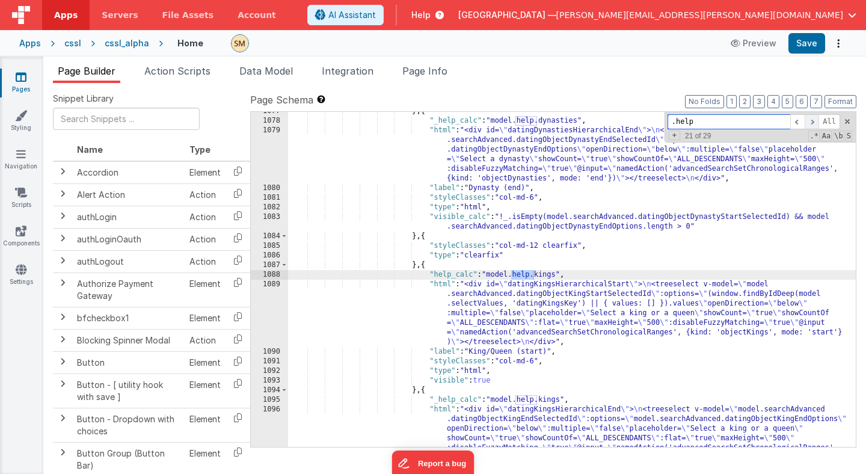
click at [813, 121] on span at bounding box center [812, 121] width 14 height 15
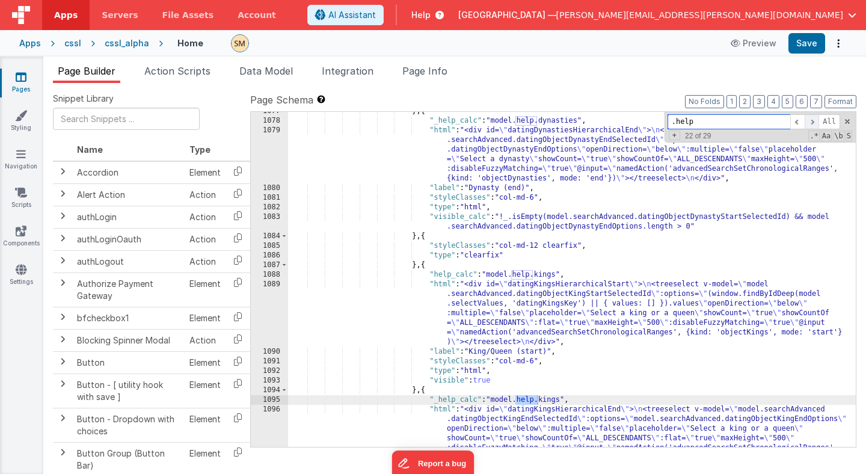
click at [813, 121] on span at bounding box center [812, 121] width 14 height 15
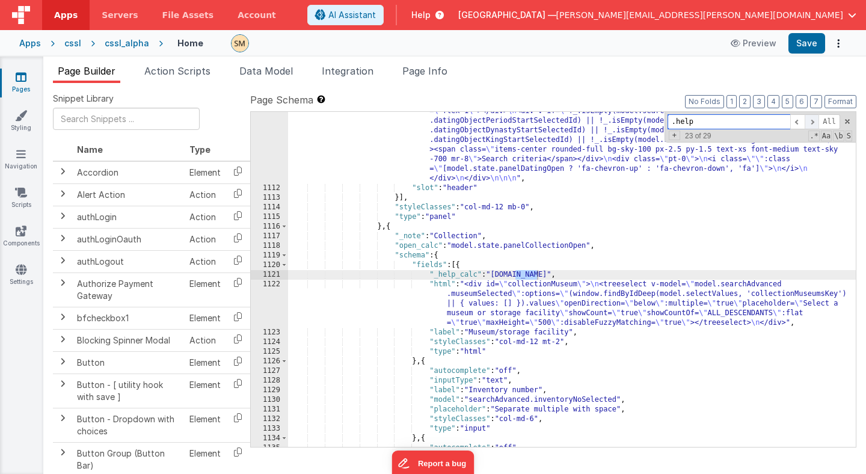
click at [813, 121] on span at bounding box center [812, 121] width 14 height 15
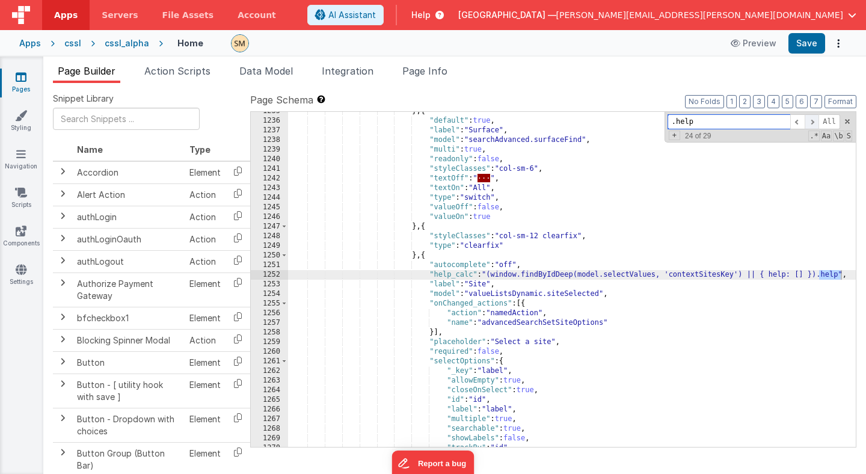
scroll to position [12469, 0]
click at [489, 274] on div "} , { "default" : true , "label" : "Surface" , "model" : "searchAdvanced.surfac…" at bounding box center [572, 283] width 568 height 354
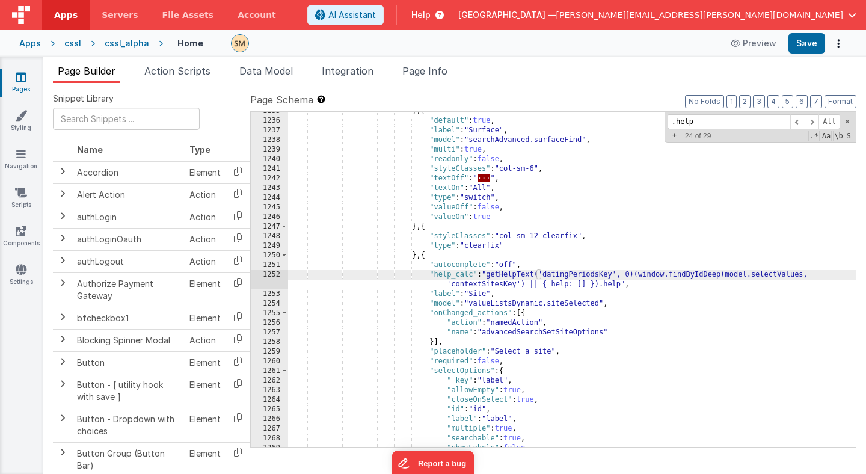
click at [481, 285] on div "} , { "default" : true , "label" : "Surface" , "model" : "searchAdvanced.surfac…" at bounding box center [572, 283] width 568 height 354
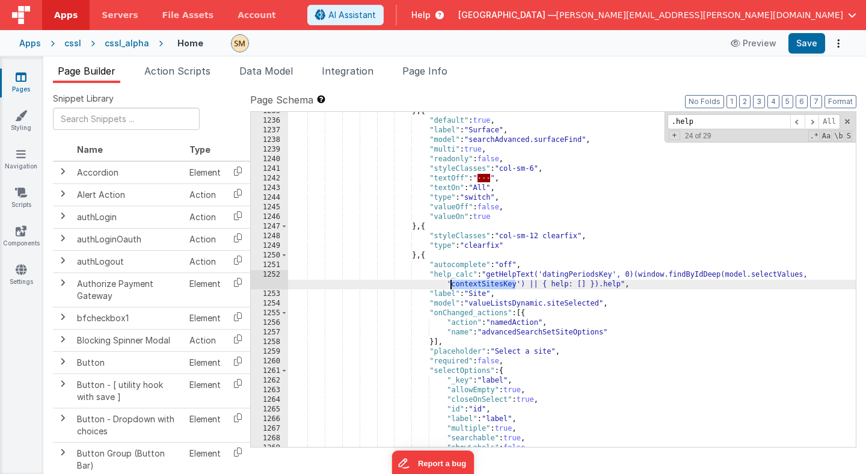
click at [574, 275] on div "} , { "default" : true , "label" : "Surface" , "model" : "searchAdvanced.surfac…" at bounding box center [572, 283] width 568 height 354
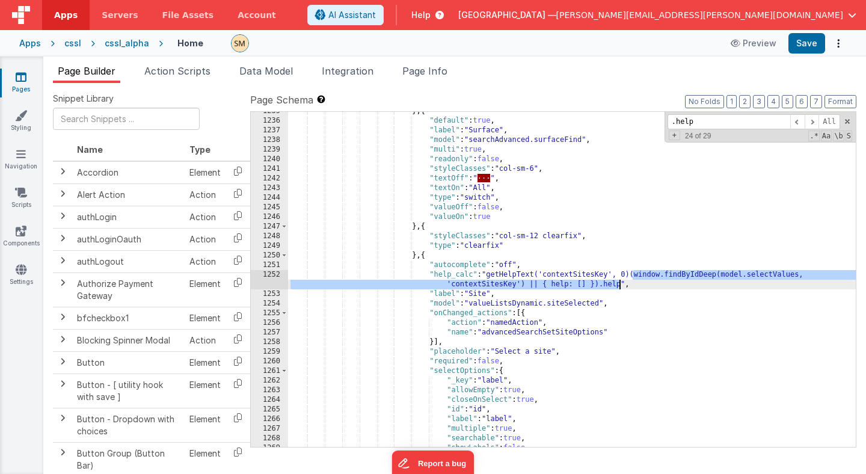
drag, startPoint x: 633, startPoint y: 275, endPoint x: 621, endPoint y: 284, distance: 15.5
click at [621, 284] on div "} , { "default" : true , "label" : "Surface" , "model" : "searchAdvanced.surfac…" at bounding box center [572, 283] width 568 height 354
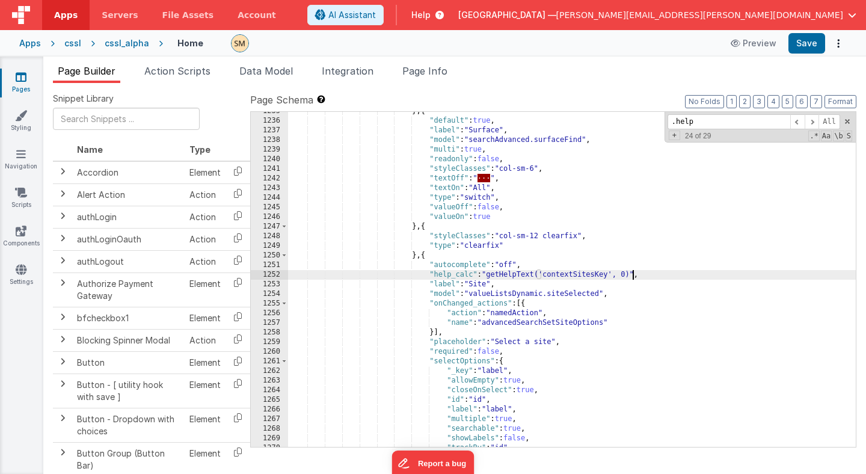
click at [490, 275] on div "} , { "default" : true , "label" : "Surface" , "model" : "searchAdvanced.surfac…" at bounding box center [572, 283] width 568 height 354
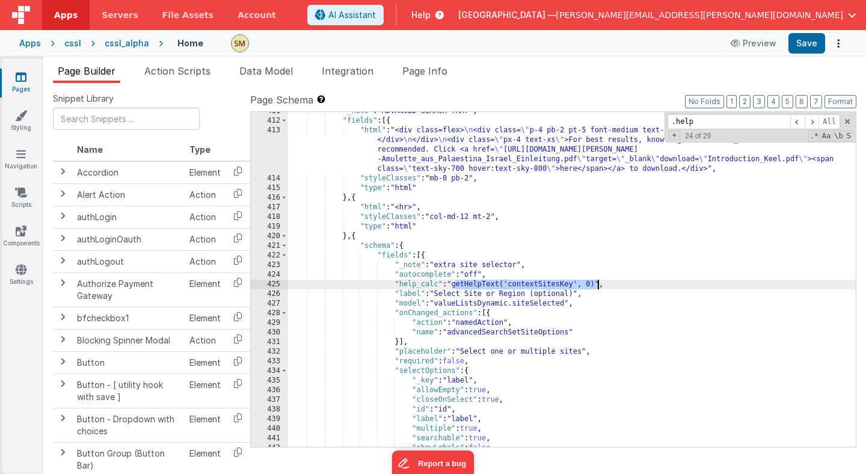
scroll to position [4278, 0]
click at [804, 48] on button "Save" at bounding box center [806, 43] width 37 height 20
click at [411, 257] on div ""_note" : "ADVANCED SEARCH TRAY" , "fields" : [{ "html" : "<div class=flex> \n …" at bounding box center [572, 283] width 568 height 354
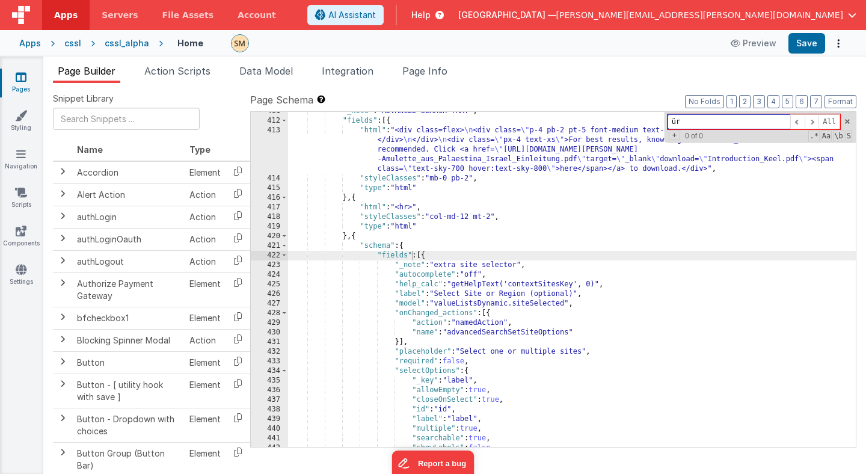
type input "ü"
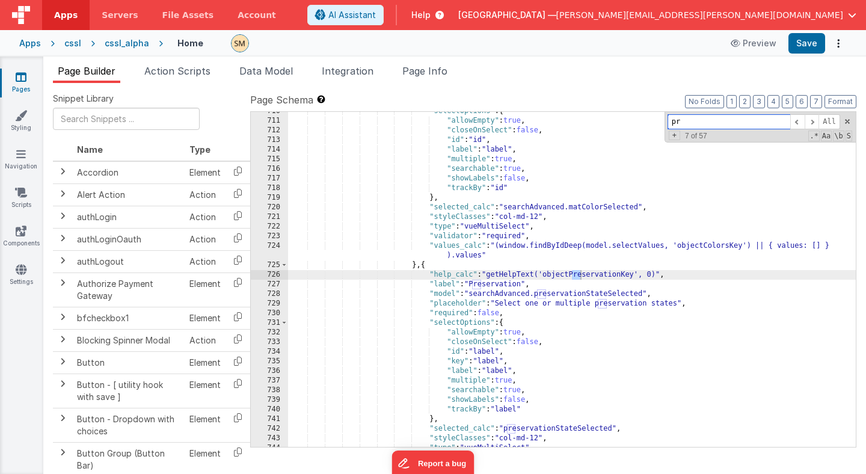
scroll to position [6825, 0]
type input "preservation"
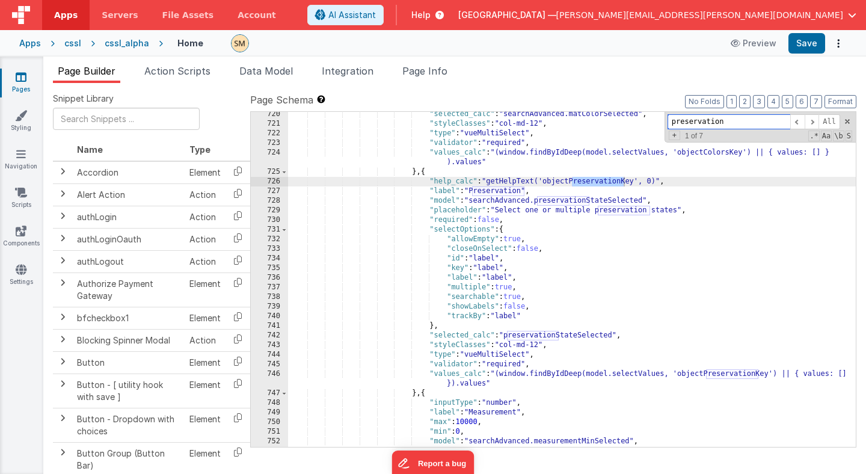
scroll to position [6902, 0]
click at [587, 182] on div ""selected_calc" : "searchAdvanced.matColorSelected" , "styleClasses" : "col-md-…" at bounding box center [572, 286] width 568 height 354
